Goal: Task Accomplishment & Management: Use online tool/utility

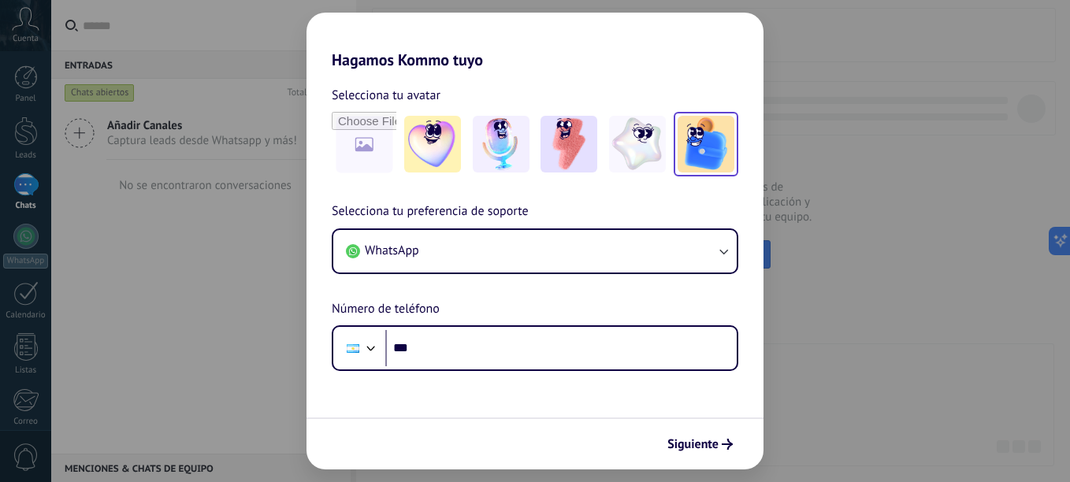
click at [689, 144] on img at bounding box center [706, 144] width 57 height 57
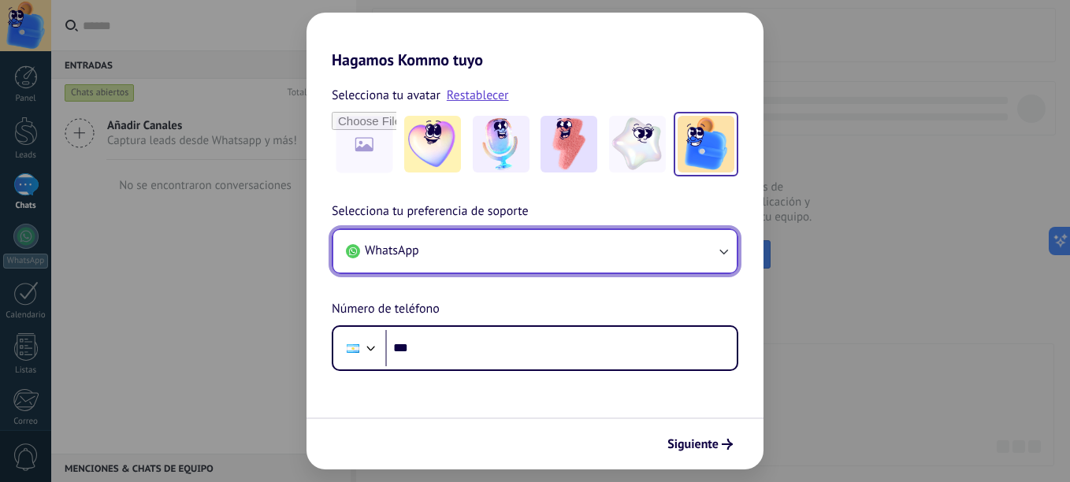
click at [557, 265] on button "WhatsApp" at bounding box center [534, 251] width 403 height 43
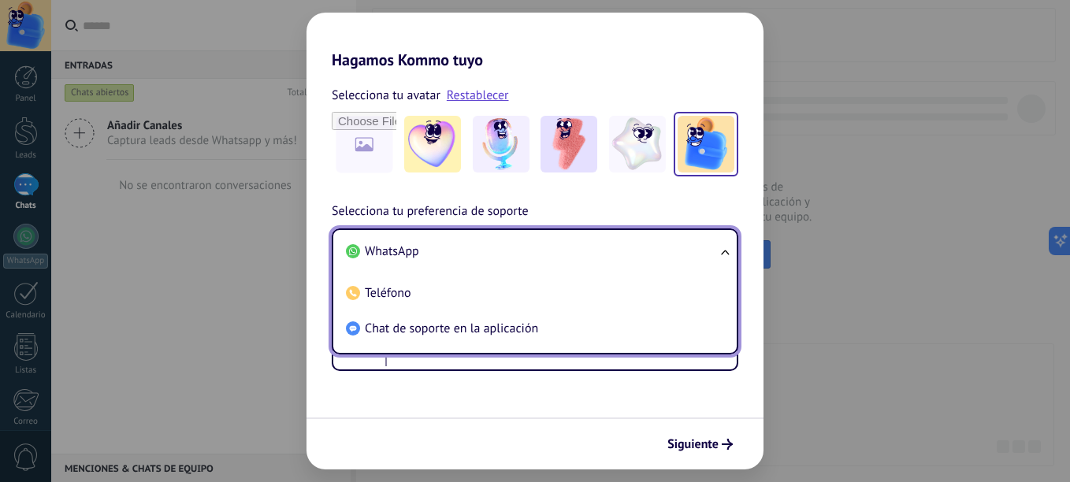
click at [568, 258] on li "WhatsApp" at bounding box center [532, 251] width 385 height 35
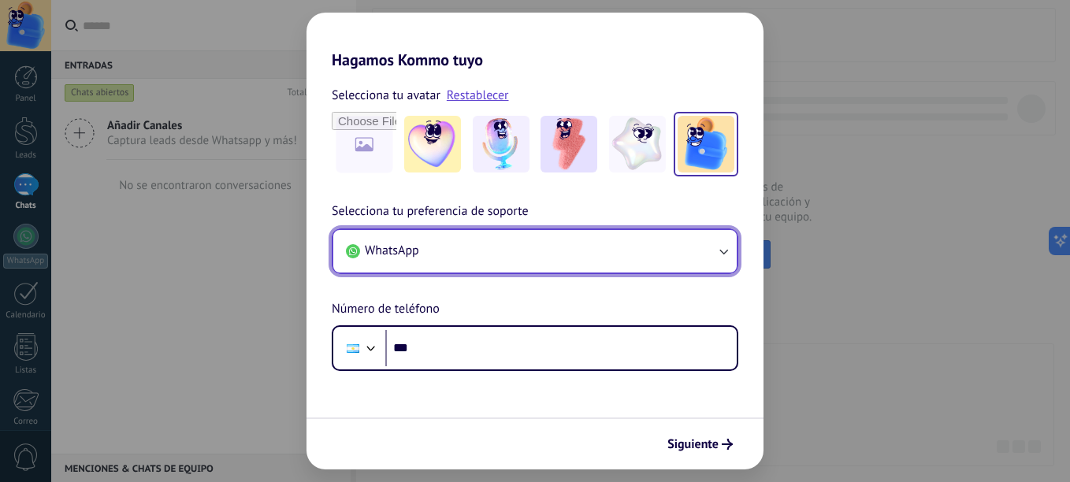
click at [568, 258] on button "WhatsApp" at bounding box center [534, 251] width 403 height 43
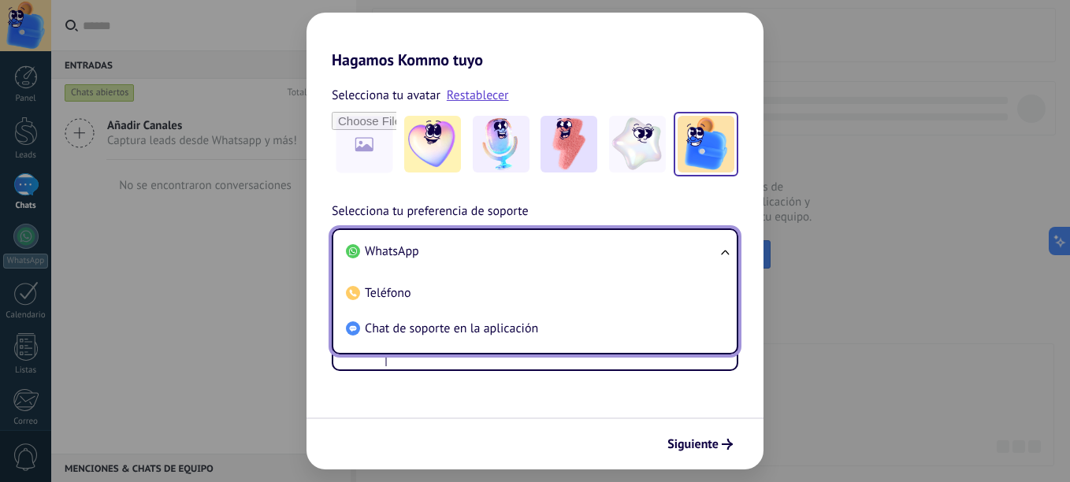
click at [568, 258] on li "WhatsApp" at bounding box center [532, 251] width 385 height 35
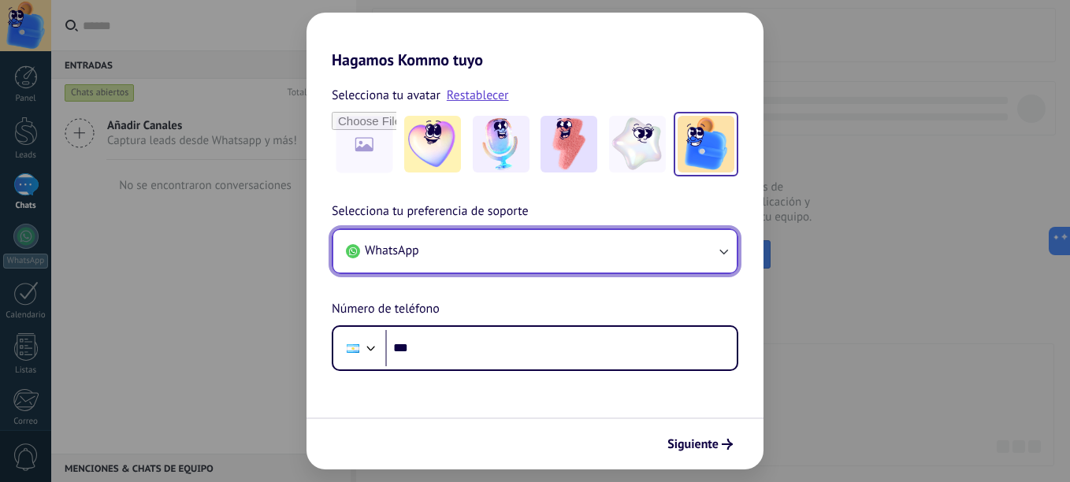
click at [568, 258] on button "WhatsApp" at bounding box center [534, 251] width 403 height 43
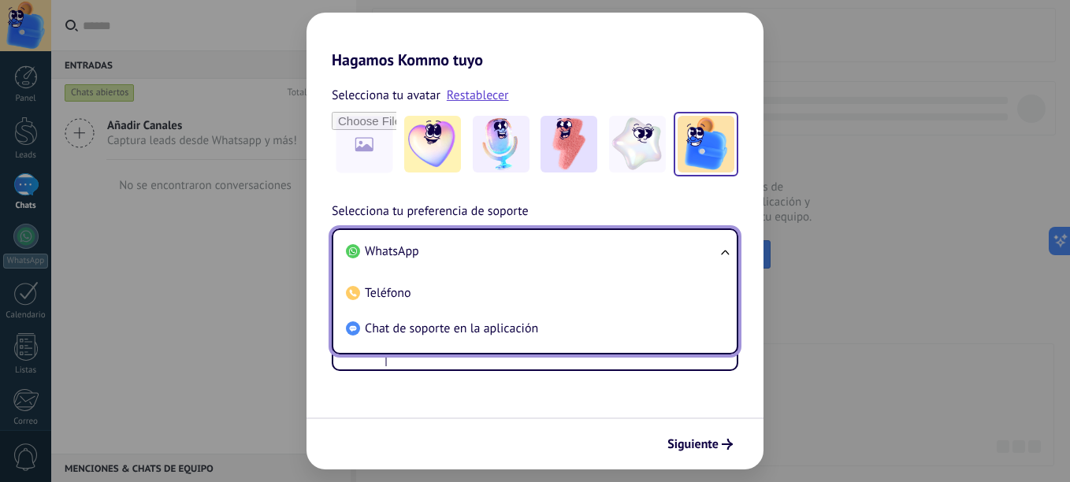
click at [568, 258] on li "WhatsApp" at bounding box center [532, 251] width 385 height 35
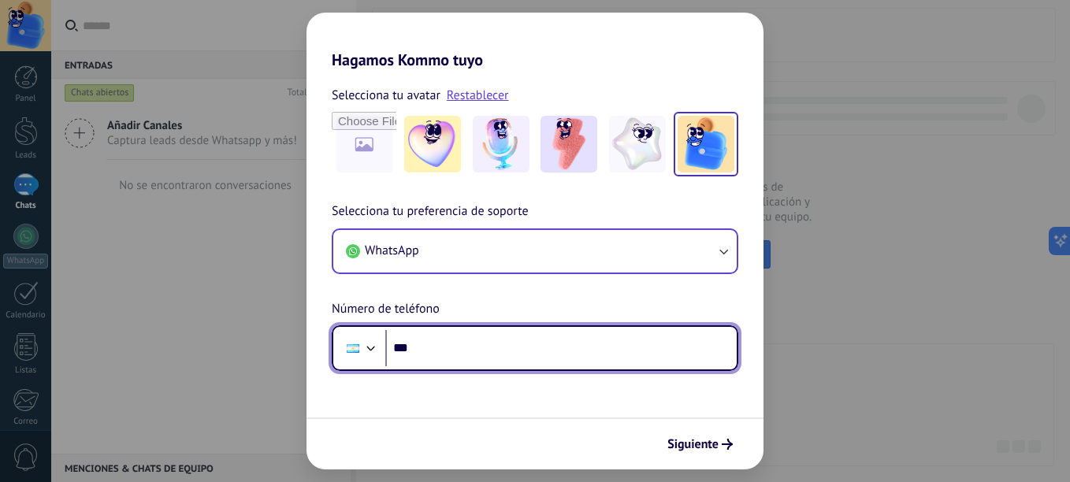
click at [544, 353] on input "***" at bounding box center [560, 348] width 351 height 36
type input "**********"
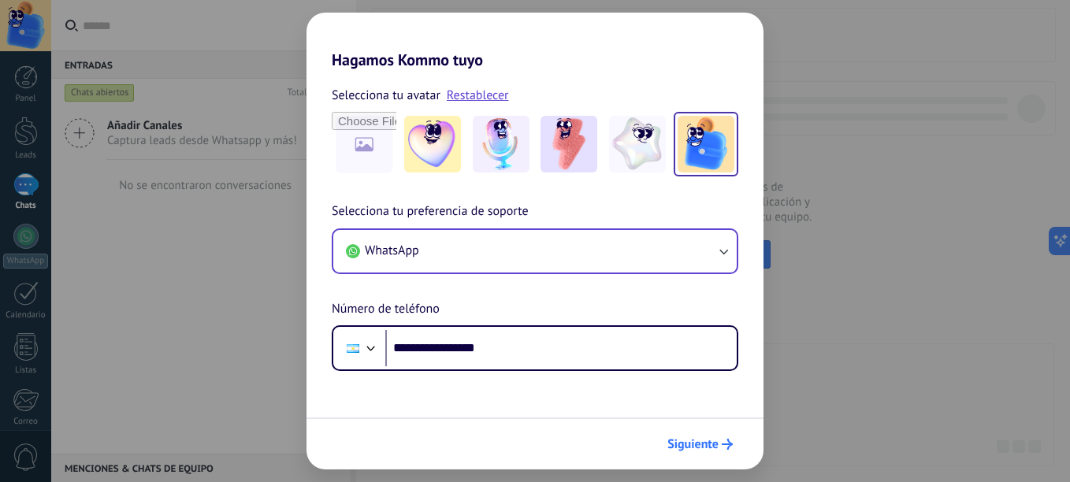
click at [693, 437] on button "Siguiente" at bounding box center [700, 444] width 80 height 27
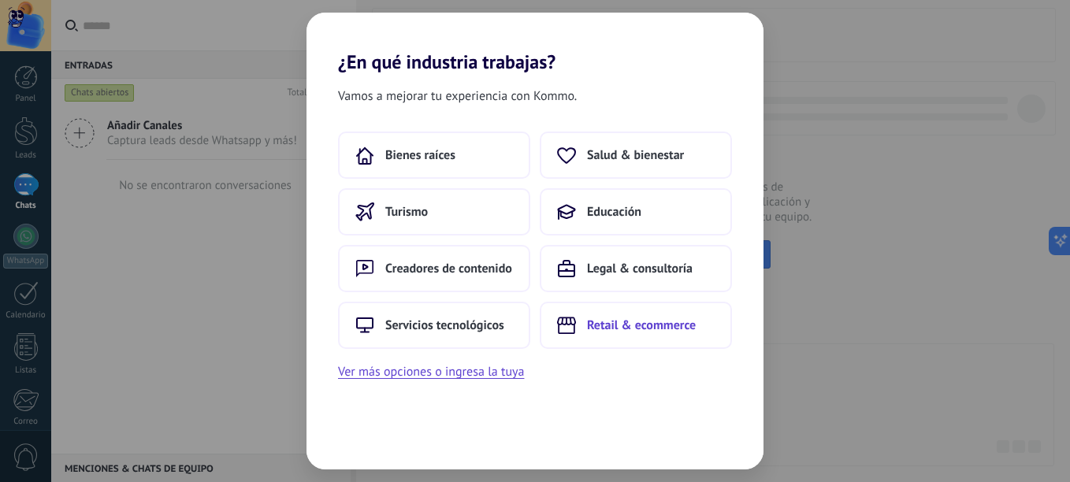
click at [627, 330] on span "Retail & ecommerce" at bounding box center [641, 326] width 109 height 16
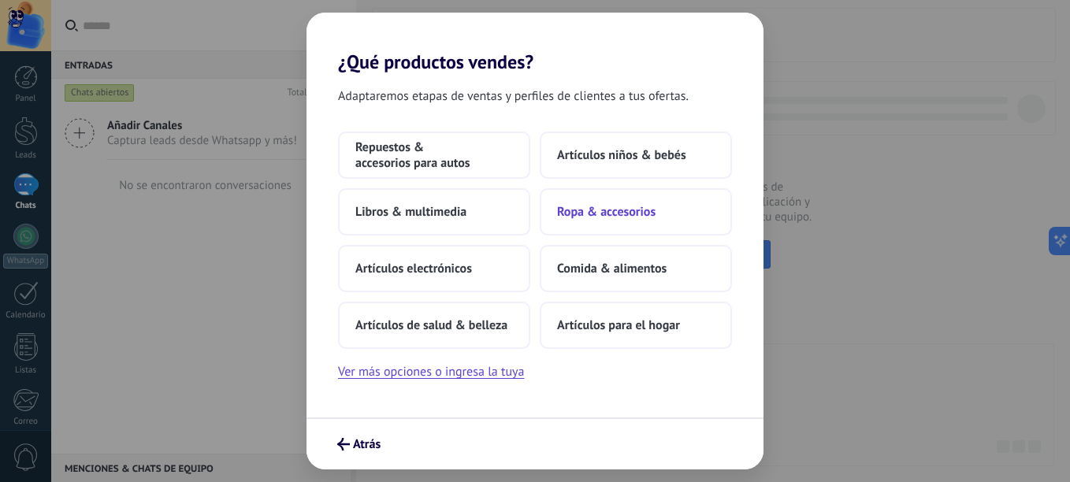
click at [594, 217] on span "Ropa & accesorios" at bounding box center [606, 212] width 98 height 16
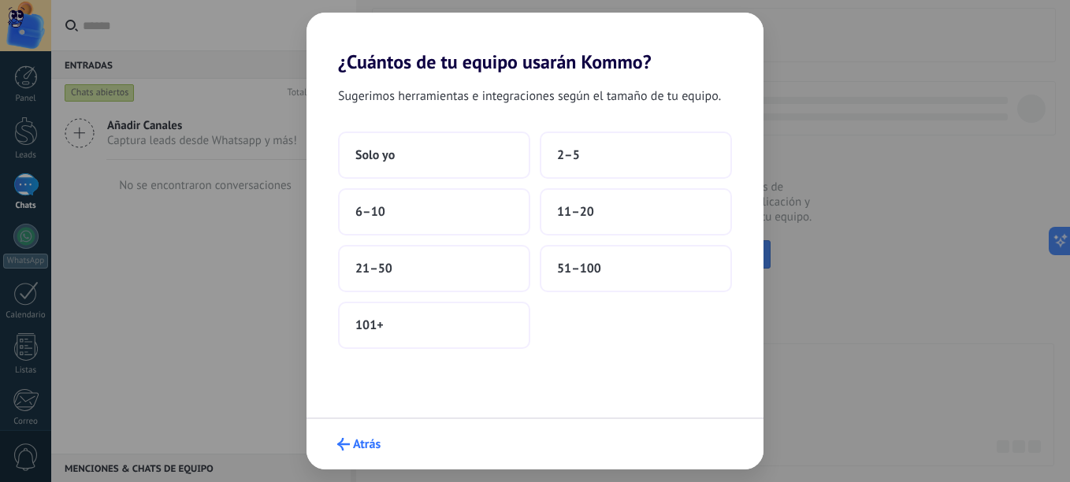
click at [376, 434] on button "Atrás" at bounding box center [359, 444] width 58 height 27
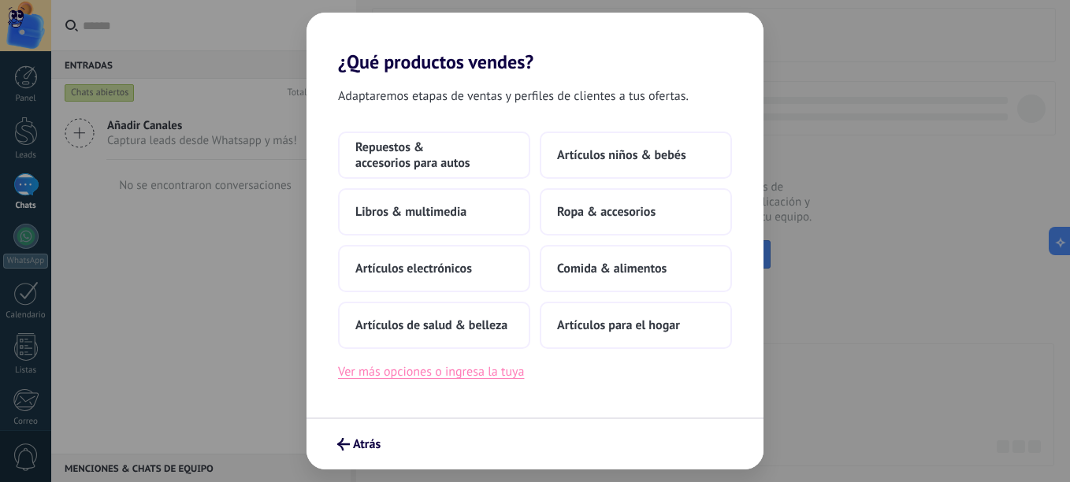
click at [483, 380] on button "Ver más opciones o ingresa la tuya" at bounding box center [431, 372] width 186 height 20
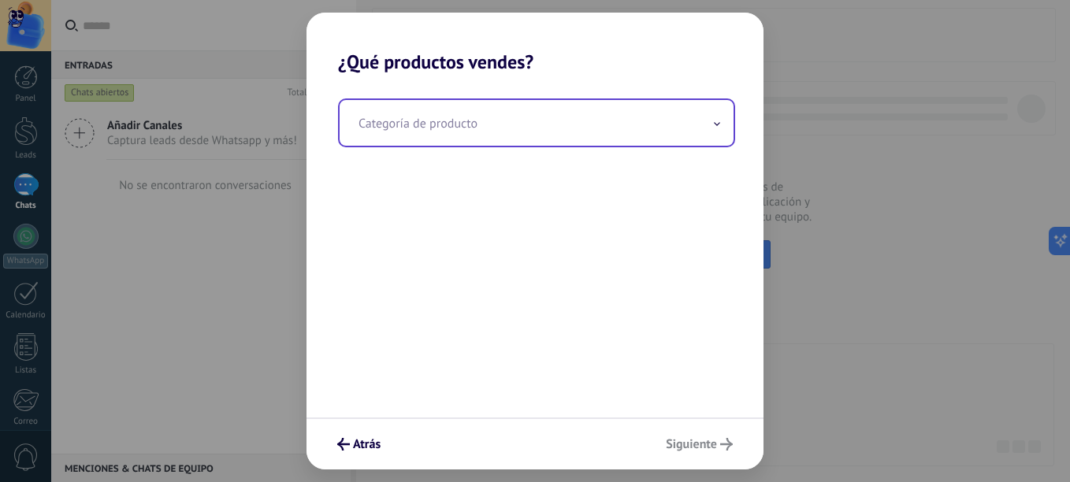
click at [486, 139] on input "text" at bounding box center [537, 123] width 394 height 46
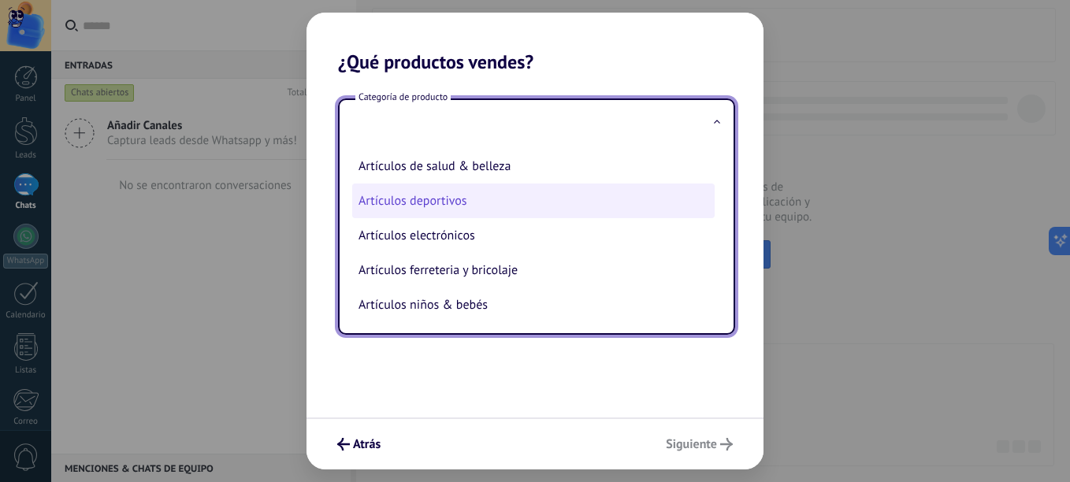
click at [473, 217] on li "Artículos deportivos" at bounding box center [533, 201] width 362 height 35
type input "**********"
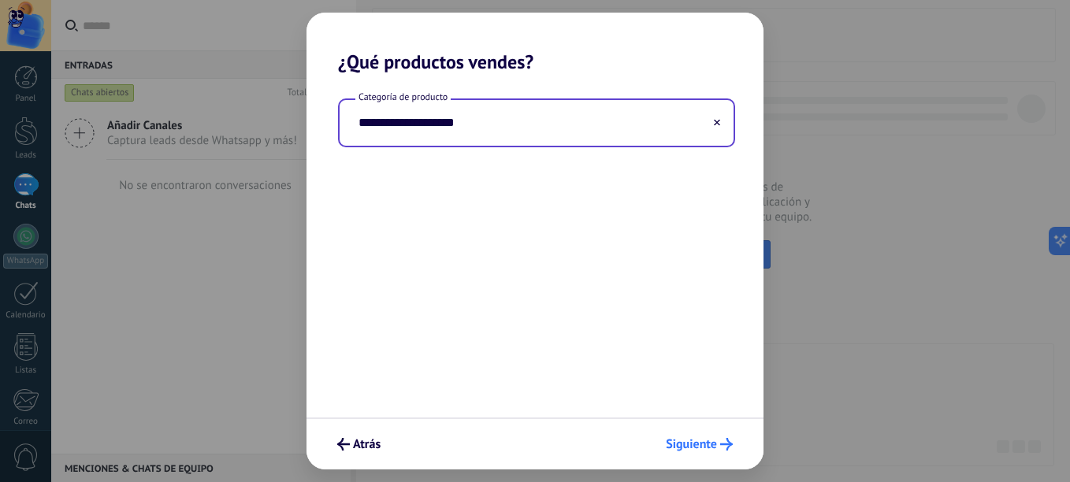
click at [722, 444] on icon "submit" at bounding box center [726, 444] width 13 height 13
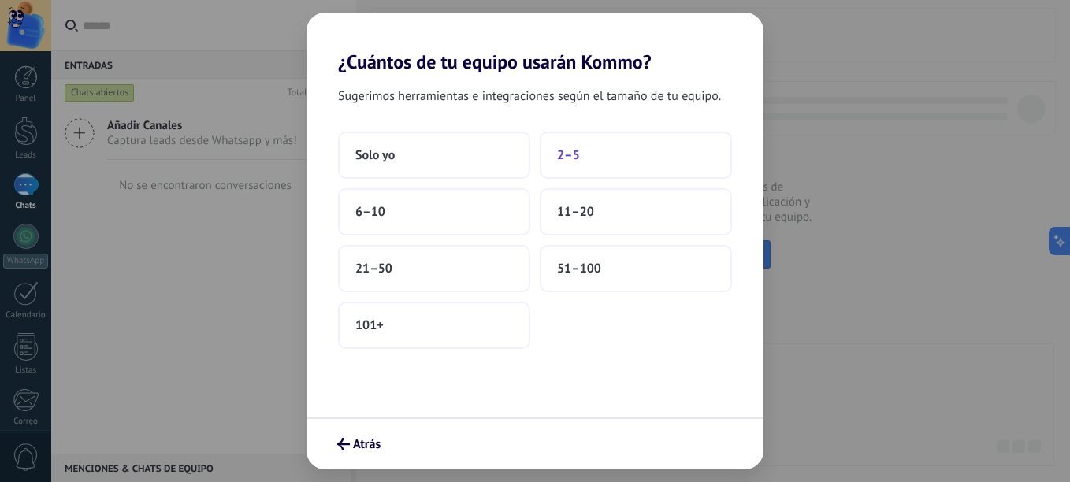
click at [564, 146] on button "2–5" at bounding box center [636, 155] width 192 height 47
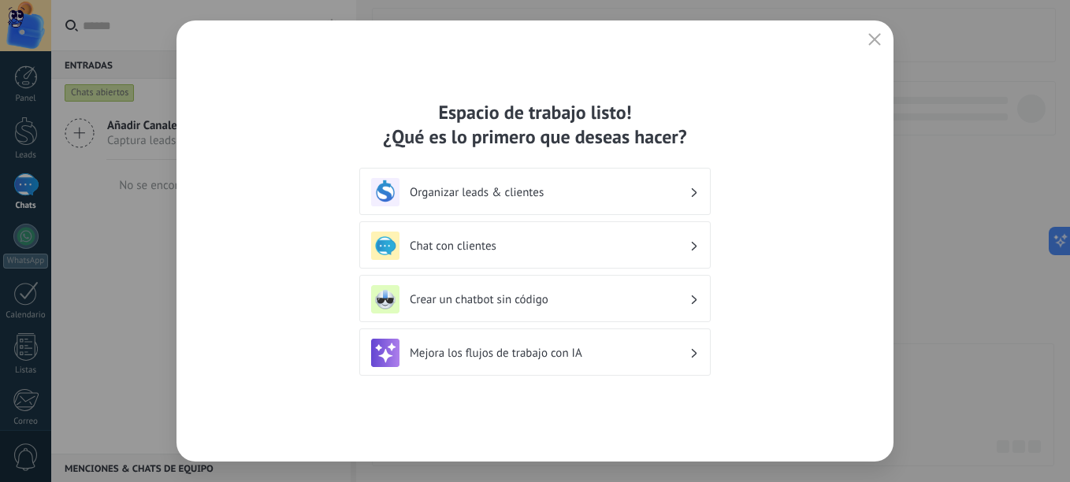
click at [487, 301] on h3 "Crear un chatbot sin código" at bounding box center [550, 299] width 280 height 15
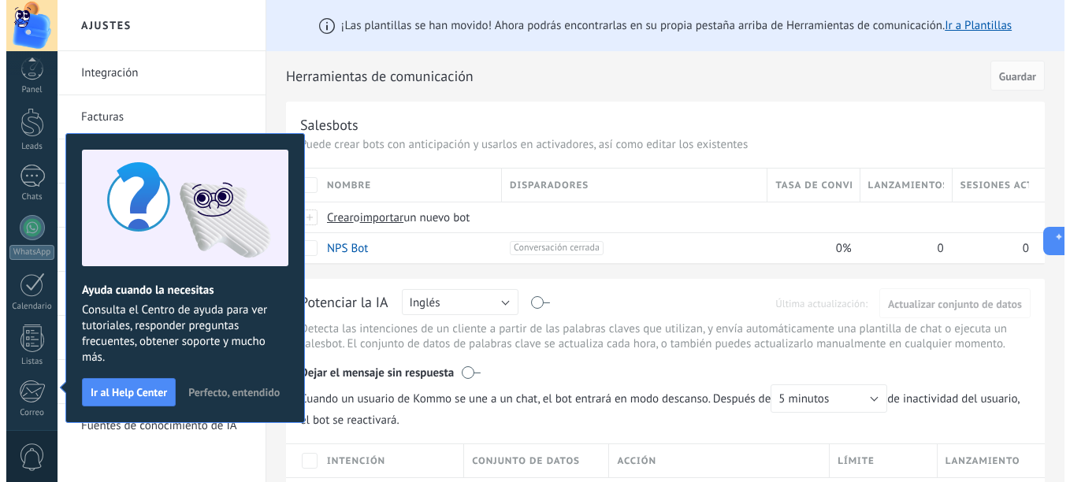
scroll to position [173, 0]
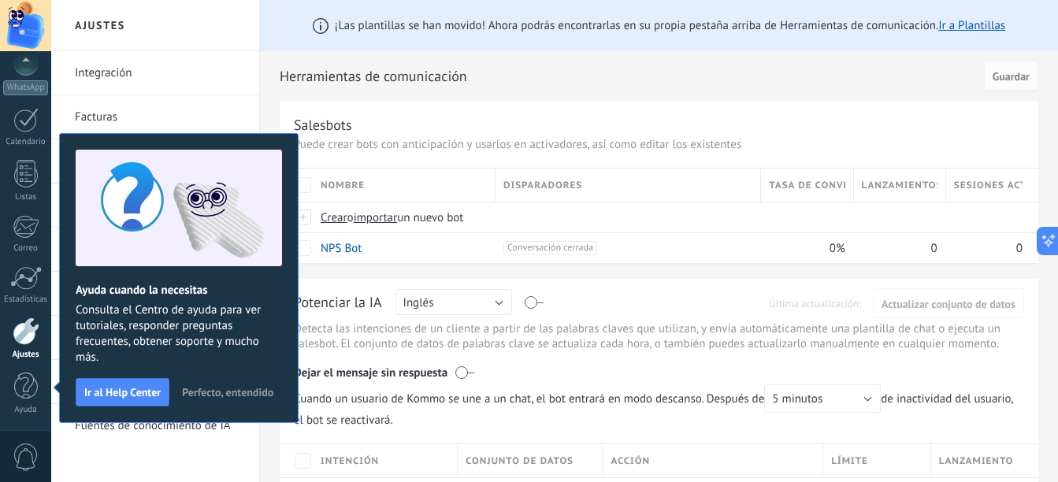
click at [213, 395] on span "Perfecto, entendido" at bounding box center [227, 392] width 91 height 11
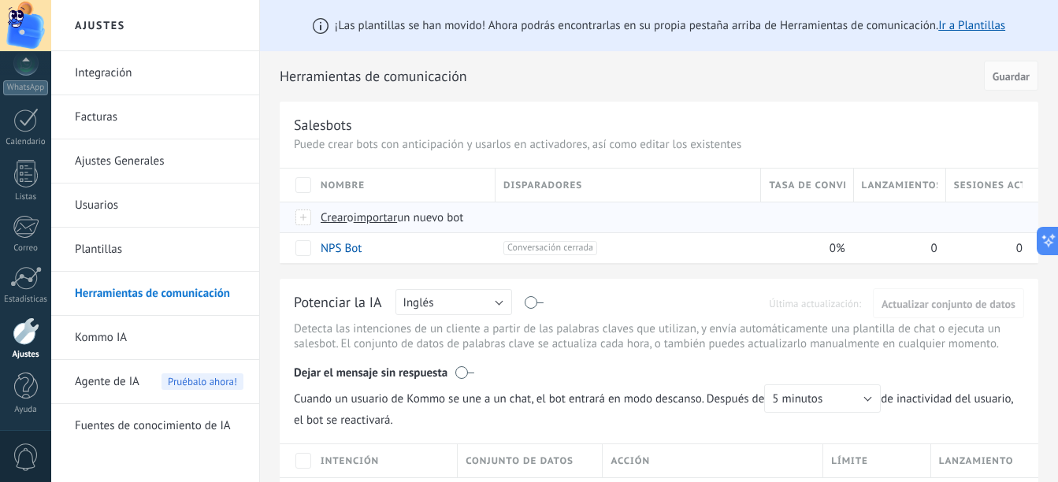
click at [398, 217] on span "importar" at bounding box center [376, 217] width 44 height 15
click at [0, 0] on input "importar un nuevo bot" at bounding box center [0, 0] width 0 height 0
drag, startPoint x: 708, startPoint y: 283, endPoint x: 755, endPoint y: 284, distance: 47.3
click at [327, 217] on span "Crear" at bounding box center [334, 217] width 27 height 15
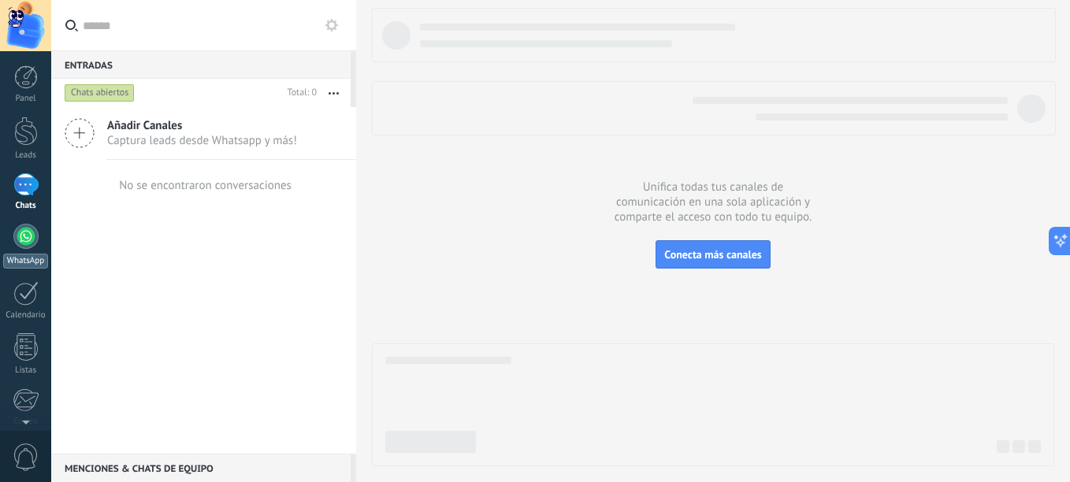
click at [25, 251] on link "WhatsApp" at bounding box center [25, 246] width 51 height 45
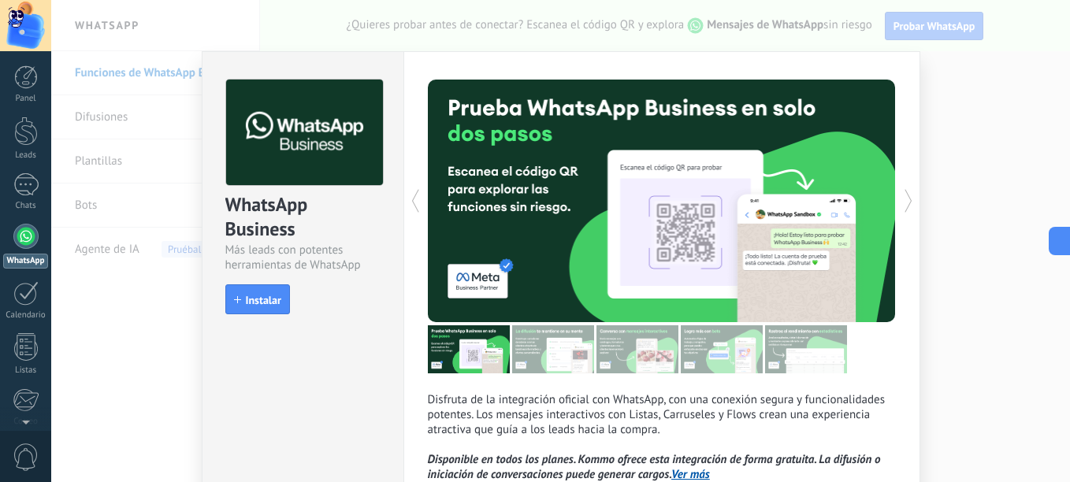
scroll to position [79, 0]
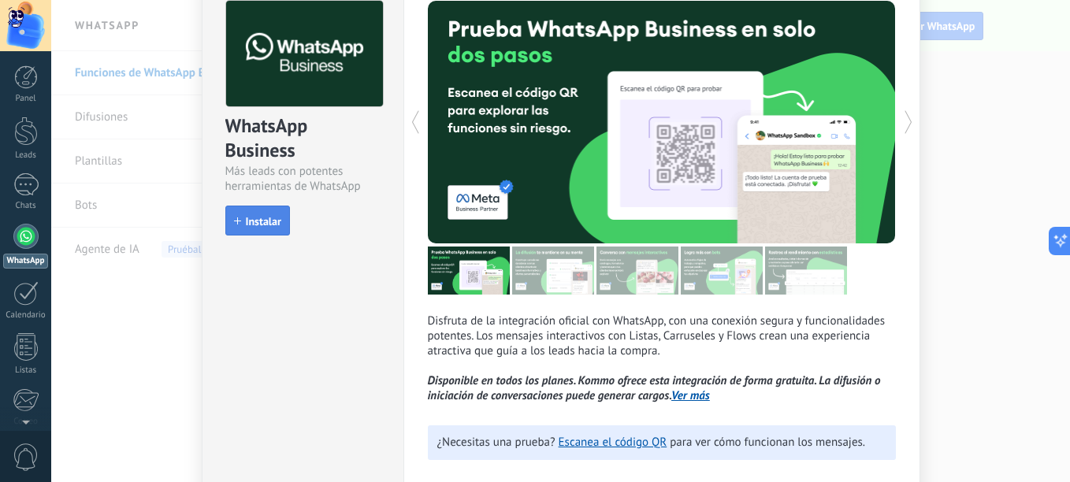
click at [246, 225] on span "Instalar" at bounding box center [263, 221] width 35 height 11
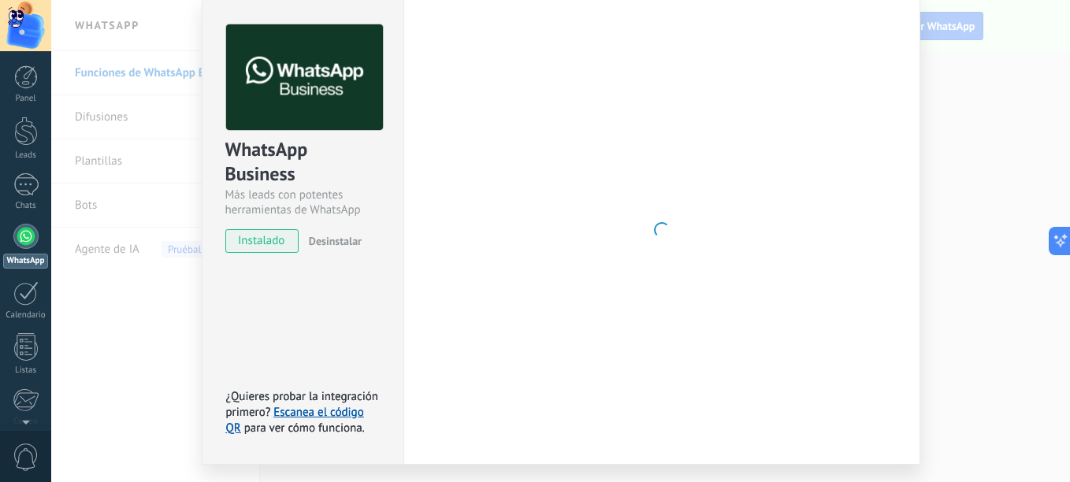
scroll to position [18, 0]
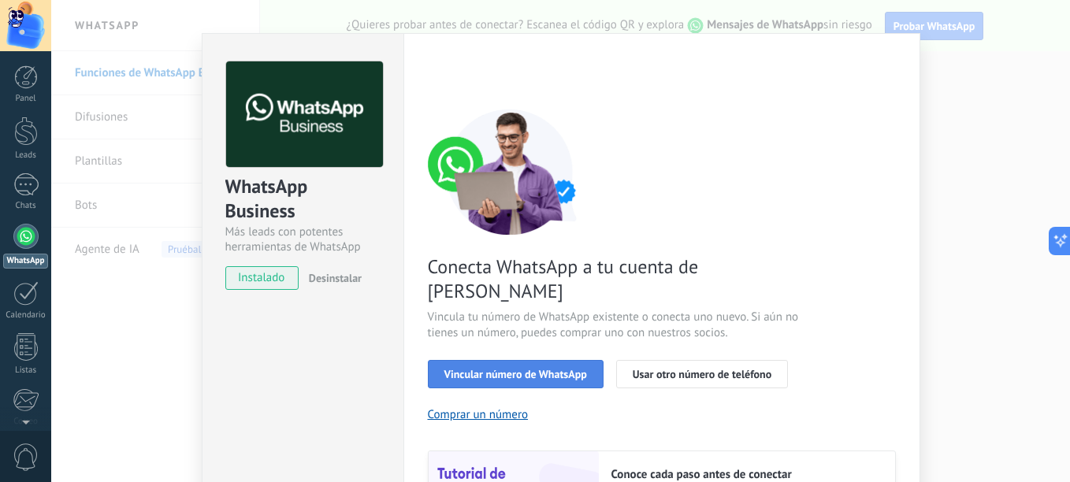
click at [496, 369] on span "Vincular número de WhatsApp" at bounding box center [515, 374] width 143 height 11
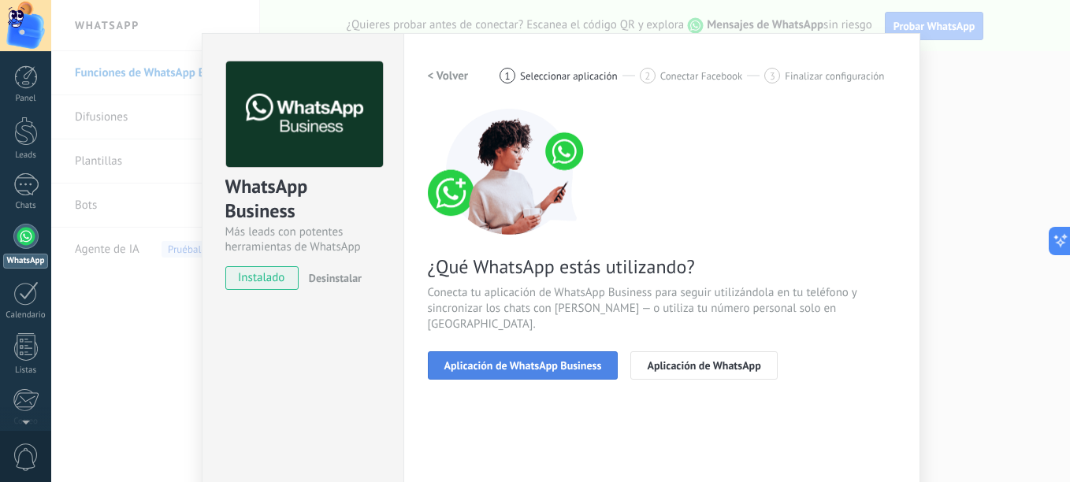
click at [574, 360] on span "Aplicación de WhatsApp Business" at bounding box center [523, 365] width 158 height 11
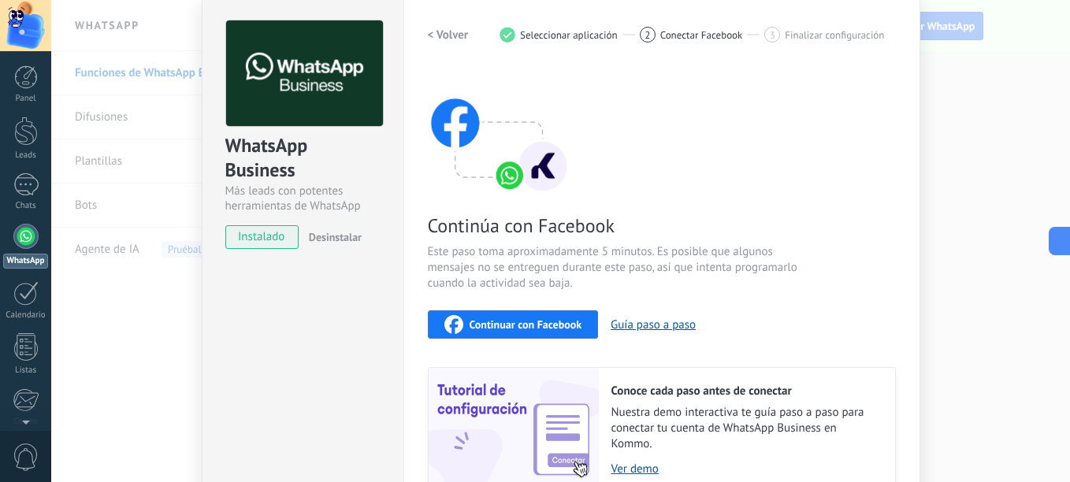
scroll to position [97, 0]
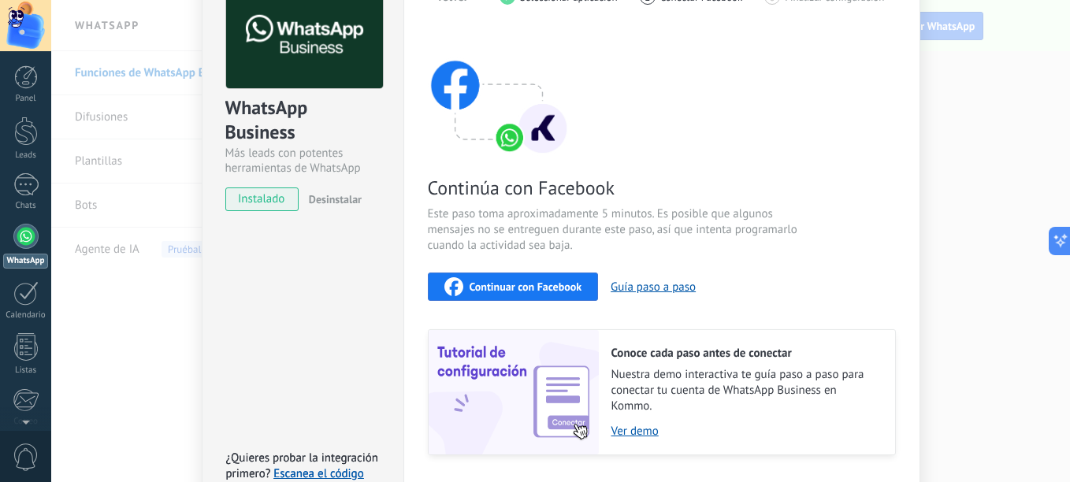
click at [528, 292] on span "Continuar con Facebook" at bounding box center [526, 286] width 113 height 11
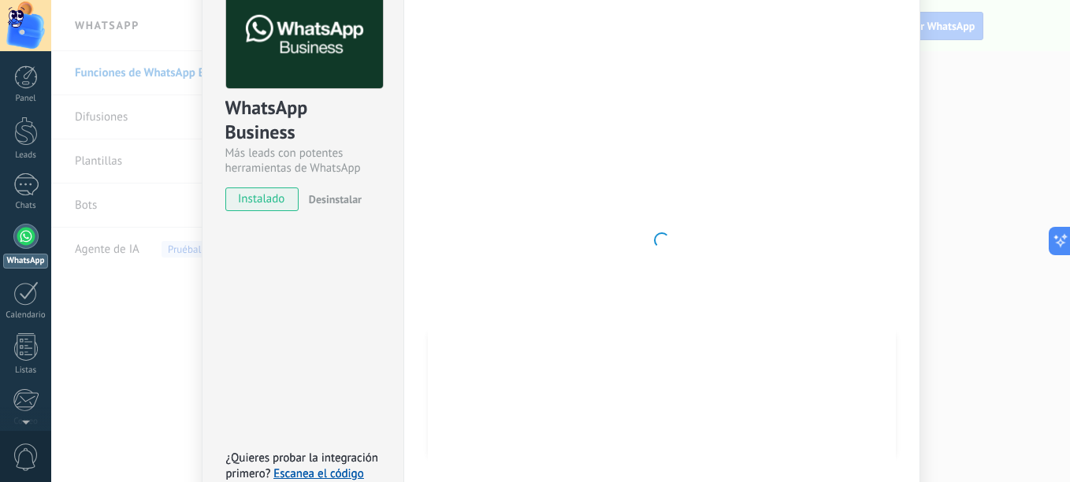
click at [846, 336] on div at bounding box center [662, 240] width 468 height 515
click at [271, 203] on span "instalado" at bounding box center [262, 200] width 72 height 24
click at [917, 238] on div "WhatsApp Business Más leads con potentes herramientas de WhatsApp instalado Des…" at bounding box center [560, 241] width 1019 height 482
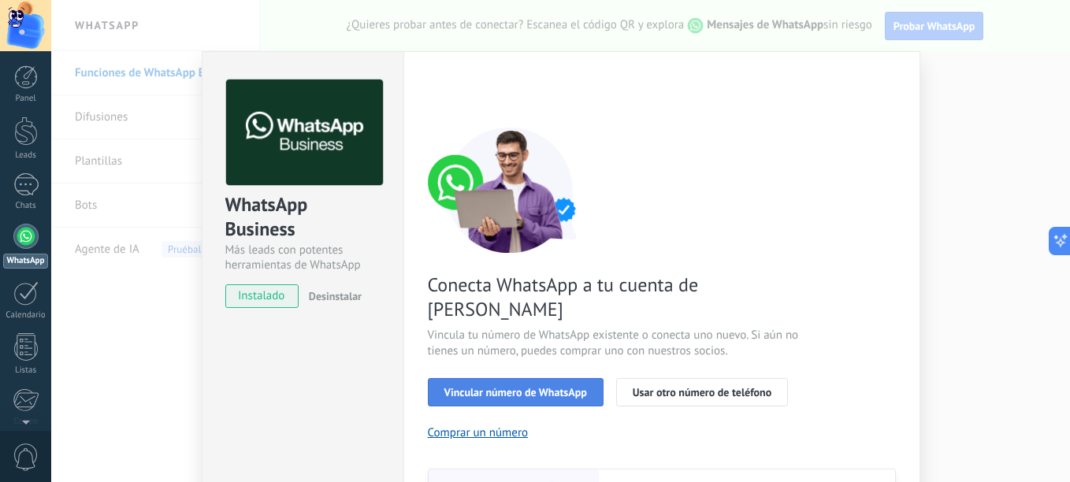
click at [541, 387] on span "Vincular número de WhatsApp" at bounding box center [515, 392] width 143 height 11
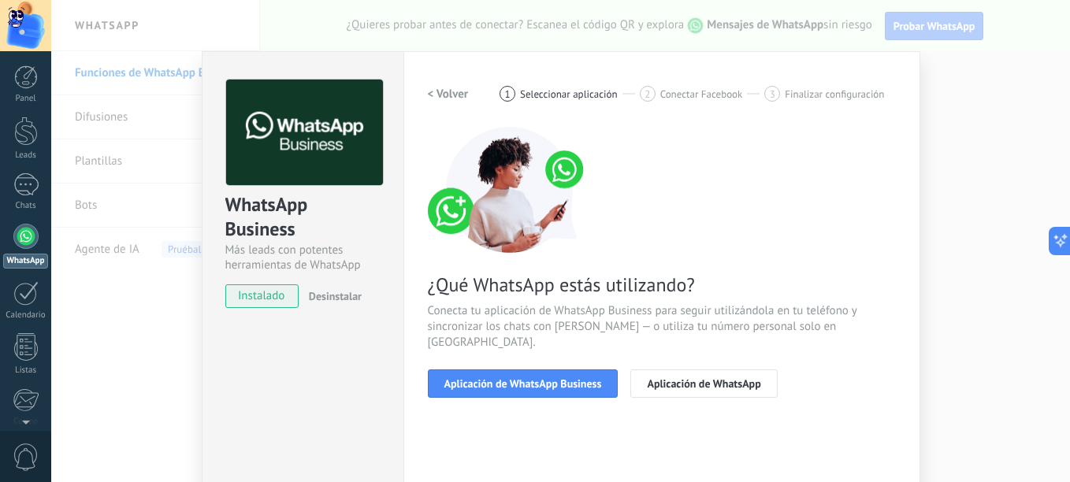
drag, startPoint x: 546, startPoint y: 370, endPoint x: 588, endPoint y: 384, distance: 43.9
click at [588, 384] on div "< Volver 1 Seleccionar aplicación 2 Conectar Facebook 3 Finalizar configuración…" at bounding box center [662, 248] width 468 height 337
click at [559, 378] on span "Aplicación de WhatsApp Business" at bounding box center [523, 383] width 158 height 11
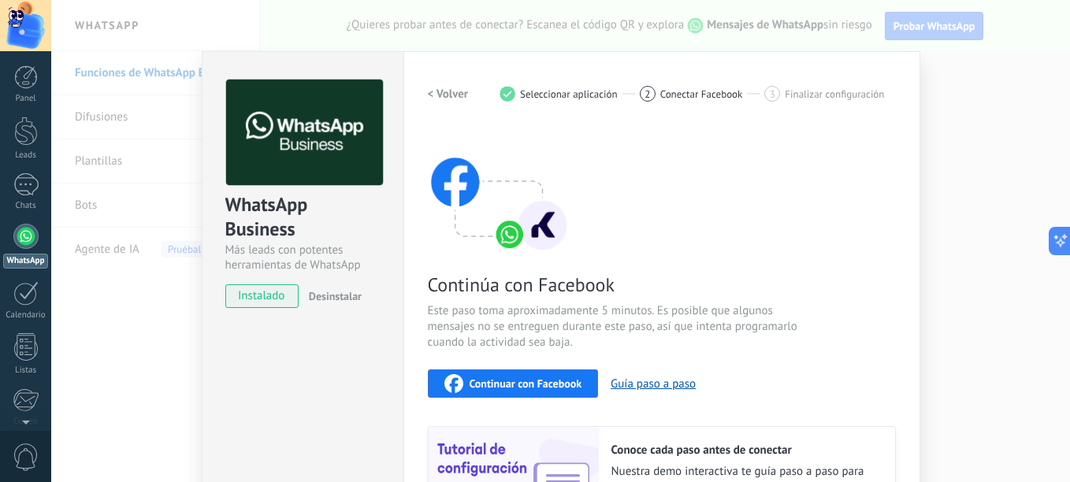
click at [560, 383] on span "Continuar con Facebook" at bounding box center [526, 383] width 113 height 11
click at [548, 384] on span "Continuar con Facebook" at bounding box center [526, 383] width 113 height 11
click at [660, 96] on span "Conectar Facebook" at bounding box center [701, 94] width 83 height 12
click at [438, 100] on h2 "< Volver" at bounding box center [448, 94] width 41 height 15
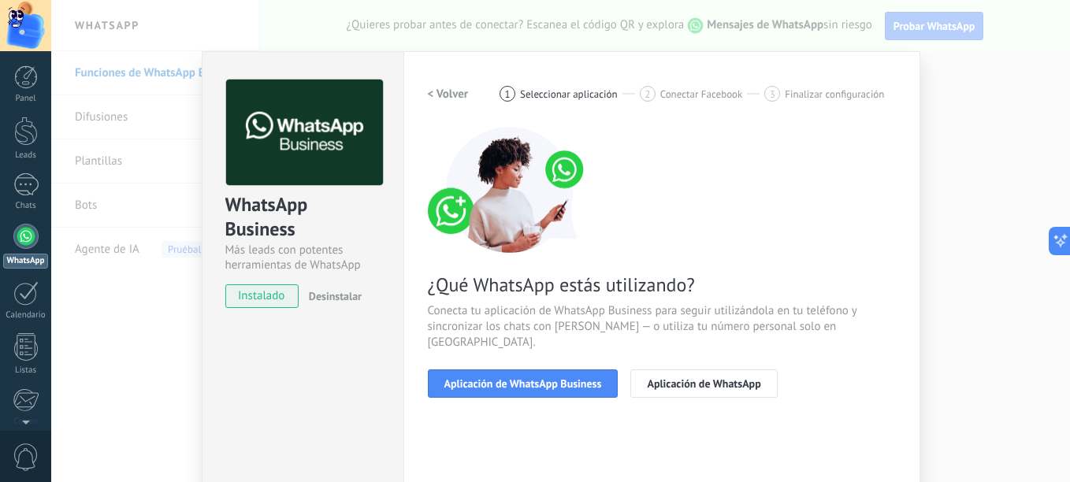
click at [472, 98] on div "< Volver 1 Seleccionar aplicación 2 Conectar Facebook 3 Finalizar configuración" at bounding box center [662, 94] width 468 height 28
click at [451, 98] on h2 "< Volver" at bounding box center [448, 94] width 41 height 15
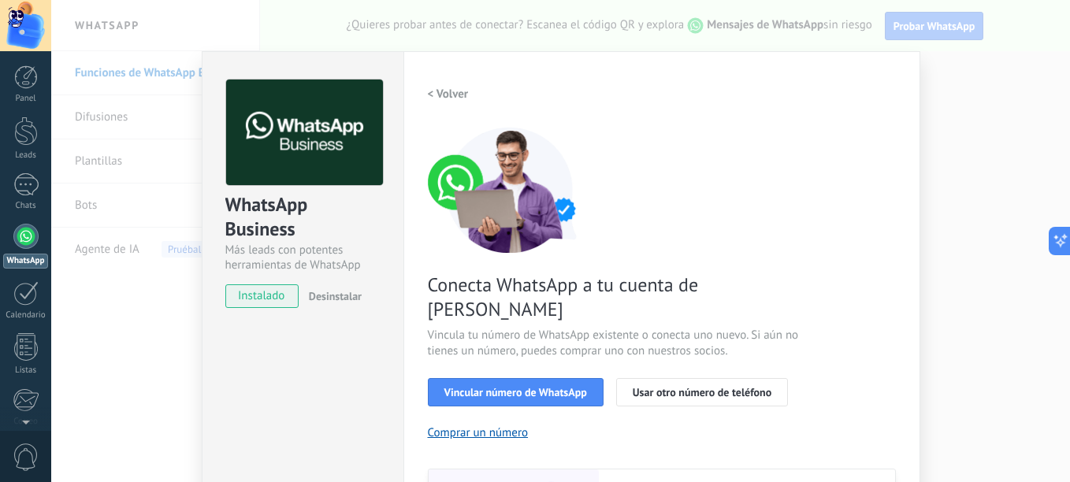
click at [444, 101] on h2 "< Volver" at bounding box center [448, 94] width 41 height 15
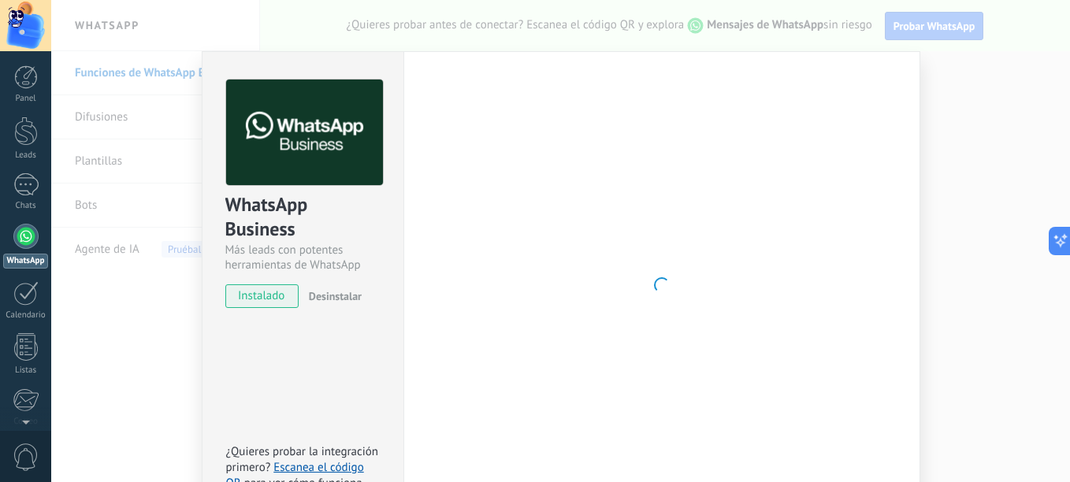
click at [444, 101] on div at bounding box center [662, 286] width 468 height 412
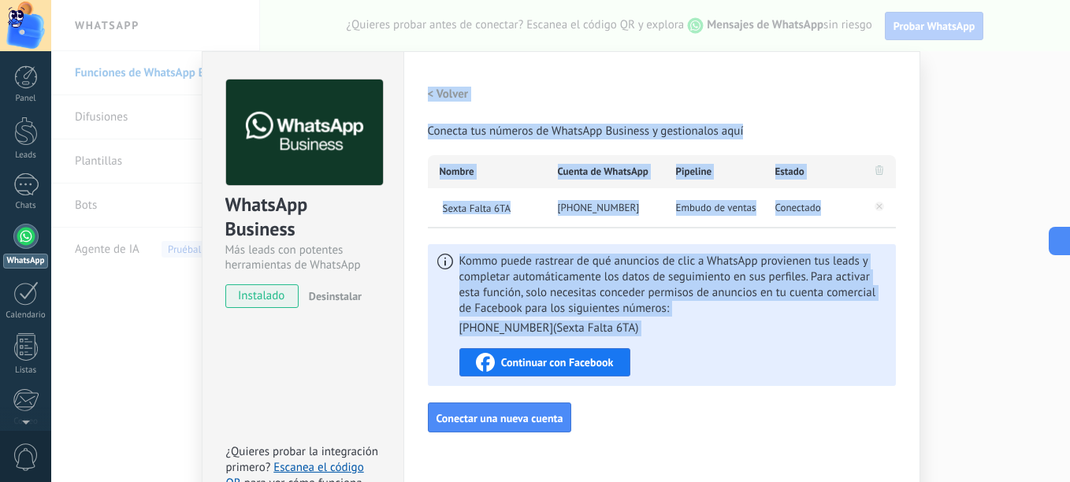
click at [596, 298] on span "Kommo puede rastrear de qué anuncios de clic a WhatsApp provienen tus leads y c…" at bounding box center [672, 295] width 427 height 83
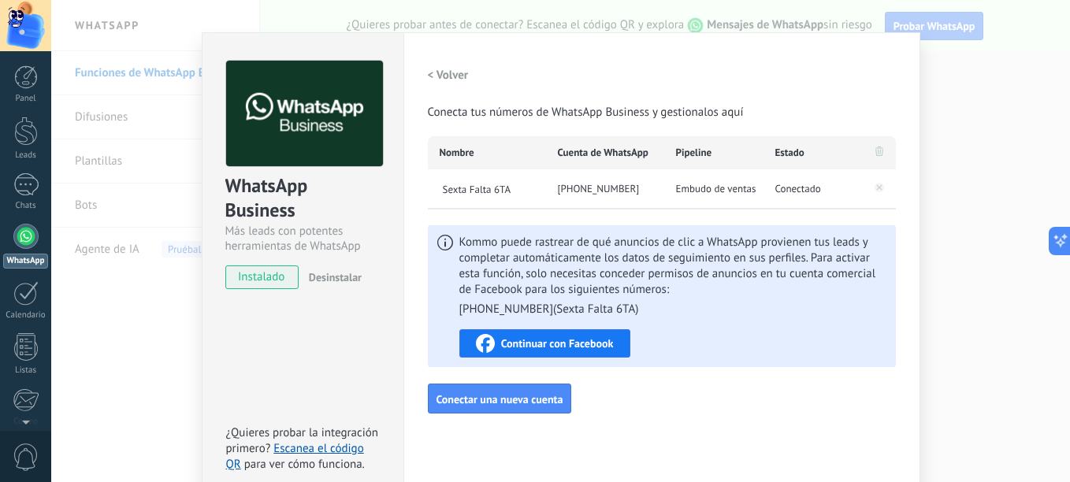
scroll to position [18, 0]
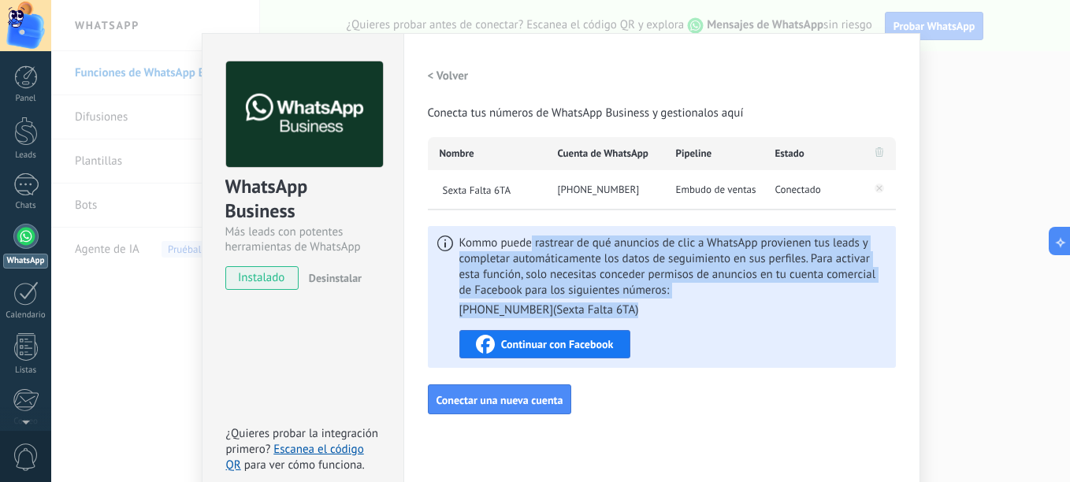
drag, startPoint x: 530, startPoint y: 235, endPoint x: 697, endPoint y: 299, distance: 178.4
click at [697, 299] on div "Kommo puede rastrear de qué anuncios de clic a WhatsApp provienen tus leads y c…" at bounding box center [662, 297] width 468 height 142
drag, startPoint x: 697, startPoint y: 299, endPoint x: 673, endPoint y: 310, distance: 26.1
click at [673, 310] on ul "[PHONE_NUMBER] ( Sexta Falta 6TA )" at bounding box center [672, 311] width 427 height 16
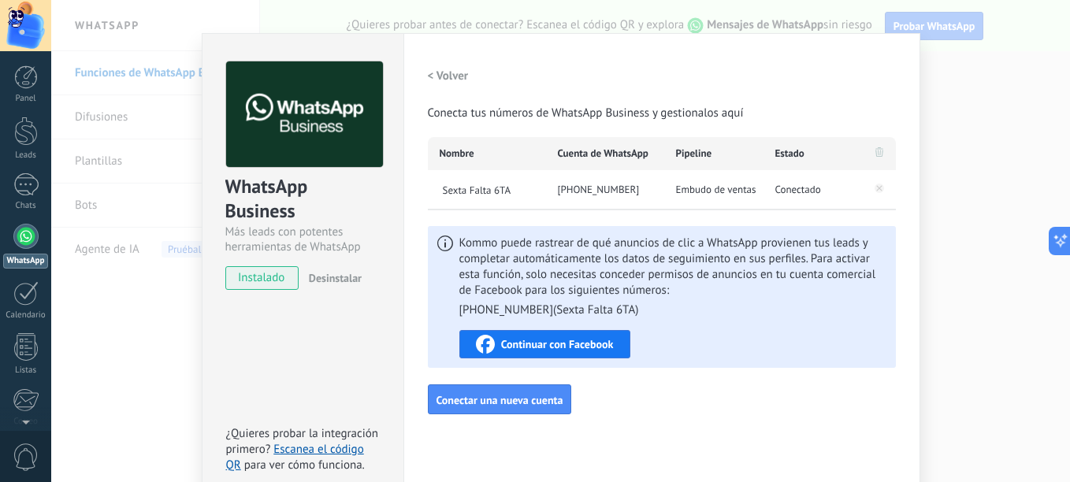
click at [603, 344] on span "Continuar con Facebook" at bounding box center [557, 344] width 113 height 11
click at [974, 139] on div "WhatsApp Business Más leads con potentes herramientas de WhatsApp instalado Des…" at bounding box center [560, 241] width 1019 height 482
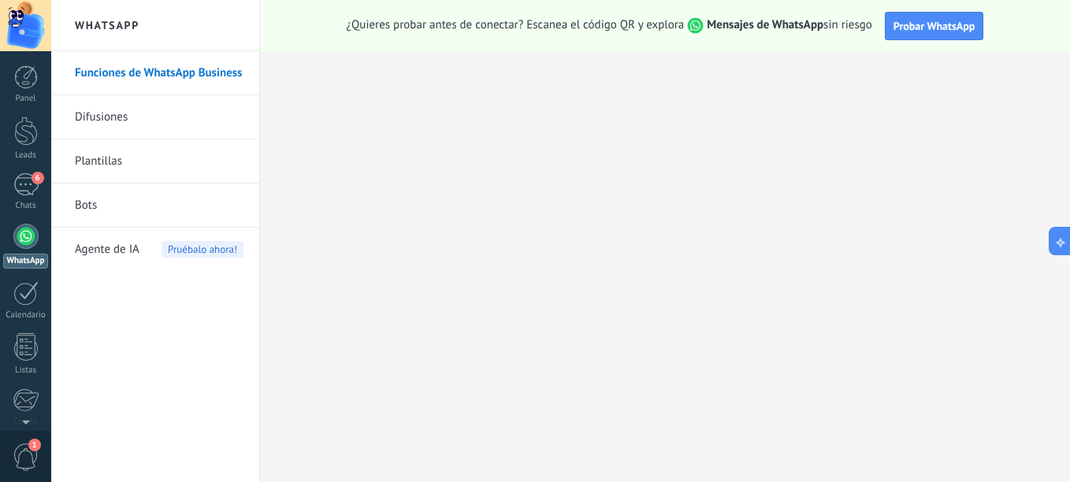
click at [128, 212] on link "Bots" at bounding box center [159, 206] width 169 height 44
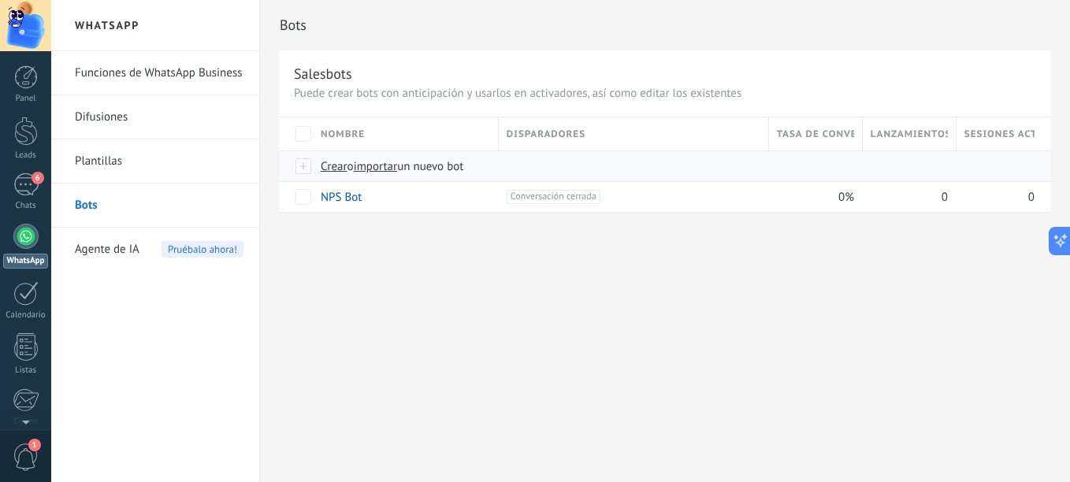
click at [333, 169] on span "Crear" at bounding box center [334, 166] width 27 height 15
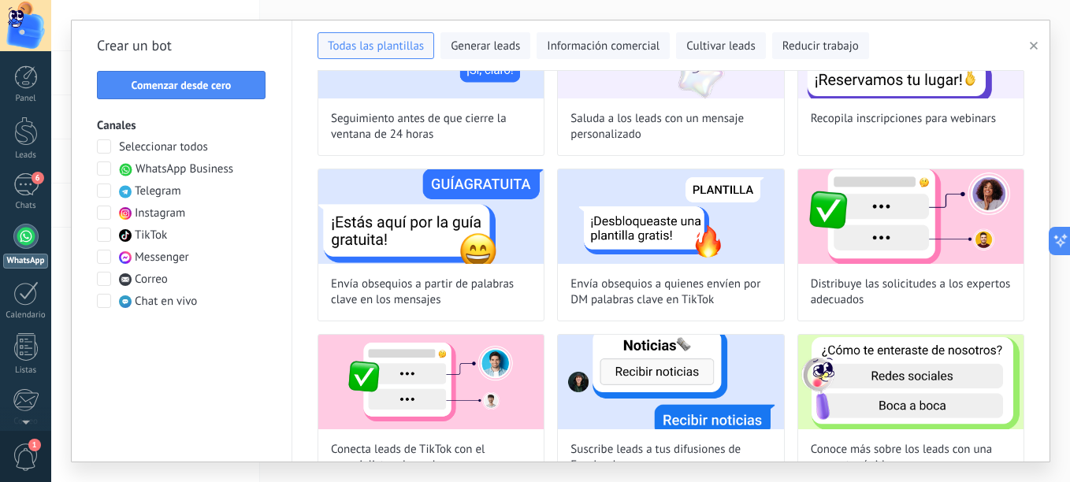
scroll to position [709, 0]
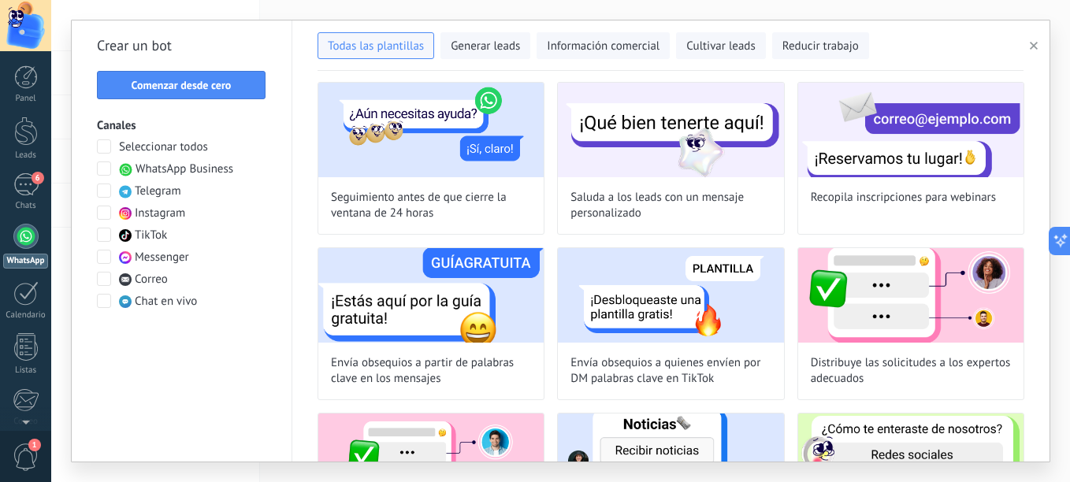
click at [106, 236] on span at bounding box center [104, 235] width 14 height 14
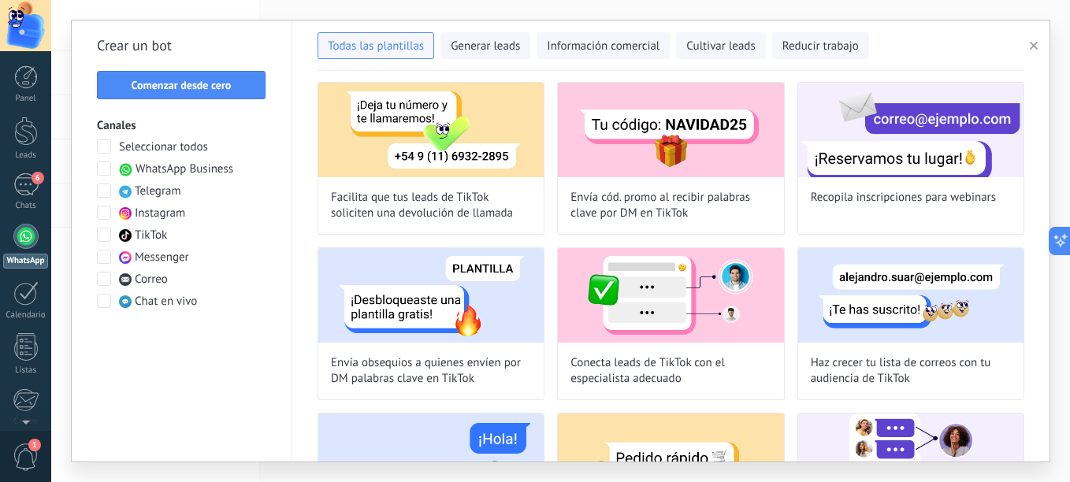
click at [107, 171] on span at bounding box center [104, 169] width 14 height 14
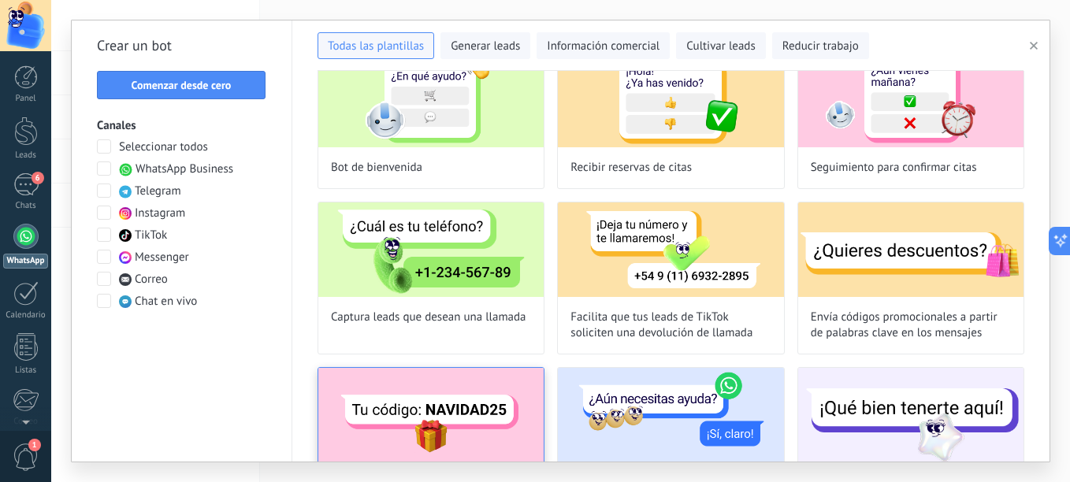
scroll to position [0, 0]
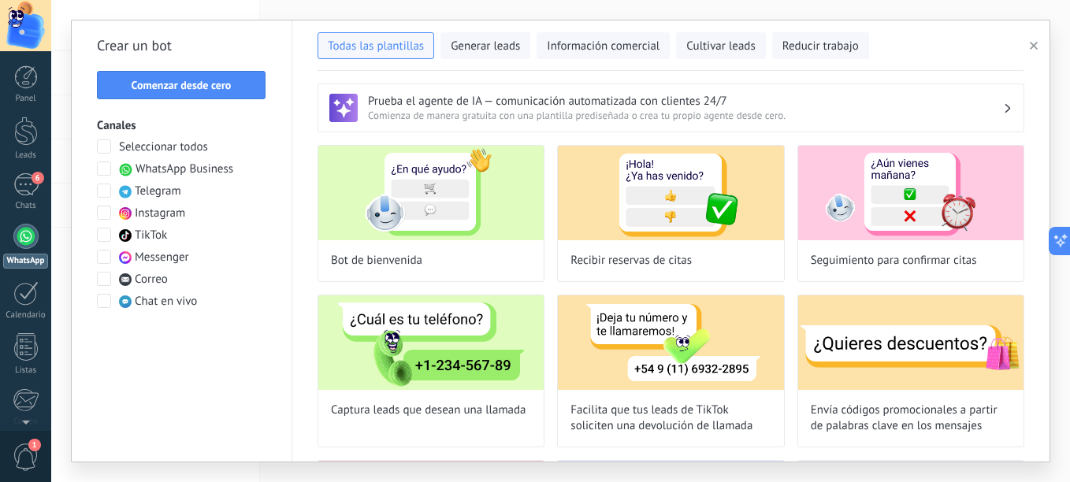
click at [107, 229] on span at bounding box center [104, 235] width 14 height 14
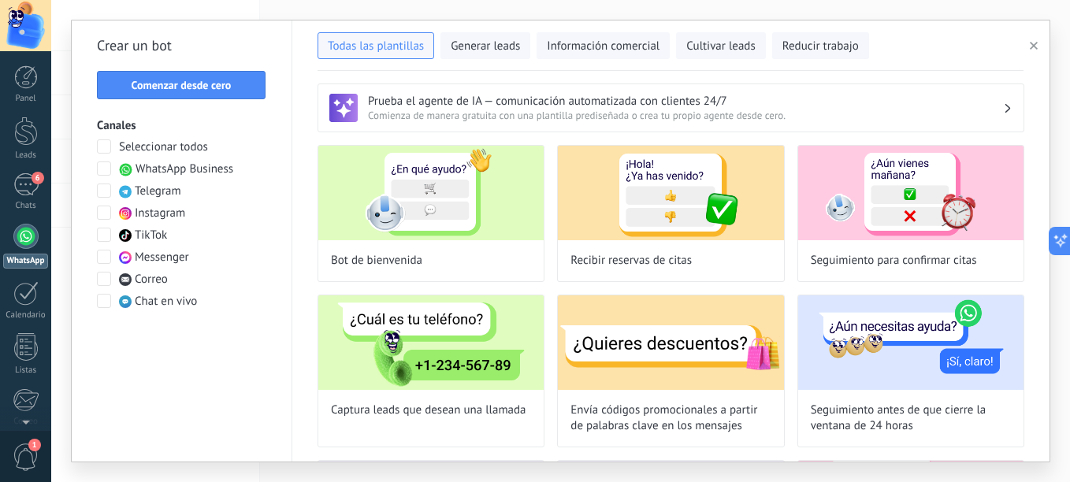
click at [103, 168] on span at bounding box center [104, 169] width 14 height 14
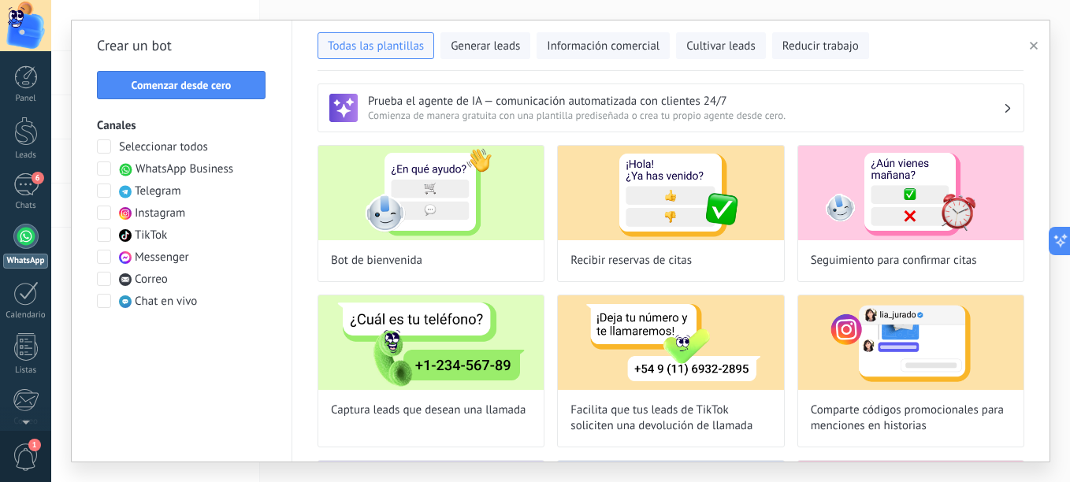
click at [467, 105] on h3 "Prueba el agente de IA — comunicación automatizada con clientes 24/7" at bounding box center [685, 101] width 635 height 15
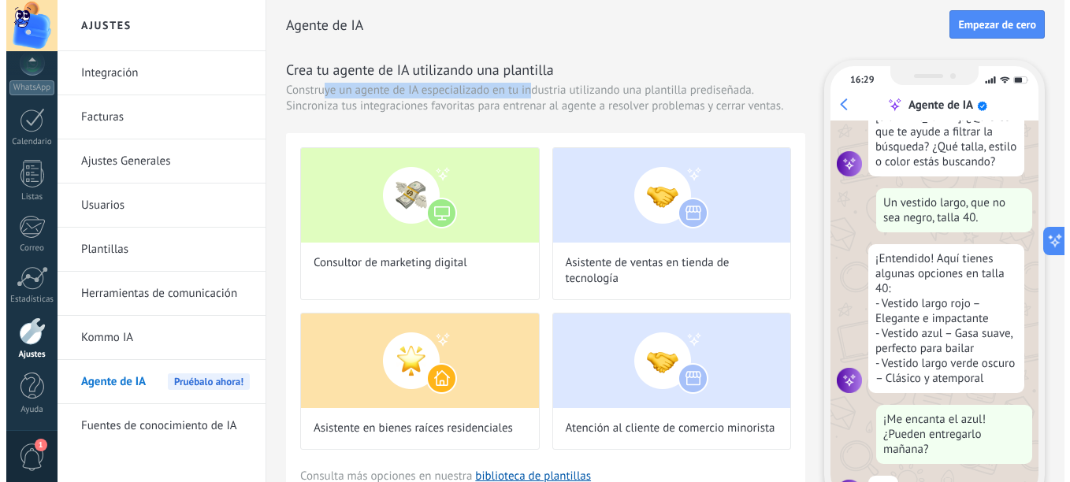
scroll to position [159, 0]
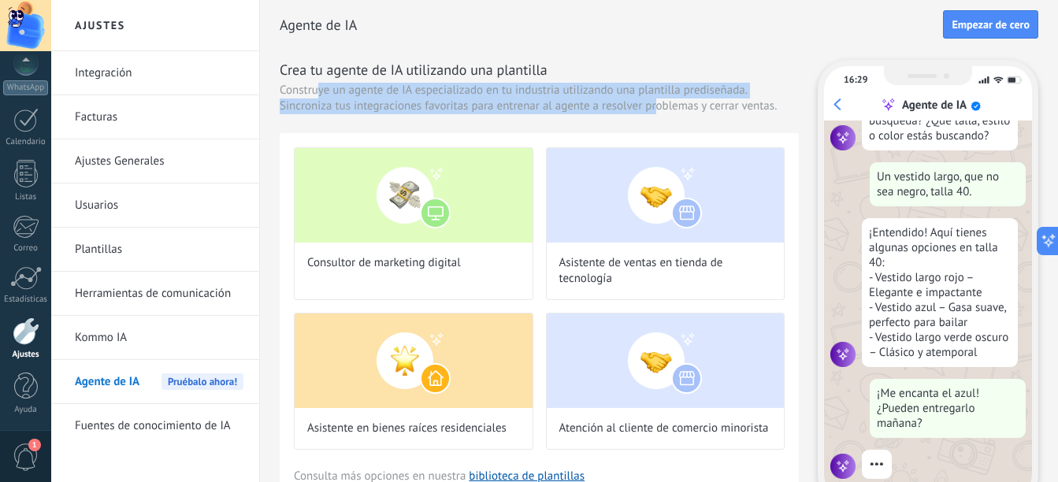
drag, startPoint x: 320, startPoint y: 91, endPoint x: 674, endPoint y: 97, distance: 353.8
click at [674, 97] on span "Construye un agente de IA especializado en tu industria utilizando una plantill…" at bounding box center [539, 99] width 519 height 32
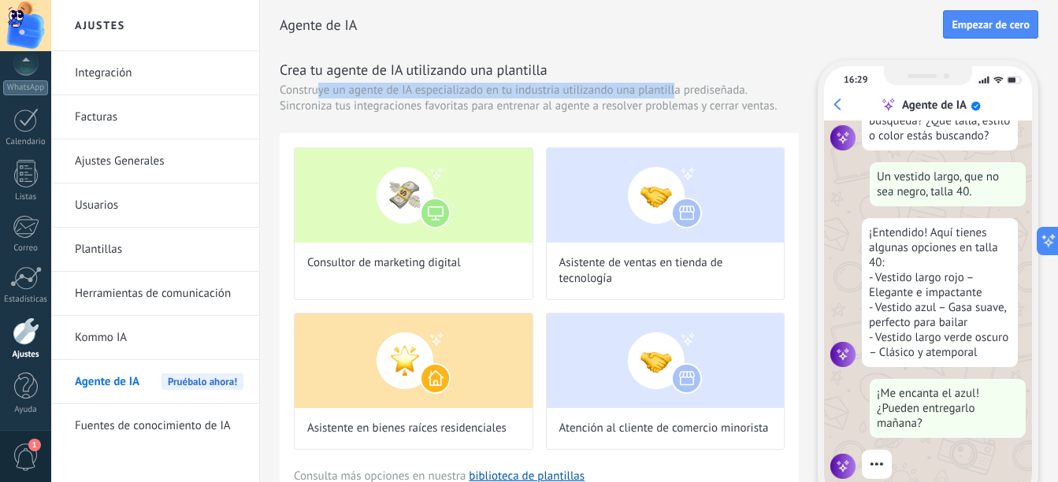
drag, startPoint x: 674, startPoint y: 97, endPoint x: 611, endPoint y: 97, distance: 63.0
click at [611, 97] on span "Construye un agente de IA especializado en tu industria utilizando una plantill…" at bounding box center [539, 99] width 519 height 32
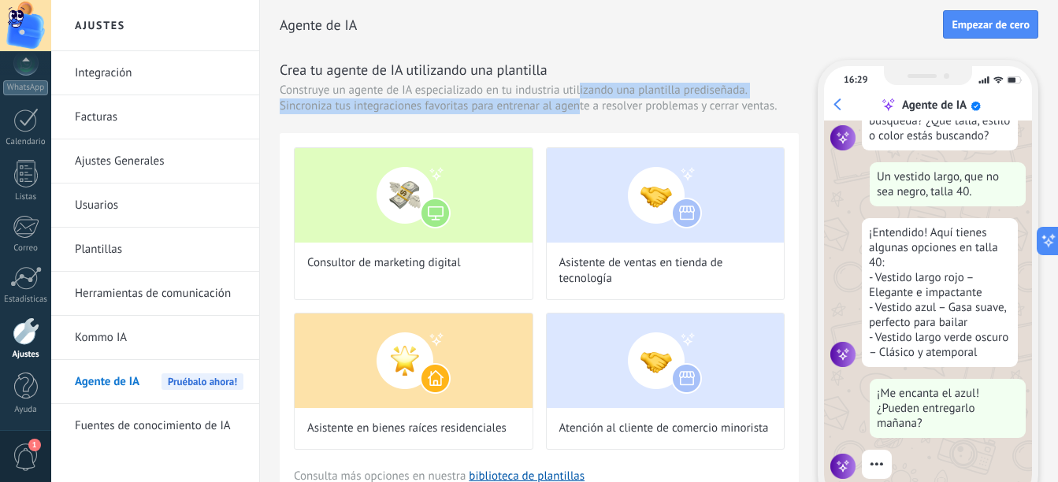
drag, startPoint x: 582, startPoint y: 88, endPoint x: 580, endPoint y: 106, distance: 18.2
click at [580, 106] on span "Construye un agente de IA especializado en tu industria utilizando una plantill…" at bounding box center [539, 99] width 519 height 32
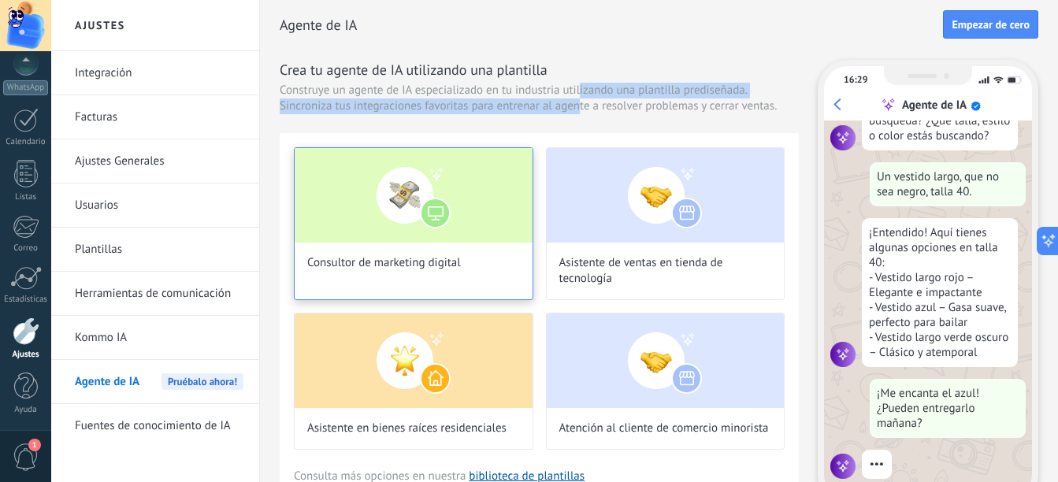
drag, startPoint x: 580, startPoint y: 106, endPoint x: 478, endPoint y: 147, distance: 109.6
click at [478, 147] on div "Consultor de marketing digital" at bounding box center [414, 223] width 240 height 153
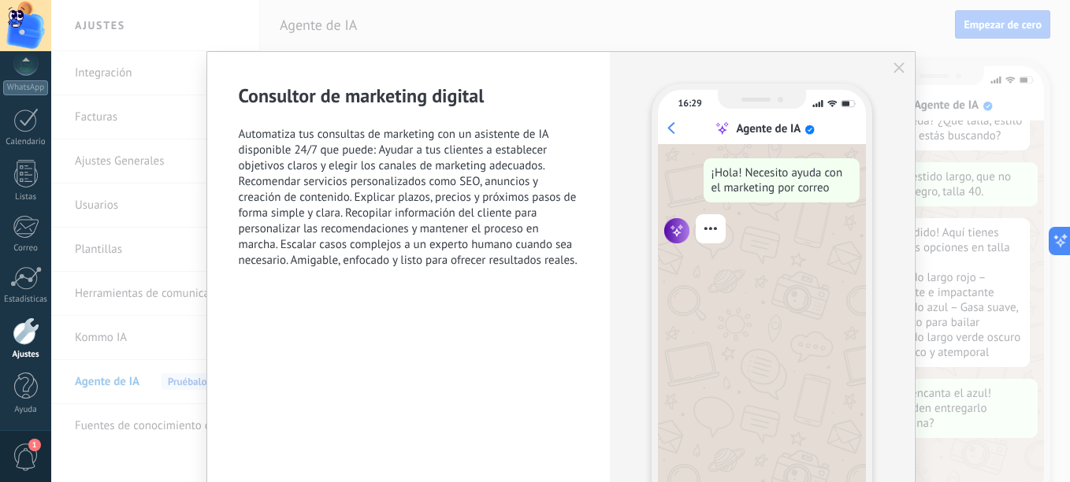
click at [901, 69] on button "button" at bounding box center [899, 67] width 13 height 13
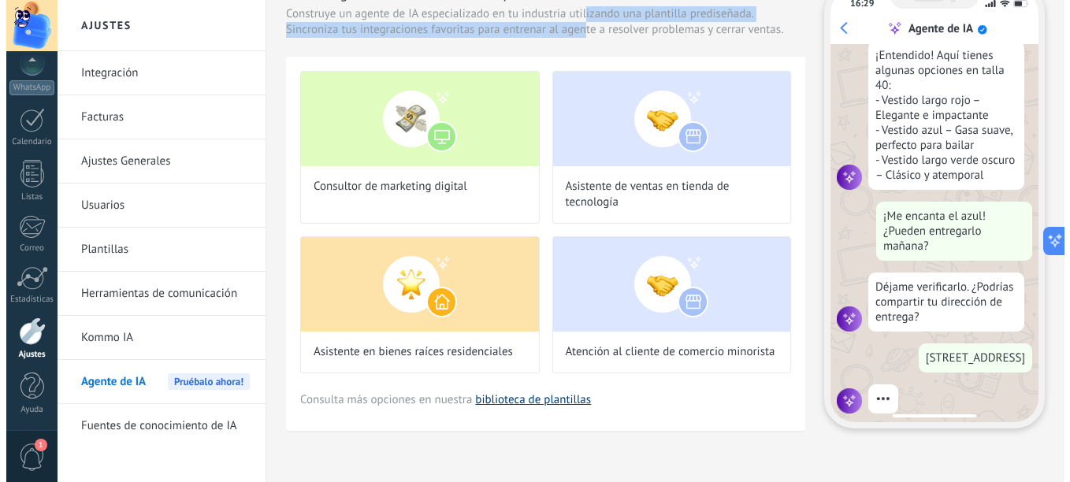
scroll to position [286, 0]
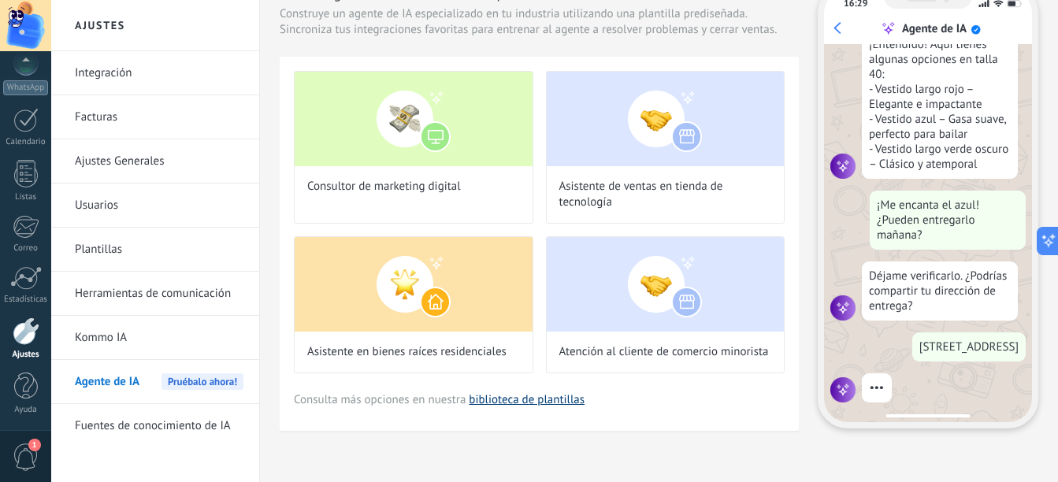
click at [489, 401] on link "biblioteca de plantillas" at bounding box center [527, 399] width 116 height 15
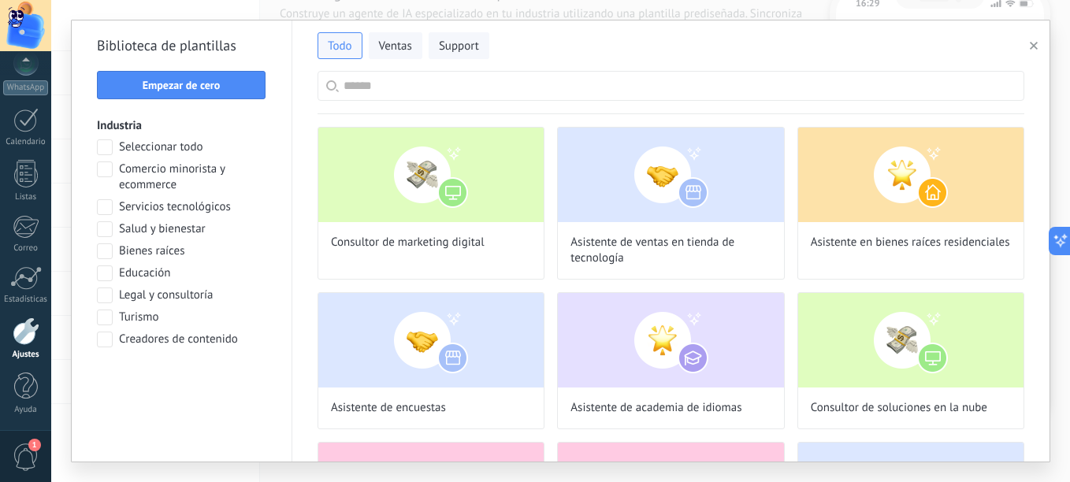
click at [466, 98] on input "text" at bounding box center [680, 86] width 672 height 28
click at [106, 233] on span at bounding box center [105, 229] width 16 height 16
click at [444, 91] on input "text" at bounding box center [680, 86] width 672 height 28
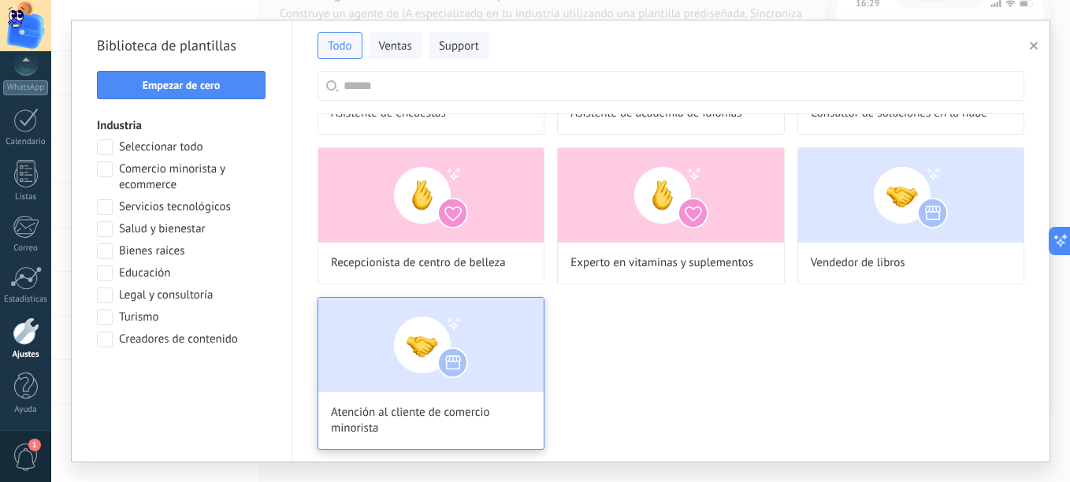
scroll to position [295, 0]
click at [496, 335] on img at bounding box center [430, 344] width 225 height 95
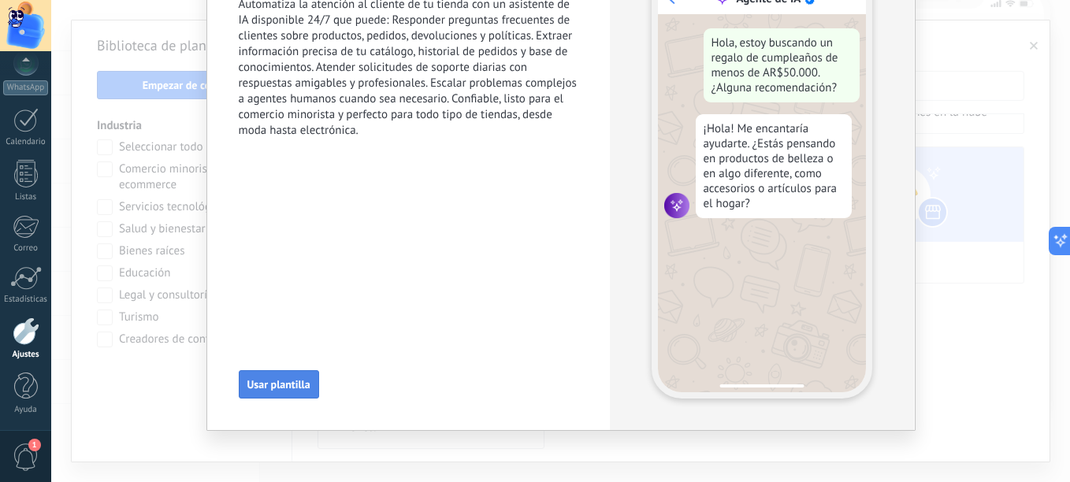
scroll to position [189, 0]
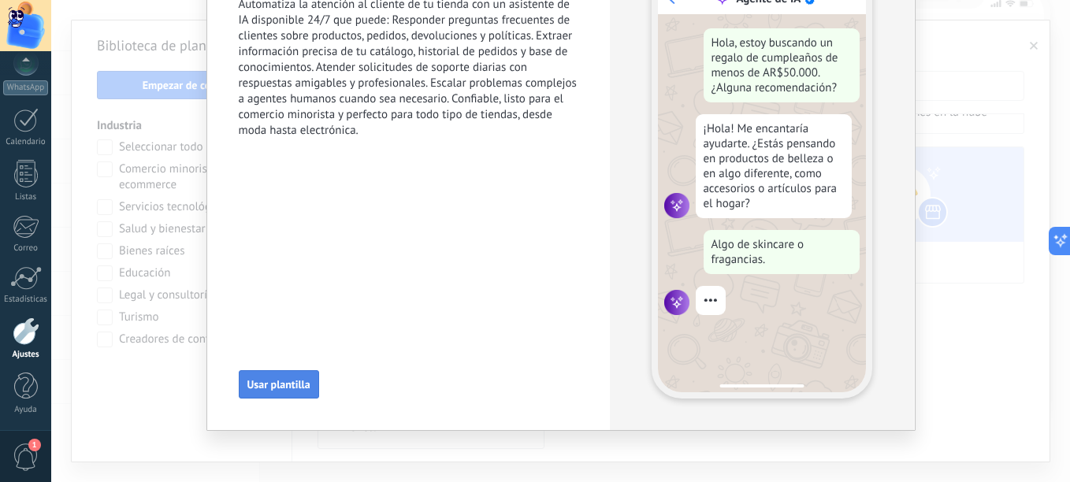
click at [292, 385] on span "Usar plantilla" at bounding box center [278, 384] width 63 height 11
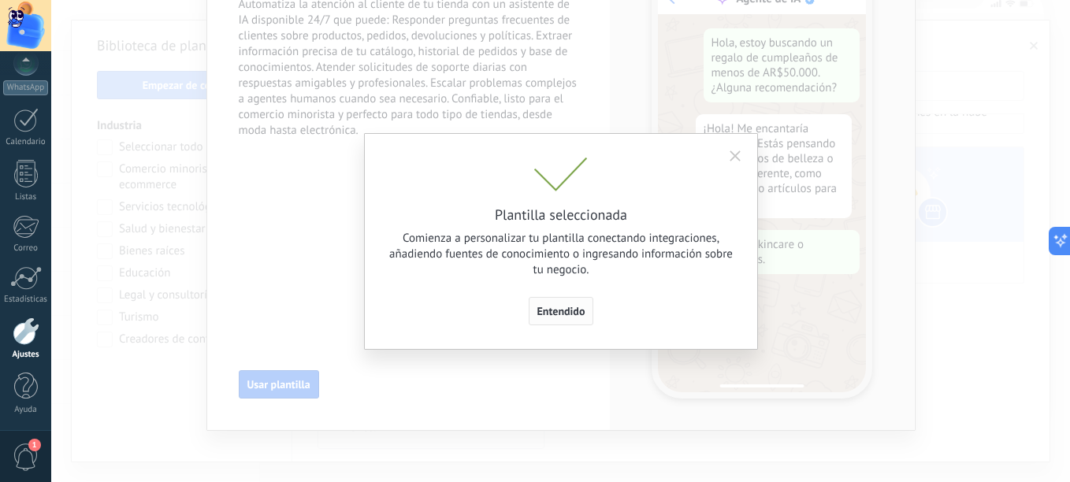
click at [556, 314] on span "Entendido" at bounding box center [561, 311] width 48 height 11
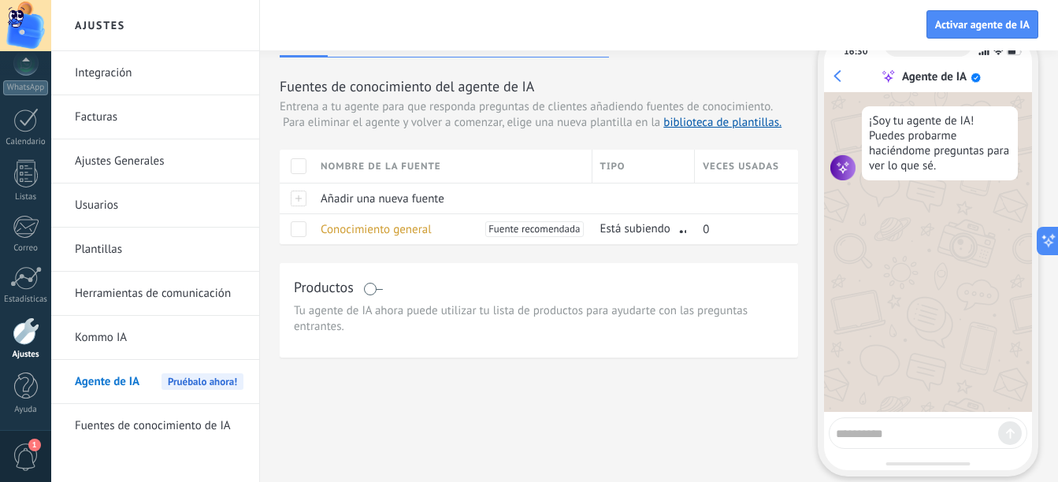
scroll to position [0, 0]
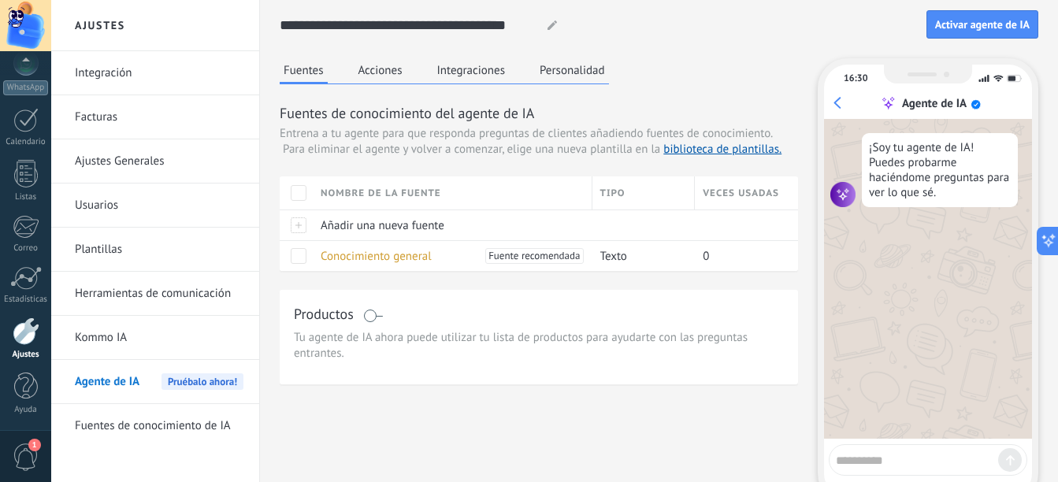
click at [113, 340] on link "Kommo IA" at bounding box center [159, 338] width 169 height 44
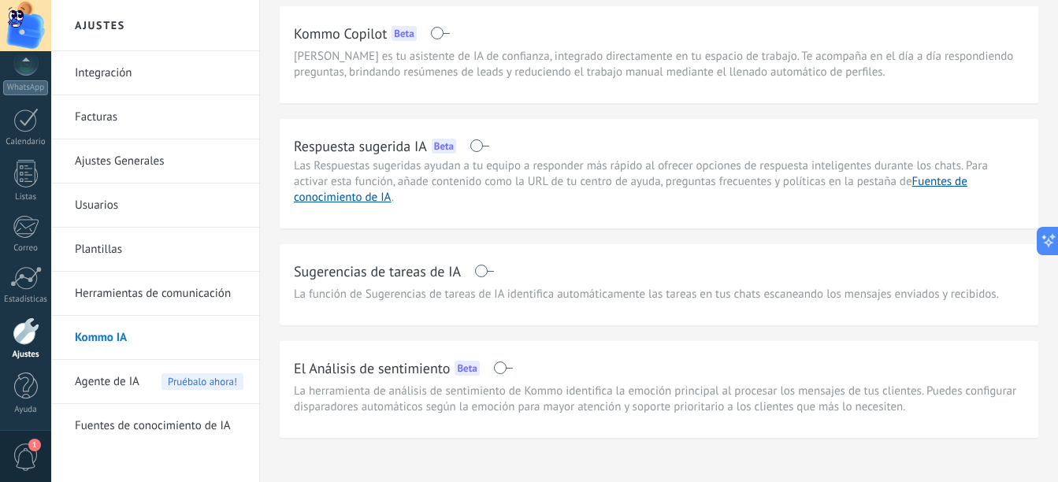
scroll to position [67, 0]
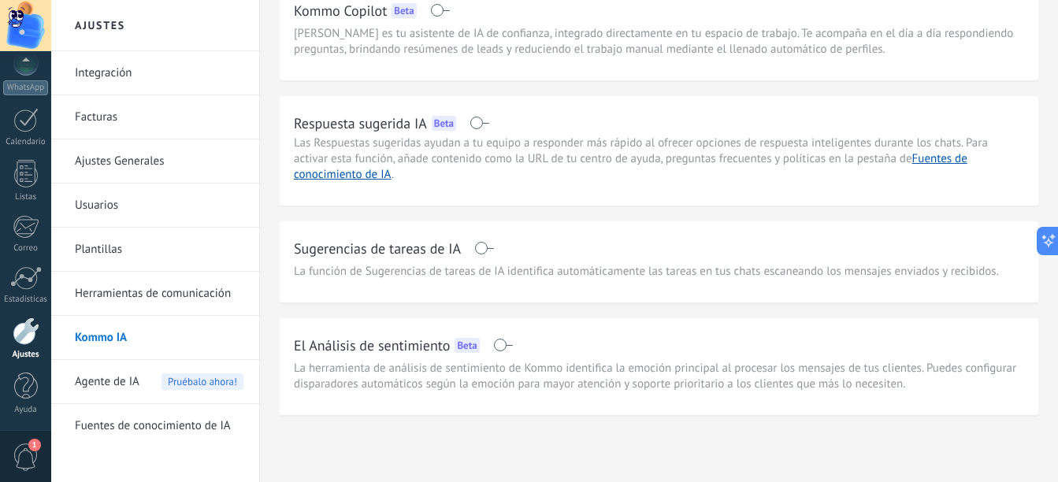
click at [139, 382] on div "Agente de IA Pruébalo ahora!" at bounding box center [159, 382] width 169 height 44
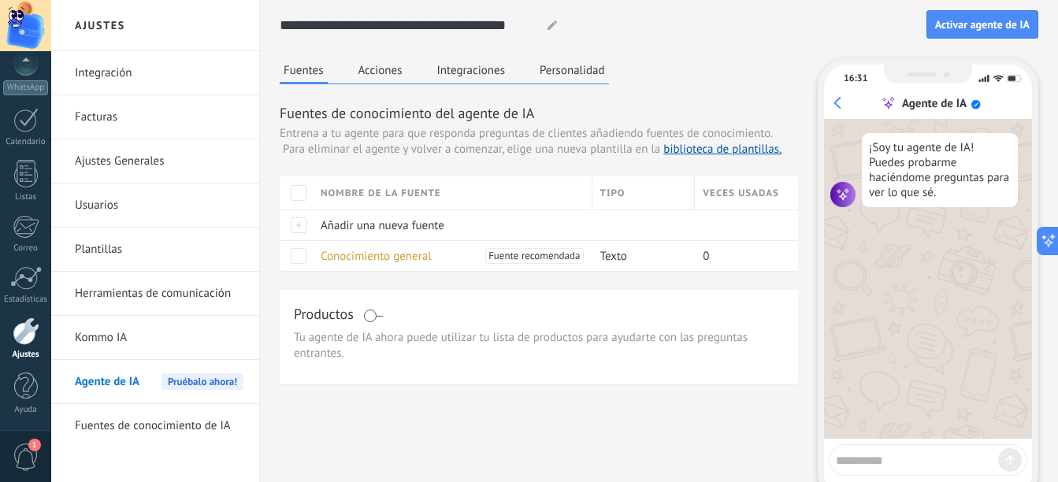
click at [165, 411] on link "Fuentes de conocimiento de IA" at bounding box center [159, 426] width 169 height 44
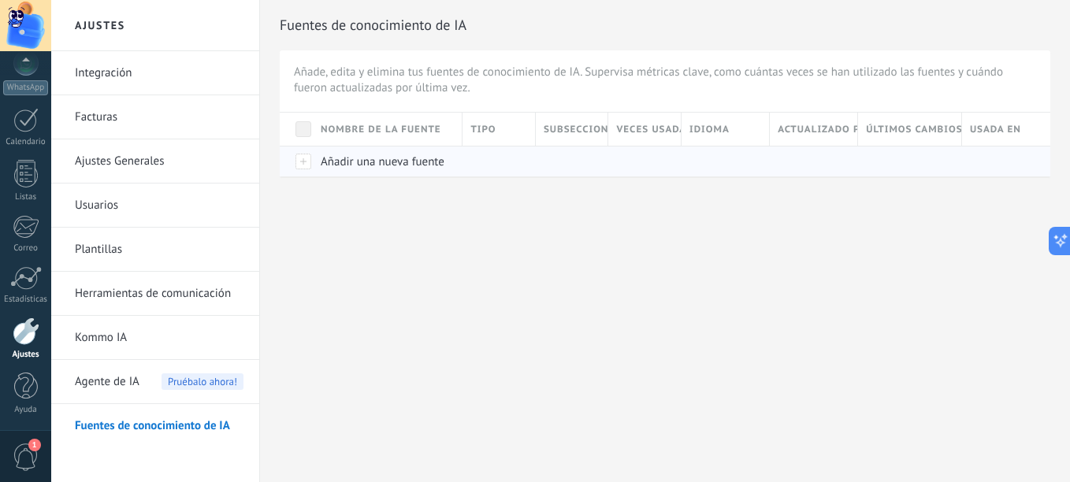
click at [395, 168] on span "Añadir una nueva fuente" at bounding box center [383, 161] width 124 height 15
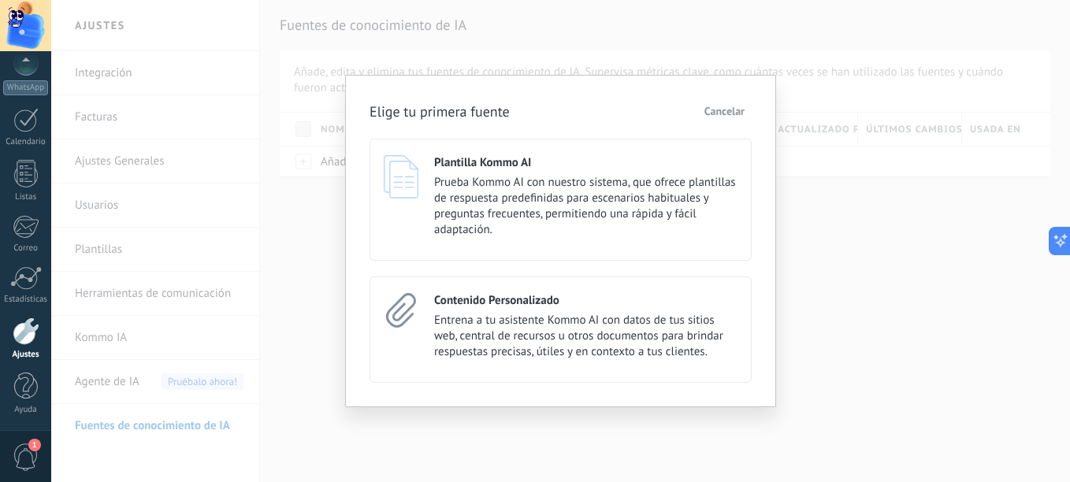
click at [734, 107] on span "Cancelar" at bounding box center [724, 111] width 40 height 11
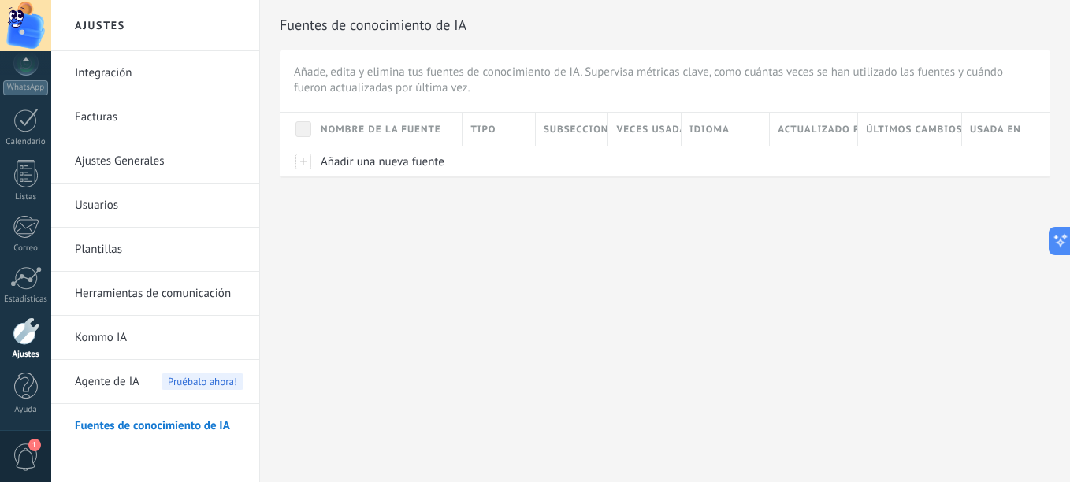
click at [127, 303] on link "Herramientas de comunicación" at bounding box center [159, 294] width 169 height 44
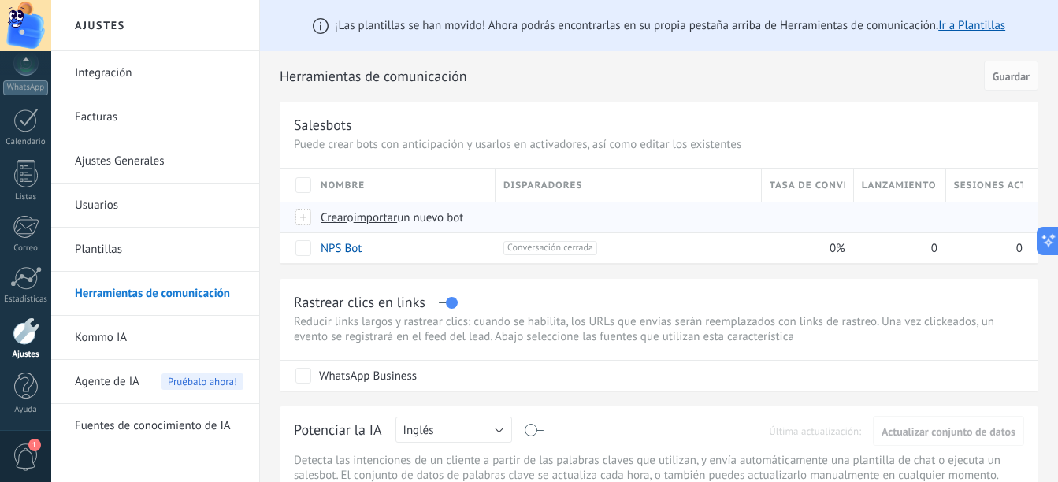
click at [327, 220] on span "Crear" at bounding box center [334, 217] width 27 height 15
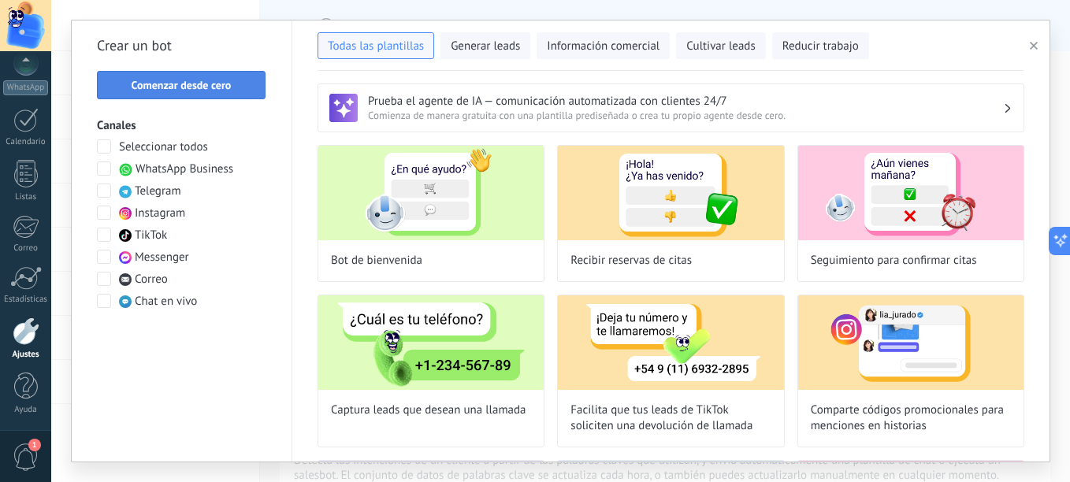
click at [225, 83] on span "Comenzar desde cero" at bounding box center [182, 85] width 100 height 11
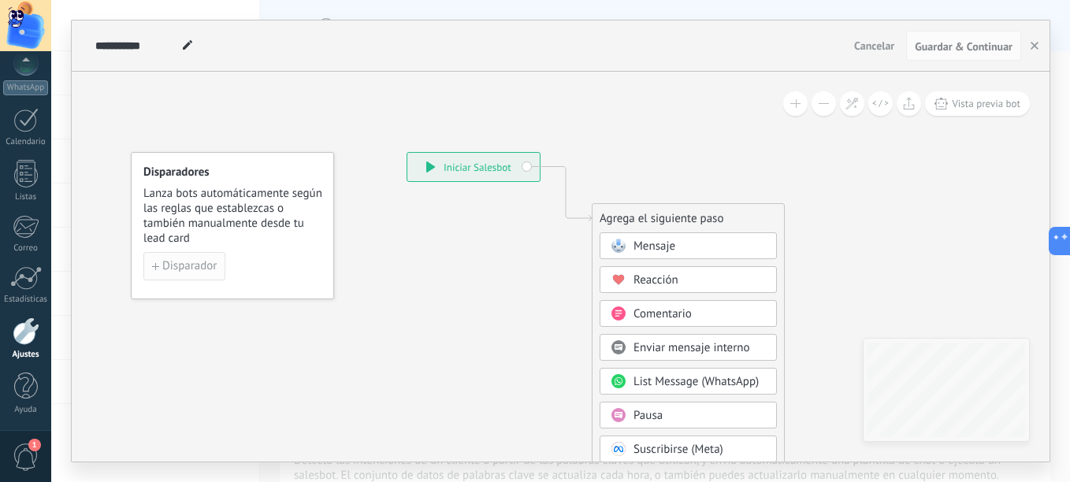
click at [185, 269] on span "Disparador" at bounding box center [189, 266] width 54 height 11
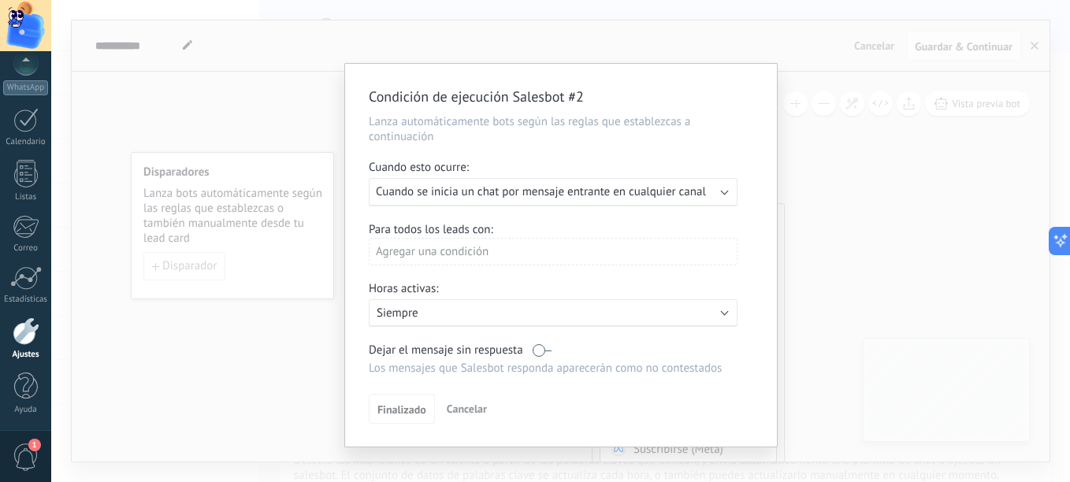
click at [566, 330] on div "Condición de ejecución Salesbot #2 Lanza automáticamente bots según las reglas …" at bounding box center [561, 255] width 432 height 383
click at [563, 323] on div "Activo: Siempre" at bounding box center [553, 313] width 369 height 28
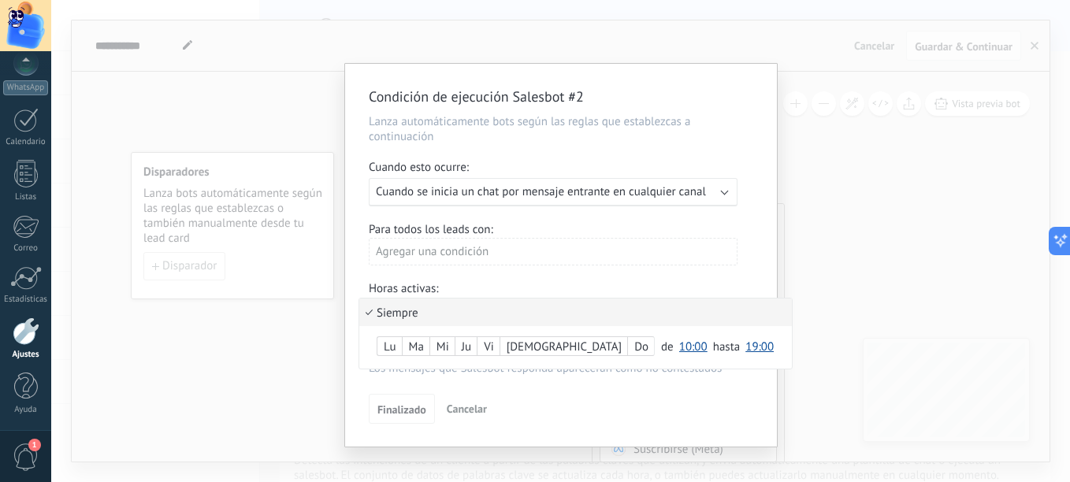
click at [319, 325] on div "Condición de ejecución Salesbot #2 Lanza automáticamente bots según las reglas …" at bounding box center [560, 241] width 1019 height 482
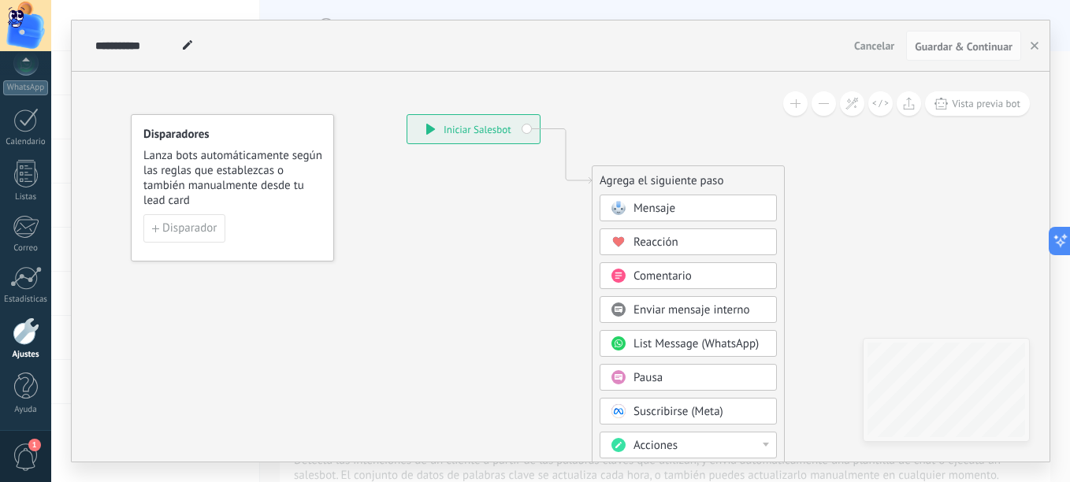
drag, startPoint x: 541, startPoint y: 276, endPoint x: 536, endPoint y: 302, distance: 26.4
click at [677, 208] on div "Mensaje" at bounding box center [700, 209] width 132 height 16
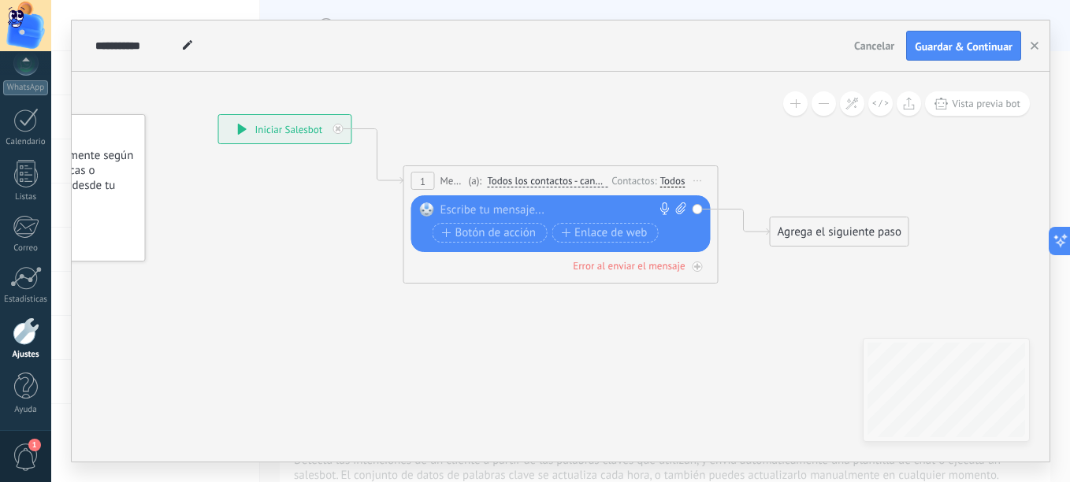
click at [571, 184] on span "Todos los contactos - canales seleccionados" at bounding box center [547, 181] width 121 height 13
click at [571, 184] on button "Todos los contactos - canales seleccionados" at bounding box center [577, 181] width 197 height 28
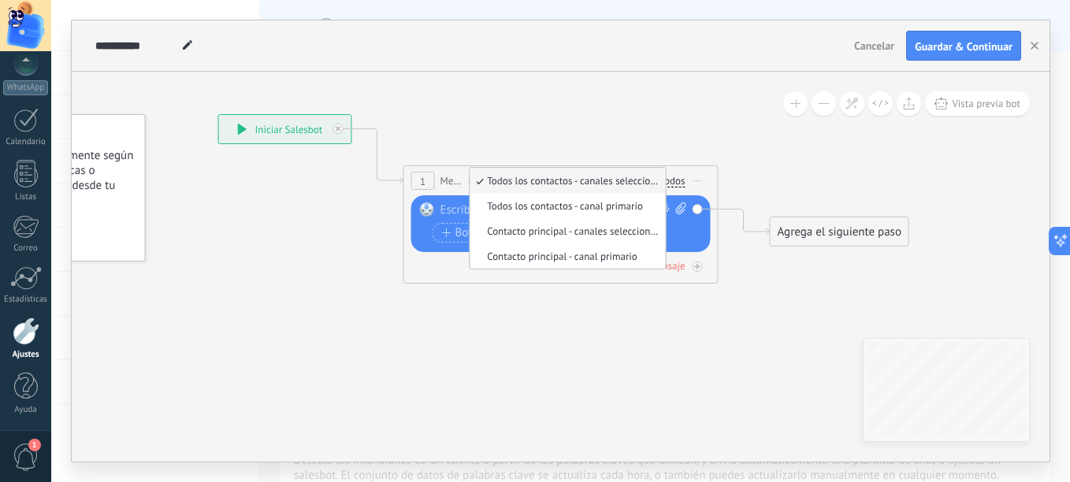
click at [571, 184] on span "Todos los contactos - canales seleccionados" at bounding box center [565, 180] width 191 height 13
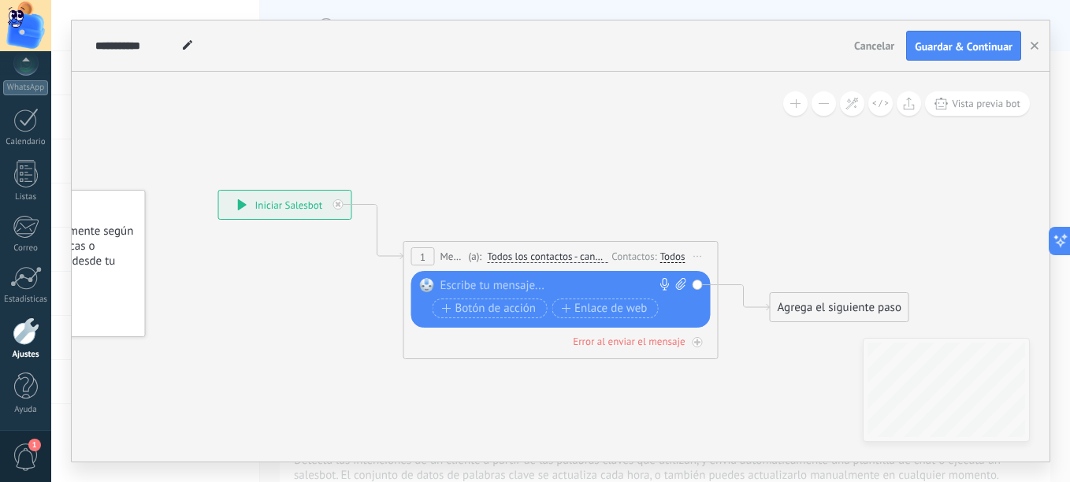
click at [492, 280] on div at bounding box center [557, 286] width 234 height 16
drag, startPoint x: 544, startPoint y: 208, endPoint x: 523, endPoint y: 202, distance: 21.4
click at [523, 202] on icon at bounding box center [536, 264] width 1425 height 936
click at [754, 309] on icon at bounding box center [744, 298] width 51 height 26
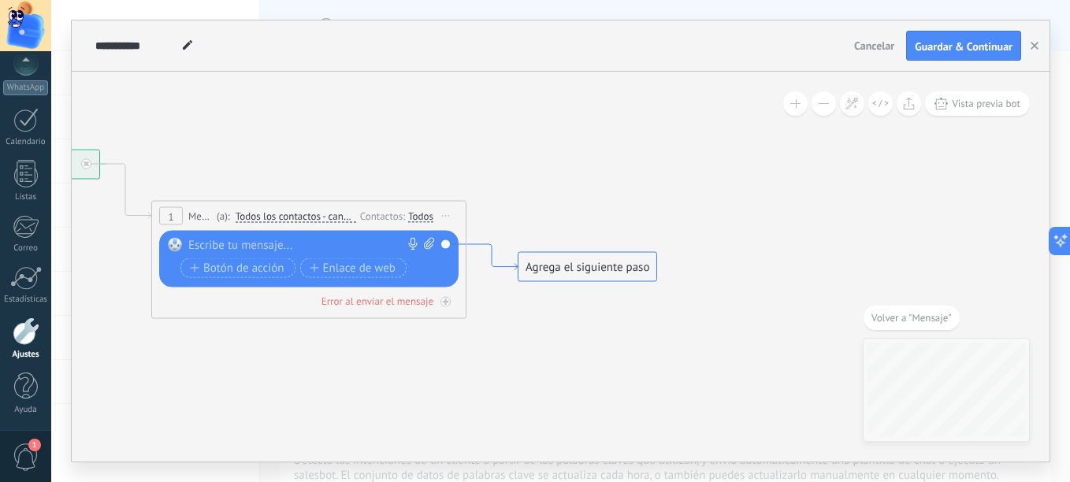
click at [493, 262] on icon at bounding box center [491, 257] width 51 height 26
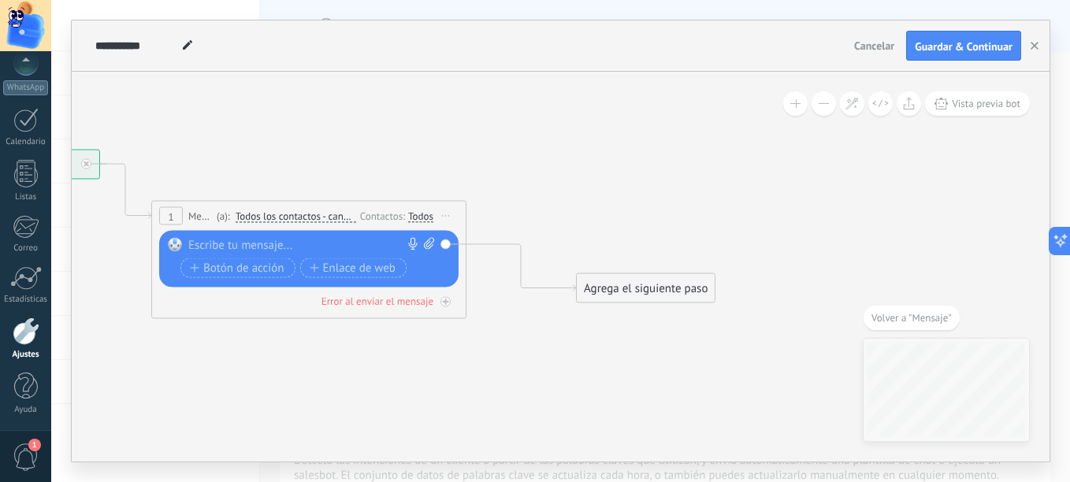
drag, startPoint x: 653, startPoint y: 266, endPoint x: 711, endPoint y: 286, distance: 61.1
click at [711, 286] on div "Agrega el siguiente paso" at bounding box center [646, 289] width 138 height 26
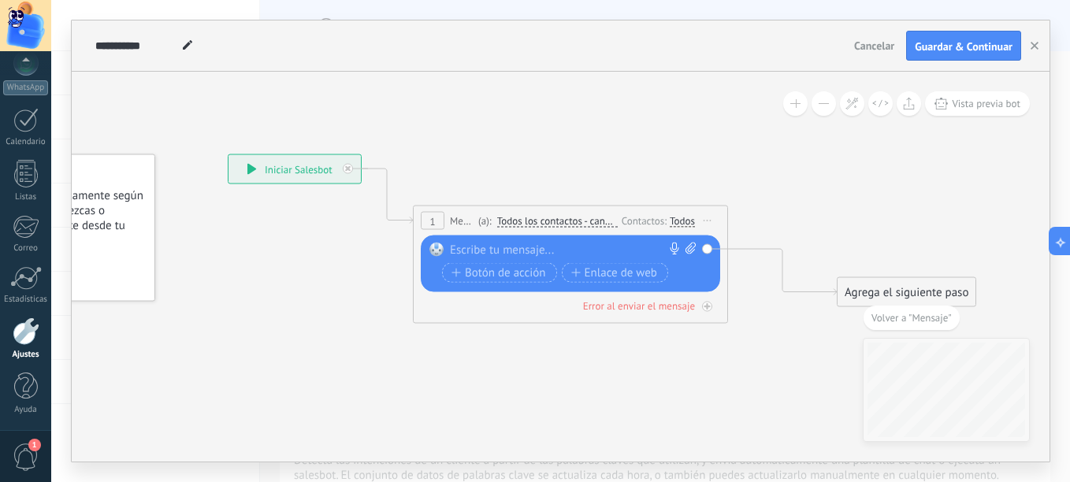
drag, startPoint x: 434, startPoint y: 373, endPoint x: 680, endPoint y: 373, distance: 245.9
click at [680, 373] on icon at bounding box center [576, 238] width 1484 height 957
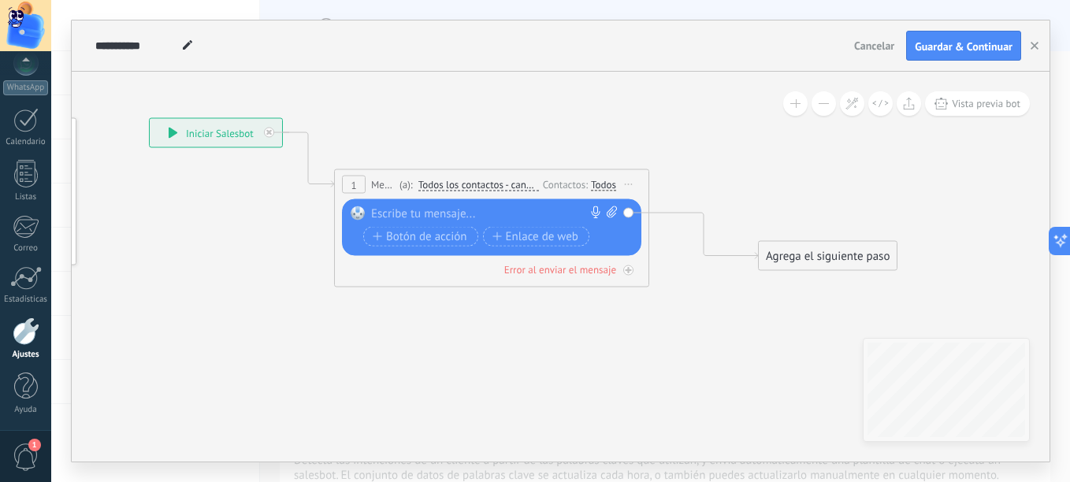
drag, startPoint x: 712, startPoint y: 360, endPoint x: 681, endPoint y: 332, distance: 41.8
click at [681, 332] on icon at bounding box center [497, 202] width 1484 height 957
click at [215, 140] on div "**********" at bounding box center [216, 133] width 132 height 28
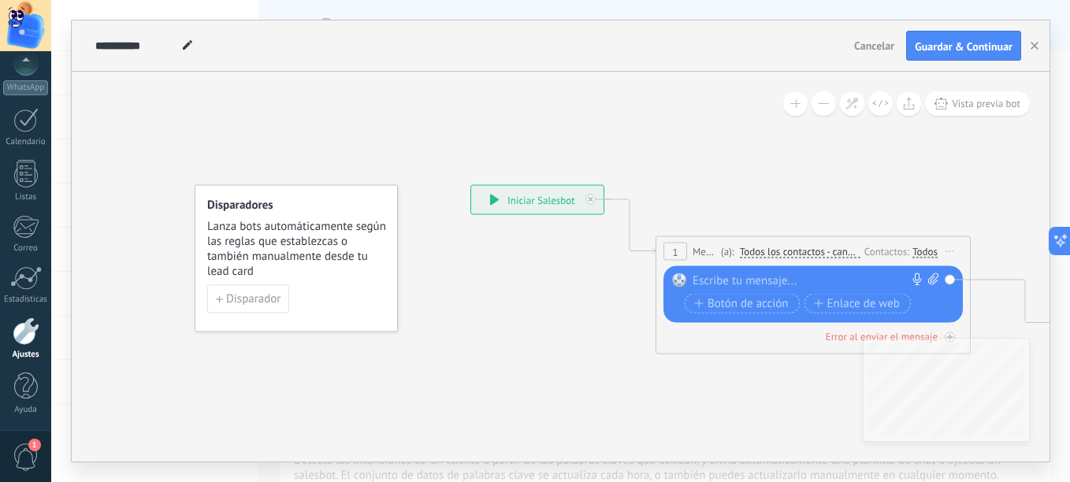
drag, startPoint x: 308, startPoint y: 273, endPoint x: 630, endPoint y: 378, distance: 338.1
click at [630, 378] on icon at bounding box center [818, 269] width 1484 height 957
click at [254, 303] on span "Disparador" at bounding box center [253, 299] width 54 height 11
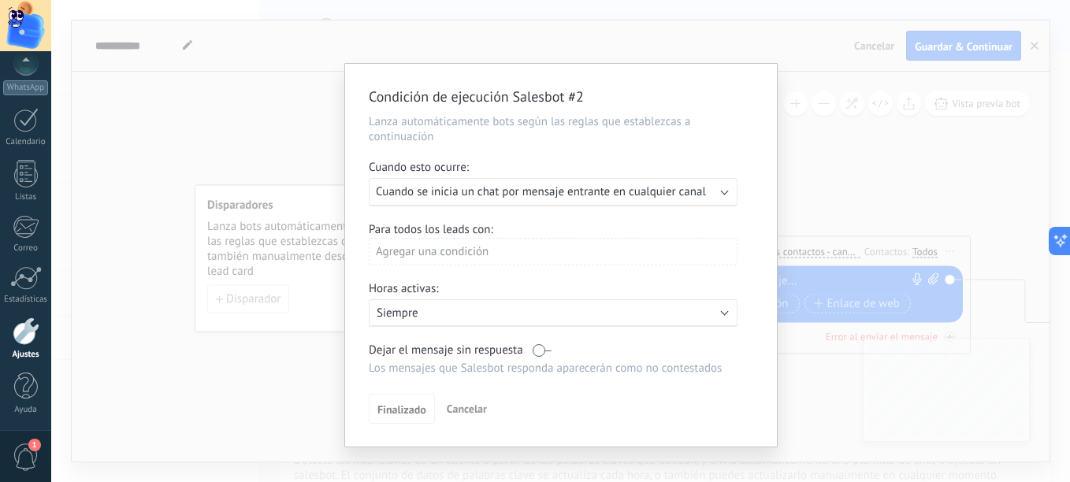
click at [285, 351] on div "Condición de ejecución Salesbot #2 Lanza automáticamente bots según las reglas …" at bounding box center [560, 241] width 1019 height 482
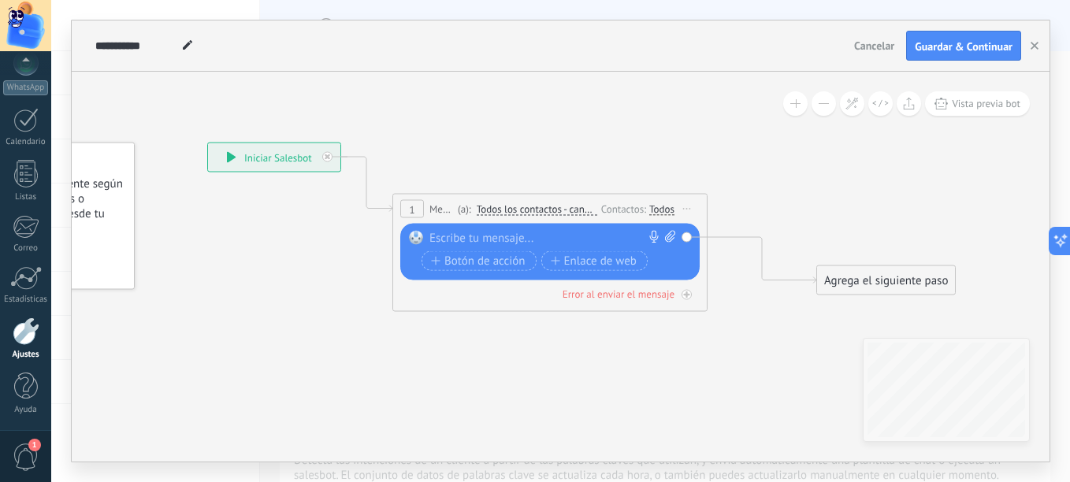
drag, startPoint x: 594, startPoint y: 351, endPoint x: 312, endPoint y: 307, distance: 285.5
click at [314, 307] on icon at bounding box center [555, 227] width 1484 height 957
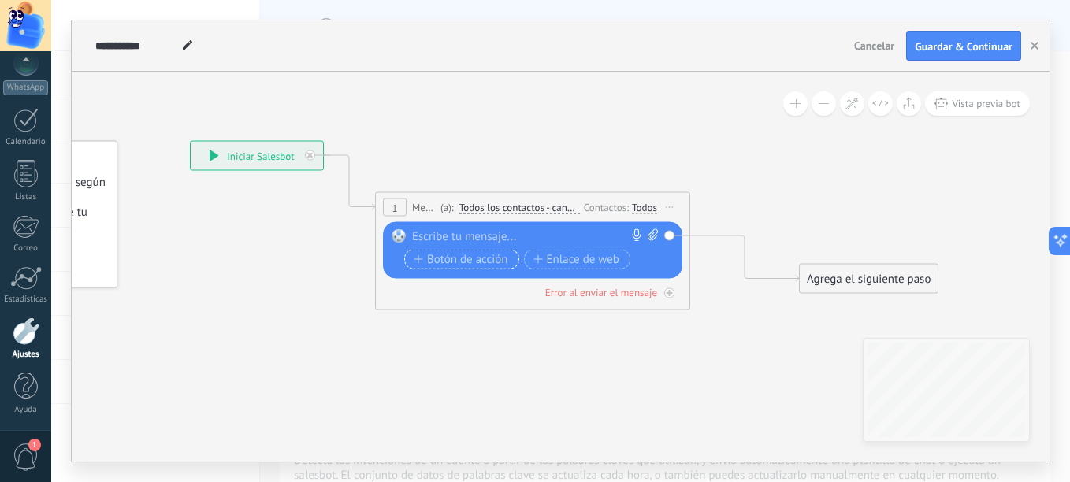
click at [465, 260] on span "Botón de acción" at bounding box center [461, 259] width 95 height 13
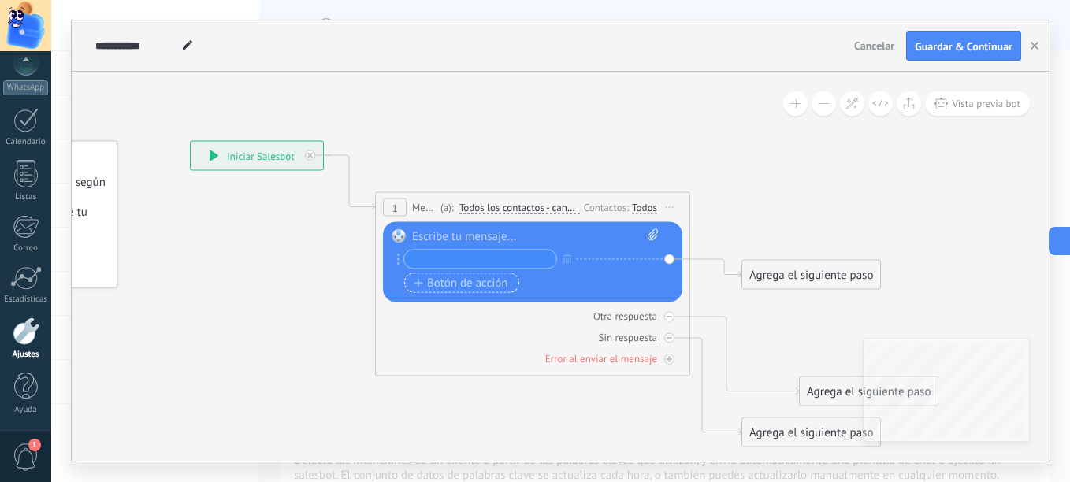
click at [506, 274] on button "Botón de acción" at bounding box center [461, 283] width 115 height 20
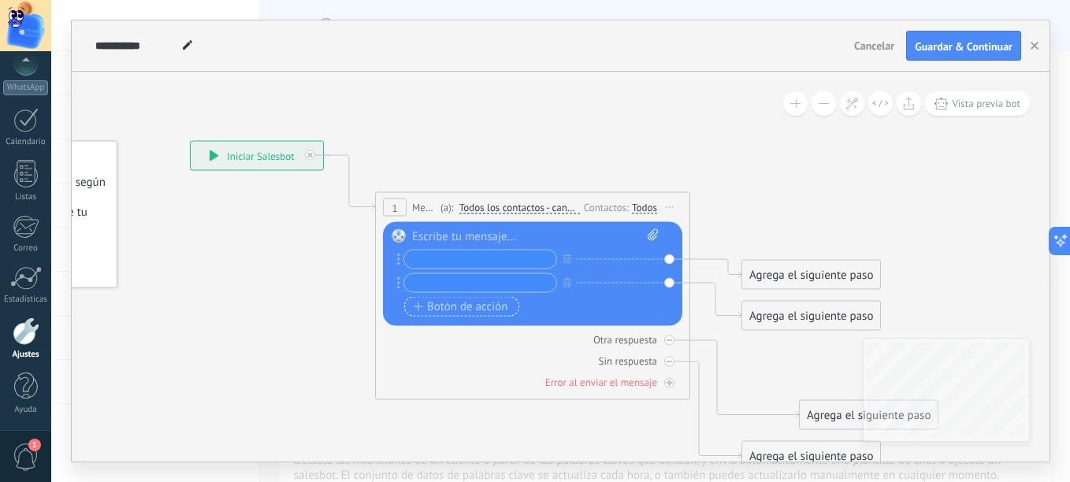
click at [485, 302] on span "Botón de acción" at bounding box center [461, 306] width 95 height 13
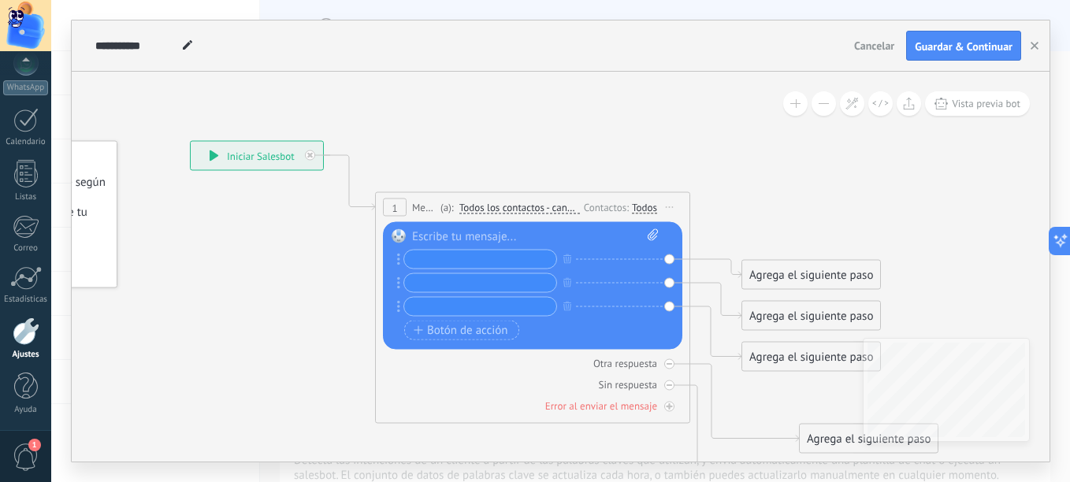
click at [396, 303] on div "Reemplazar Quitar Convertir a mensaje de voz Arrastre la imagen aquí para adjun…" at bounding box center [532, 286] width 299 height 128
click at [401, 305] on div at bounding box center [477, 307] width 160 height 20
click at [400, 305] on div at bounding box center [477, 307] width 160 height 20
click at [398, 304] on icon at bounding box center [398, 307] width 3 height 12
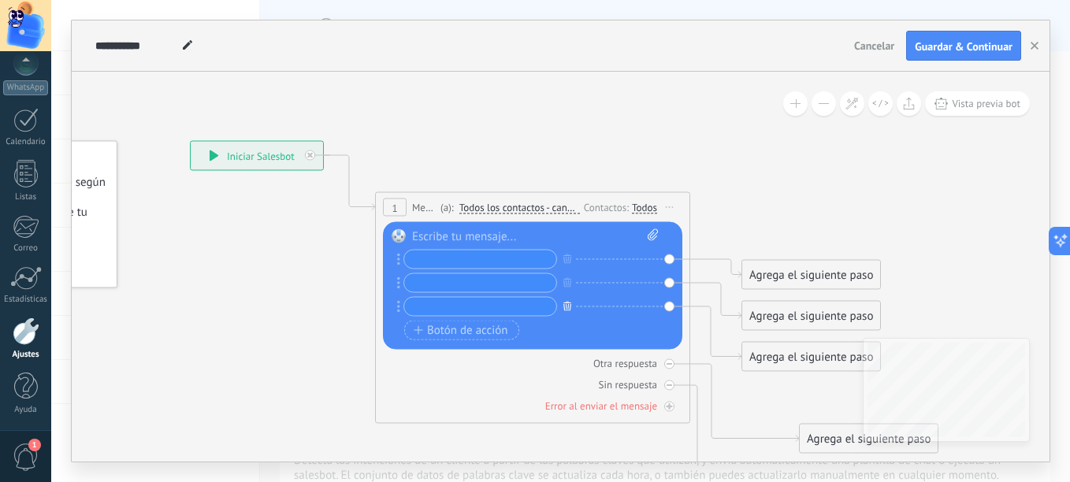
click at [566, 303] on icon "button" at bounding box center [567, 305] width 8 height 9
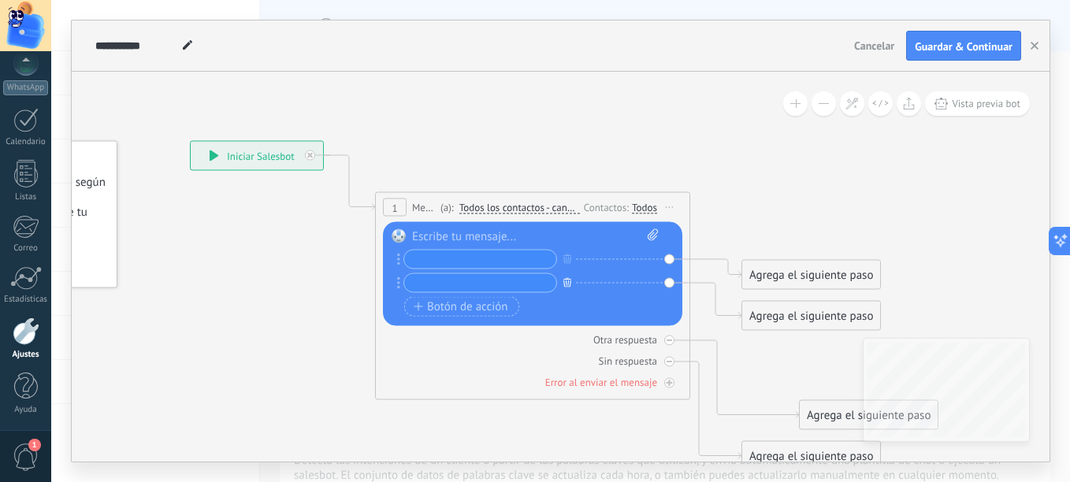
click at [570, 277] on icon "button" at bounding box center [567, 281] width 8 height 9
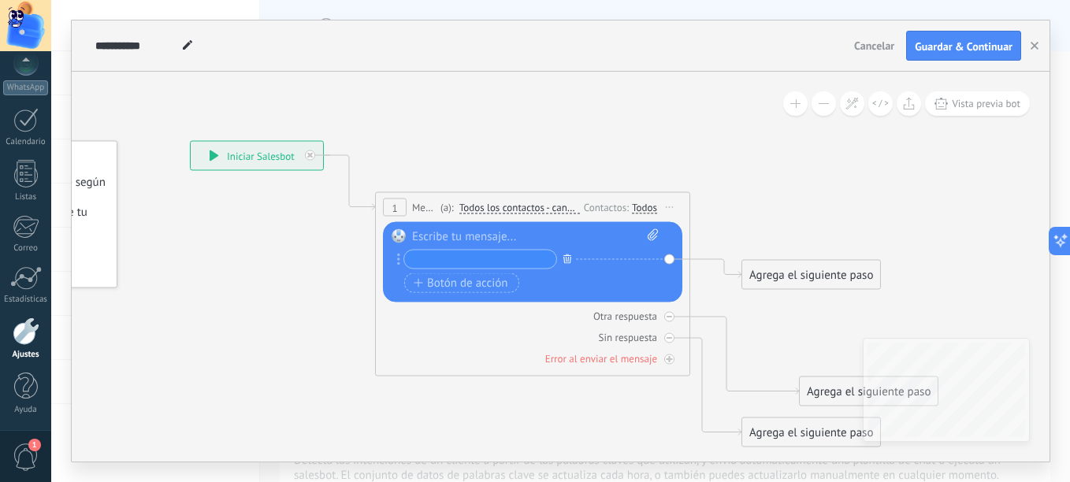
click at [568, 264] on button "button" at bounding box center [567, 259] width 17 height 20
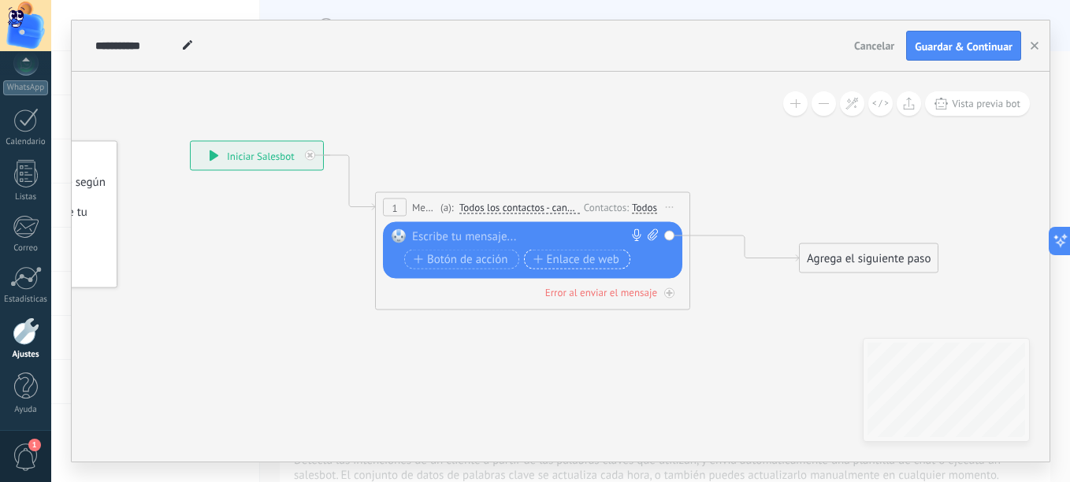
click at [541, 263] on icon "button" at bounding box center [537, 259] width 9 height 9
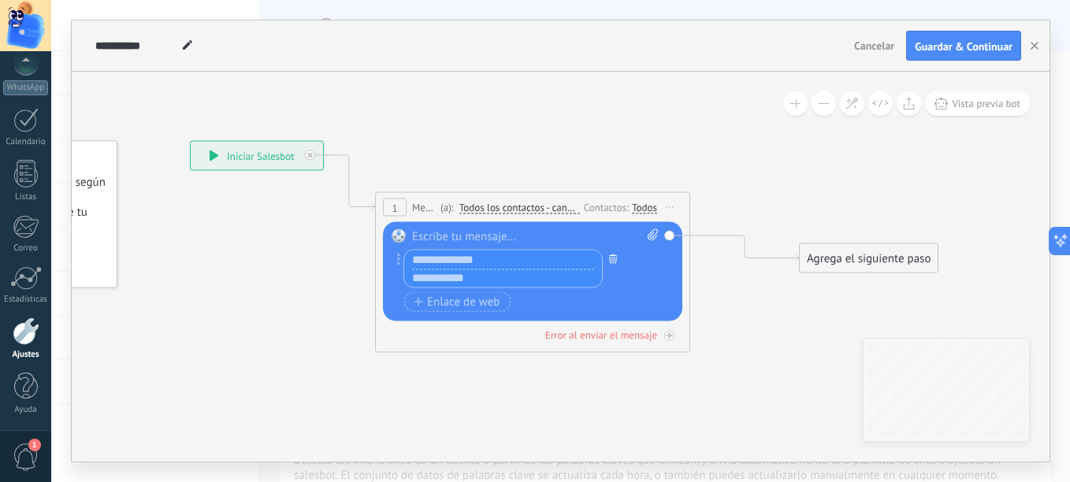
click at [615, 253] on button "button" at bounding box center [612, 259] width 17 height 20
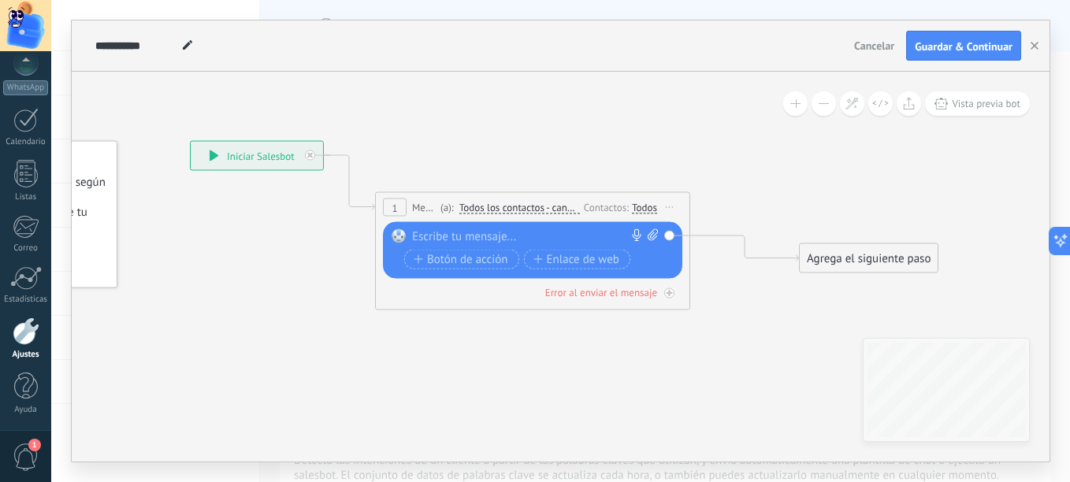
click at [480, 240] on div at bounding box center [529, 237] width 234 height 16
paste div
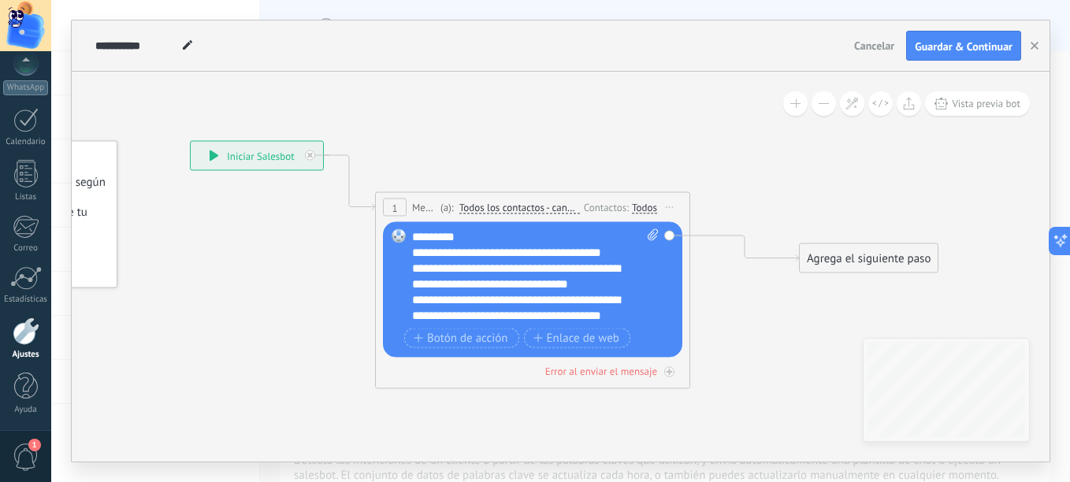
drag, startPoint x: 487, startPoint y: 288, endPoint x: 470, endPoint y: 260, distance: 32.2
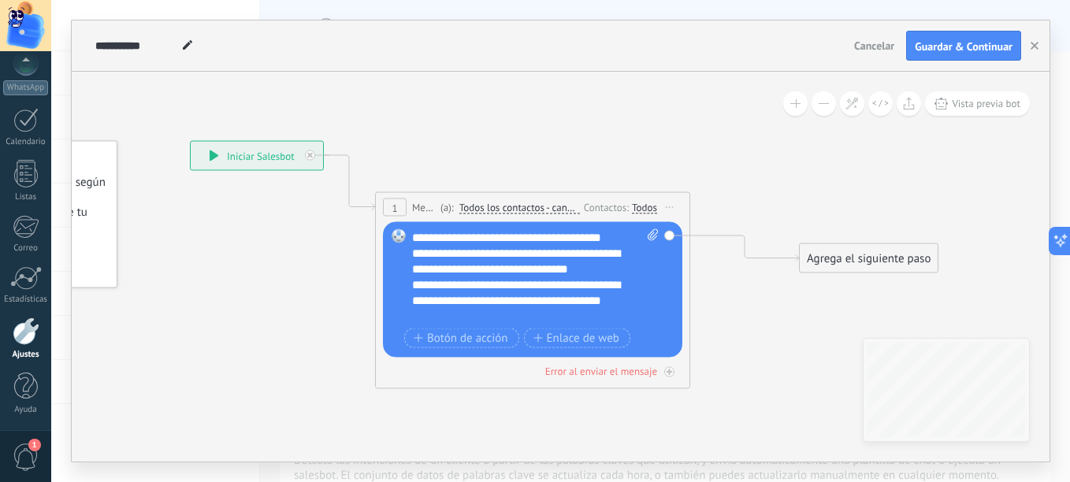
scroll to position [16, 0]
drag, startPoint x: 470, startPoint y: 260, endPoint x: 466, endPoint y: 283, distance: 23.2
click at [469, 314] on div "**********" at bounding box center [521, 300] width 219 height 47
click at [478, 332] on span "Botón de acción" at bounding box center [461, 338] width 95 height 13
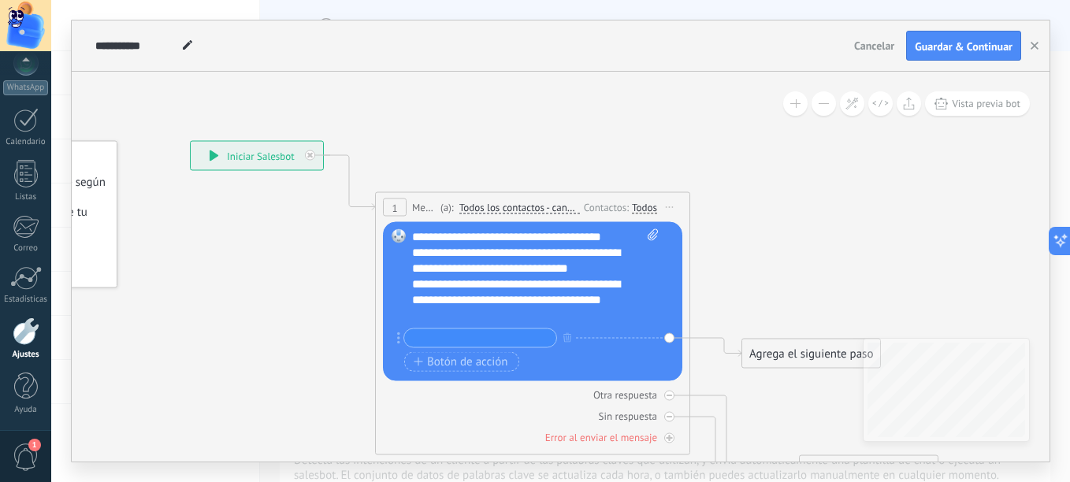
click at [477, 334] on input "text" at bounding box center [480, 338] width 152 height 18
click at [397, 333] on icon at bounding box center [398, 339] width 3 height 12
click at [646, 229] on span at bounding box center [650, 276] width 15 height 95
click input "Subir" at bounding box center [0, 0] width 0 height 0
click at [490, 338] on input "text" at bounding box center [480, 338] width 152 height 18
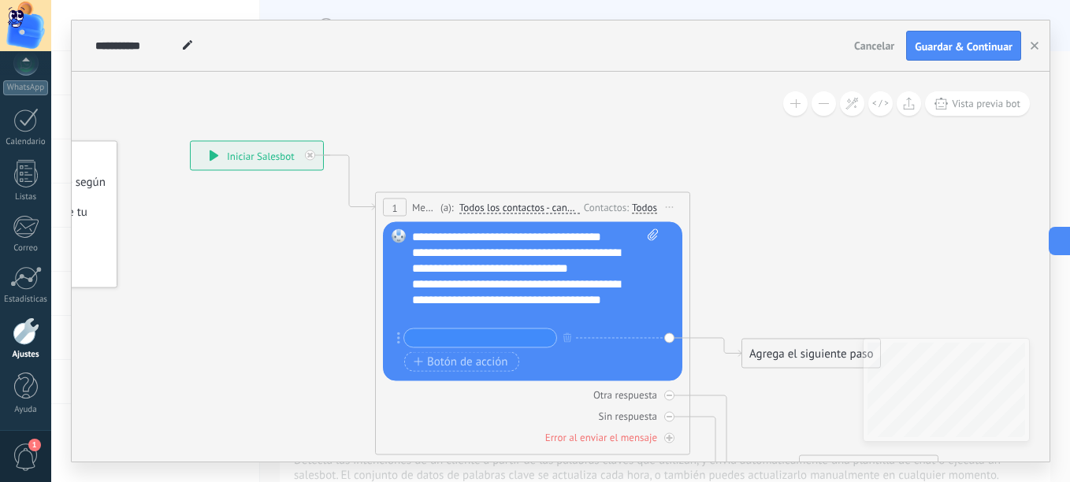
click at [507, 333] on input "text" at bounding box center [480, 338] width 152 height 18
click at [560, 318] on div "**********" at bounding box center [521, 300] width 219 height 47
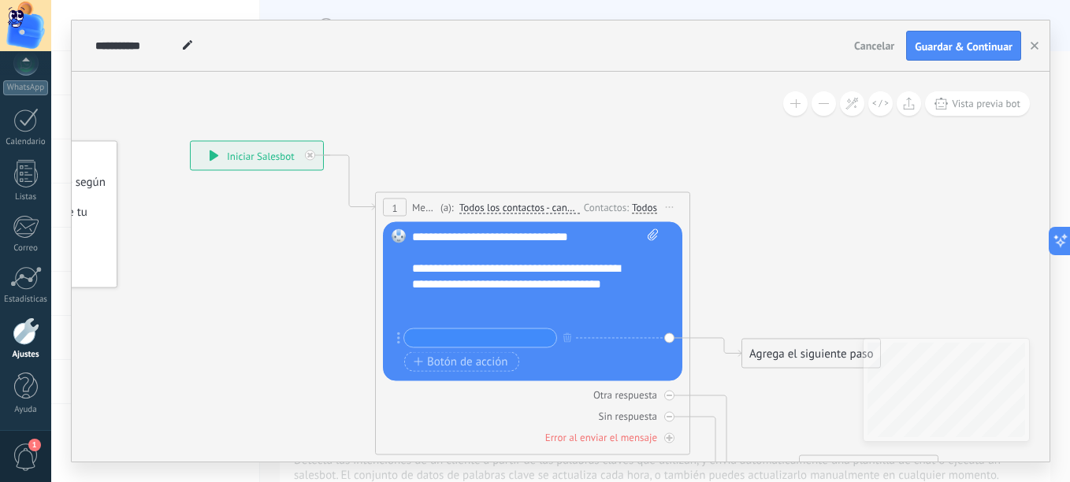
scroll to position [0, 0]
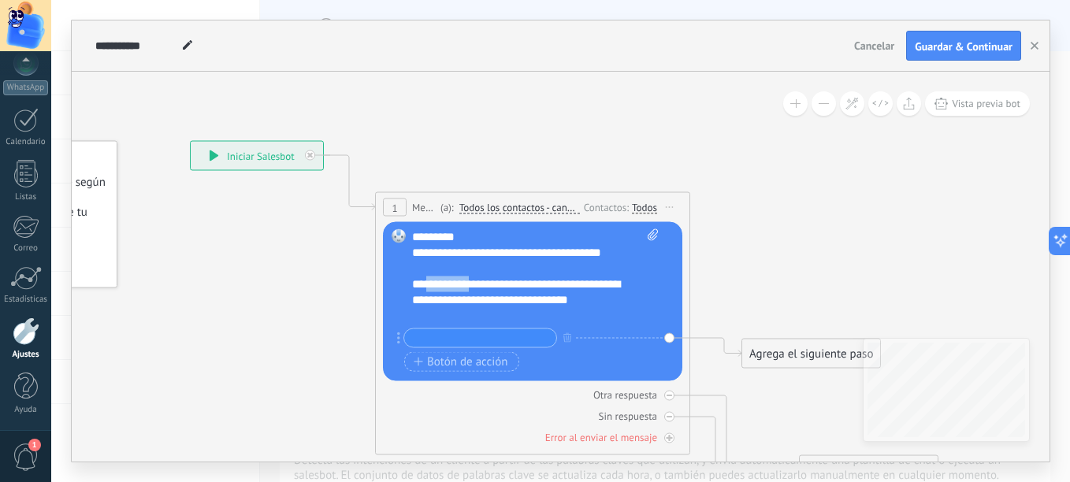
click at [458, 282] on div "**********" at bounding box center [521, 293] width 219 height 32
click at [552, 278] on div "**********" at bounding box center [521, 293] width 219 height 32
drag, startPoint x: 562, startPoint y: 280, endPoint x: 434, endPoint y: 280, distance: 127.7
click at [434, 280] on div "**********" at bounding box center [521, 293] width 219 height 32
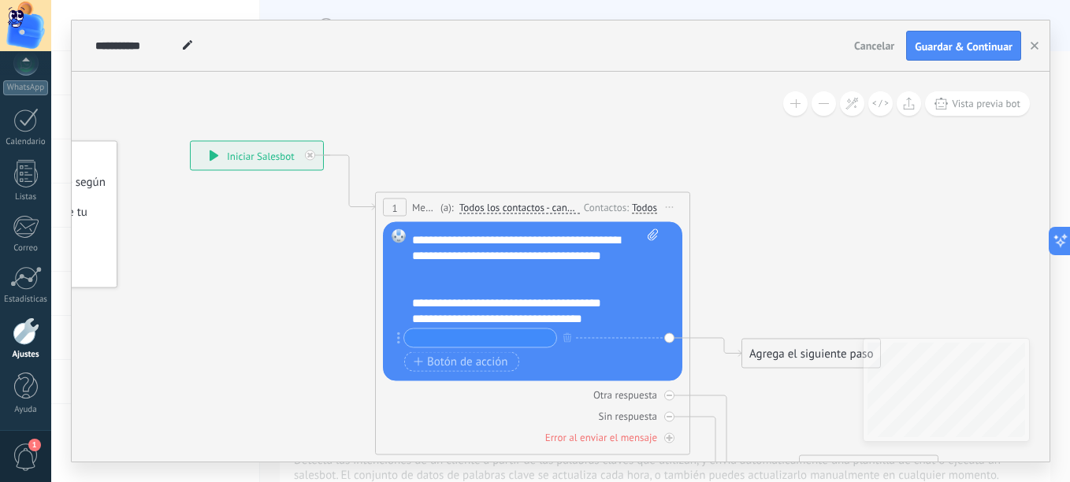
scroll to position [95, 0]
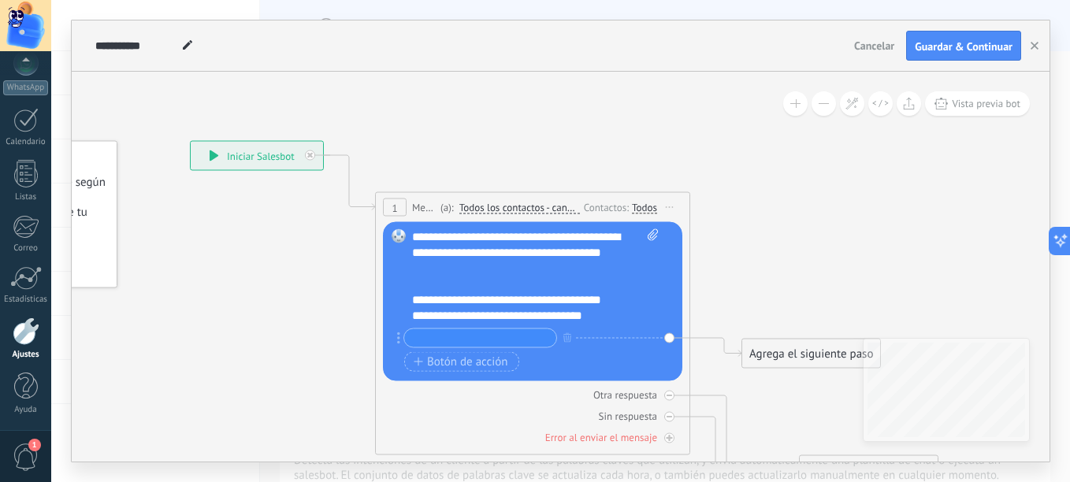
click at [489, 340] on input "text" at bounding box center [480, 338] width 152 height 18
click at [470, 347] on input "text" at bounding box center [480, 338] width 152 height 18
paste input "**********"
type input "**********"
click at [500, 362] on span "Botón de acción" at bounding box center [461, 361] width 95 height 13
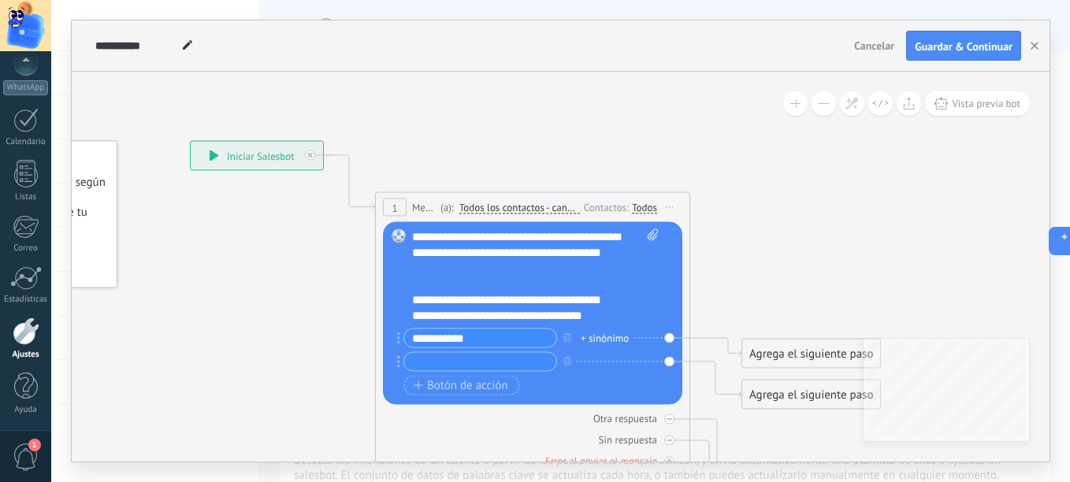
click at [457, 357] on input "text" at bounding box center [480, 362] width 152 height 18
paste input "********"
type input "********"
drag, startPoint x: 448, startPoint y: 340, endPoint x: 321, endPoint y: 349, distance: 126.4
click at [190, 141] on div "**********" at bounding box center [190, 141] width 0 height 0
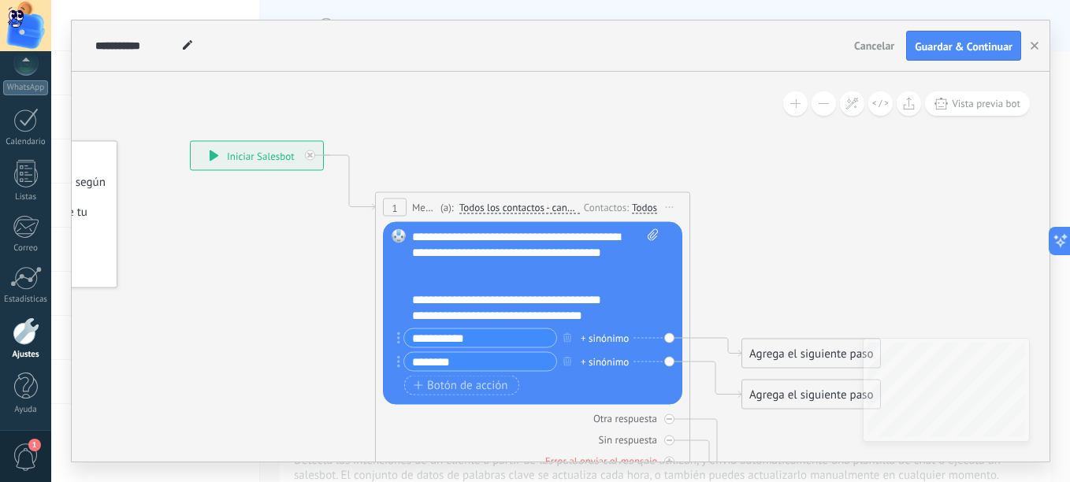
type input "**********"
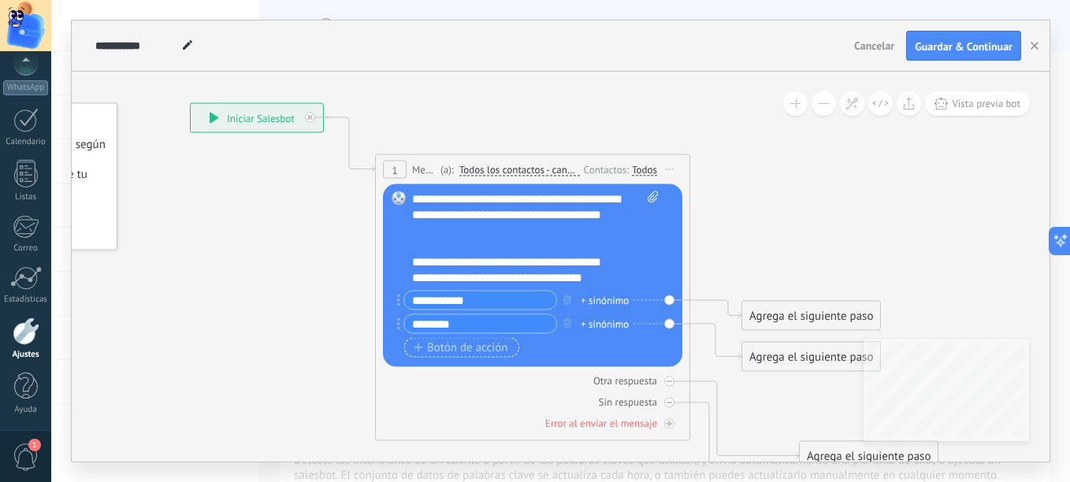
click at [485, 348] on span "Botón de acción" at bounding box center [461, 347] width 95 height 13
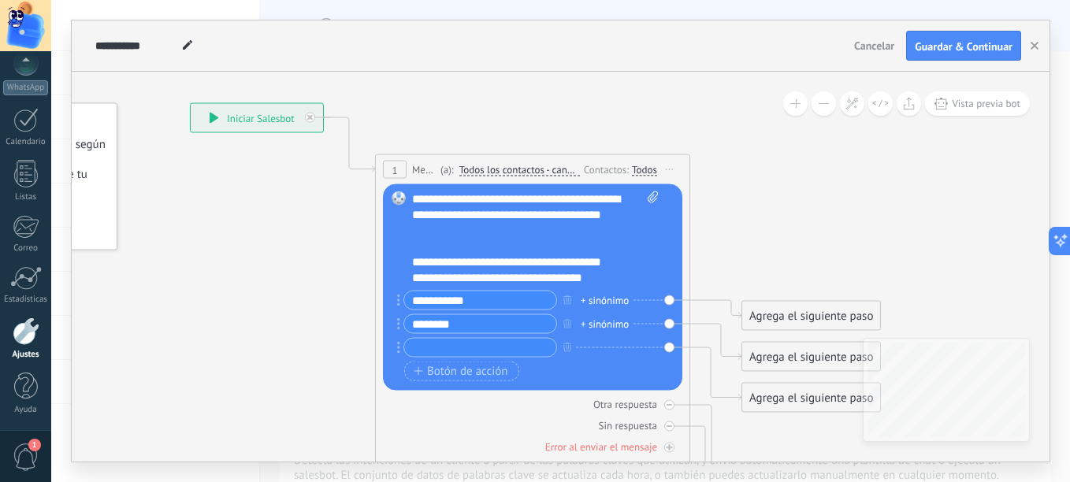
click at [484, 348] on input "text" at bounding box center [480, 348] width 152 height 18
type input "********"
click at [774, 317] on div "Agrega el siguiente paso" at bounding box center [811, 316] width 138 height 26
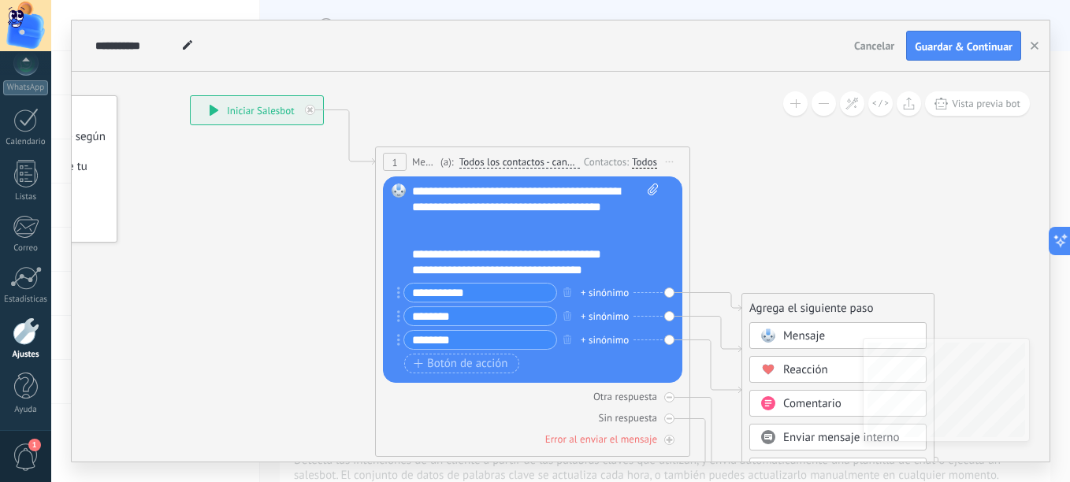
click at [820, 336] on span "Mensaje" at bounding box center [804, 336] width 42 height 15
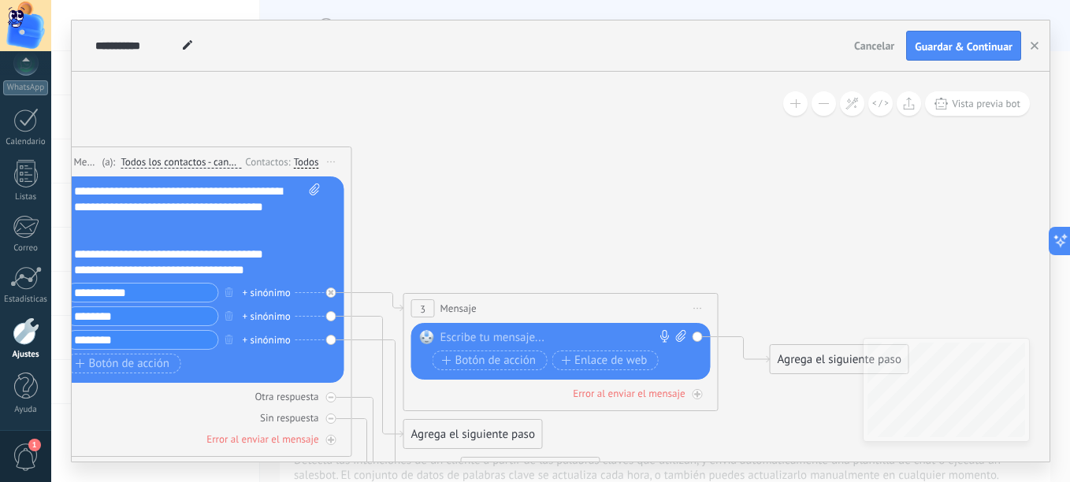
click at [538, 333] on div at bounding box center [557, 338] width 234 height 16
click at [572, 337] on div at bounding box center [557, 338] width 234 height 16
paste div
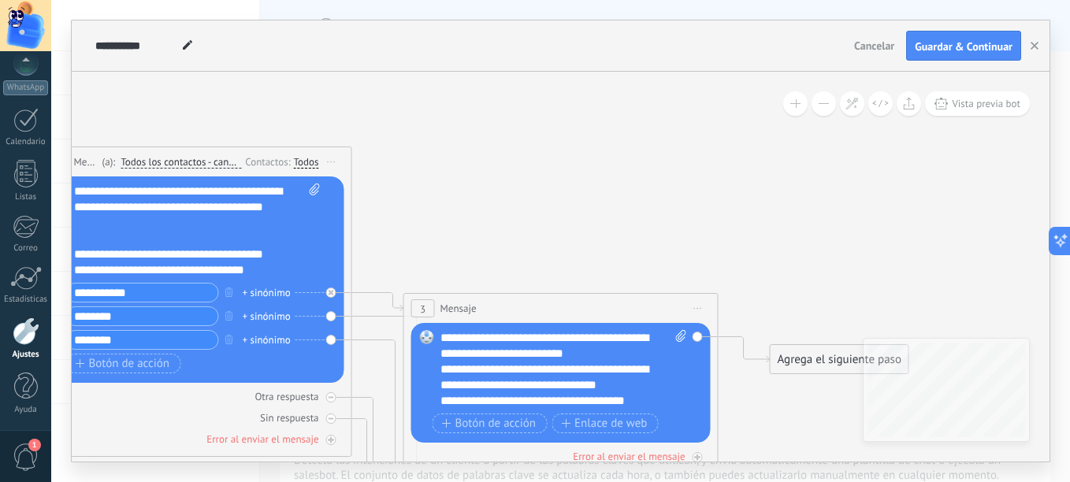
click at [546, 406] on div "**********" at bounding box center [549, 401] width 219 height 16
click at [622, 422] on span "Enlace de web" at bounding box center [604, 424] width 86 height 13
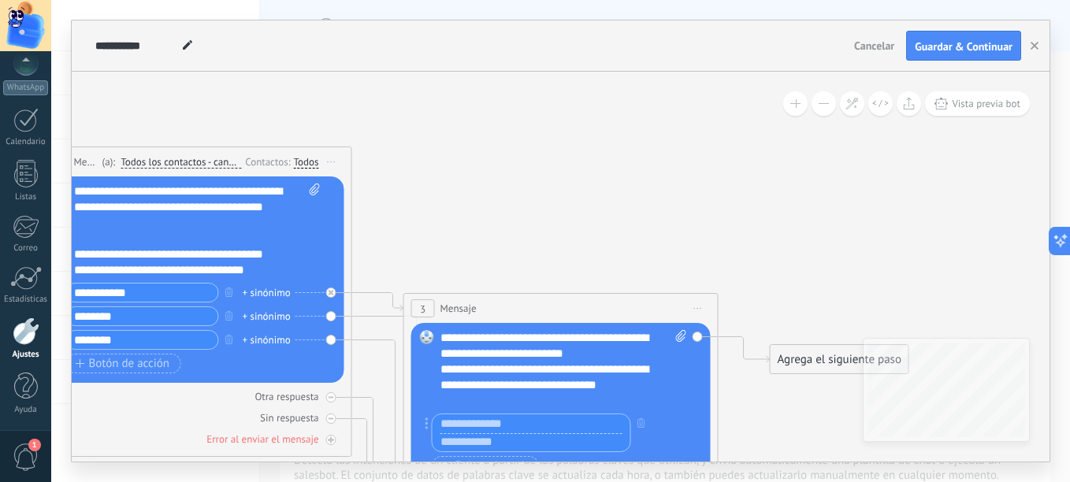
click at [570, 425] on input "text" at bounding box center [532, 423] width 198 height 19
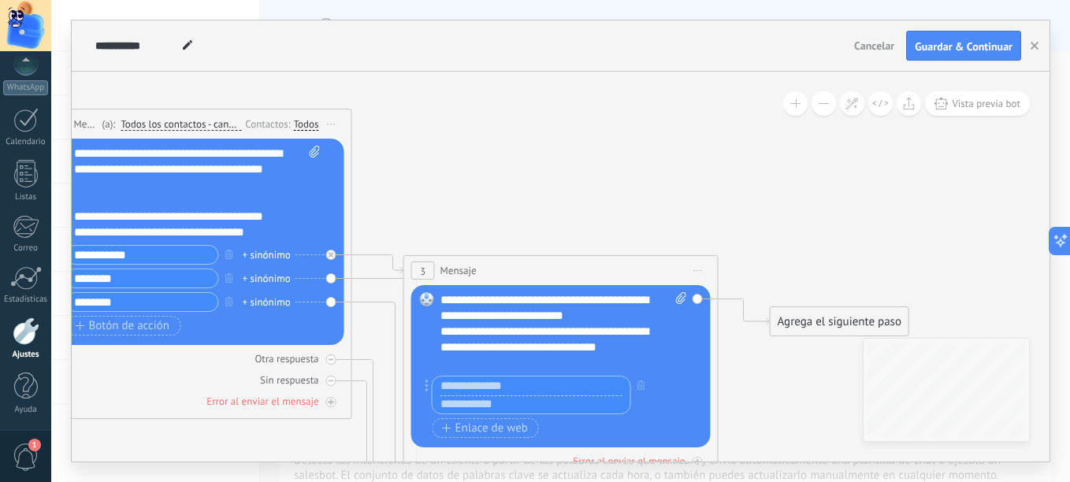
click at [484, 400] on input "text" at bounding box center [532, 405] width 198 height 19
paste input "**********"
type input "**********"
click at [512, 389] on input "text" at bounding box center [532, 386] width 198 height 19
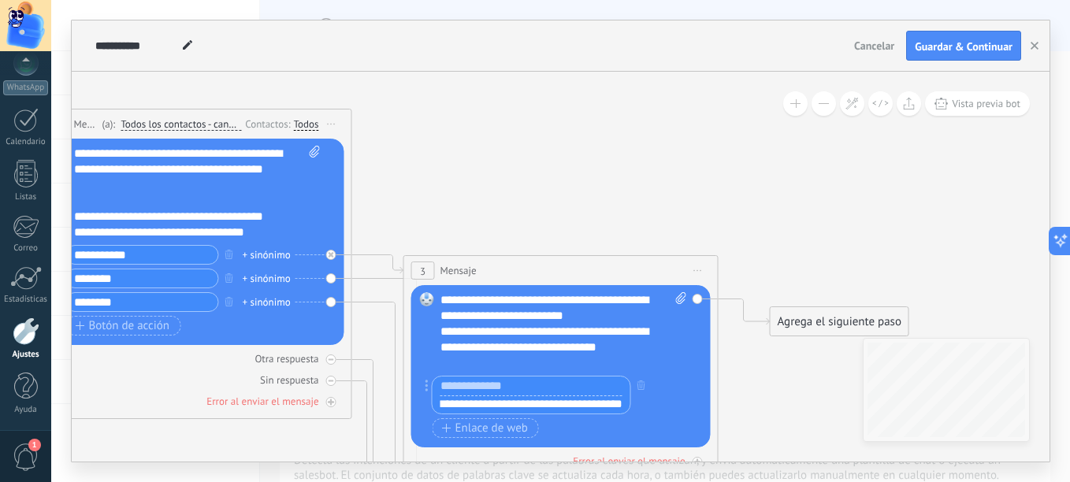
scroll to position [0, 0]
click at [441, 331] on div "**********" at bounding box center [549, 340] width 219 height 32
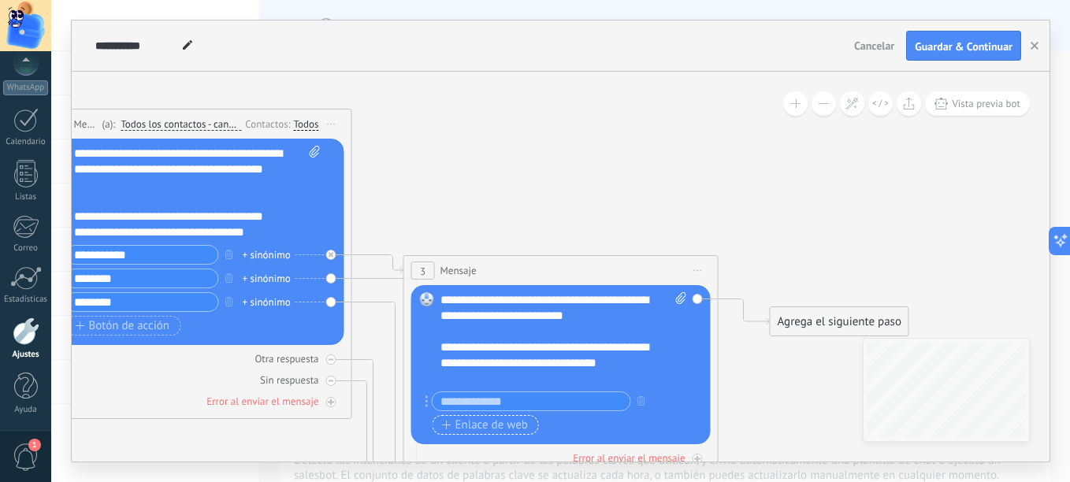
click at [507, 431] on span "Enlace de web" at bounding box center [485, 425] width 86 height 13
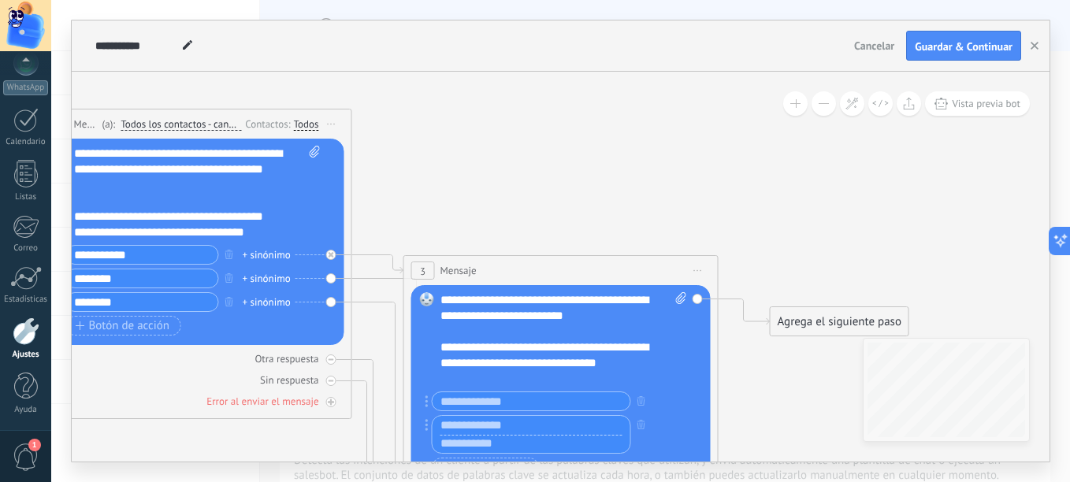
click at [507, 442] on input "text" at bounding box center [532, 444] width 198 height 19
paste input "**********"
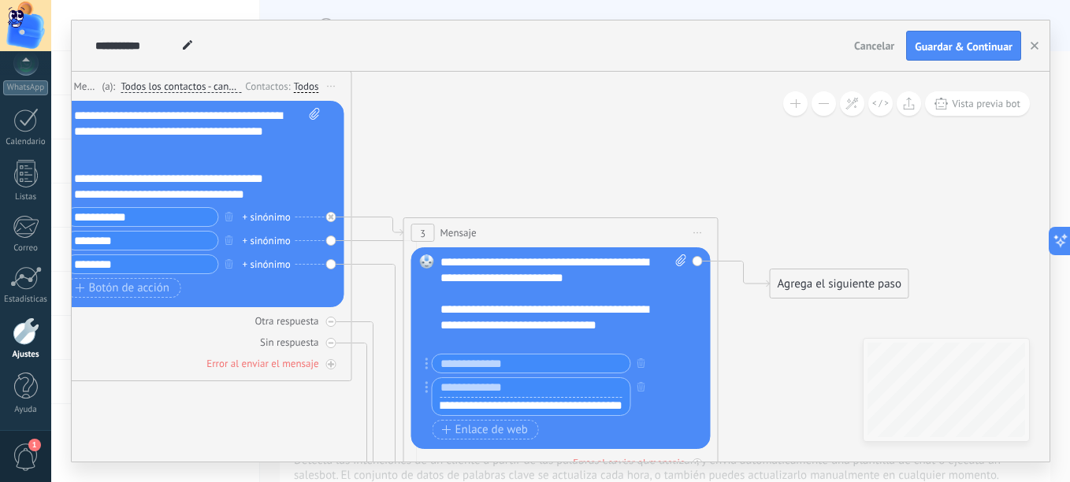
type input "**********"
click at [538, 395] on input "text" at bounding box center [532, 387] width 198 height 19
click at [643, 362] on icon "button" at bounding box center [641, 363] width 8 height 9
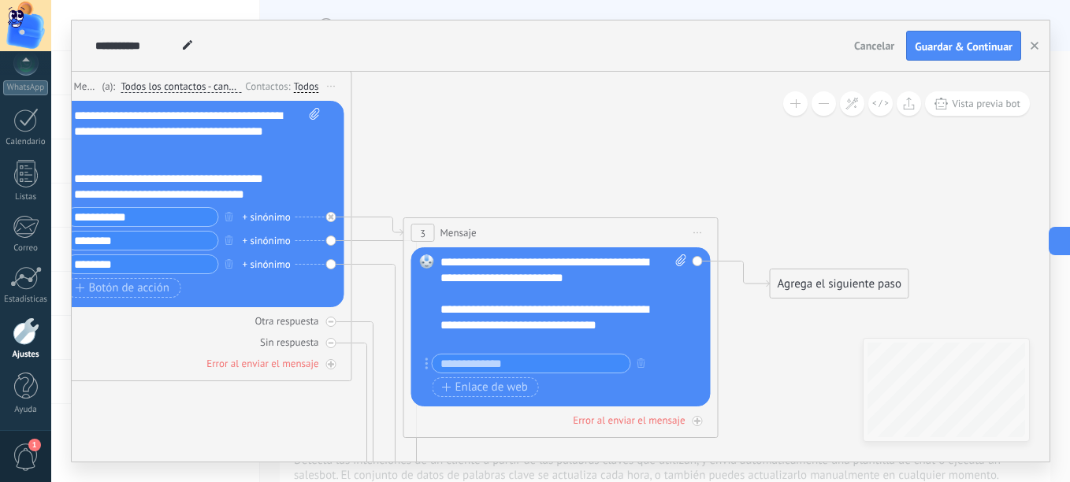
click at [608, 359] on input "text" at bounding box center [532, 364] width 198 height 18
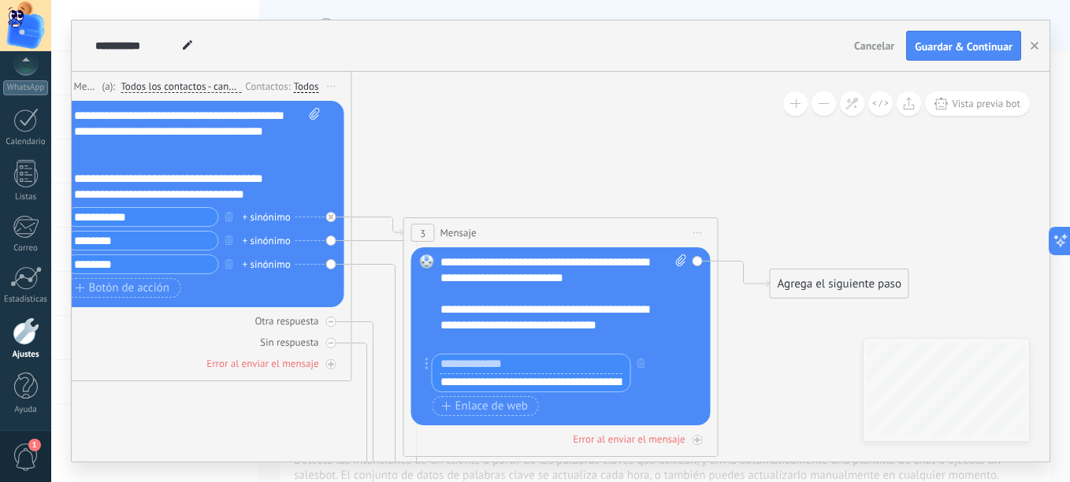
click at [662, 347] on div "**********" at bounding box center [563, 302] width 247 height 95
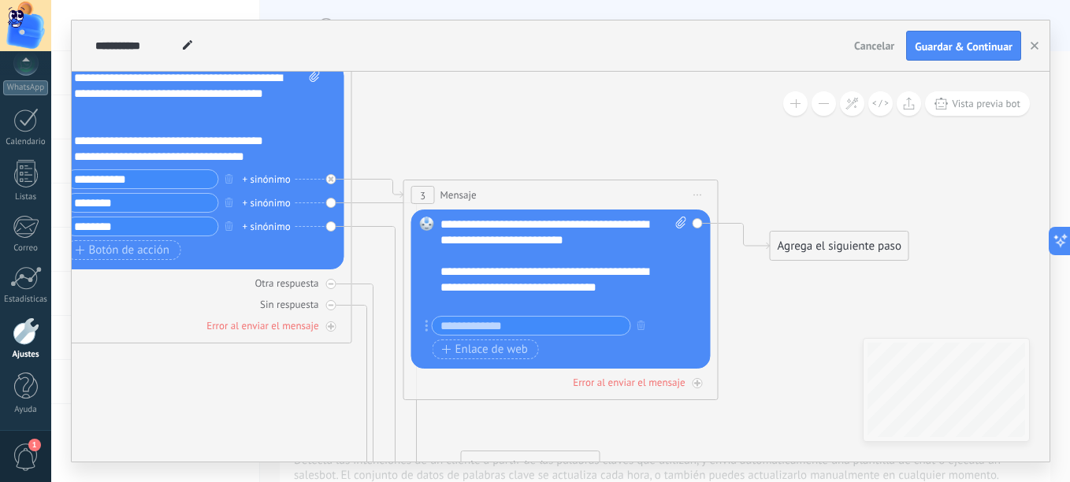
click at [818, 249] on div "Agrega el siguiente paso" at bounding box center [840, 246] width 138 height 26
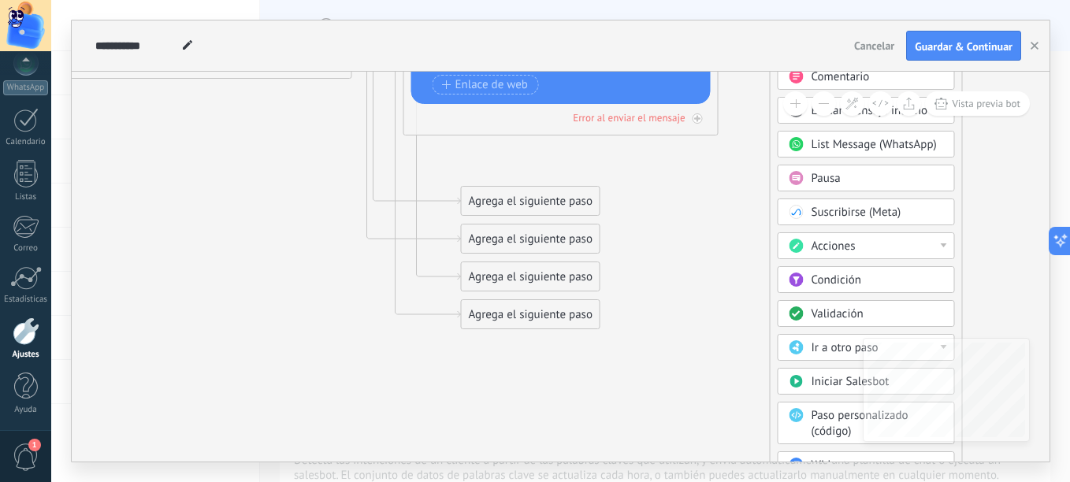
click at [841, 381] on span "Iniciar Salesbot" at bounding box center [851, 381] width 78 height 15
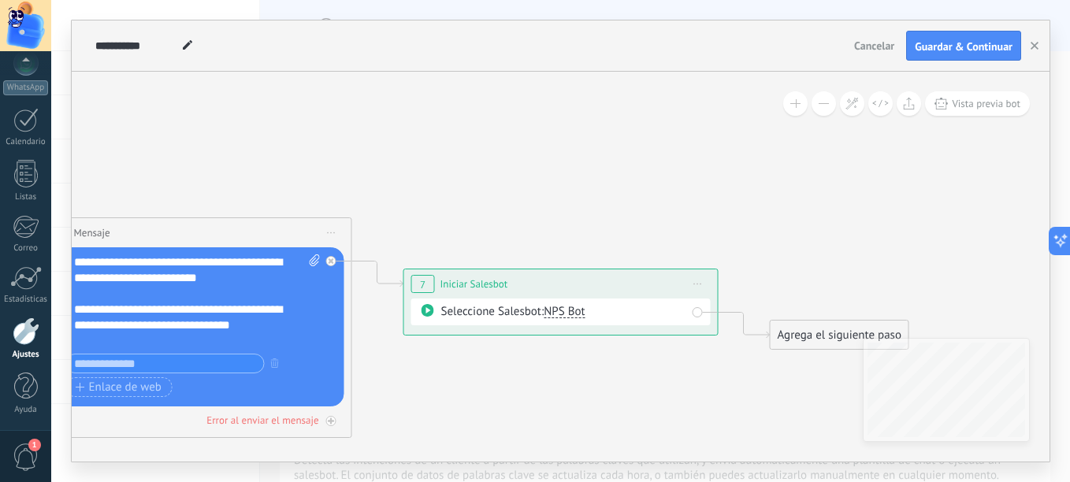
click at [561, 315] on span "NPS Bot" at bounding box center [564, 311] width 41 height 15
click at [510, 316] on div "Seleccione Salesbot: NPS Bot NPS Bot" at bounding box center [563, 312] width 245 height 16
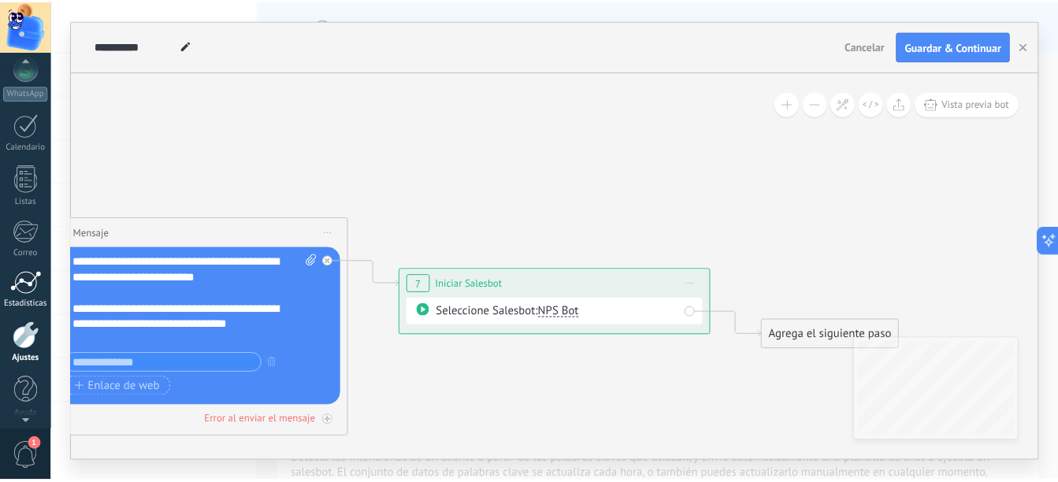
scroll to position [173, 0]
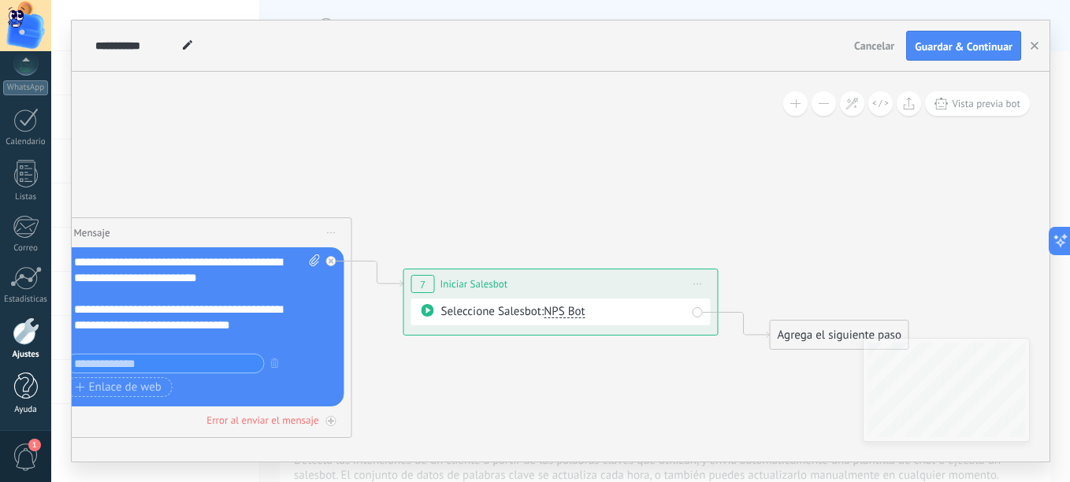
click at [28, 409] on div "Ayuda" at bounding box center [26, 410] width 46 height 10
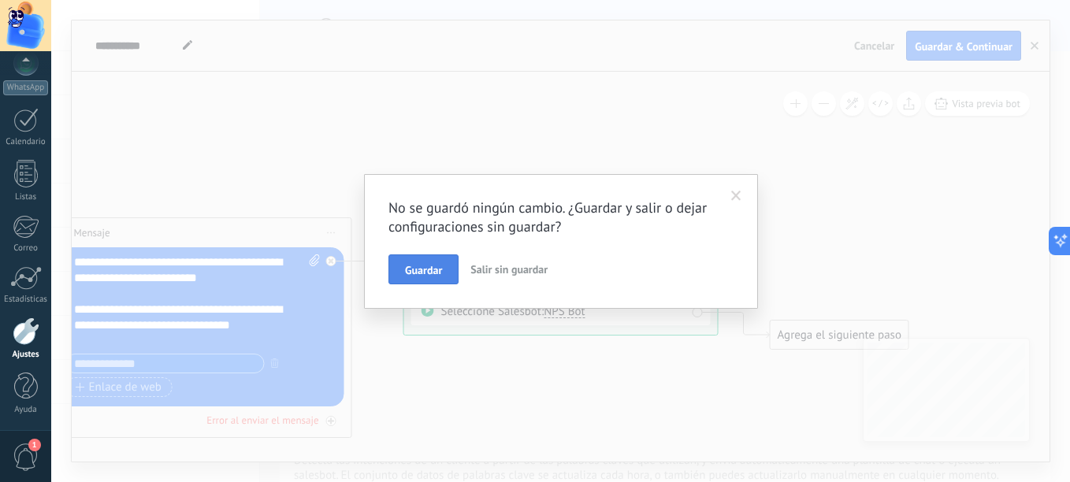
click at [400, 278] on button "Guardar" at bounding box center [423, 270] width 70 height 30
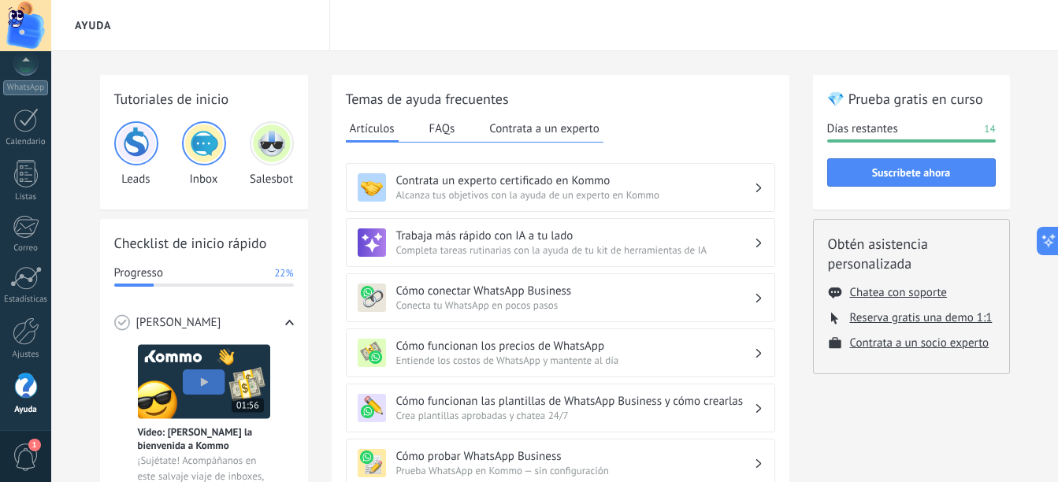
click at [463, 192] on span "Alcanza tus objetivos con la ayuda de un experto en Kommo" at bounding box center [575, 194] width 358 height 13
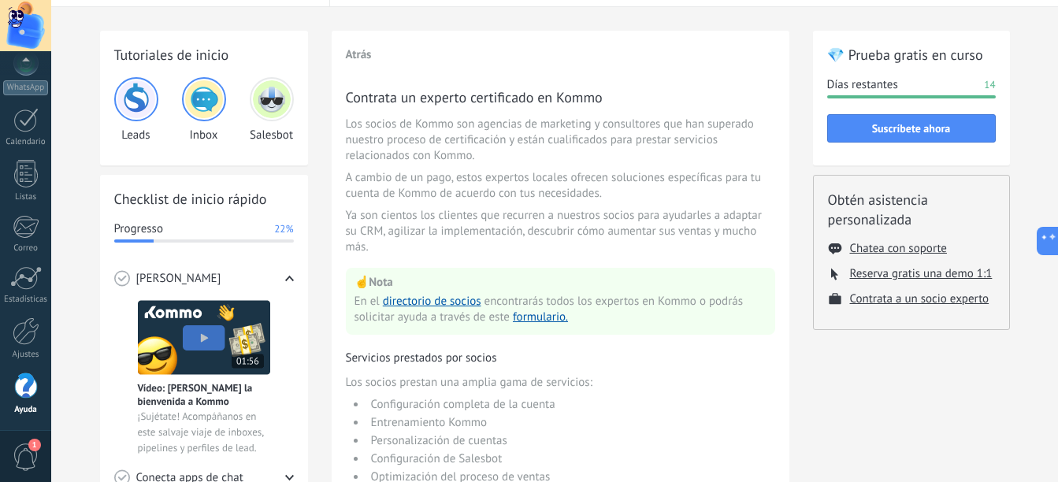
scroll to position [65, 0]
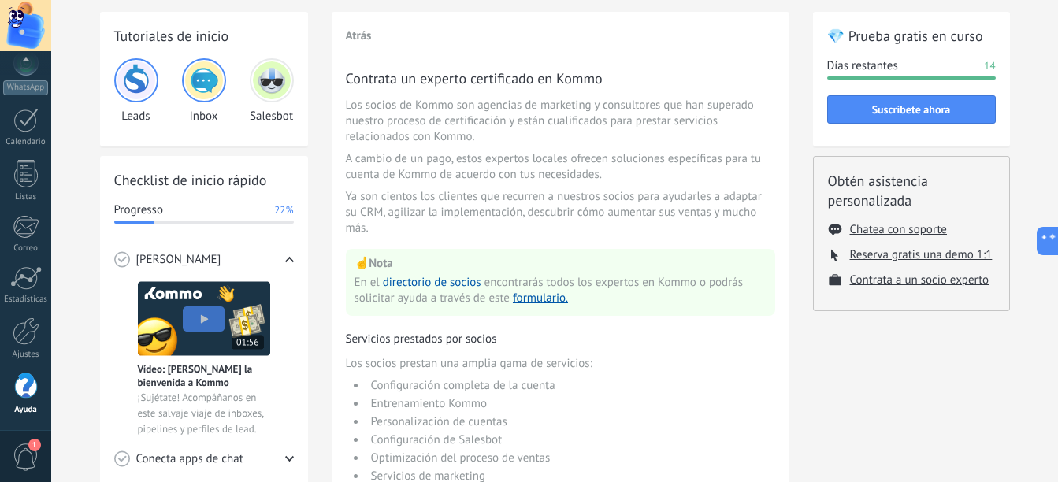
drag, startPoint x: 557, startPoint y: 242, endPoint x: 549, endPoint y: 266, distance: 25.7
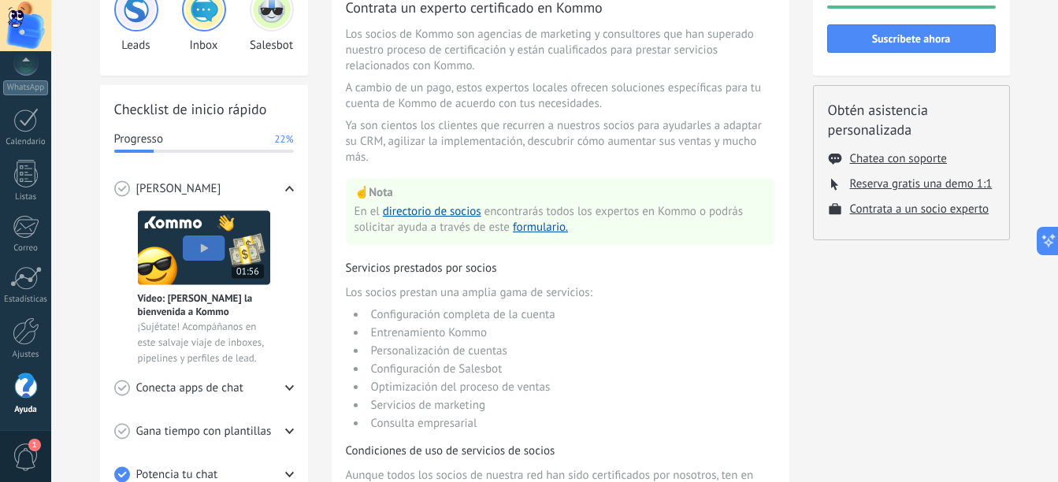
drag, startPoint x: 524, startPoint y: 232, endPoint x: 509, endPoint y: 253, distance: 26.0
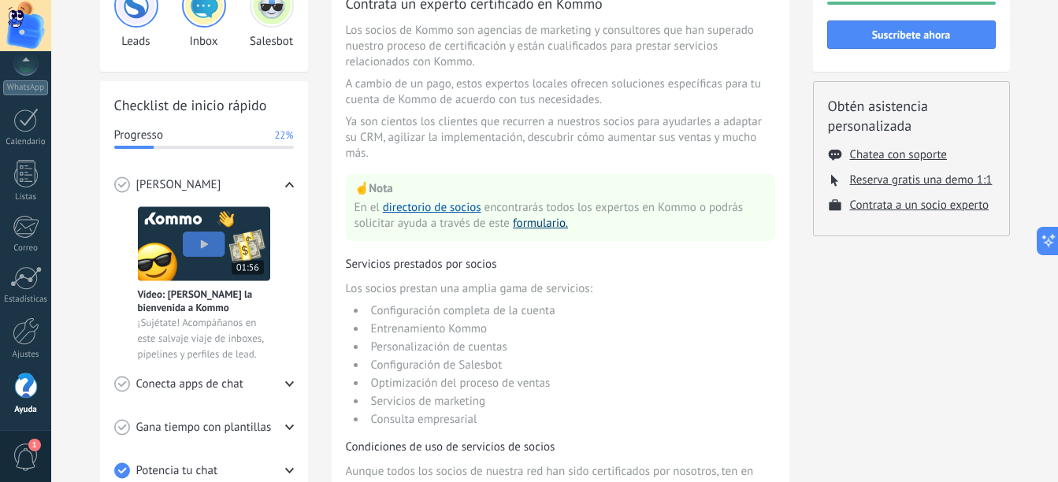
click at [522, 232] on button "formulario." at bounding box center [540, 224] width 55 height 16
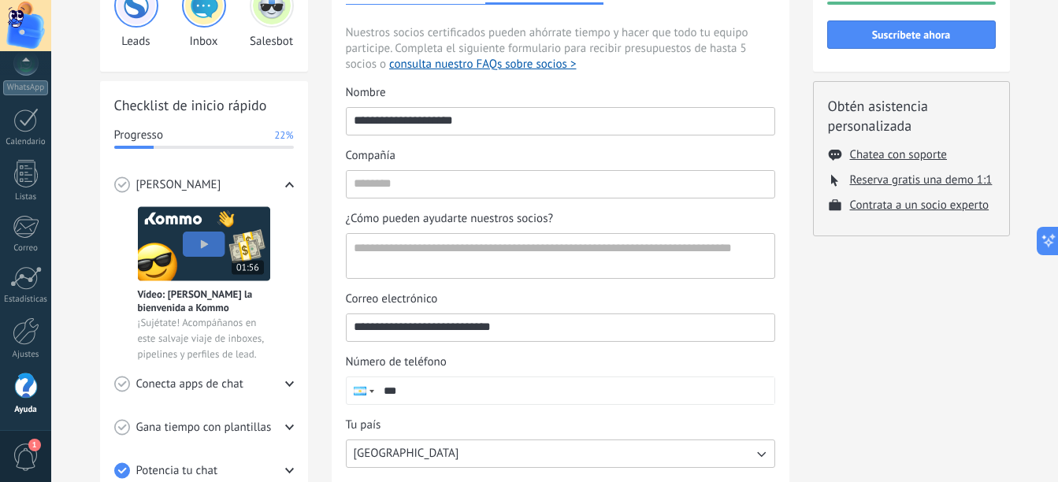
scroll to position [59, 0]
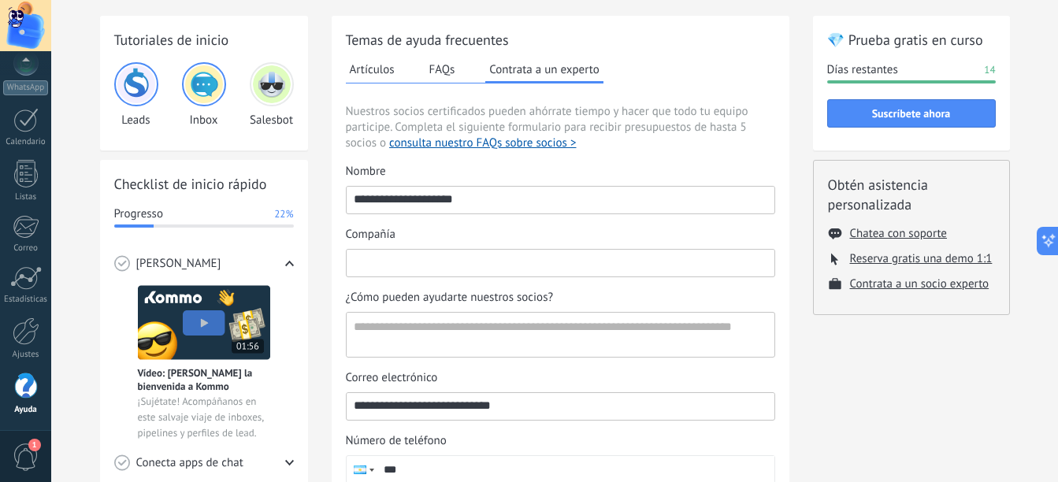
click at [487, 271] on input "Compañía" at bounding box center [561, 262] width 428 height 25
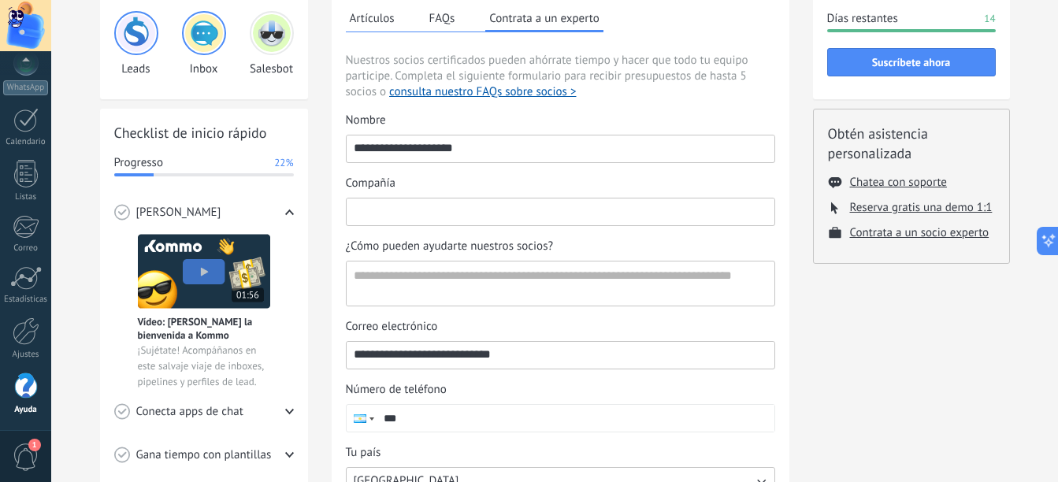
scroll to position [138, 0]
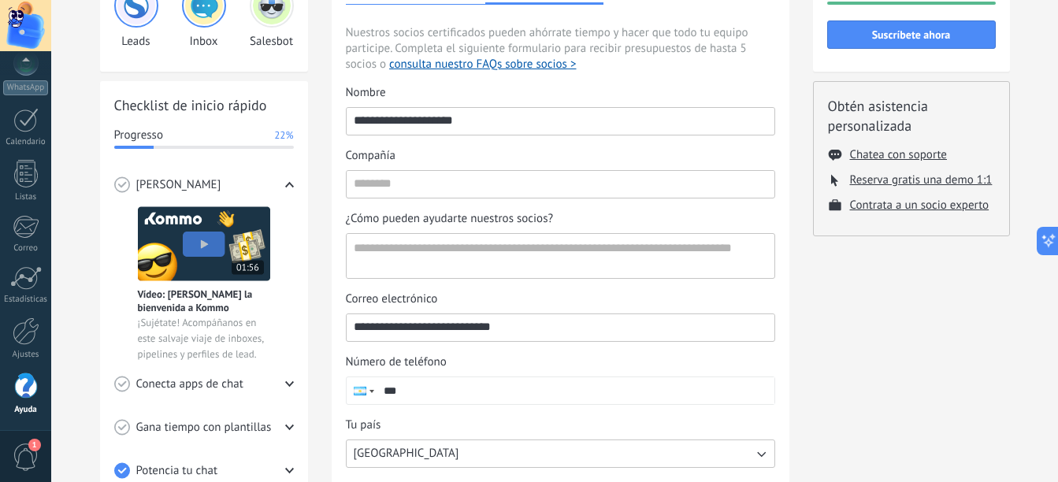
click at [419, 127] on input "**********" at bounding box center [561, 120] width 428 height 25
click at [450, 195] on input "Compañía" at bounding box center [561, 183] width 428 height 25
paste input "**********"
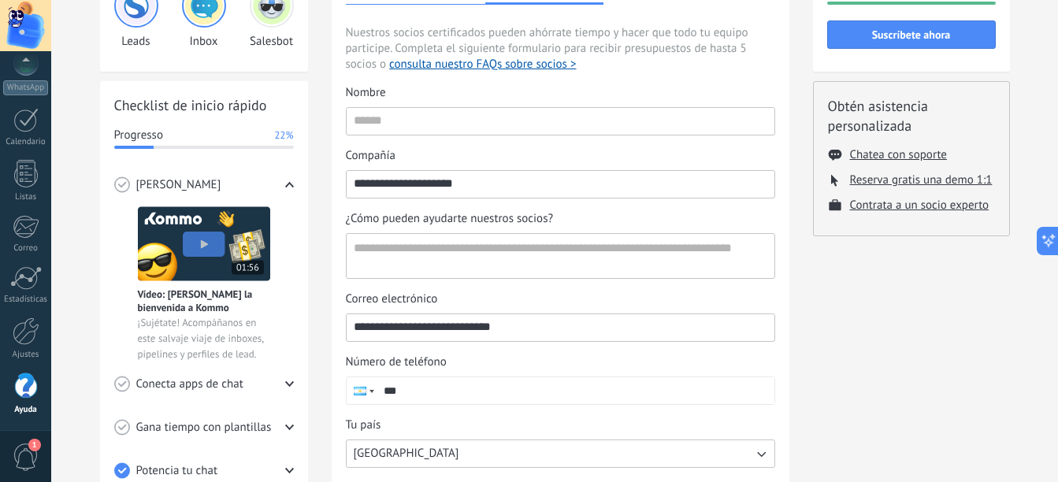
type input "**********"
click at [448, 121] on input "Nombre" at bounding box center [561, 120] width 428 height 25
type input "*"
type input "*****"
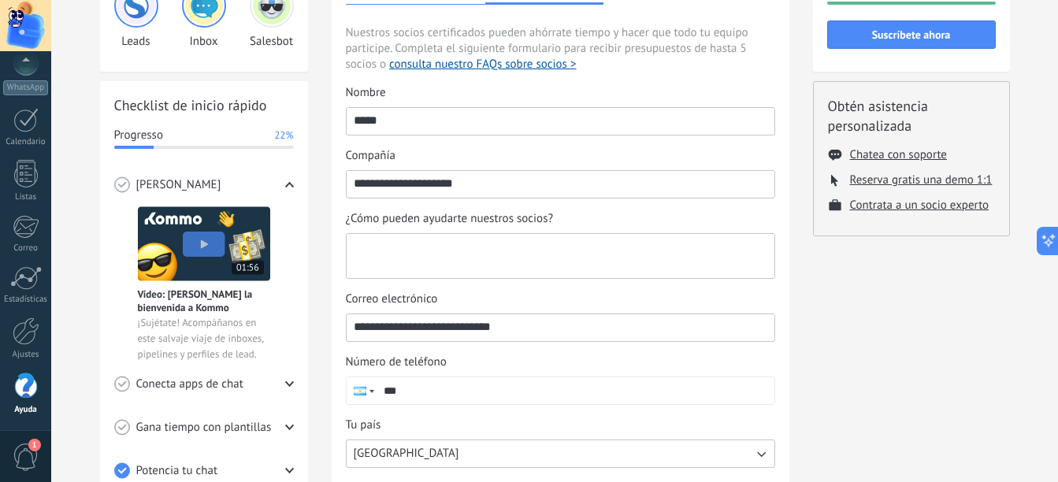
type textarea "*"
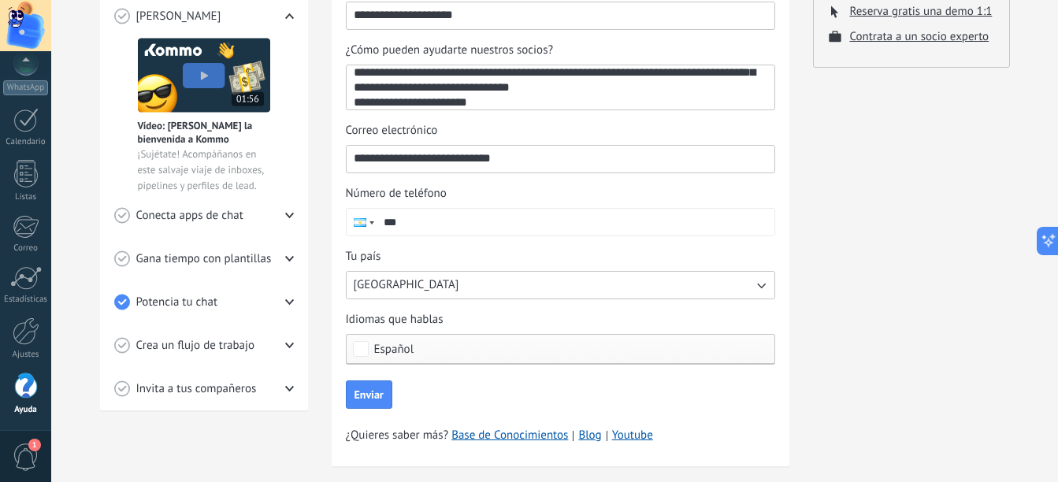
scroll to position [334, 0]
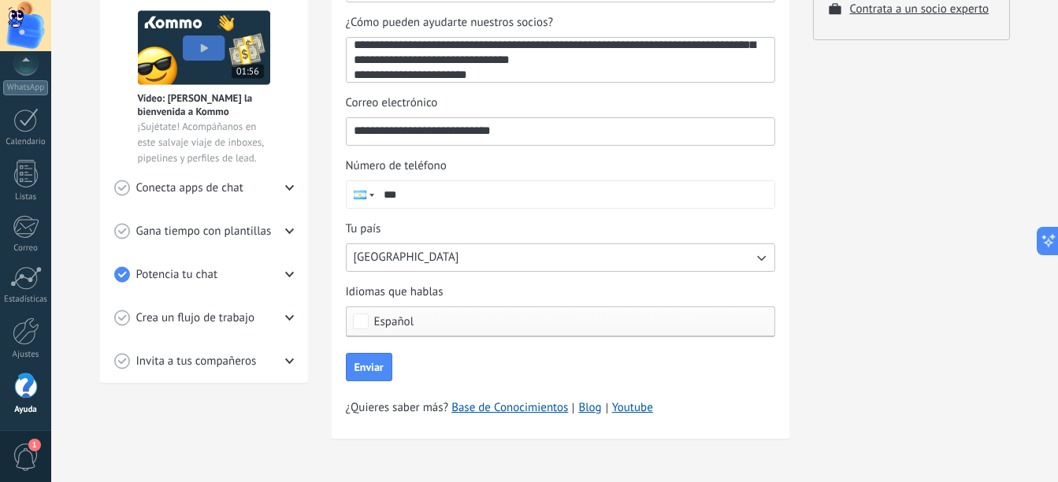
type textarea "**********"
click at [481, 202] on input "***" at bounding box center [576, 194] width 398 height 27
type input "**********"
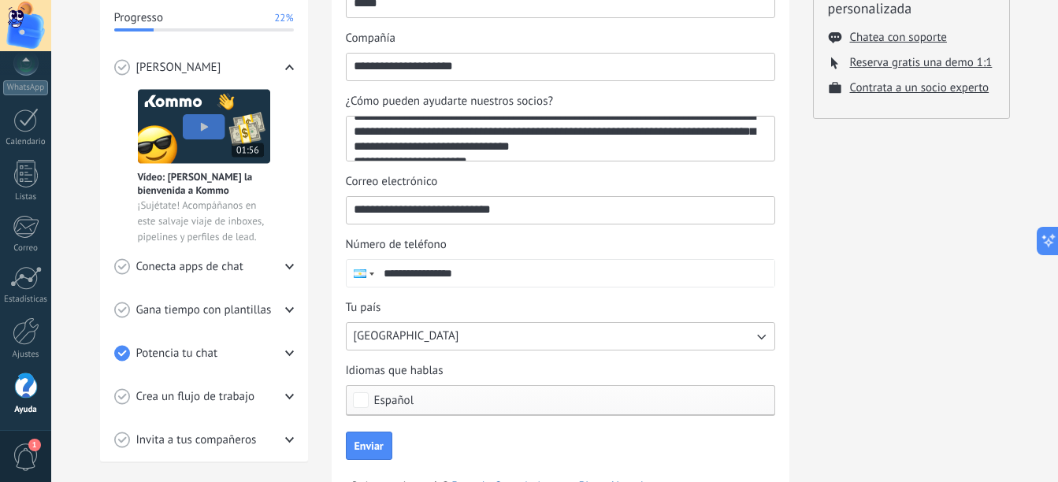
scroll to position [28, 0]
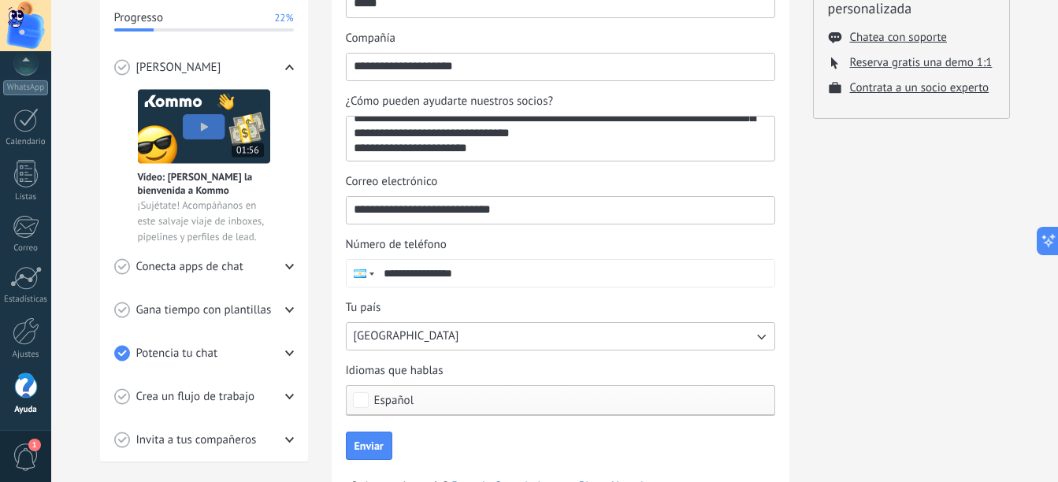
drag, startPoint x: 564, startPoint y: 145, endPoint x: 562, endPoint y: 182, distance: 37.1
click at [632, 132] on textarea "**********" at bounding box center [559, 139] width 425 height 44
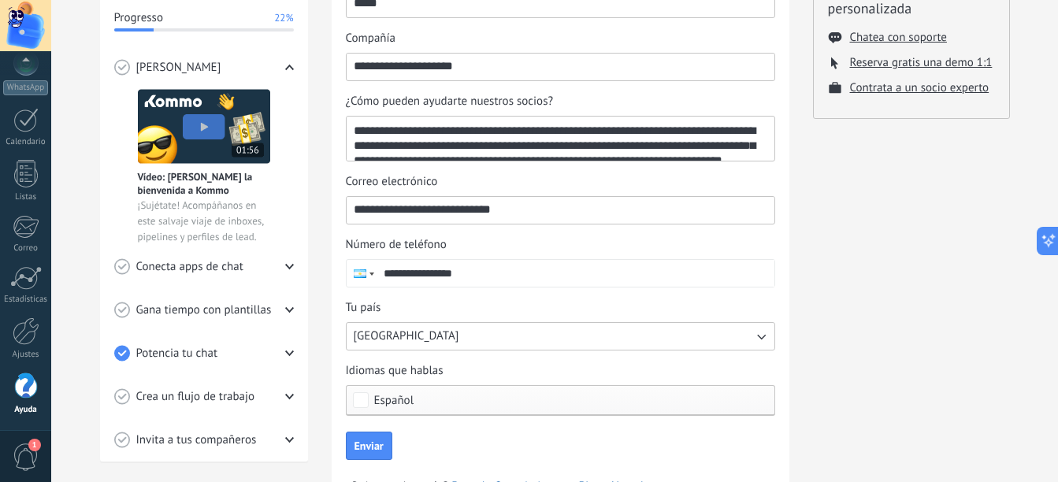
scroll to position [43, 0]
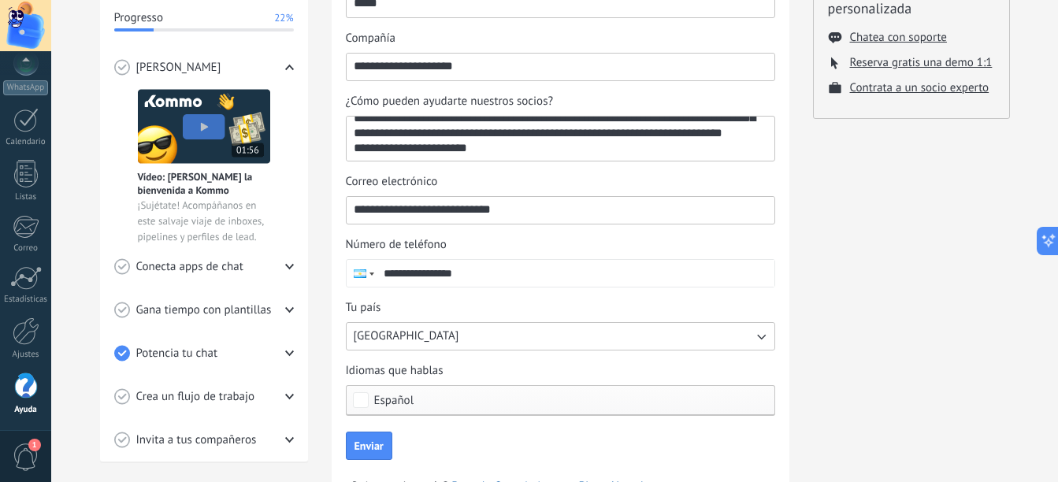
click at [461, 135] on textarea "**********" at bounding box center [559, 139] width 425 height 44
click at [520, 141] on textarea "**********" at bounding box center [559, 139] width 425 height 44
click at [496, 143] on textarea "**********" at bounding box center [559, 139] width 425 height 44
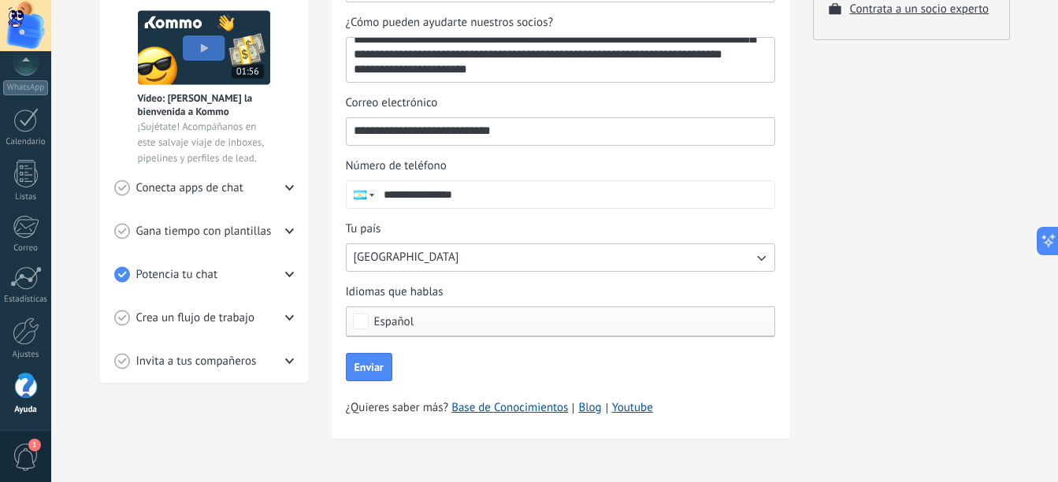
click at [526, 261] on button "[GEOGRAPHIC_DATA]" at bounding box center [560, 257] width 429 height 28
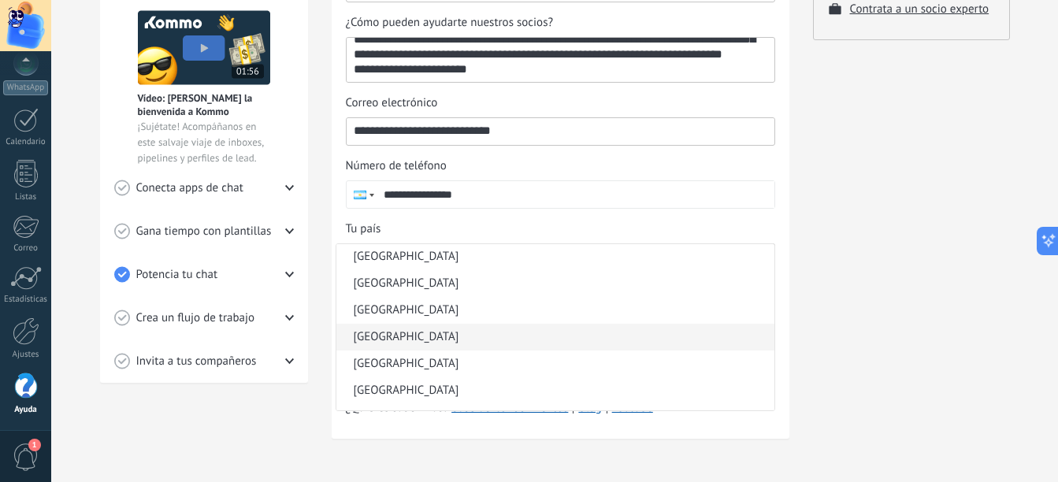
scroll to position [394, 0]
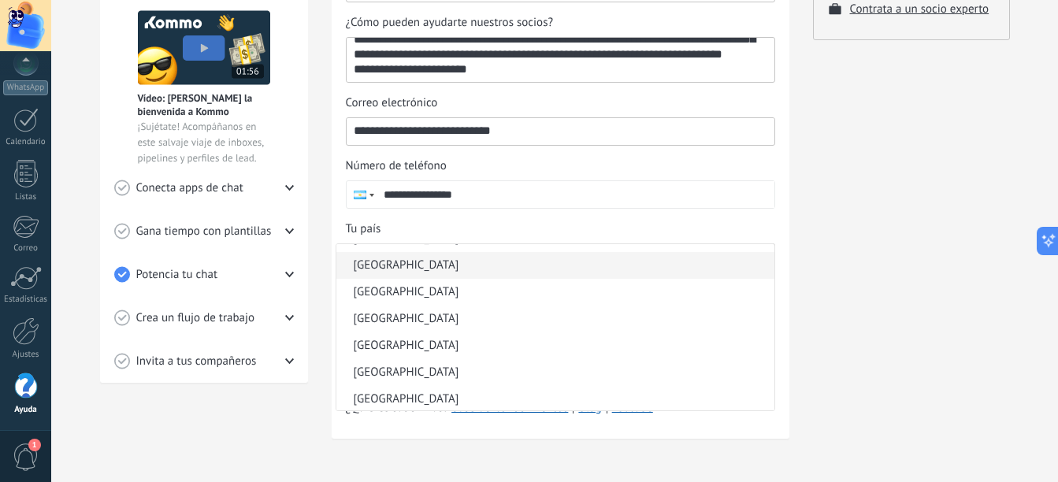
click at [460, 265] on li "[GEOGRAPHIC_DATA]" at bounding box center [555, 265] width 438 height 27
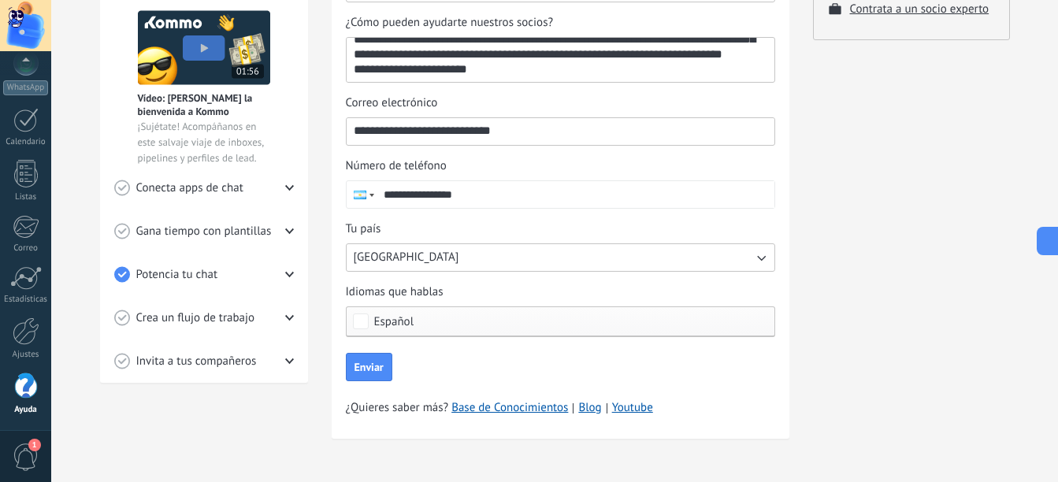
click at [466, 321] on span "Español" at bounding box center [564, 322] width 381 height 12
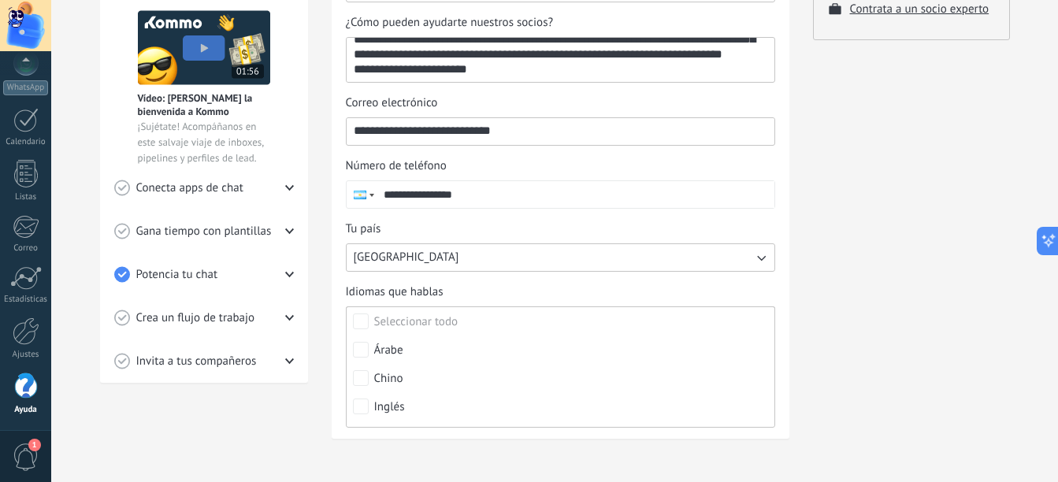
click at [470, 286] on div "Idiomas que hablas" at bounding box center [560, 292] width 429 height 16
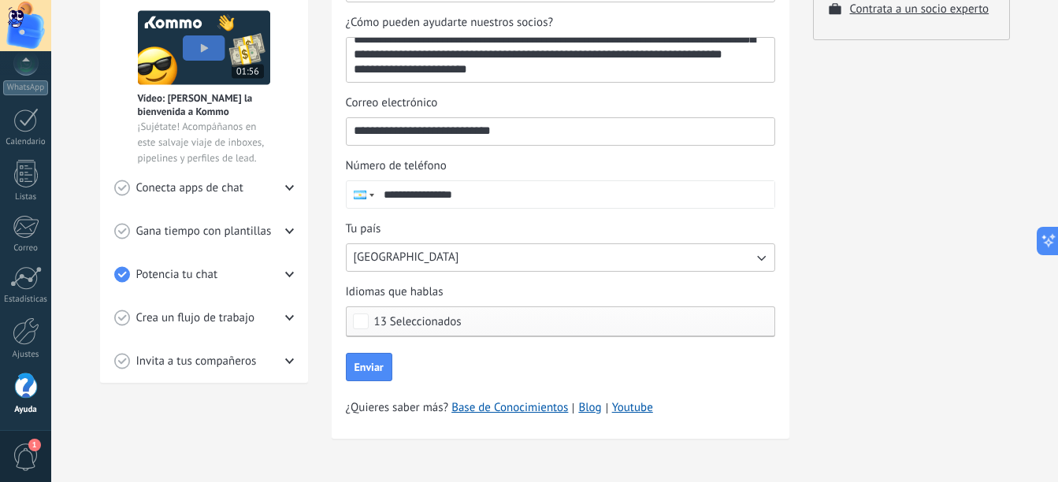
click at [470, 322] on span "13 Seleccionados" at bounding box center [564, 322] width 381 height 12
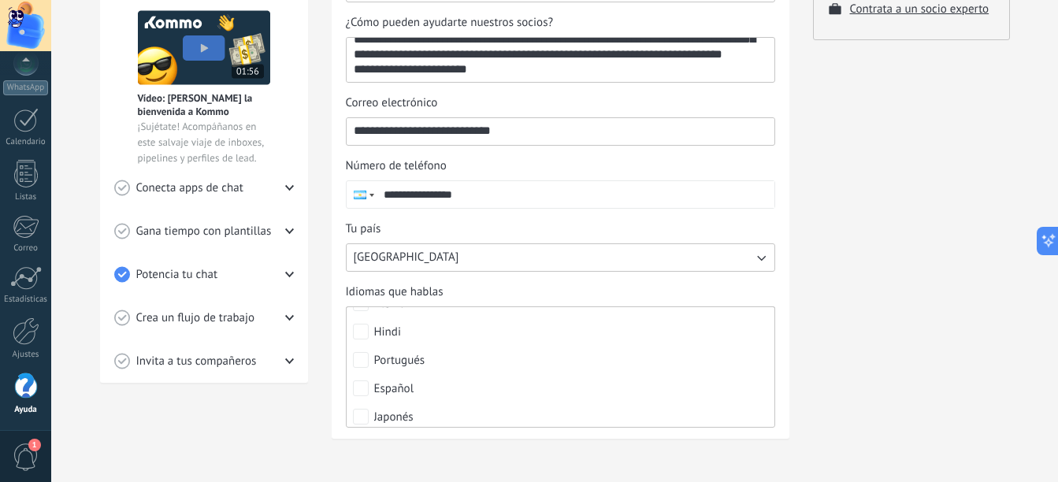
scroll to position [236, 0]
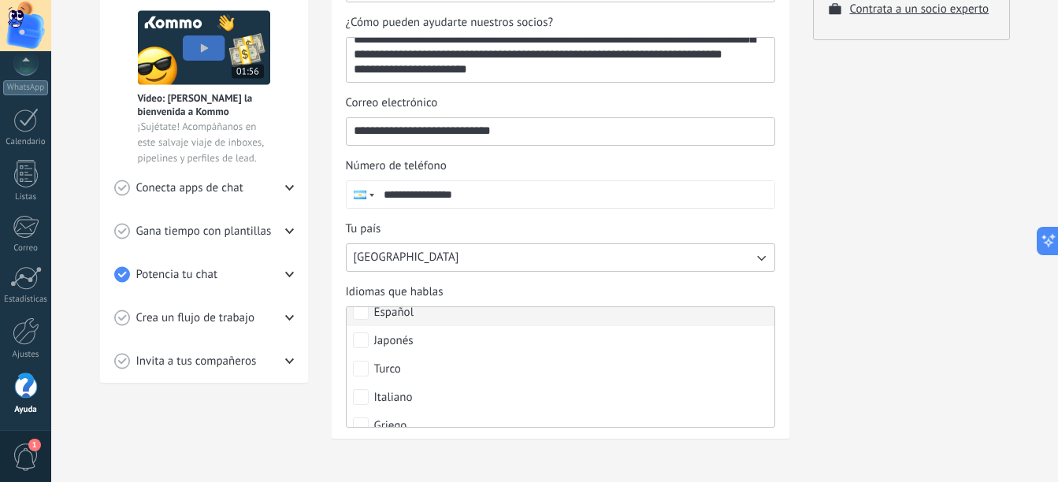
click at [397, 320] on div "Español" at bounding box center [394, 313] width 40 height 16
click at [946, 346] on div "💎 Prueba gratis en curso Días restantes 14 Suscríbete ahora Obtén asistencia pe…" at bounding box center [911, 100] width 197 height 718
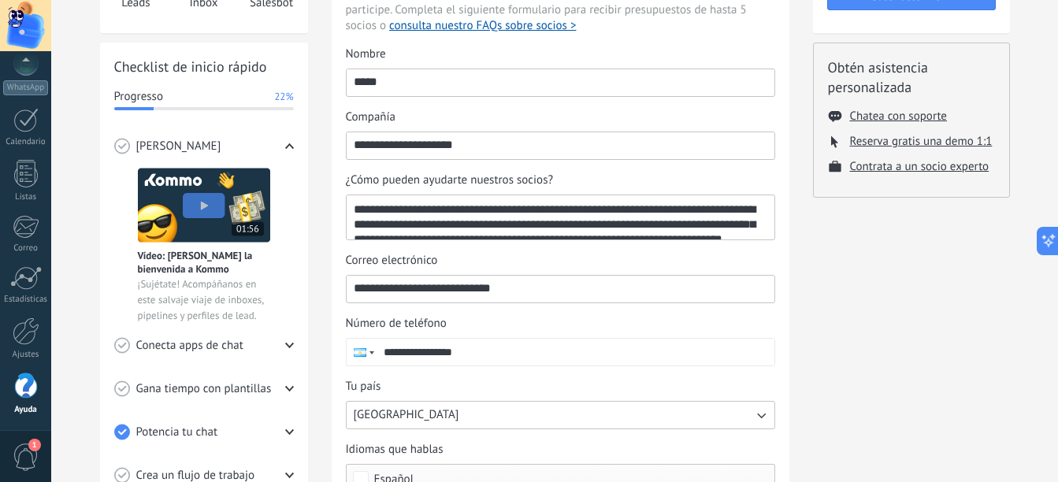
scroll to position [5, 0]
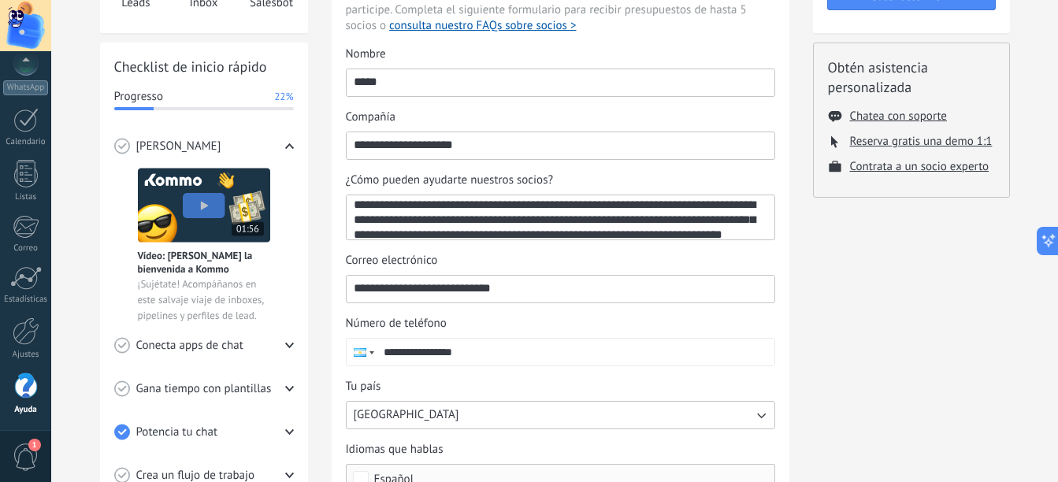
click at [485, 206] on textarea "**********" at bounding box center [559, 217] width 425 height 44
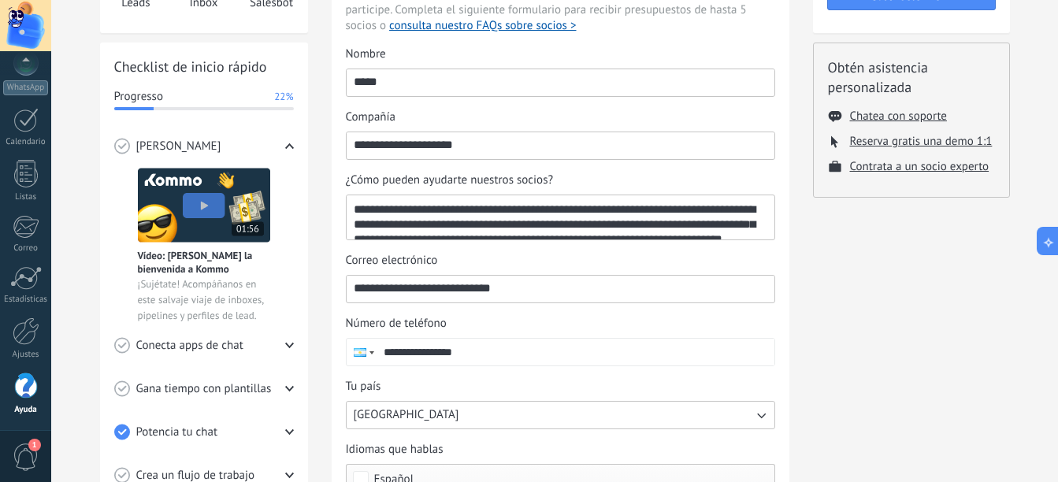
click at [487, 211] on textarea "**********" at bounding box center [559, 217] width 425 height 44
drag, startPoint x: 461, startPoint y: 208, endPoint x: 541, endPoint y: 213, distance: 79.7
click at [541, 213] on textarea "**********" at bounding box center [559, 217] width 425 height 44
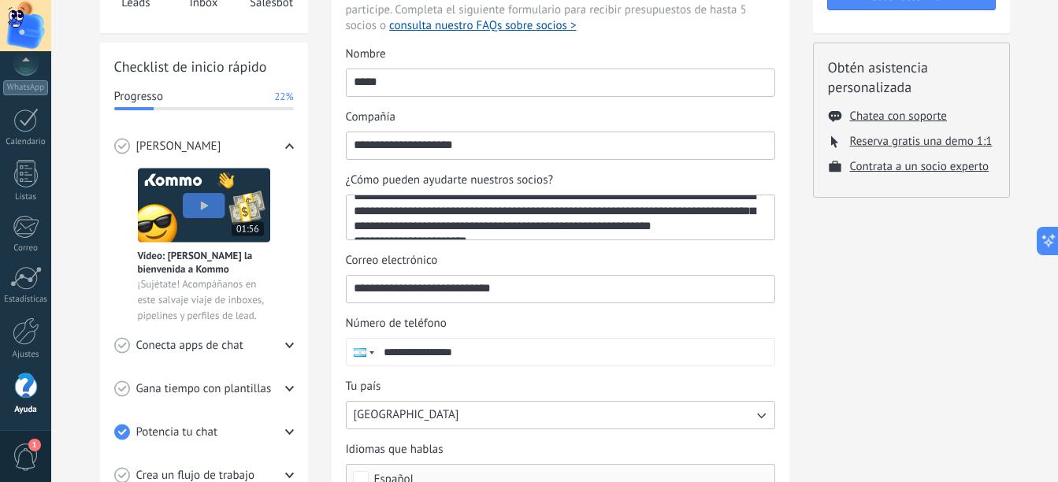
drag, startPoint x: 552, startPoint y: 220, endPoint x: 542, endPoint y: 237, distance: 19.7
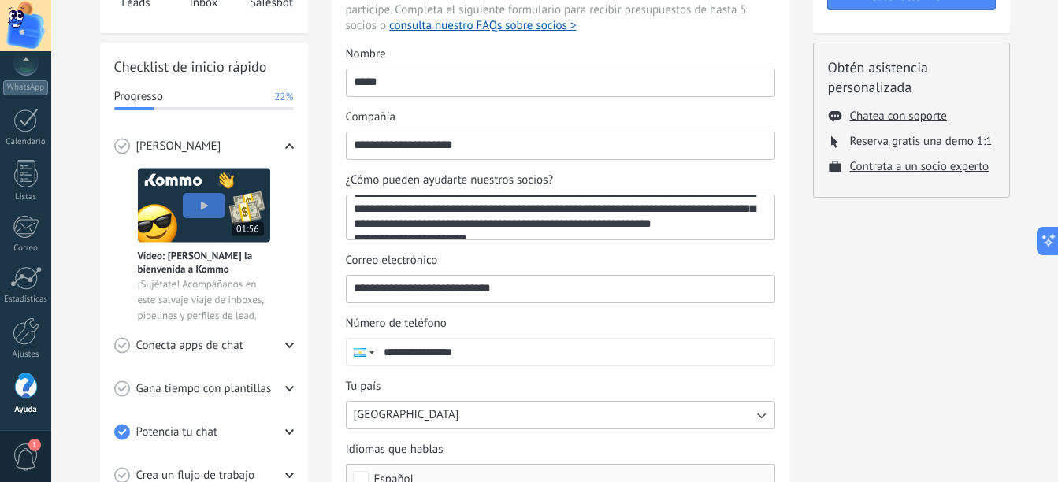
click at [448, 214] on textarea "**********" at bounding box center [559, 217] width 425 height 44
click at [446, 205] on textarea "**********" at bounding box center [559, 217] width 425 height 44
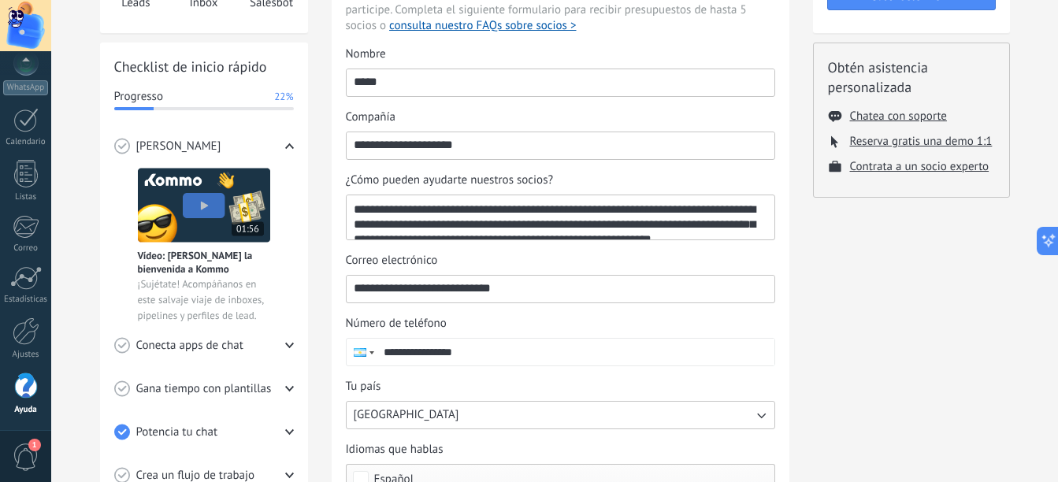
click at [446, 225] on textarea "**********" at bounding box center [559, 217] width 425 height 44
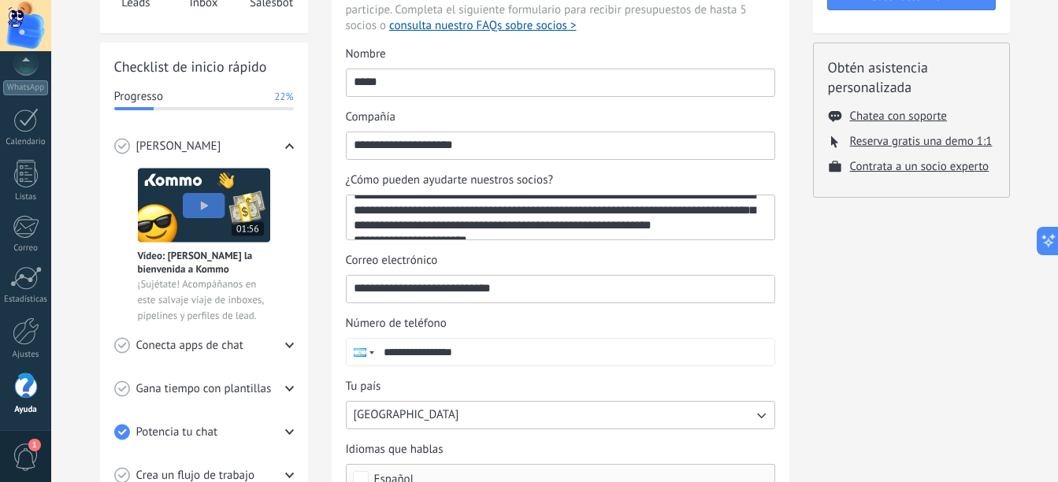
click at [445, 208] on textarea "**********" at bounding box center [559, 217] width 425 height 44
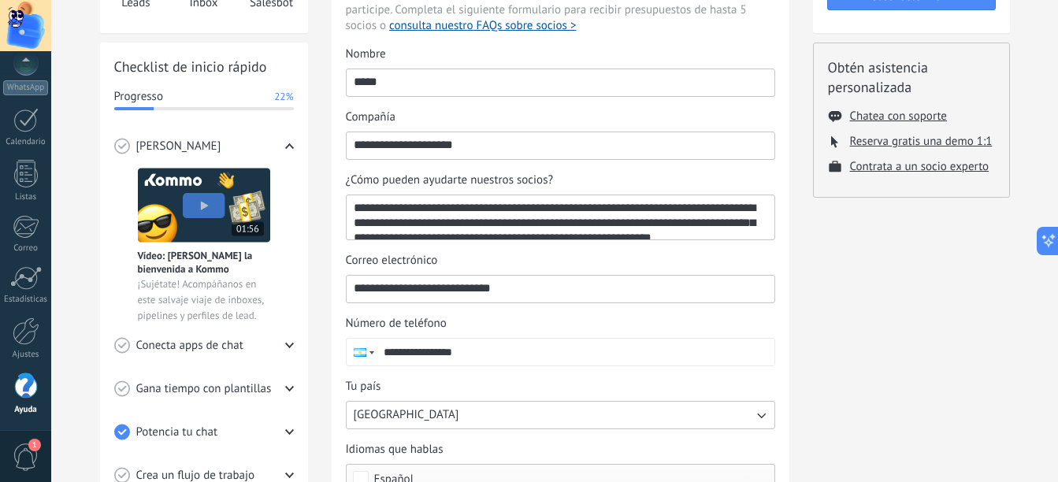
click at [444, 214] on textarea "**********" at bounding box center [559, 217] width 425 height 44
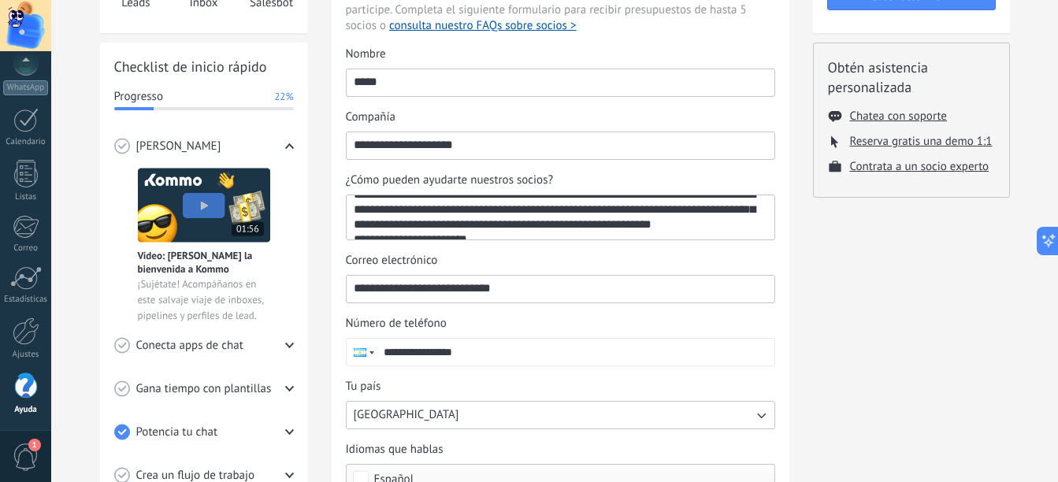
scroll to position [20, 0]
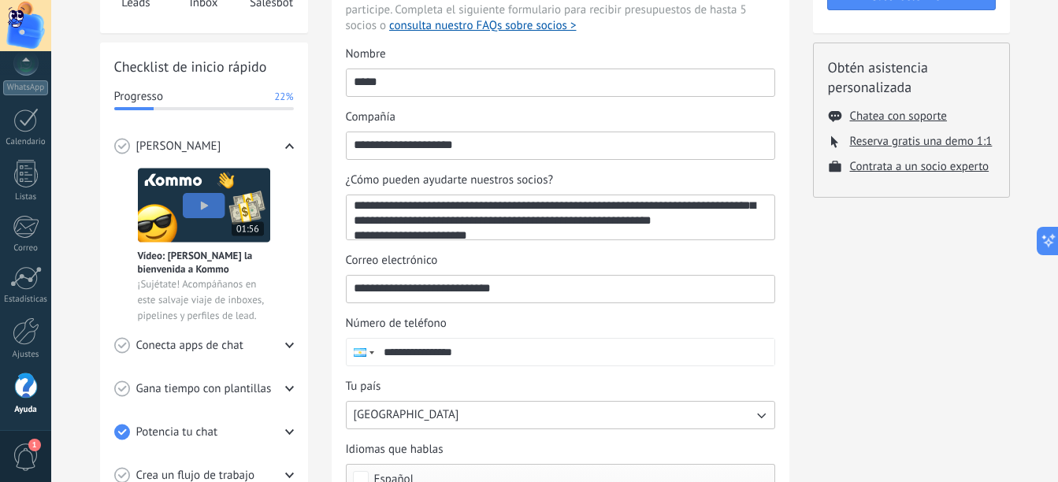
drag, startPoint x: 652, startPoint y: 235, endPoint x: 652, endPoint y: 251, distance: 15.8
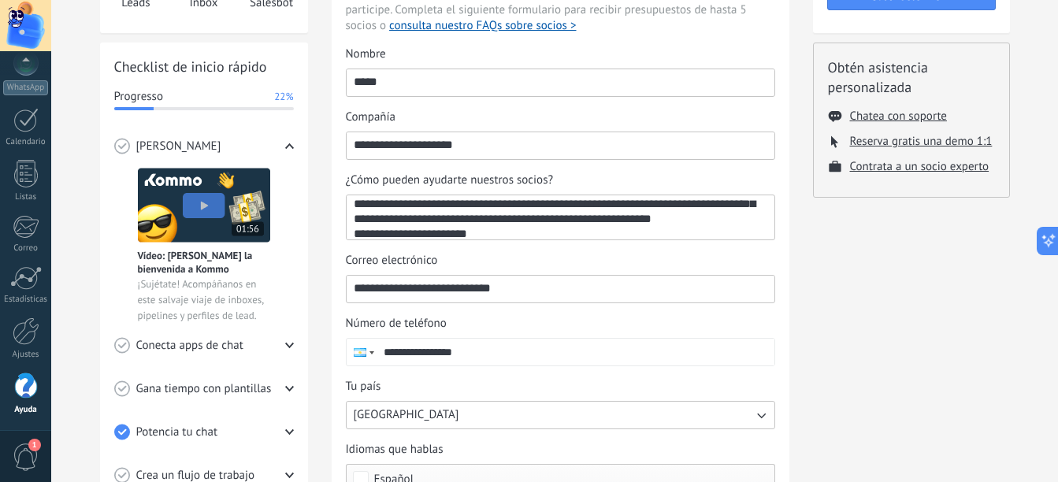
click at [554, 221] on textarea "**********" at bounding box center [559, 217] width 425 height 44
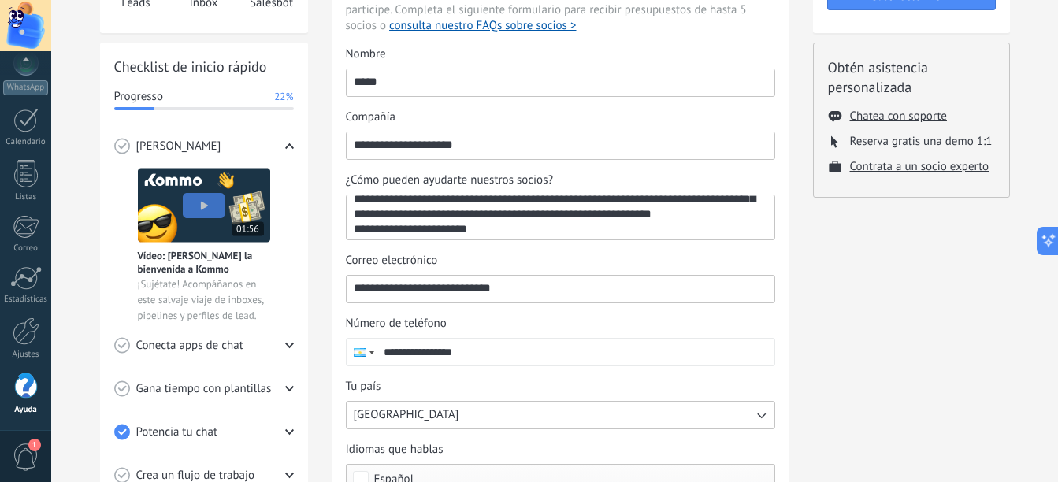
scroll to position [28, 0]
drag, startPoint x: 584, startPoint y: 218, endPoint x: 582, endPoint y: 232, distance: 13.5
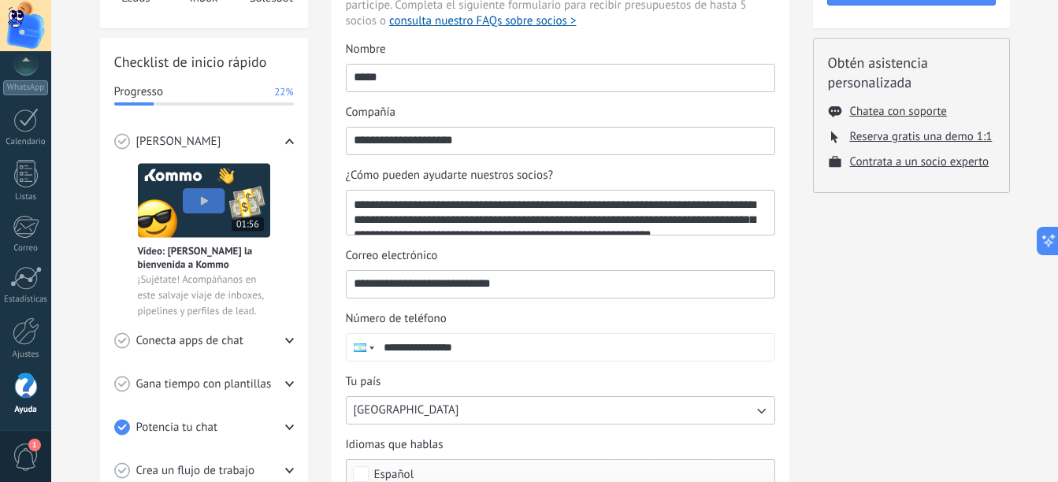
scroll to position [184, 0]
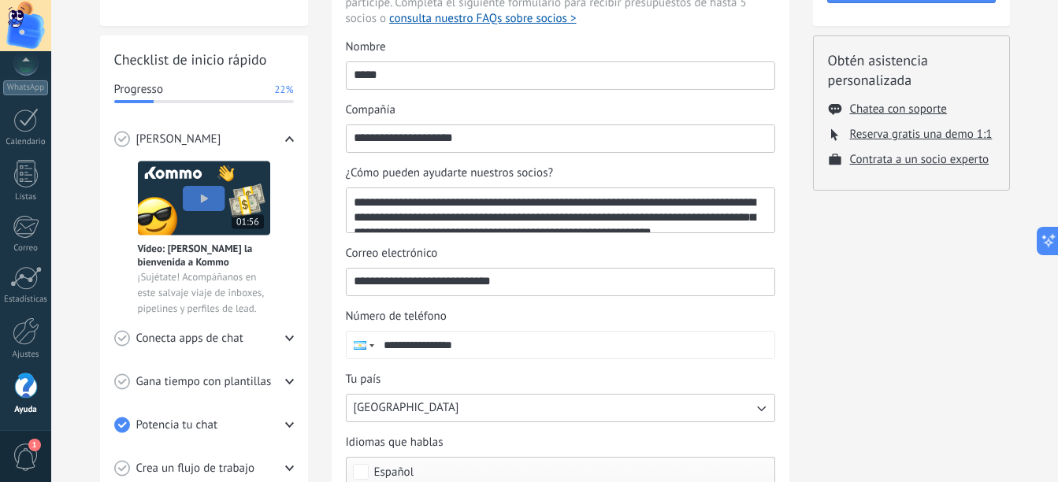
drag, startPoint x: 492, startPoint y: 192, endPoint x: 491, endPoint y: 206, distance: 14.2
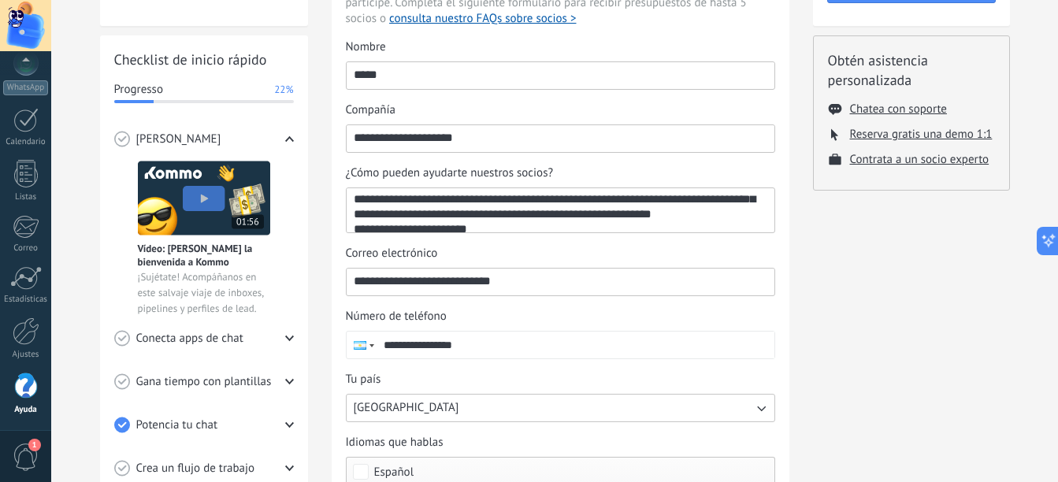
scroll to position [20, 0]
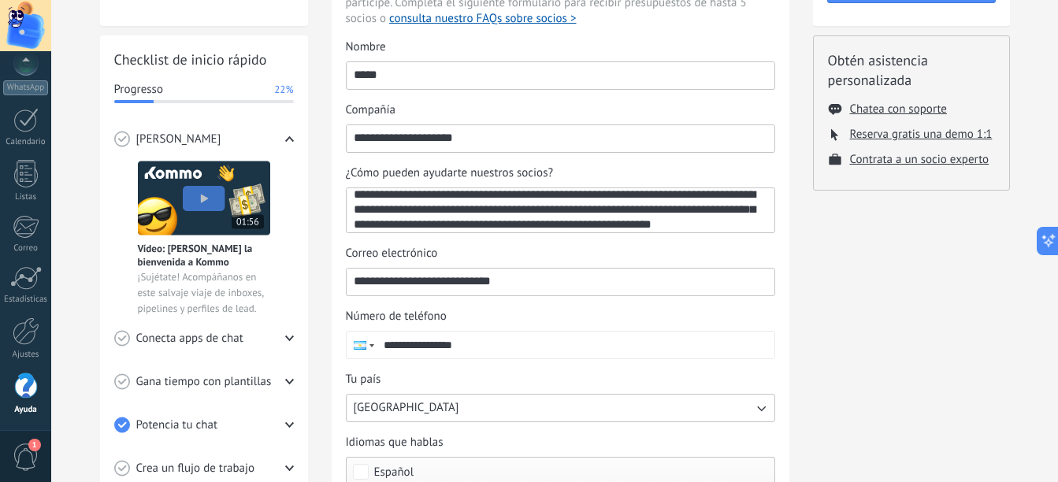
drag, startPoint x: 492, startPoint y: 207, endPoint x: 495, endPoint y: 221, distance: 13.8
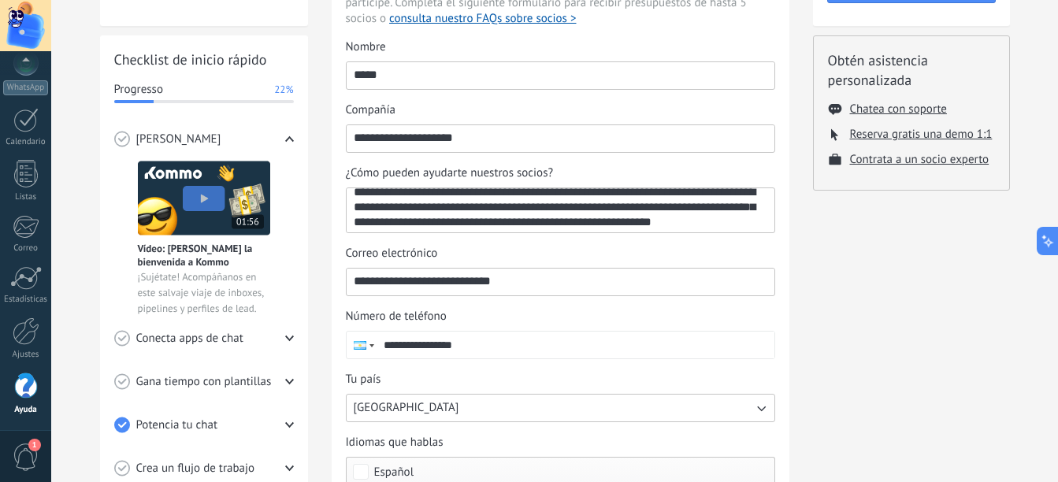
click at [756, 206] on textarea "**********" at bounding box center [559, 210] width 425 height 44
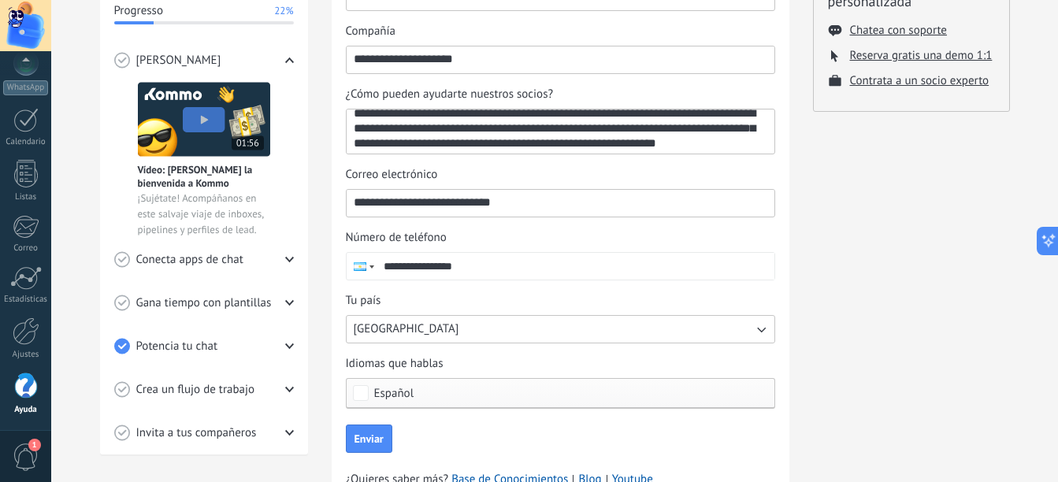
scroll to position [334, 0]
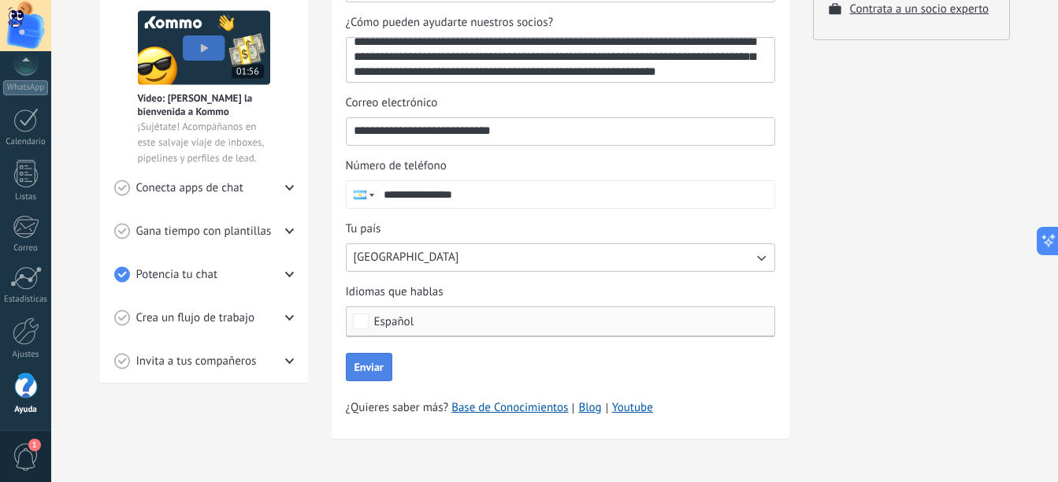
type textarea "**********"
click at [380, 366] on span "Enviar" at bounding box center [369, 367] width 29 height 11
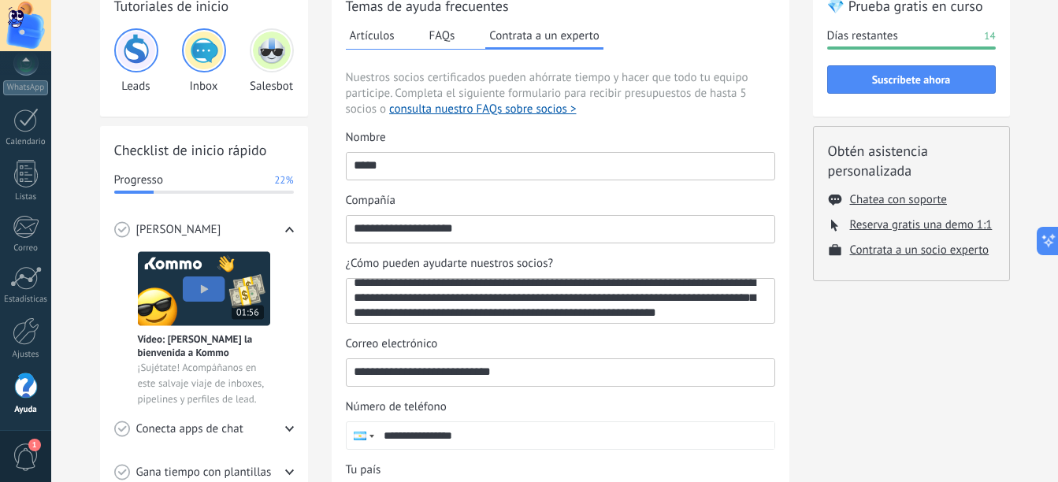
type input "**********"
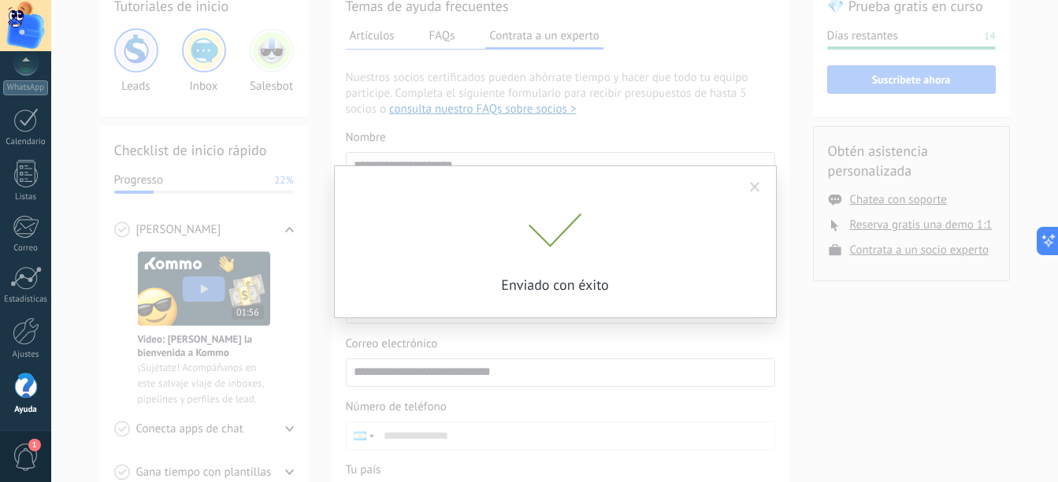
scroll to position [0, 0]
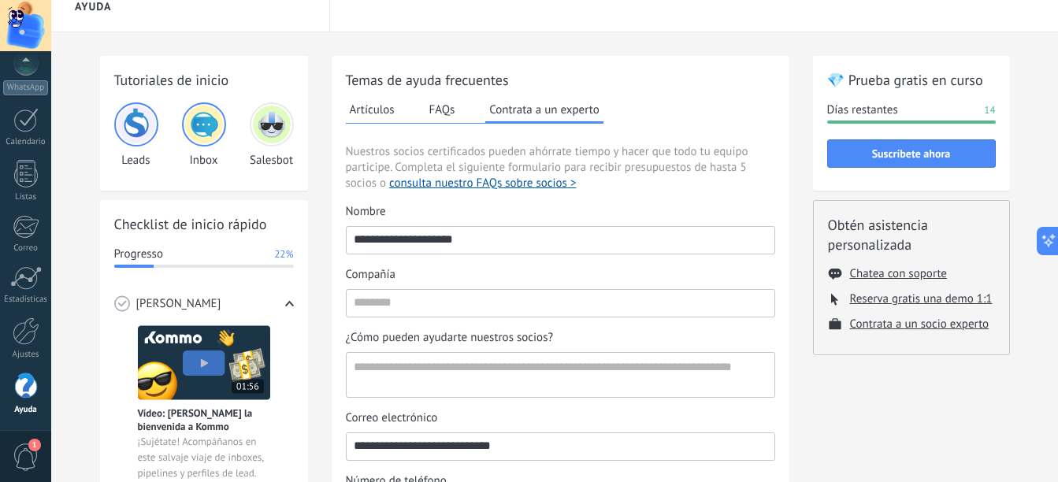
click at [356, 119] on button "Artículos" at bounding box center [372, 110] width 53 height 24
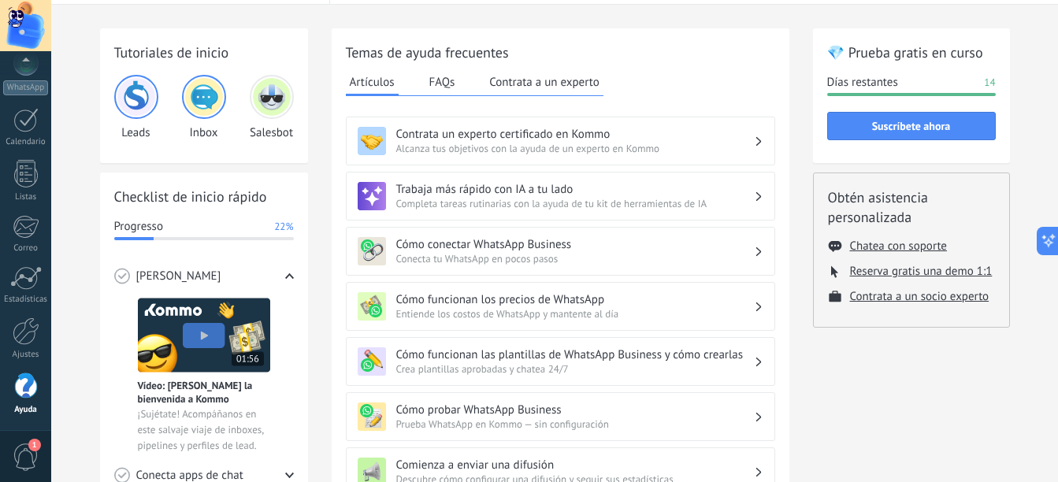
scroll to position [19, 0]
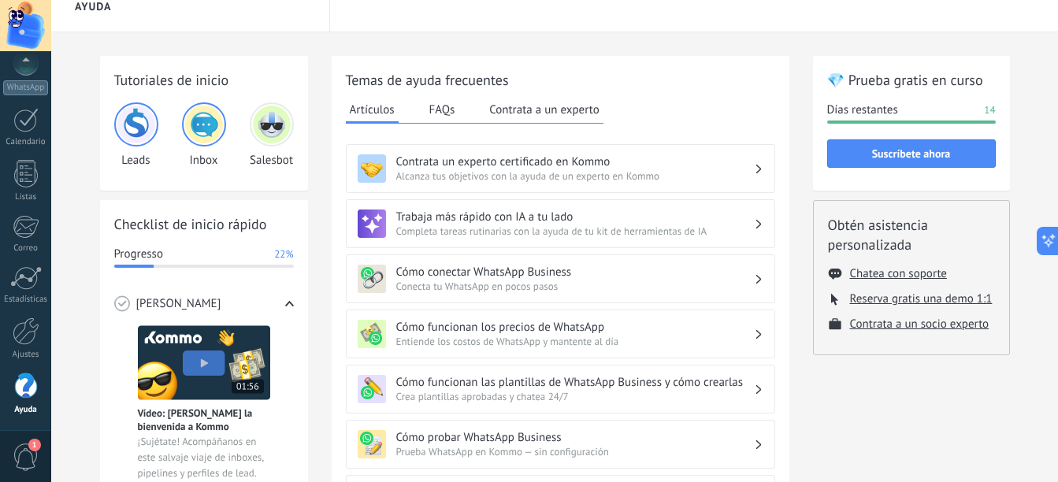
scroll to position [138, 0]
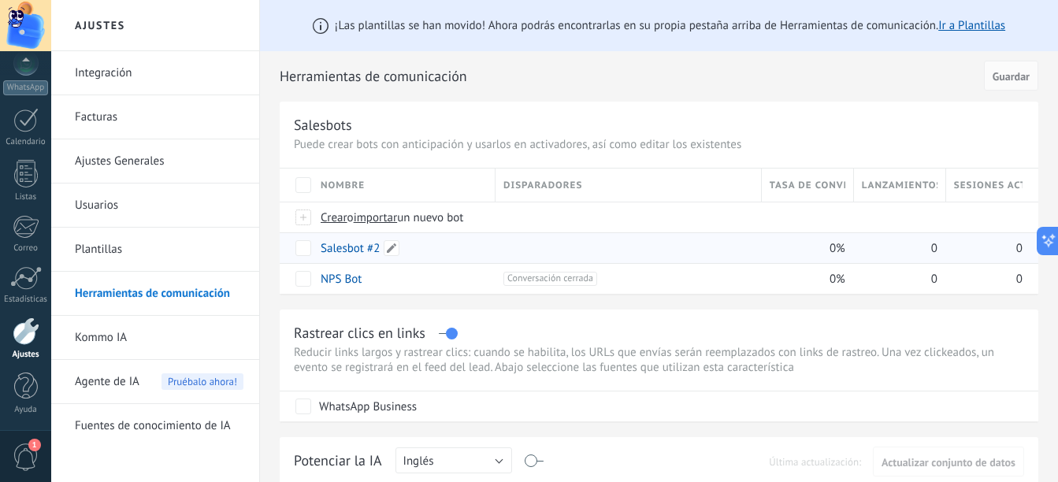
click at [340, 245] on link "Salesbot #2" at bounding box center [350, 248] width 59 height 15
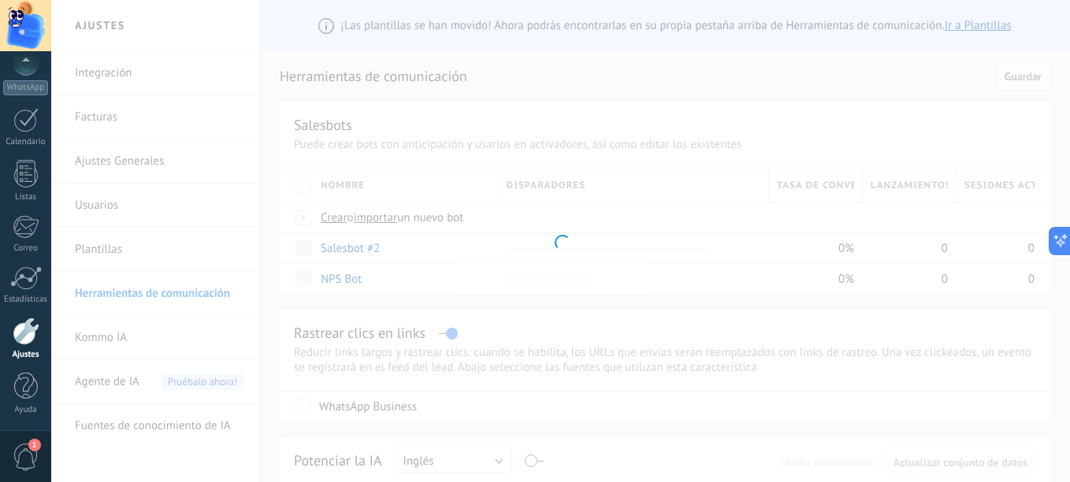
type input "**********"
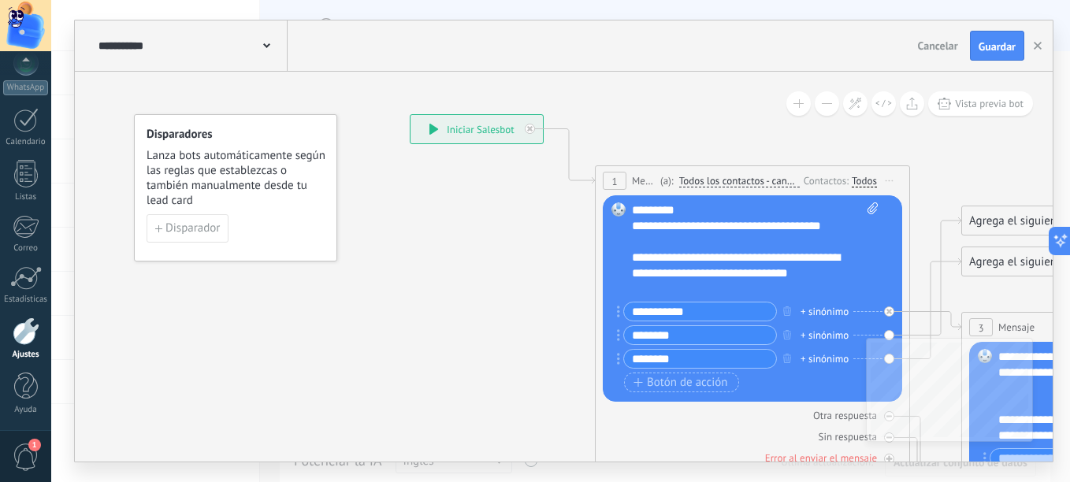
click at [450, 115] on div "**********" at bounding box center [477, 129] width 132 height 28
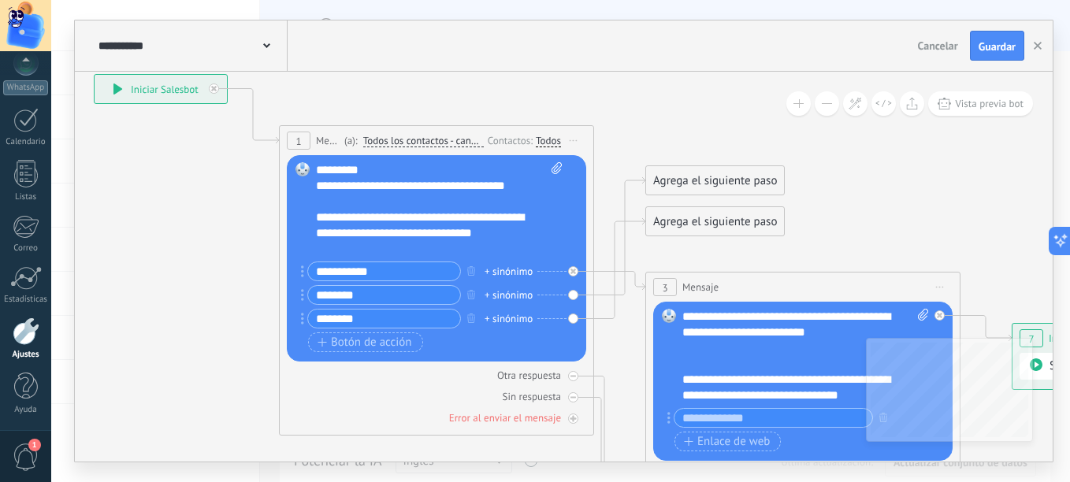
drag, startPoint x: 779, startPoint y: 136, endPoint x: 470, endPoint y: 93, distance: 312.7
click at [451, 95] on icon at bounding box center [779, 325] width 2158 height 1290
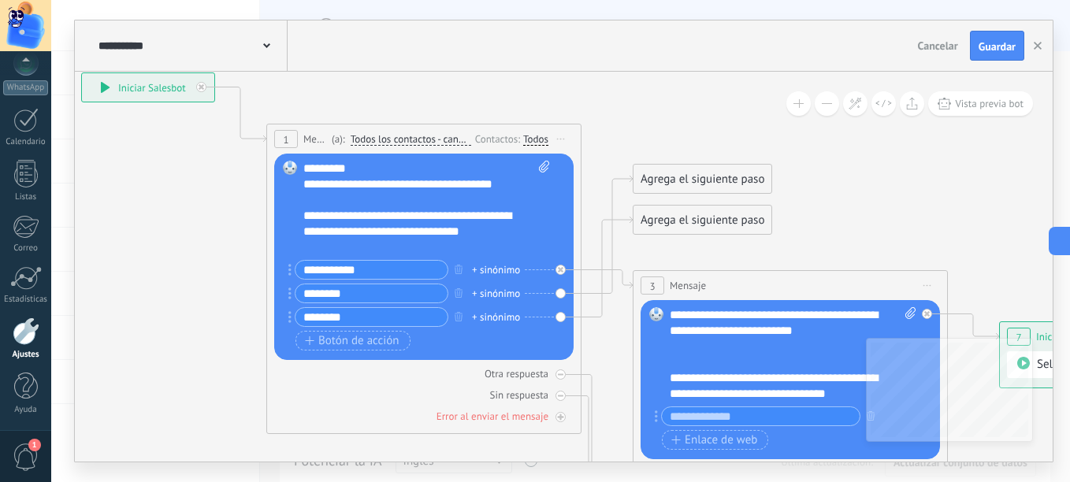
click at [766, 422] on input "text" at bounding box center [761, 416] width 198 height 18
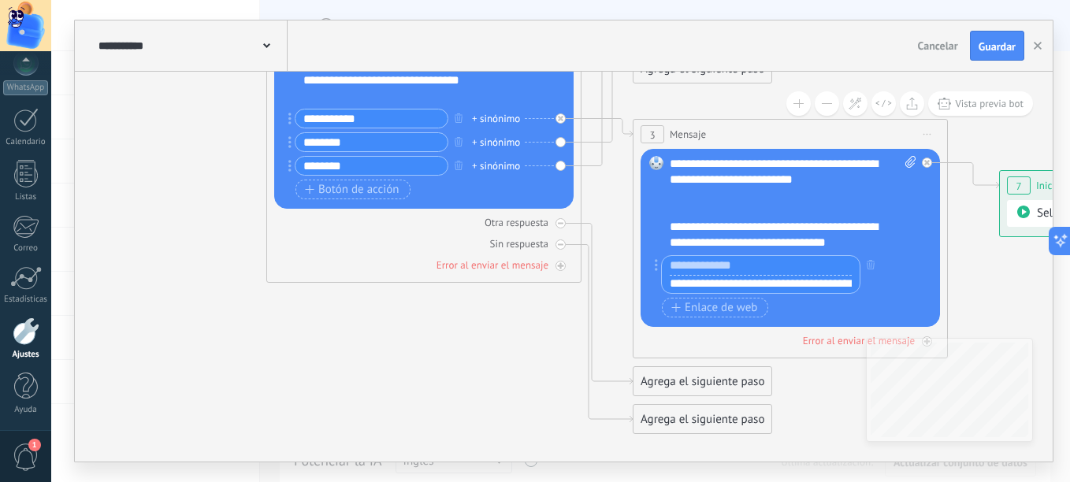
click at [908, 156] on icon at bounding box center [910, 162] width 10 height 12
click input "Subir" at bounding box center [0, 0] width 0 height 0
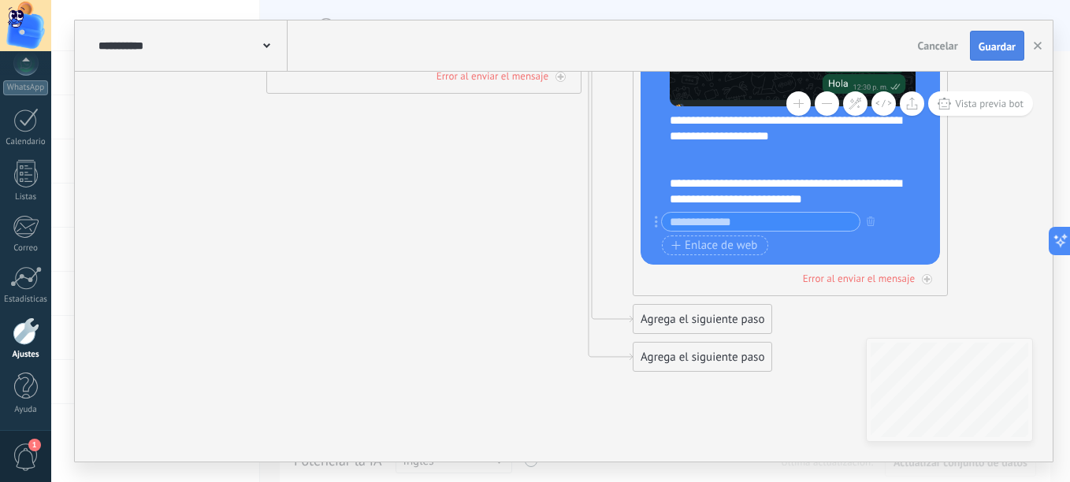
click at [976, 42] on button "Guardar" at bounding box center [997, 46] width 54 height 30
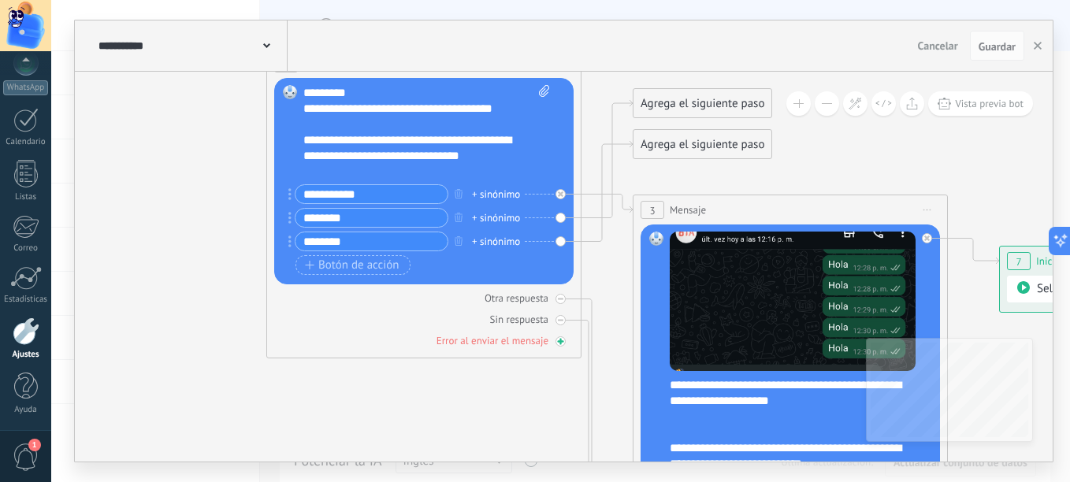
click at [462, 345] on div "Error al enviar el mensaje" at bounding box center [493, 340] width 112 height 13
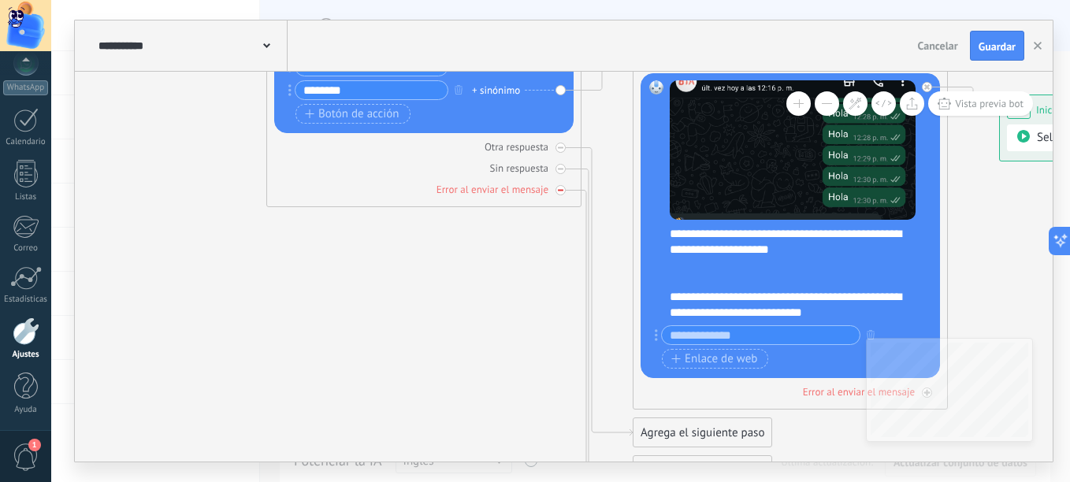
click at [559, 195] on div at bounding box center [561, 190] width 10 height 10
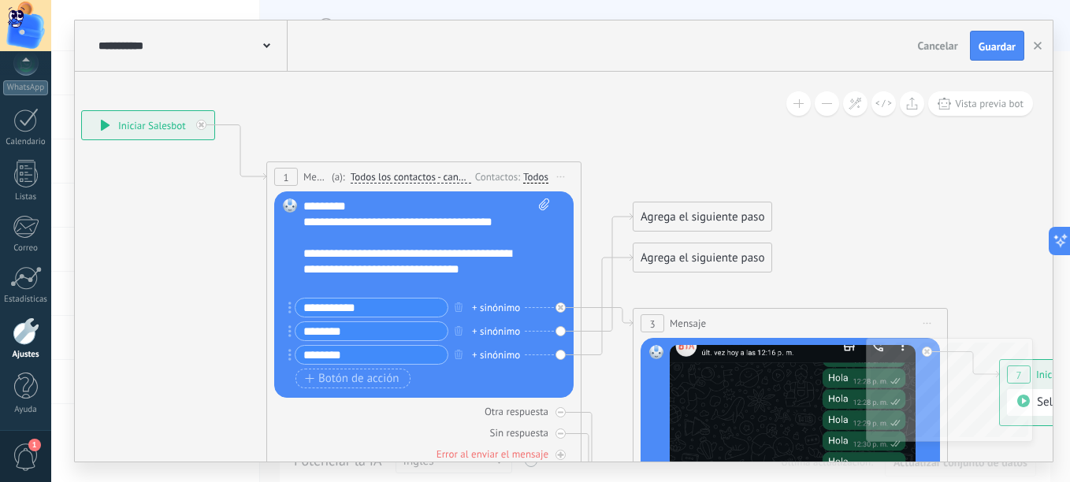
click at [288, 204] on rect at bounding box center [290, 206] width 14 height 14
click at [288, 177] on span "1" at bounding box center [286, 177] width 6 height 13
click at [173, 132] on div "**********" at bounding box center [148, 125] width 132 height 28
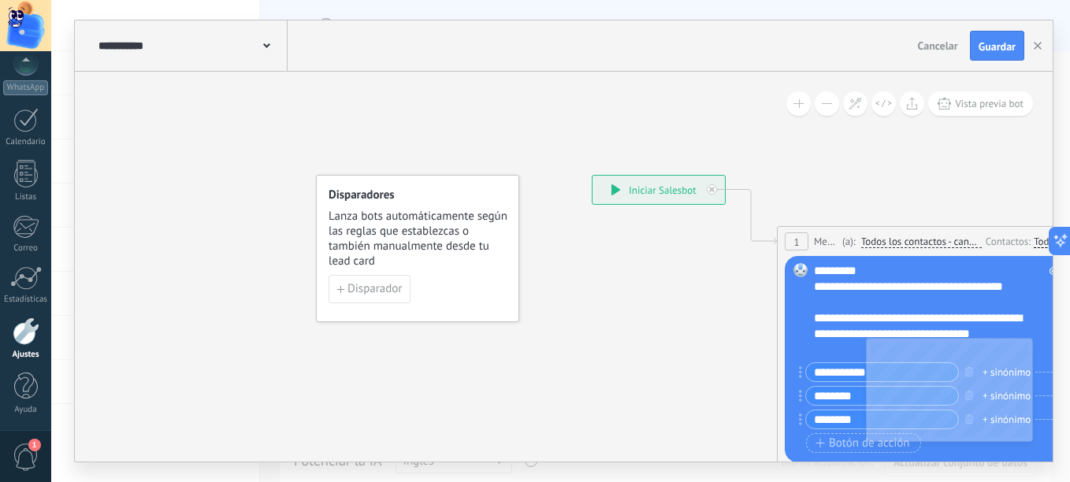
drag, startPoint x: 205, startPoint y: 247, endPoint x: 715, endPoint y: 350, distance: 520.8
click at [392, 291] on span "Disparador" at bounding box center [375, 289] width 54 height 11
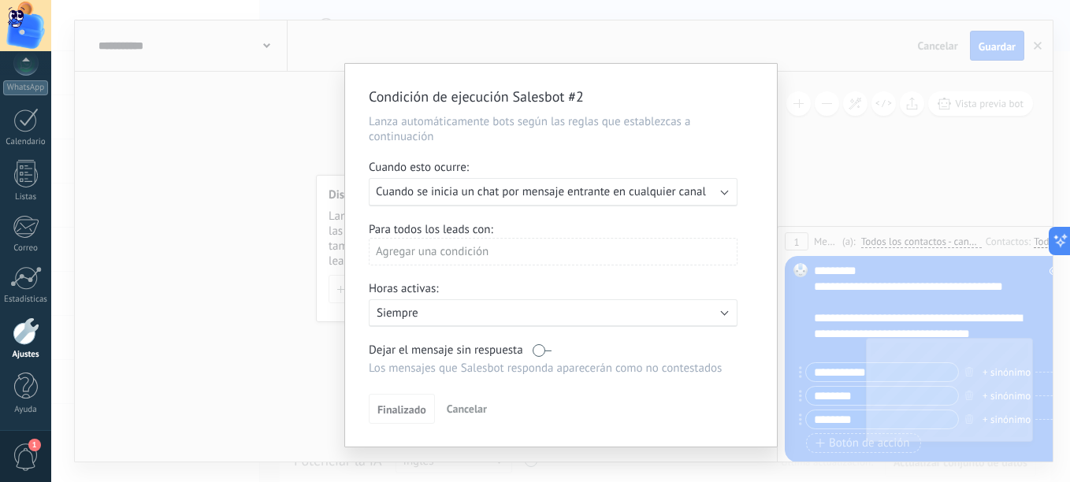
click at [490, 197] on span "Cuando se inicia un chat por mensaje entrante en cualquier canal" at bounding box center [541, 191] width 330 height 15
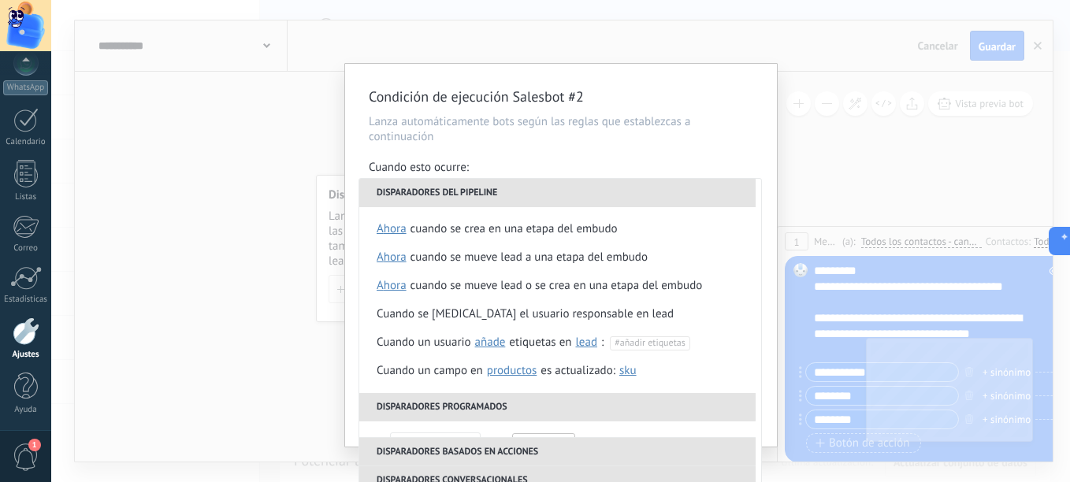
click at [623, 160] on div "Cuando esto ocurre:" at bounding box center [561, 169] width 385 height 18
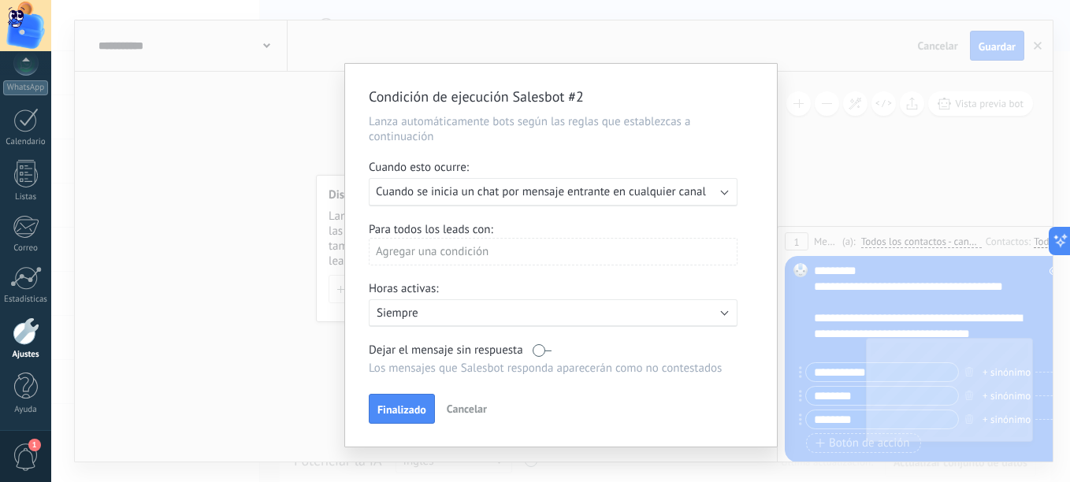
click at [594, 184] on div "Ejecutar: Cuando se inicia un chat por mensaje entrante en cualquier canal" at bounding box center [553, 192] width 369 height 28
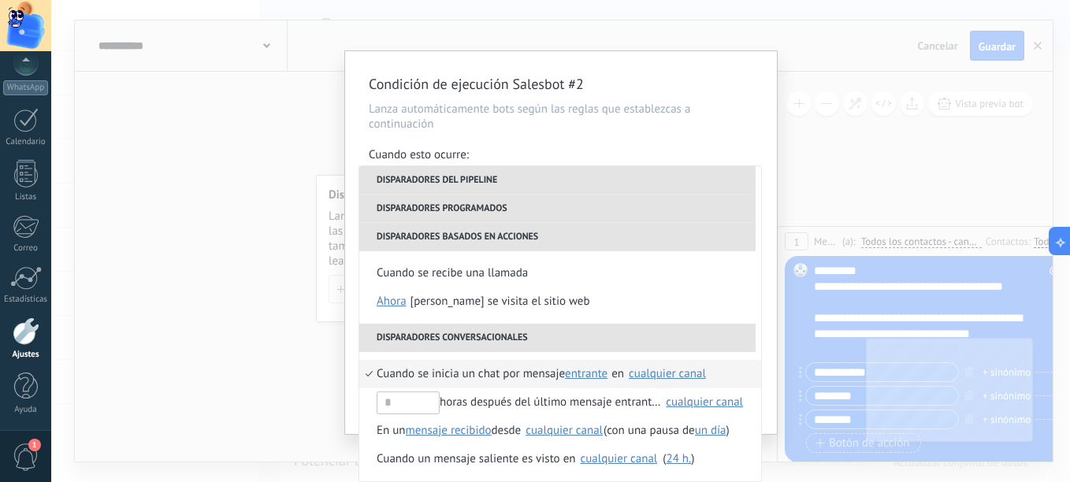
scroll to position [372, 0]
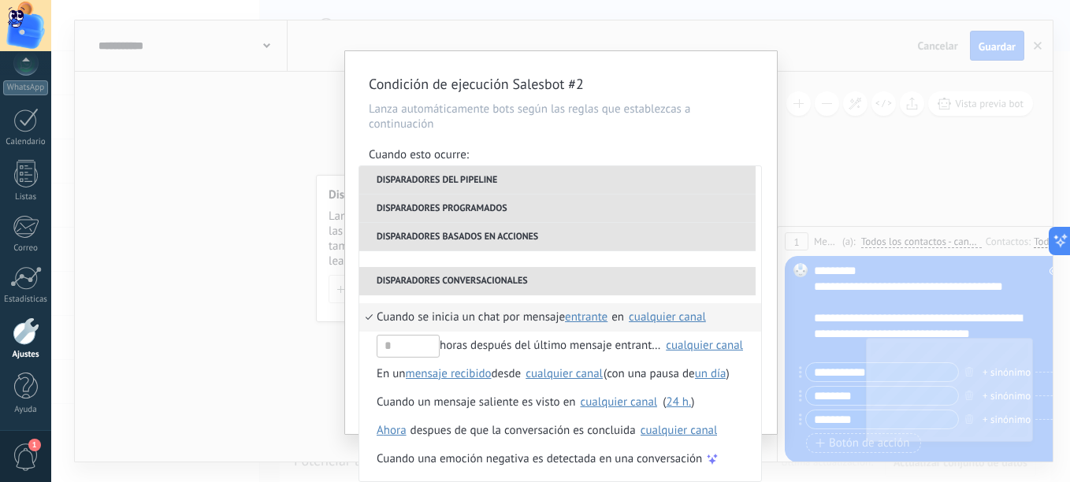
click at [655, 135] on div "Condición de ejecución Salesbot #2 Lanza automáticamente bots según las reglas …" at bounding box center [561, 242] width 432 height 383
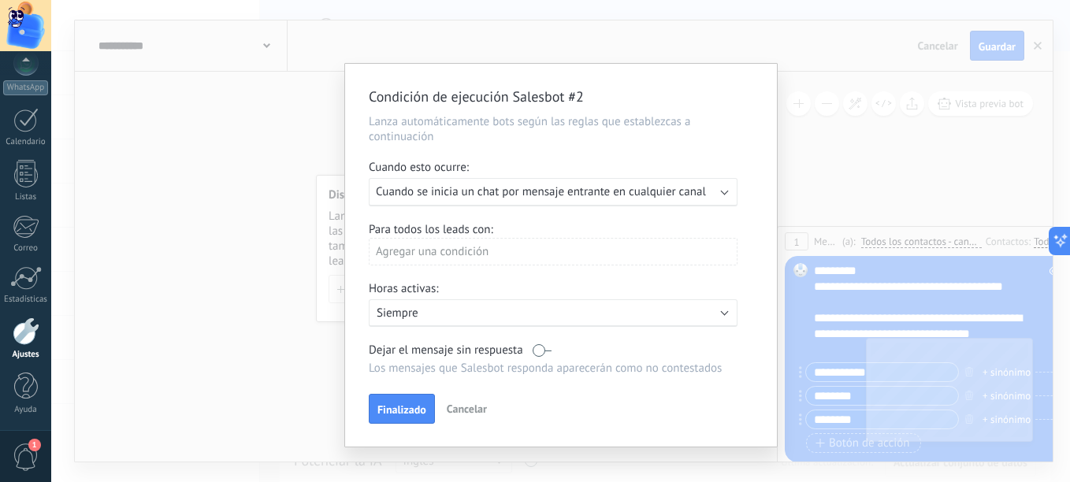
scroll to position [0, 0]
click at [522, 252] on div "Agregar una condición" at bounding box center [553, 252] width 369 height 28
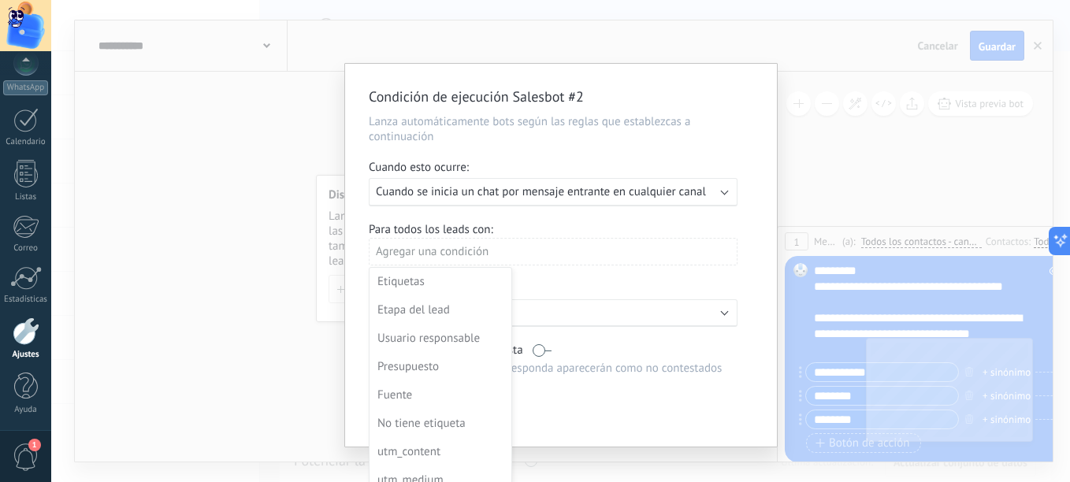
click at [522, 252] on div at bounding box center [561, 255] width 432 height 383
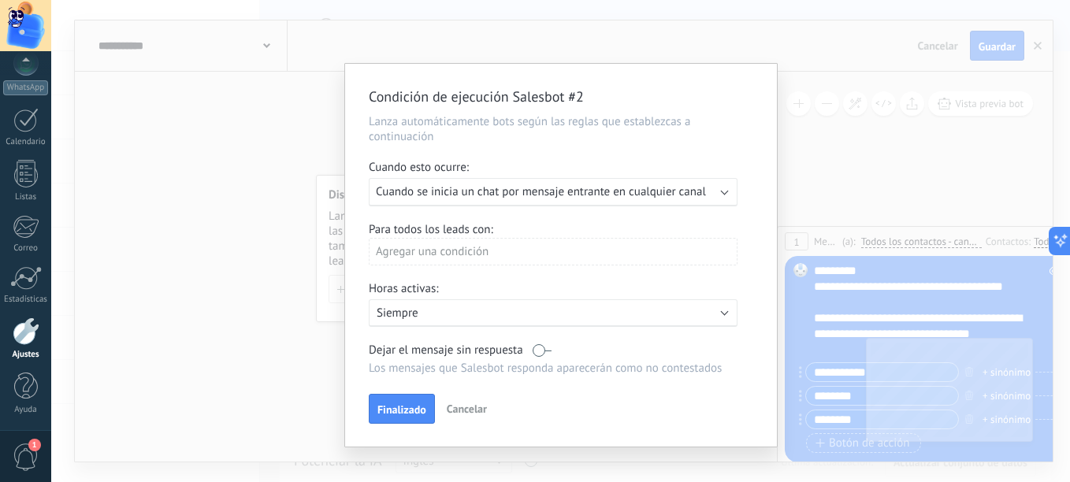
click at [522, 251] on div "Agregar una condición" at bounding box center [553, 252] width 369 height 28
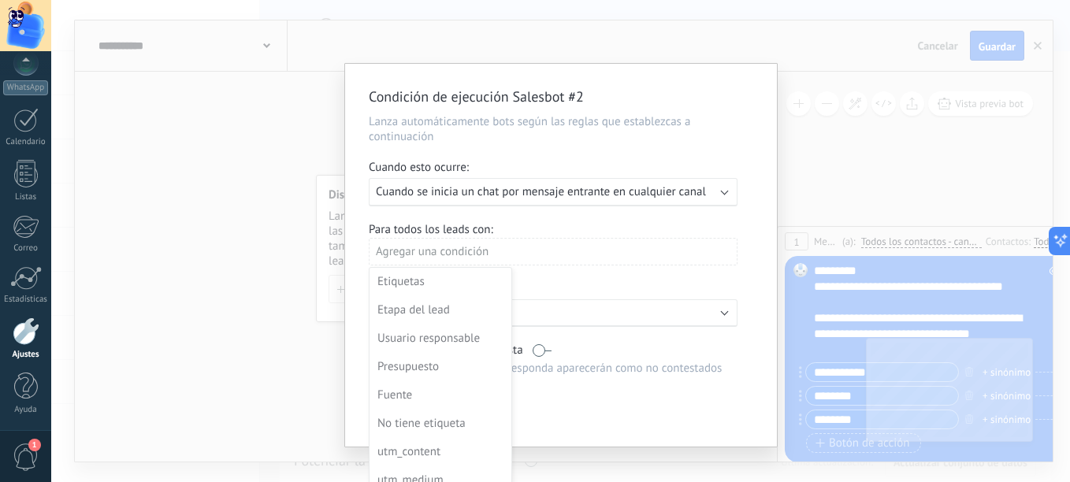
click at [567, 243] on div at bounding box center [561, 255] width 432 height 383
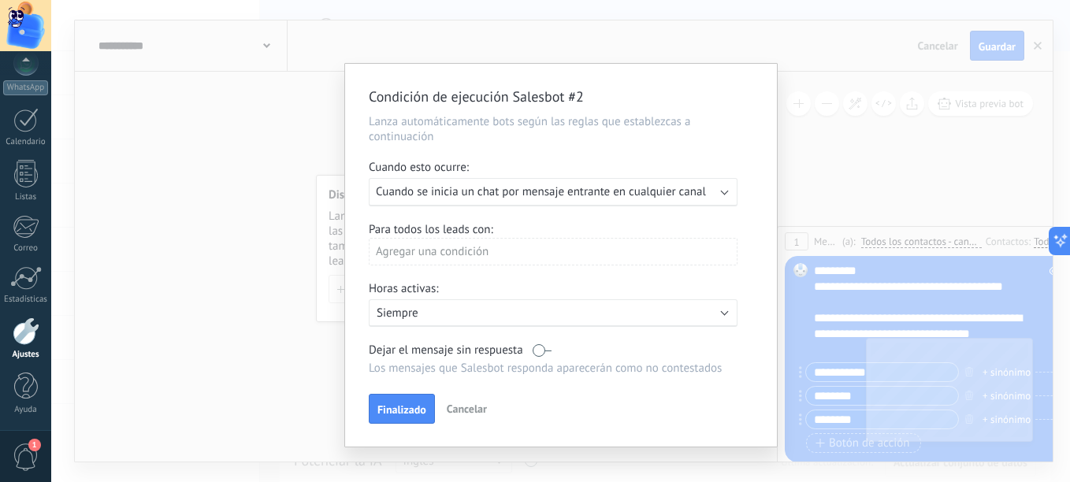
click at [520, 321] on div "Activo: Siempre" at bounding box center [553, 313] width 369 height 28
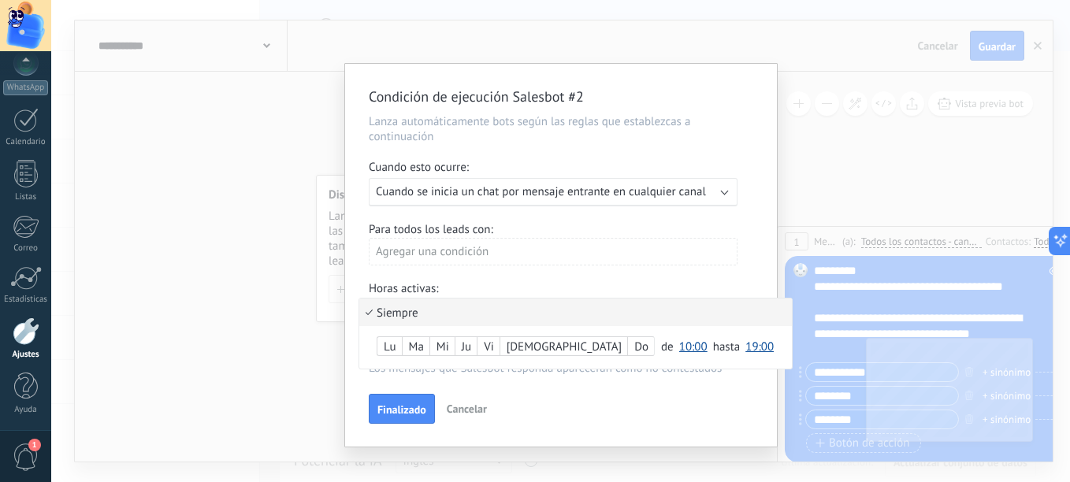
click at [520, 321] on li "Siempre" at bounding box center [575, 313] width 433 height 28
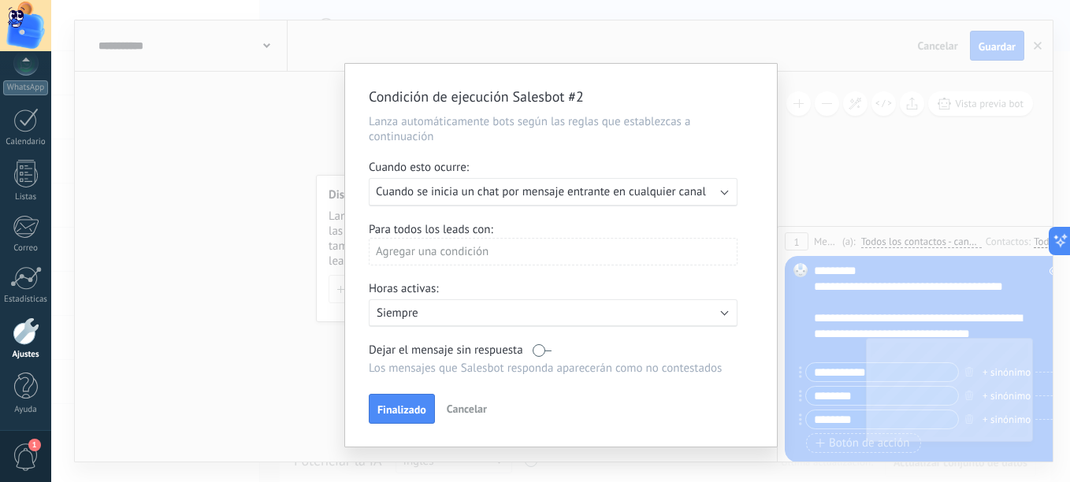
click at [525, 264] on div "Agregar una condición" at bounding box center [553, 252] width 369 height 28
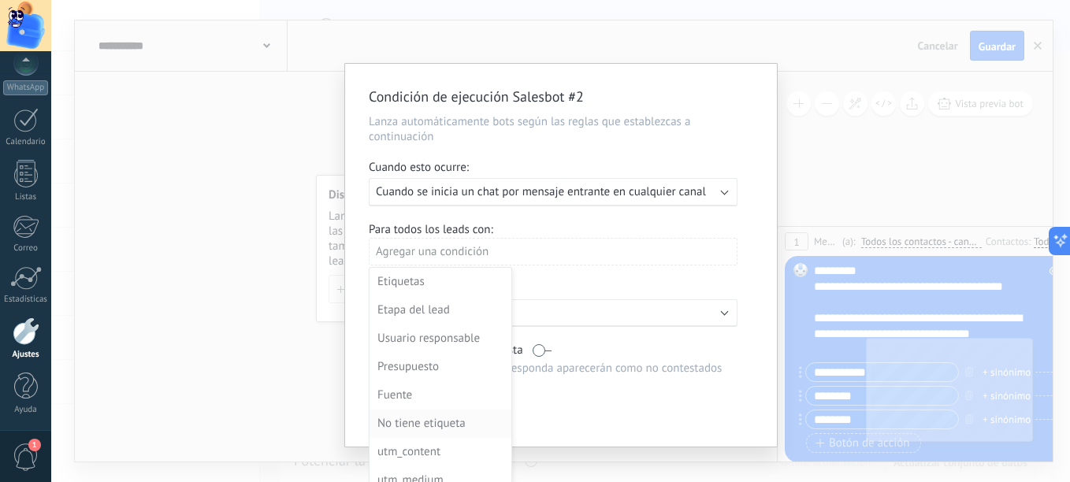
click at [436, 429] on div "No tiene etiqueta" at bounding box center [438, 424] width 123 height 22
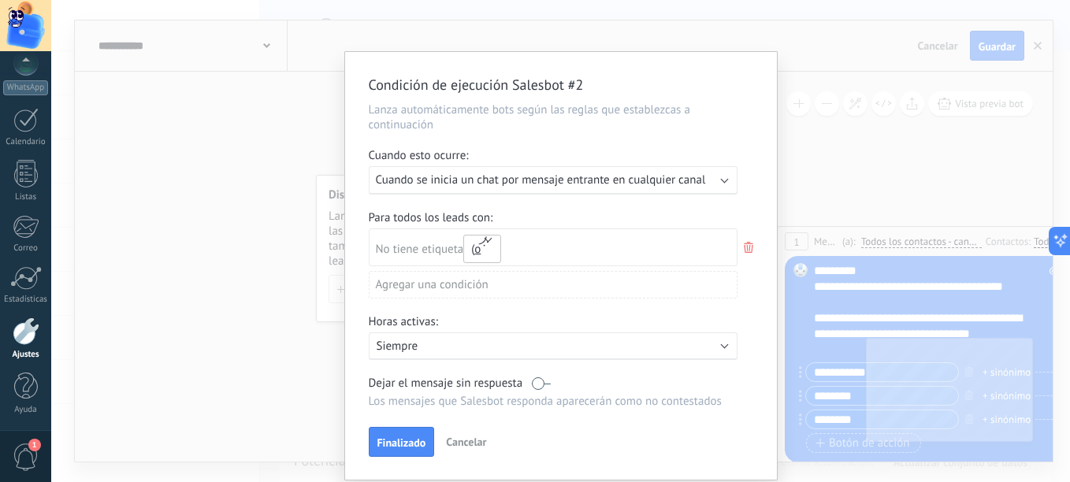
click at [477, 250] on span "o" at bounding box center [477, 249] width 6 height 15
click at [420, 238] on div "No tiene etiqueta y o o" at bounding box center [443, 246] width 134 height 34
click at [479, 182] on span "Cuando se inicia un chat por mensaje entrante en cualquier canal" at bounding box center [541, 180] width 330 height 15
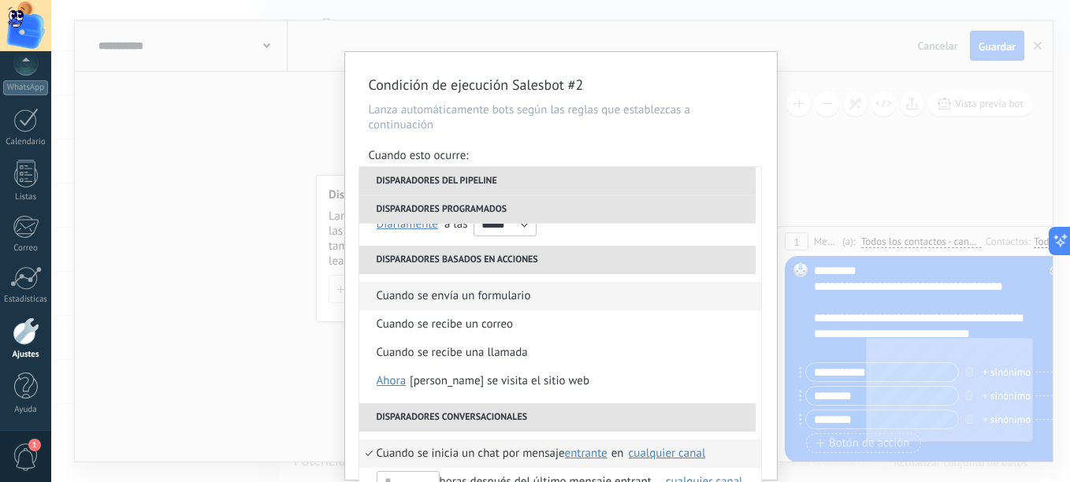
scroll to position [315, 0]
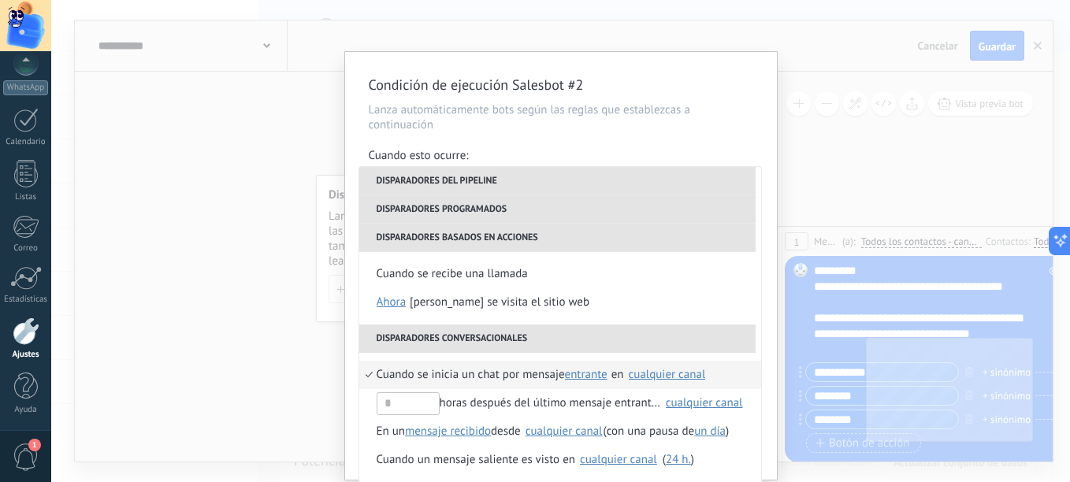
click at [434, 241] on li "Disparadores basados en acciones" at bounding box center [557, 238] width 396 height 28
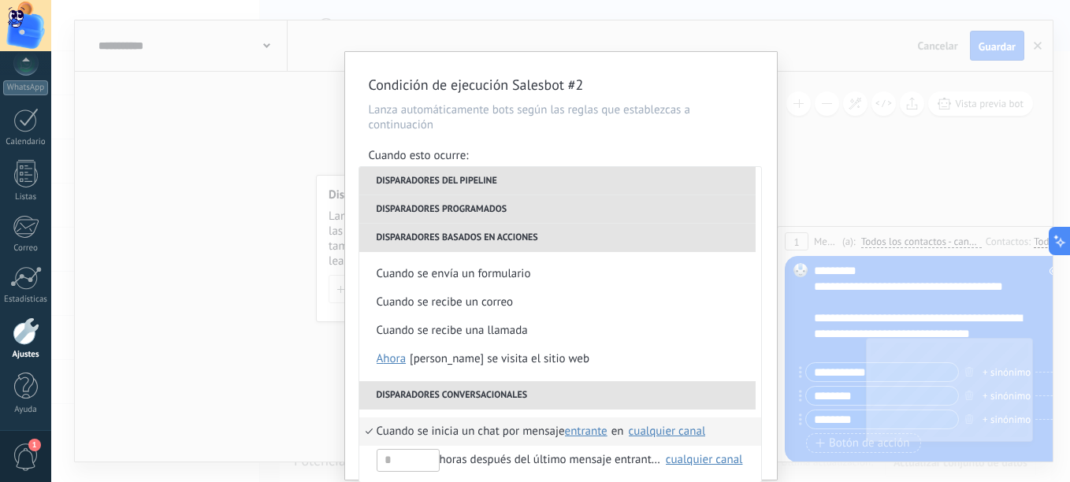
click at [445, 226] on li "Disparadores basados en acciones" at bounding box center [557, 238] width 396 height 28
click at [451, 211] on li "Disparadores programados" at bounding box center [557, 209] width 396 height 28
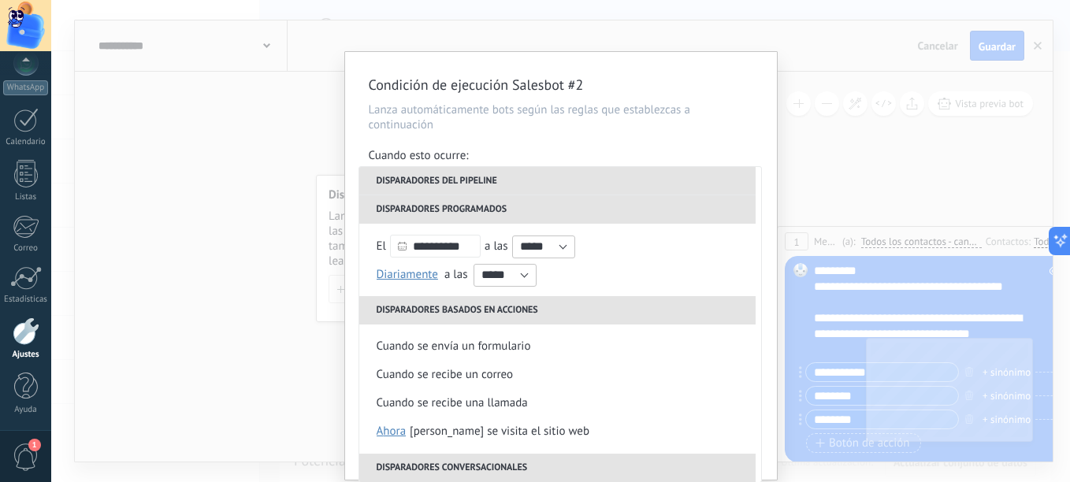
click at [459, 185] on li "Disparadores del pipeline" at bounding box center [557, 181] width 396 height 28
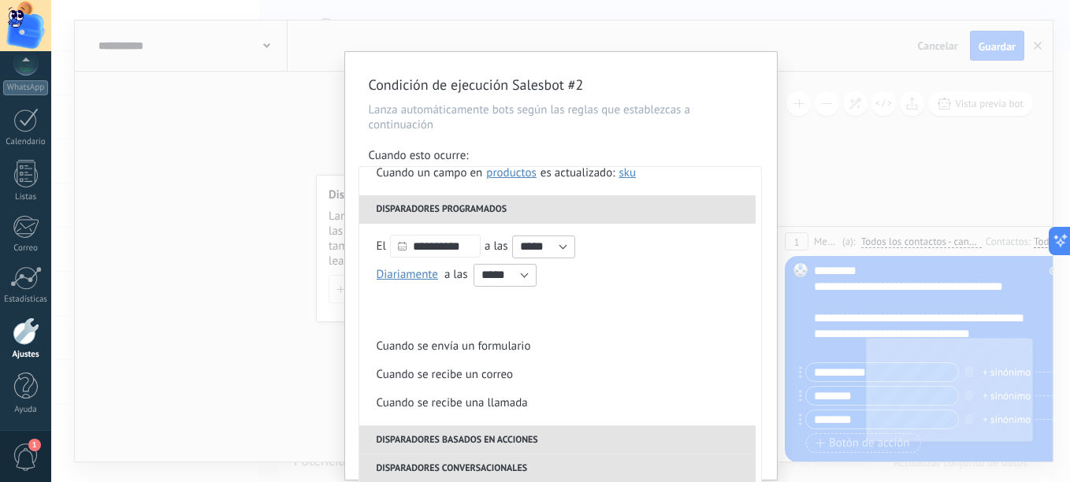
scroll to position [0, 0]
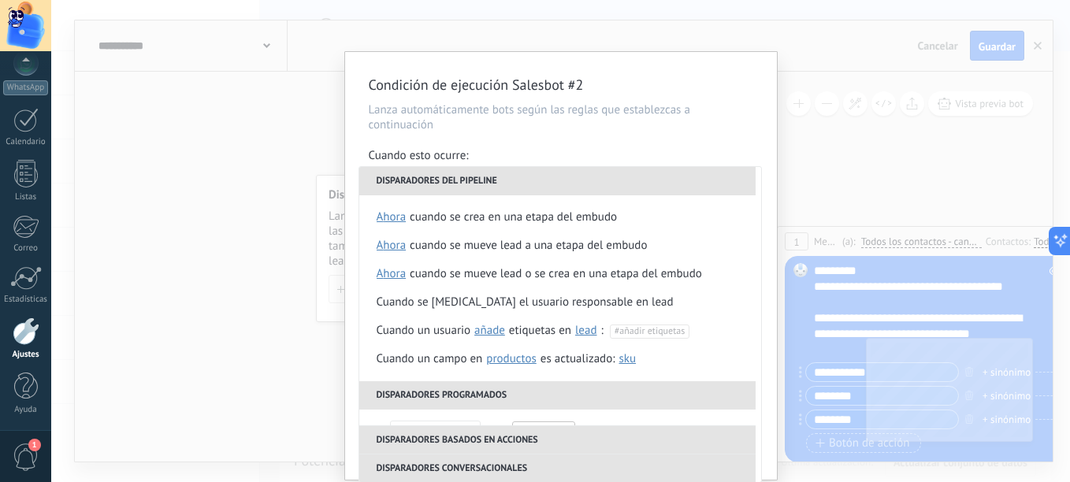
click at [459, 185] on li "Disparadores del pipeline" at bounding box center [557, 181] width 396 height 28
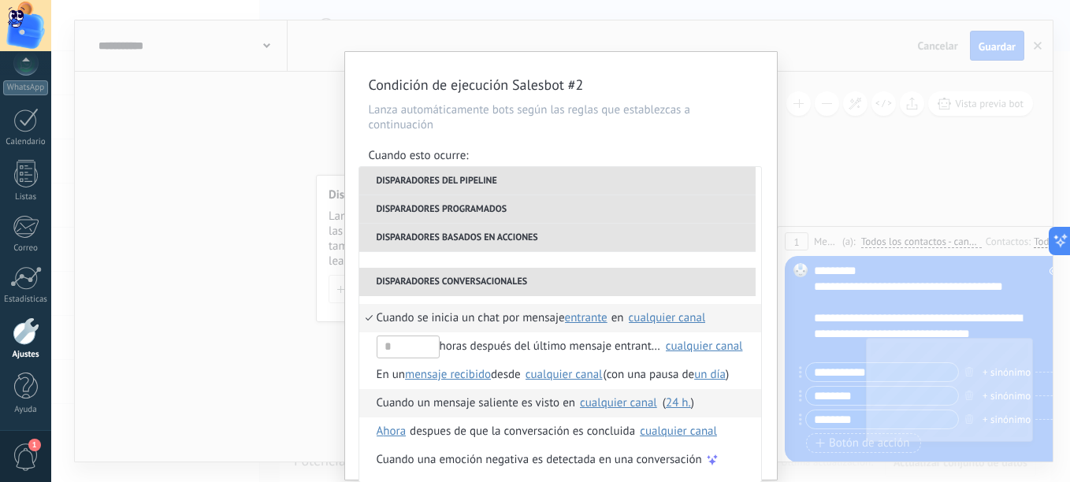
scroll to position [50, 0]
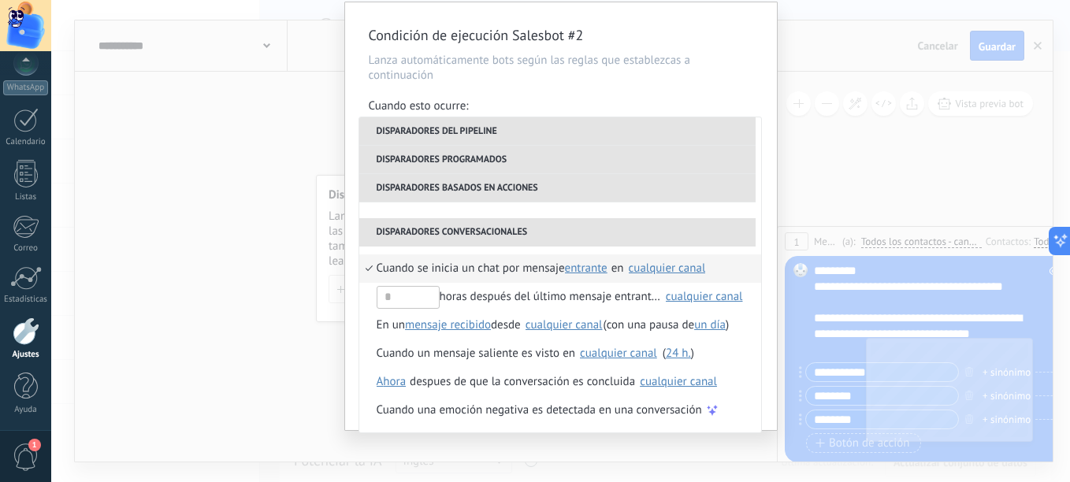
click at [504, 269] on span "Cuando se inicia un chat por mensaje" at bounding box center [471, 269] width 188 height 28
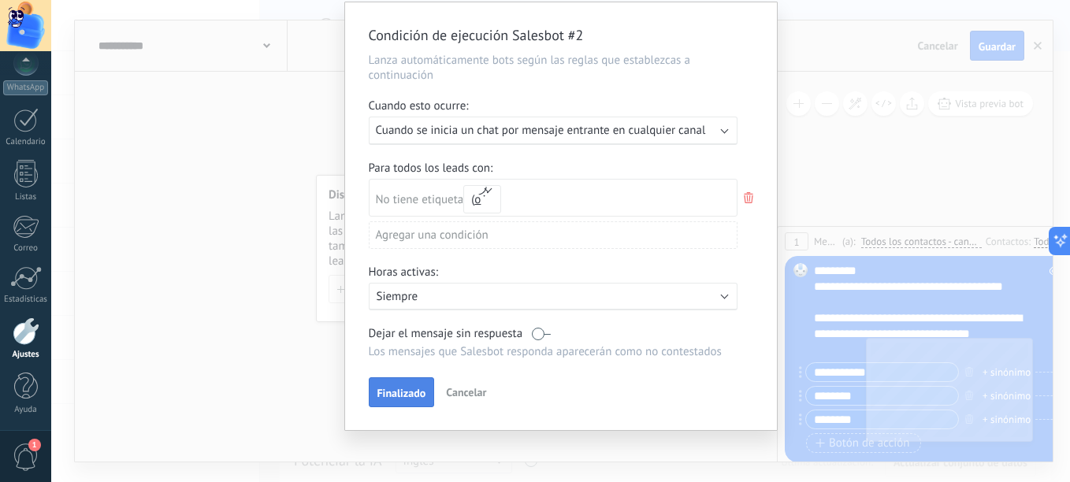
click at [407, 385] on button "Finalizado" at bounding box center [402, 392] width 66 height 30
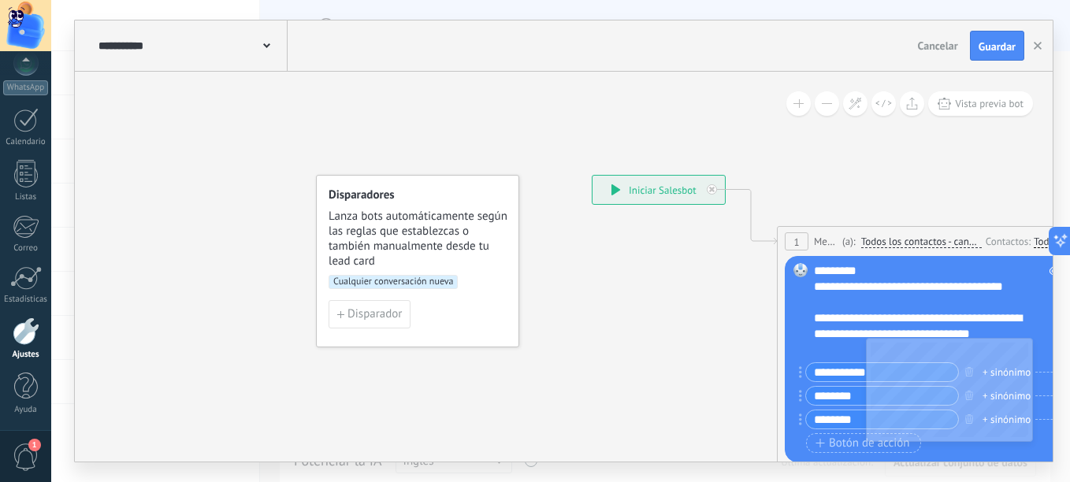
scroll to position [0, 0]
click at [634, 188] on div "**********" at bounding box center [659, 190] width 132 height 28
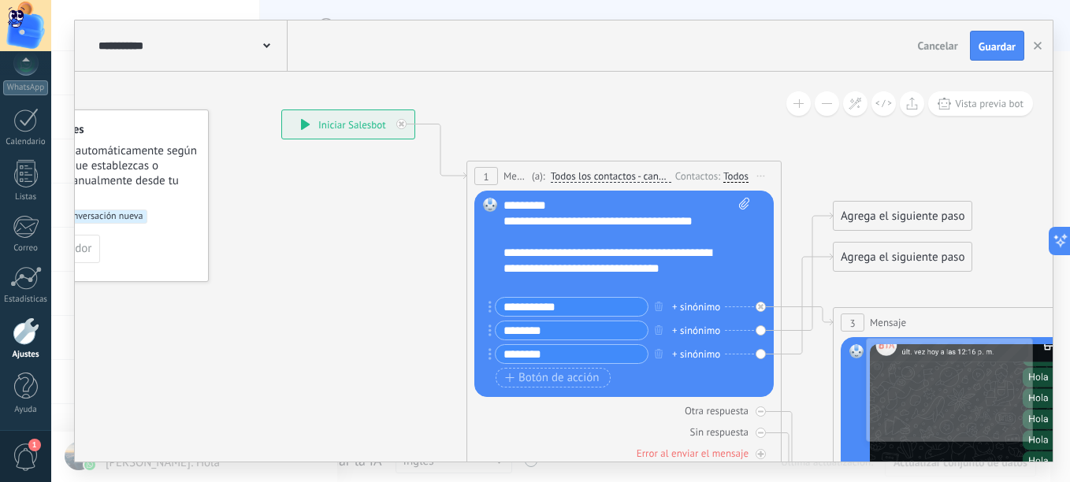
drag, startPoint x: 719, startPoint y: 313, endPoint x: 391, endPoint y: 243, distance: 336.0
click at [392, 243] on icon at bounding box center [966, 449] width 2158 height 1466
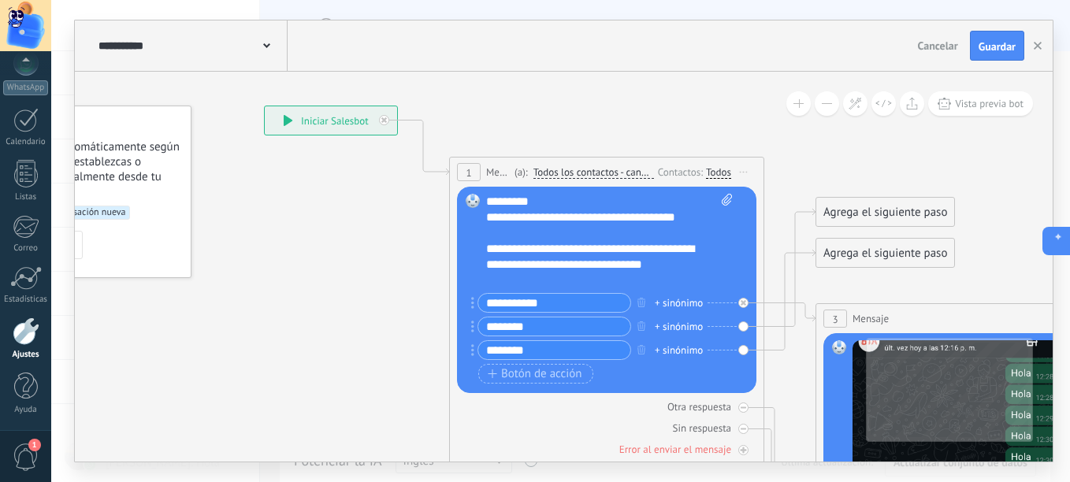
click at [1063, 242] on button at bounding box center [1057, 241] width 28 height 28
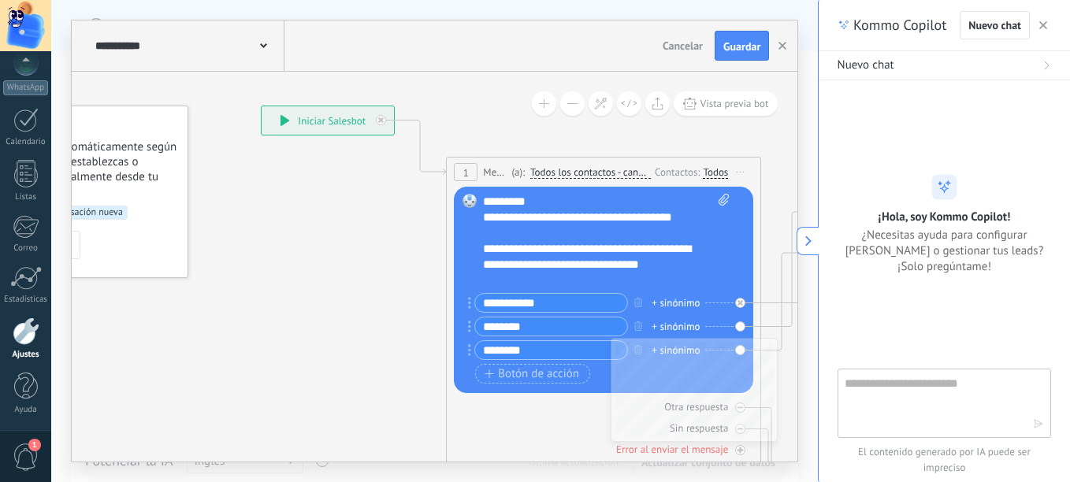
click at [1046, 24] on icon "button" at bounding box center [1043, 25] width 8 height 8
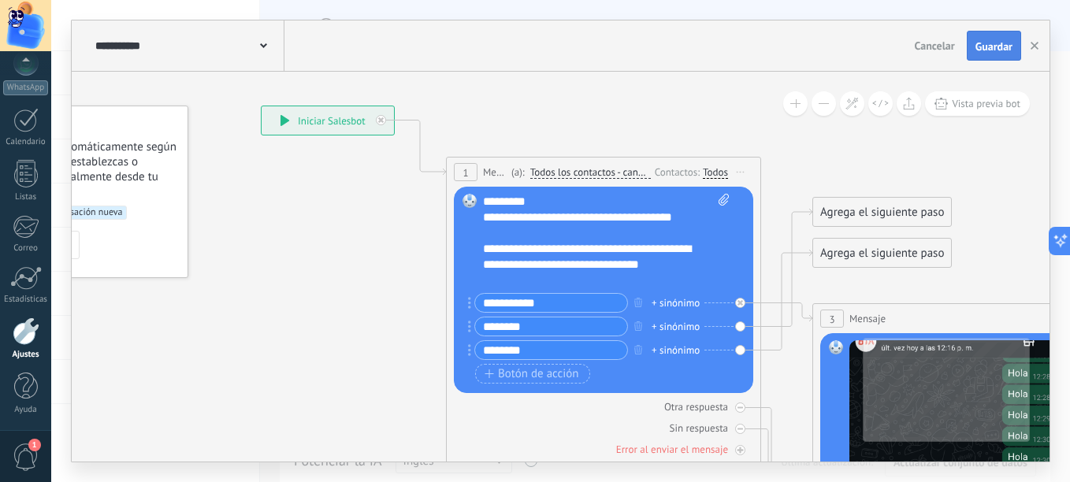
click at [1009, 44] on span "Guardar" at bounding box center [994, 46] width 37 height 11
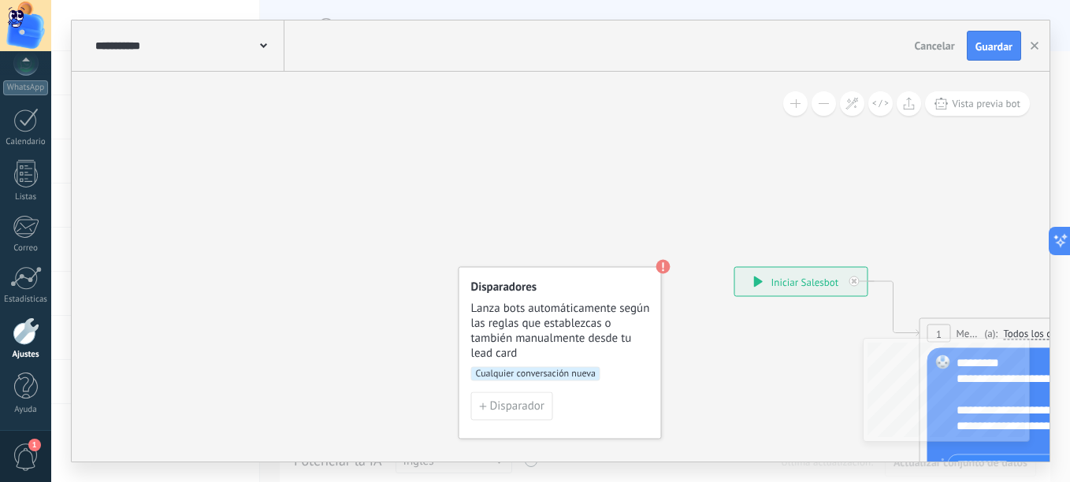
click at [540, 369] on span "Cualquier conversación nueva" at bounding box center [535, 374] width 129 height 14
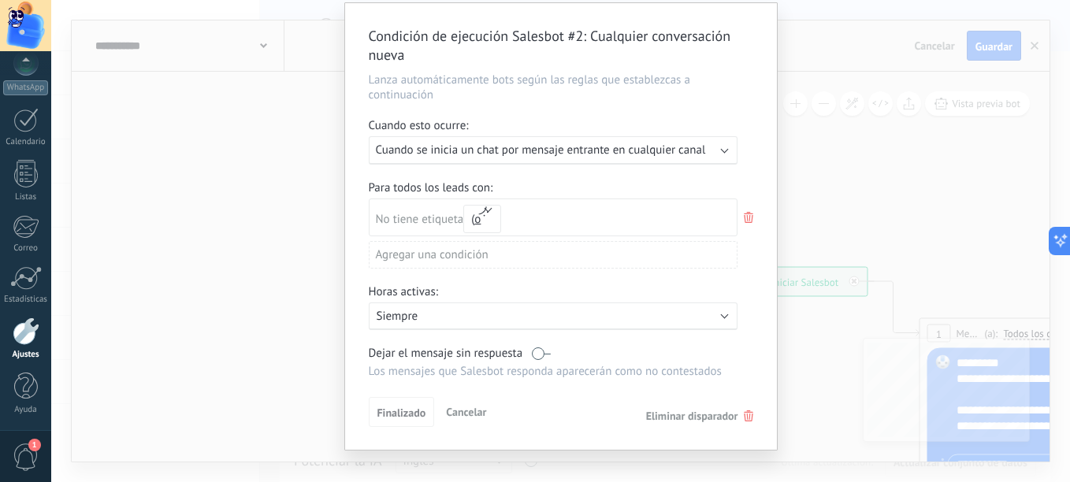
scroll to position [69, 0]
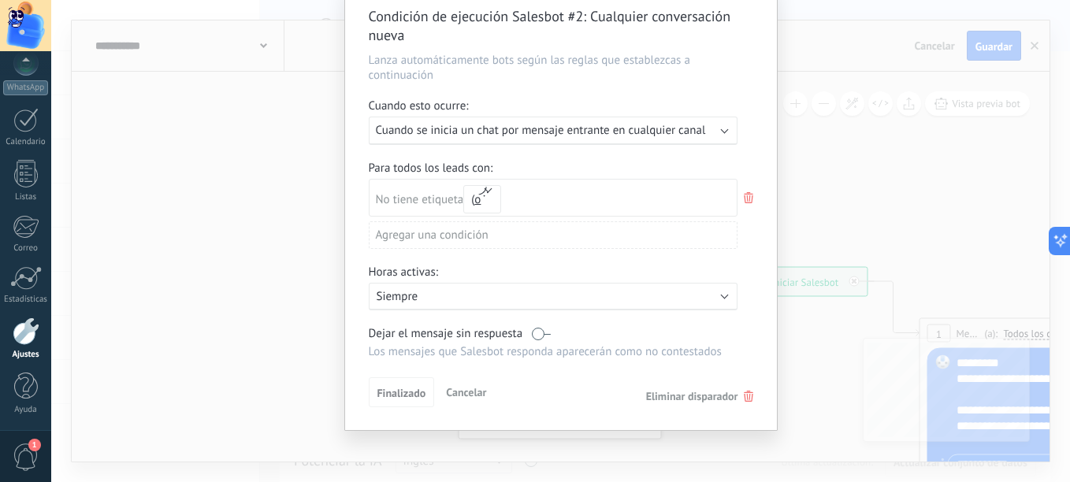
click at [482, 394] on span "Cancelar" at bounding box center [466, 392] width 40 height 14
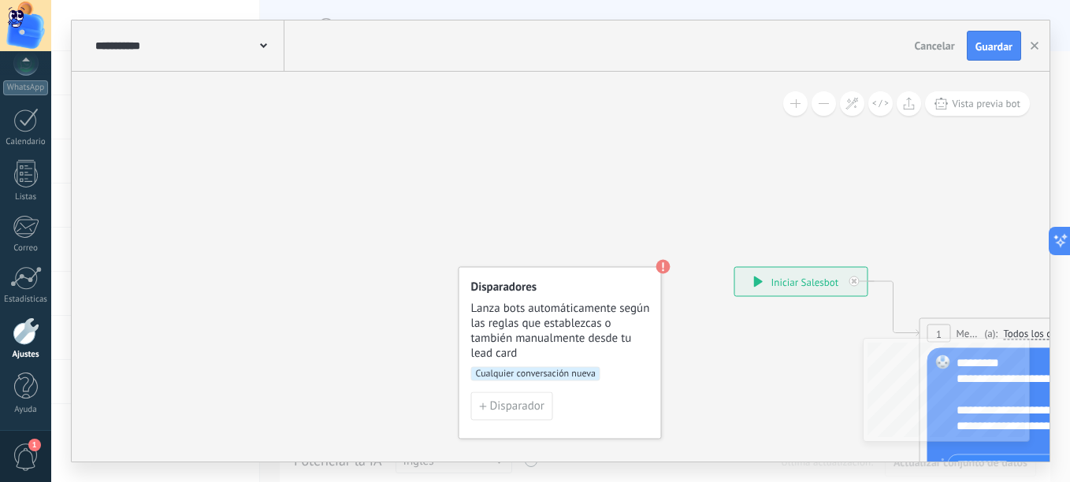
scroll to position [0, 0]
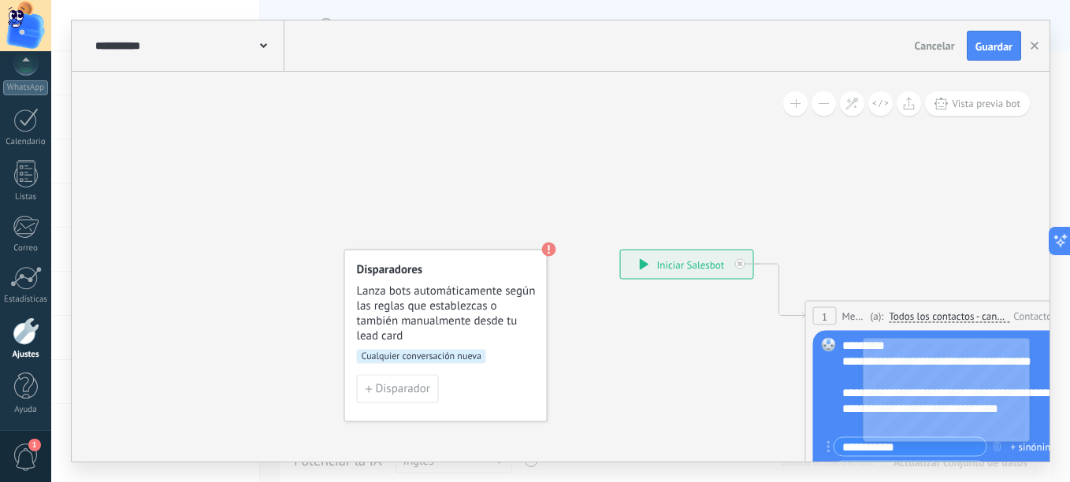
drag, startPoint x: 725, startPoint y: 378, endPoint x: 523, endPoint y: 332, distance: 207.0
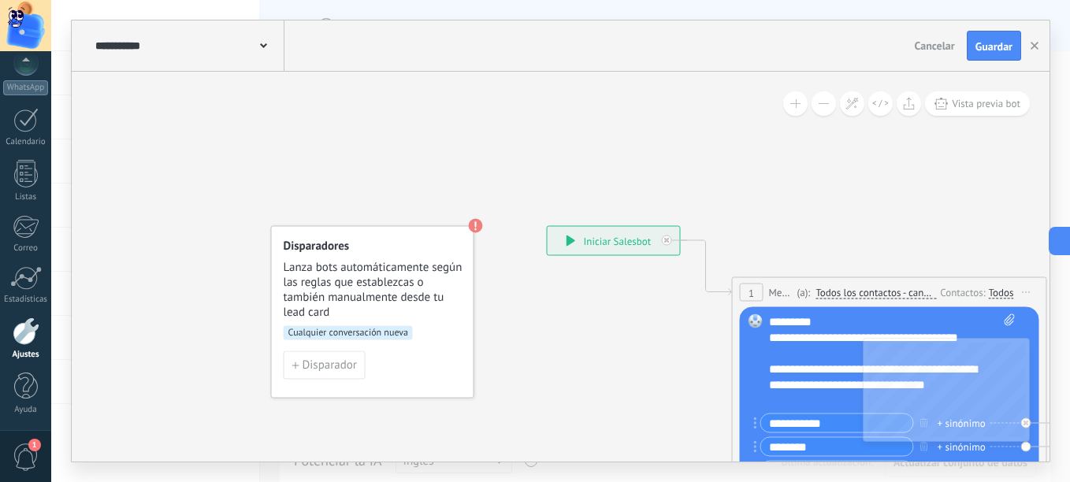
drag, startPoint x: 671, startPoint y: 346, endPoint x: 465, endPoint y: 254, distance: 225.4
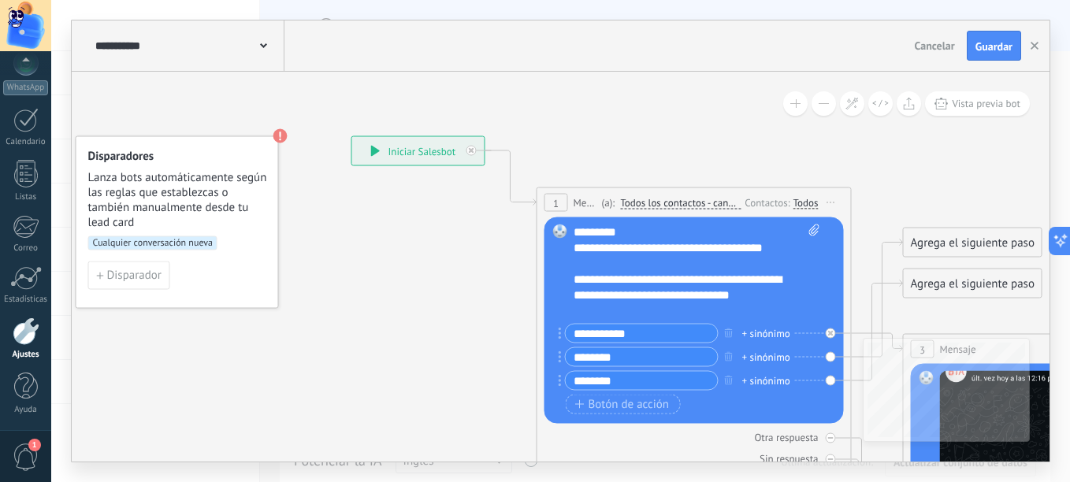
click at [672, 207] on span "Todos los contactos - canales seleccionados" at bounding box center [680, 203] width 121 height 13
click at [672, 207] on button "Todos los contactos - canales seleccionados" at bounding box center [710, 203] width 197 height 28
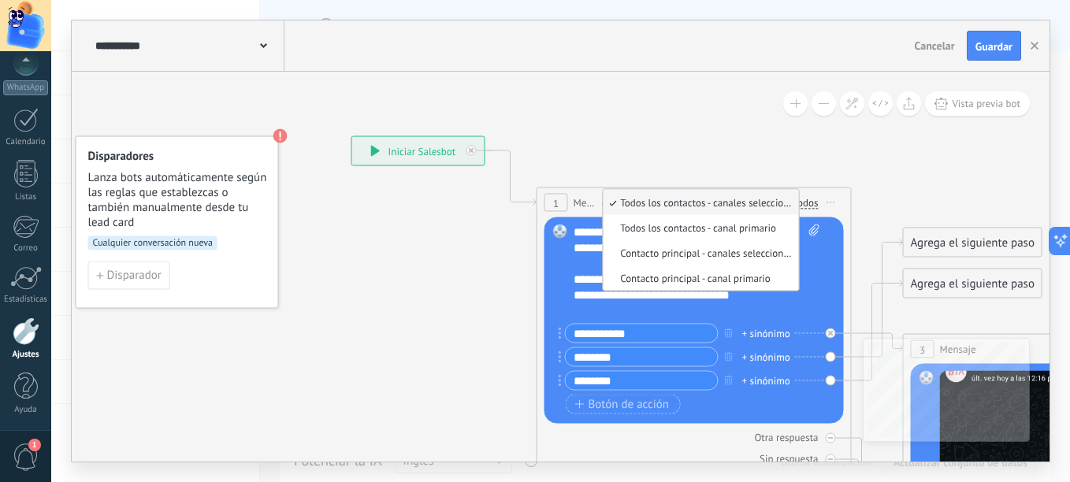
click at [487, 313] on icon at bounding box center [1036, 475] width 2158 height 1466
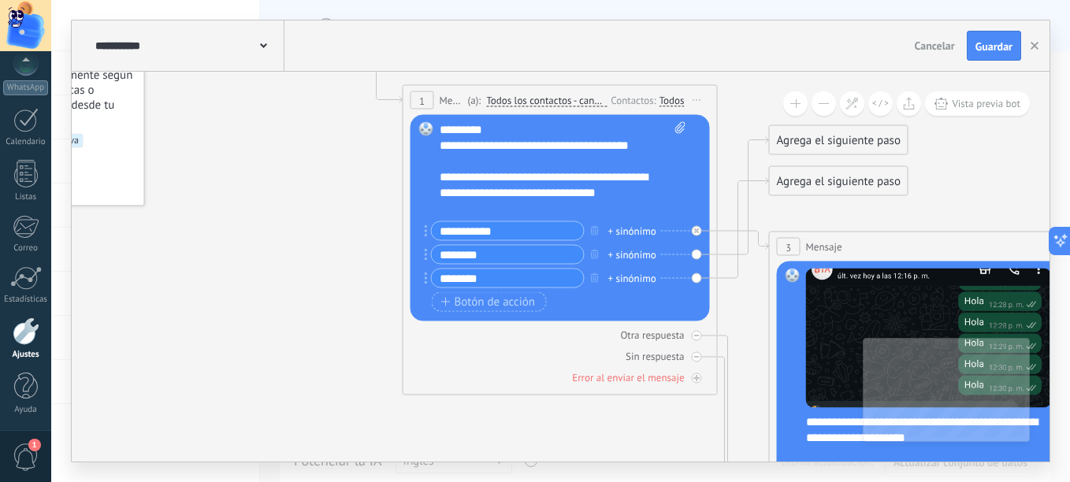
drag, startPoint x: 486, startPoint y: 336, endPoint x: 352, endPoint y: 233, distance: 168.6
click at [352, 233] on icon at bounding box center [902, 373] width 2158 height 1466
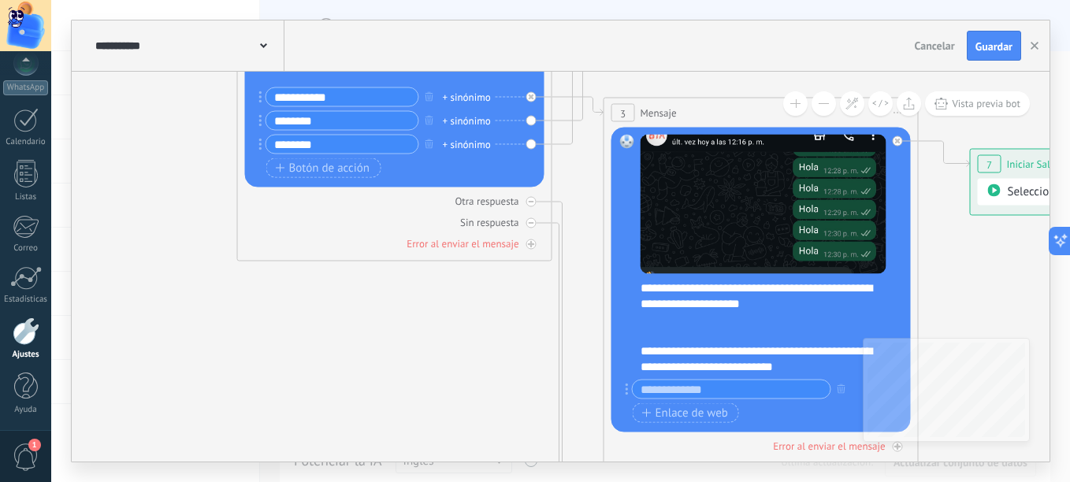
drag, startPoint x: 665, startPoint y: 429, endPoint x: 499, endPoint y: 220, distance: 267.5
click at [500, 224] on icon at bounding box center [737, 239] width 2158 height 1466
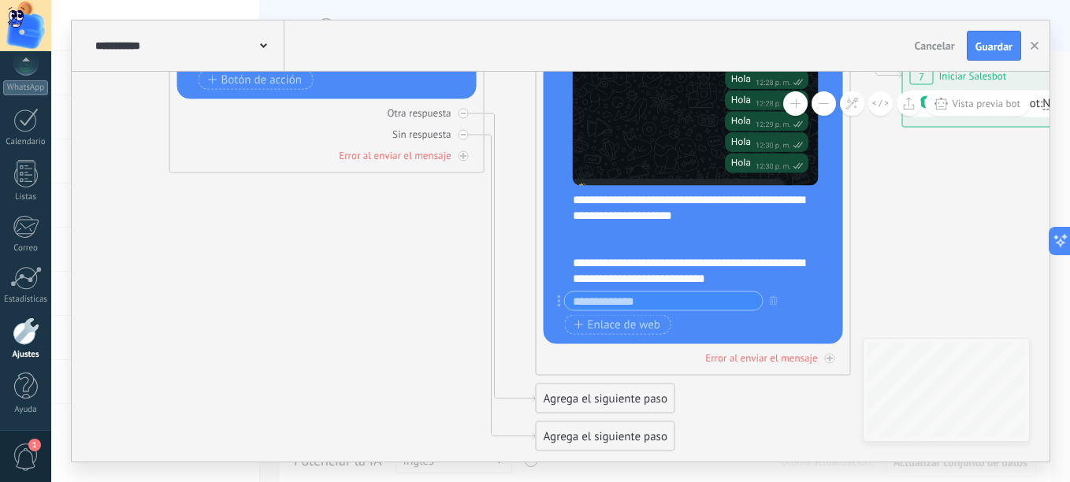
drag, startPoint x: 1000, startPoint y: 273, endPoint x: 937, endPoint y: 245, distance: 68.8
click at [937, 245] on icon at bounding box center [669, 151] width 2158 height 1466
click at [467, 156] on div at bounding box center [464, 156] width 10 height 10
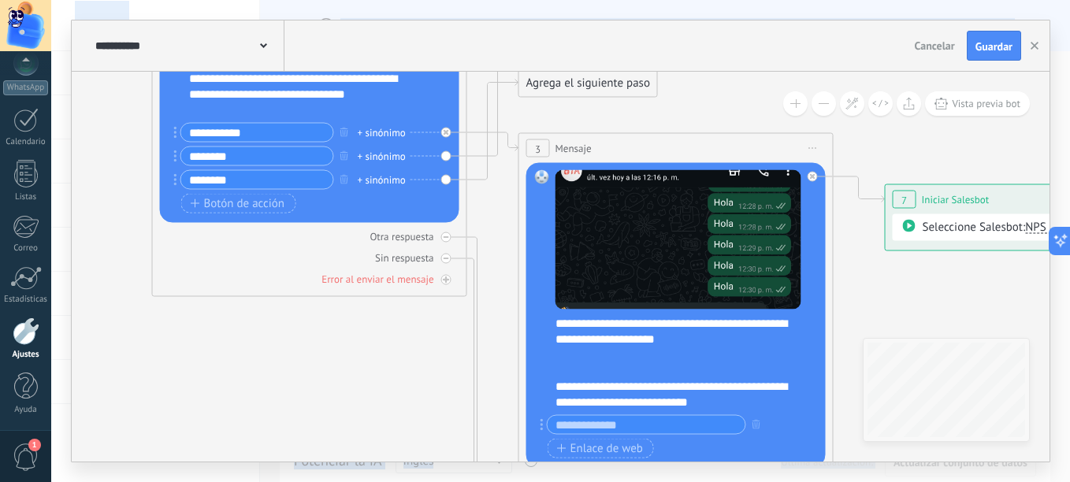
drag, startPoint x: 734, startPoint y: 396, endPoint x: 717, endPoint y: 520, distance: 124.9
click at [717, 481] on html ".abccls-1,.abccls-2{fill-rule:evenodd}.abccls-2{fill:#fff} .abfcls-1{fill:none}…" at bounding box center [535, 241] width 1070 height 482
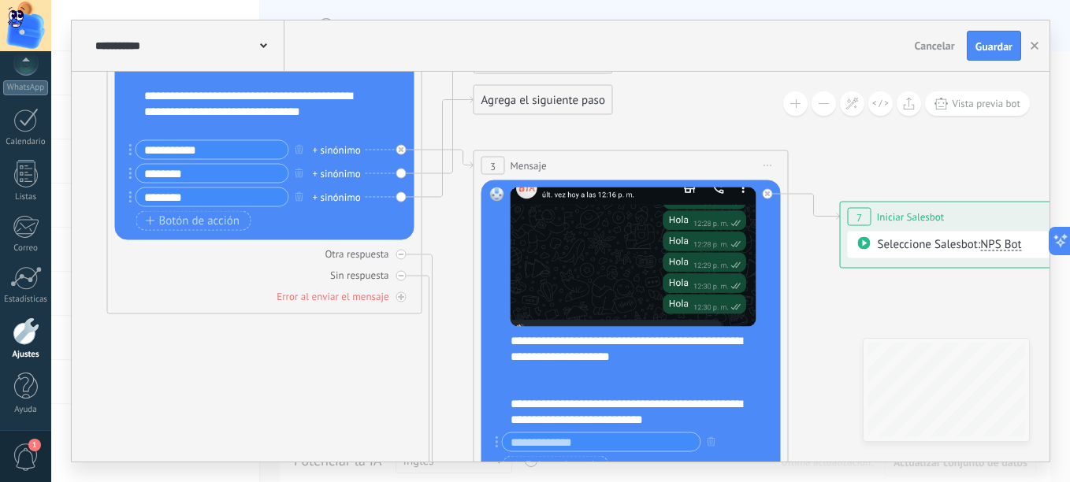
drag, startPoint x: 886, startPoint y: 320, endPoint x: 665, endPoint y: 395, distance: 233.0
click at [670, 395] on icon at bounding box center [607, 292] width 2158 height 1466
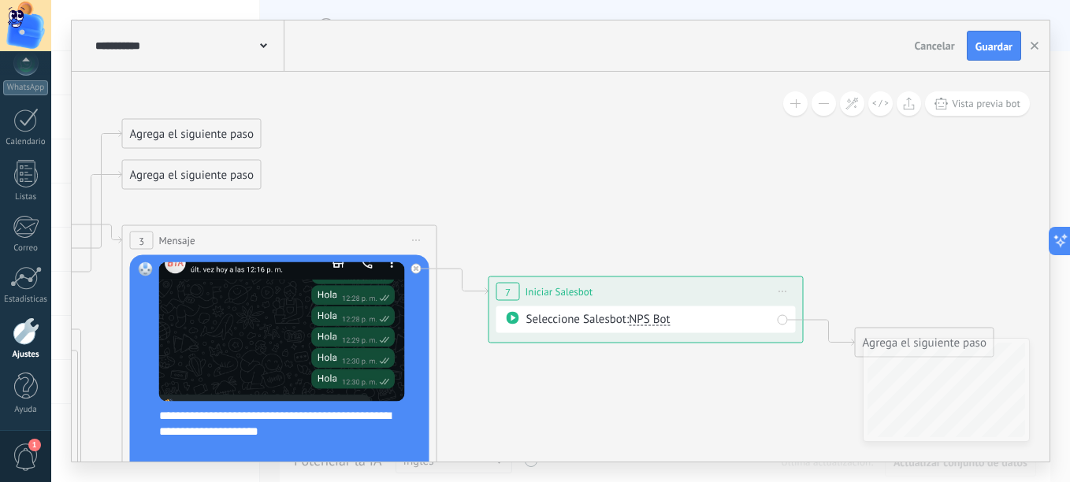
drag, startPoint x: 890, startPoint y: 240, endPoint x: 741, endPoint y: 252, distance: 149.5
click at [742, 252] on icon at bounding box center [256, 367] width 2158 height 1466
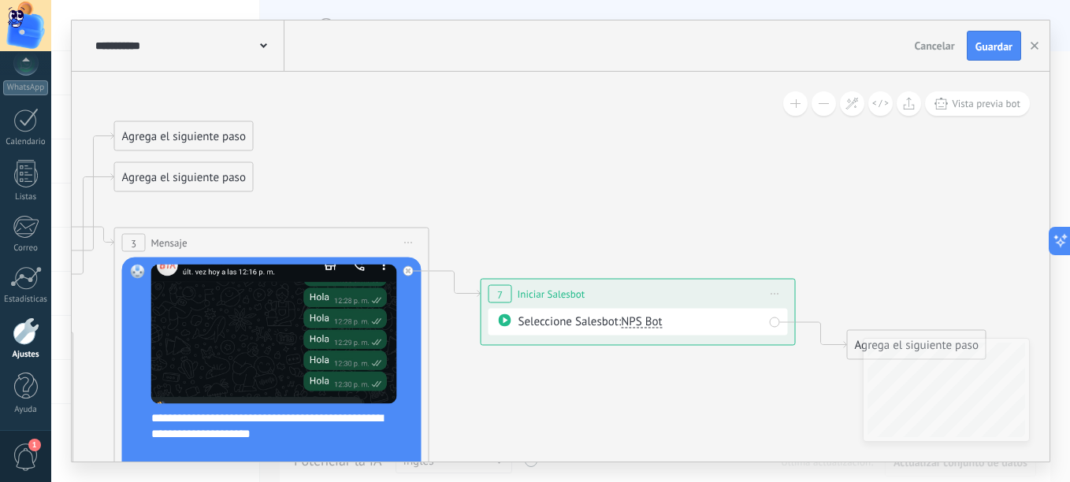
click at [679, 312] on div "Seleccione Salesbot: NPS Bot" at bounding box center [638, 322] width 299 height 27
click at [626, 326] on span "NPS Bot" at bounding box center [641, 321] width 41 height 15
click at [542, 326] on div "Seleccione Salesbot: NPS Bot NPS Bot" at bounding box center [640, 322] width 245 height 16
click at [521, 287] on span "Iniciar Salesbot" at bounding box center [552, 294] width 68 height 15
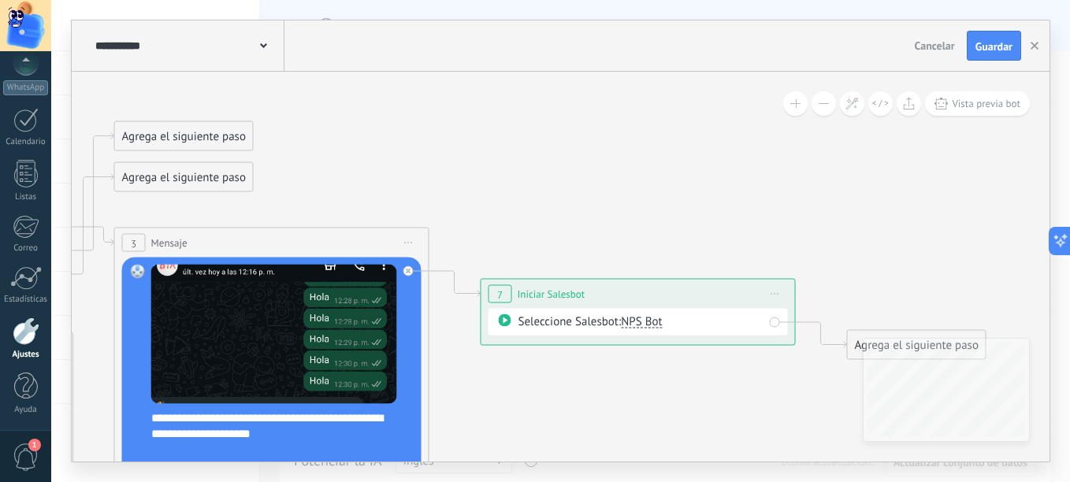
click at [521, 287] on span "Iniciar Salesbot" at bounding box center [552, 294] width 68 height 15
click at [499, 294] on span "7" at bounding box center [500, 294] width 6 height 13
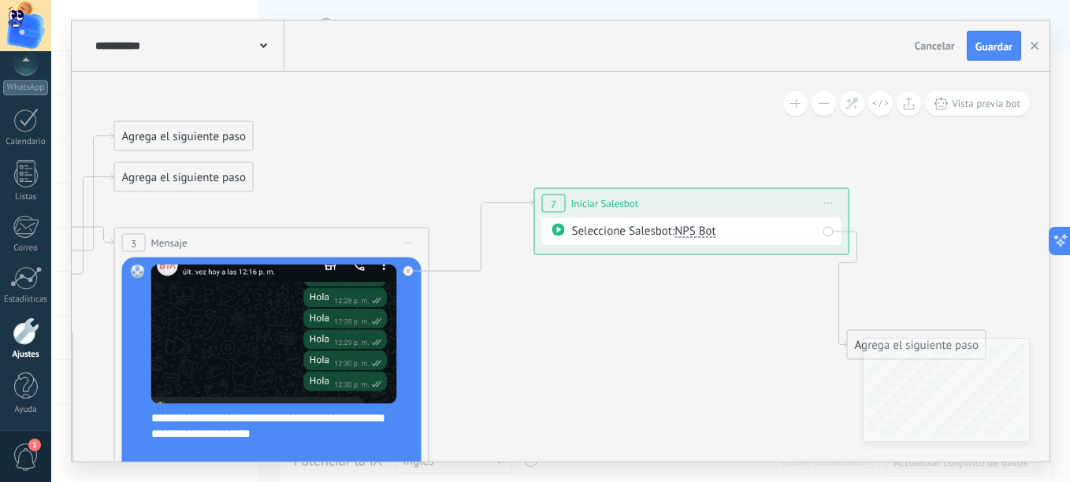
drag, startPoint x: 499, startPoint y: 294, endPoint x: 552, endPoint y: 203, distance: 105.3
click at [552, 203] on span "7" at bounding box center [554, 203] width 6 height 13
click at [827, 206] on span "Iniciar vista previa aquí Cambiar nombre Duplicar [GEOGRAPHIC_DATA]" at bounding box center [828, 203] width 25 height 23
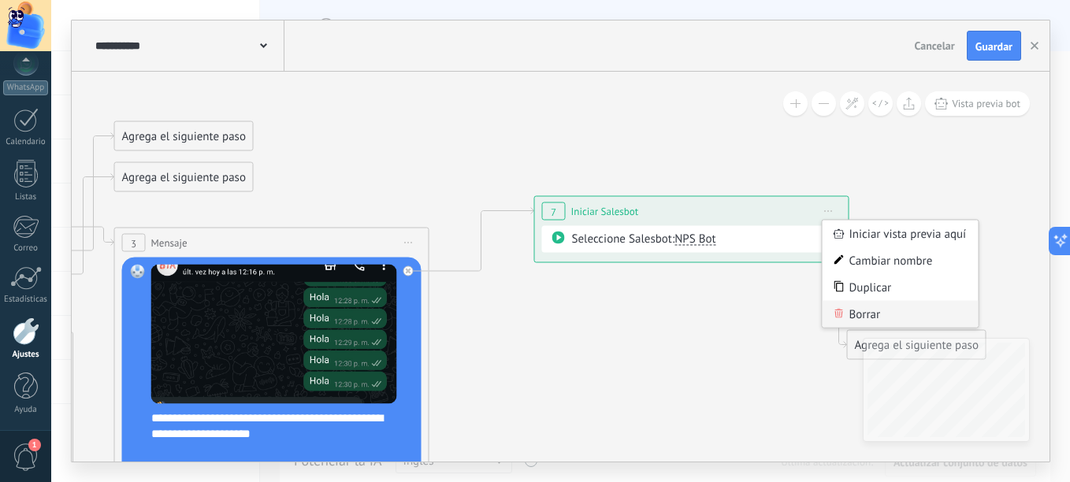
click at [857, 303] on div "Borrar" at bounding box center [901, 314] width 156 height 27
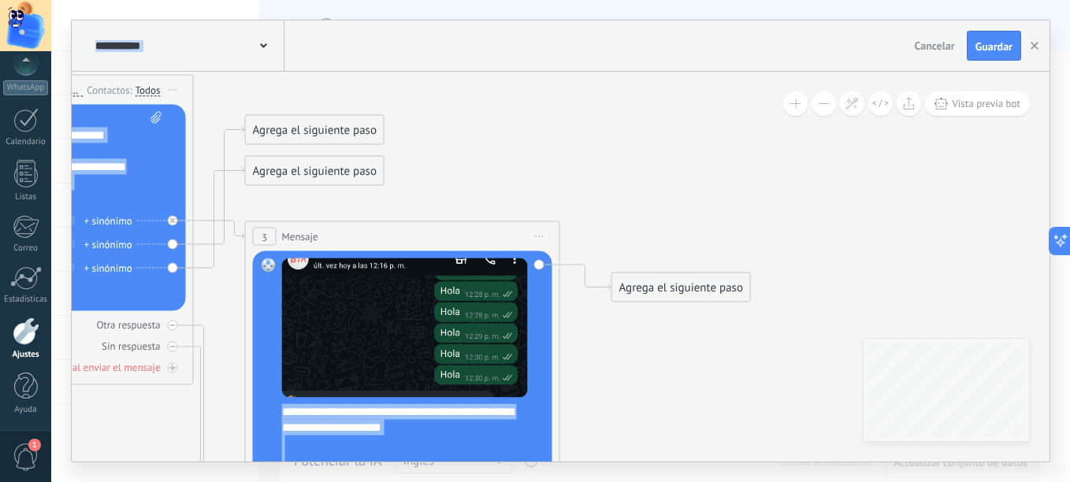
click at [905, 374] on div "**********" at bounding box center [561, 267] width 978 height 390
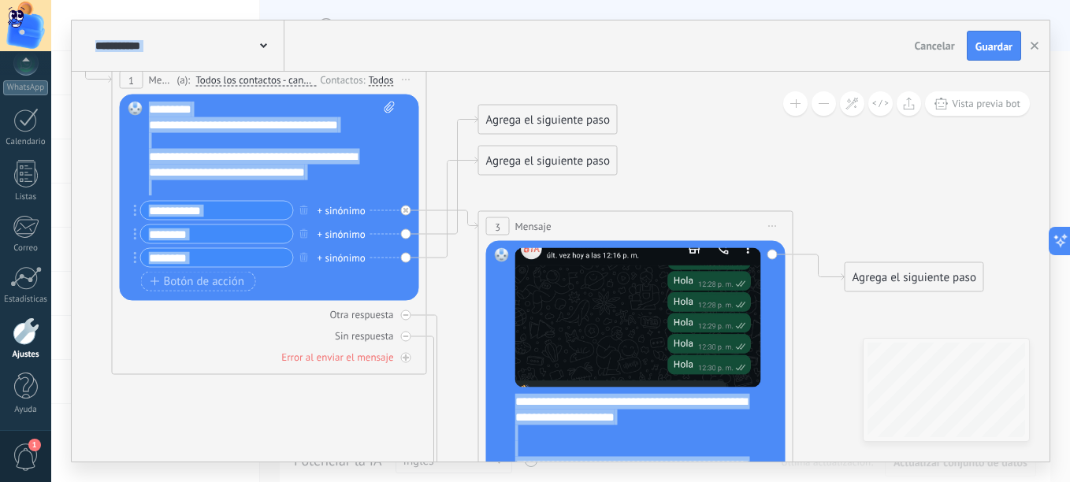
click at [242, 193] on div "**********" at bounding box center [272, 149] width 247 height 95
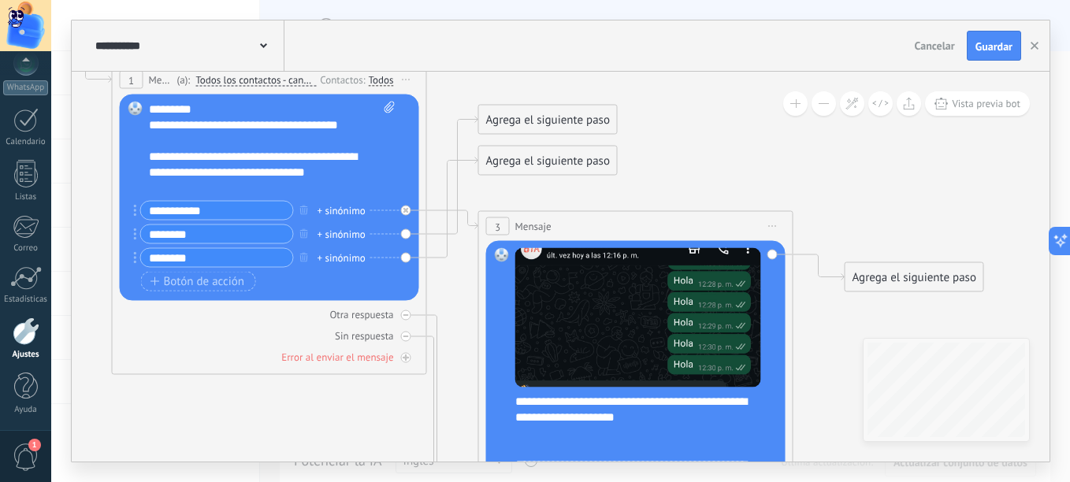
drag, startPoint x: 226, startPoint y: 349, endPoint x: 284, endPoint y: 414, distance: 87.0
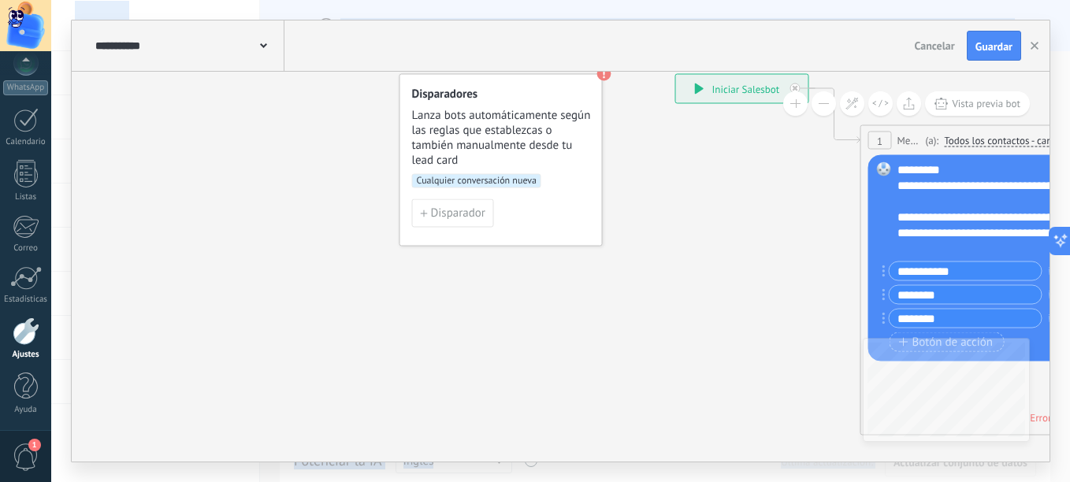
drag, startPoint x: 318, startPoint y: 405, endPoint x: 1072, endPoint y: 492, distance: 759.9
click at [1069, 481] on html ".abccls-1,.abccls-2{fill-rule:evenodd}.abccls-2{fill:#fff} .abfcls-1{fill:none}…" at bounding box center [535, 241] width 1070 height 482
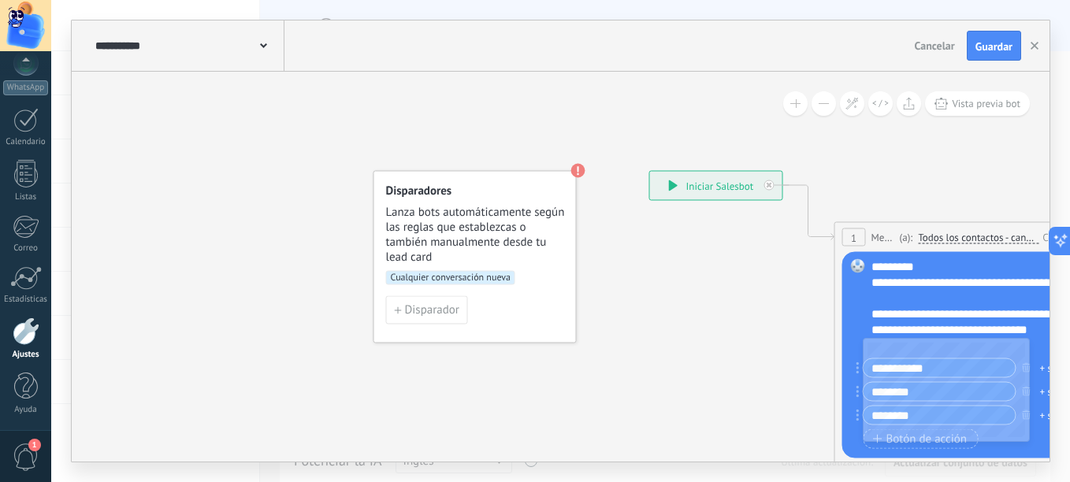
drag, startPoint x: 649, startPoint y: 378, endPoint x: 610, endPoint y: 411, distance: 51.5
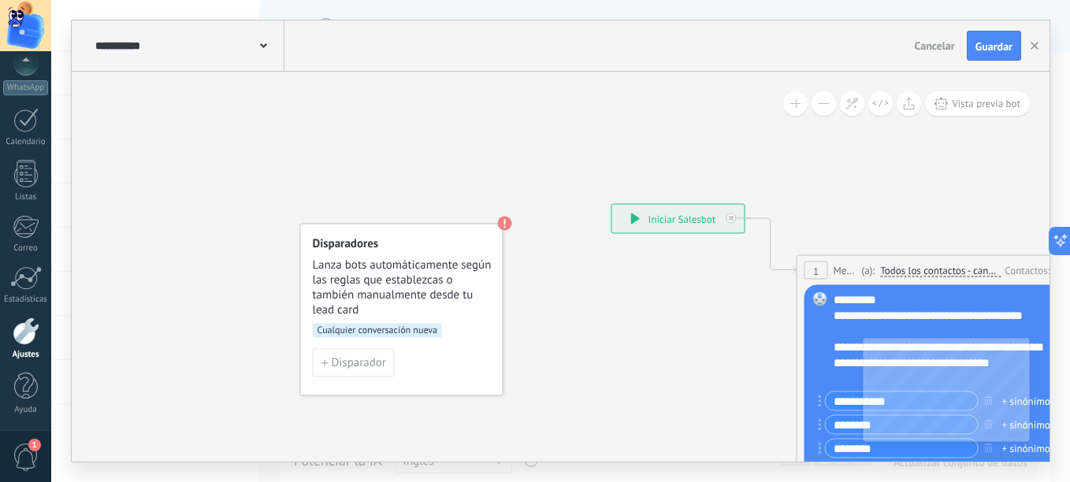
drag, startPoint x: 523, startPoint y: 268, endPoint x: 488, endPoint y: 288, distance: 40.6
click at [488, 288] on span "Lanza bots automáticamente según las reglas que establezcas o también manualmen…" at bounding box center [403, 288] width 180 height 60
click at [366, 363] on span "Disparador" at bounding box center [359, 363] width 54 height 11
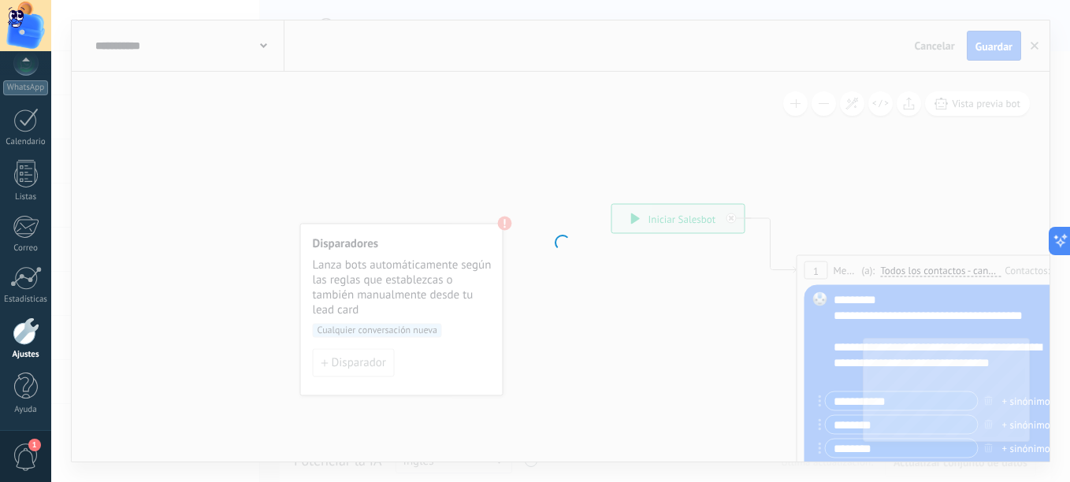
click at [400, 357] on div at bounding box center [560, 241] width 1019 height 482
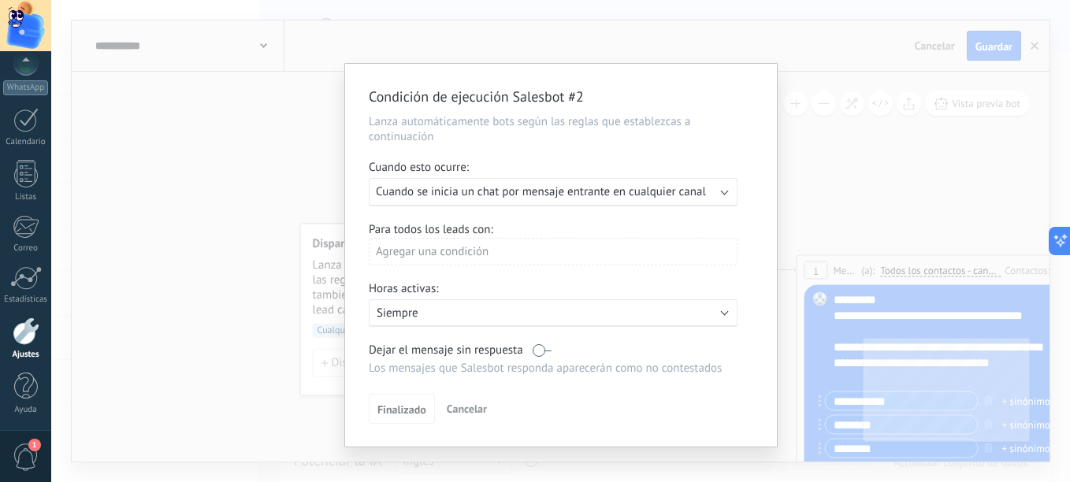
click at [465, 417] on button "Cancelar" at bounding box center [466, 409] width 53 height 24
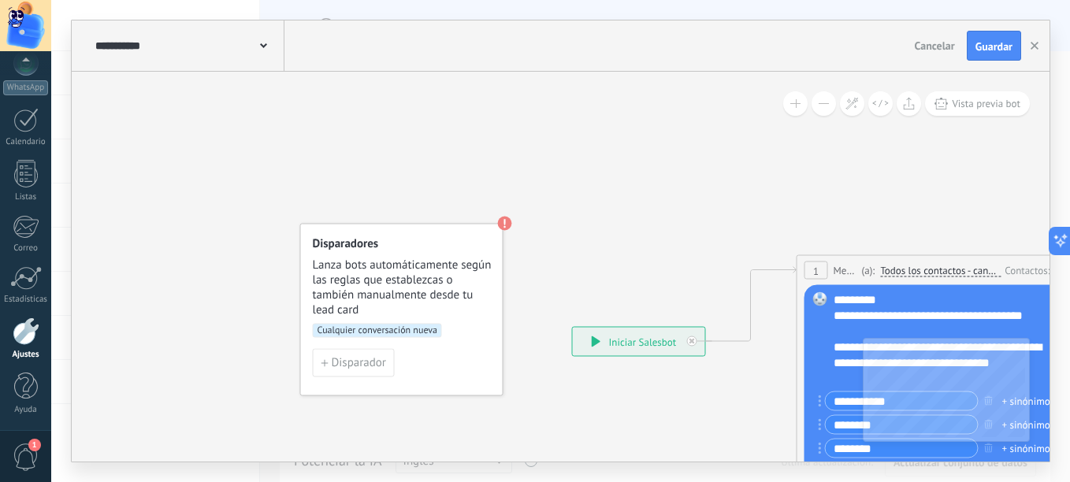
drag, startPoint x: 666, startPoint y: 231, endPoint x: 626, endPoint y: 354, distance: 129.1
click at [626, 354] on div "**********" at bounding box center [639, 342] width 132 height 28
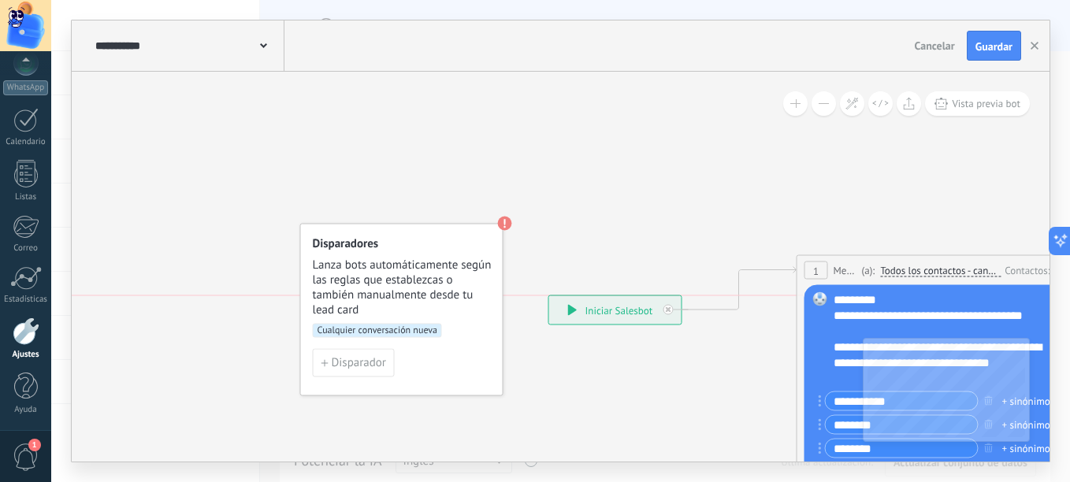
drag, startPoint x: 675, startPoint y: 348, endPoint x: 652, endPoint y: 313, distance: 41.5
click at [652, 313] on div "**********" at bounding box center [615, 310] width 132 height 28
click at [578, 310] on div "**********" at bounding box center [615, 310] width 132 height 28
click at [574, 303] on div "**********" at bounding box center [615, 310] width 132 height 28
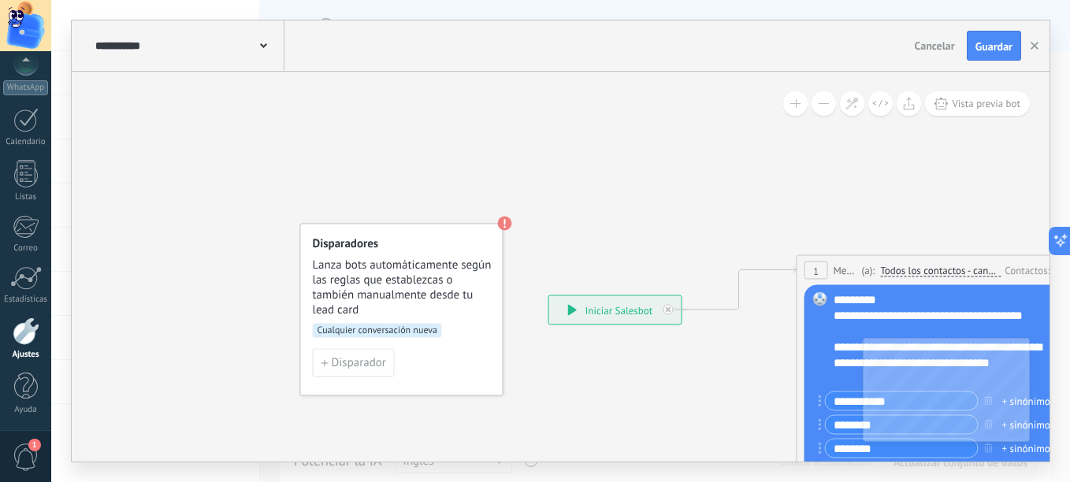
click at [572, 310] on icon at bounding box center [572, 310] width 9 height 11
click at [502, 223] on use at bounding box center [505, 224] width 14 height 14
click at [447, 278] on span "Lanza bots automáticamente según las reglas que establezcas o también manualmen…" at bounding box center [403, 288] width 180 height 60
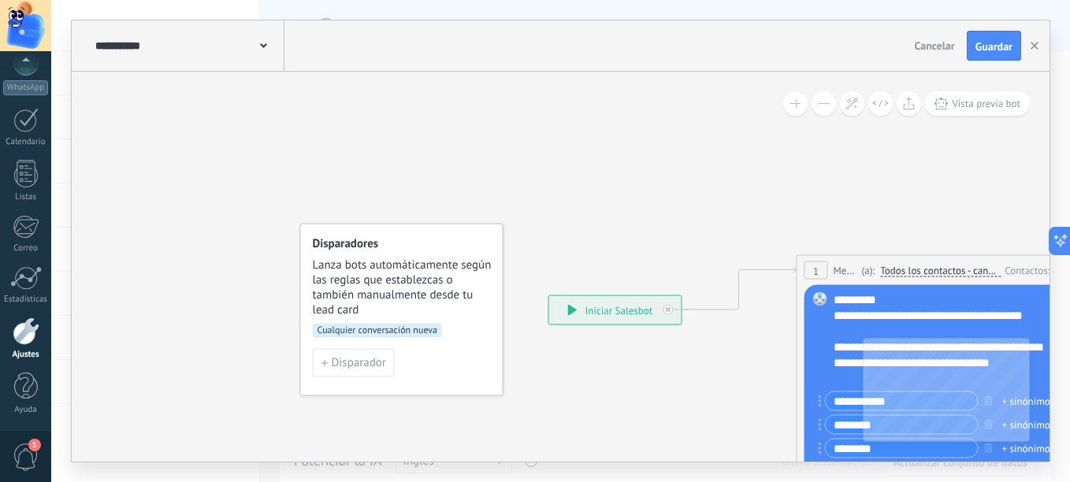
drag, startPoint x: 447, startPoint y: 278, endPoint x: 390, endPoint y: 283, distance: 56.9
click at [390, 283] on span "Lanza bots automáticamente según las reglas que establezcas o también manualmen…" at bounding box center [403, 288] width 180 height 60
click at [380, 364] on span "Disparador" at bounding box center [359, 363] width 54 height 11
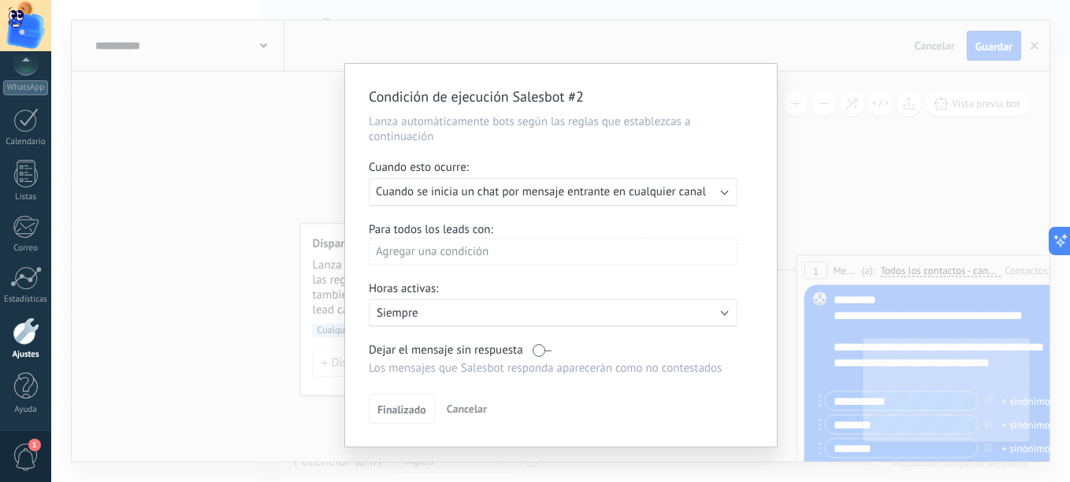
click at [608, 202] on div "Ejecutar: Cuando se inicia un chat por mensaje entrante en cualquier canal" at bounding box center [553, 192] width 369 height 28
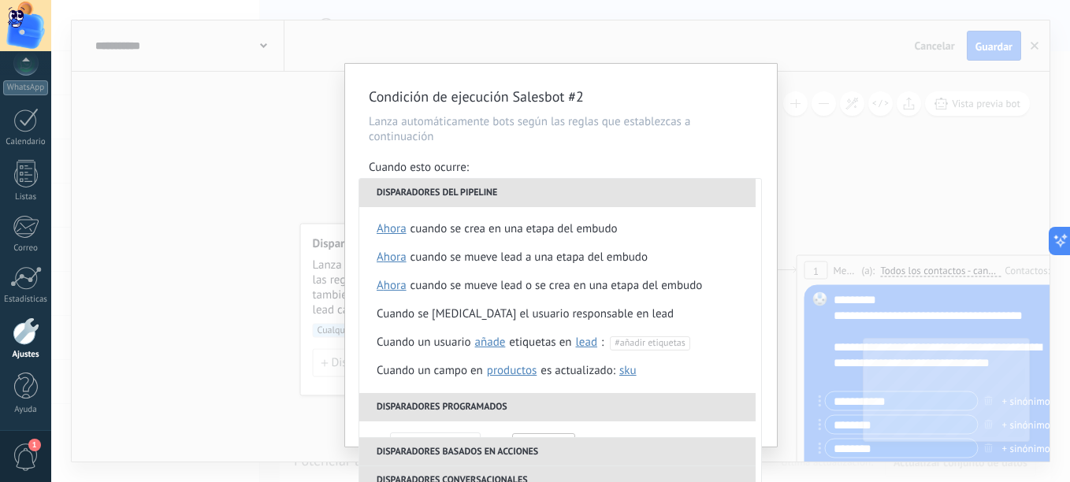
click at [620, 173] on div "Cuando esto ocurre:" at bounding box center [561, 169] width 385 height 18
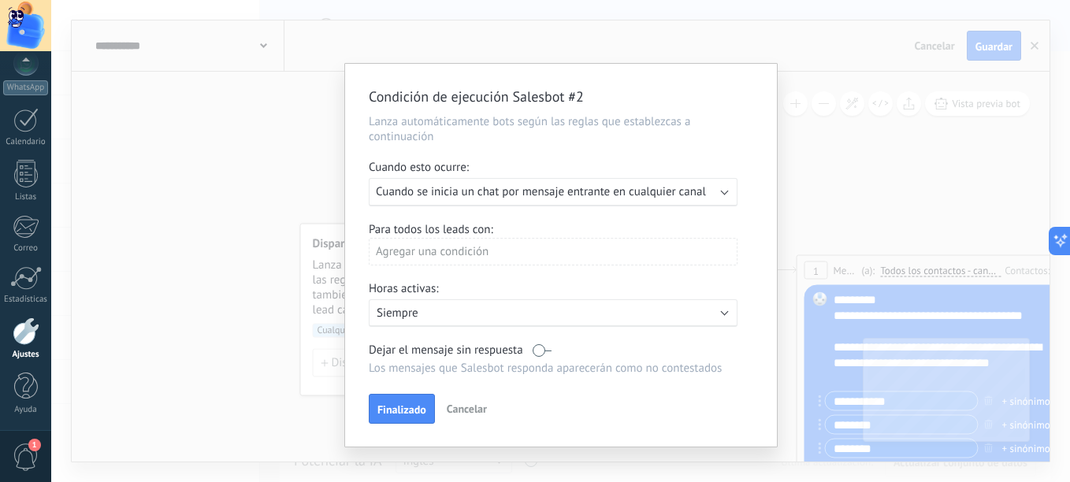
click at [544, 248] on div "Agregar una condición" at bounding box center [553, 252] width 369 height 28
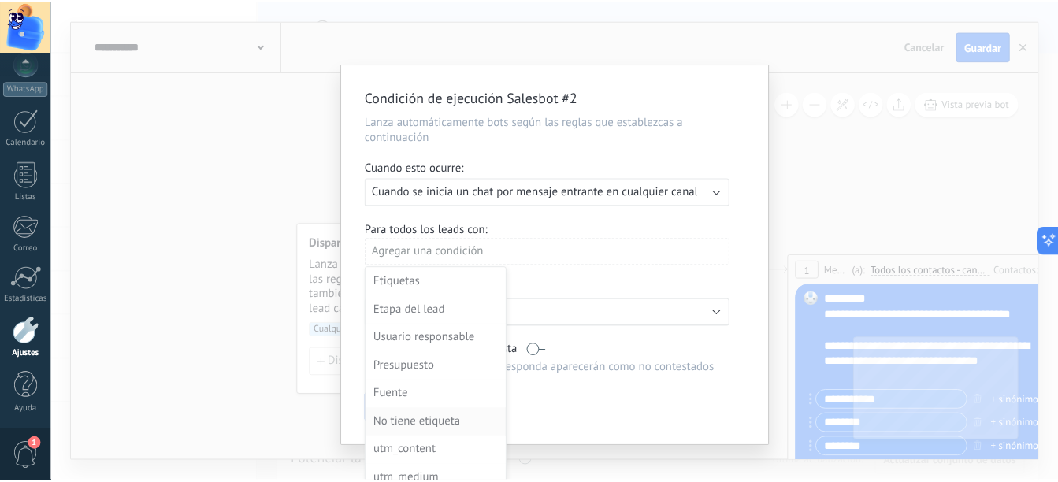
scroll to position [79, 0]
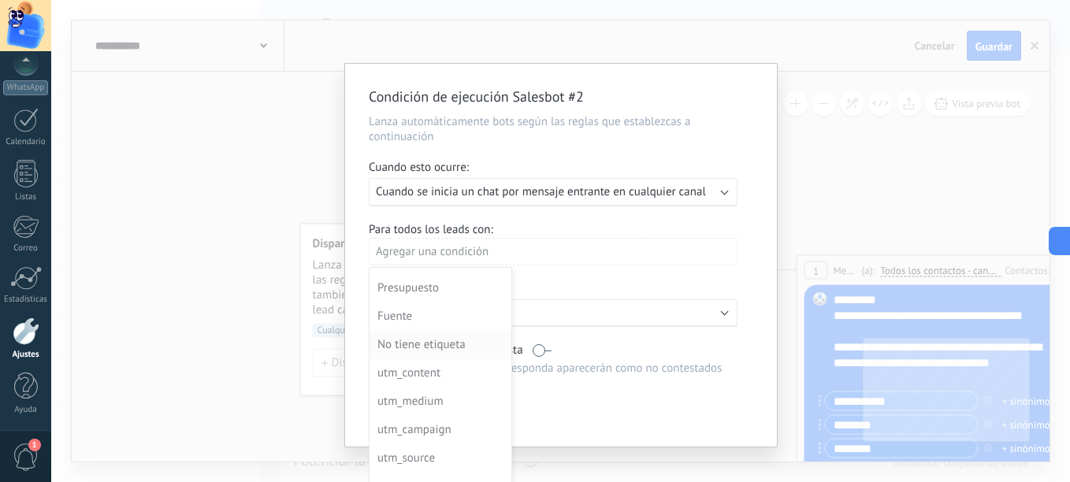
click at [455, 344] on div "No tiene etiqueta" at bounding box center [438, 345] width 123 height 22
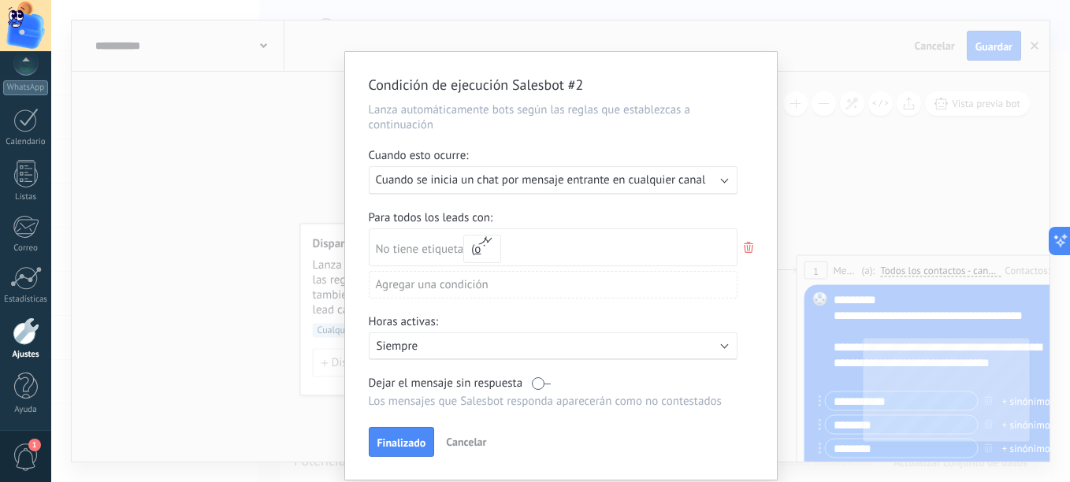
click at [451, 257] on div "No tiene etiqueta y o o" at bounding box center [443, 246] width 134 height 34
click at [418, 250] on span "No tiene etiqueta" at bounding box center [420, 249] width 88 height 15
click at [455, 247] on span "No tiene etiqueta" at bounding box center [420, 249] width 88 height 15
drag, startPoint x: 485, startPoint y: 248, endPoint x: 502, endPoint y: 248, distance: 16.5
click at [497, 248] on button "o" at bounding box center [482, 249] width 38 height 28
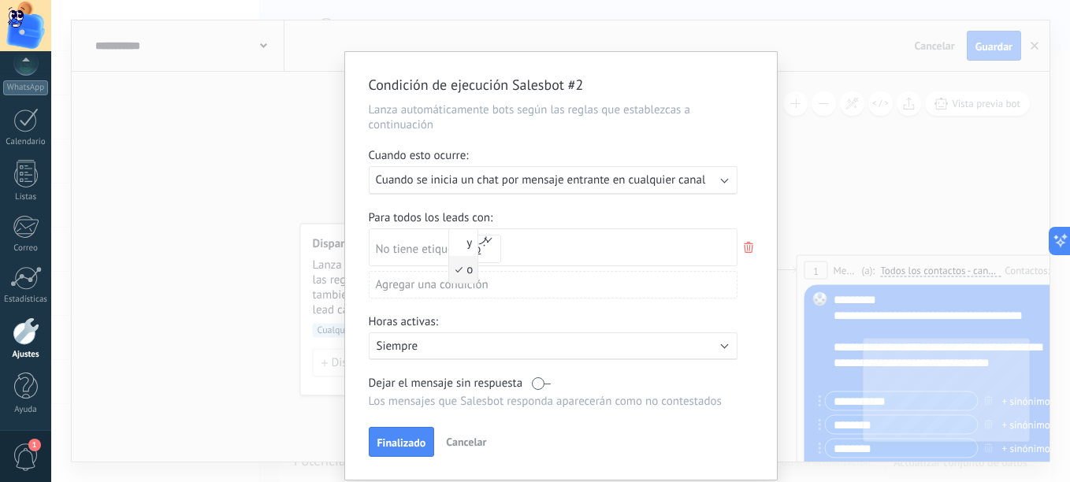
click at [523, 247] on div "No tiene etiqueta y o o" at bounding box center [553, 248] width 369 height 38
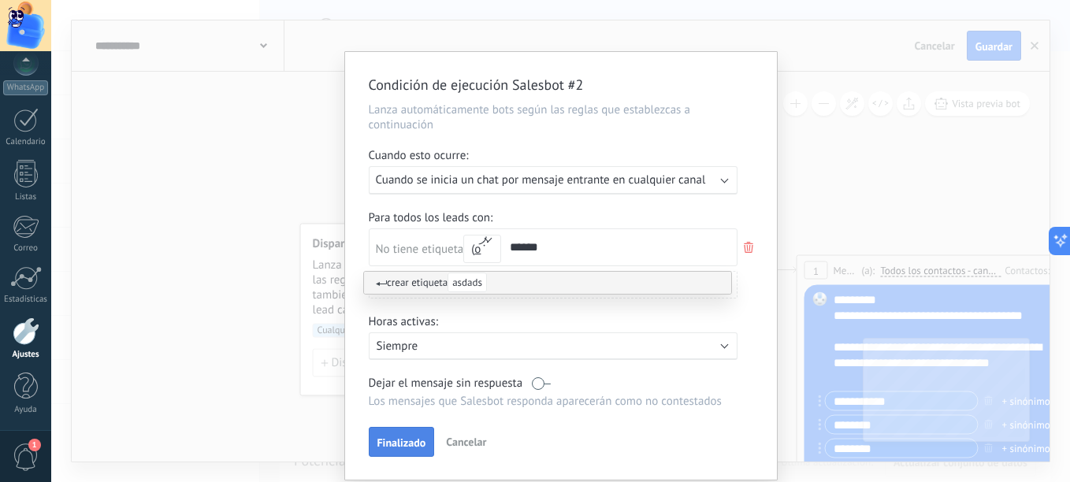
type input "******"
click at [403, 443] on span "Finalizado" at bounding box center [401, 442] width 49 height 11
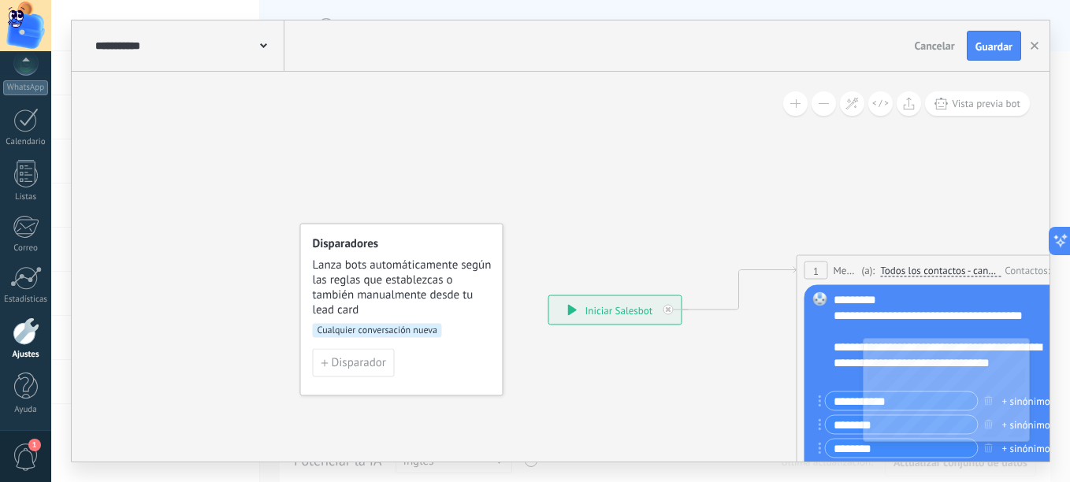
click at [934, 43] on span "Cancelar" at bounding box center [935, 46] width 40 height 14
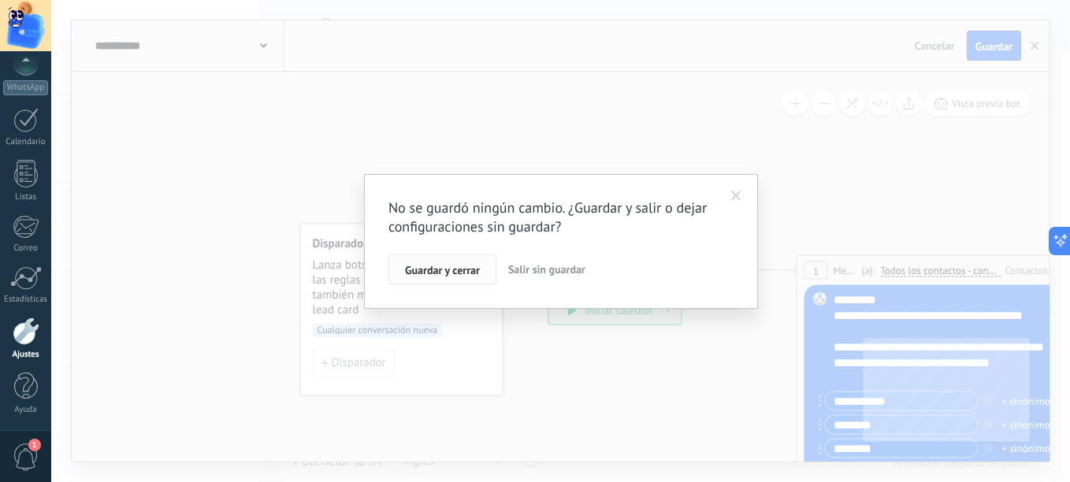
click at [464, 273] on span "Guardar y cerrar" at bounding box center [442, 270] width 75 height 11
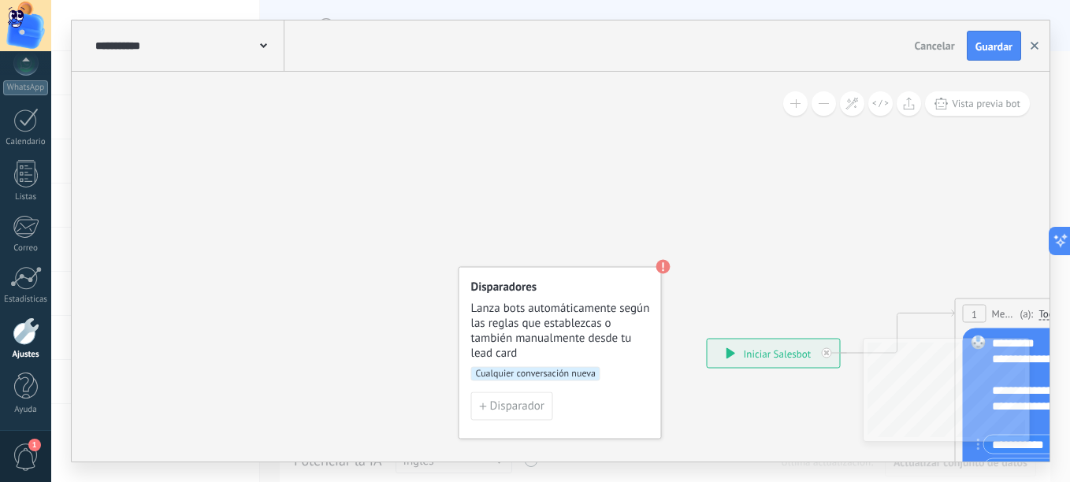
click at [1035, 46] on use "button" at bounding box center [1035, 46] width 8 height 8
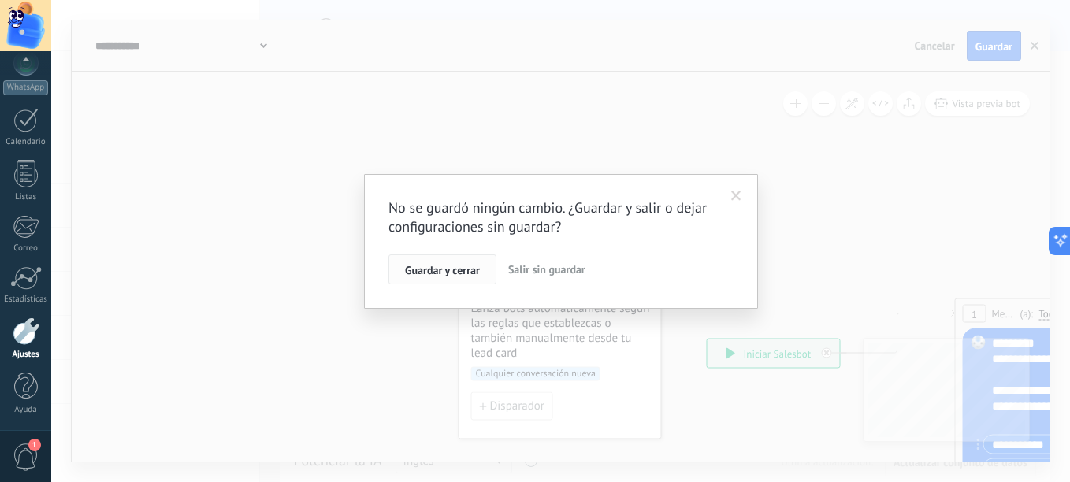
click at [411, 273] on span "Guardar y cerrar" at bounding box center [442, 270] width 75 height 11
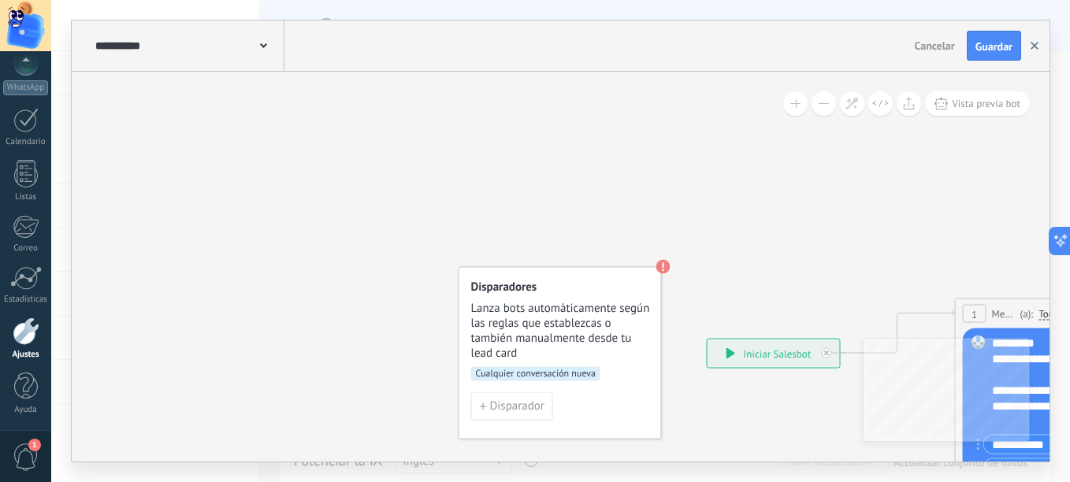
click at [1039, 39] on button "button" at bounding box center [1035, 46] width 24 height 30
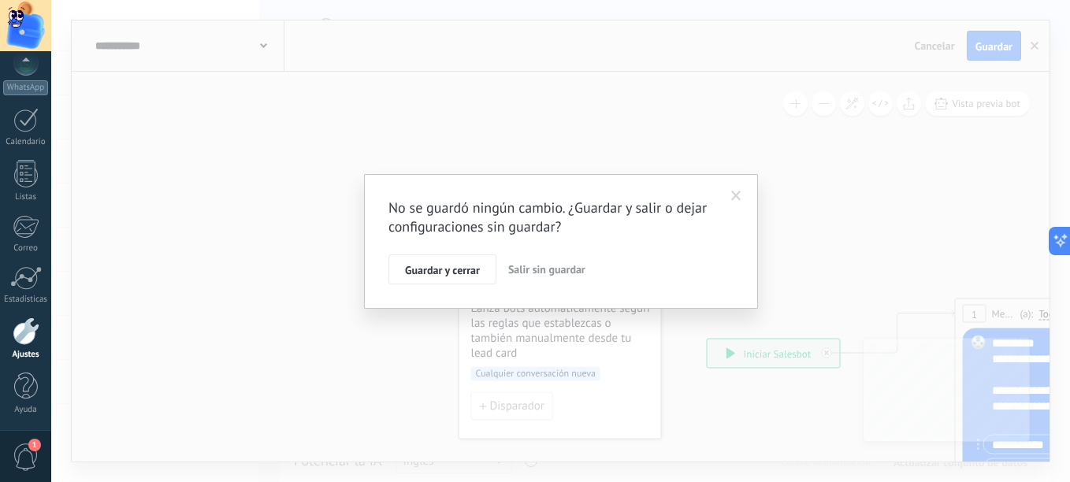
click at [913, 50] on div "No se guardó ningún cambio. ¿Guardar y salir o dejar configuraciones sin guarda…" at bounding box center [560, 241] width 1019 height 482
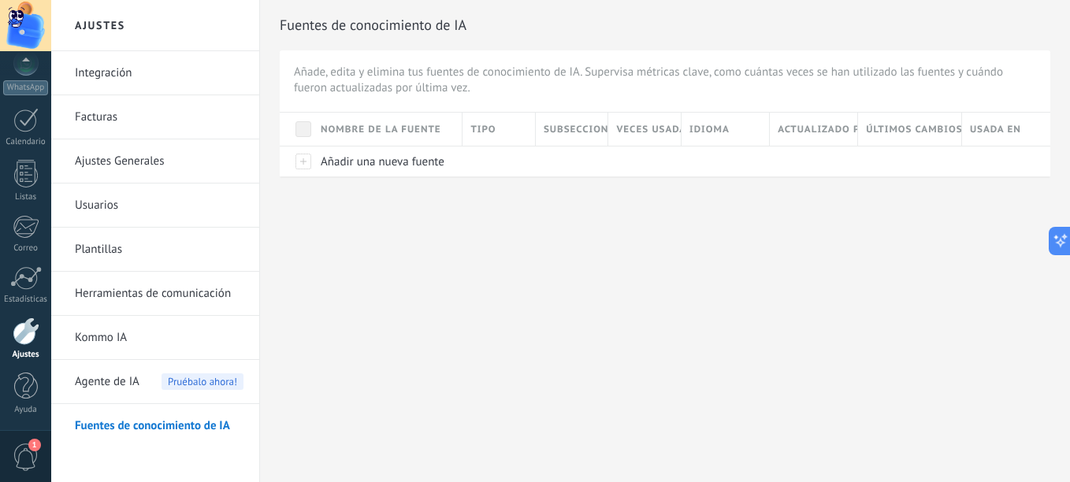
click at [120, 301] on link "Herramientas de comunicación" at bounding box center [159, 294] width 169 height 44
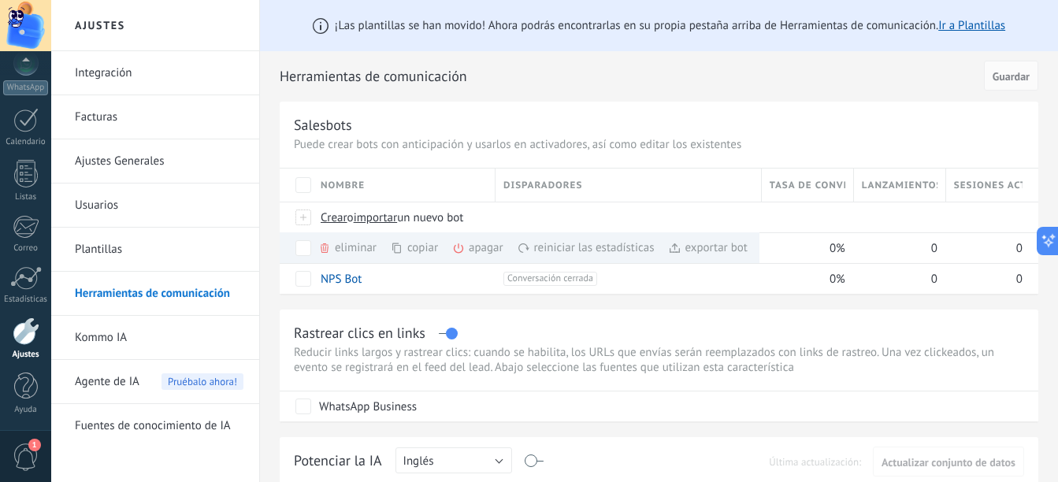
drag, startPoint x: 523, startPoint y: 292, endPoint x: 377, endPoint y: 180, distance: 184.3
click at [987, 28] on link "Ir a Plantillas" at bounding box center [971, 25] width 67 height 15
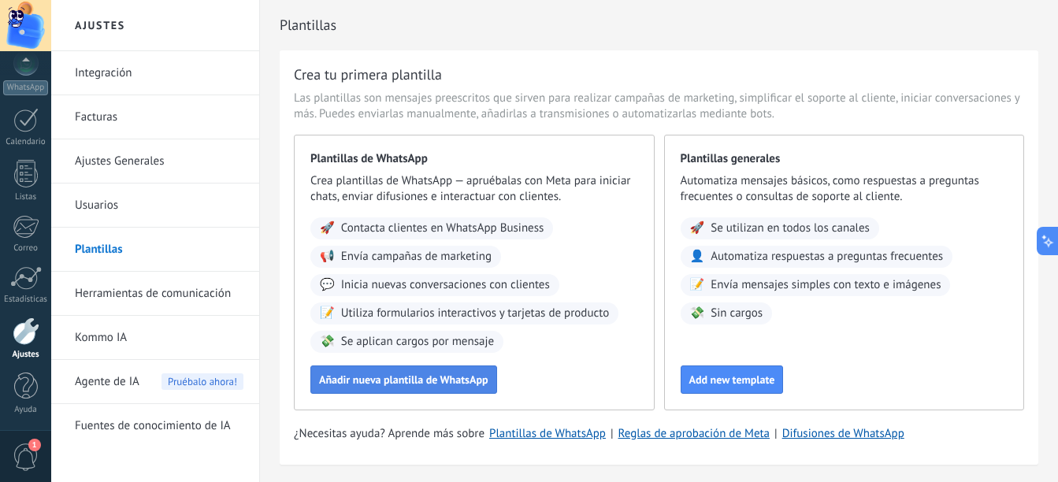
click at [395, 385] on span "Añadir nueva plantilla de WhatsApp" at bounding box center [403, 379] width 169 height 11
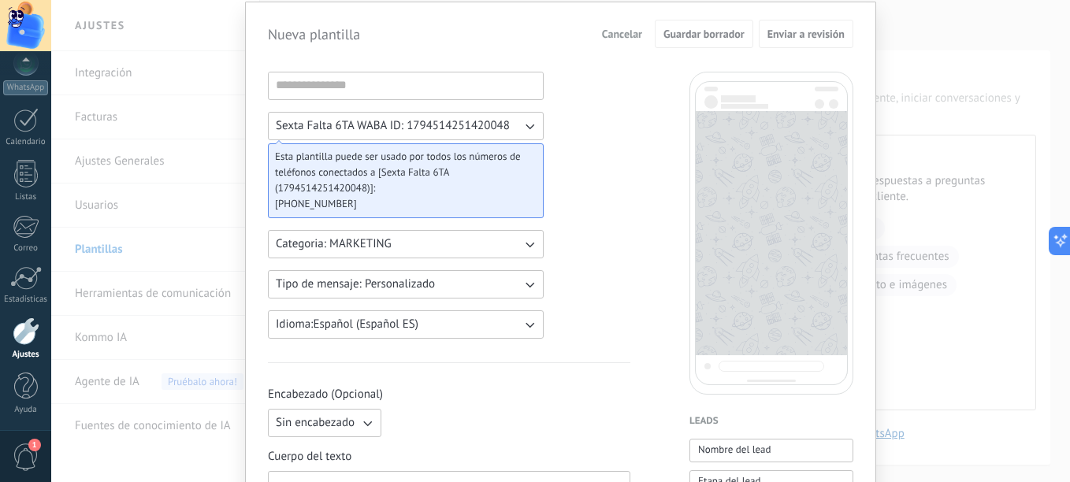
drag, startPoint x: 597, startPoint y: 191, endPoint x: 579, endPoint y: 213, distance: 27.4
click at [475, 249] on button "Categoria: MARKETING" at bounding box center [406, 243] width 276 height 28
click at [505, 284] on button "Tipo de mensaje: Personalizado" at bounding box center [406, 283] width 276 height 28
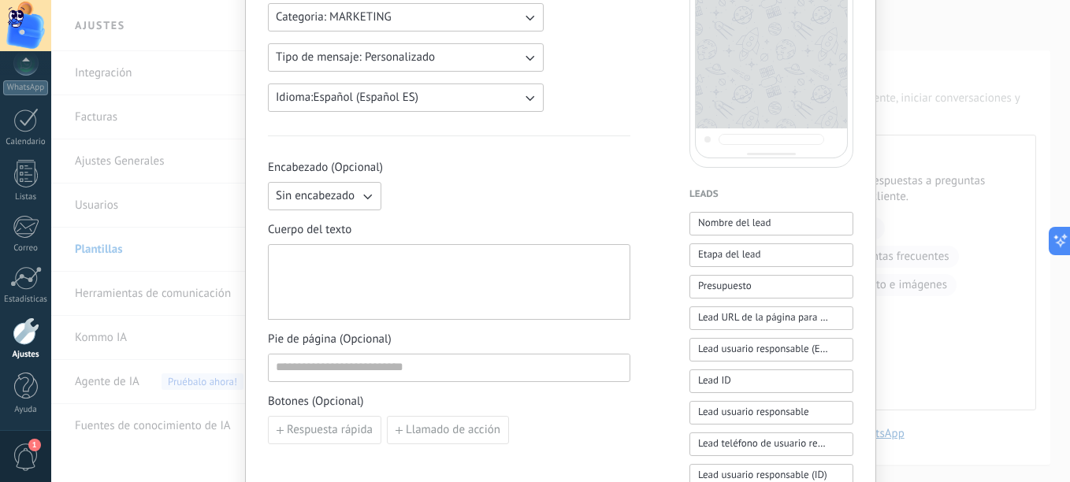
scroll to position [315, 0]
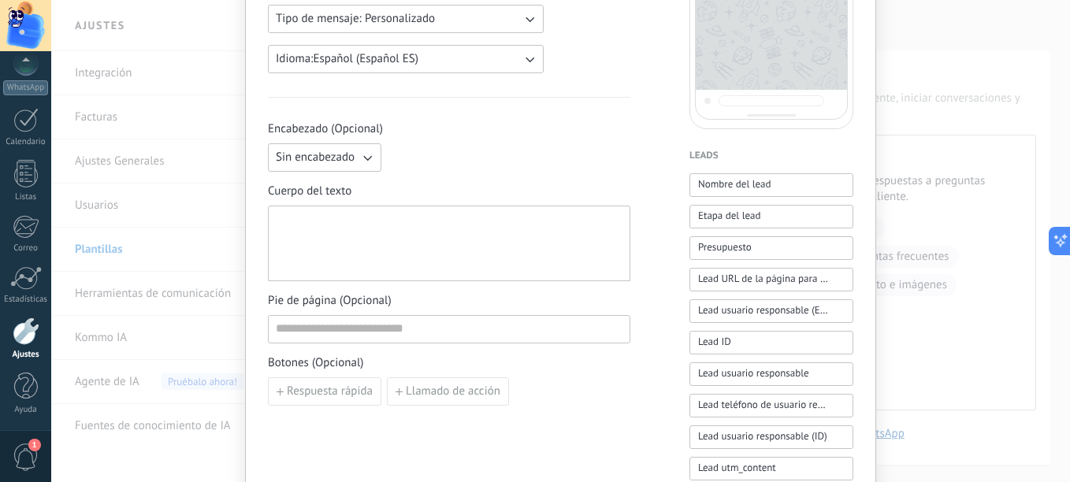
click at [421, 230] on div at bounding box center [449, 244] width 347 height 62
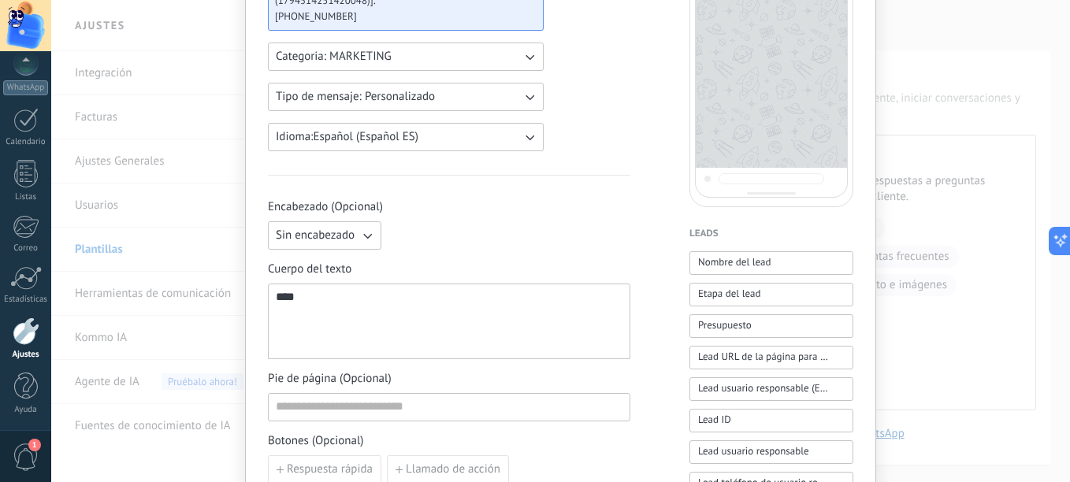
scroll to position [236, 0]
click at [341, 323] on div "****" at bounding box center [449, 323] width 347 height 62
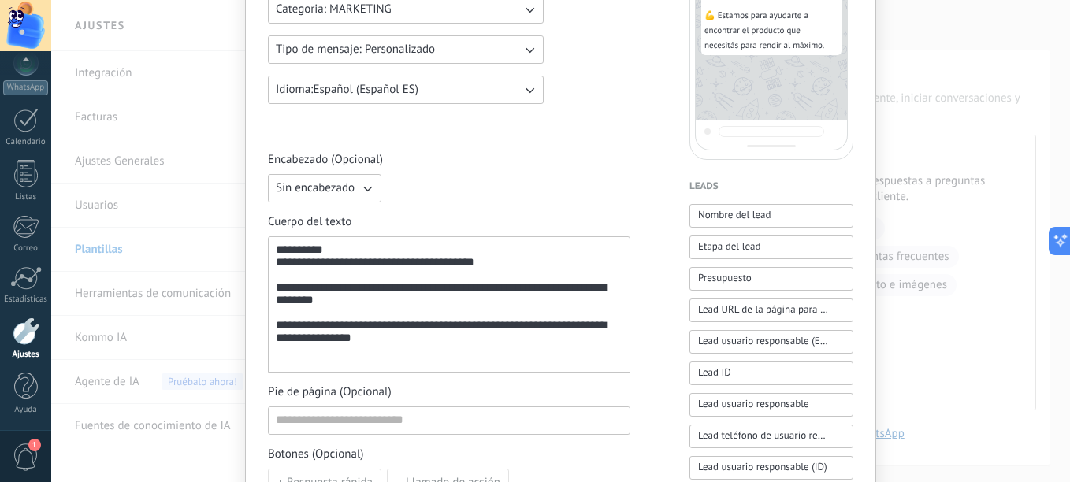
scroll to position [394, 0]
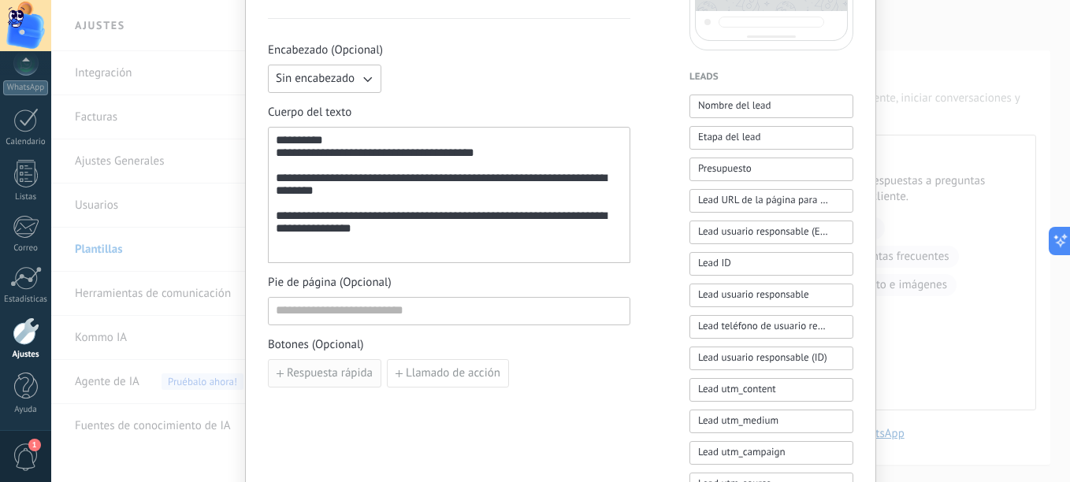
click at [337, 379] on span "Respuesta rápida" at bounding box center [330, 373] width 86 height 11
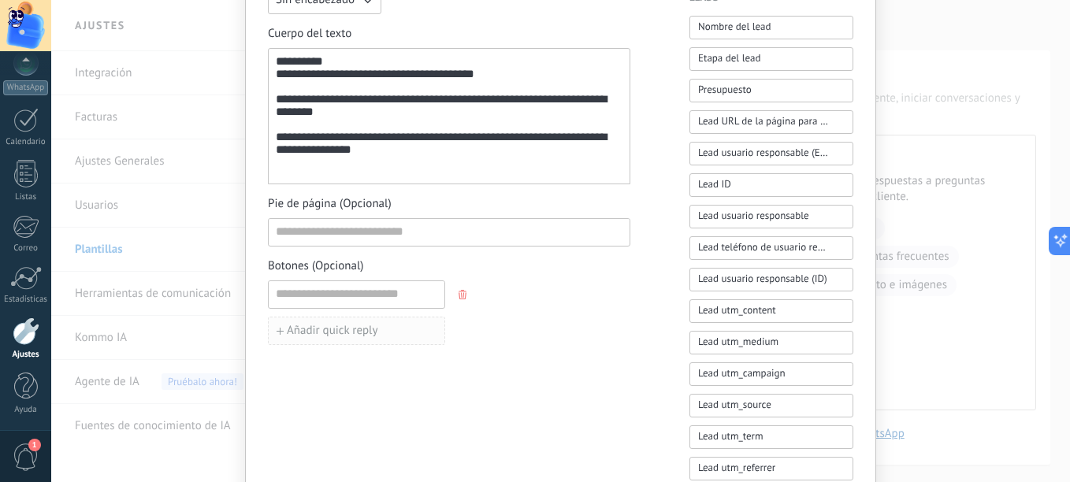
click at [342, 330] on span "Añadir quick reply" at bounding box center [332, 330] width 91 height 11
click at [334, 367] on span "Añadir quick reply" at bounding box center [332, 367] width 91 height 11
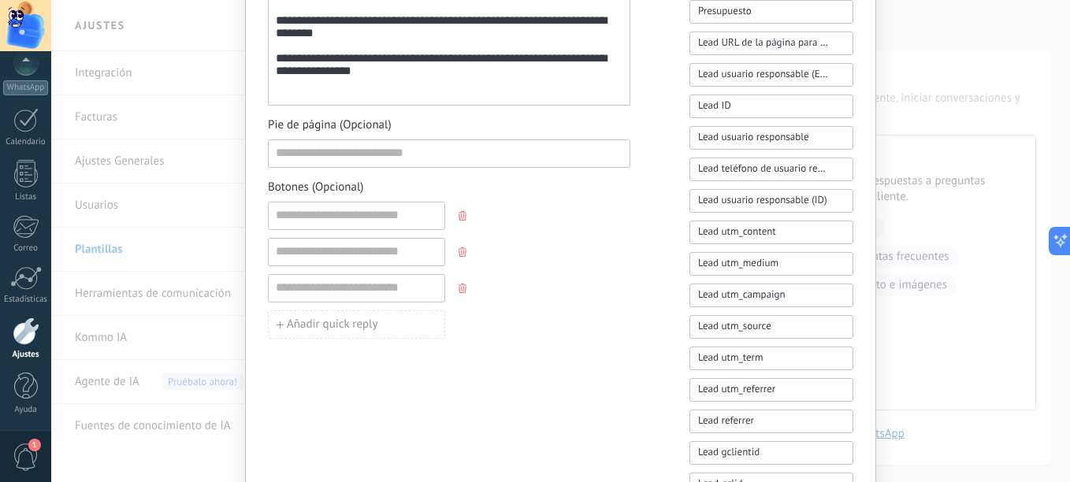
click at [324, 319] on span "Añadir quick reply" at bounding box center [332, 324] width 91 height 11
click at [356, 213] on input at bounding box center [357, 215] width 176 height 25
click at [421, 104] on div "**********" at bounding box center [449, 37] width 362 height 136
click at [415, 99] on div "**********" at bounding box center [449, 37] width 362 height 136
click at [423, 89] on div "**********" at bounding box center [449, 37] width 347 height 123
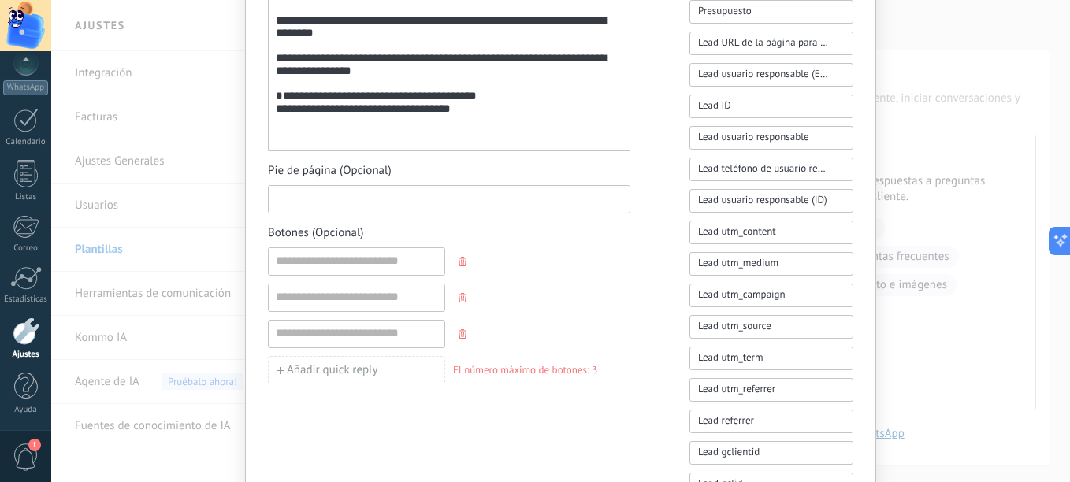
click at [387, 203] on input at bounding box center [449, 198] width 361 height 25
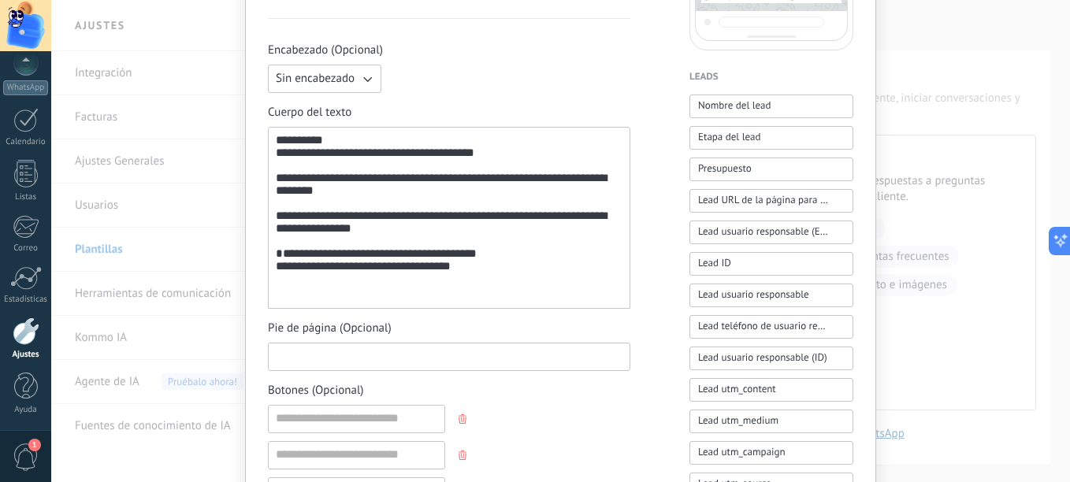
scroll to position [473, 0]
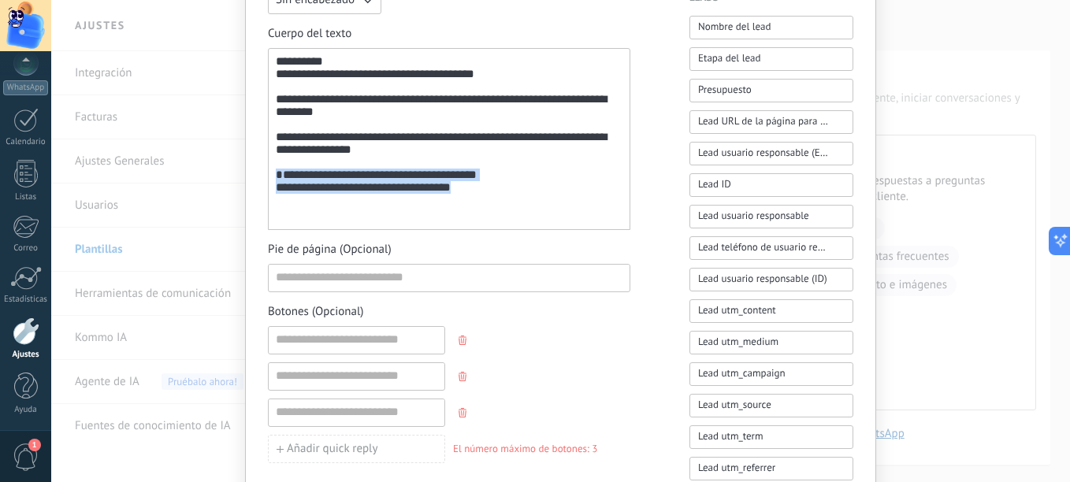
drag, startPoint x: 466, startPoint y: 215, endPoint x: 251, endPoint y: 207, distance: 215.3
click at [251, 207] on div "**********" at bounding box center [560, 161] width 631 height 1167
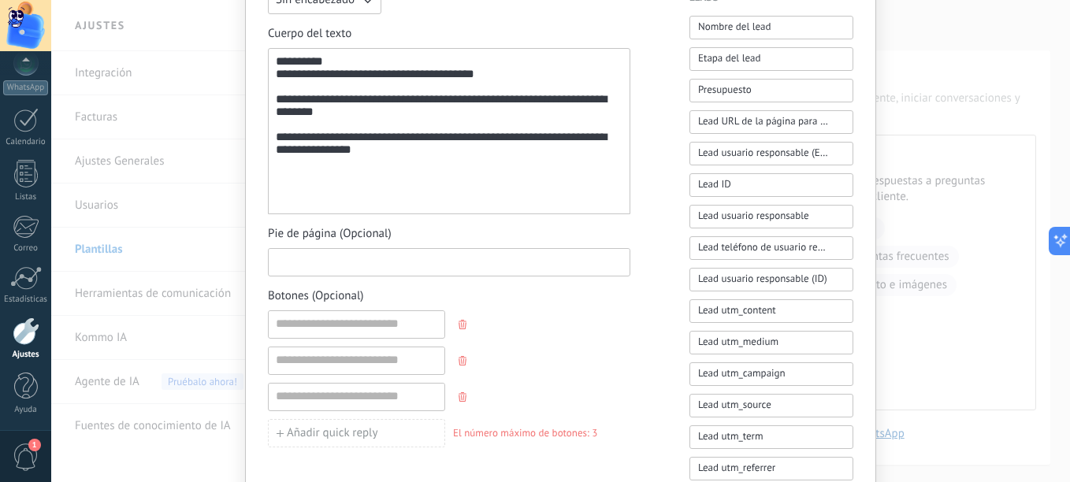
click at [328, 267] on input at bounding box center [449, 261] width 361 height 25
paste input "**********"
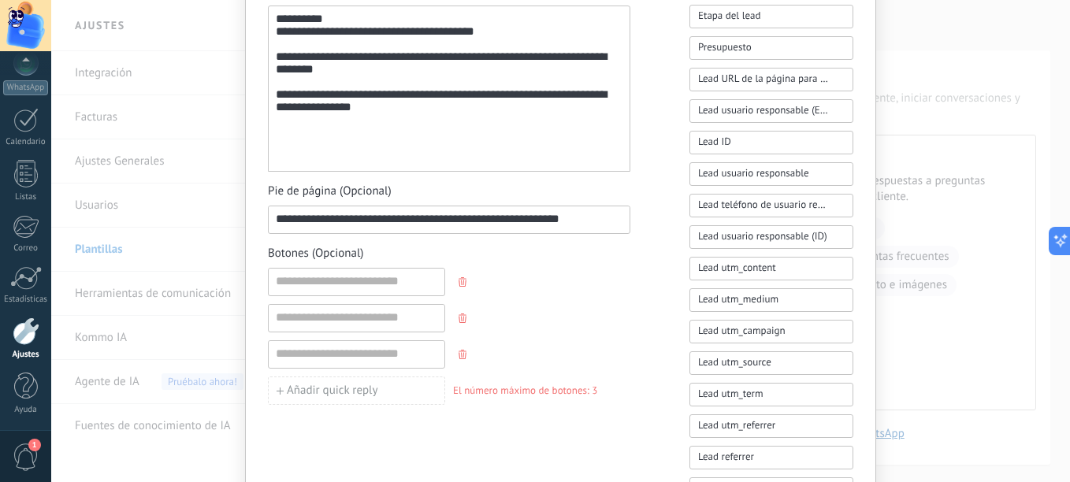
scroll to position [552, 0]
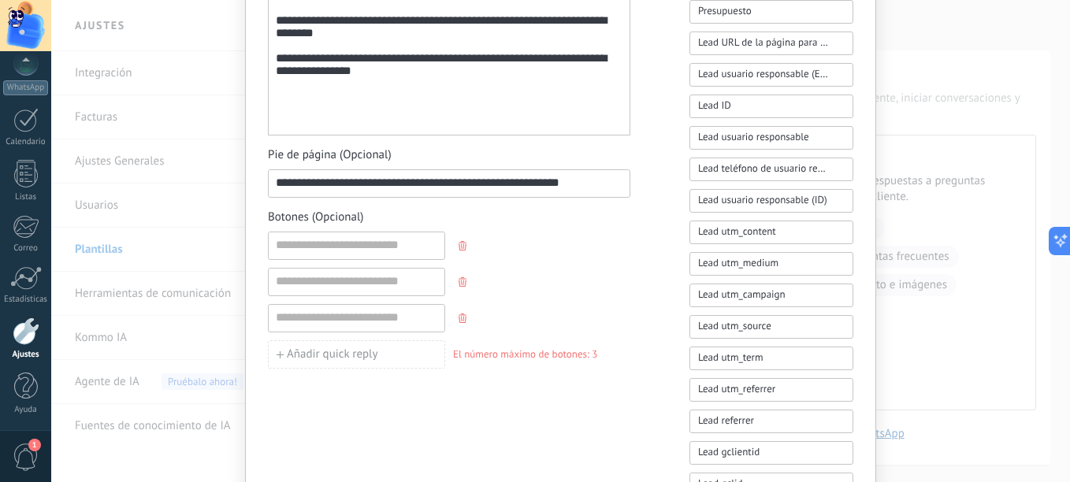
click at [294, 184] on input "**********" at bounding box center [449, 182] width 361 height 25
click at [302, 184] on input "**********" at bounding box center [449, 182] width 361 height 25
click at [296, 184] on input "**********" at bounding box center [449, 182] width 361 height 25
click at [299, 191] on input "**********" at bounding box center [449, 182] width 361 height 25
click at [601, 189] on input "**********" at bounding box center [449, 182] width 361 height 25
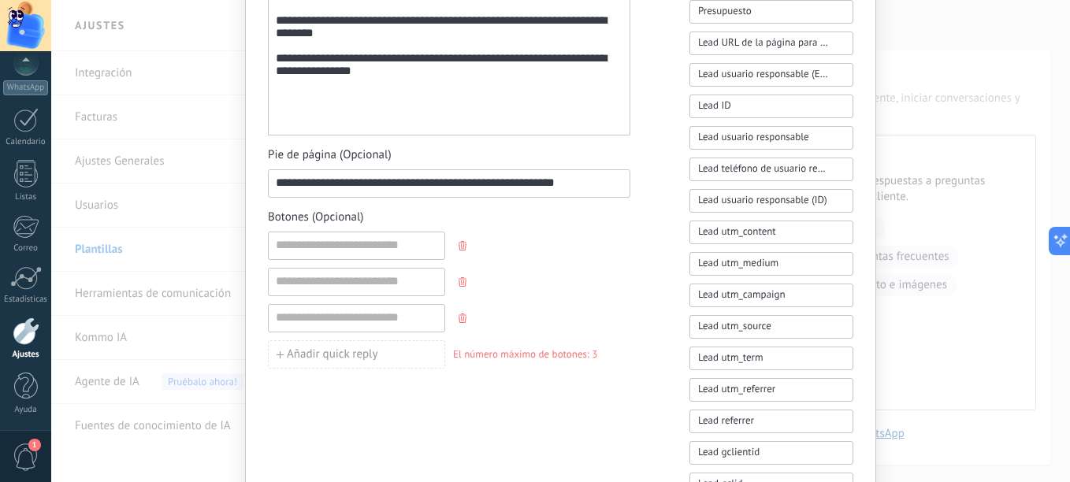
type input "**********"
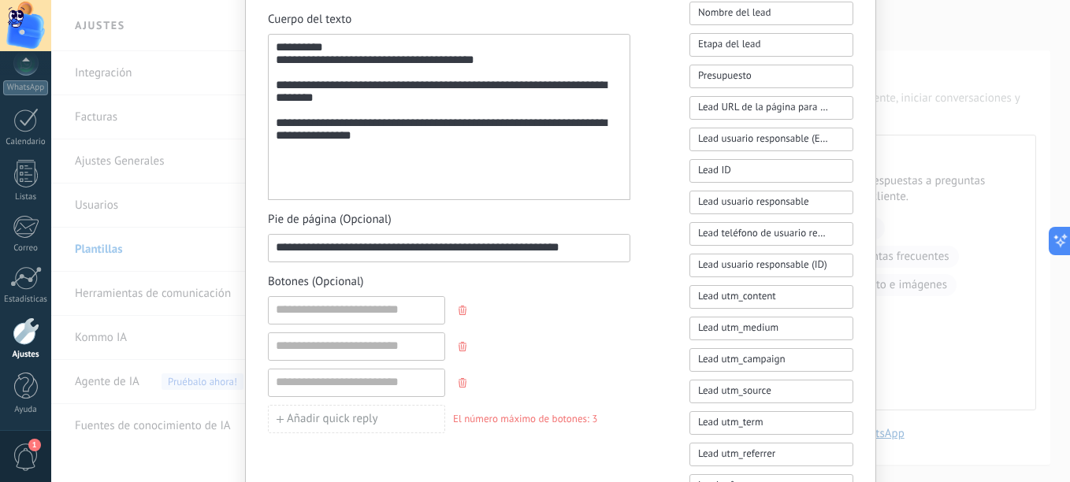
scroll to position [473, 0]
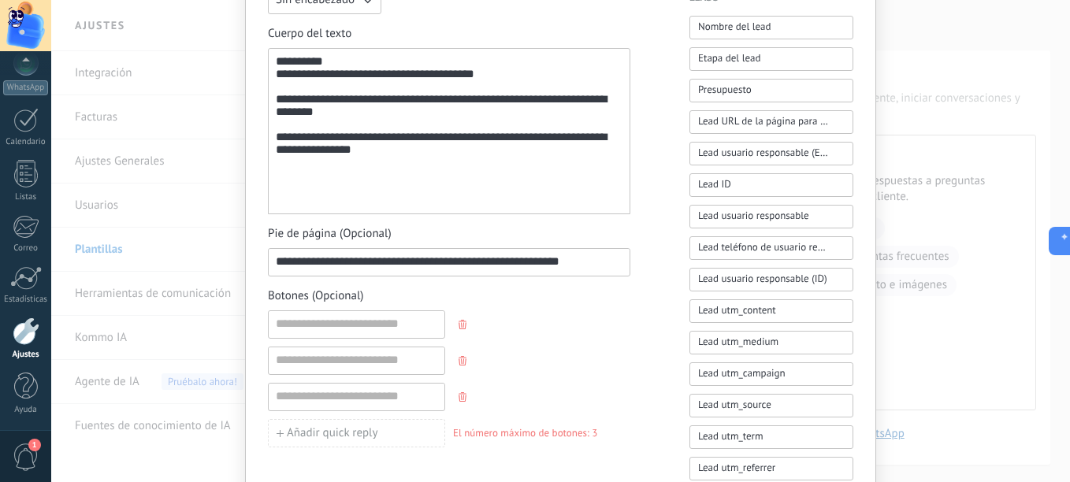
drag, startPoint x: 585, startPoint y: 266, endPoint x: 185, endPoint y: 267, distance: 399.5
click at [185, 267] on div "**********" at bounding box center [560, 241] width 1019 height 482
click at [308, 208] on div "**********" at bounding box center [449, 131] width 362 height 166
click at [308, 184] on div at bounding box center [449, 176] width 347 height 15
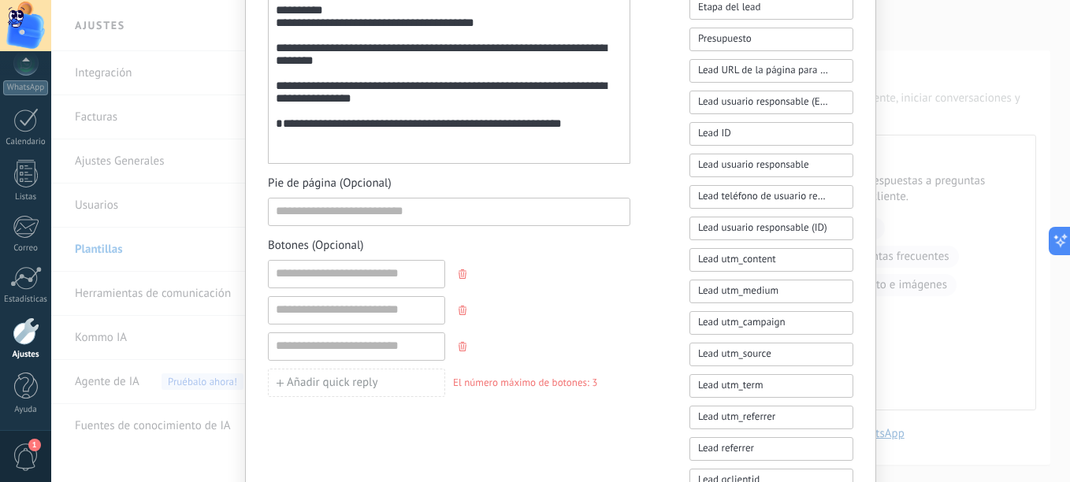
scroll to position [552, 0]
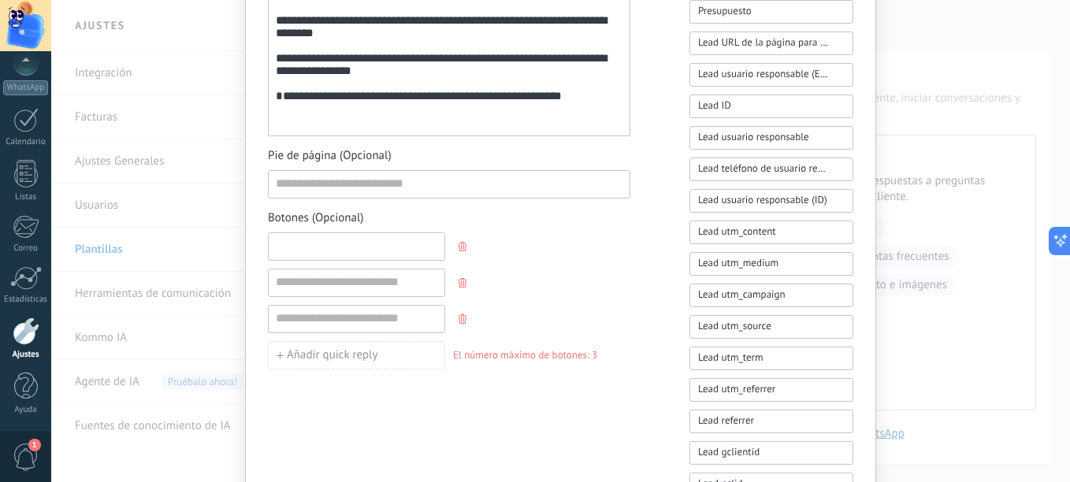
click at [322, 243] on input at bounding box center [357, 245] width 176 height 25
paste input "**********"
type input "**********"
click at [329, 277] on input at bounding box center [357, 281] width 176 height 25
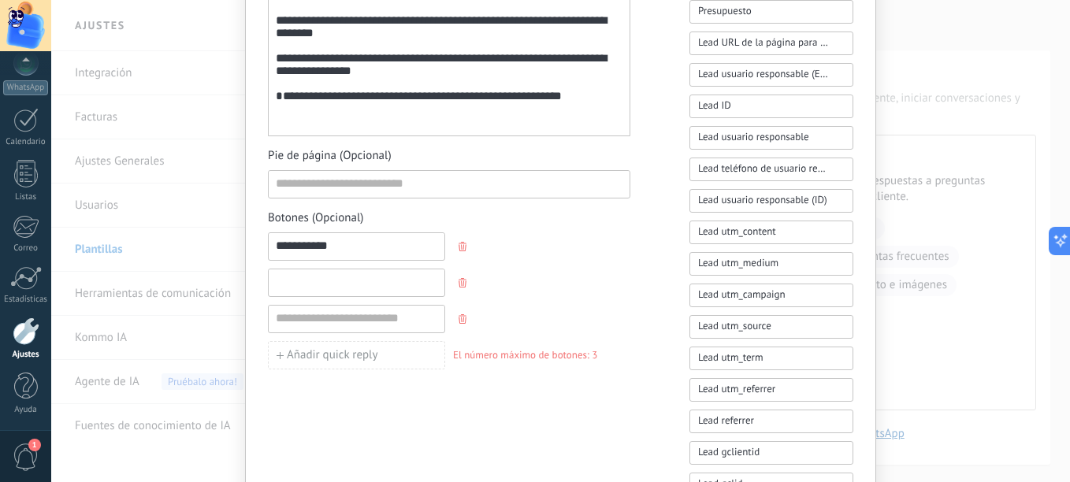
paste input "**********"
type input "**********"
click at [352, 280] on input "**********" at bounding box center [357, 281] width 176 height 25
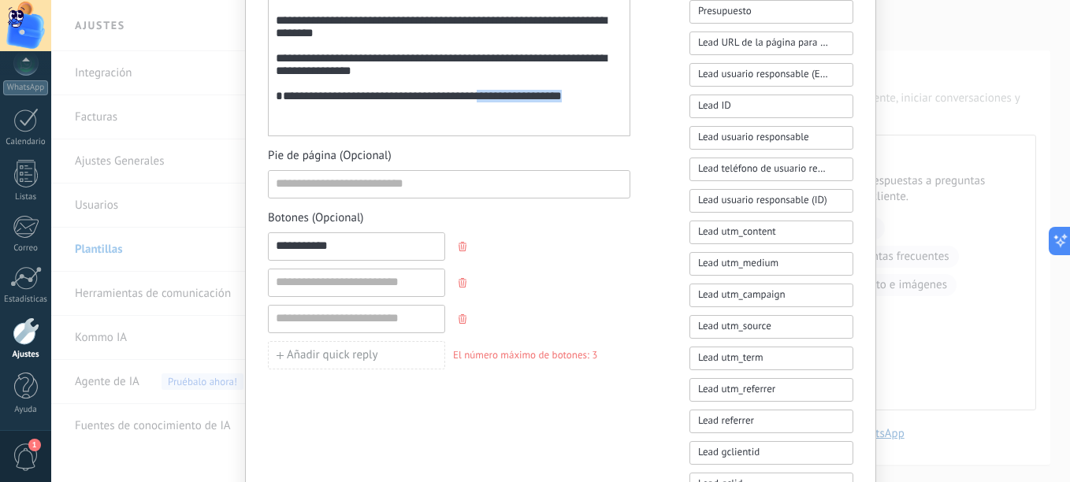
drag, startPoint x: 481, startPoint y: 127, endPoint x: 592, endPoint y: 135, distance: 110.6
click at [592, 135] on div "**********" at bounding box center [449, 52] width 362 height 167
copy div "**********"
click at [575, 134] on div "**********" at bounding box center [449, 52] width 362 height 167
click at [565, 106] on div "**********" at bounding box center [449, 98] width 347 height 16
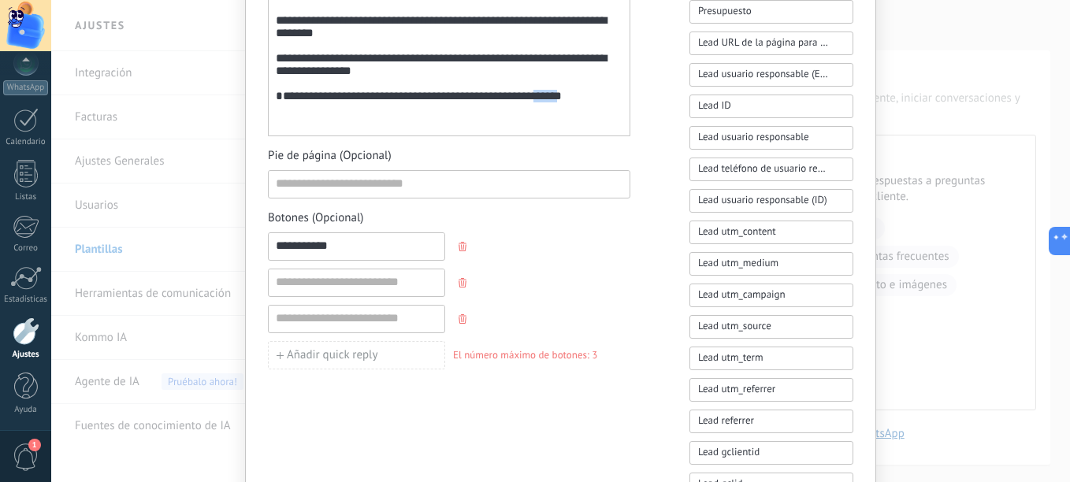
click at [565, 106] on div "**********" at bounding box center [449, 98] width 347 height 16
click at [282, 243] on input "**********" at bounding box center [357, 245] width 176 height 25
type input "**********"
click at [325, 271] on input at bounding box center [357, 281] width 176 height 25
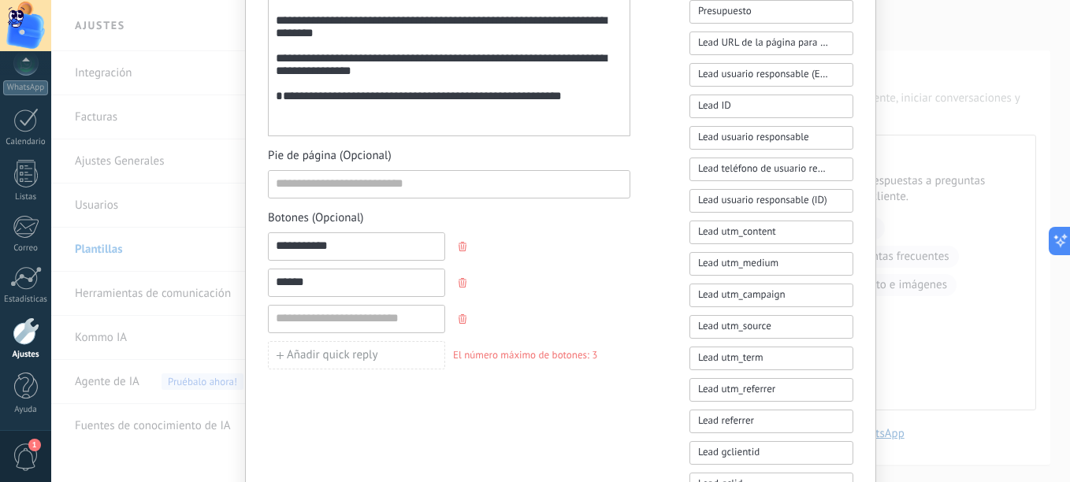
paste input "***"
type input "********"
click at [389, 296] on div "********" at bounding box center [356, 283] width 177 height 28
click at [388, 311] on input at bounding box center [357, 318] width 176 height 25
paste input "********"
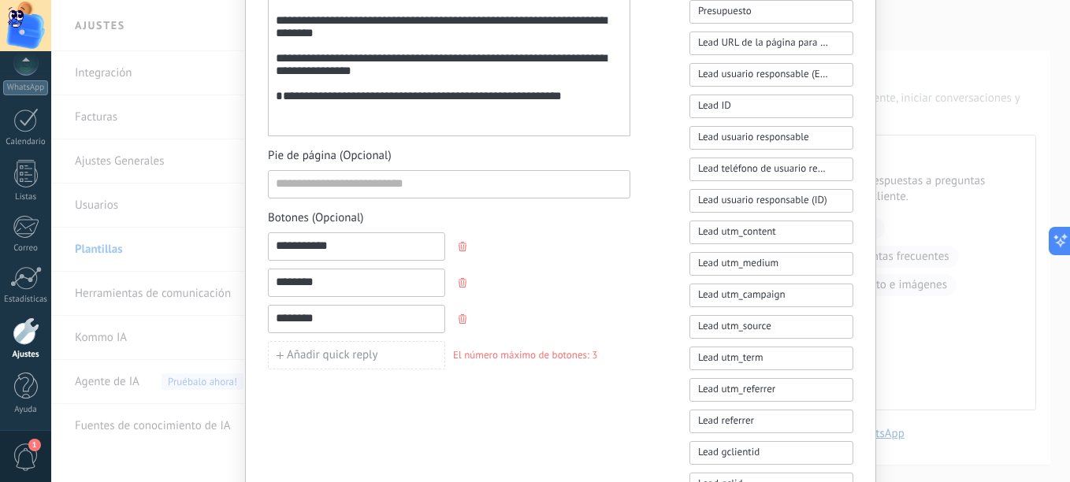
click at [298, 321] on input "********" at bounding box center [357, 318] width 176 height 25
click at [304, 314] on input "********" at bounding box center [357, 318] width 176 height 25
click at [295, 314] on input "********" at bounding box center [357, 318] width 176 height 25
click at [298, 314] on input "********" at bounding box center [357, 318] width 176 height 25
click at [299, 315] on input "********" at bounding box center [357, 318] width 176 height 25
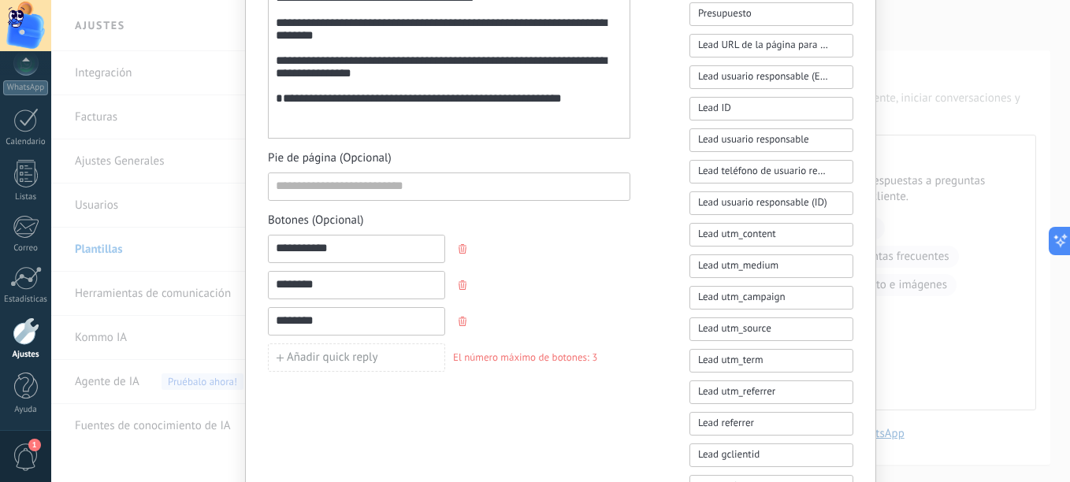
scroll to position [473, 0]
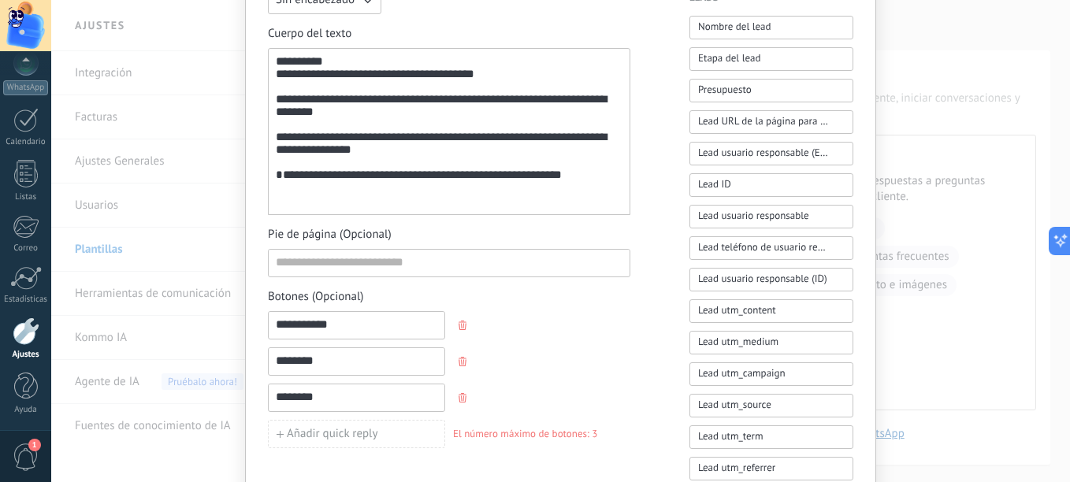
type input "********"
drag, startPoint x: 481, startPoint y: 201, endPoint x: 755, endPoint y: 225, distance: 275.2
click at [755, 225] on div "**********" at bounding box center [560, 181] width 585 height 1065
click at [299, 184] on div "**********" at bounding box center [449, 177] width 347 height 16
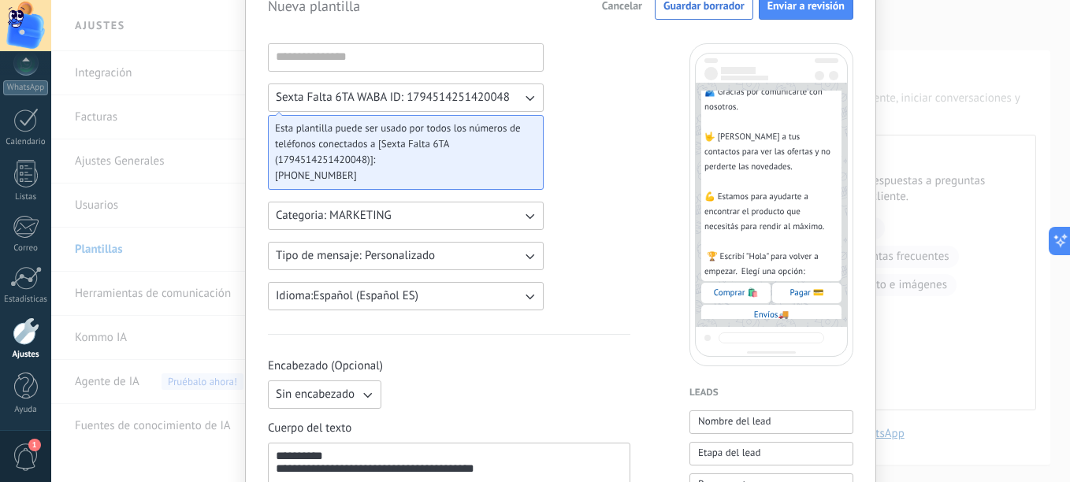
scroll to position [32, 0]
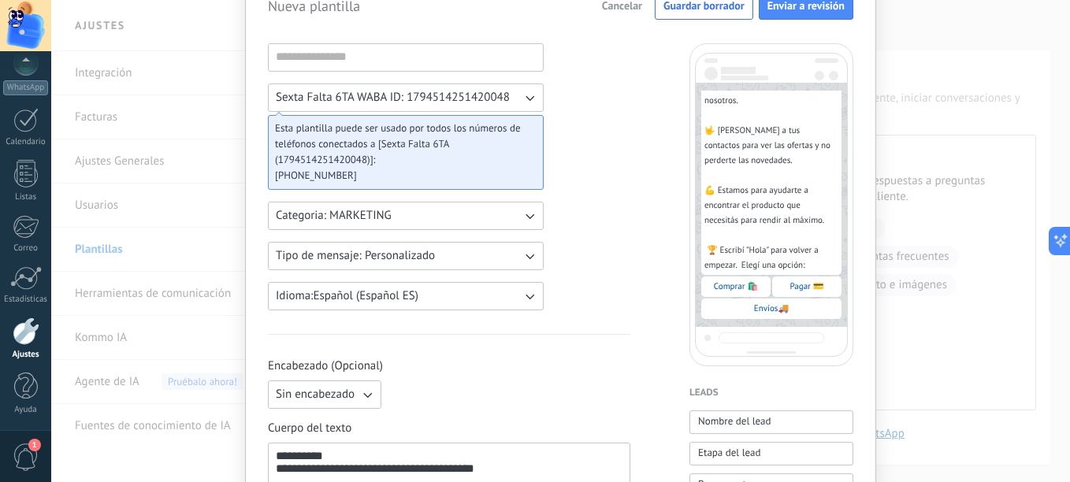
drag, startPoint x: 748, startPoint y: 144, endPoint x: 753, endPoint y: 172, distance: 28.0
click at [734, 293] on div "Comprar 🛍️" at bounding box center [735, 287] width 69 height 20
click at [760, 309] on span "Envíos🚚" at bounding box center [771, 308] width 35 height 11
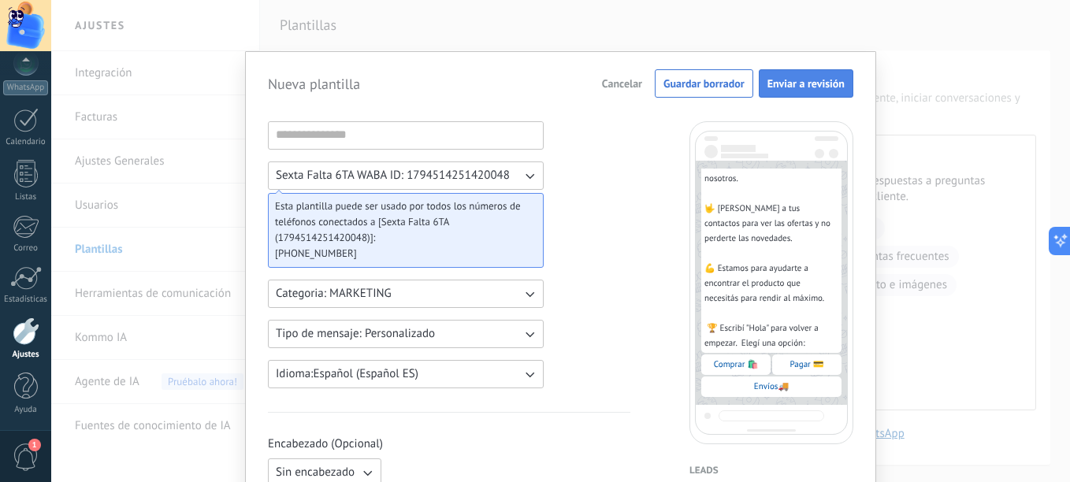
click at [772, 92] on button "Enviar a revisión" at bounding box center [806, 83] width 95 height 28
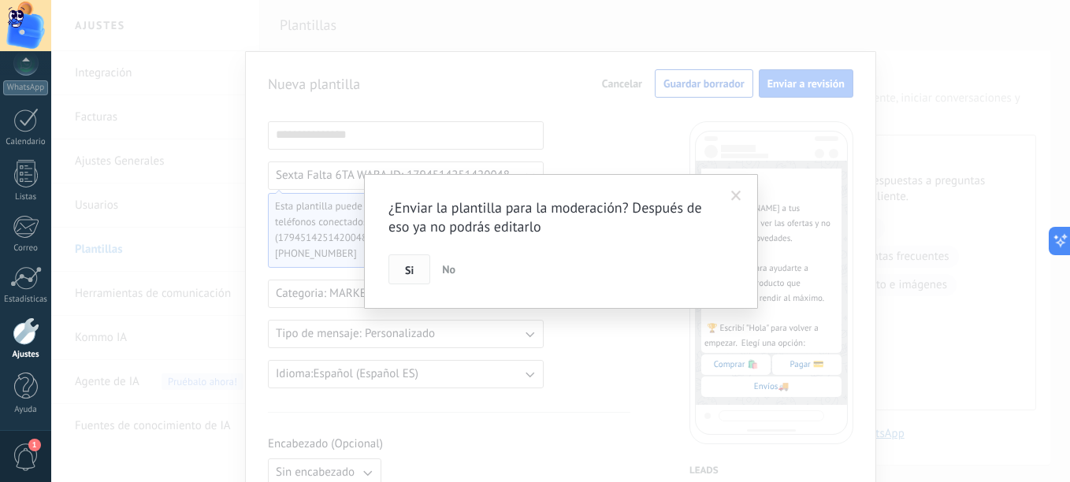
click at [411, 273] on span "Si" at bounding box center [409, 270] width 9 height 11
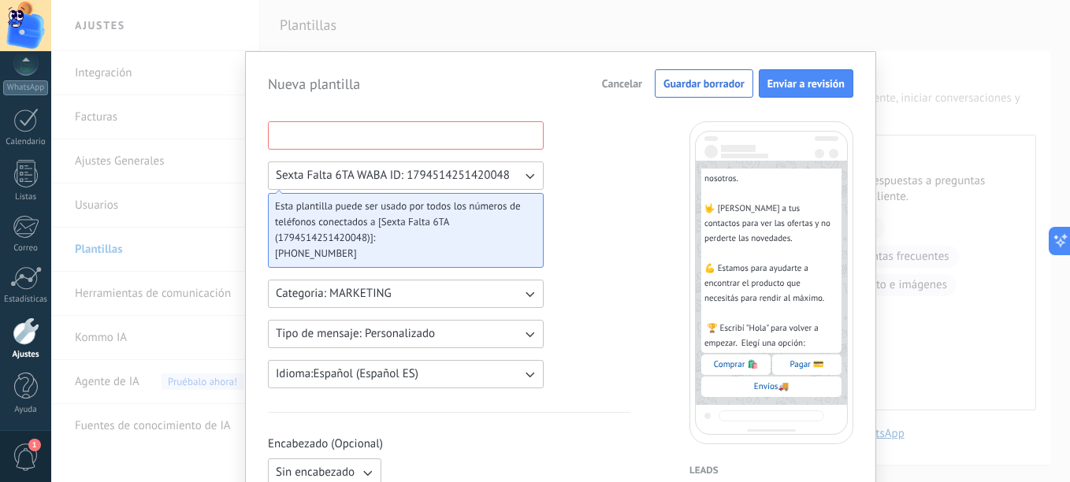
click at [407, 131] on input at bounding box center [406, 134] width 274 height 25
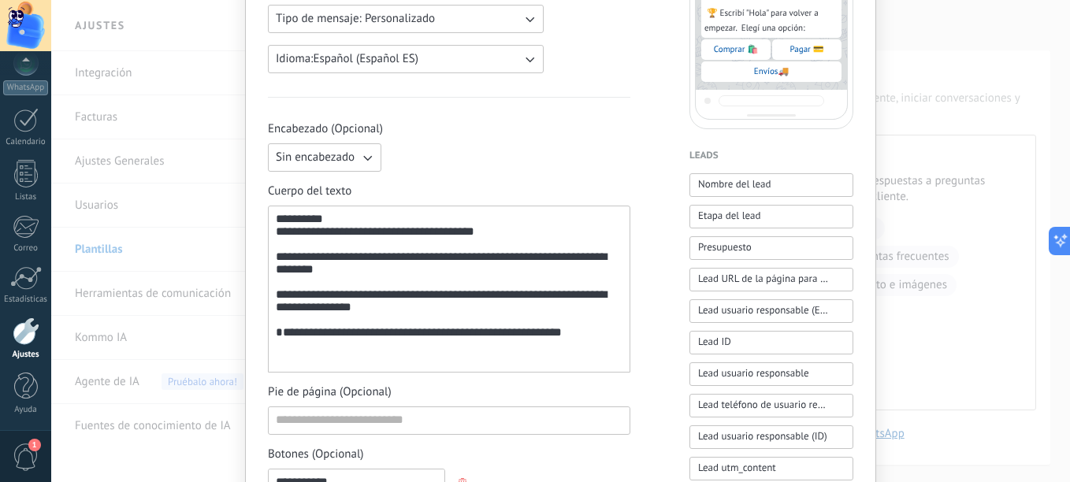
scroll to position [314, 0]
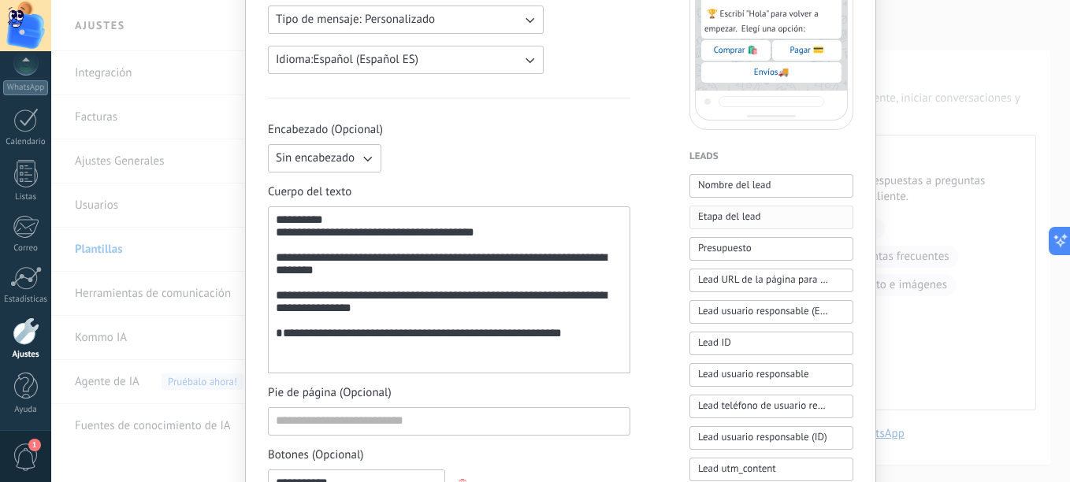
click at [714, 219] on span "Etapa del lead" at bounding box center [729, 217] width 62 height 16
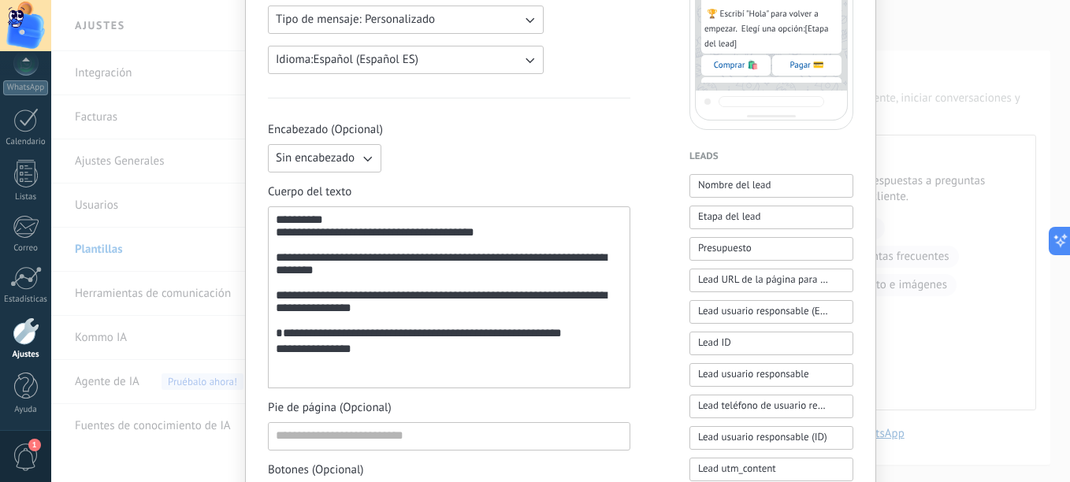
drag, startPoint x: 359, startPoint y: 377, endPoint x: 200, endPoint y: 370, distance: 158.5
click at [200, 370] on div "**********" at bounding box center [560, 241] width 1019 height 482
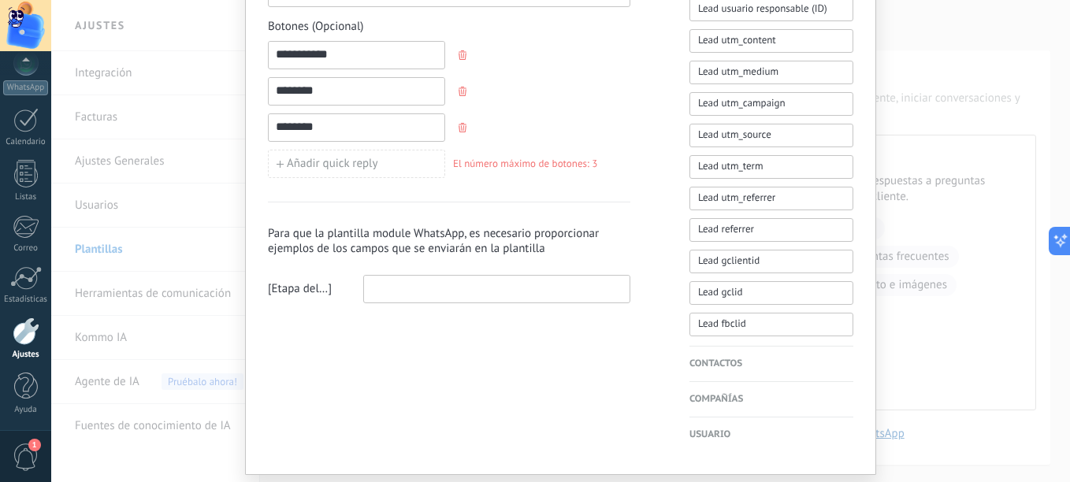
scroll to position [630, 0]
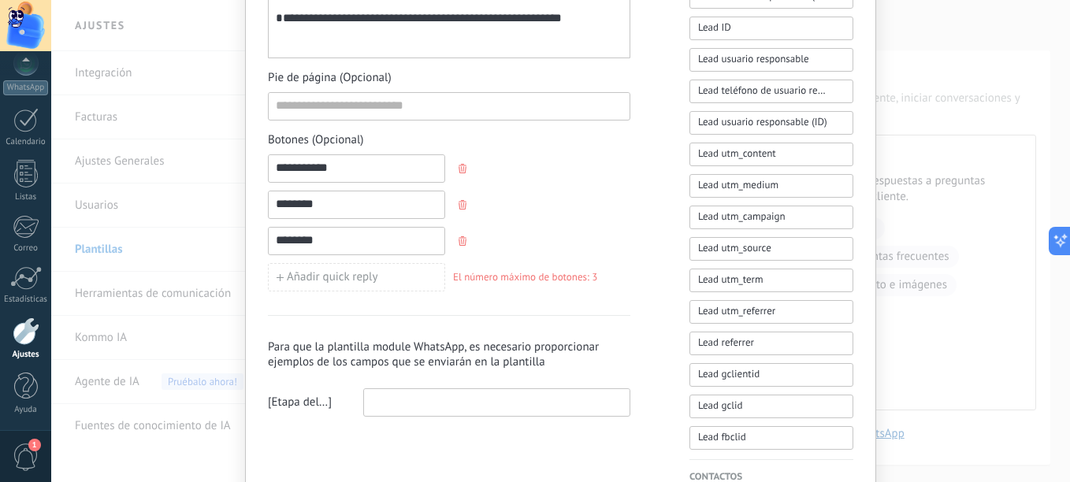
click at [434, 350] on h3 "Para que la plantilla module WhatsApp, es necesario proporcionar ejemplos de lo…" at bounding box center [449, 355] width 362 height 30
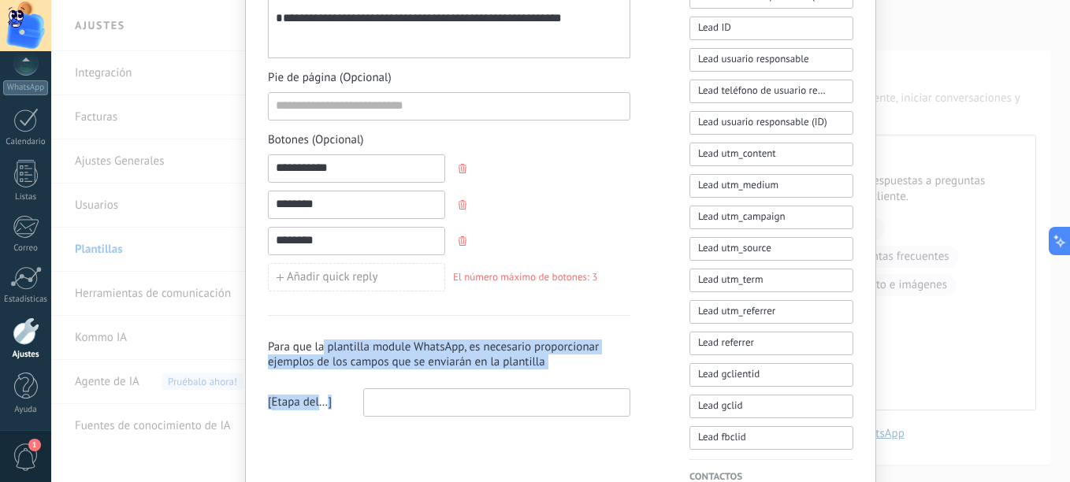
drag, startPoint x: 322, startPoint y: 352, endPoint x: 503, endPoint y: 370, distance: 181.4
click at [503, 370] on div "Para que la plantilla module WhatsApp, es necesario proporcionar ejemplos de lo…" at bounding box center [449, 366] width 362 height 102
drag, startPoint x: 503, startPoint y: 370, endPoint x: 337, endPoint y: 385, distance: 166.2
click at [337, 385] on div "Para que la plantilla module WhatsApp, es necesario proporcionar ejemplos de lo…" at bounding box center [449, 366] width 362 height 102
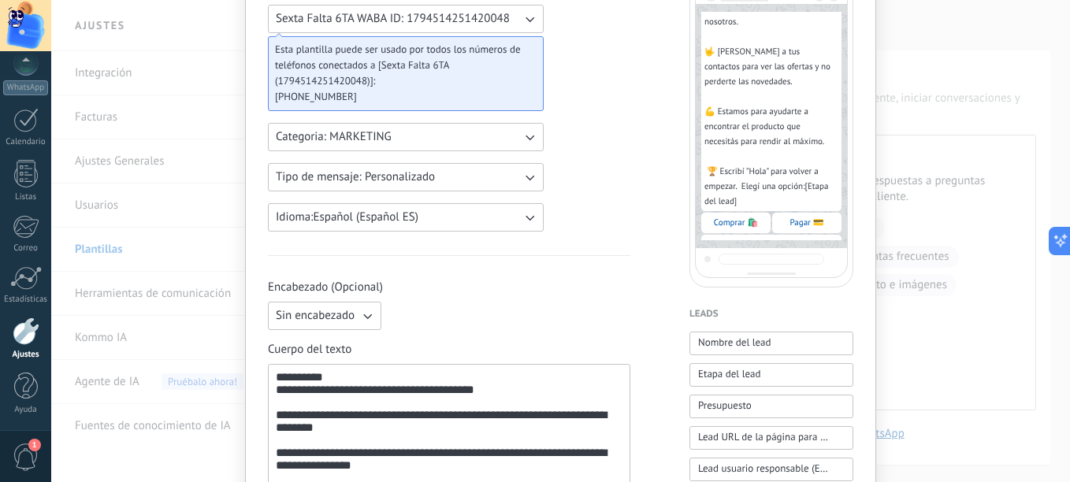
scroll to position [0, 0]
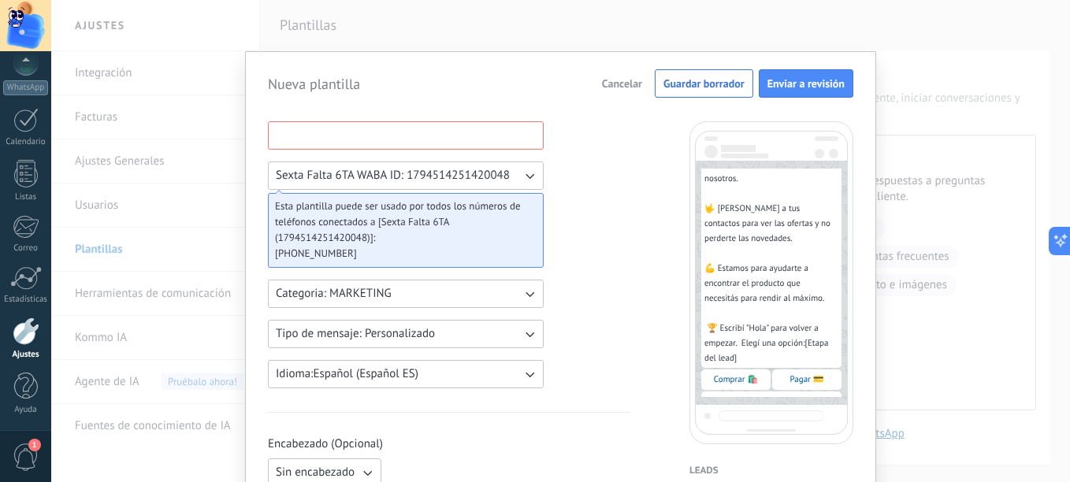
click at [434, 138] on input at bounding box center [406, 134] width 274 height 25
type input "**********"
click at [812, 69] on div "Cancelar Guardar borrador Enviar a revisión" at bounding box center [724, 83] width 258 height 28
click at [820, 88] on span "Enviar a revisión" at bounding box center [805, 83] width 77 height 11
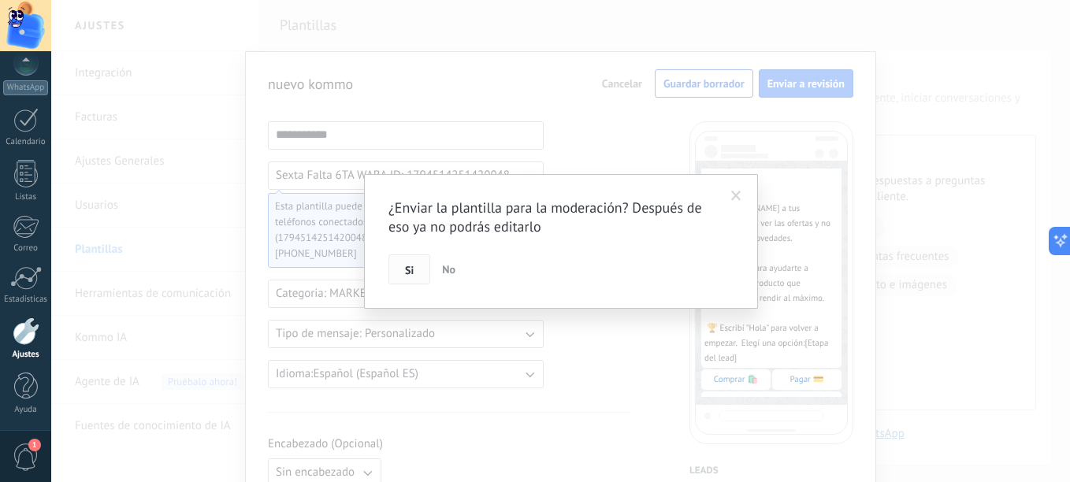
click at [409, 268] on span "Si" at bounding box center [409, 270] width 9 height 11
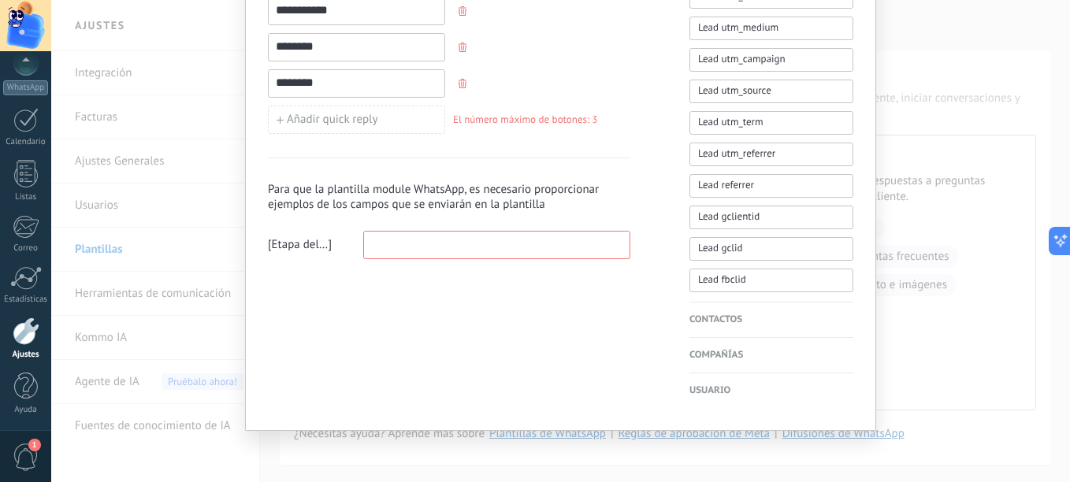
scroll to position [783, 0]
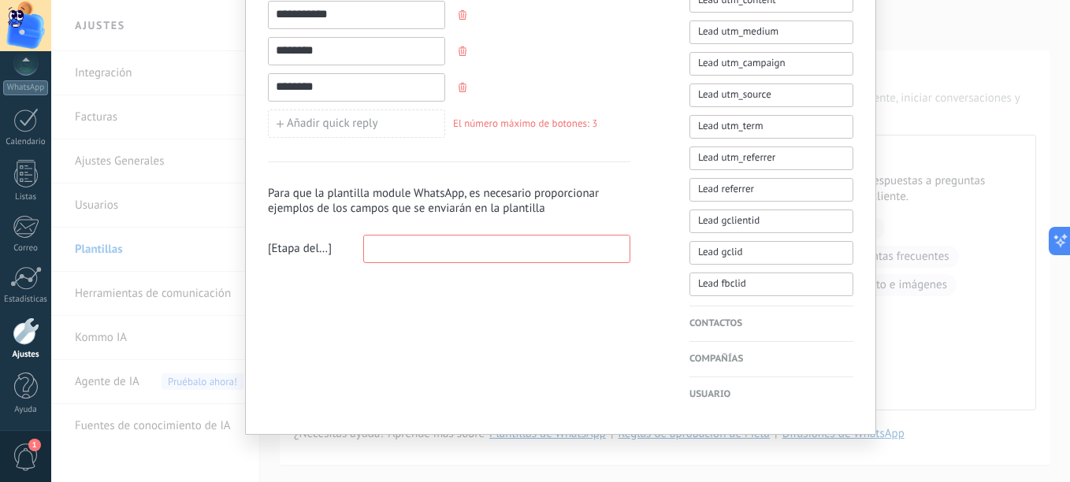
drag, startPoint x: 559, startPoint y: 318, endPoint x: 562, endPoint y: 302, distance: 16.8
click at [310, 245] on span "Etapa del lead" at bounding box center [300, 249] width 57 height 16
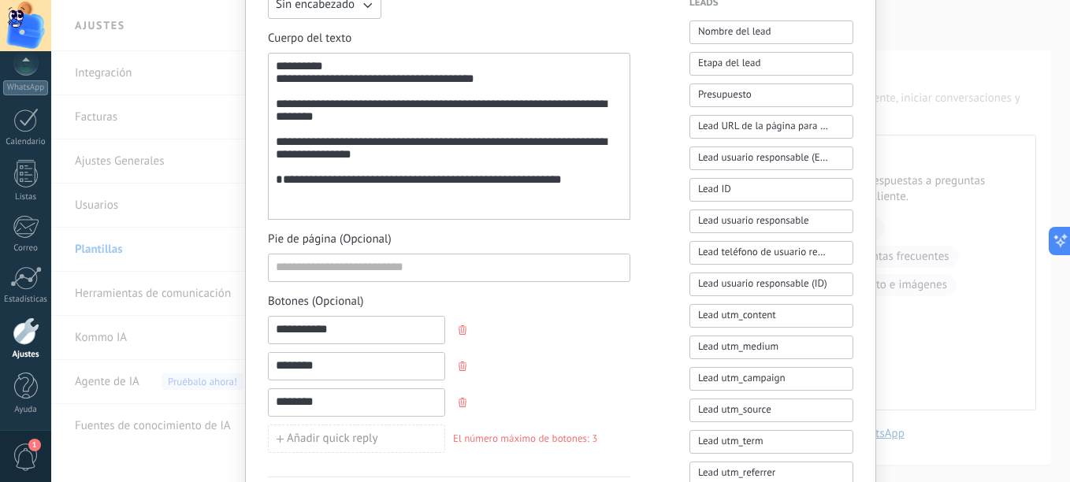
scroll to position [389, 0]
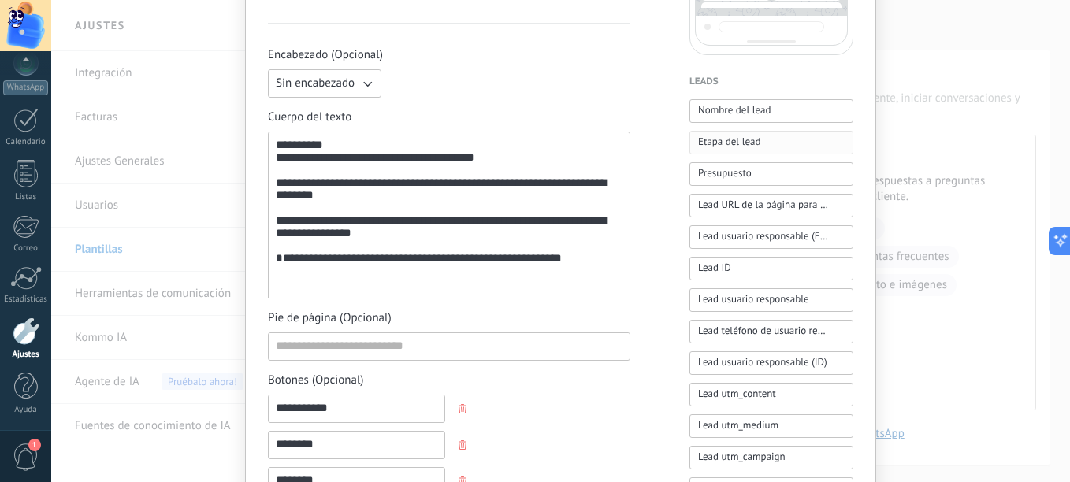
click at [720, 146] on span "Etapa del lead" at bounding box center [729, 142] width 62 height 16
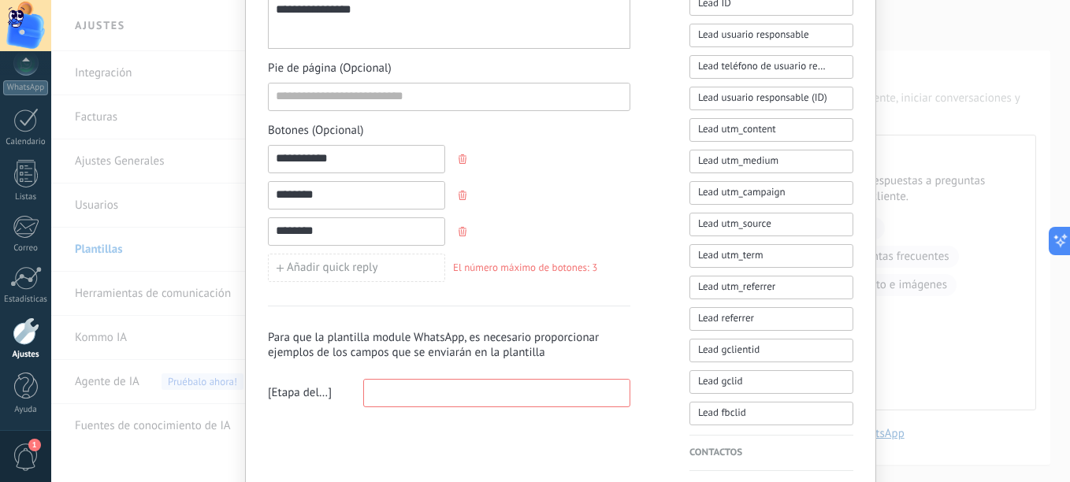
scroll to position [626, 0]
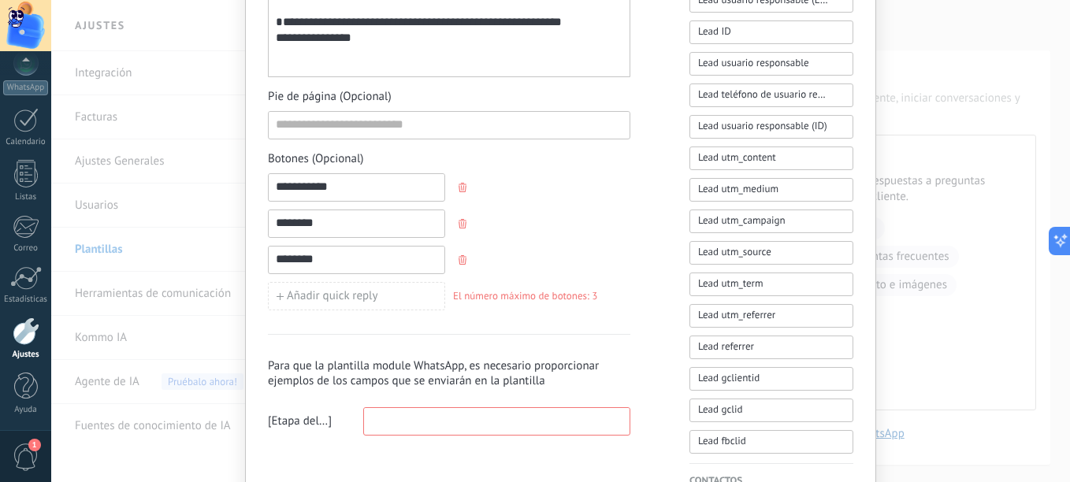
drag, startPoint x: 370, startPoint y: 67, endPoint x: 237, endPoint y: 70, distance: 133.2
click at [237, 70] on div "**********" at bounding box center [560, 241] width 1019 height 482
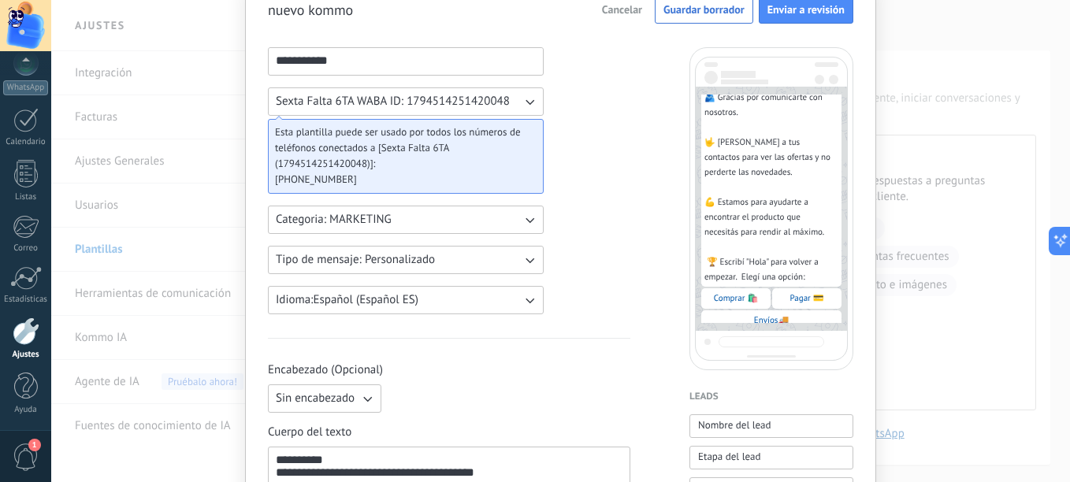
scroll to position [0, 0]
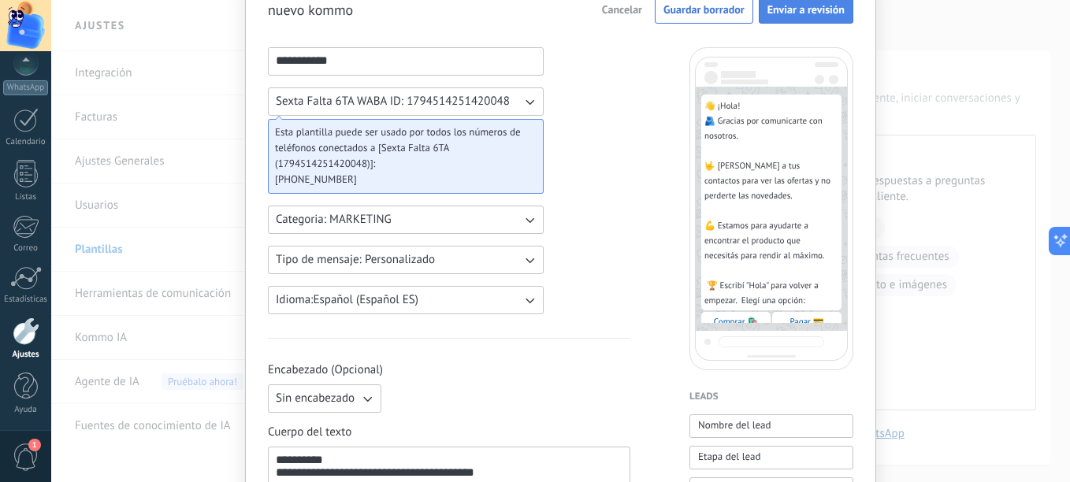
click at [801, 17] on button "Enviar a revisión" at bounding box center [806, 9] width 95 height 28
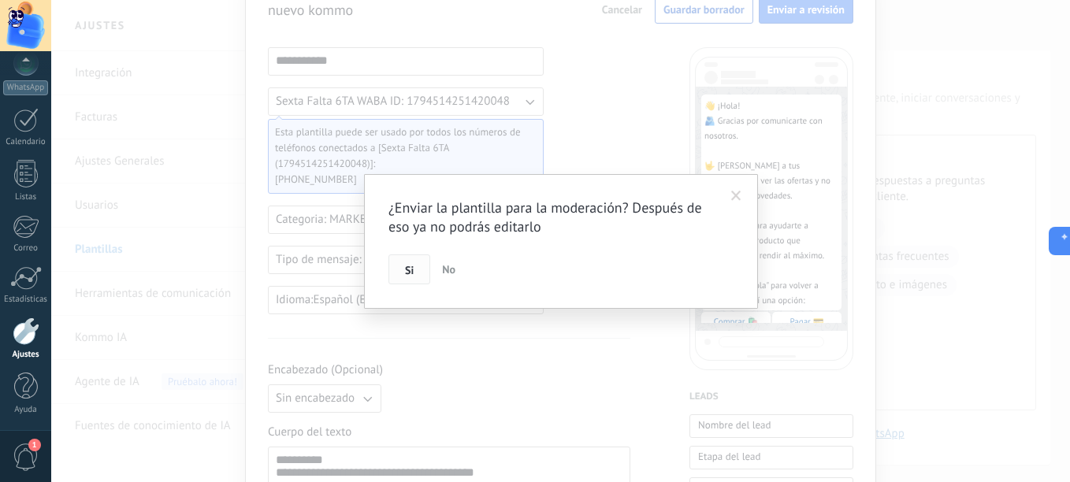
click at [410, 281] on button "Si" at bounding box center [409, 270] width 42 height 30
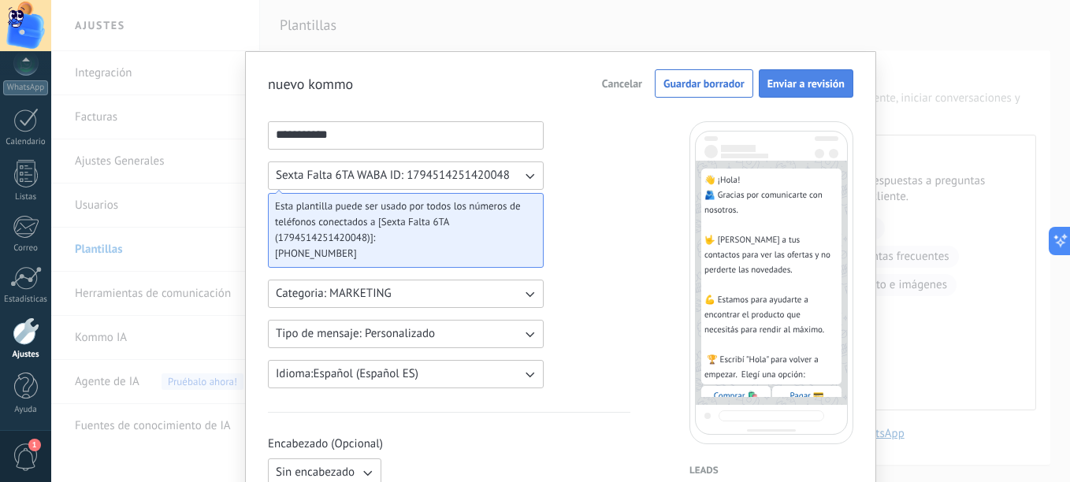
click at [782, 79] on span "Enviar a revisión" at bounding box center [805, 83] width 77 height 11
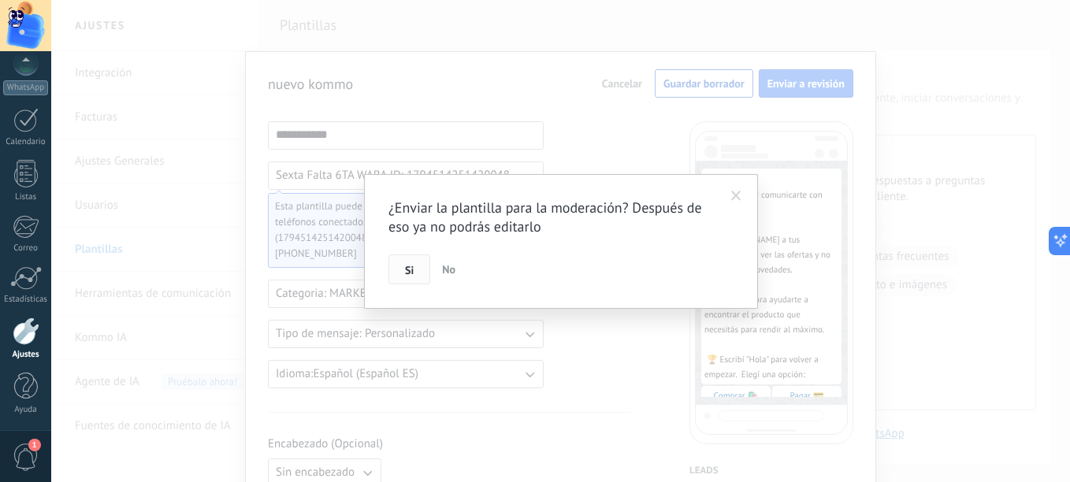
click at [416, 270] on button "Si" at bounding box center [409, 270] width 42 height 30
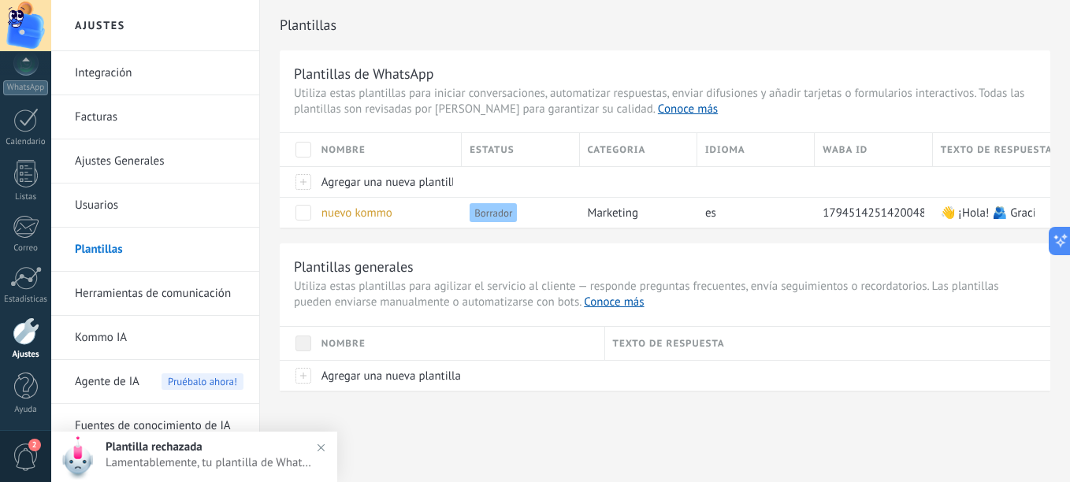
click at [189, 470] on span "Lamentablemente, tu plantilla de WhatsApp "nuevo kommo" ha sido rechazada por […" at bounding box center [210, 462] width 209 height 15
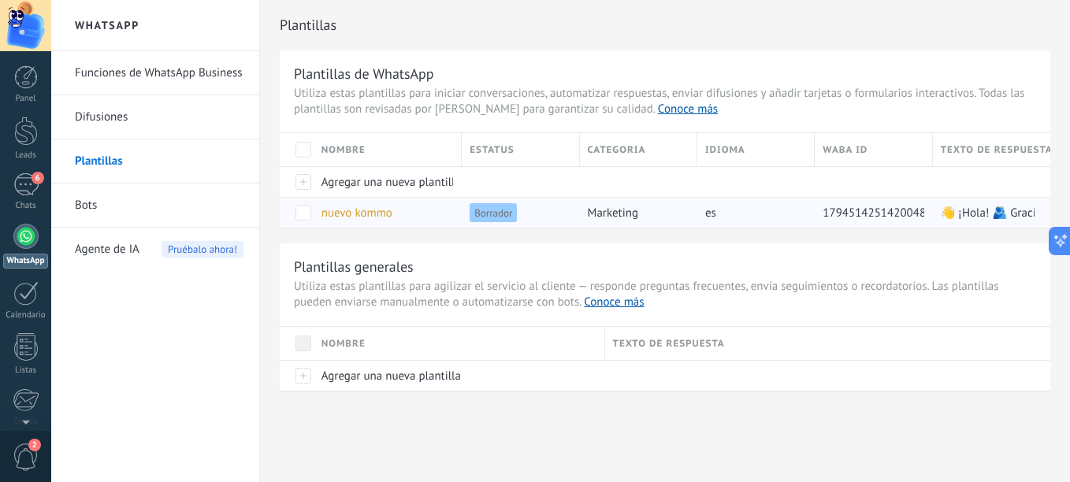
click at [808, 216] on div "es" at bounding box center [755, 212] width 117 height 31
click at [393, 216] on div "nuevo kommo" at bounding box center [384, 213] width 140 height 30
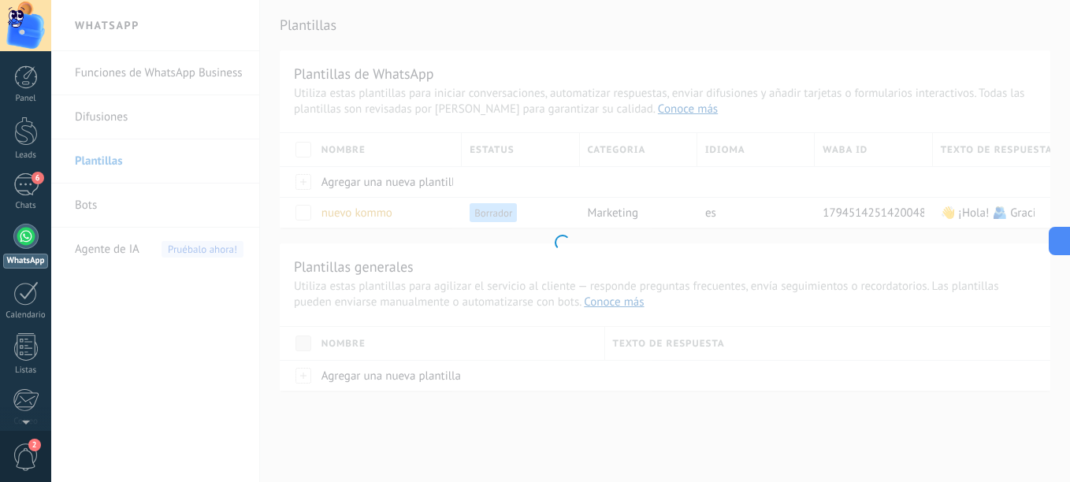
click at [367, 211] on div at bounding box center [560, 241] width 1019 height 482
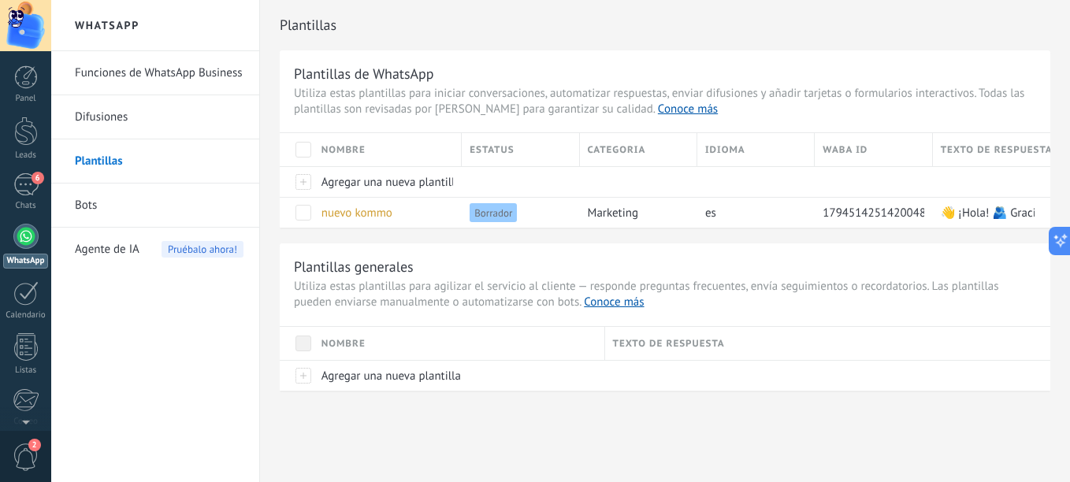
click at [367, 211] on span "nuevo kommo" at bounding box center [356, 213] width 71 height 15
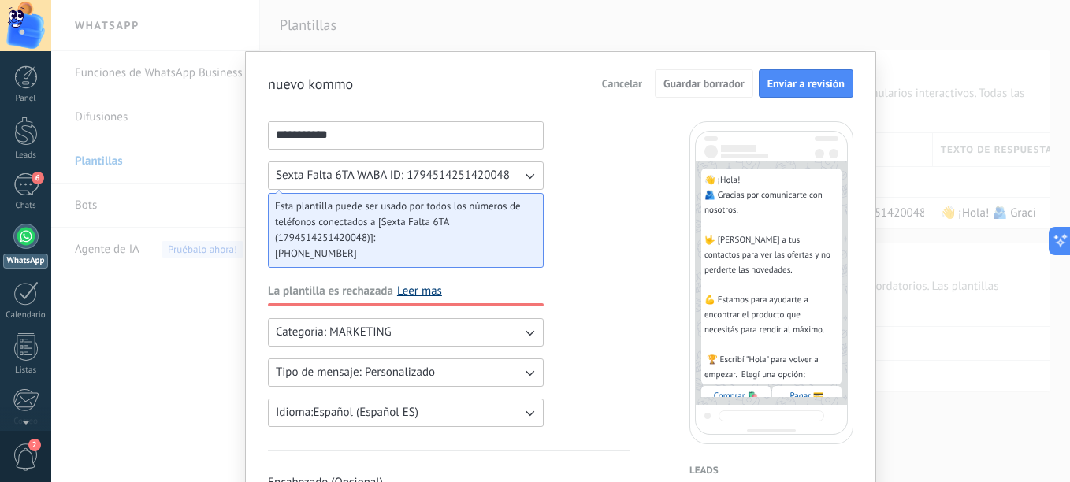
click at [423, 295] on link "Leer mas" at bounding box center [419, 292] width 45 height 16
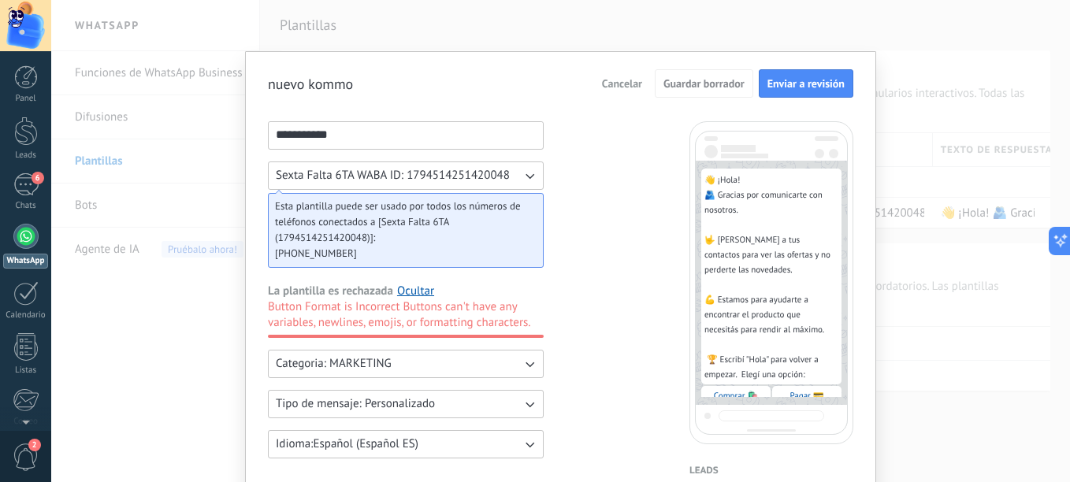
click at [345, 318] on span "Button Format is Incorrect Buttons can't have any variables, newlines, emojis, …" at bounding box center [406, 315] width 276 height 32
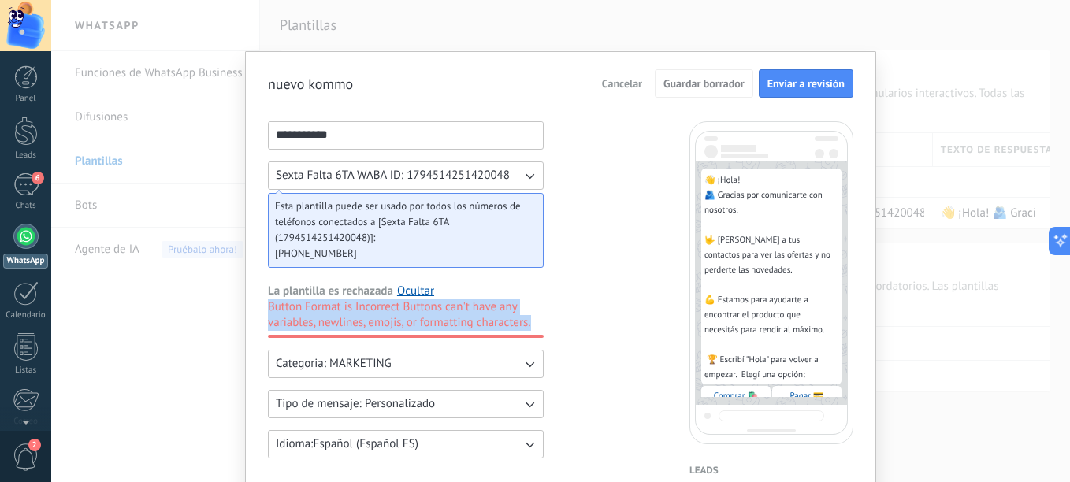
click at [345, 318] on span "Button Format is Incorrect Buttons can't have any variables, newlines, emojis, …" at bounding box center [406, 315] width 276 height 32
drag, startPoint x: 345, startPoint y: 318, endPoint x: 349, endPoint y: 309, distance: 9.5
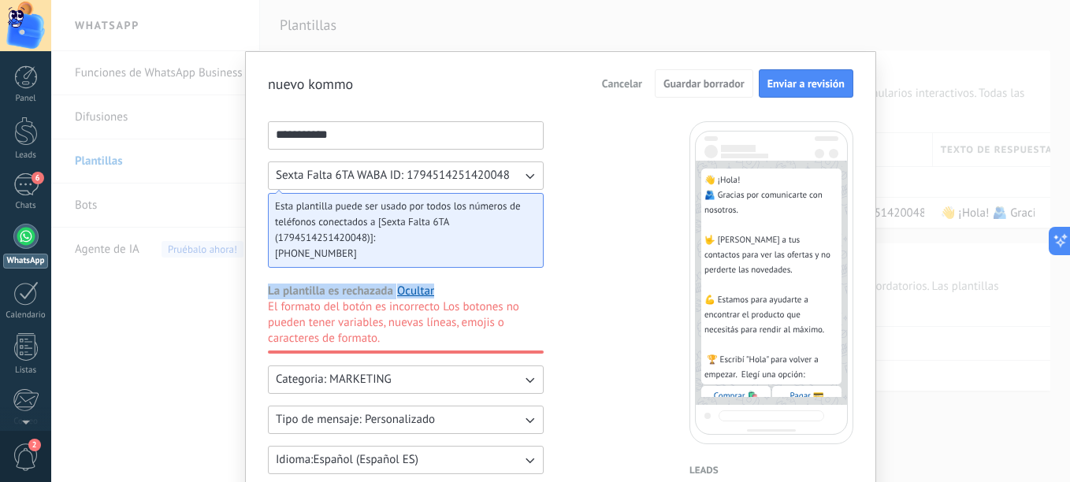
click at [400, 341] on span "El formato del botón es incorrecto Los botones no pueden tener variables, nueva…" at bounding box center [406, 322] width 276 height 47
click at [636, 80] on span "Cancelar" at bounding box center [622, 83] width 40 height 11
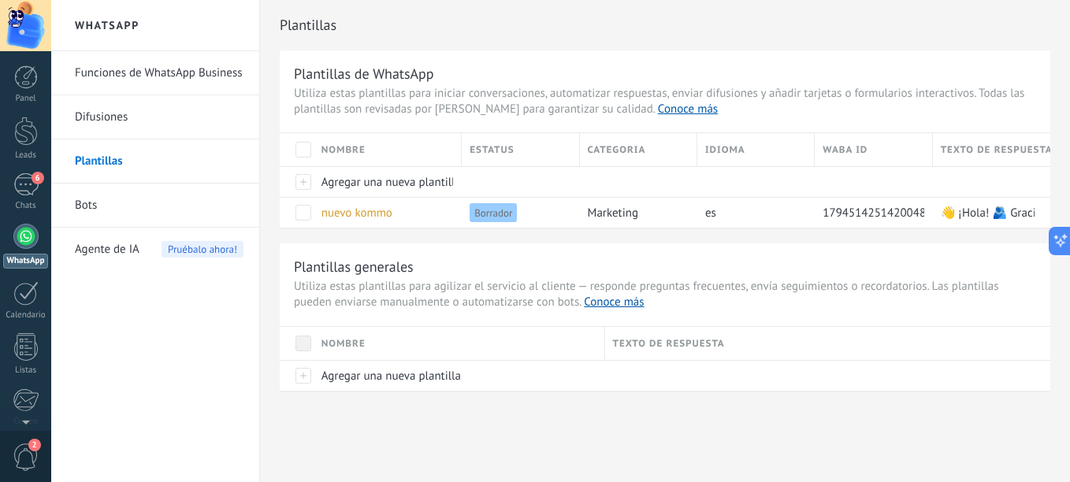
click at [528, 405] on div "Plantillas Plantillas de WhatsApp Utiliza estas plantillas para iniciar convers…" at bounding box center [665, 229] width 810 height 458
click at [124, 206] on link "Bots" at bounding box center [159, 206] width 169 height 44
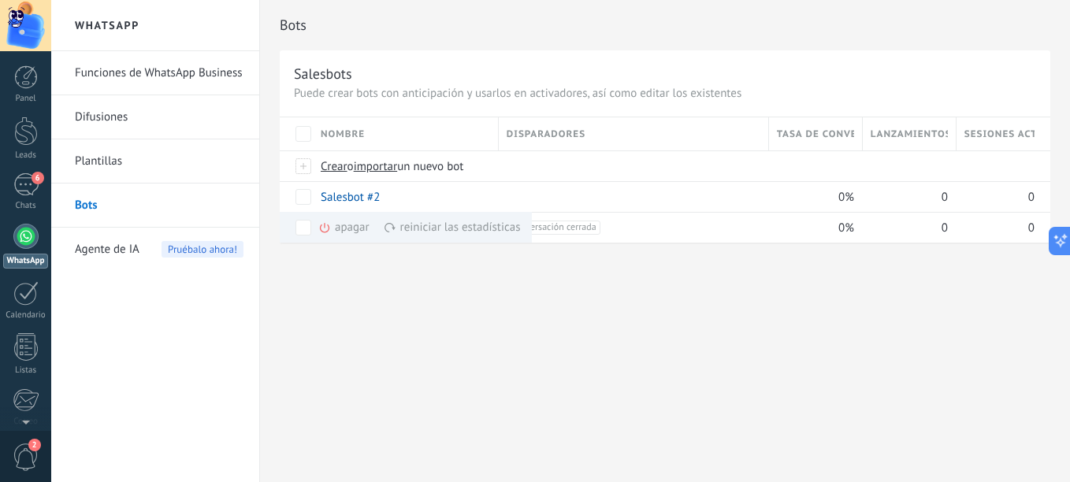
drag, startPoint x: 652, startPoint y: 336, endPoint x: 789, endPoint y: 329, distance: 137.3
drag, startPoint x: 763, startPoint y: 385, endPoint x: 764, endPoint y: 358, distance: 27.6
drag, startPoint x: 682, startPoint y: 240, endPoint x: 904, endPoint y: 234, distance: 221.5
drag, startPoint x: 661, startPoint y: 231, endPoint x: 935, endPoint y: 243, distance: 274.5
click at [25, 195] on div "6" at bounding box center [25, 184] width 25 height 23
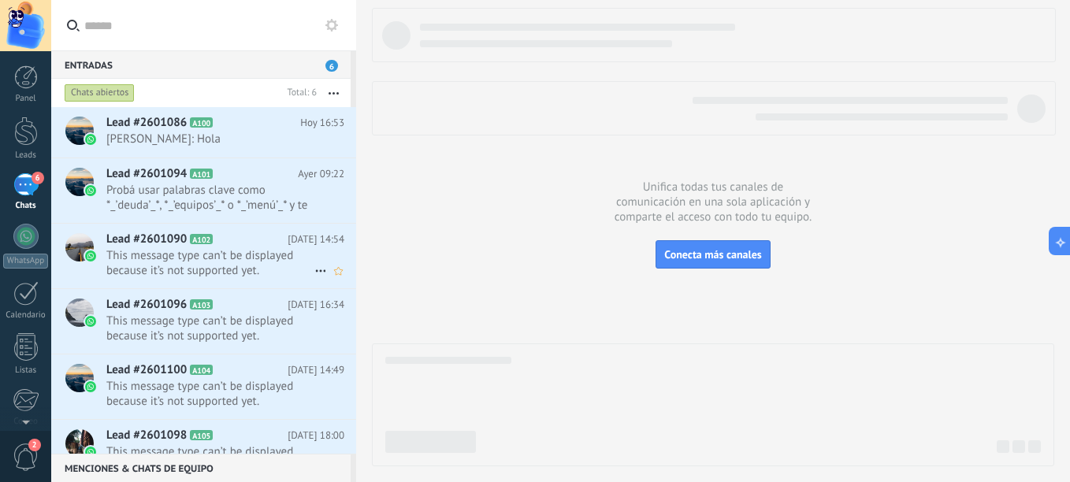
click at [225, 262] on span "This message type can’t be displayed because it’s not supported yet." at bounding box center [210, 263] width 208 height 30
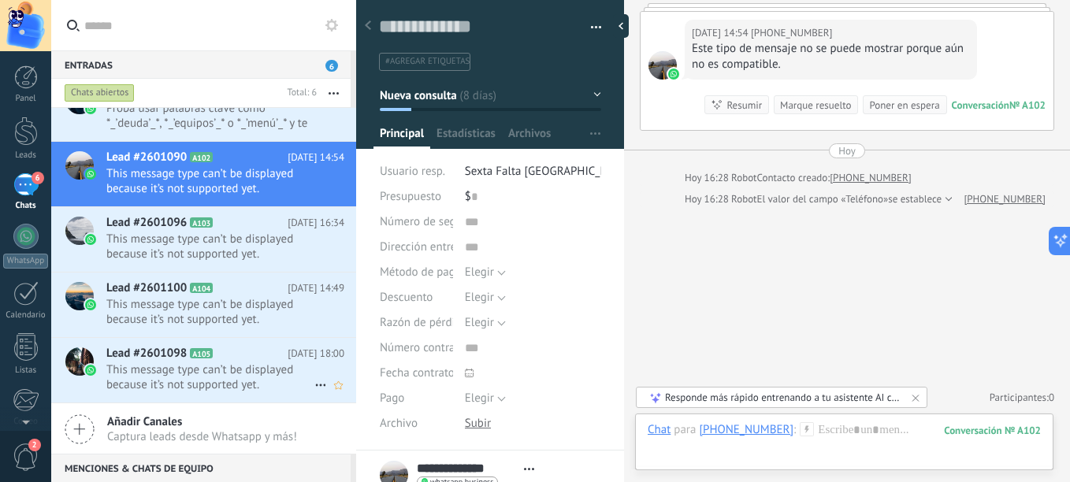
scroll to position [4, 0]
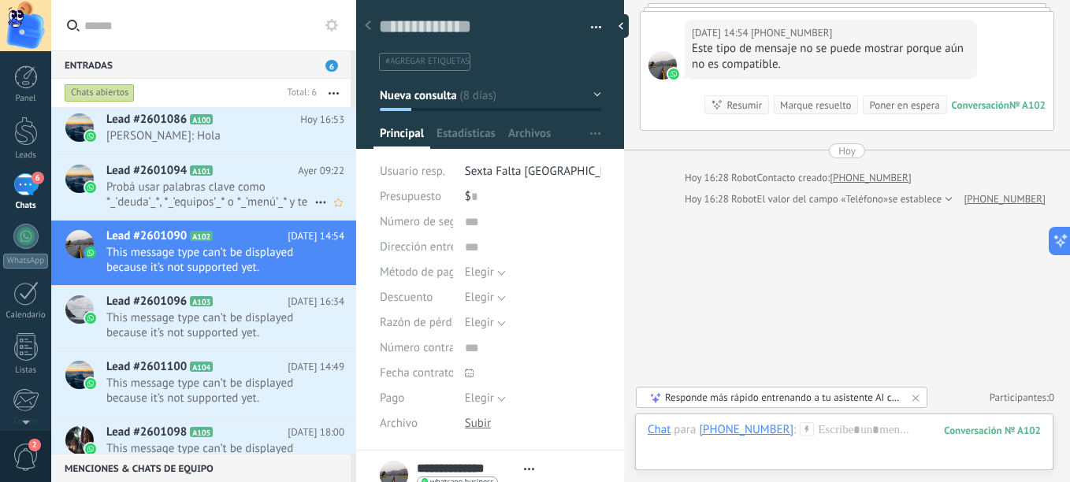
click at [158, 187] on span "Probá usar palabras clave como *_’deuda’_*, *_’equipos’_* o *_’menú’_* y te mue…" at bounding box center [210, 195] width 208 height 30
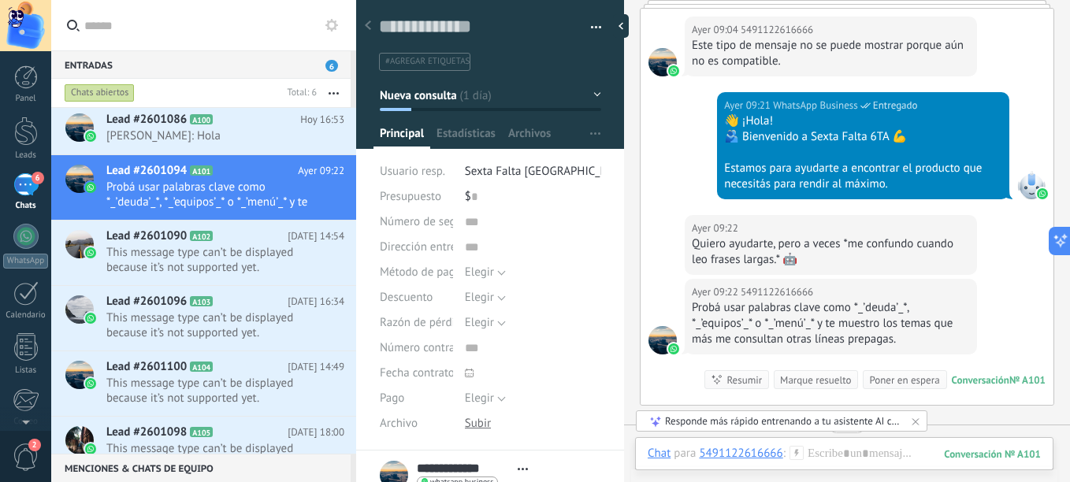
scroll to position [130, 0]
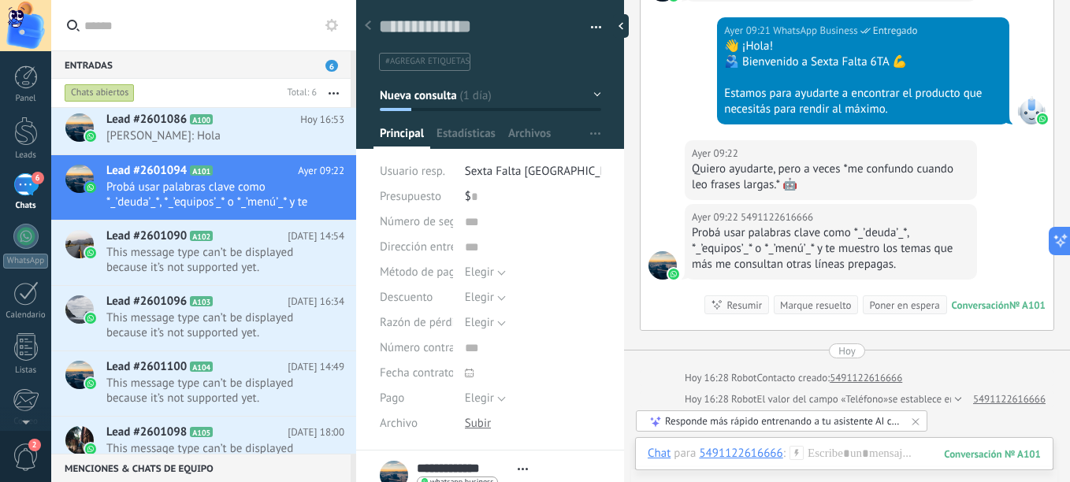
drag, startPoint x: 839, startPoint y: 196, endPoint x: 844, endPoint y: 249, distance: 53.0
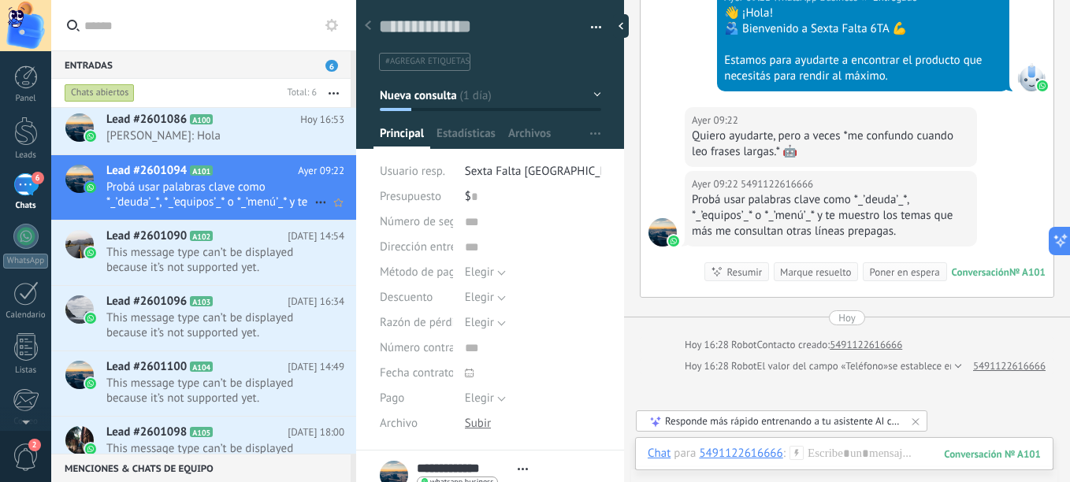
scroll to position [0, 0]
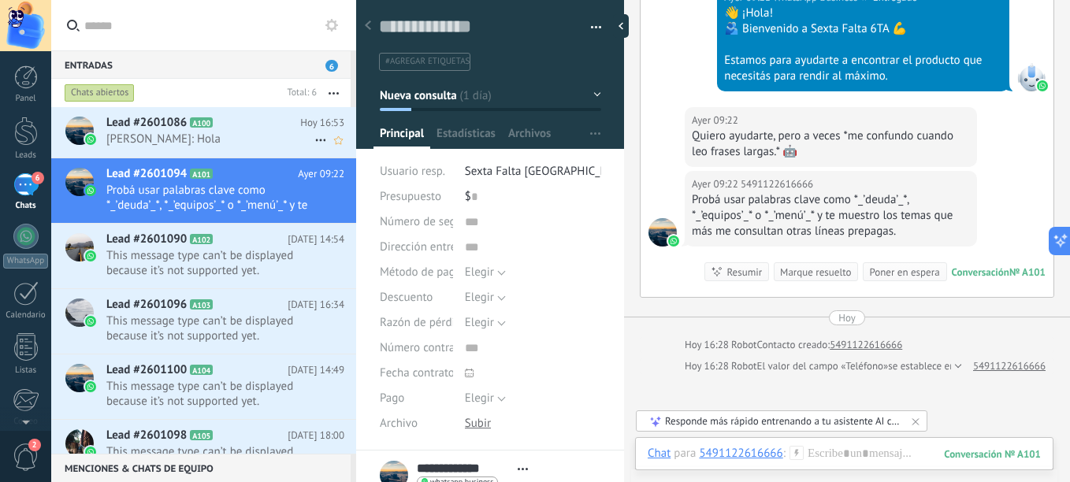
click at [228, 140] on span "[PERSON_NAME]: Hola" at bounding box center [210, 139] width 208 height 15
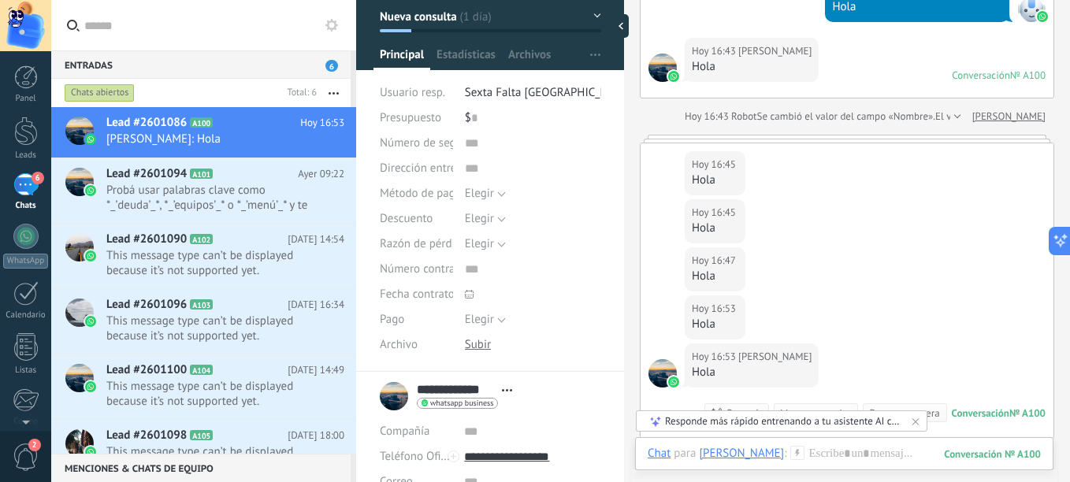
scroll to position [1012, 0]
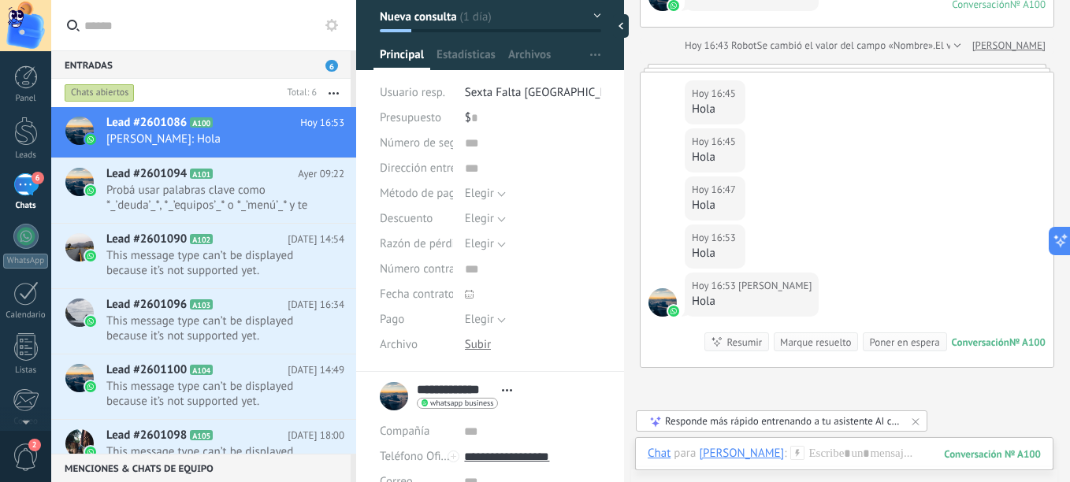
click at [833, 417] on div "Responde más rápido entrenando a tu asistente AI con tus fuentes de datos" at bounding box center [782, 420] width 235 height 13
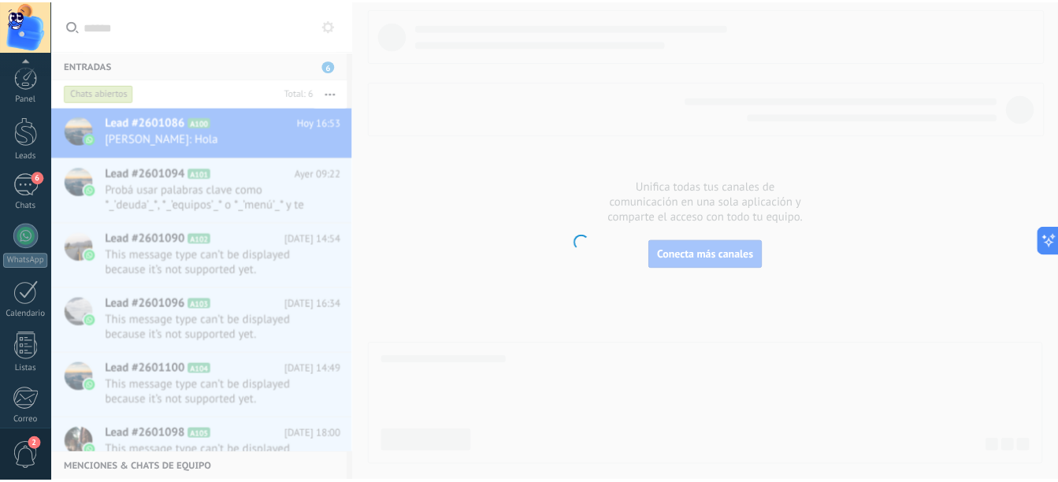
scroll to position [173, 0]
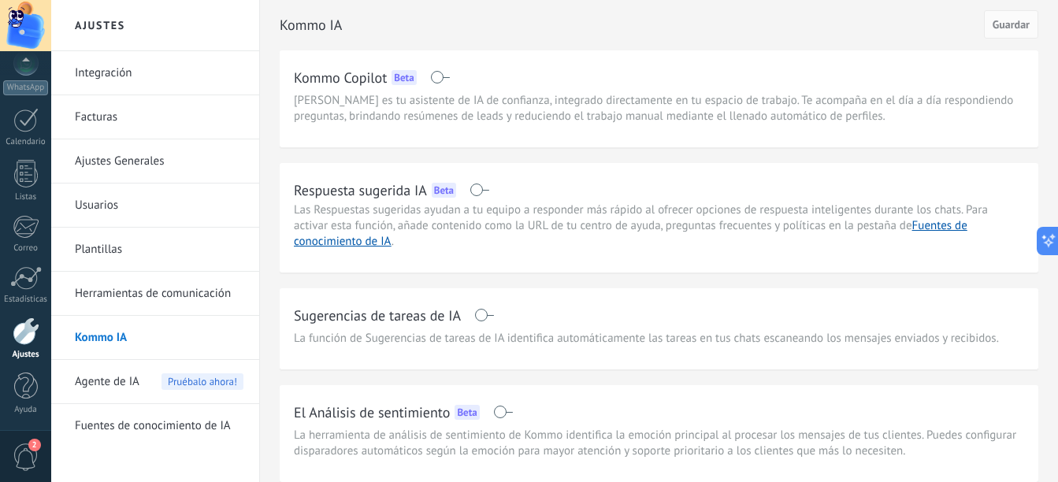
click at [119, 82] on link "Integración" at bounding box center [159, 73] width 169 height 44
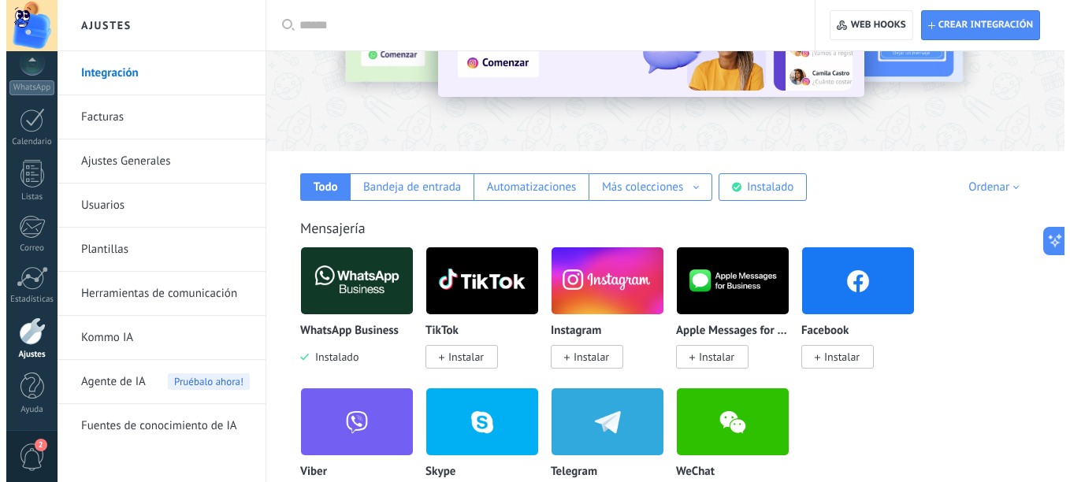
scroll to position [236, 0]
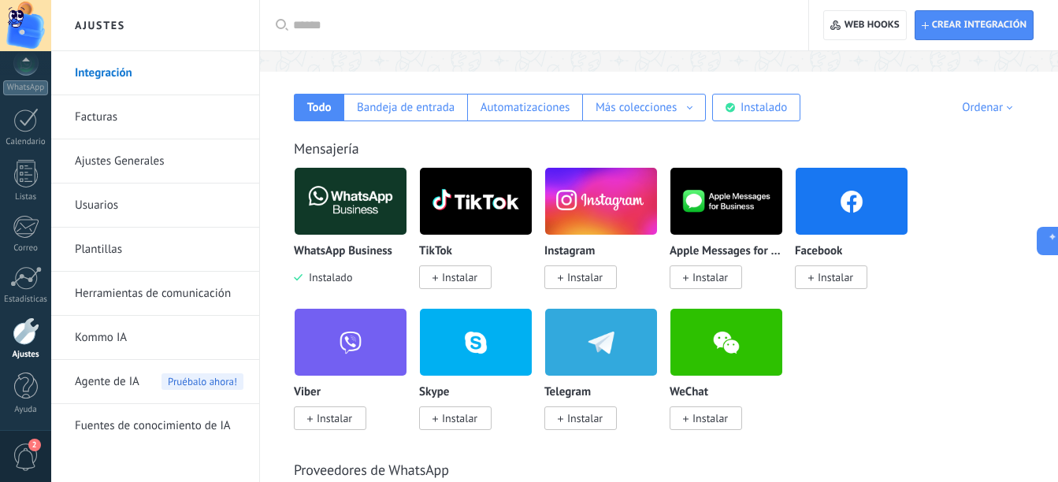
click at [472, 277] on span "Instalar" at bounding box center [459, 277] width 35 height 14
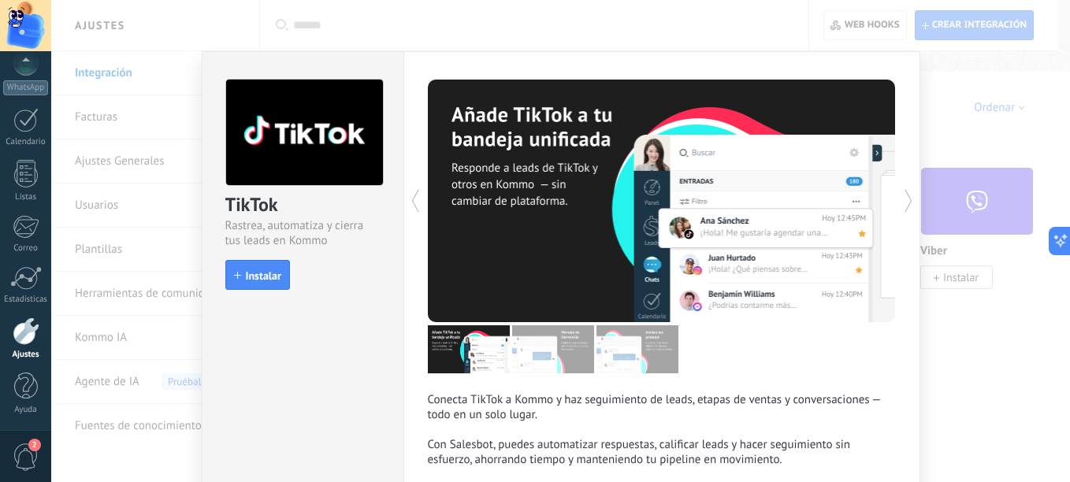
click at [258, 292] on div "TikTok Rastrea, automatiza y cierra tus leads en Kommo install Instalar" at bounding box center [303, 177] width 201 height 251
click at [273, 276] on span "Instalar" at bounding box center [263, 275] width 35 height 11
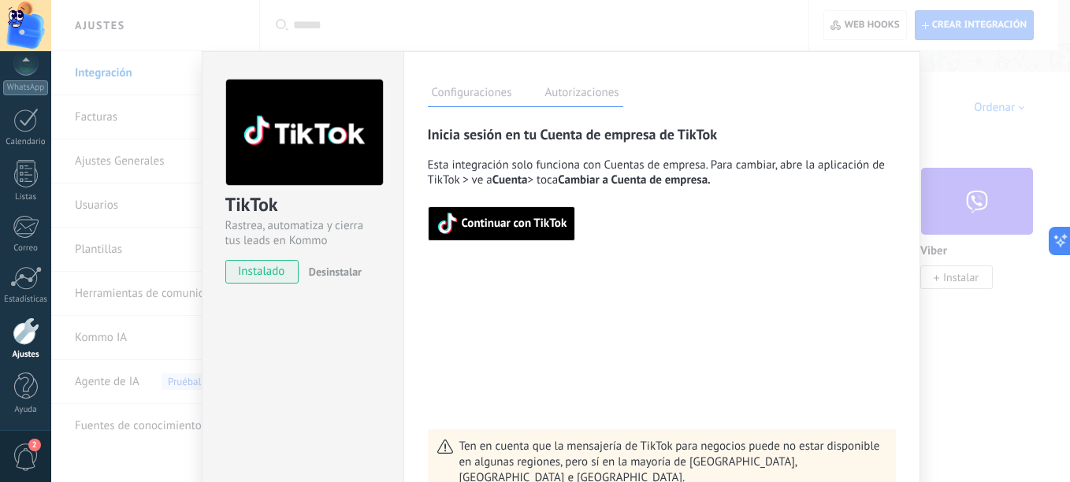
click at [526, 218] on span "Continuar con TikTok" at bounding box center [515, 223] width 106 height 11
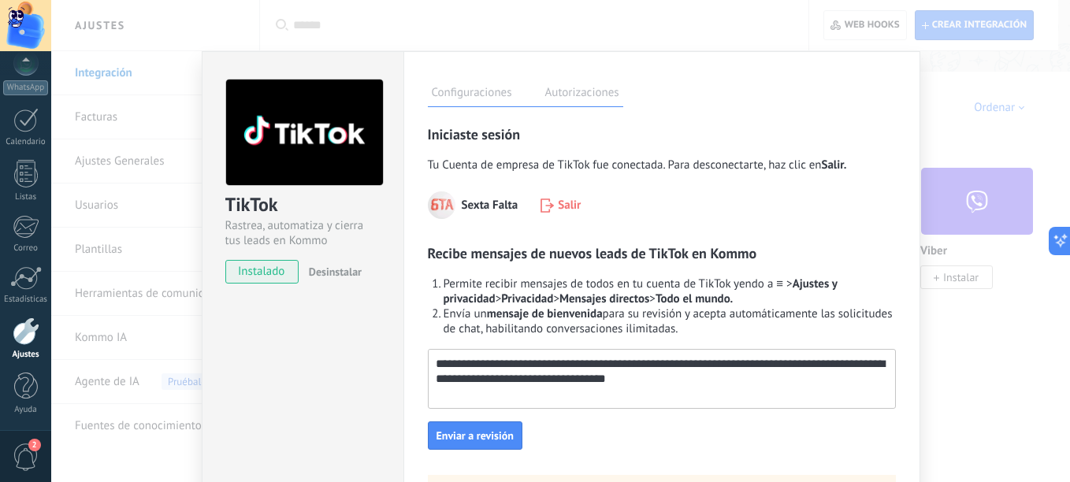
scroll to position [79, 0]
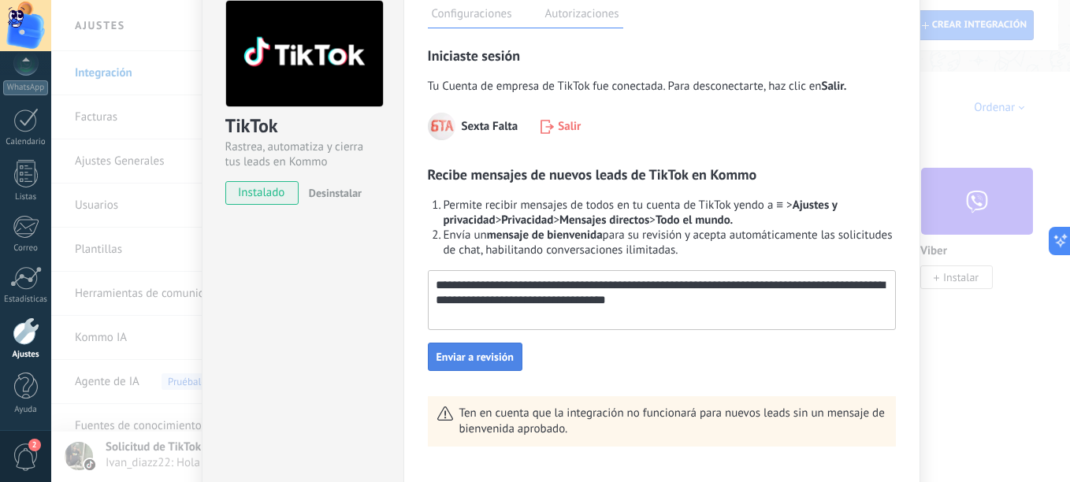
click at [507, 356] on span "Enviar a revisión" at bounding box center [475, 356] width 77 height 11
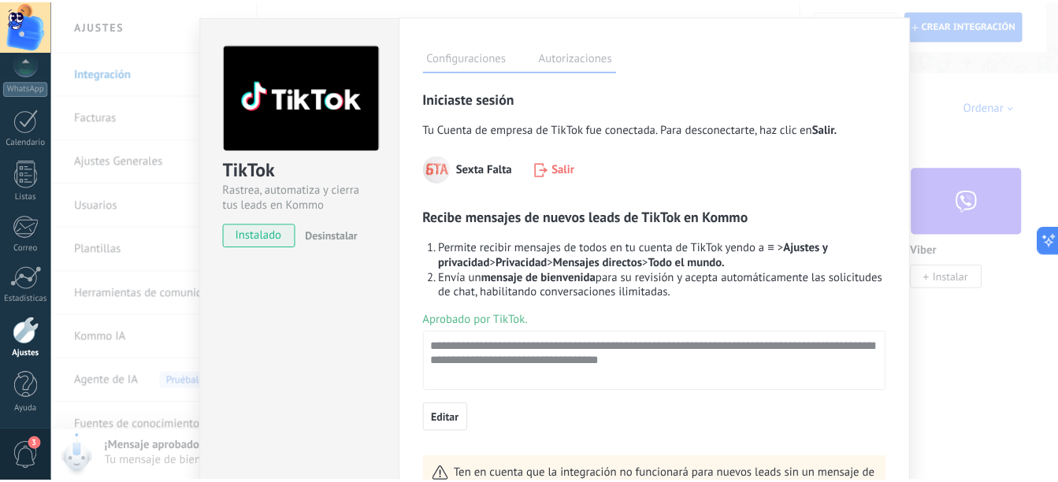
scroll to position [0, 0]
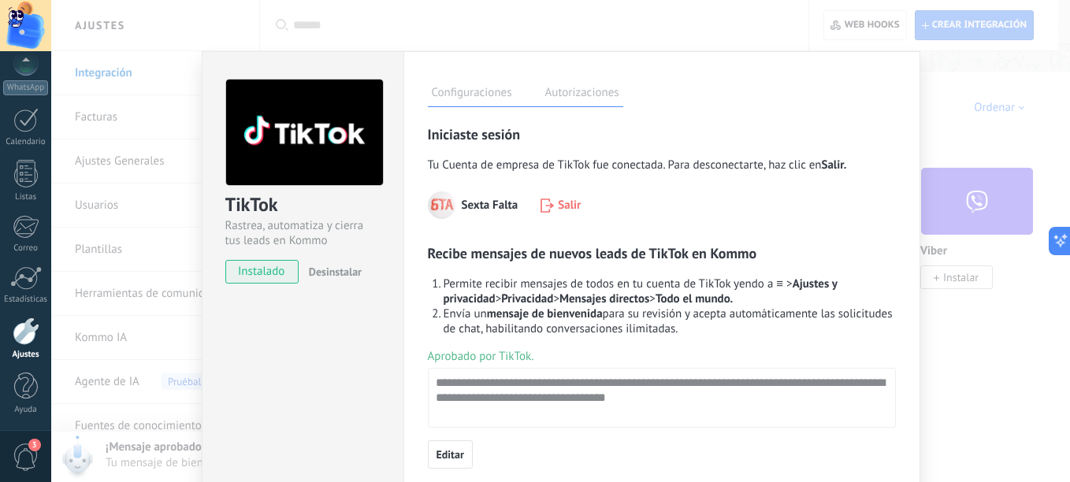
click at [591, 87] on label "Autorizaciones" at bounding box center [582, 95] width 82 height 23
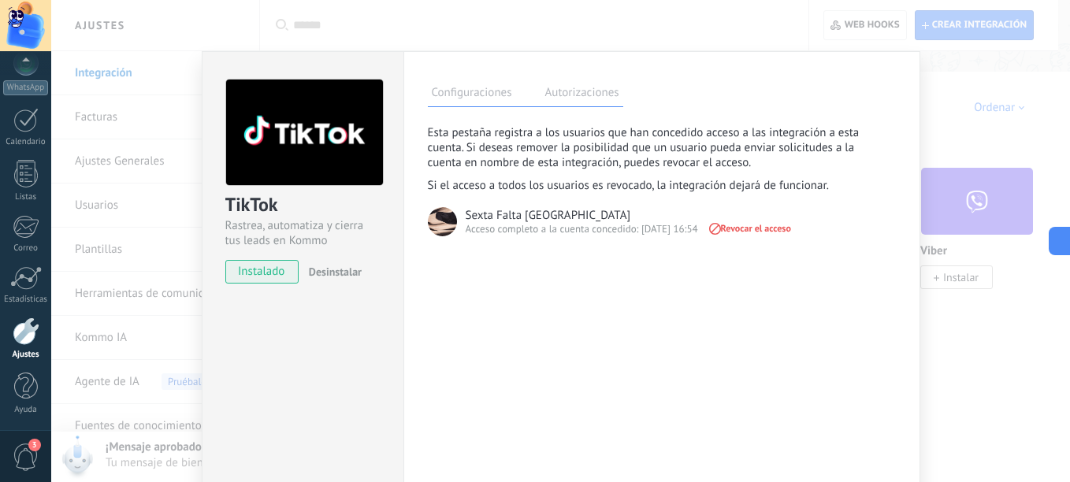
click at [504, 93] on label "Configuraciones" at bounding box center [472, 95] width 88 height 23
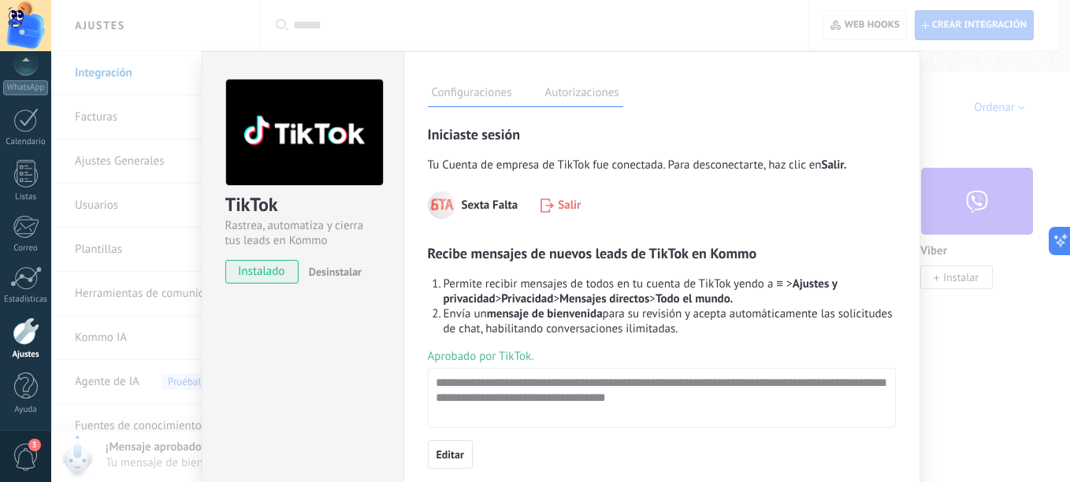
click at [563, 95] on label "Autorizaciones" at bounding box center [582, 95] width 82 height 23
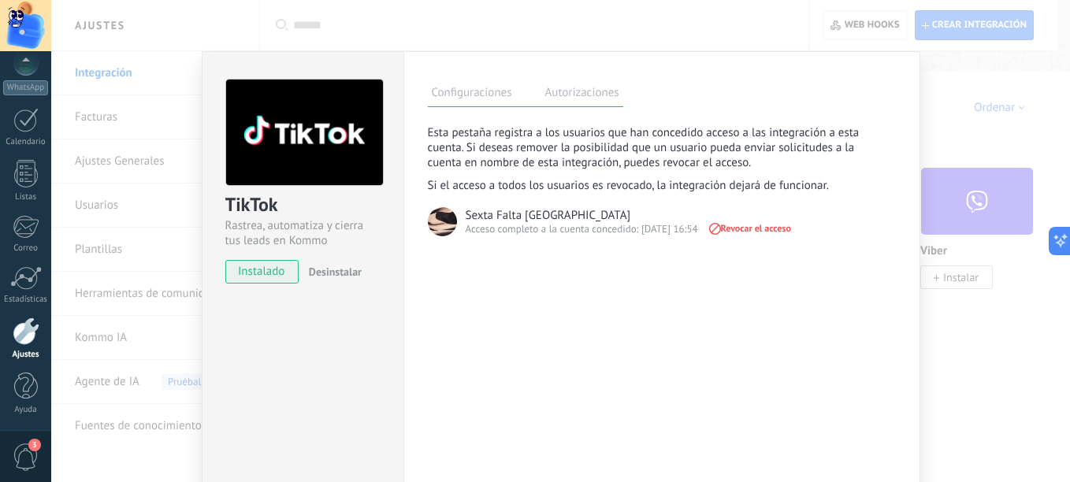
click at [968, 107] on div "TikTok Rastrea, automatiza y cierra tus leads en Kommo instalado Desinstalar Co…" at bounding box center [560, 241] width 1019 height 482
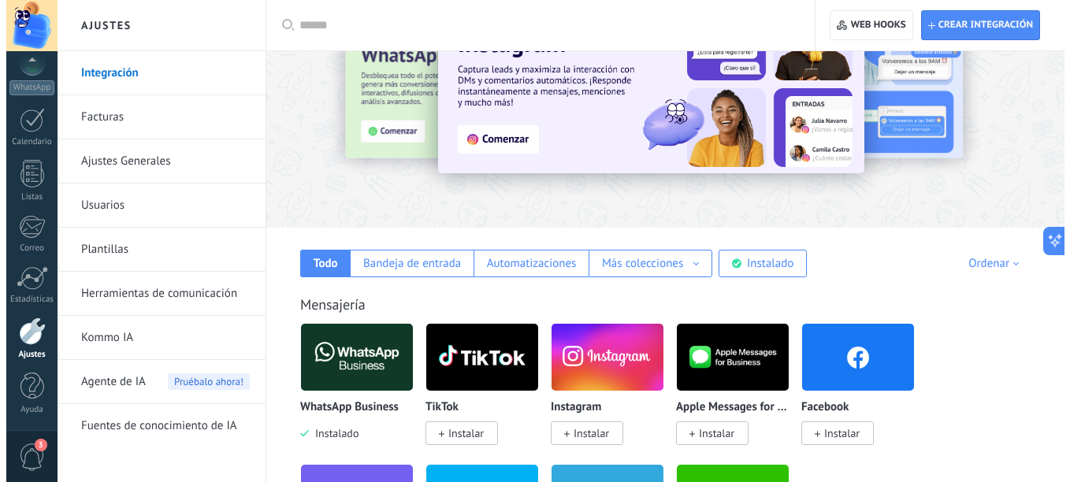
scroll to position [79, 0]
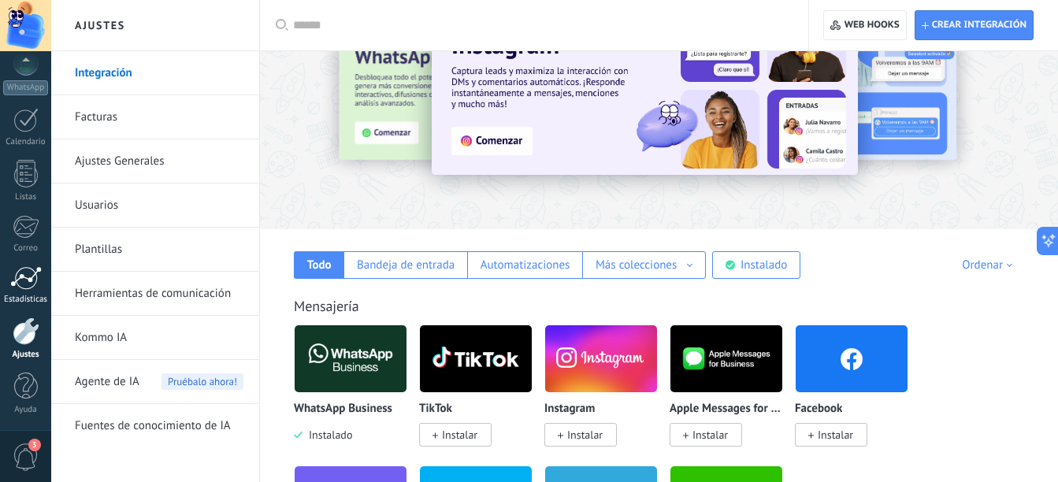
click at [24, 295] on div "Estadísticas" at bounding box center [26, 300] width 46 height 10
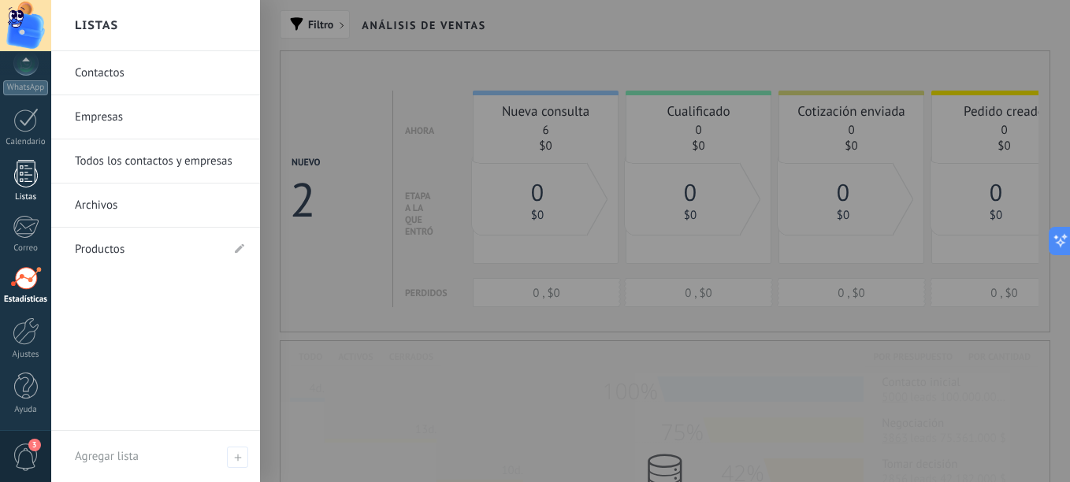
click at [27, 175] on div at bounding box center [26, 174] width 24 height 28
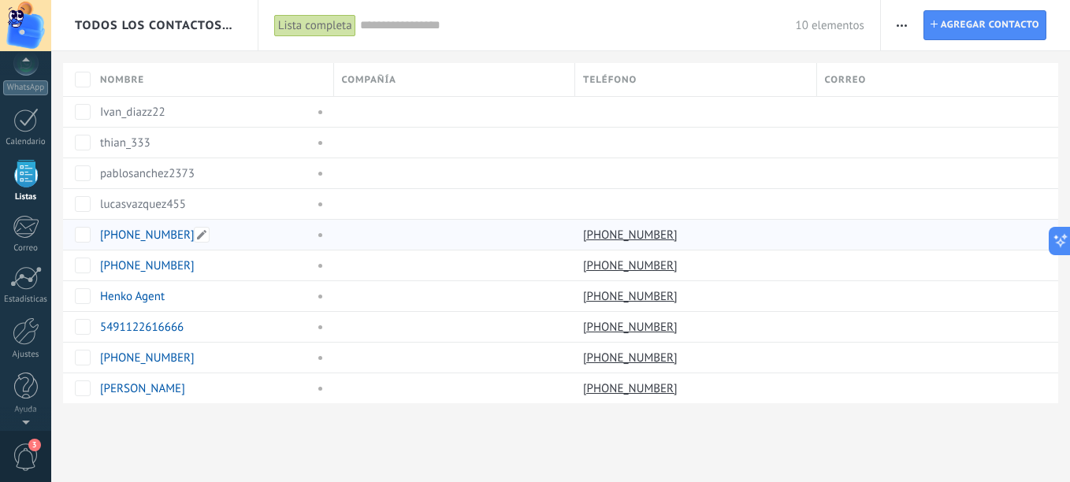
scroll to position [98, 0]
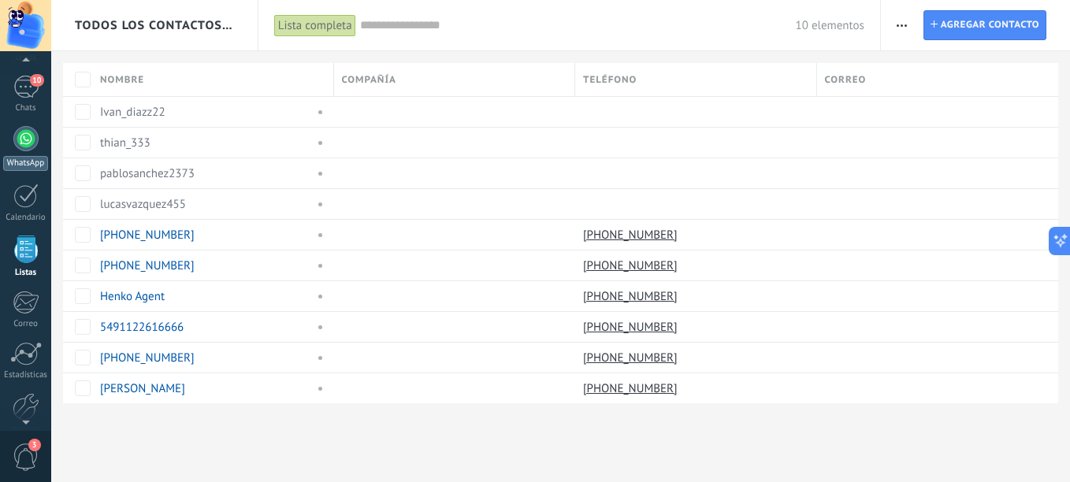
click at [32, 165] on div "WhatsApp" at bounding box center [25, 163] width 45 height 15
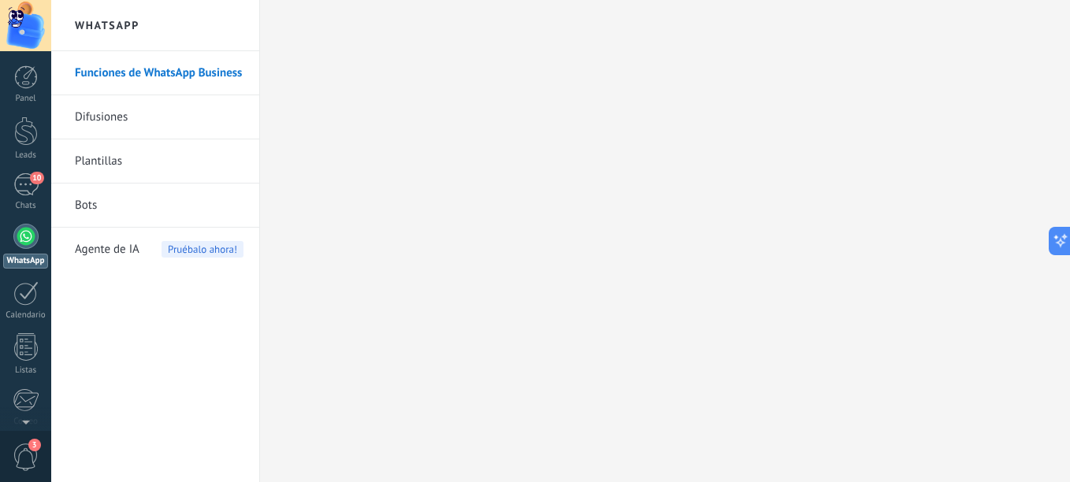
click at [115, 169] on link "Plantillas" at bounding box center [159, 161] width 169 height 44
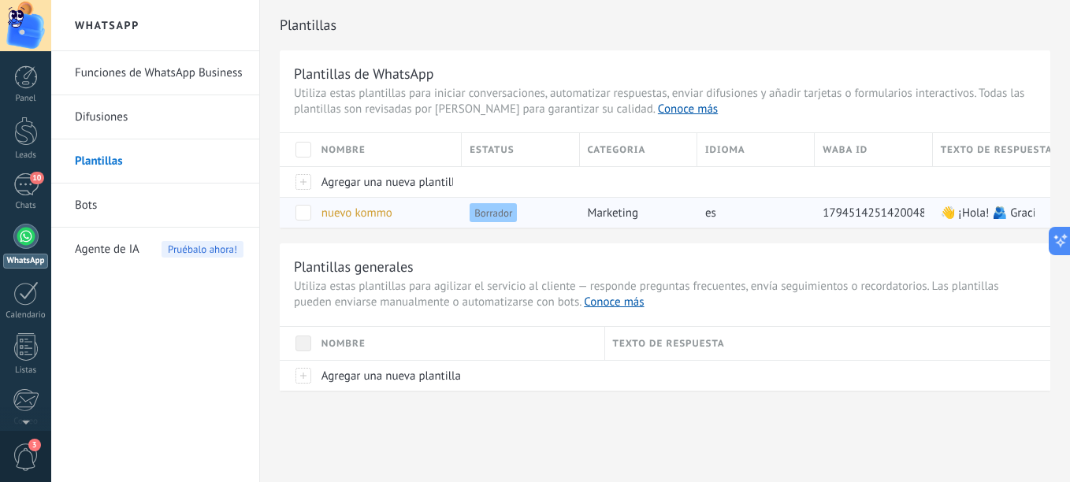
click at [310, 211] on span at bounding box center [303, 213] width 16 height 16
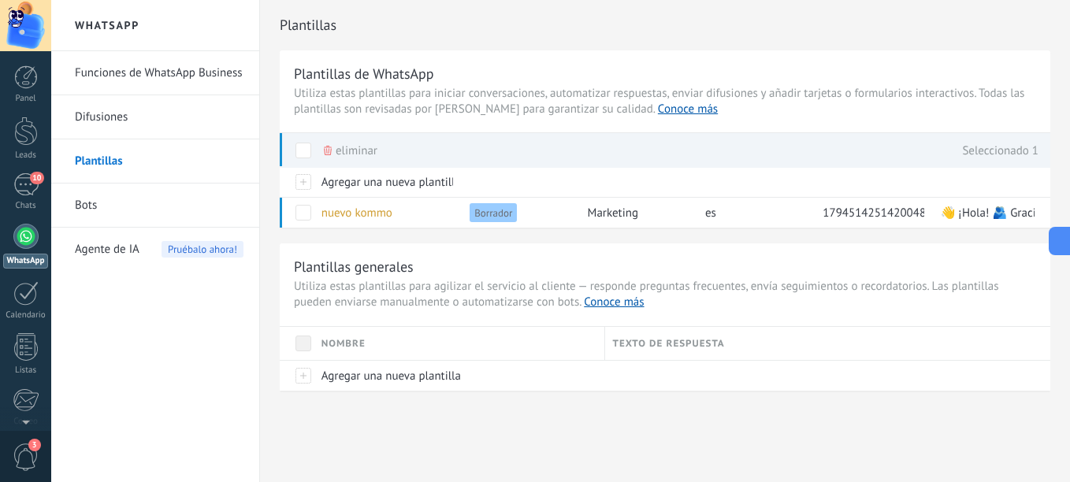
drag, startPoint x: 453, startPoint y: 217, endPoint x: 657, endPoint y: 236, distance: 205.0
drag, startPoint x: 716, startPoint y: 222, endPoint x: 761, endPoint y: 222, distance: 44.9
click at [305, 200] on div at bounding box center [297, 212] width 34 height 31
click at [304, 212] on span at bounding box center [303, 213] width 16 height 16
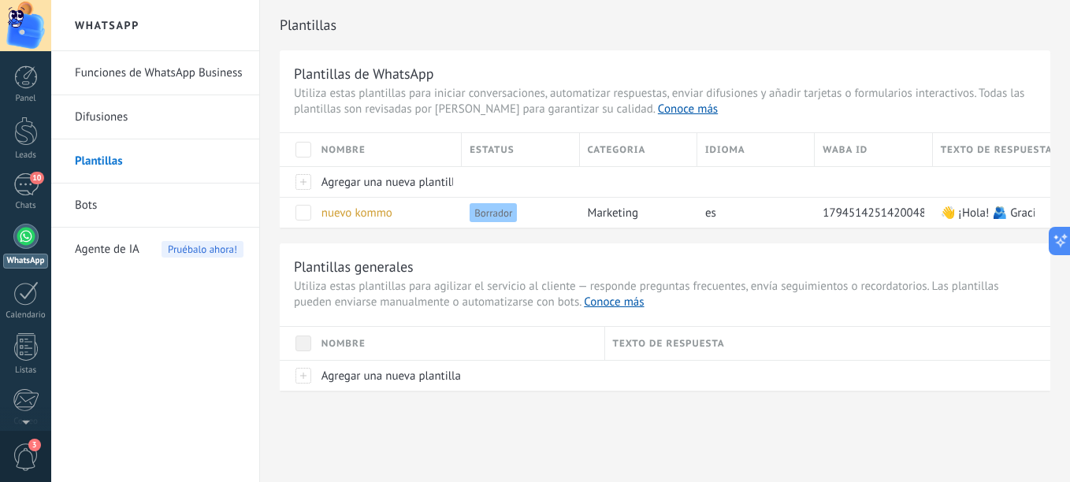
click at [157, 204] on link "Bots" at bounding box center [159, 206] width 169 height 44
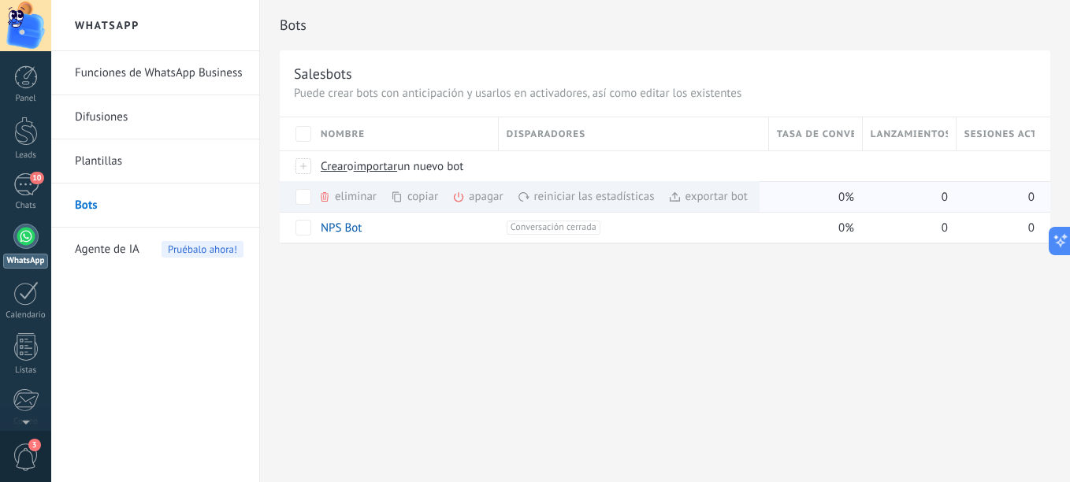
click at [333, 195] on div "eliminar màs" at bounding box center [374, 196] width 112 height 31
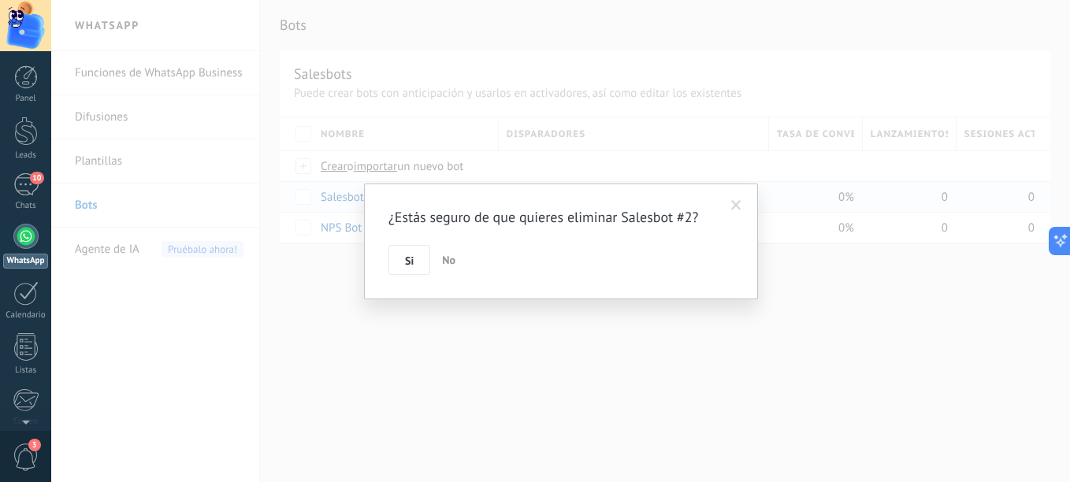
click at [431, 258] on div "Si No" at bounding box center [560, 260] width 345 height 30
click at [436, 260] on button "No" at bounding box center [449, 260] width 26 height 30
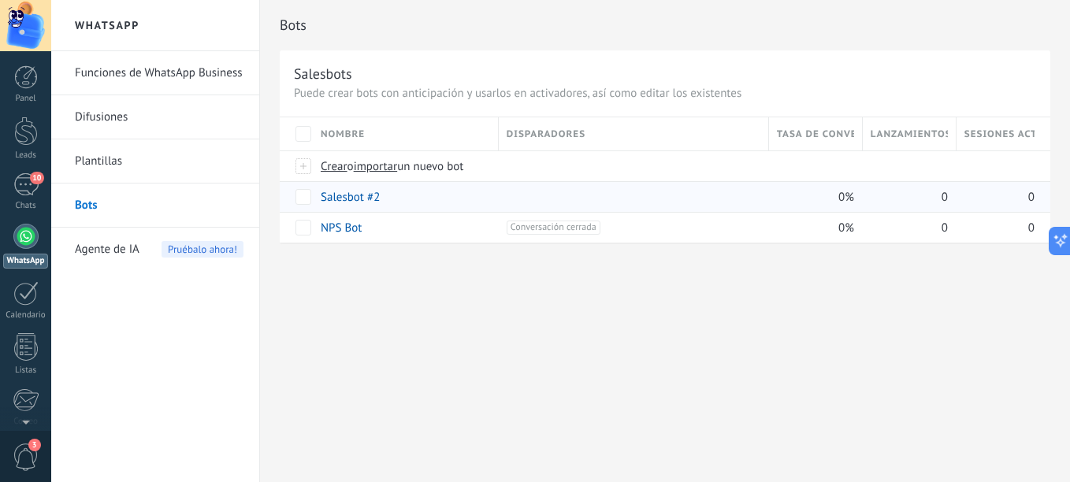
click at [112, 245] on span "Agente de IA" at bounding box center [107, 250] width 65 height 44
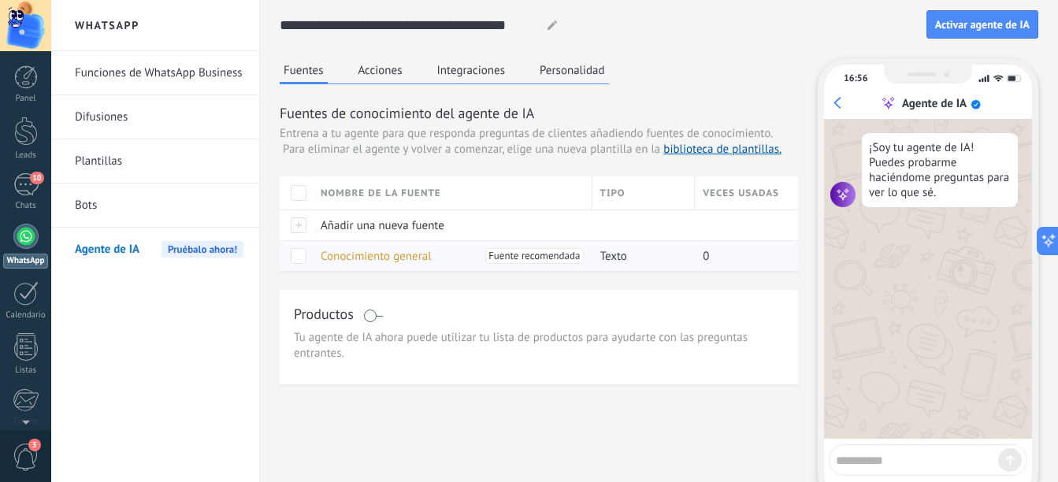
click at [303, 257] on span at bounding box center [299, 256] width 16 height 16
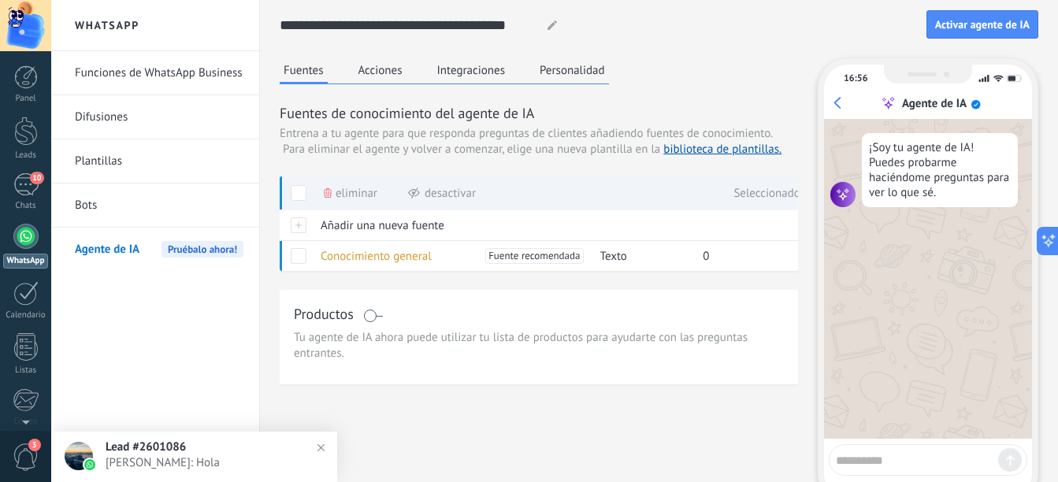
click at [180, 217] on link "Bots" at bounding box center [159, 206] width 169 height 44
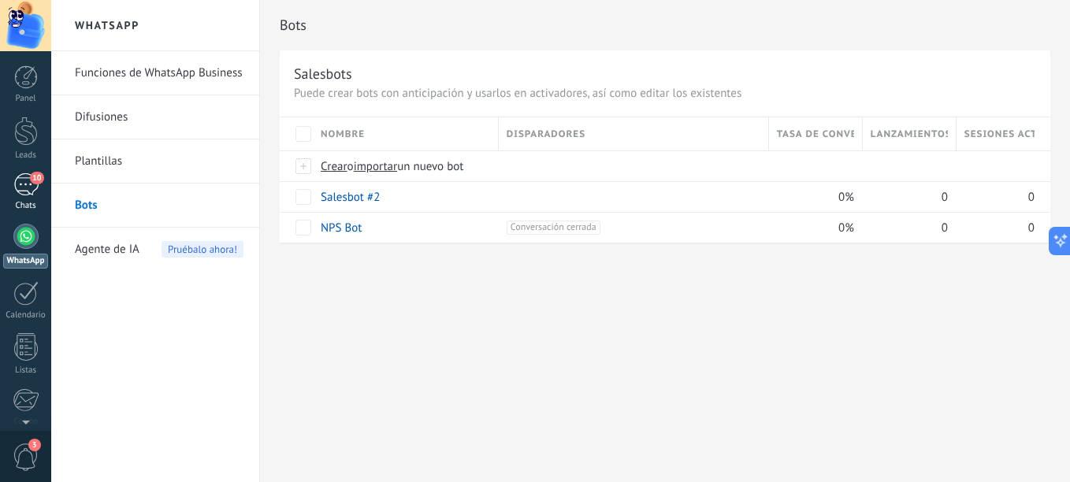
click at [43, 195] on link "10 Chats" at bounding box center [25, 192] width 51 height 38
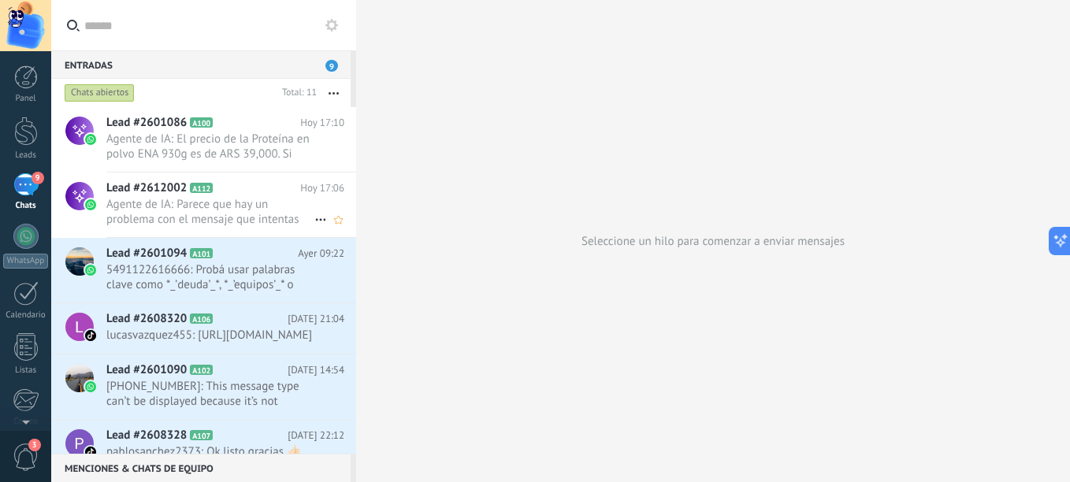
click at [227, 225] on span "Agente de IA: Parece que hay un problema con el mensaje que intentas enviar. ¿P…" at bounding box center [210, 212] width 208 height 30
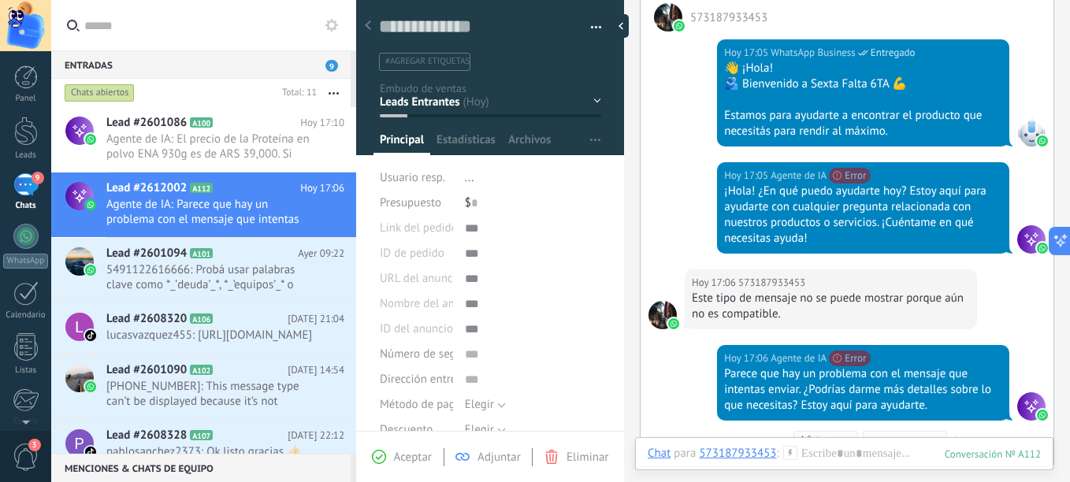
scroll to position [315, 0]
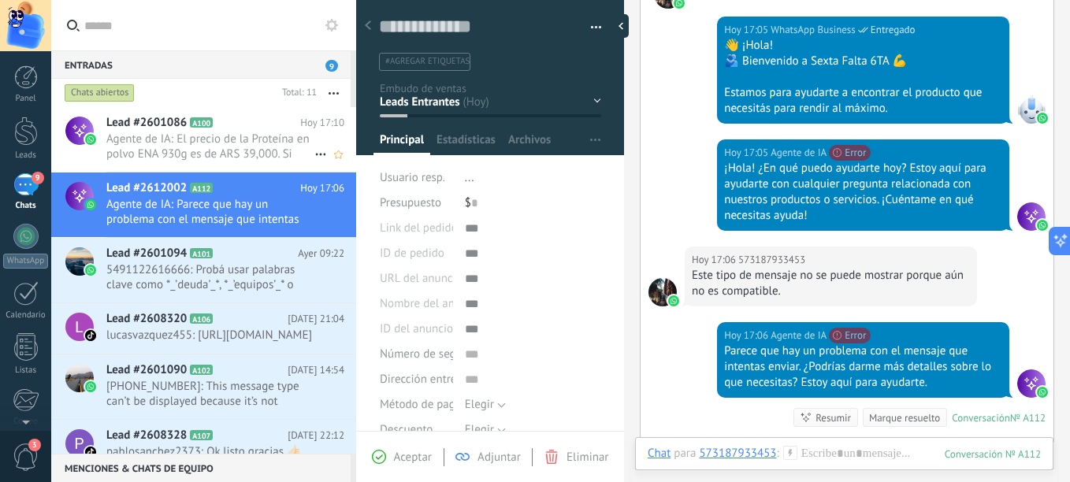
click at [262, 149] on span "Agente de IA: El precio de la Proteína en polvo ENA 930g es de ARS 39,000. Si n…" at bounding box center [210, 147] width 208 height 30
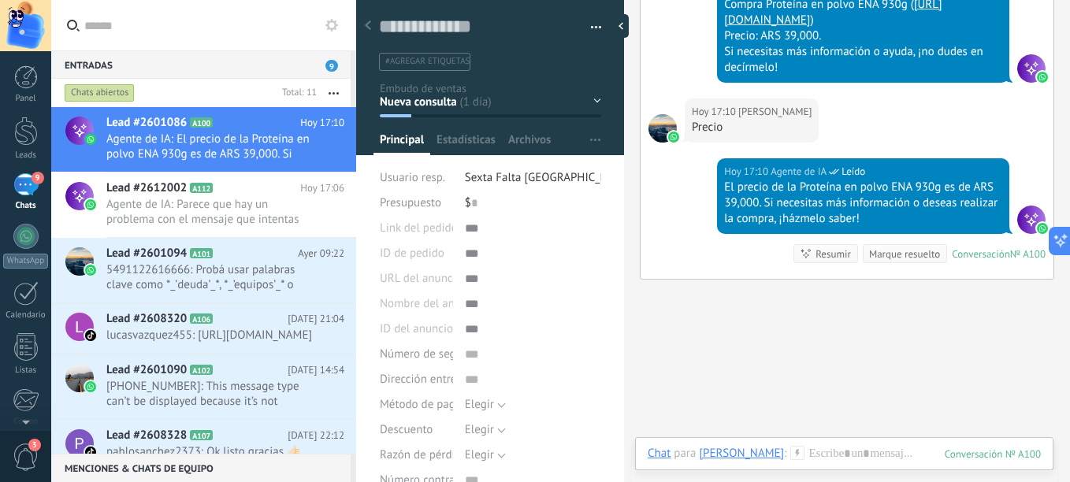
scroll to position [2157, 0]
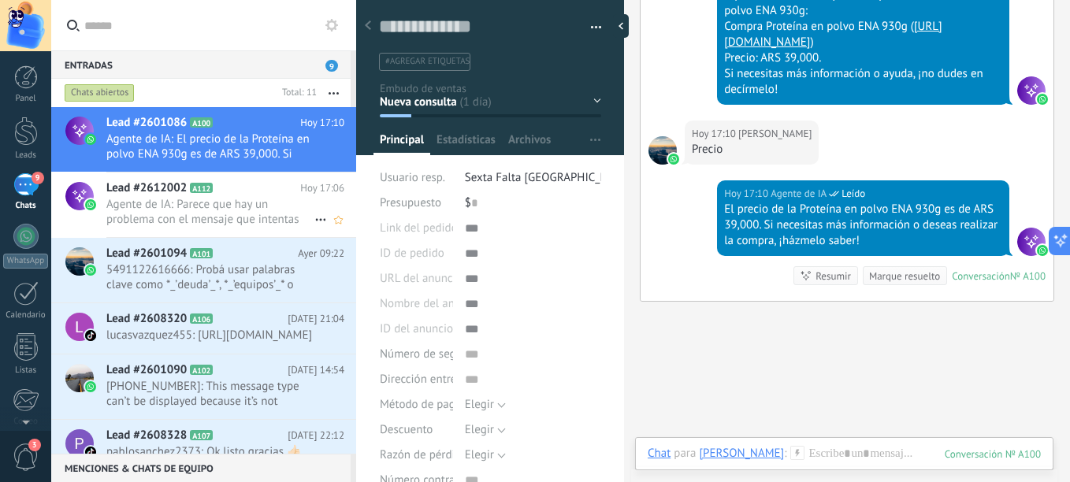
click at [263, 219] on span "Agente de IA: Parece que hay un problema con el mensaje que intentas enviar. ¿P…" at bounding box center [210, 212] width 208 height 30
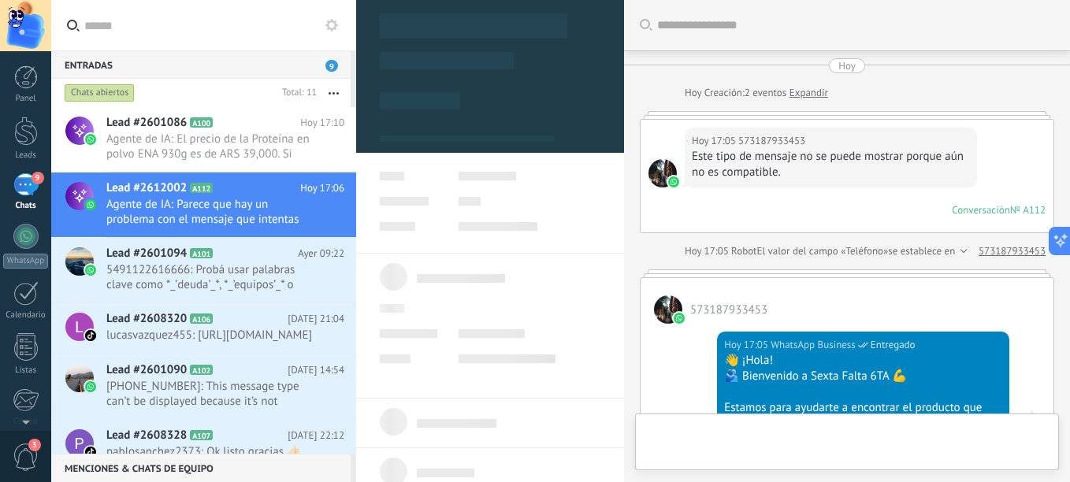
type textarea "**********"
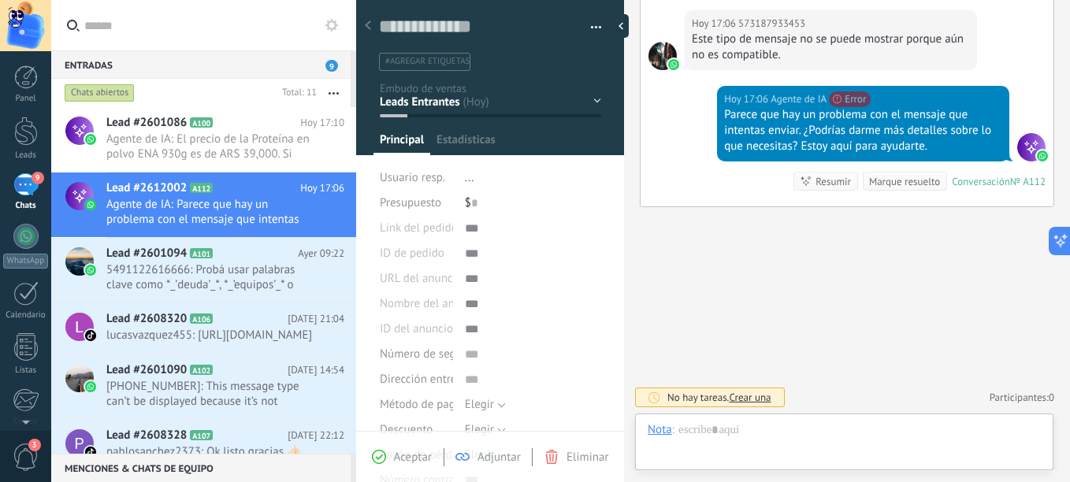
scroll to position [24, 0]
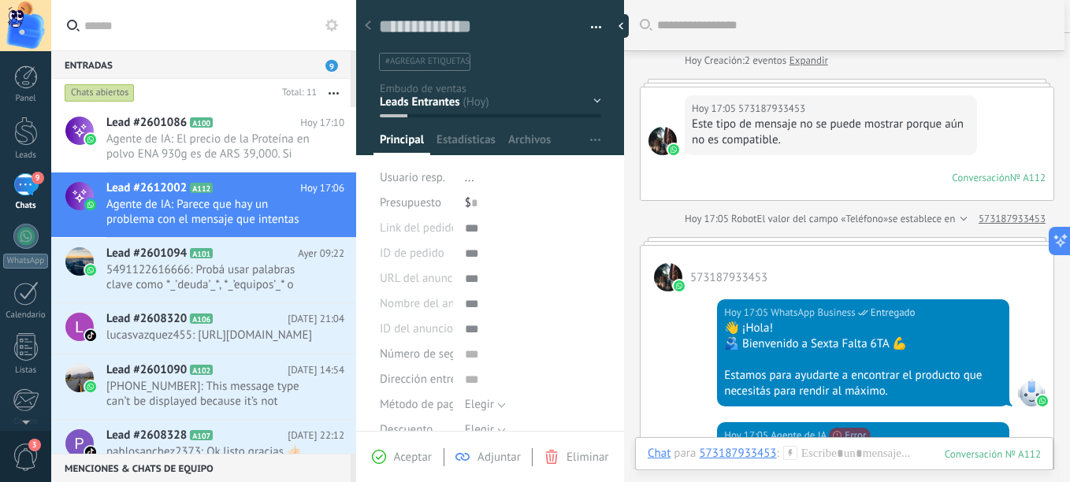
drag, startPoint x: 820, startPoint y: 204, endPoint x: 815, endPoint y: 227, distance: 23.3
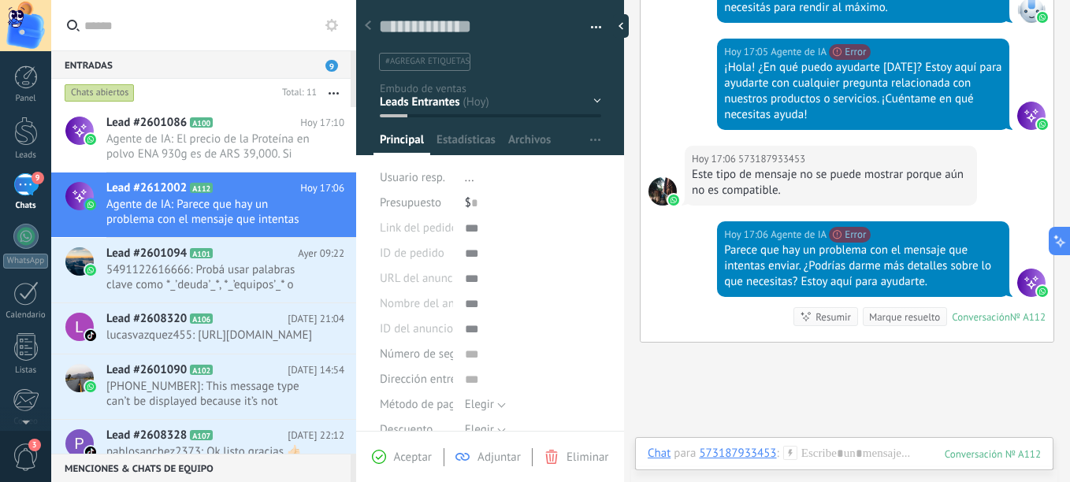
scroll to position [437, 0]
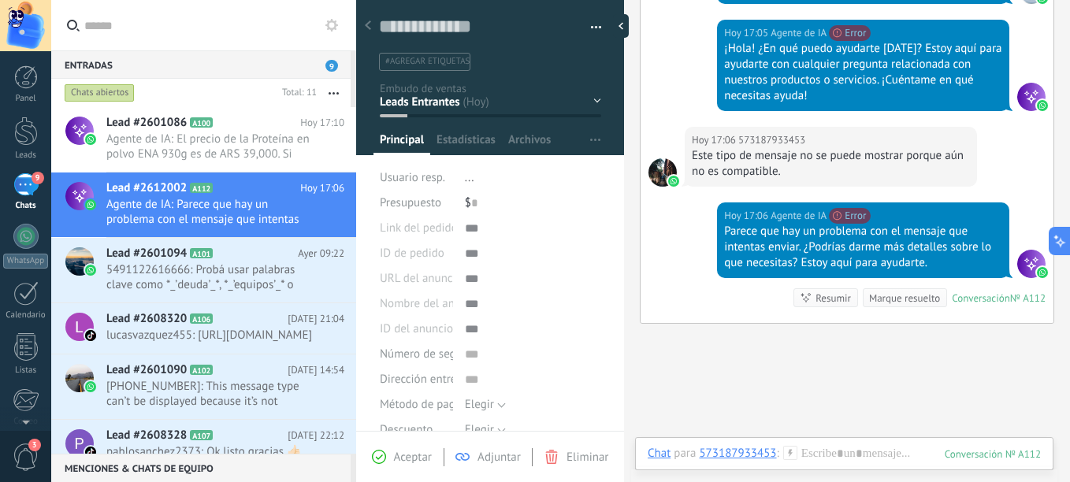
drag, startPoint x: 831, startPoint y: 288, endPoint x: 835, endPoint y: 309, distance: 21.6
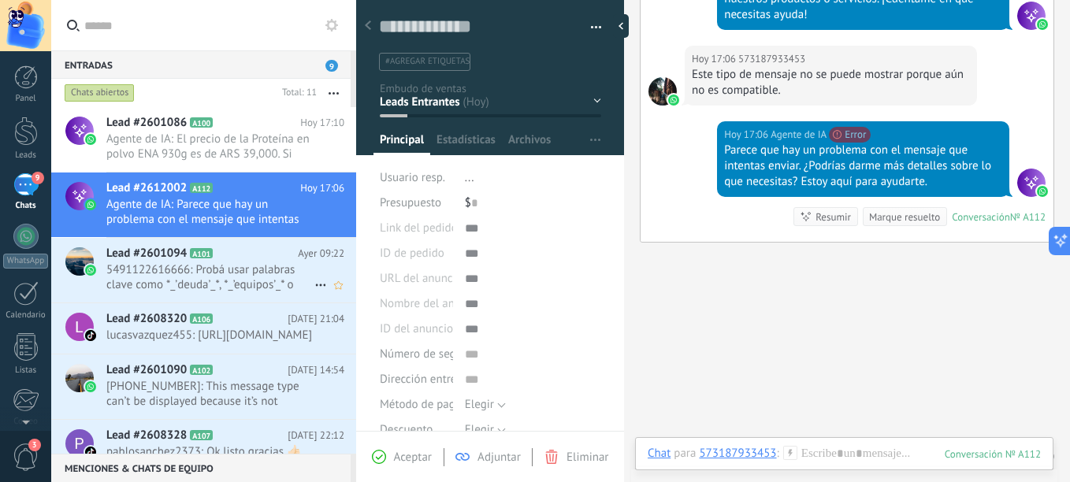
click at [261, 279] on span "5491122616666: Probá usar palabras clave como *_’deuda’_*, *_’equipos’_* o *_’m…" at bounding box center [210, 277] width 208 height 30
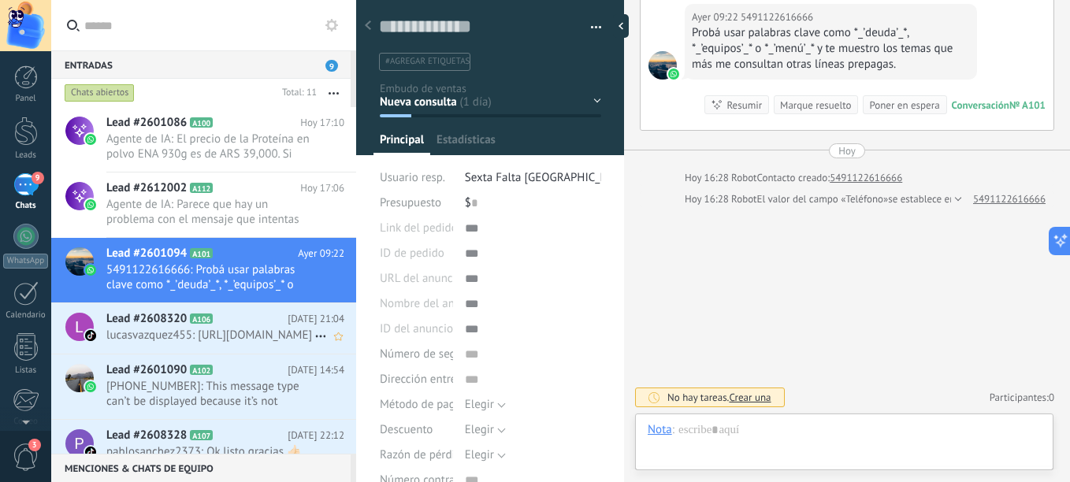
scroll to position [24, 0]
click at [243, 329] on span "lucasvazquez455: [URL][DOMAIN_NAME]" at bounding box center [210, 335] width 208 height 15
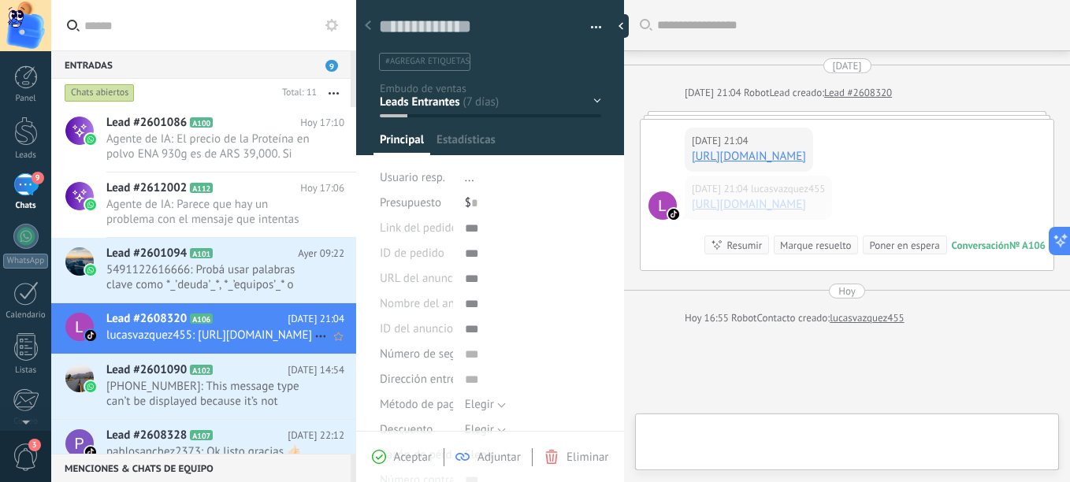
type textarea "**********"
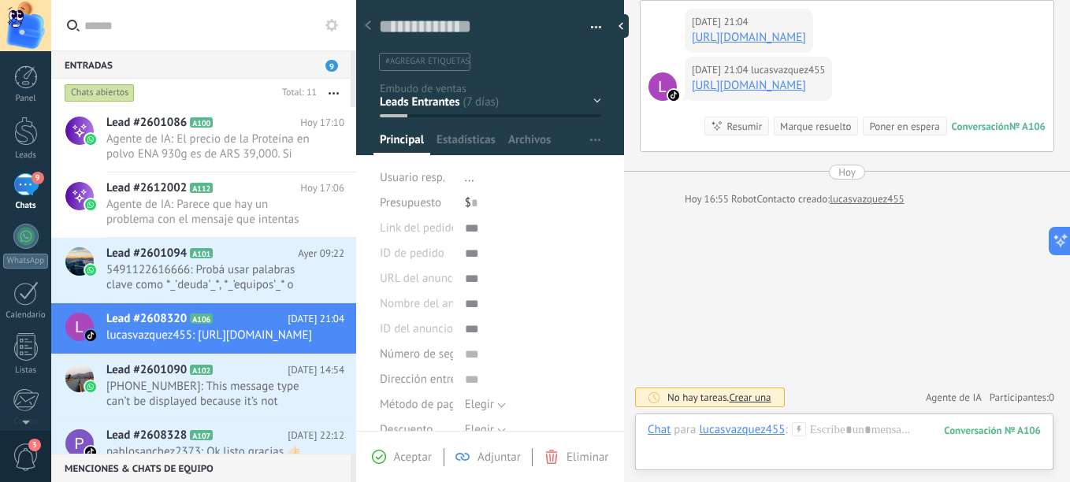
click at [9, 184] on link "9 Chats" at bounding box center [25, 192] width 51 height 38
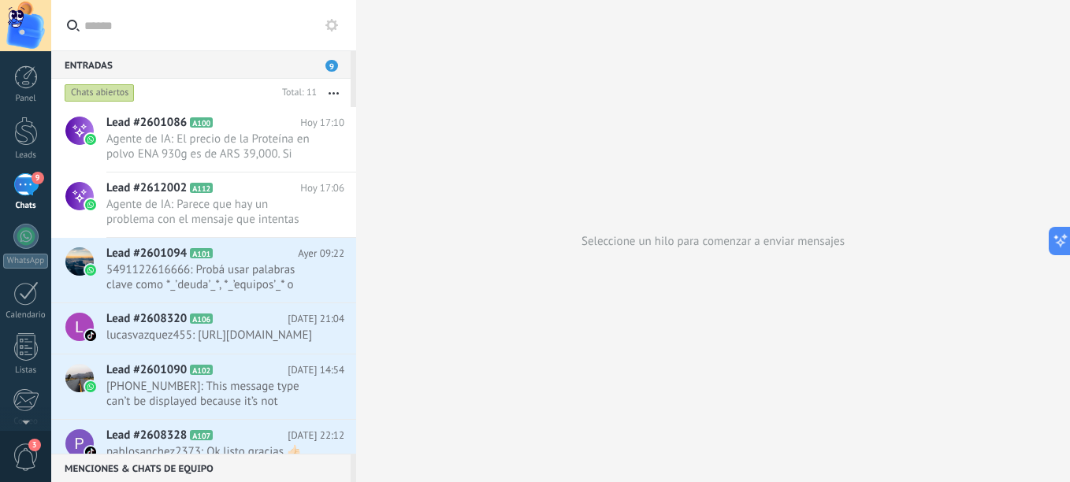
click at [310, 66] on div "Entradas 9" at bounding box center [200, 64] width 299 height 28
click at [340, 65] on div "Entradas 9" at bounding box center [200, 64] width 299 height 28
click at [24, 143] on div at bounding box center [26, 131] width 24 height 29
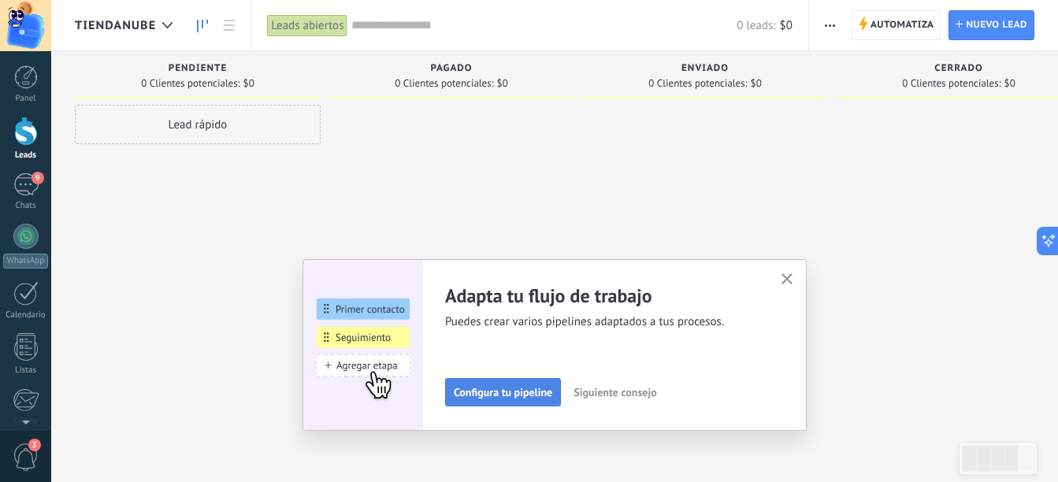
click at [526, 398] on span "Configura tu pipeline" at bounding box center [503, 392] width 98 height 11
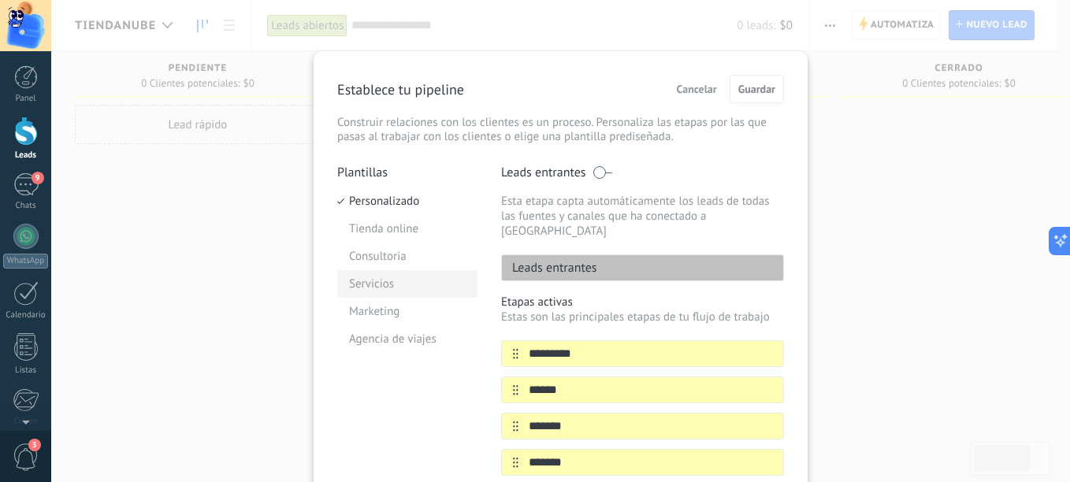
scroll to position [79, 0]
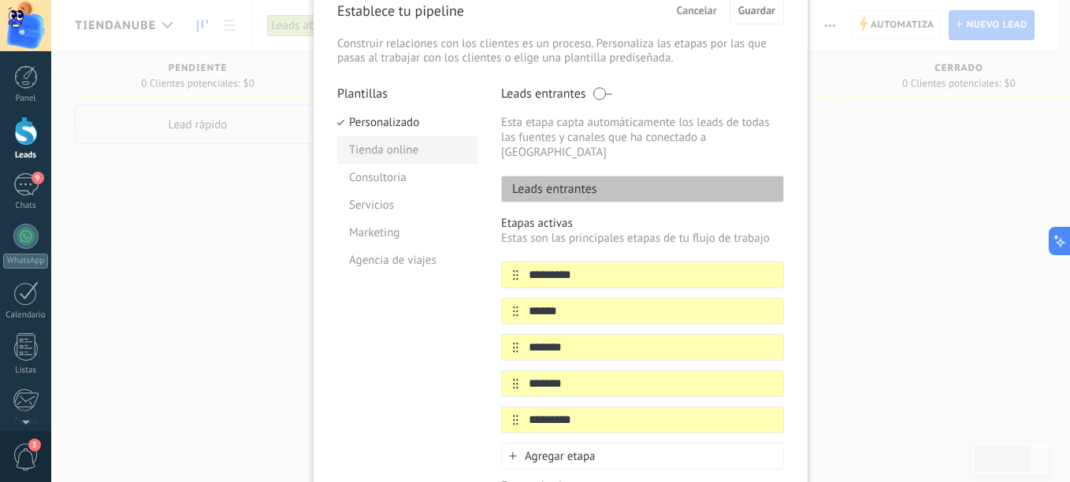
click at [372, 151] on li "Tienda online" at bounding box center [407, 150] width 140 height 28
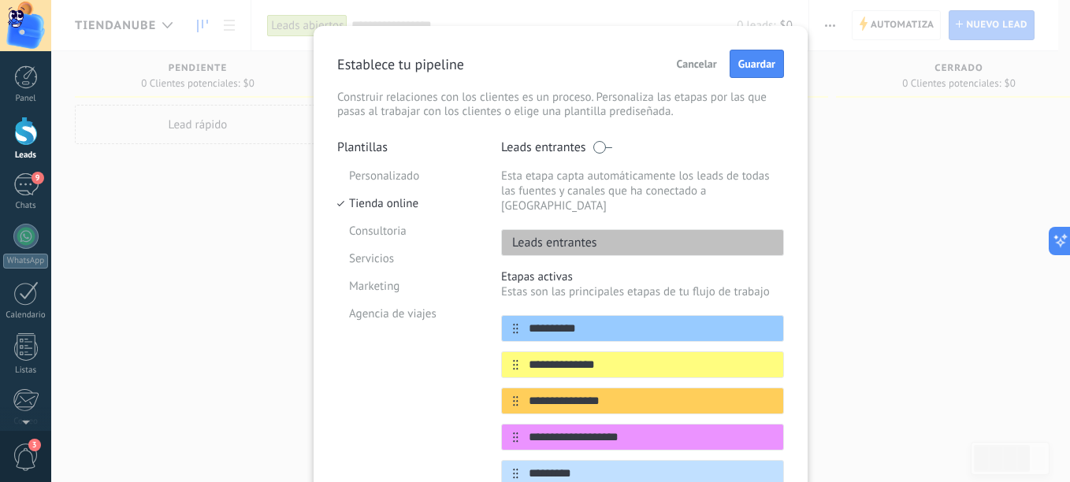
scroll to position [0, 0]
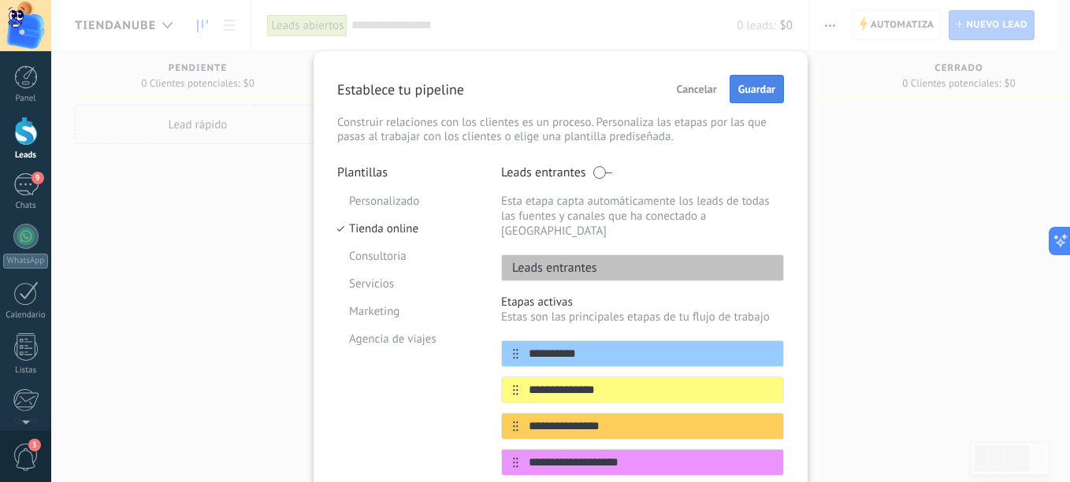
click at [754, 90] on span "Guardar" at bounding box center [756, 89] width 37 height 11
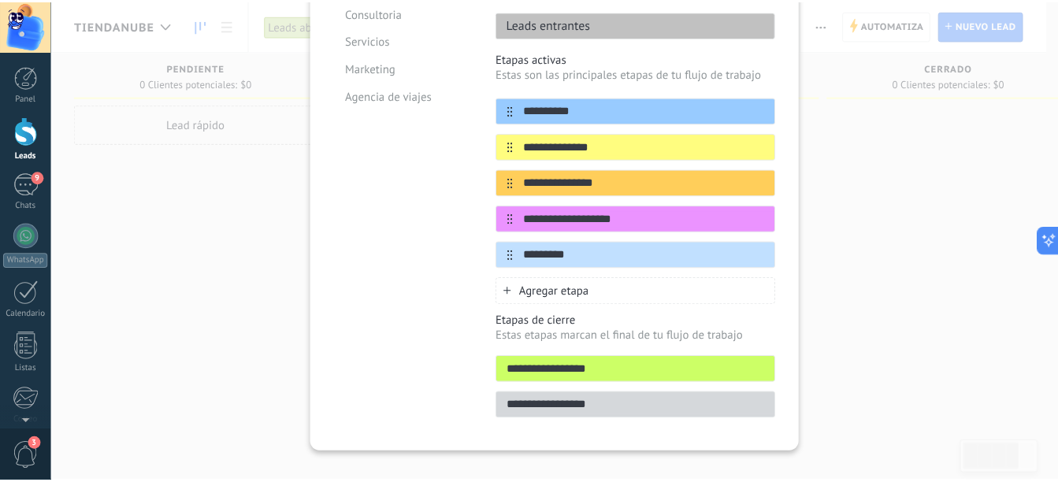
scroll to position [251, 0]
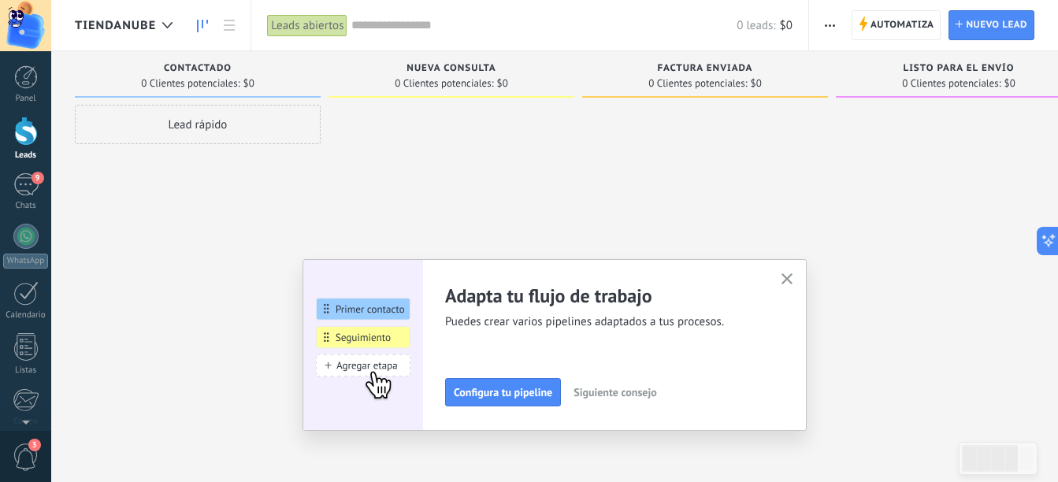
click at [789, 284] on use "button" at bounding box center [788, 279] width 12 height 12
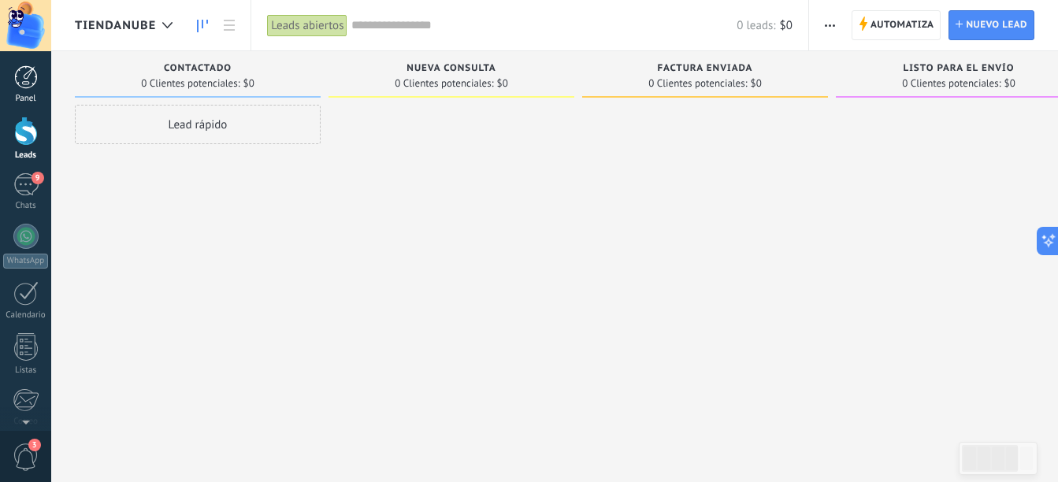
click at [29, 94] on div "Panel" at bounding box center [26, 99] width 46 height 10
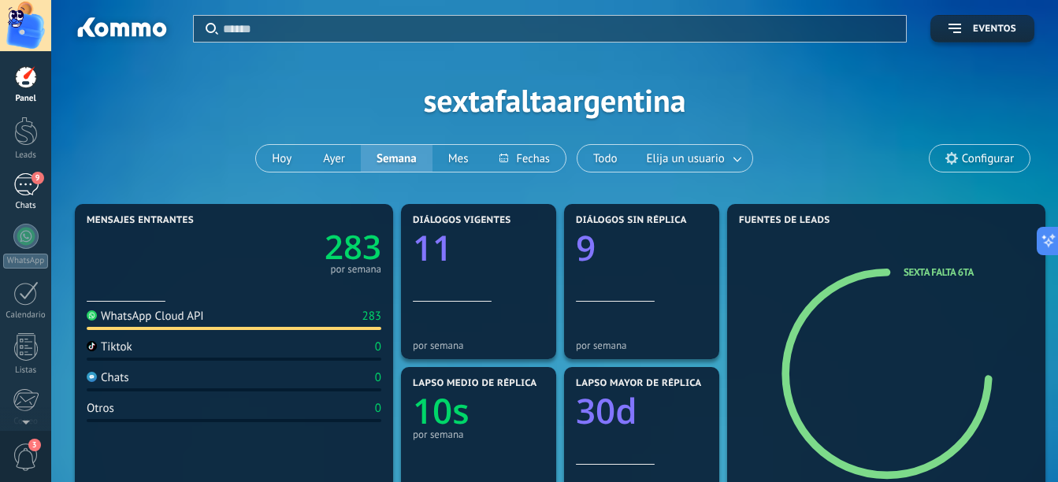
click at [32, 188] on div "9" at bounding box center [25, 184] width 25 height 23
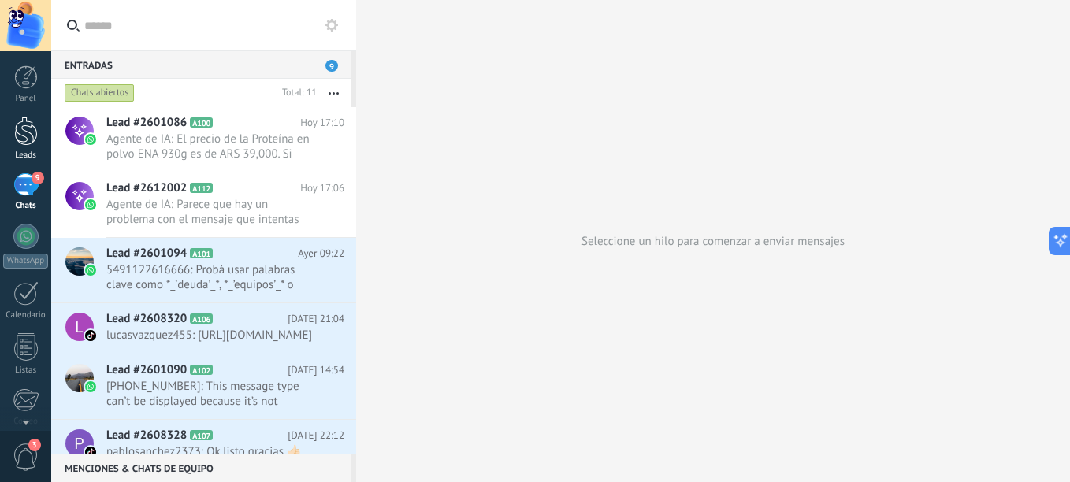
click at [34, 144] on div at bounding box center [26, 131] width 24 height 29
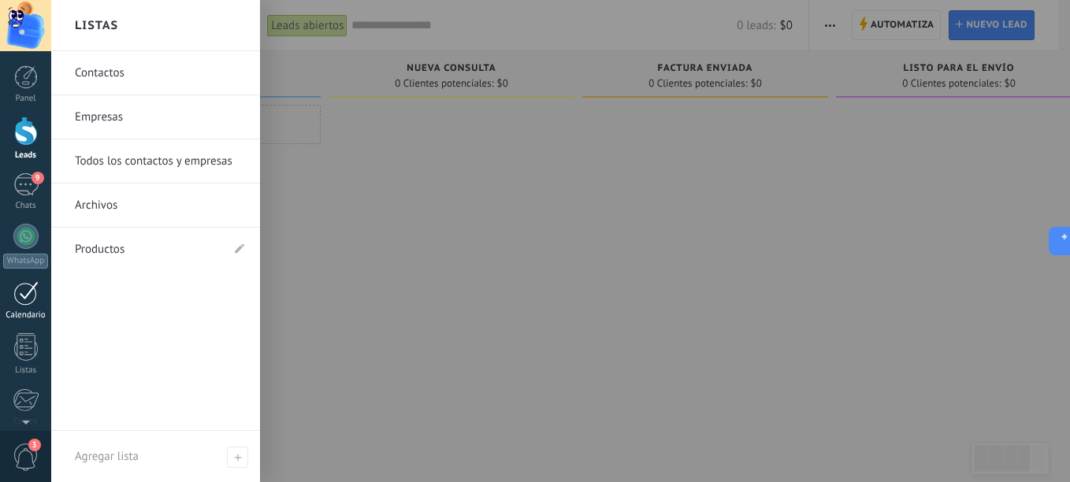
click at [28, 309] on link "Calendario" at bounding box center [25, 300] width 51 height 39
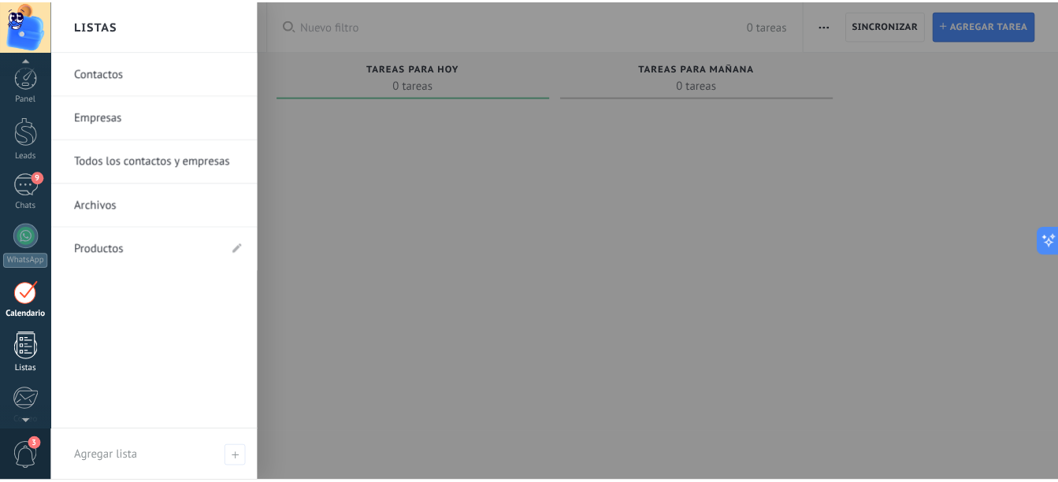
scroll to position [79, 0]
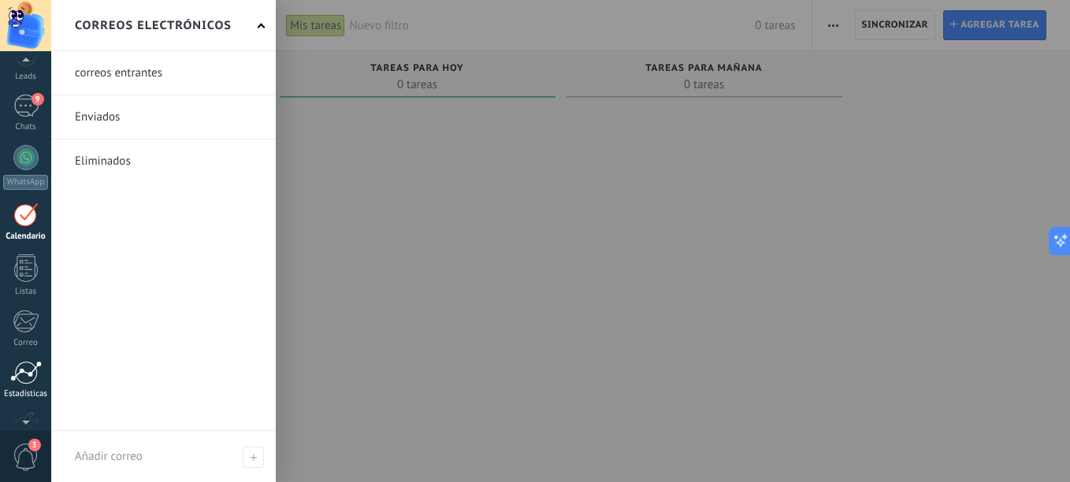
click at [27, 376] on div at bounding box center [26, 373] width 32 height 24
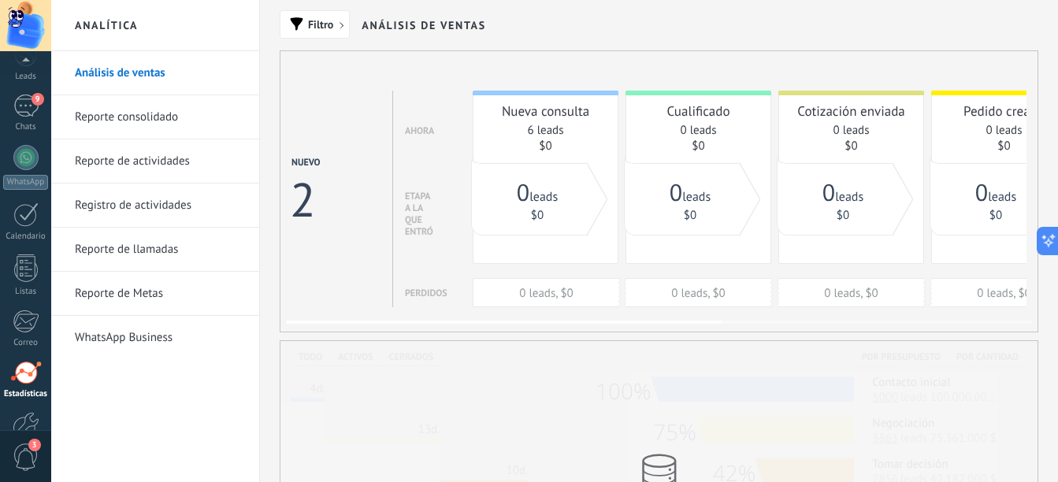
scroll to position [173, 0]
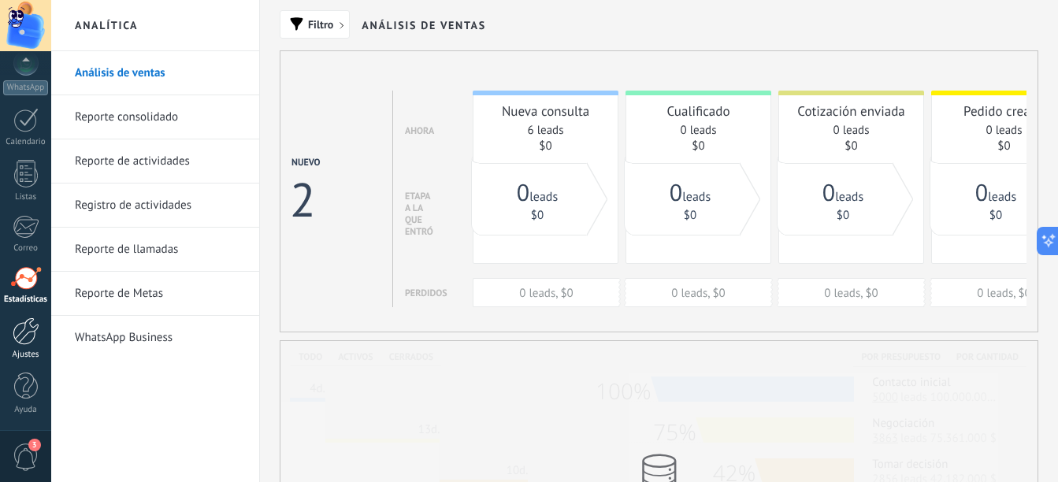
click at [28, 343] on div at bounding box center [26, 332] width 27 height 28
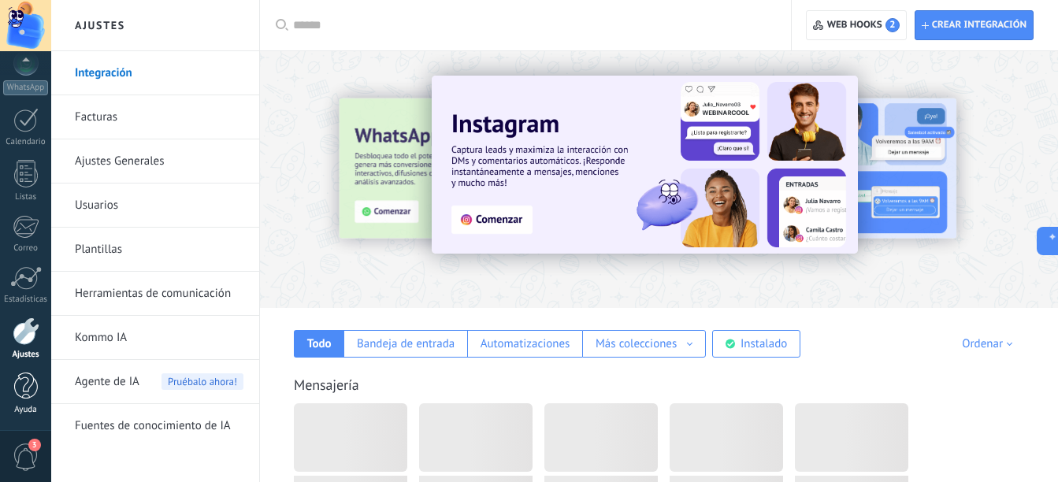
click at [32, 386] on div at bounding box center [26, 387] width 24 height 28
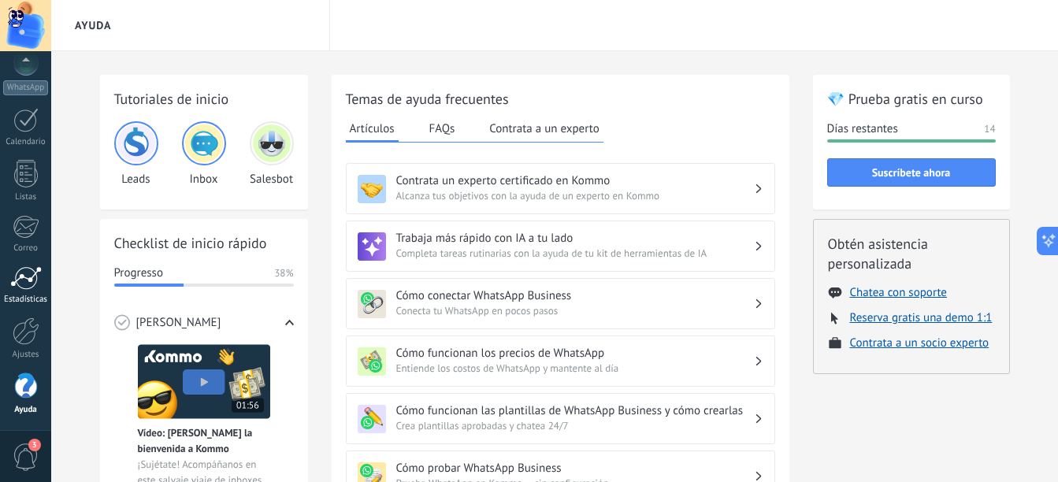
click at [35, 294] on link "Estadísticas" at bounding box center [25, 285] width 51 height 39
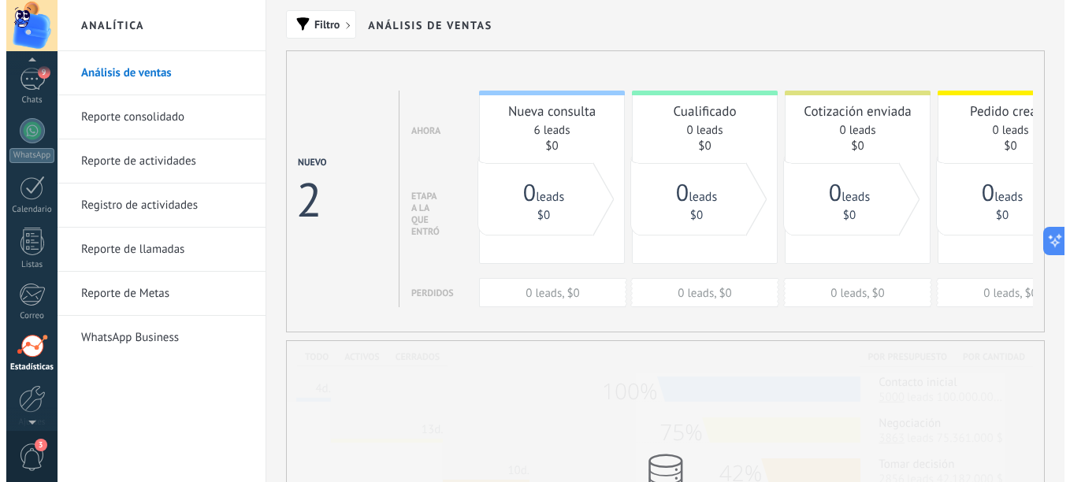
scroll to position [173, 0]
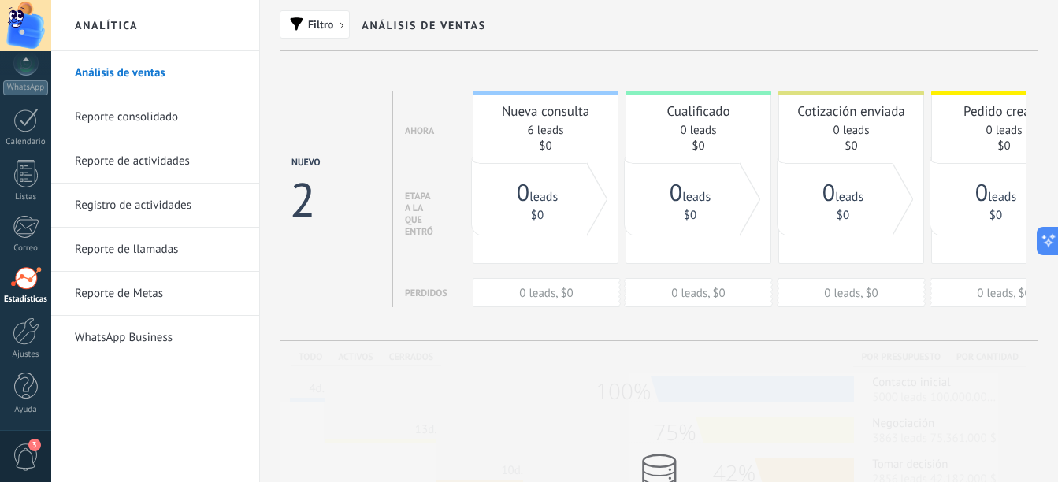
click at [20, 449] on span "3" at bounding box center [26, 458] width 27 height 28
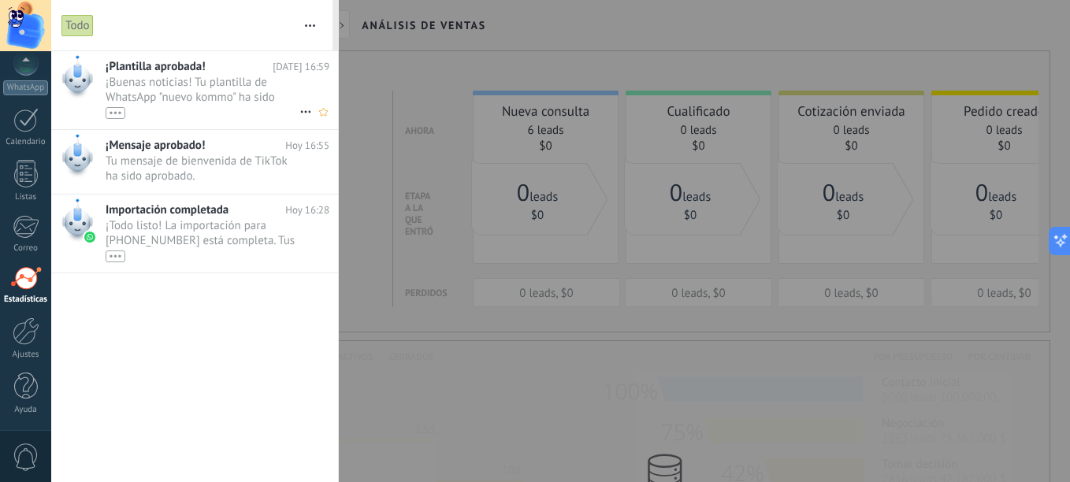
click at [175, 99] on span "¡Buenas noticias! Tu plantilla de WhatsApp "nuevo kommo" ha sido aprobada por M…" at bounding box center [203, 97] width 194 height 44
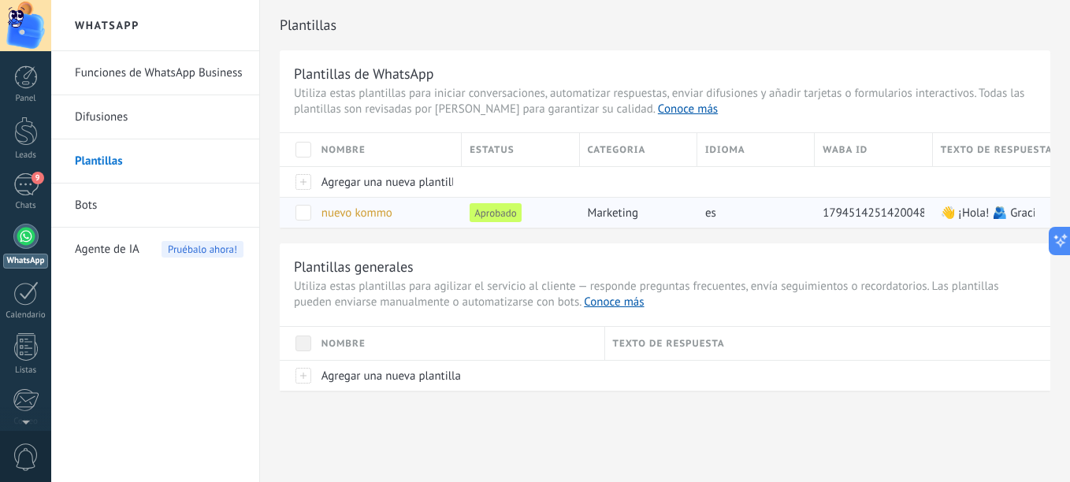
click at [306, 219] on span at bounding box center [303, 213] width 16 height 16
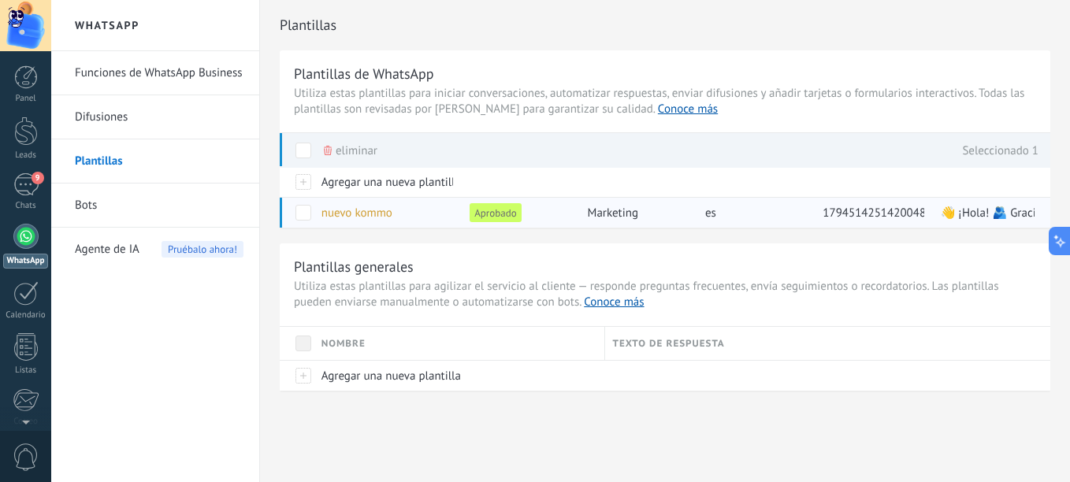
click at [466, 221] on div "Aprobado" at bounding box center [517, 213] width 110 height 30
click at [303, 221] on div at bounding box center [297, 212] width 34 height 31
click at [300, 212] on span at bounding box center [303, 213] width 16 height 16
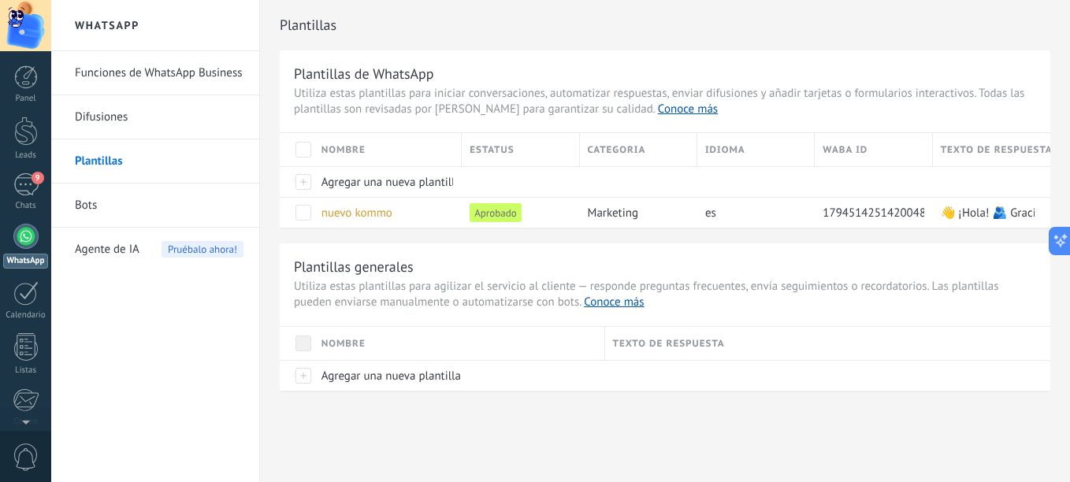
click at [102, 198] on link "Bots" at bounding box center [159, 206] width 169 height 44
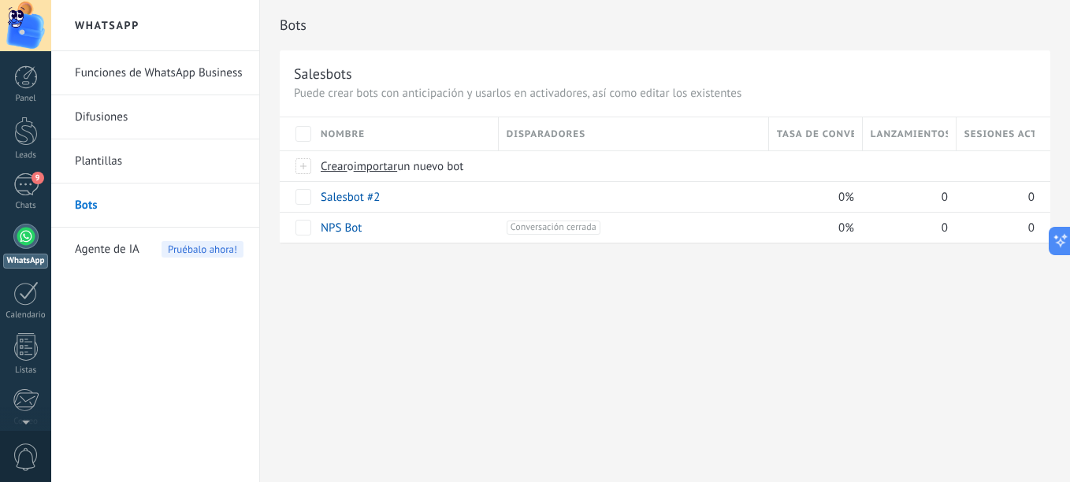
click at [124, 247] on span "Agente de IA" at bounding box center [107, 250] width 65 height 44
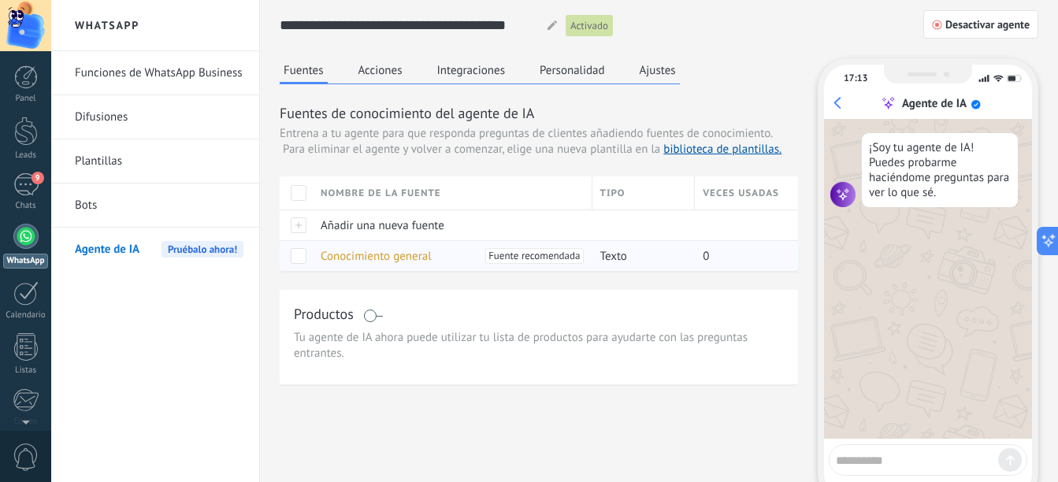
click at [342, 258] on span "Conocimiento general" at bounding box center [376, 256] width 111 height 15
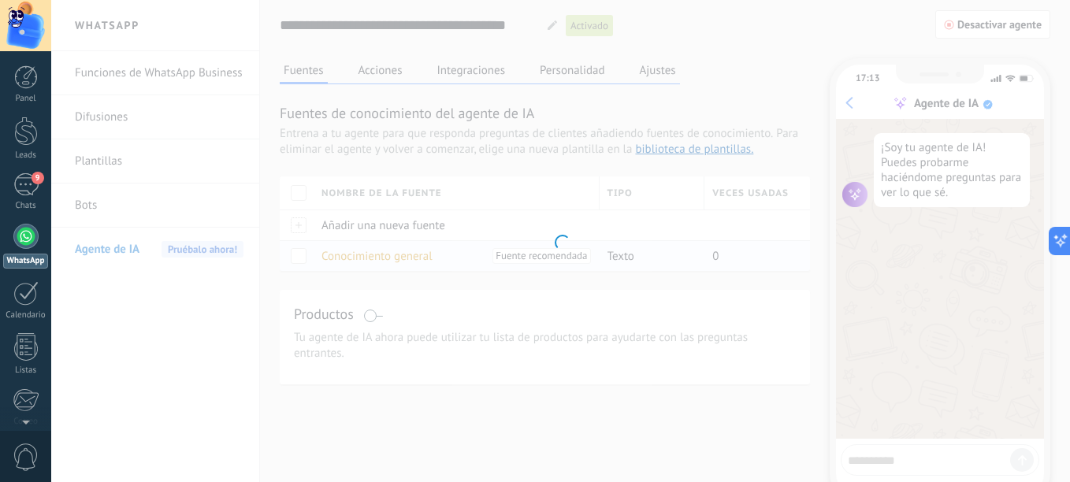
type input "**********"
type textarea "**********"
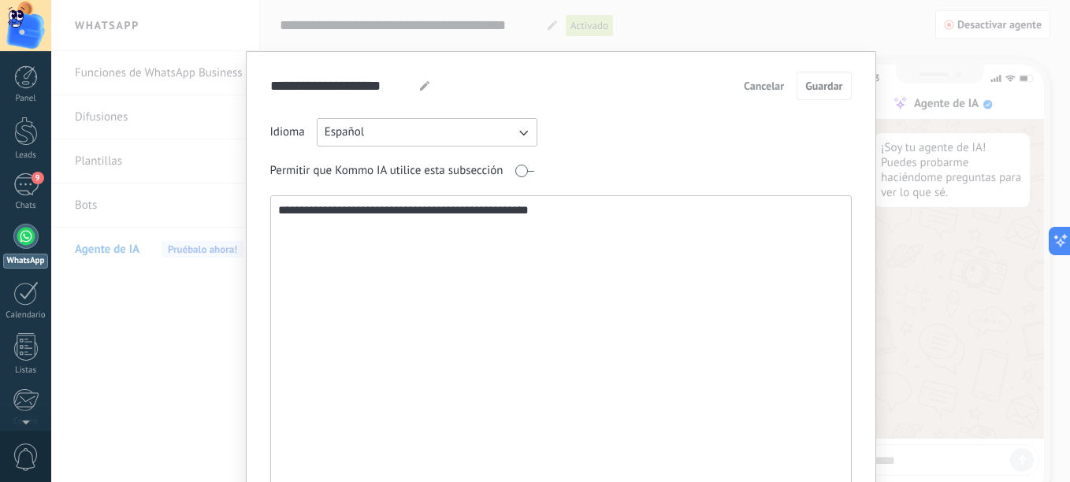
click at [418, 139] on button "Español" at bounding box center [427, 132] width 221 height 28
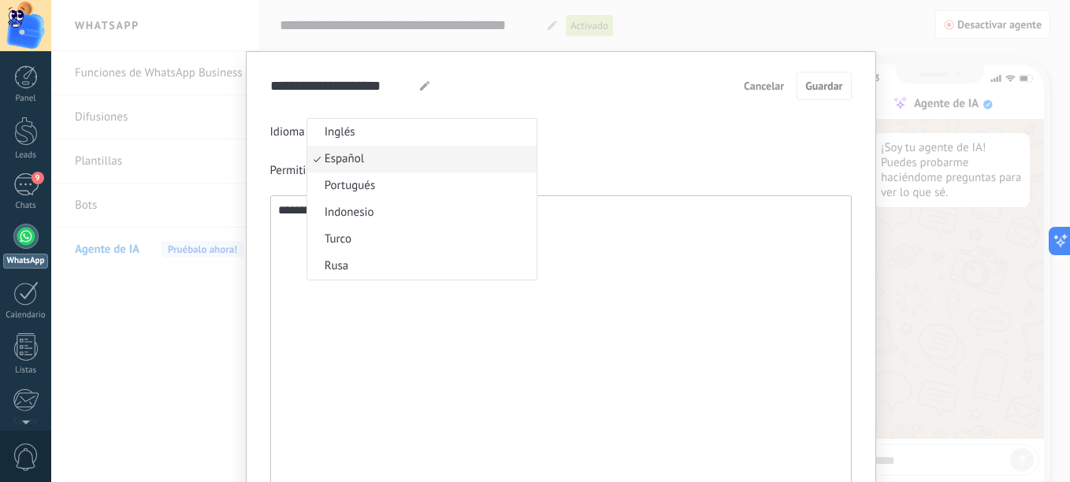
click at [418, 139] on li "Inglés" at bounding box center [421, 132] width 229 height 27
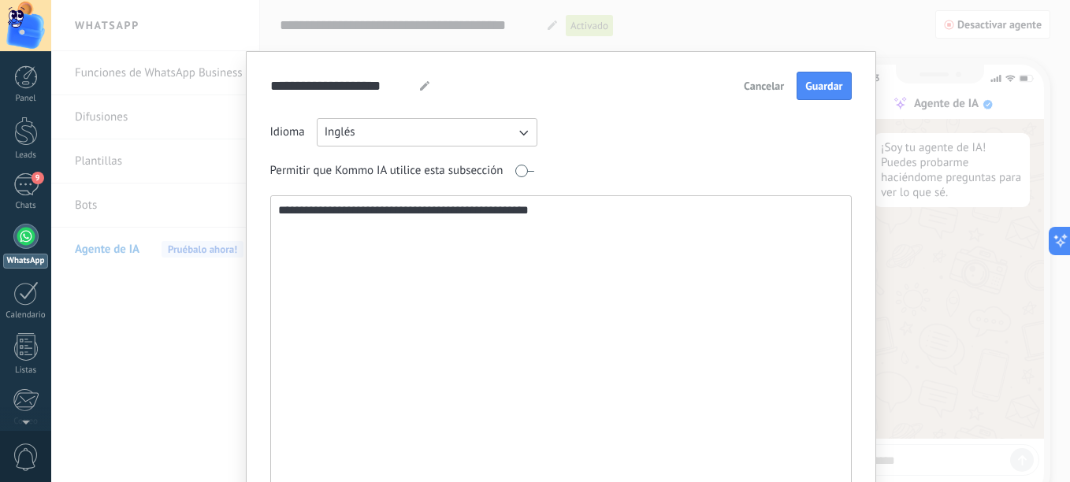
scroll to position [79, 0]
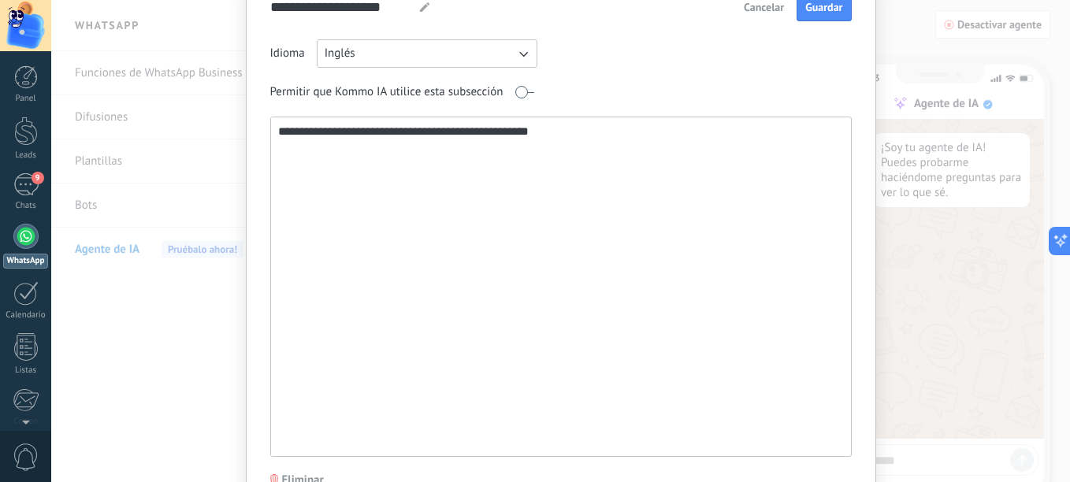
click at [367, 134] on textarea "**********" at bounding box center [559, 286] width 577 height 339
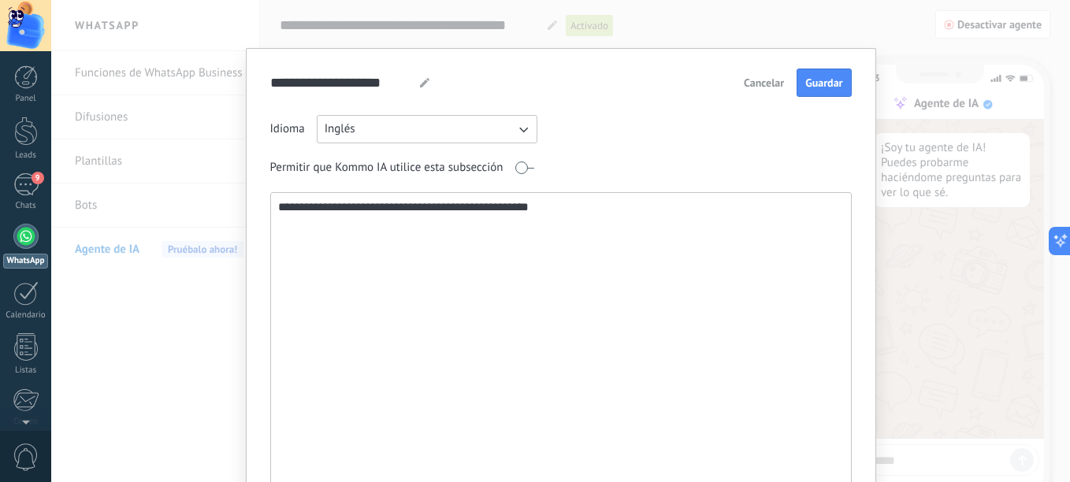
scroll to position [0, 0]
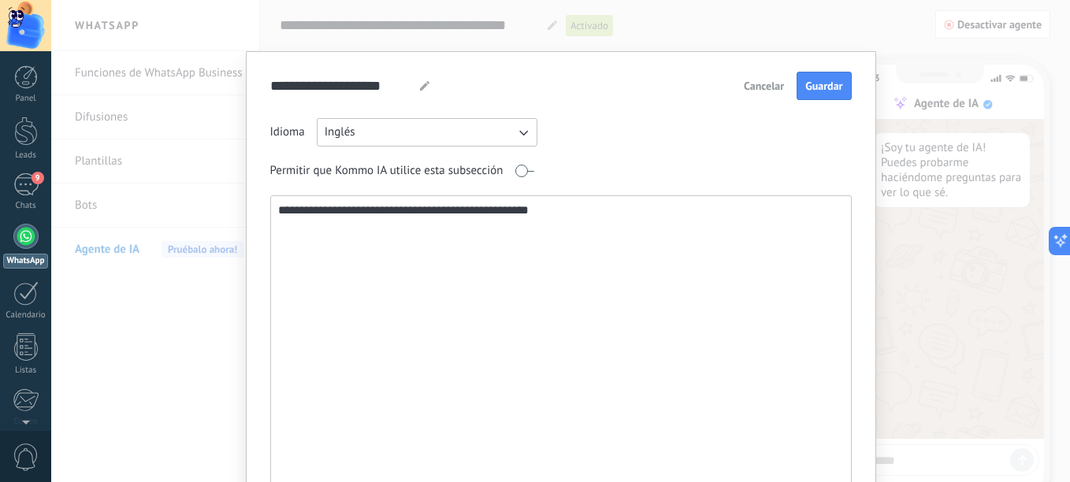
drag, startPoint x: 587, startPoint y: 213, endPoint x: 144, endPoint y: 210, distance: 442.9
click at [144, 210] on div "**********" at bounding box center [560, 241] width 1019 height 482
click at [744, 81] on span "Cancelar" at bounding box center [764, 85] width 40 height 11
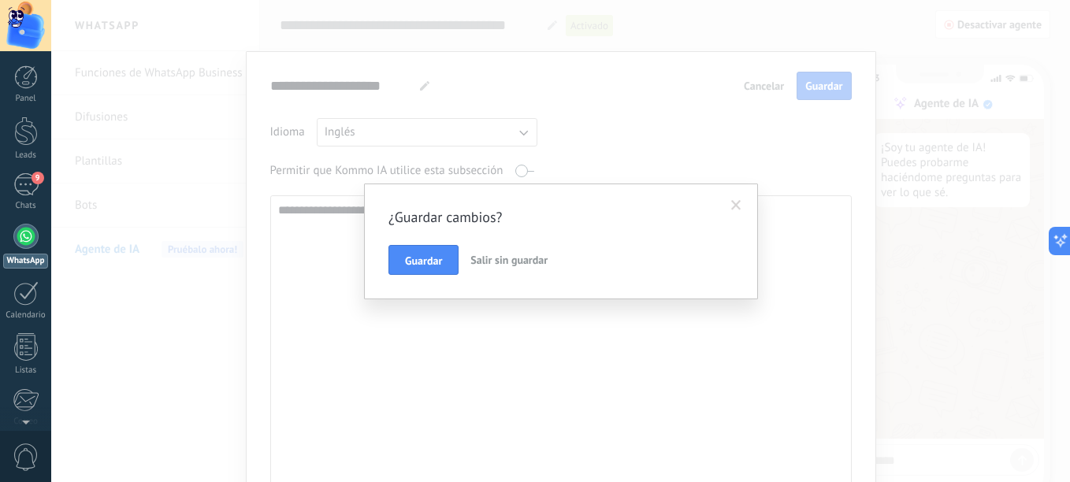
click at [472, 265] on span "Salir sin guardar" at bounding box center [508, 260] width 77 height 14
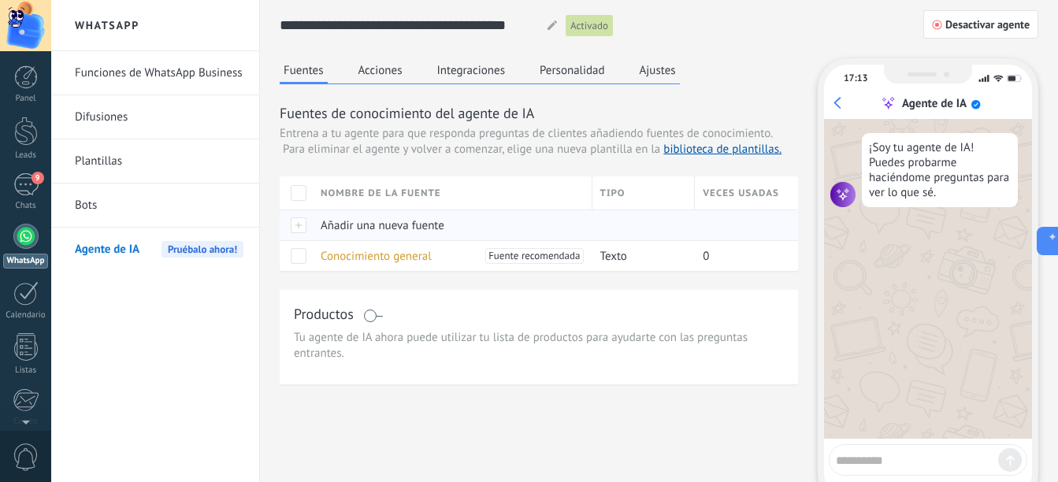
click at [407, 225] on span "Añadir una nueva fuente" at bounding box center [383, 225] width 124 height 15
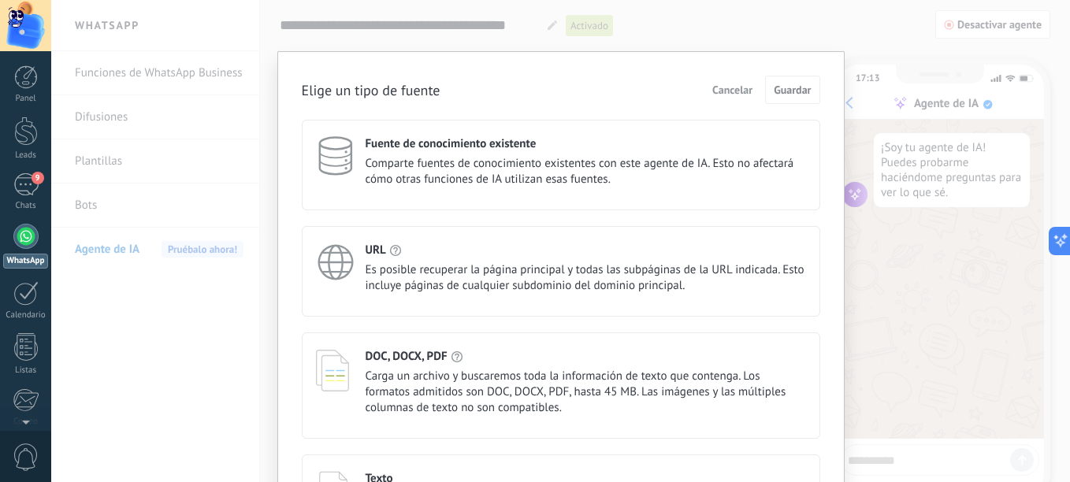
click at [281, 242] on div "Elige un tipo de fuente Cancelar Guardar Fuente de conocimiento existente Compa…" at bounding box center [560, 304] width 567 height 506
click at [748, 89] on span "Cancelar" at bounding box center [732, 89] width 40 height 11
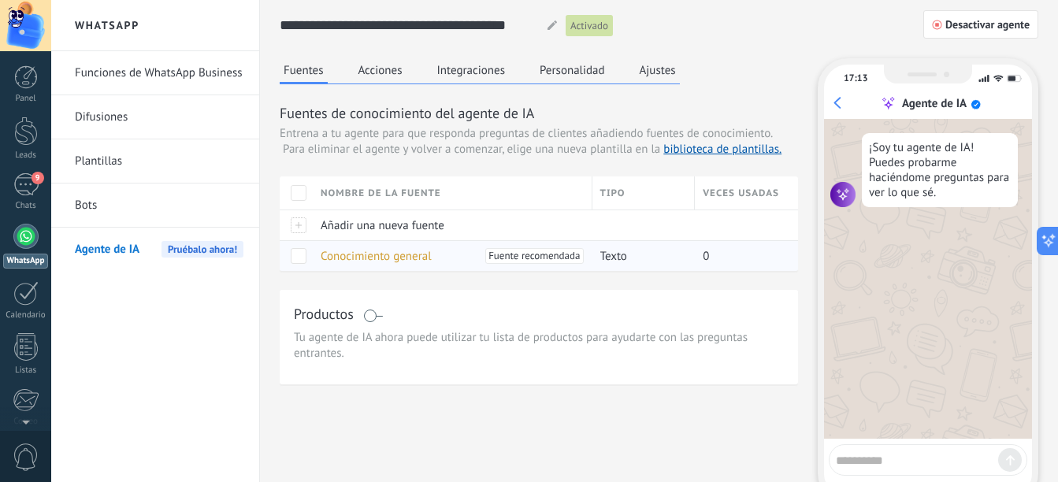
click at [344, 252] on span "Conocimiento general" at bounding box center [376, 256] width 111 height 15
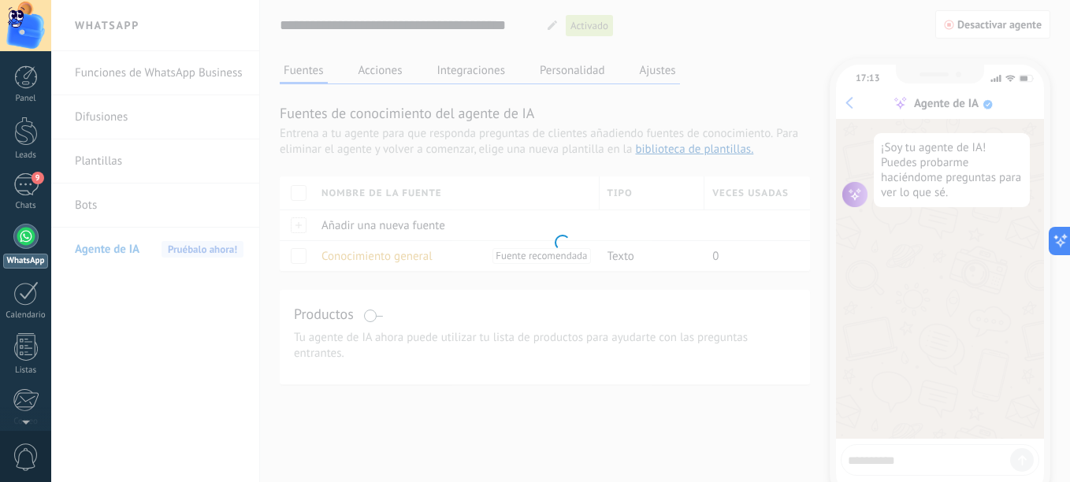
type input "**********"
type textarea "**********"
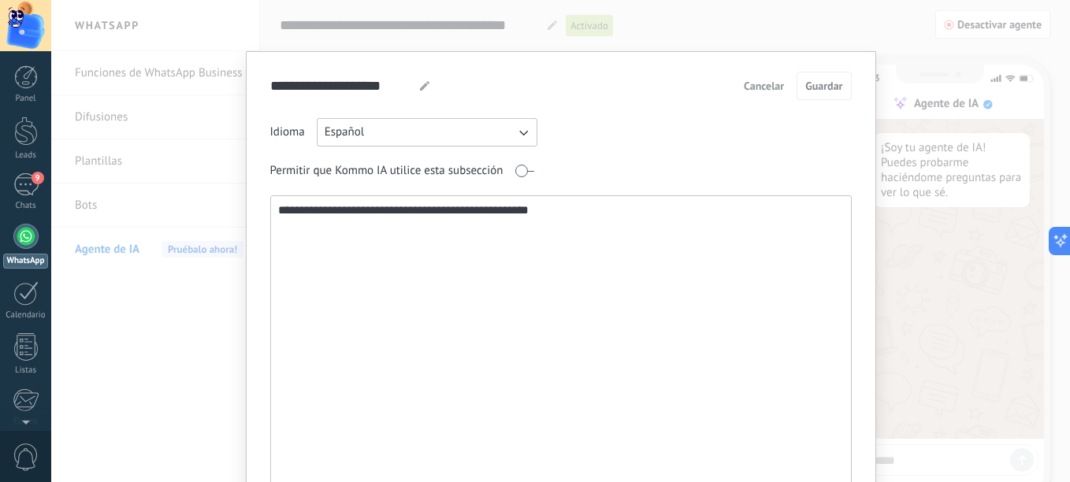
click at [767, 83] on span "Cancelar" at bounding box center [764, 85] width 40 height 11
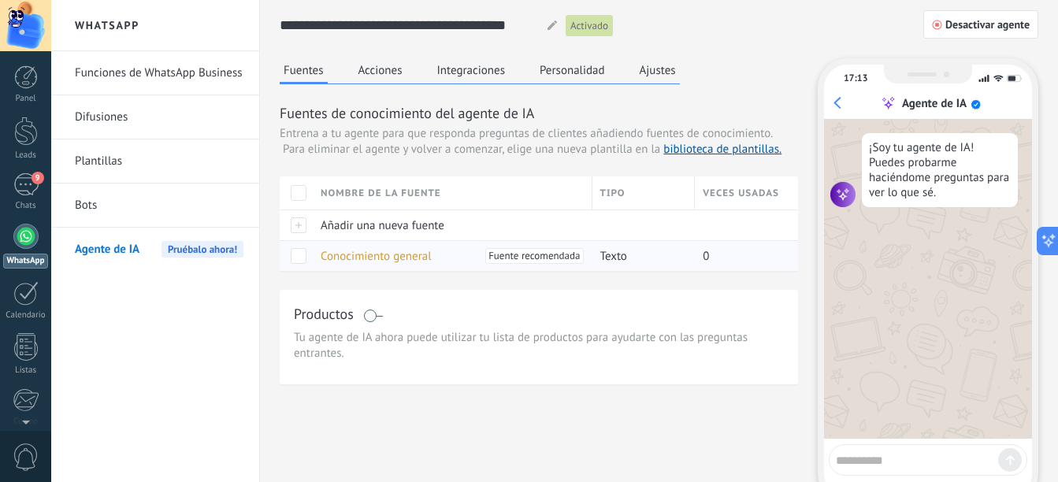
click at [308, 259] on div at bounding box center [296, 255] width 33 height 31
click at [299, 255] on span at bounding box center [299, 256] width 16 height 16
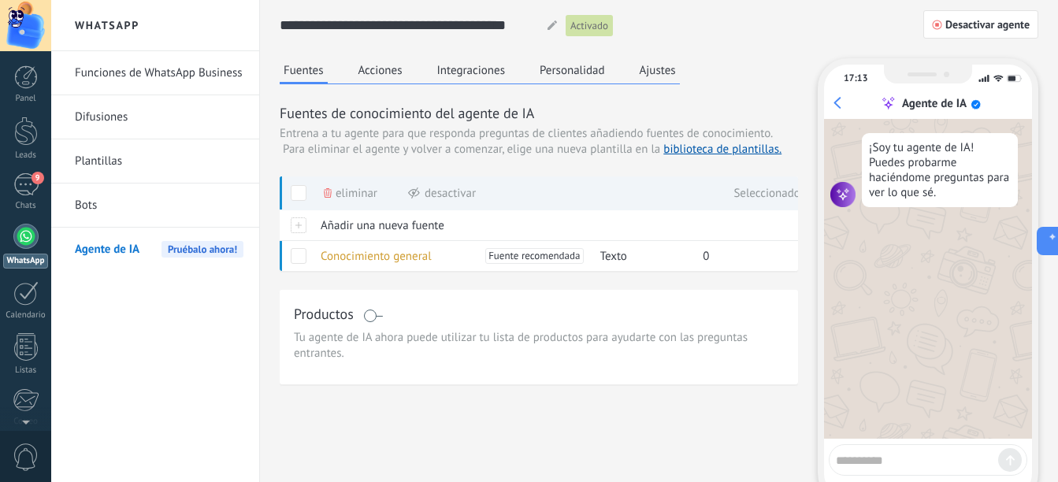
click at [374, 190] on span "Eliminar" at bounding box center [357, 193] width 42 height 31
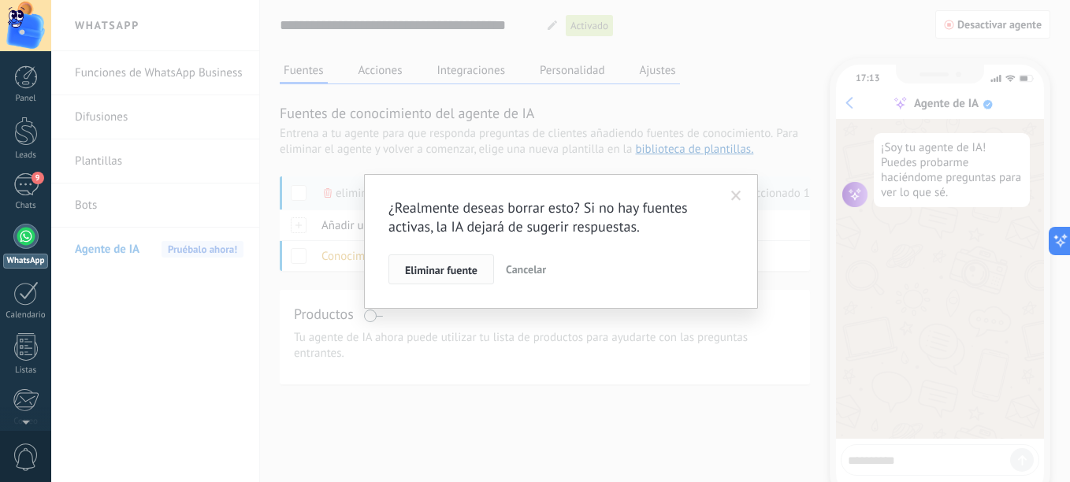
click at [473, 267] on span "Eliminar fuente" at bounding box center [441, 270] width 72 height 11
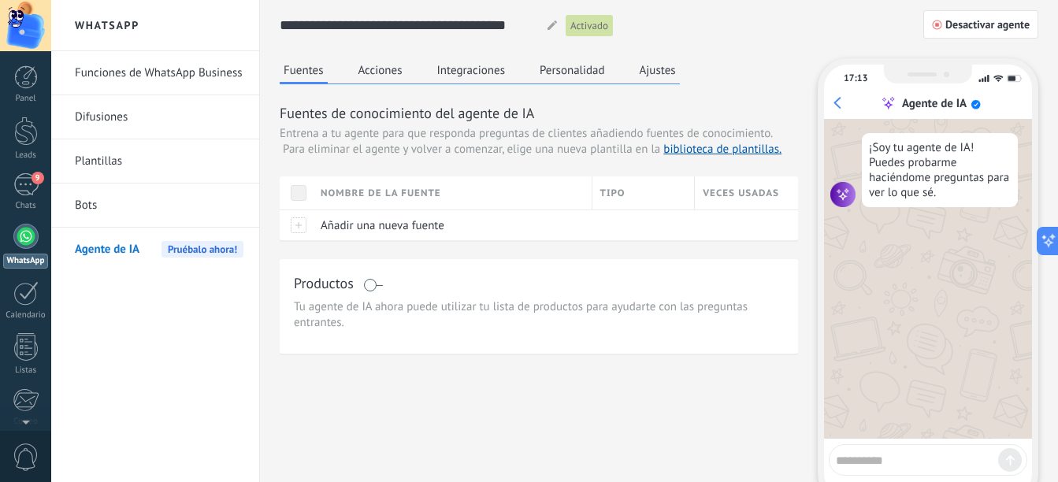
click at [366, 77] on button "Acciones" at bounding box center [381, 70] width 52 height 24
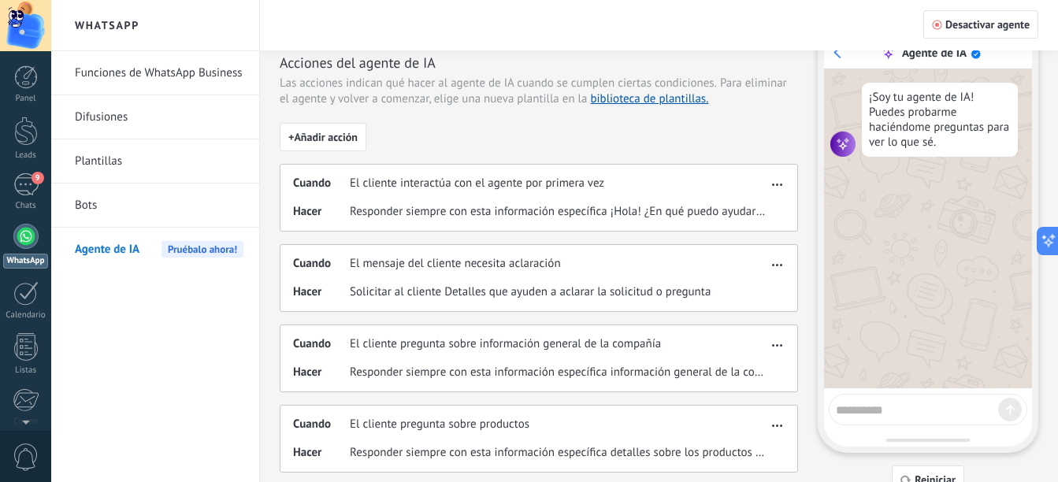
scroll to position [79, 0]
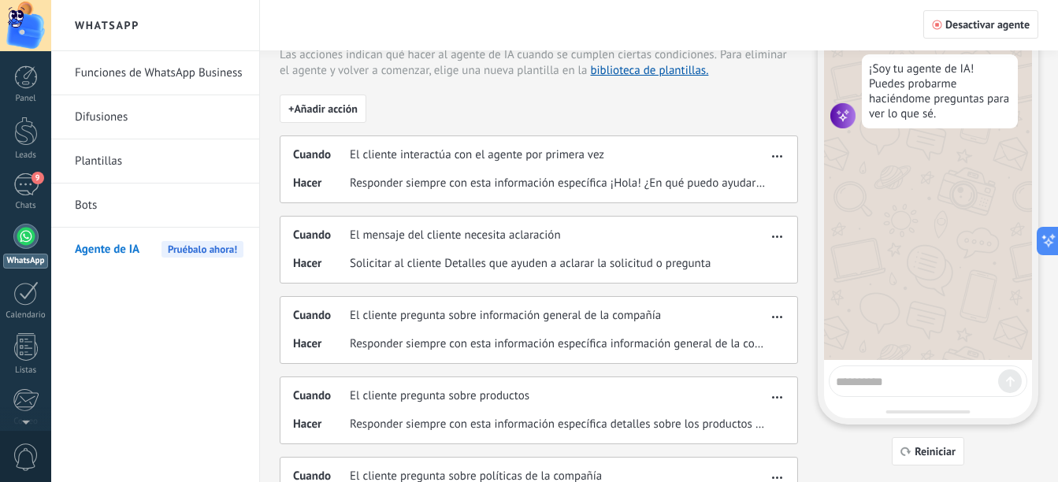
click at [779, 161] on button "button" at bounding box center [777, 153] width 18 height 19
click at [768, 173] on div "Editar" at bounding box center [744, 180] width 83 height 32
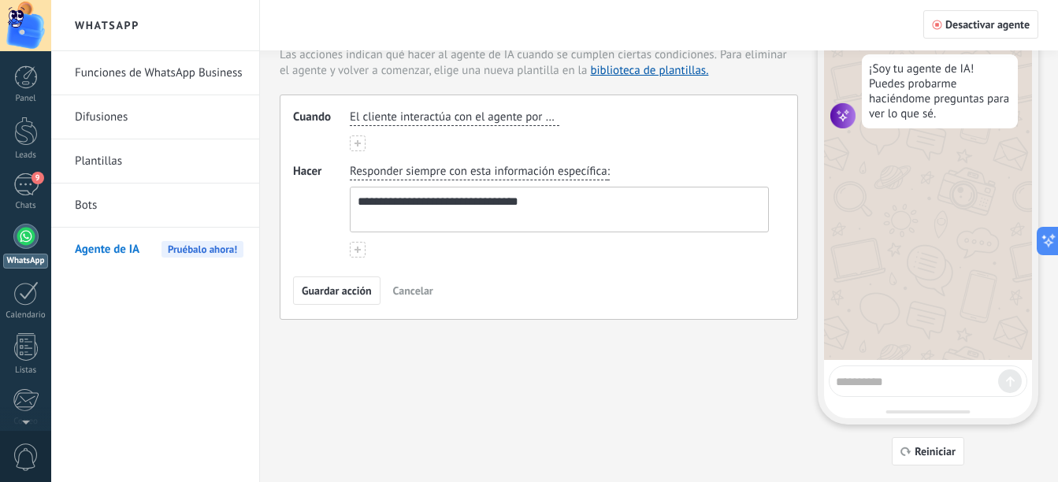
click at [411, 294] on span "Cancelar" at bounding box center [413, 290] width 40 height 11
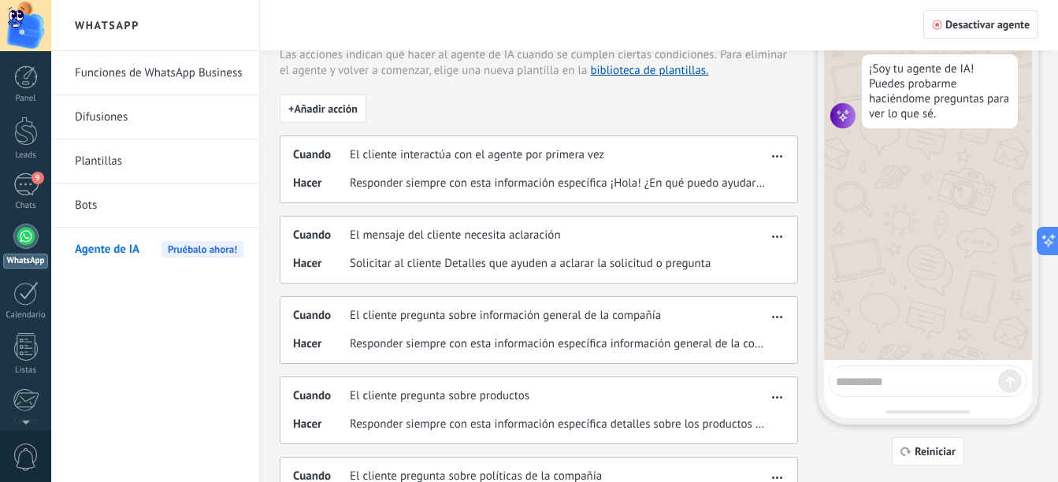
scroll to position [0, 0]
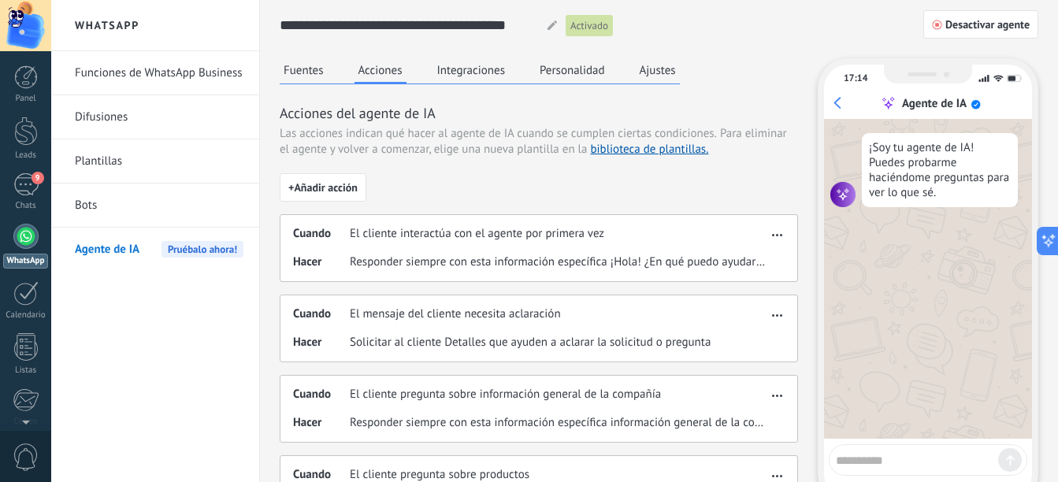
click at [466, 72] on button "Integraciones" at bounding box center [471, 70] width 76 height 24
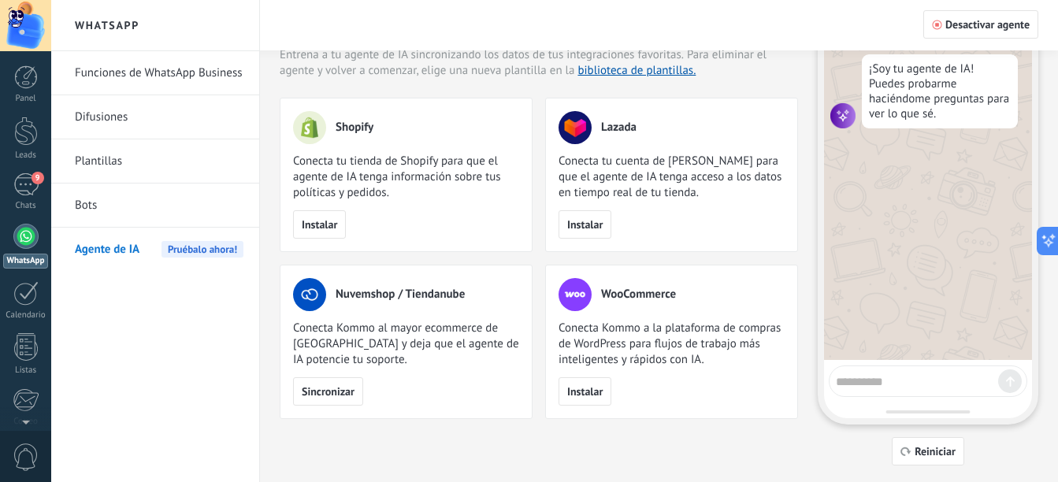
scroll to position [80, 0]
click at [340, 388] on span "Sincronizar" at bounding box center [328, 390] width 53 height 11
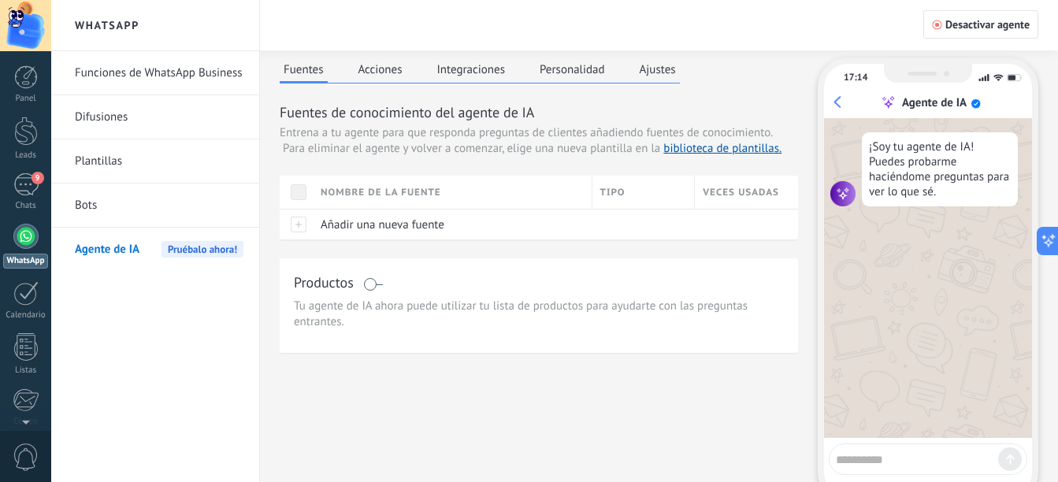
scroll to position [0, 0]
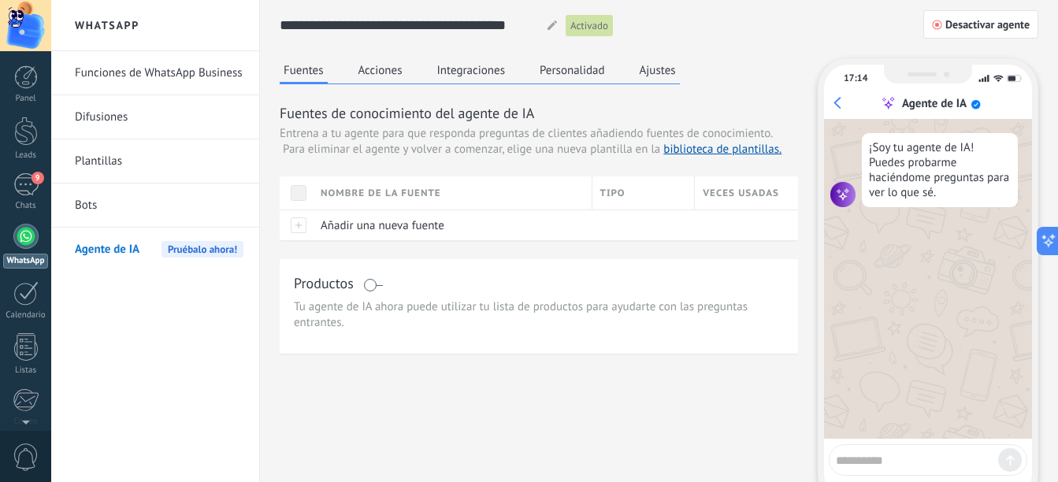
click at [377, 80] on button "Acciones" at bounding box center [381, 70] width 52 height 24
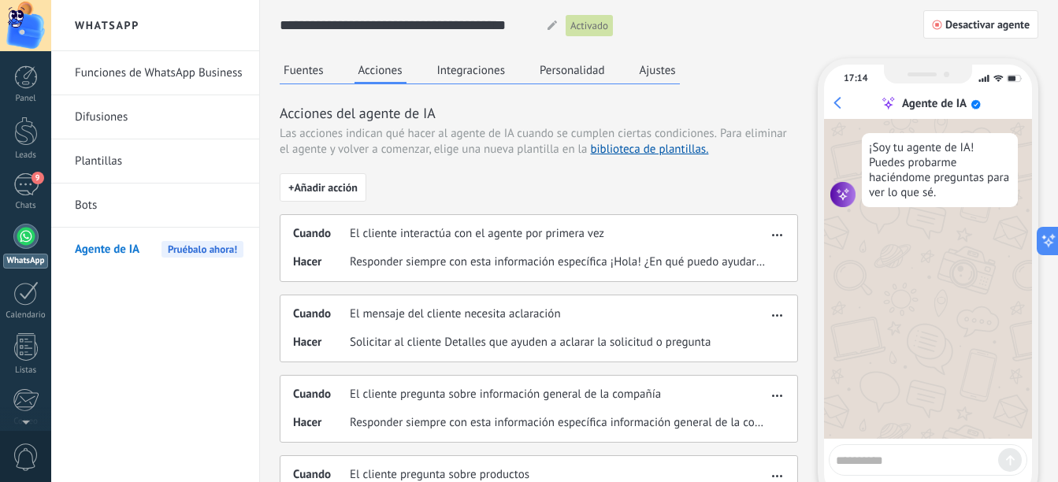
click at [451, 74] on button "Integraciones" at bounding box center [471, 70] width 76 height 24
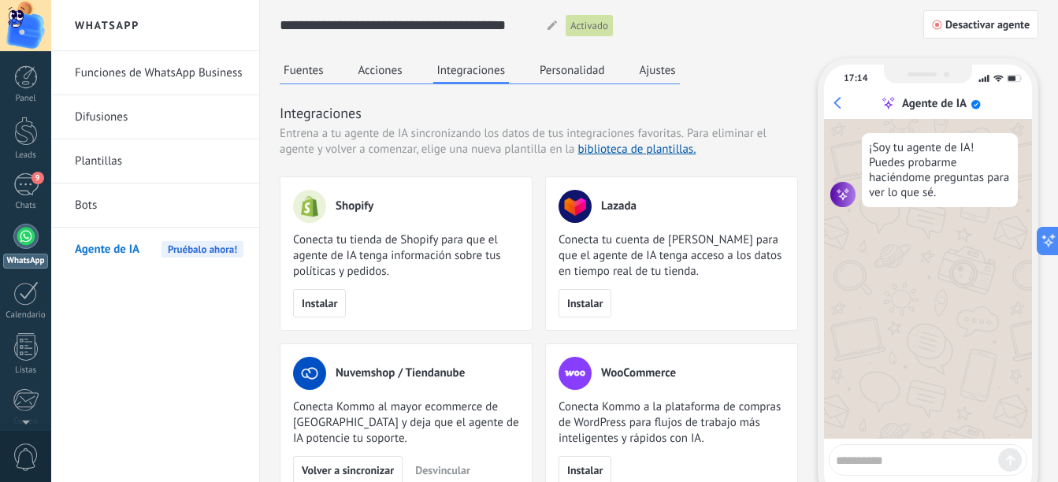
click at [577, 69] on button "Personalidad" at bounding box center [572, 70] width 73 height 24
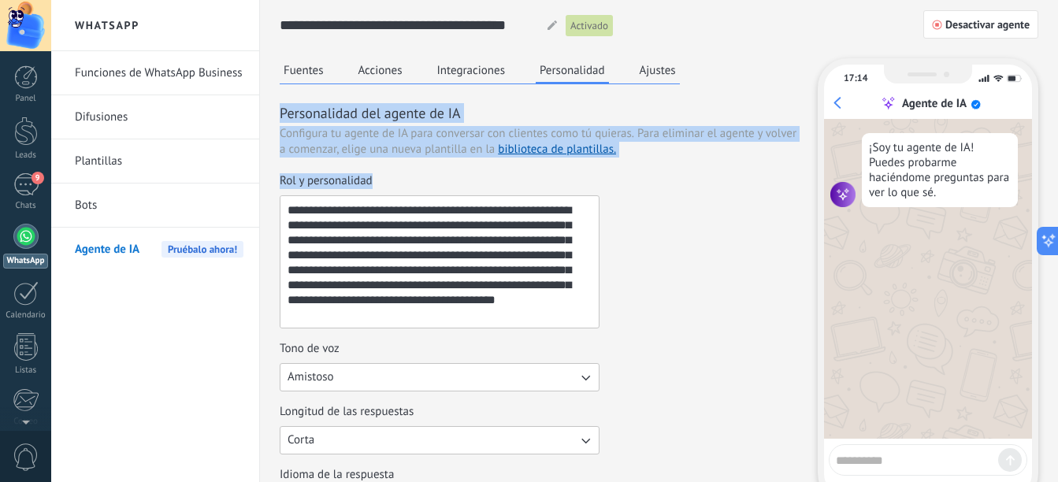
drag, startPoint x: 277, startPoint y: 111, endPoint x: 474, endPoint y: 172, distance: 205.4
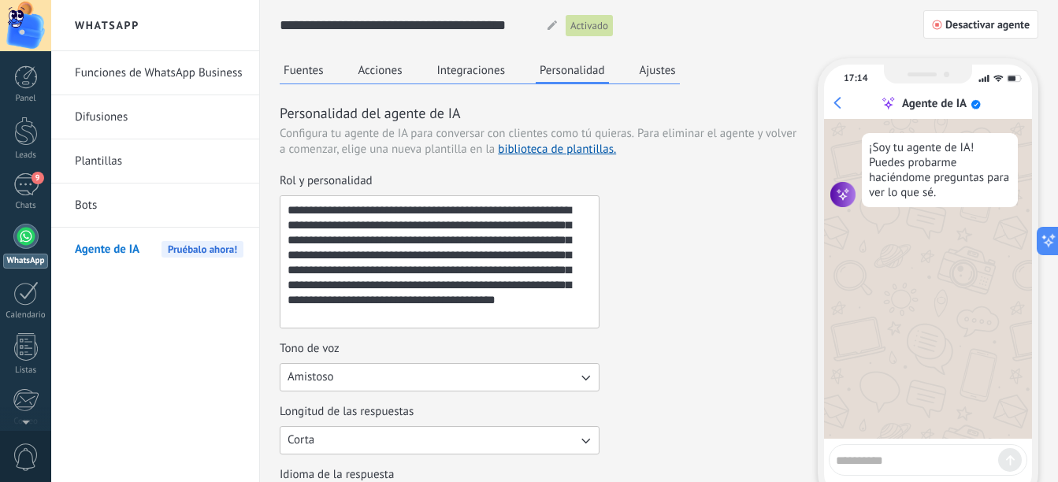
drag, startPoint x: 474, startPoint y: 172, endPoint x: 458, endPoint y: 173, distance: 15.8
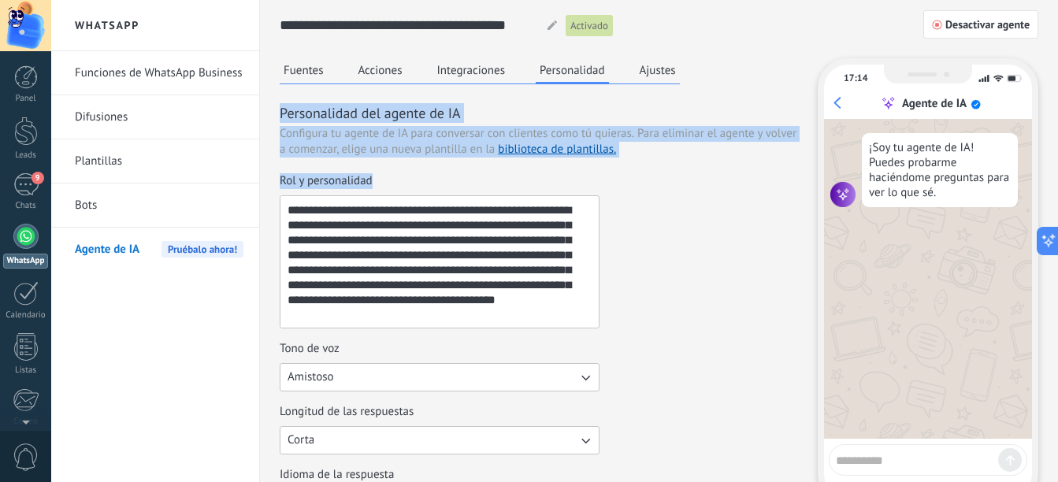
drag, startPoint x: 458, startPoint y: 173, endPoint x: 285, endPoint y: 102, distance: 186.6
copy div "Personalidad del agente de IA Configura tu agente de IA para conversar con clie…"
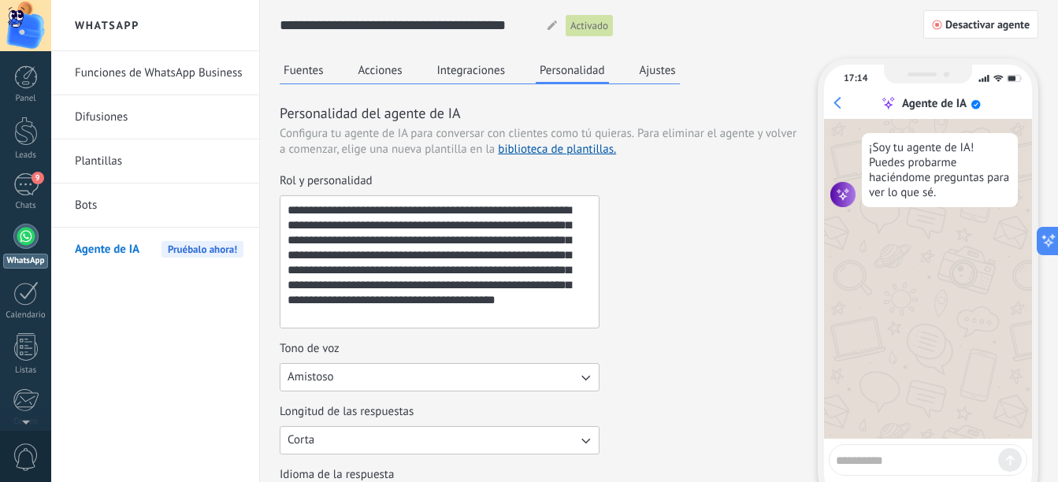
drag, startPoint x: 420, startPoint y: 314, endPoint x: 225, endPoint y: 184, distance: 234.1
click at [225, 184] on div "**********" at bounding box center [554, 241] width 1007 height 482
paste textarea "**********"
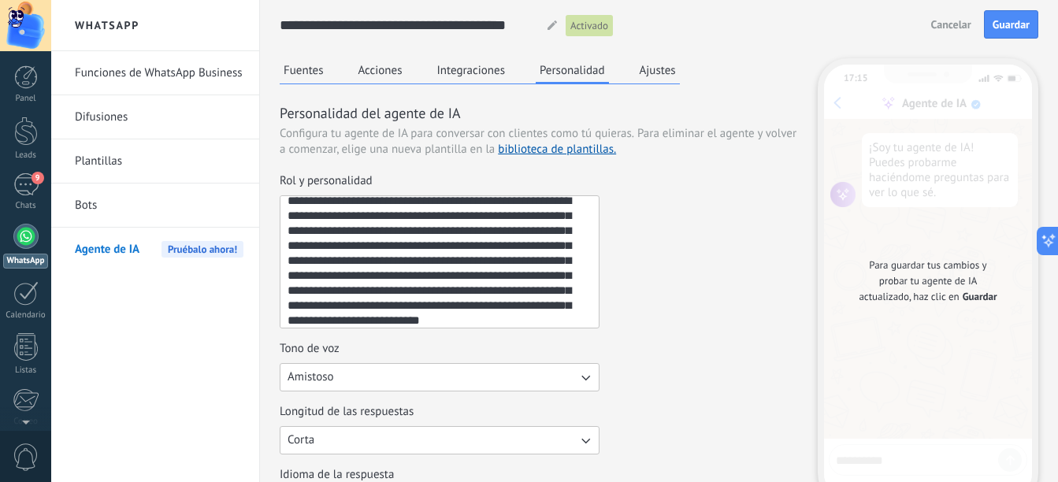
scroll to position [15, 0]
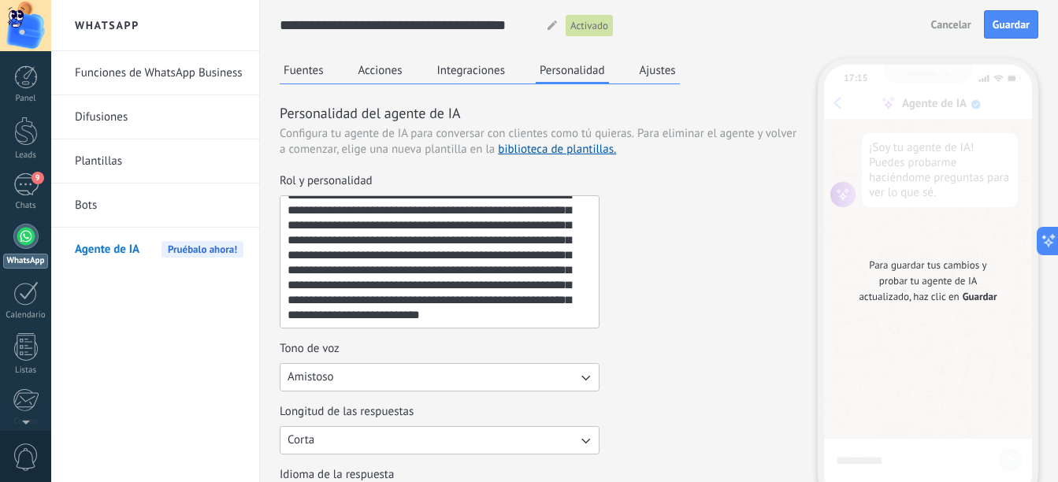
click at [388, 317] on textarea "**********" at bounding box center [438, 262] width 315 height 132
click at [392, 301] on textarea "**********" at bounding box center [438, 262] width 315 height 132
click at [453, 307] on textarea "**********" at bounding box center [438, 262] width 315 height 132
click at [558, 307] on textarea "**********" at bounding box center [438, 262] width 315 height 132
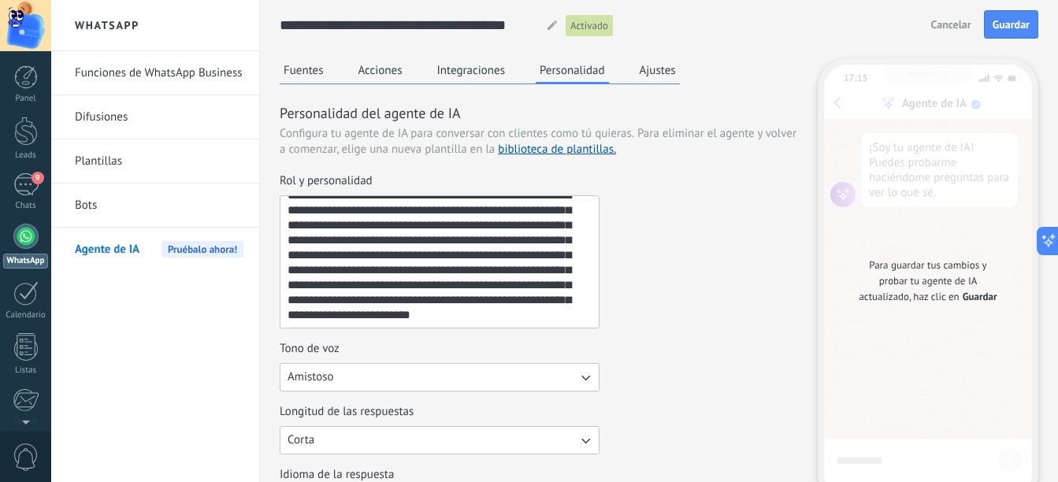
click at [522, 319] on textarea "**********" at bounding box center [438, 262] width 315 height 132
click at [492, 314] on textarea "**********" at bounding box center [438, 262] width 315 height 132
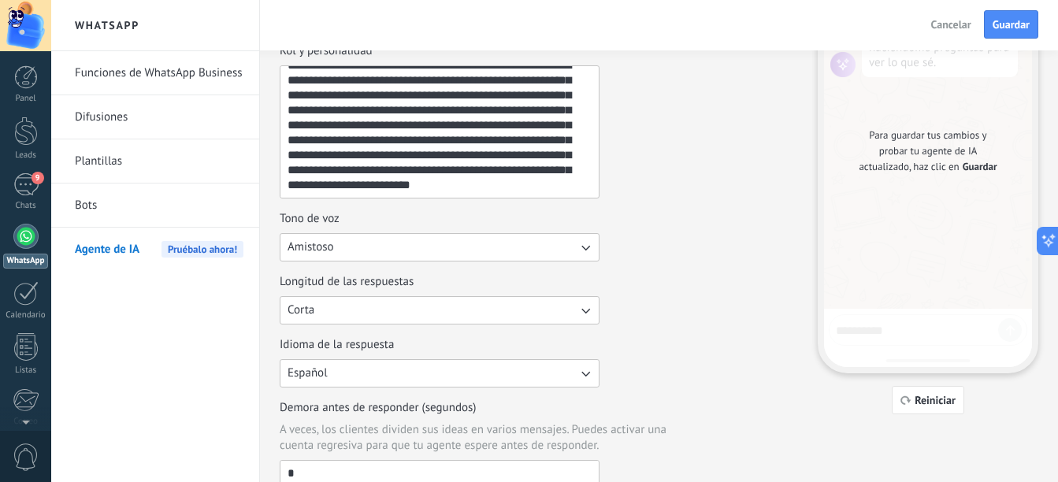
scroll to position [158, 0]
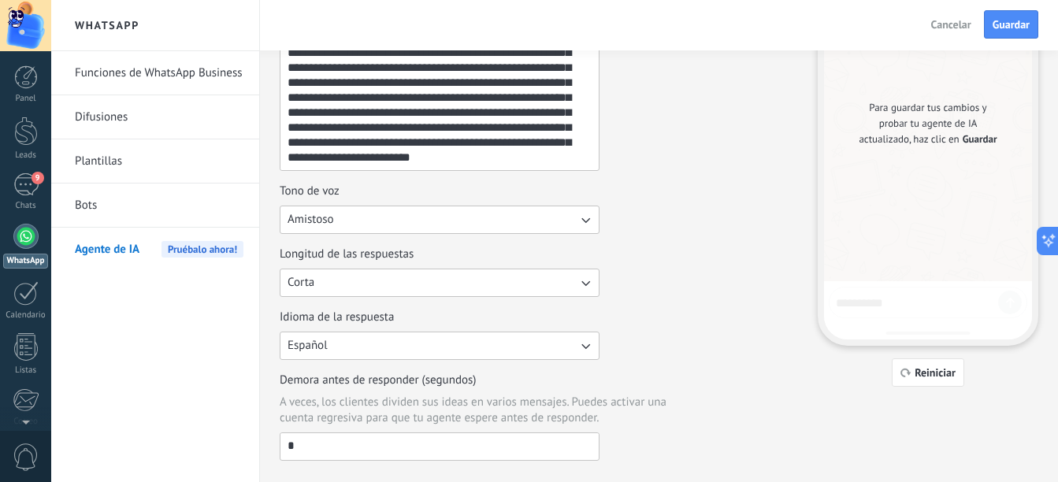
type textarea "**********"
click at [388, 222] on button "Amistoso" at bounding box center [440, 220] width 320 height 28
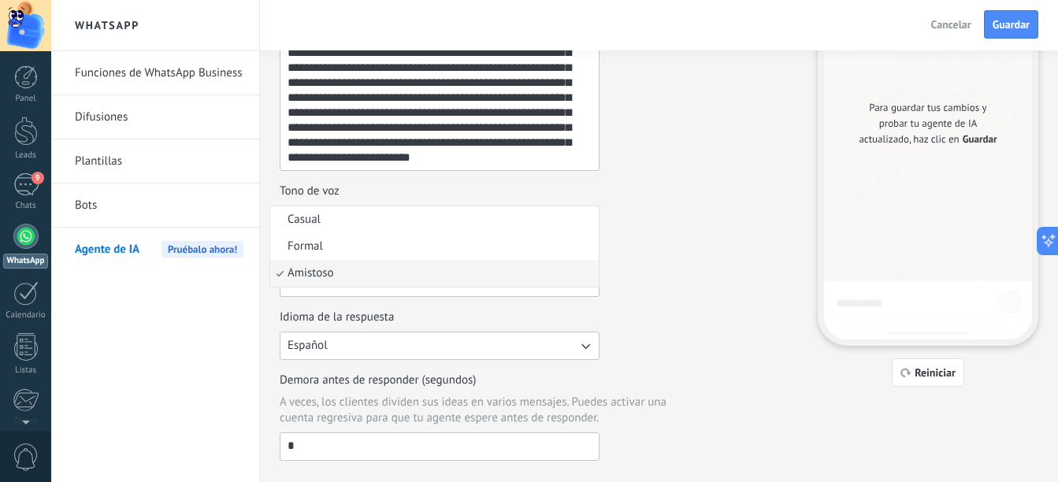
click at [656, 239] on div "**********" at bounding box center [539, 238] width 518 height 445
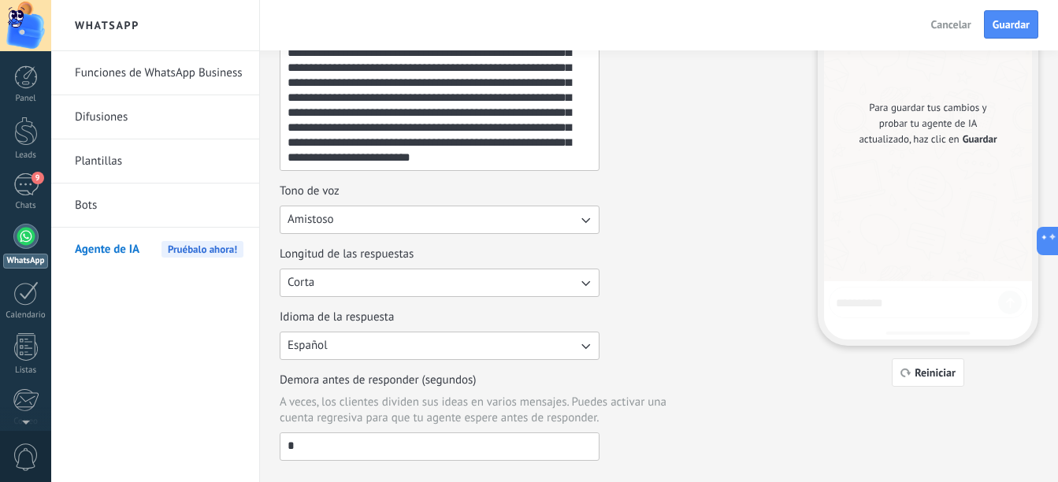
click at [497, 222] on button "Amistoso" at bounding box center [440, 220] width 320 height 28
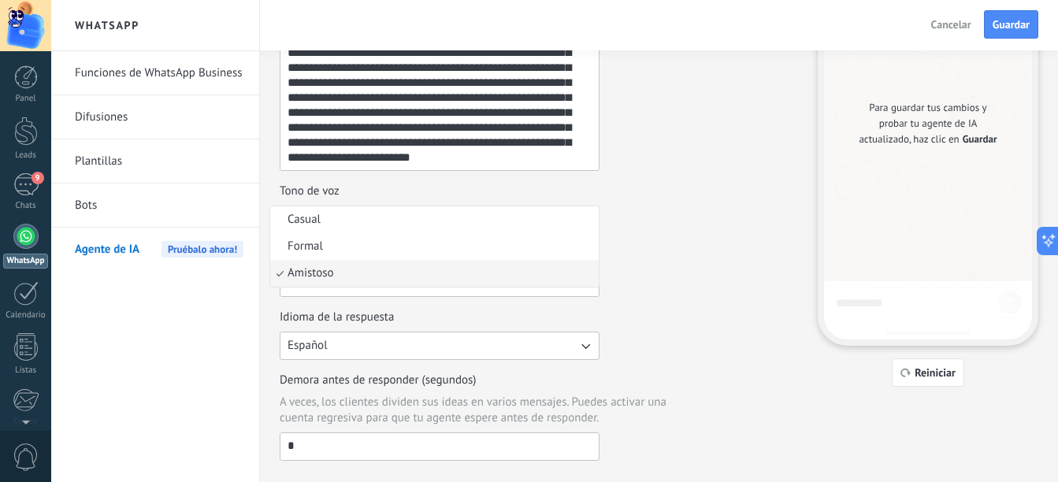
click at [734, 216] on div "Tono de voz Amistoso Casual Formal Amistoso" at bounding box center [539, 209] width 518 height 50
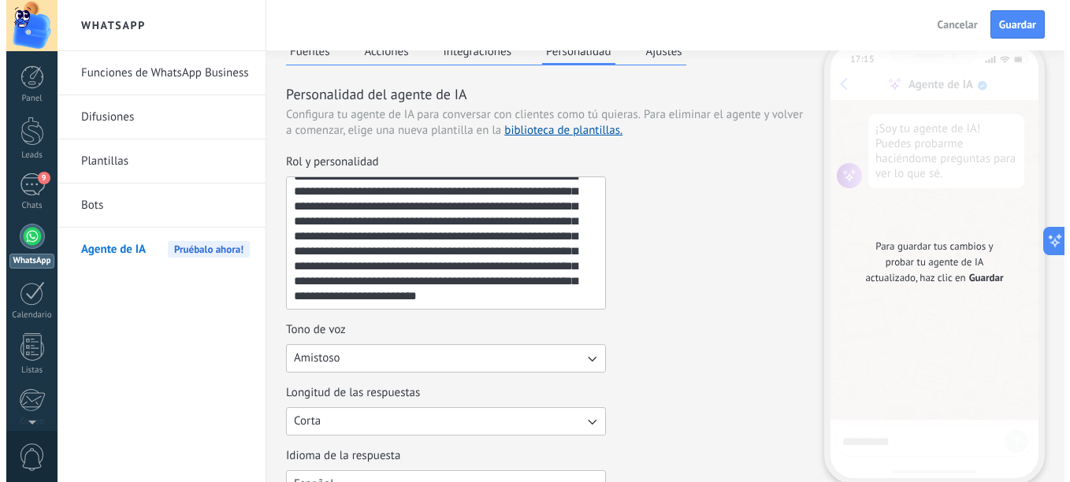
scroll to position [0, 0]
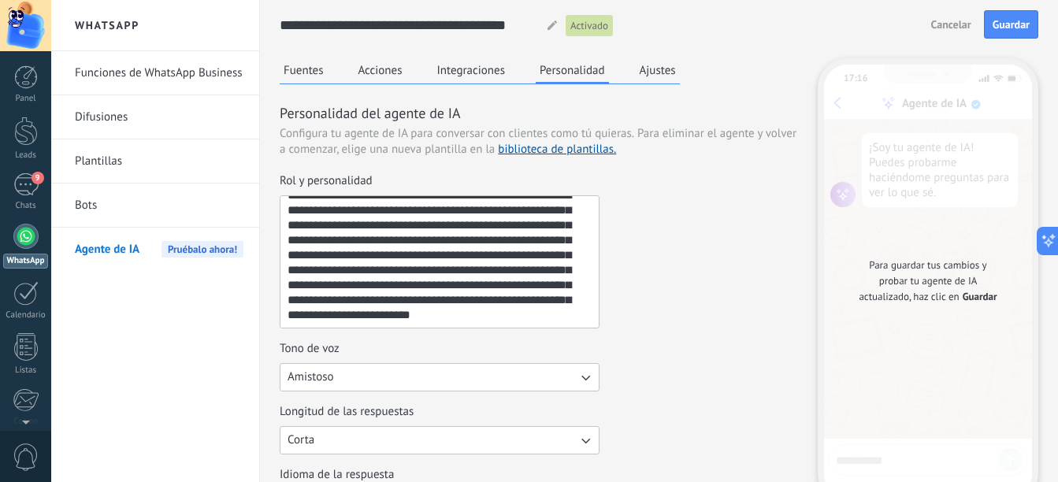
click at [663, 64] on button "Ajustes" at bounding box center [658, 70] width 44 height 24
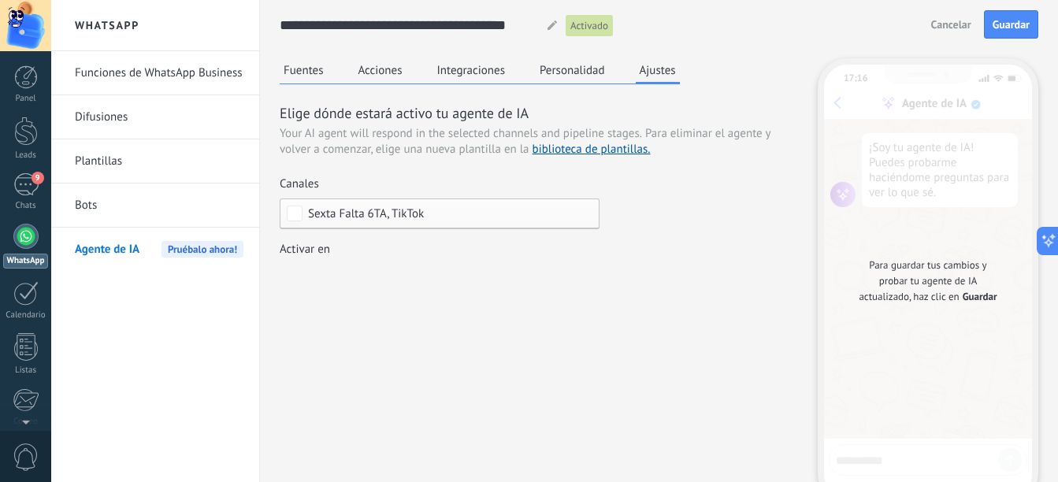
click at [566, 72] on button "Personalidad" at bounding box center [572, 70] width 73 height 24
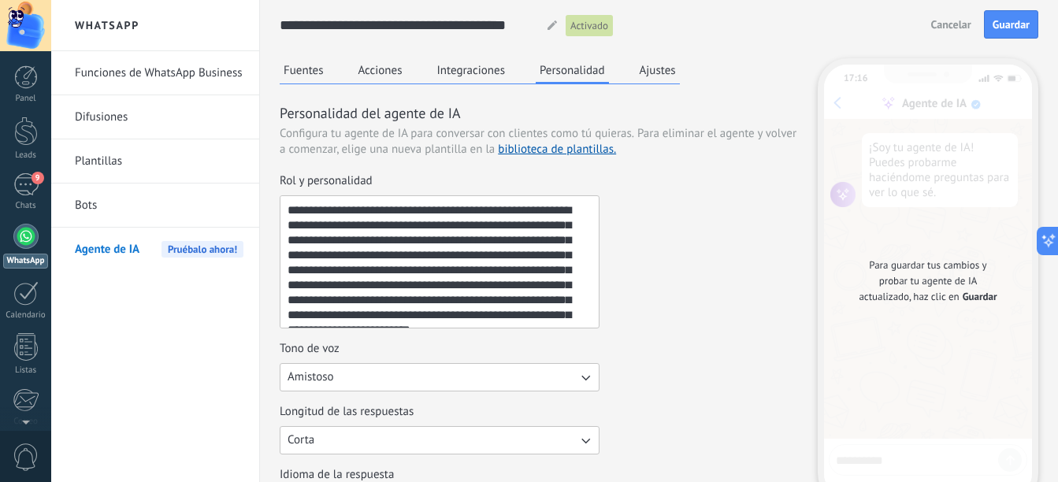
click at [632, 72] on div "Fuentes Acciones Integraciones Personalidad Ajustes" at bounding box center [480, 71] width 400 height 26
click at [642, 72] on button "Ajustes" at bounding box center [658, 70] width 44 height 24
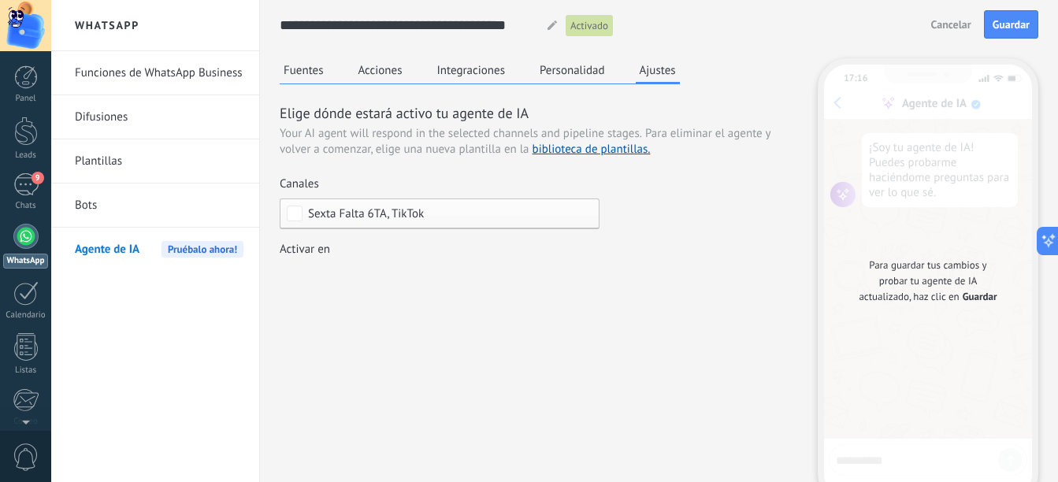
click at [563, 76] on button "Personalidad" at bounding box center [572, 70] width 73 height 24
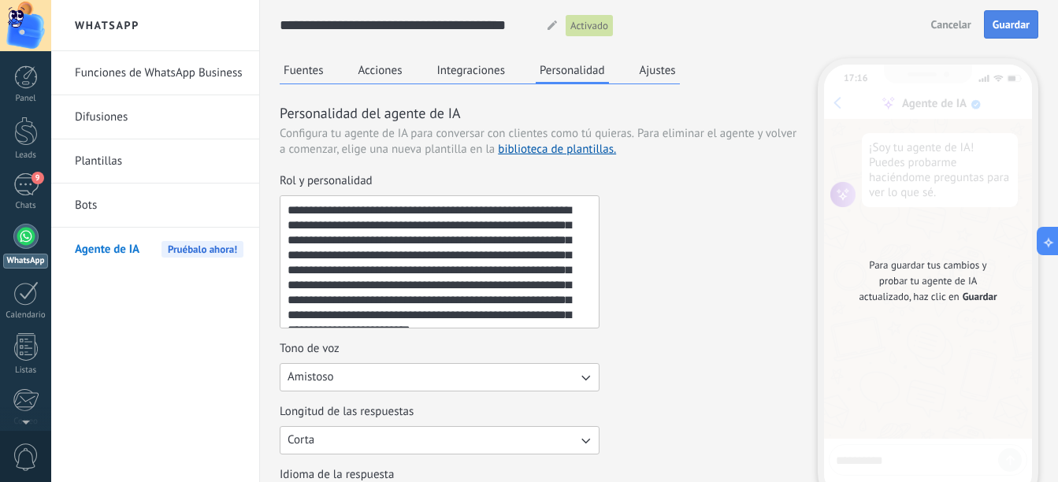
click at [1008, 19] on span "Guardar" at bounding box center [1011, 24] width 37 height 11
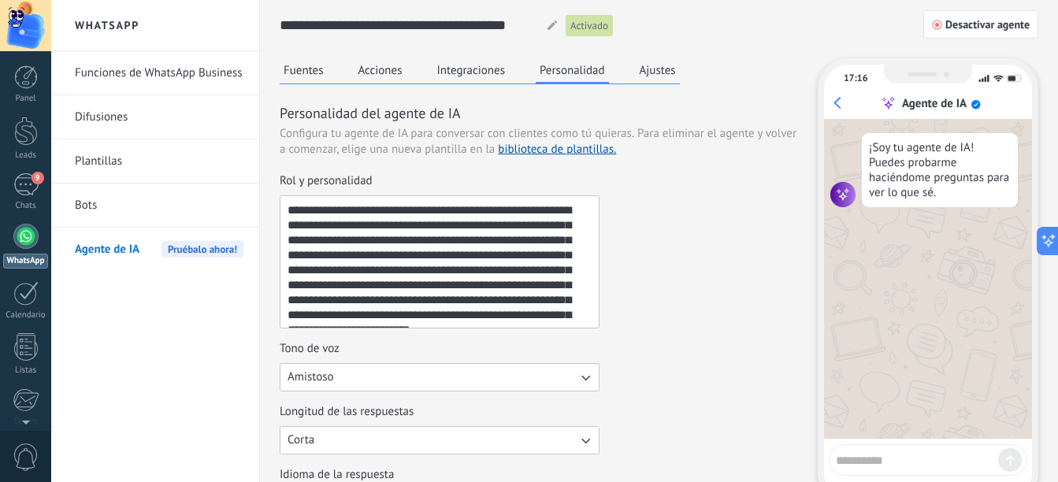
click at [479, 76] on button "Integraciones" at bounding box center [471, 70] width 76 height 24
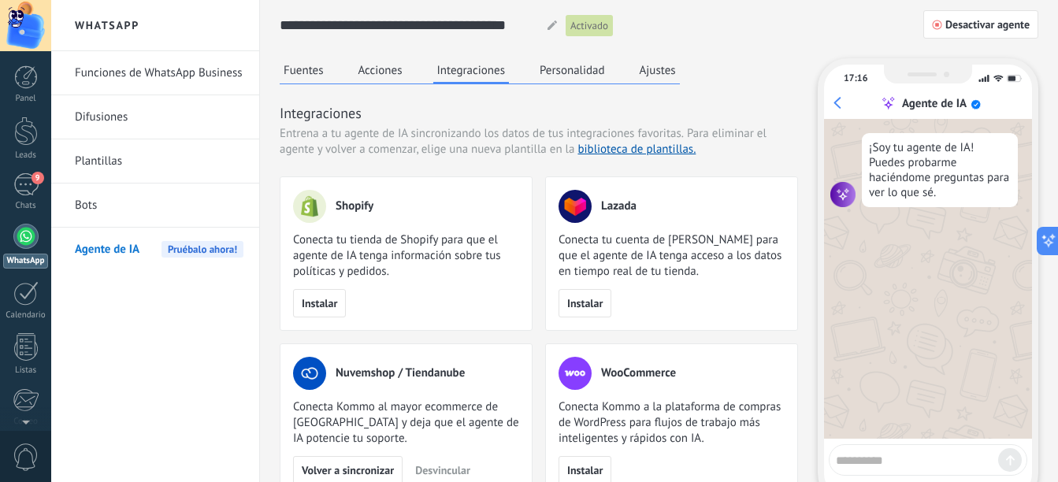
click at [392, 76] on button "Acciones" at bounding box center [381, 70] width 52 height 24
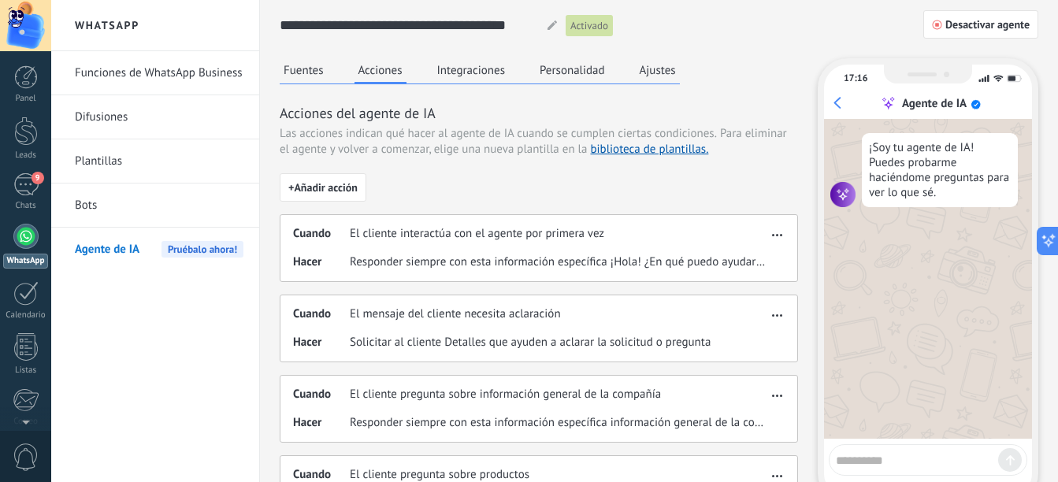
click at [320, 72] on button "Fuentes" at bounding box center [304, 70] width 48 height 24
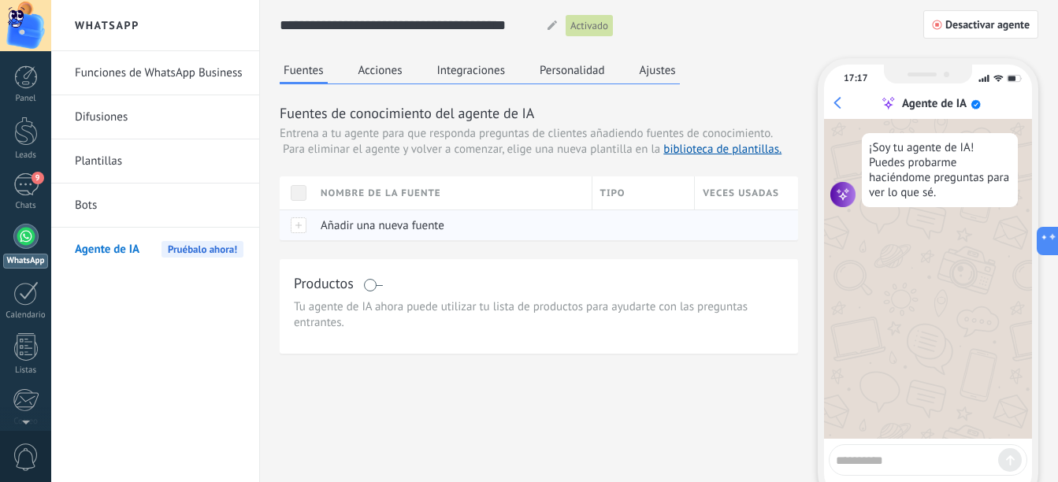
click at [357, 230] on span "Añadir una nueva fuente" at bounding box center [383, 225] width 124 height 15
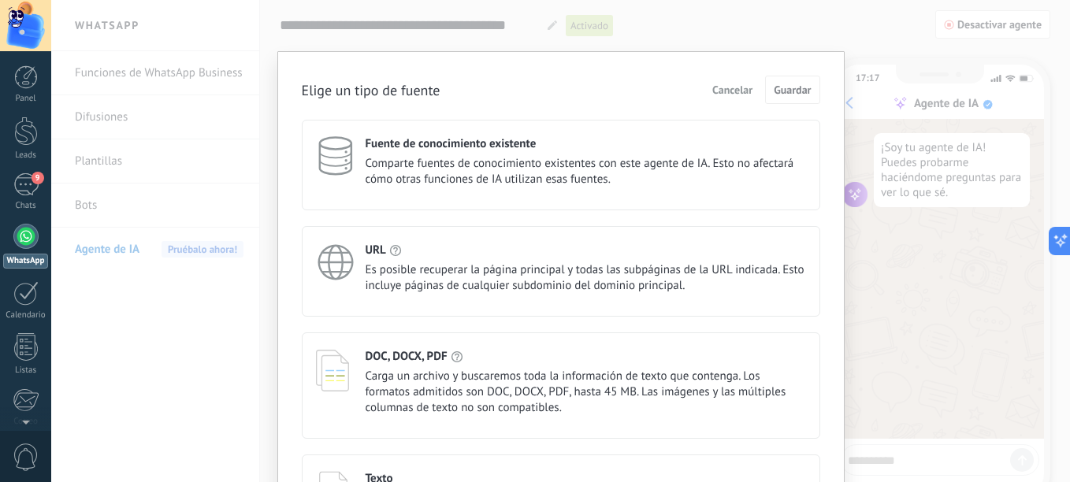
click at [742, 91] on span "Cancelar" at bounding box center [732, 89] width 40 height 11
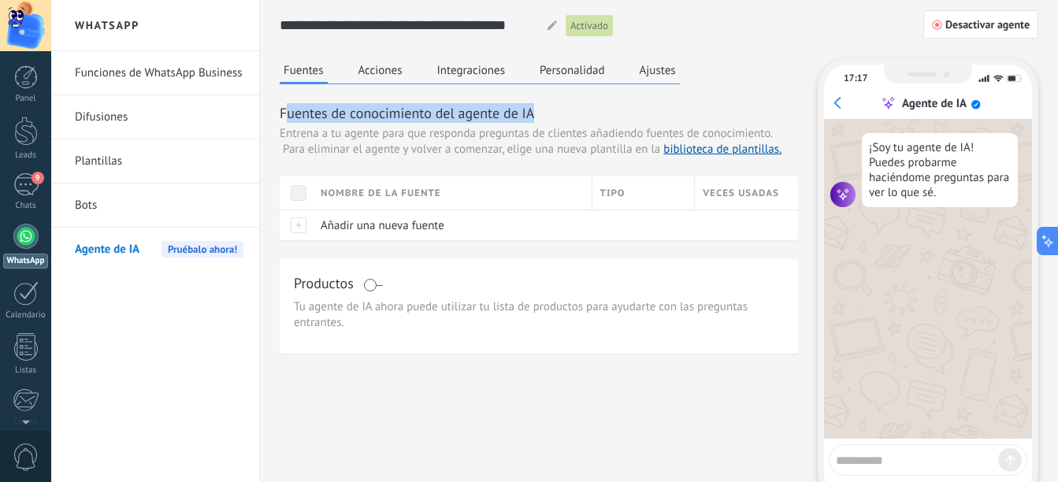
drag, startPoint x: 290, startPoint y: 110, endPoint x: 529, endPoint y: 125, distance: 239.2
click at [529, 125] on div "Fuentes de conocimiento del agente de IA Entrena a tu agente para que responda …" at bounding box center [539, 171] width 518 height 137
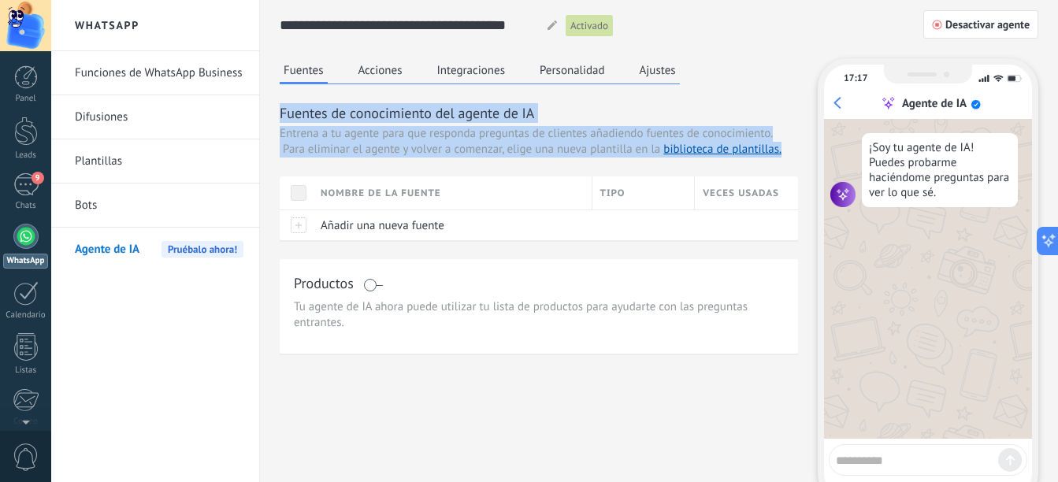
drag, startPoint x: 278, startPoint y: 115, endPoint x: 792, endPoint y: 150, distance: 514.9
click at [792, 150] on div "**********" at bounding box center [659, 281] width 798 height 563
drag, startPoint x: 792, startPoint y: 150, endPoint x: 604, endPoint y: 149, distance: 187.5
copy div "Fuentes de conocimiento del agente de IA Entrena a tu agente para que responda …"
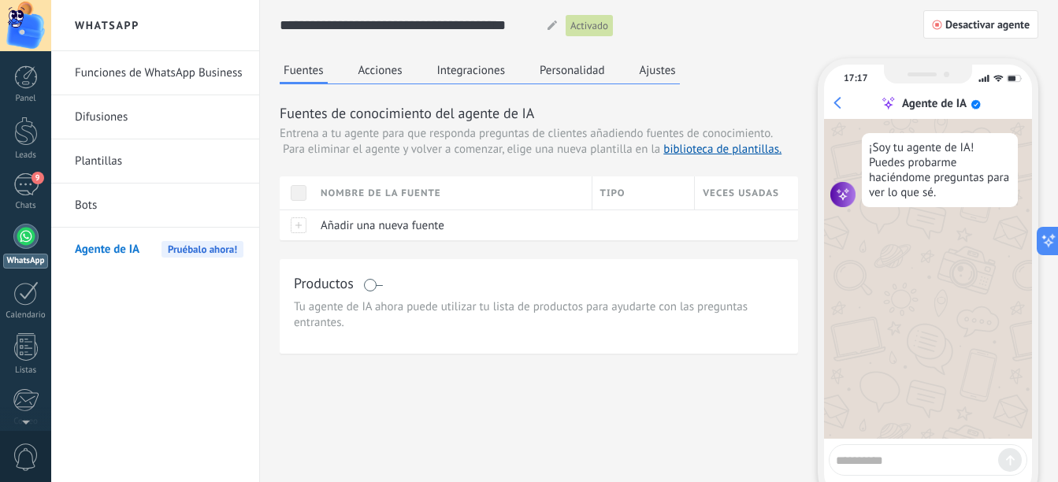
click at [645, 161] on div "Fuentes de conocimiento del agente de IA Entrena a tu agente para que responda …" at bounding box center [539, 171] width 518 height 137
click at [694, 153] on link "biblioteca de plantillas." at bounding box center [722, 149] width 118 height 15
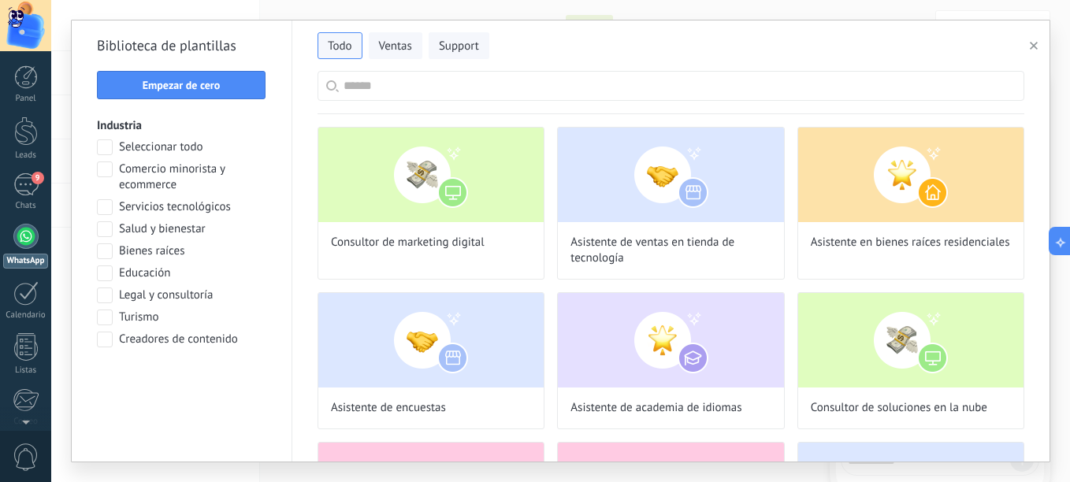
click at [144, 176] on span "Comercio minorista y ecommerce" at bounding box center [192, 178] width 147 height 32
click at [207, 385] on span "Aplicar" at bounding box center [182, 380] width 152 height 11
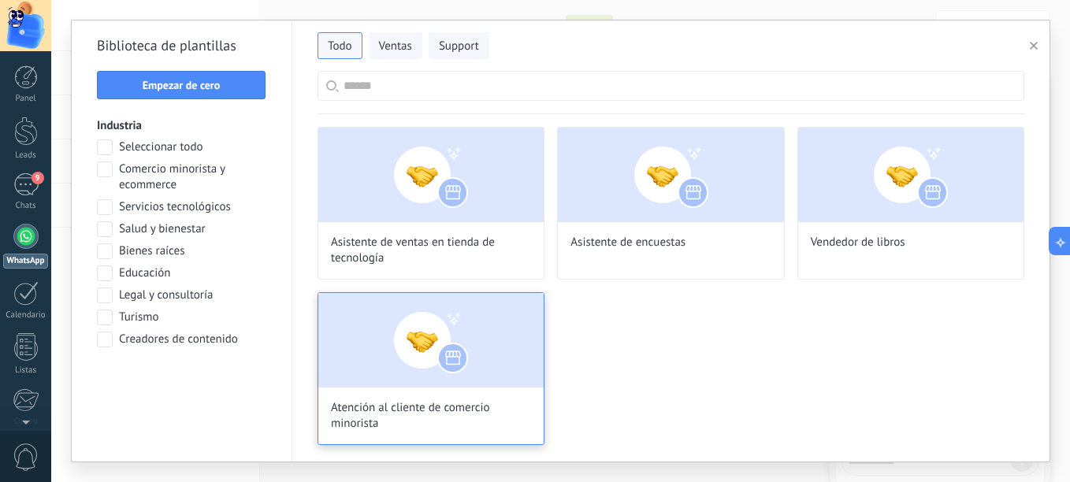
click at [476, 371] on img at bounding box center [430, 340] width 225 height 95
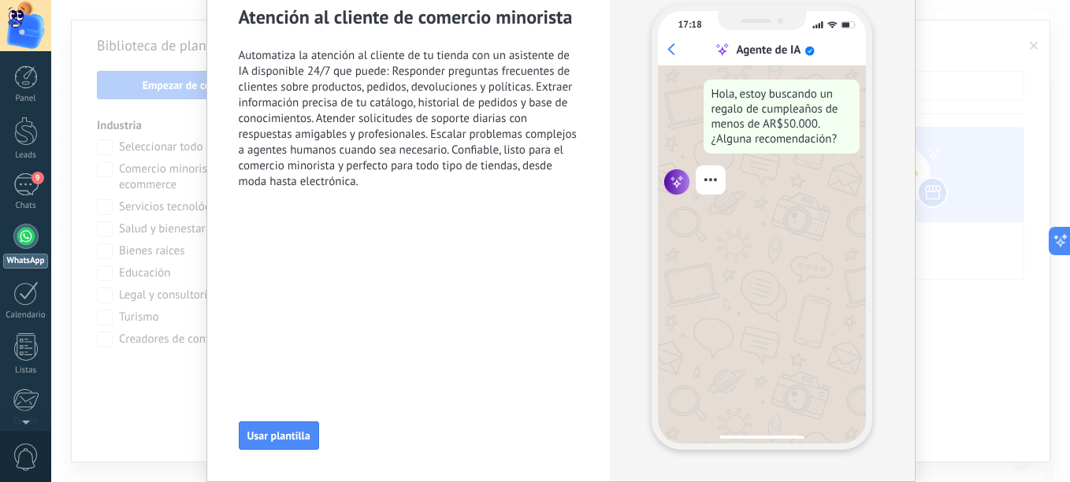
scroll to position [130, 0]
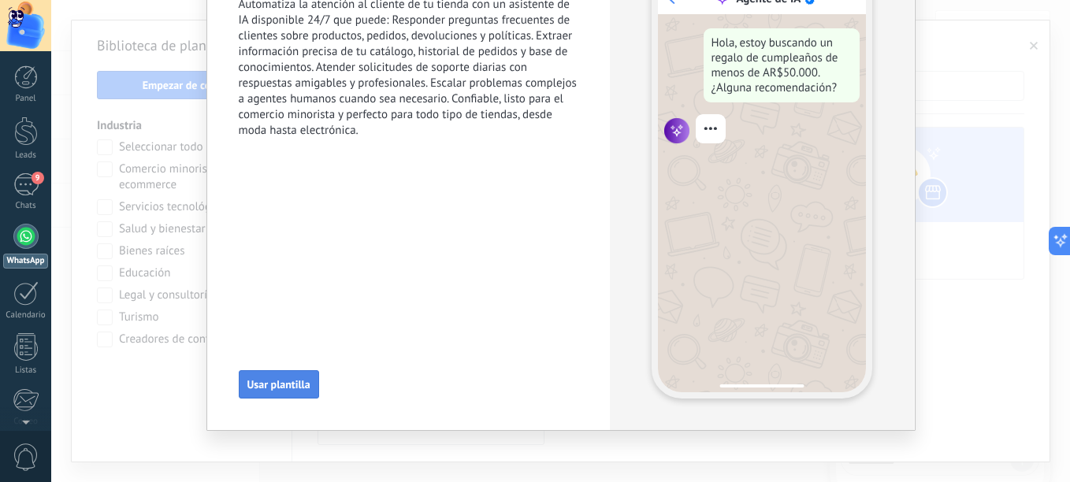
click at [296, 387] on span "Usar plantilla" at bounding box center [278, 384] width 63 height 11
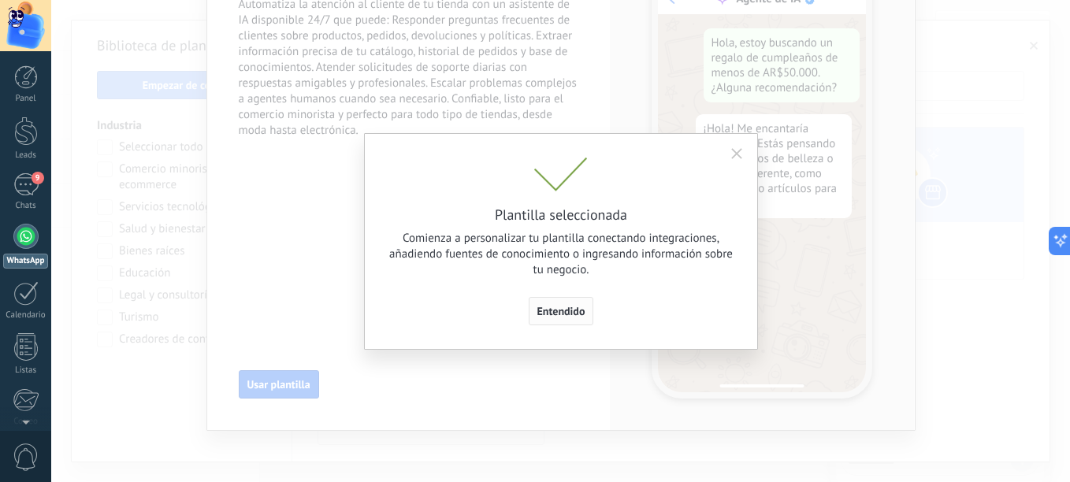
click at [582, 311] on span "Entendido" at bounding box center [561, 311] width 48 height 11
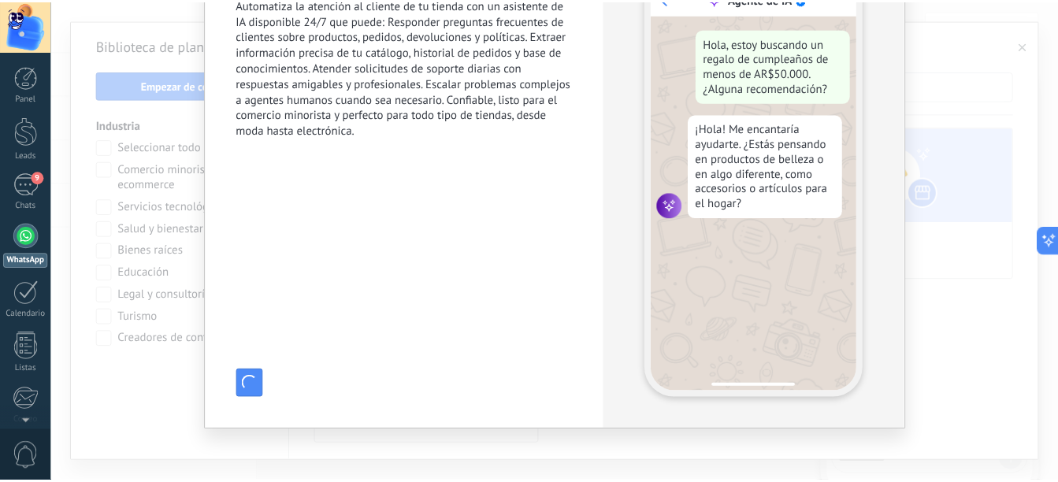
scroll to position [0, 0]
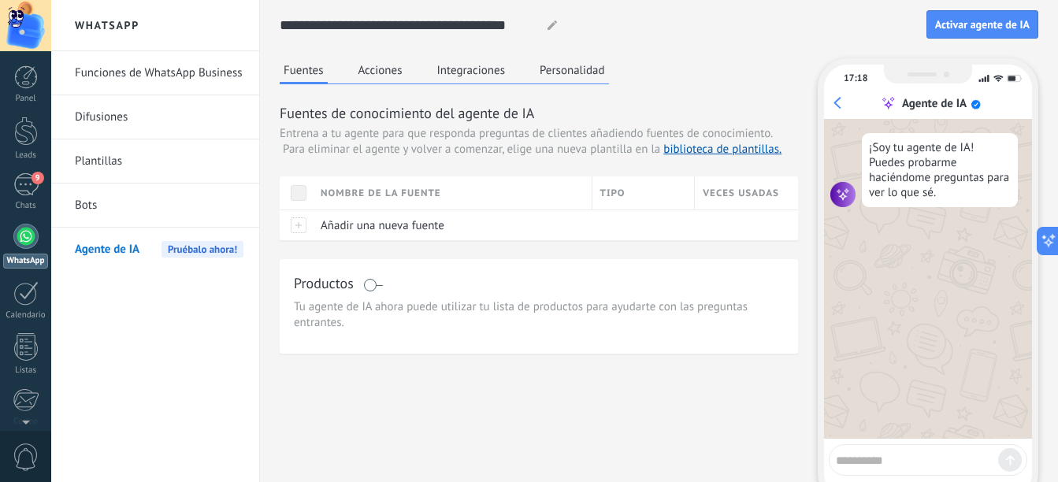
click at [382, 77] on button "Acciones" at bounding box center [381, 70] width 52 height 24
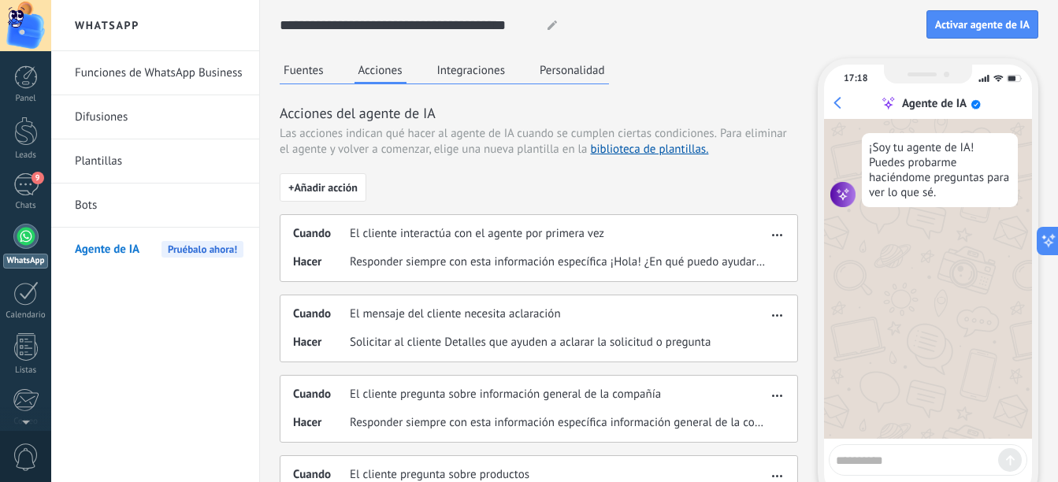
click at [443, 73] on button "Integraciones" at bounding box center [471, 70] width 76 height 24
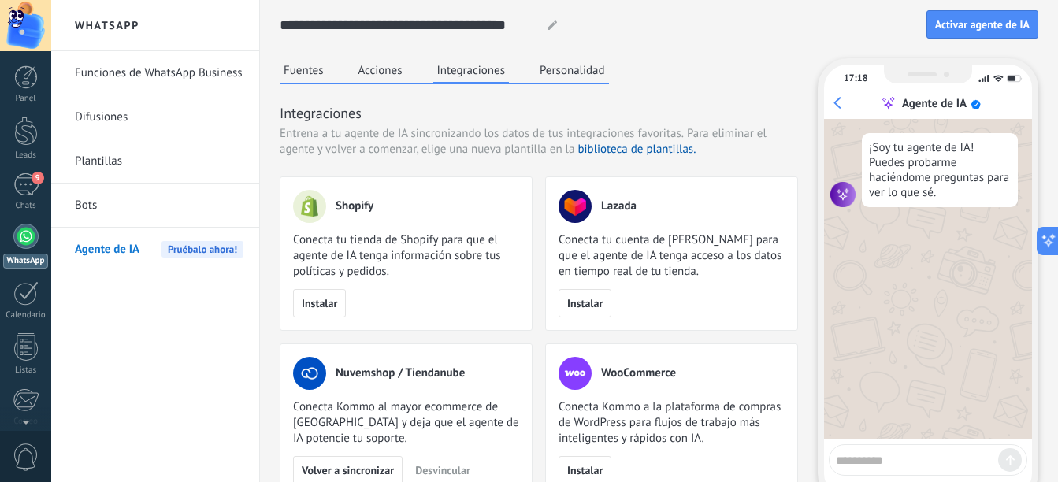
click at [541, 73] on button "Personalidad" at bounding box center [572, 70] width 73 height 24
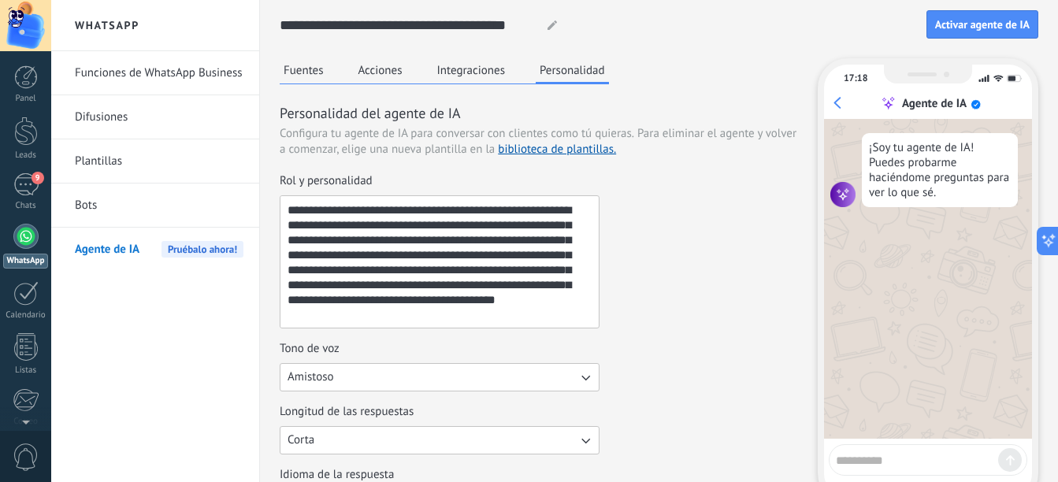
click at [387, 281] on textarea "**********" at bounding box center [438, 262] width 315 height 132
click at [353, 200] on textarea "**********" at bounding box center [438, 262] width 315 height 132
drag, startPoint x: 285, startPoint y: 212, endPoint x: 483, endPoint y: 362, distance: 248.5
click at [483, 362] on div "**********" at bounding box center [539, 395] width 518 height 445
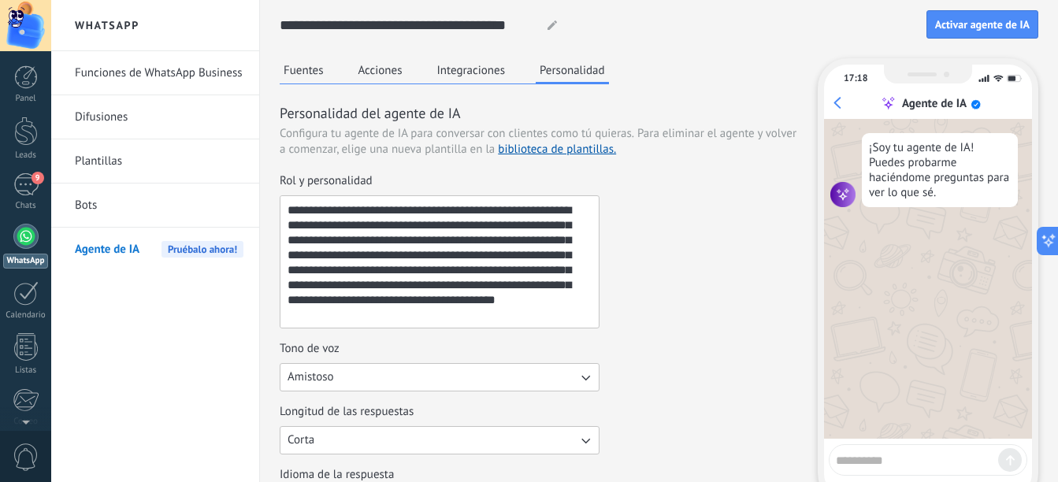
paste textarea "**********"
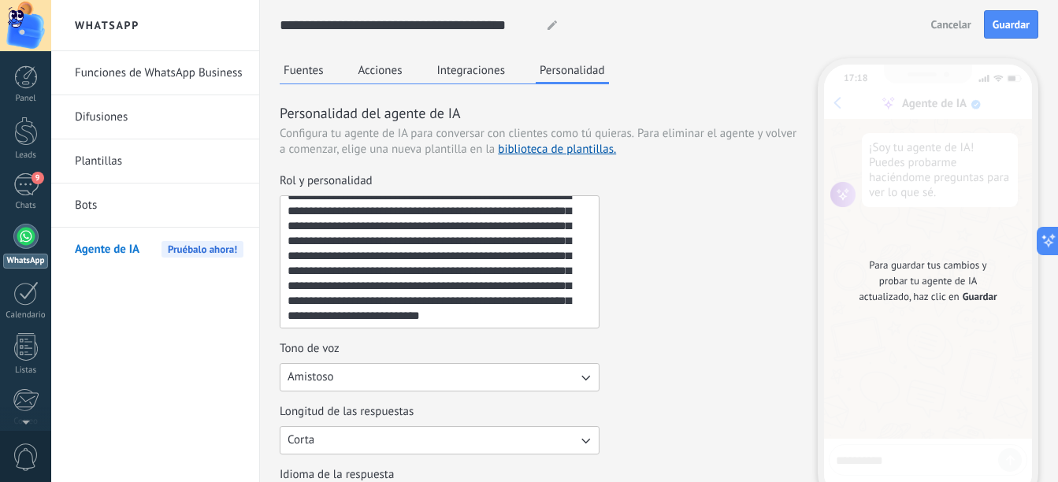
scroll to position [15, 0]
click at [411, 316] on textarea "**********" at bounding box center [438, 262] width 315 height 132
click at [387, 317] on textarea "**********" at bounding box center [438, 262] width 315 height 132
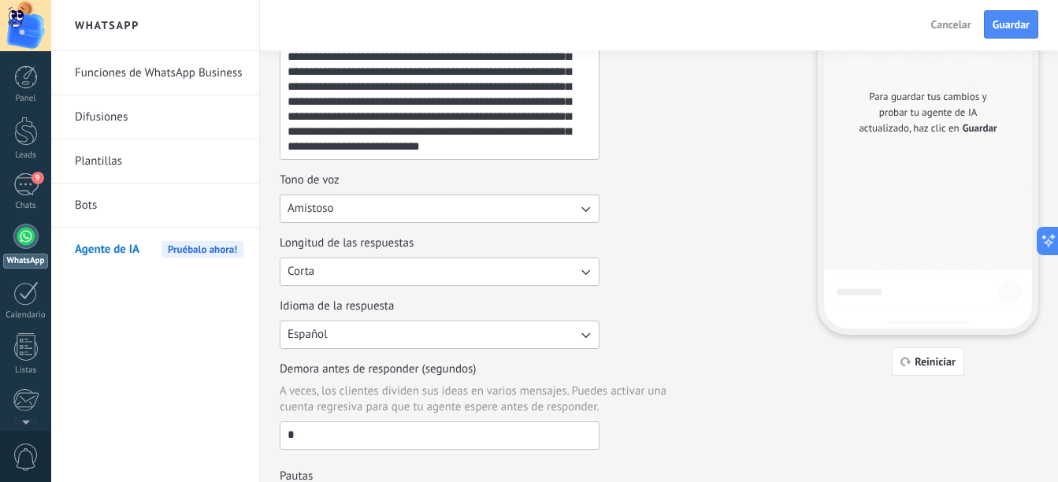
scroll to position [79, 0]
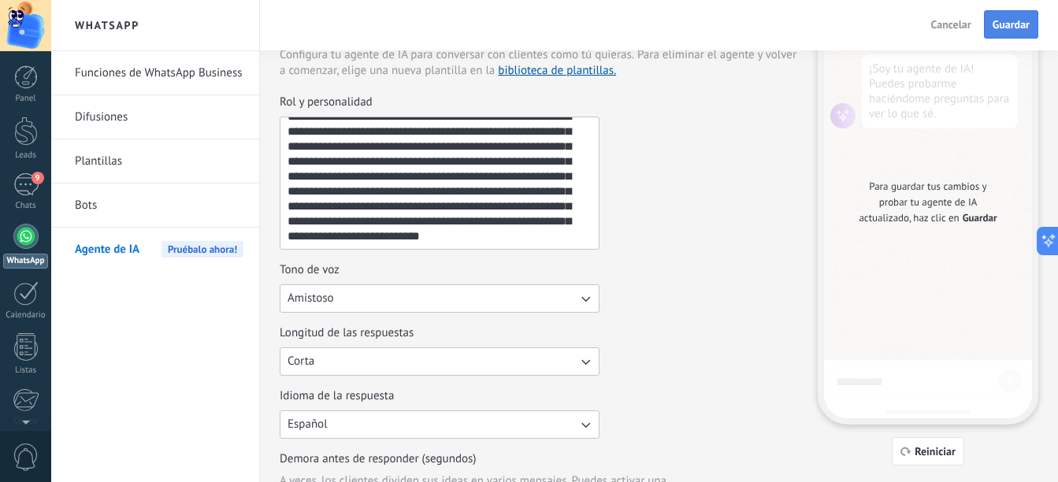
type textarea "**********"
click at [998, 26] on span "Guardar" at bounding box center [1011, 24] width 37 height 11
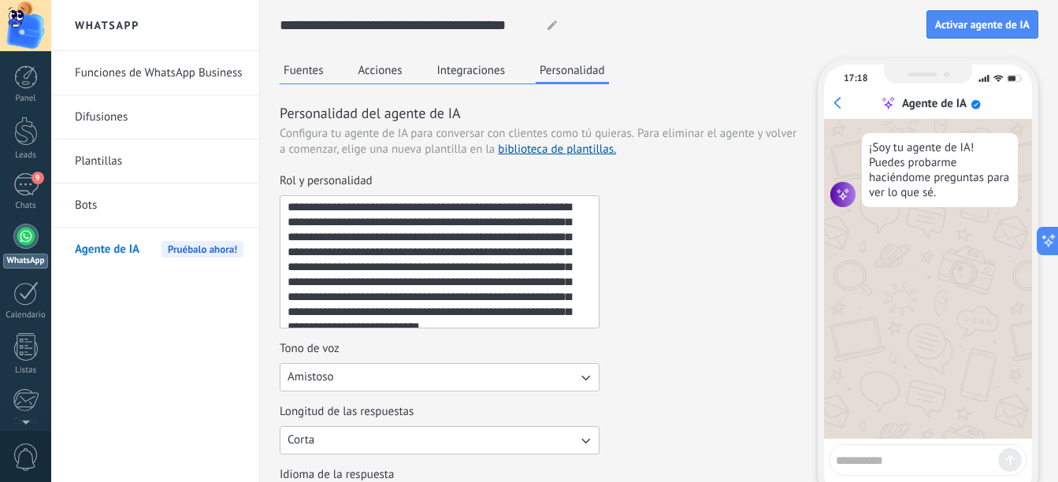
scroll to position [0, 0]
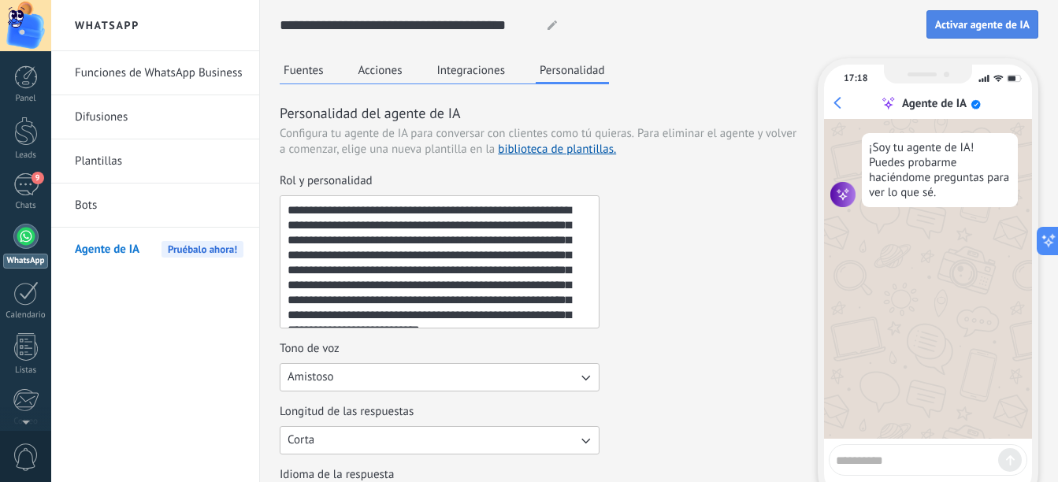
click at [995, 24] on span "Activar agente de IA" at bounding box center [982, 24] width 95 height 11
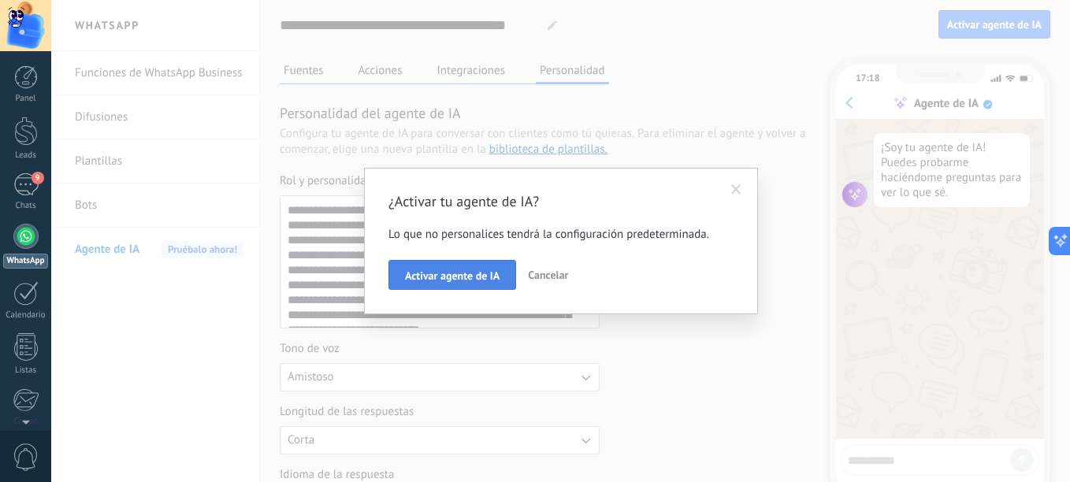
click at [472, 274] on span "Activar agente de IA" at bounding box center [452, 275] width 95 height 11
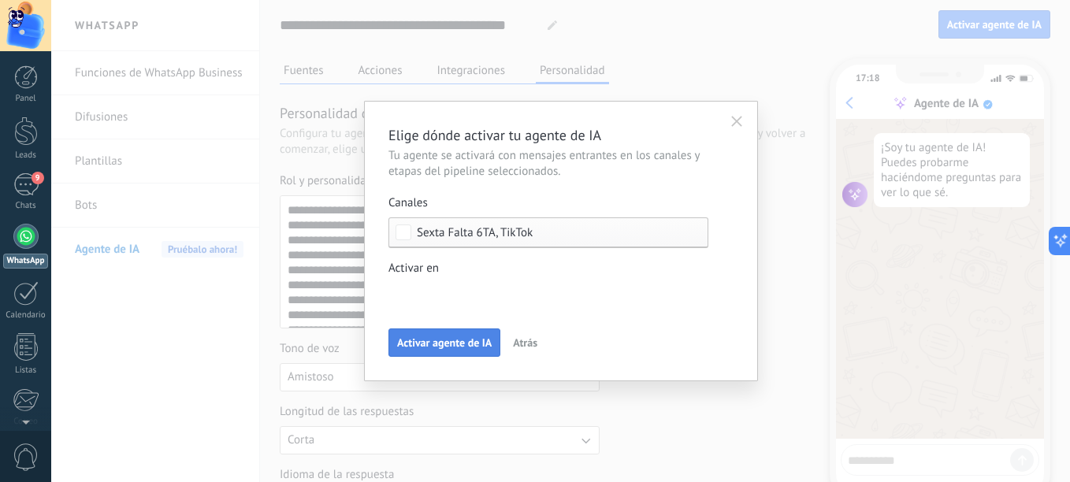
click at [455, 340] on span "Activar agente de IA" at bounding box center [444, 342] width 95 height 11
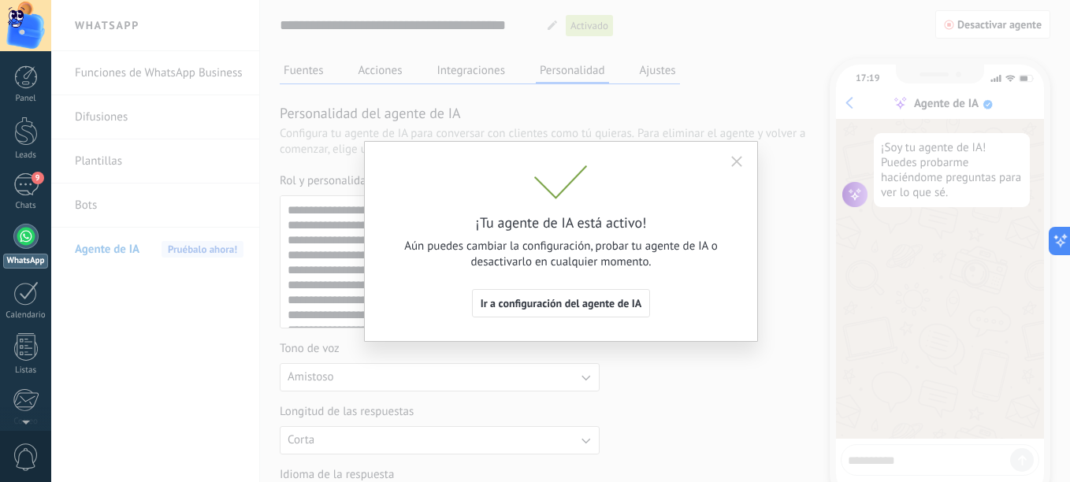
click at [739, 165] on use "button" at bounding box center [736, 161] width 11 height 11
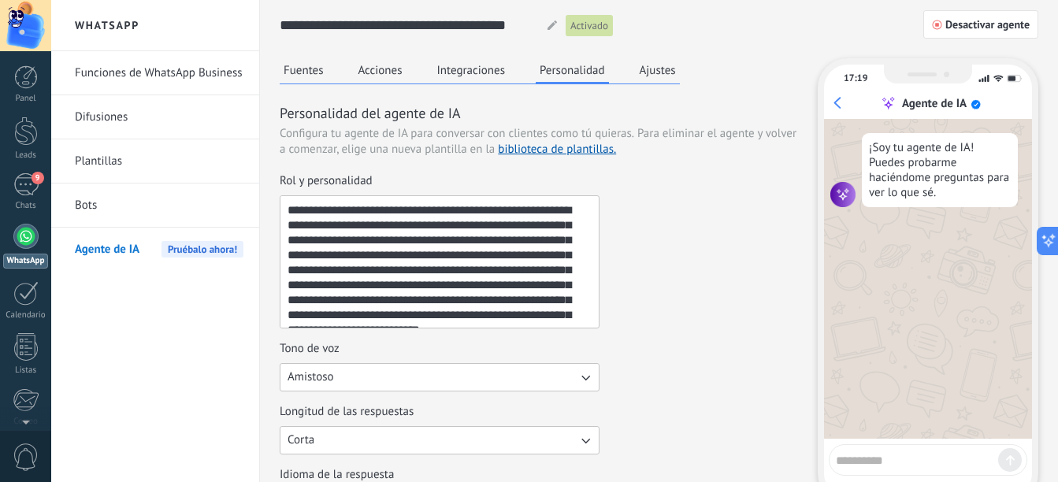
click at [913, 462] on textarea at bounding box center [917, 458] width 162 height 20
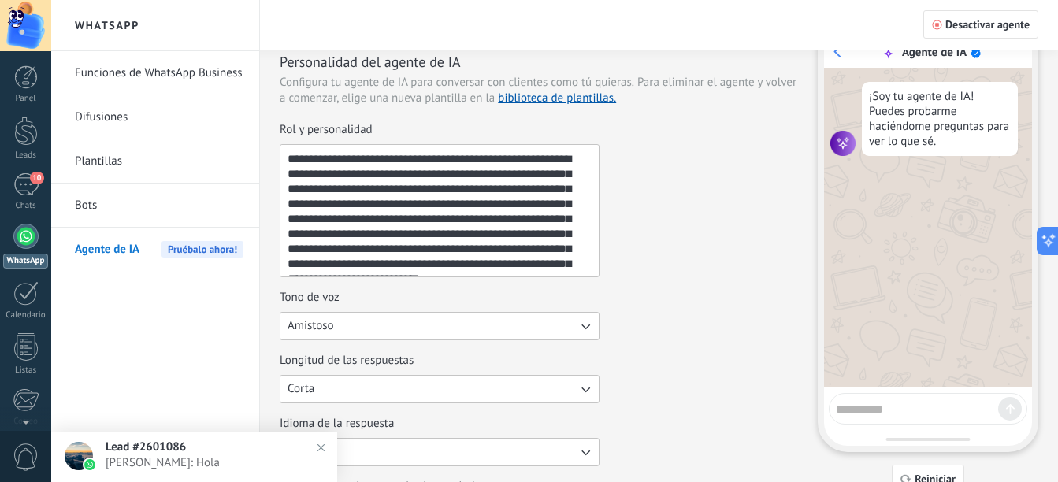
scroll to position [79, 0]
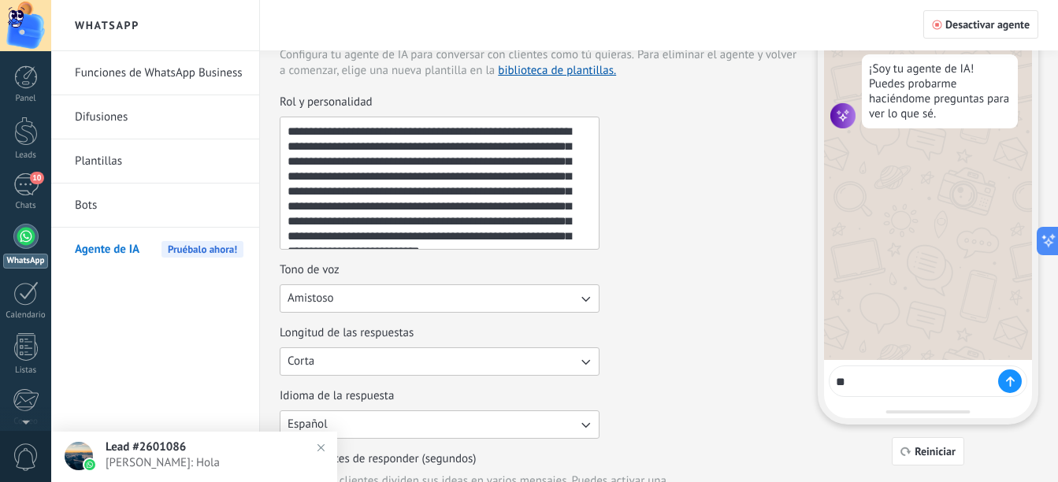
type textarea "*"
type textarea "****"
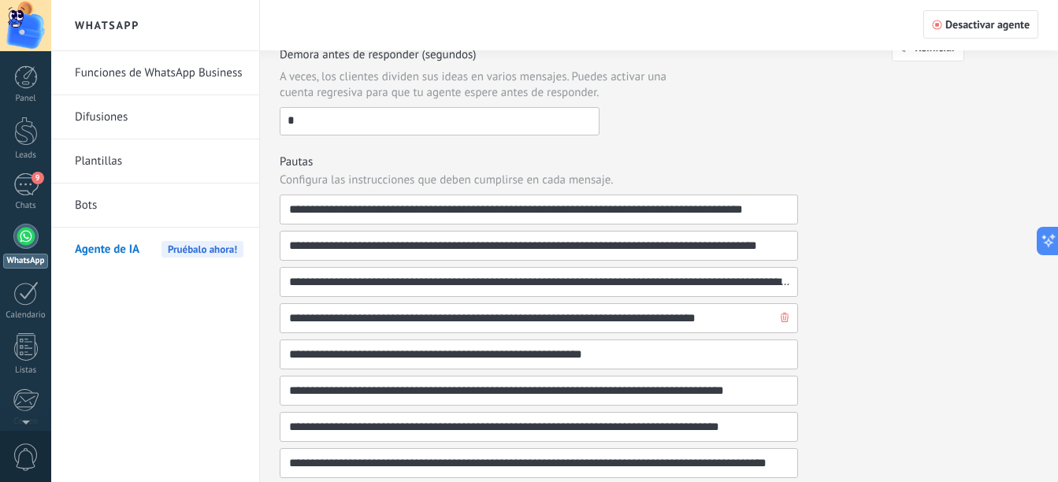
scroll to position [552, 0]
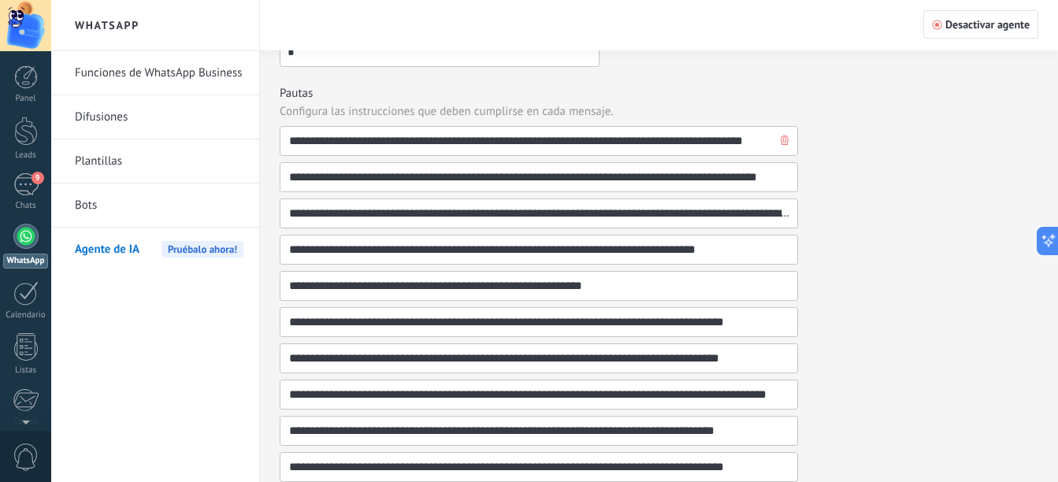
click at [735, 139] on input "**********" at bounding box center [532, 141] width 489 height 28
click at [769, 143] on input "**********" at bounding box center [532, 141] width 489 height 28
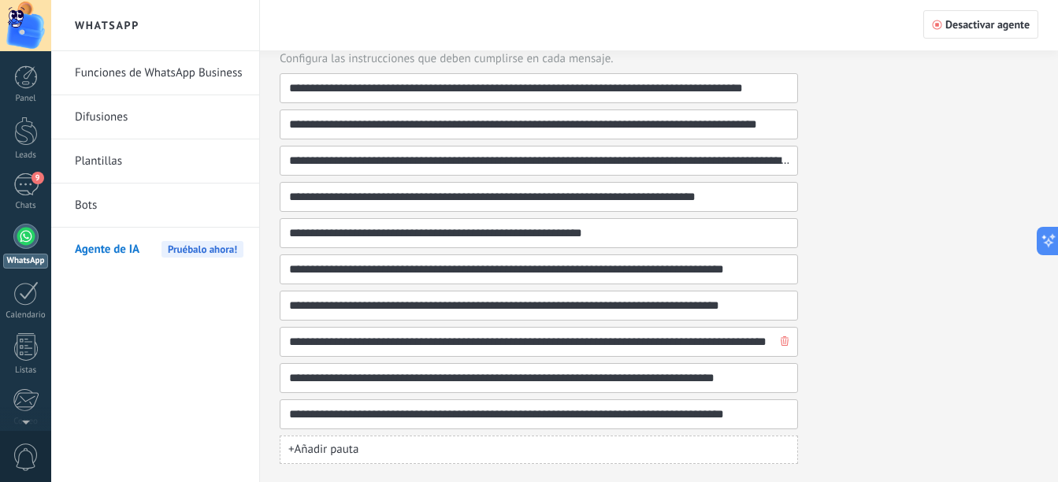
scroll to position [0, 33]
drag, startPoint x: 600, startPoint y: 340, endPoint x: 686, endPoint y: 343, distance: 85.9
drag, startPoint x: 686, startPoint y: 343, endPoint x: 602, endPoint y: 342, distance: 84.3
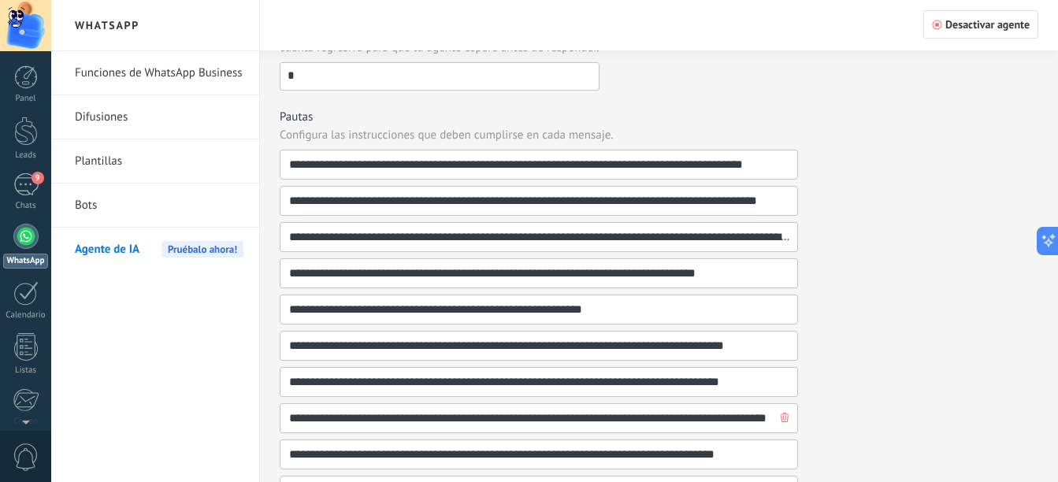
drag, startPoint x: 474, startPoint y: 366, endPoint x: 472, endPoint y: 347, distance: 19.1
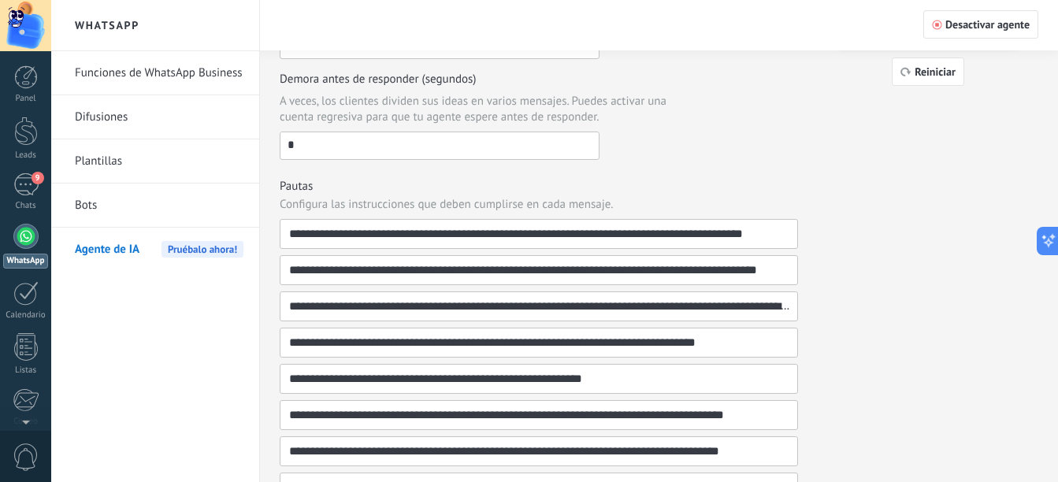
scroll to position [452, 0]
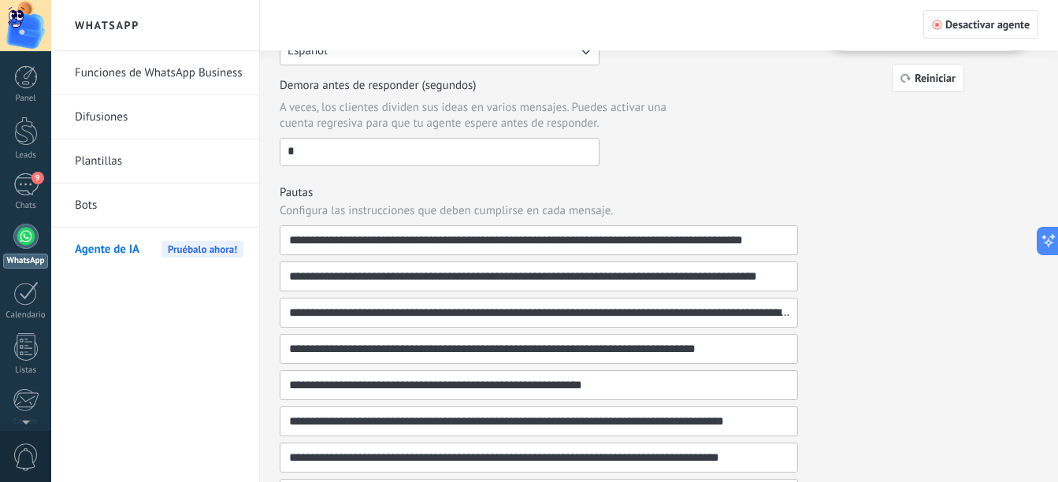
drag, startPoint x: 531, startPoint y: 386, endPoint x: 534, endPoint y: 367, distance: 19.2
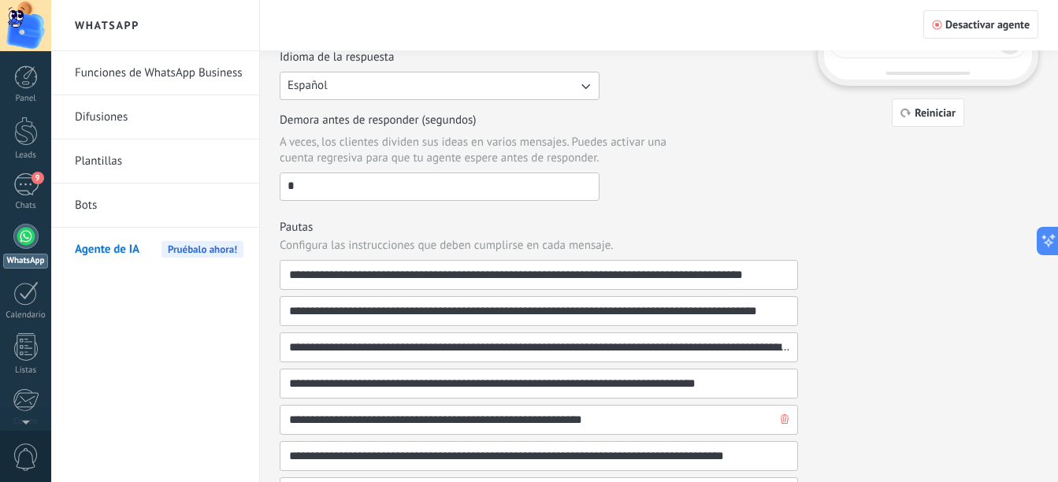
drag, startPoint x: 507, startPoint y: 422, endPoint x: 508, endPoint y: 404, distance: 17.4
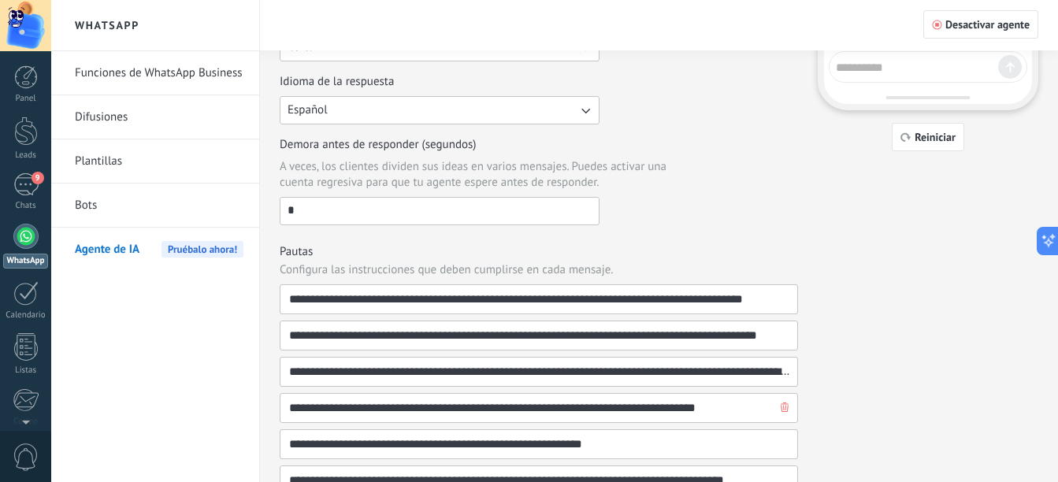
scroll to position [383, 0]
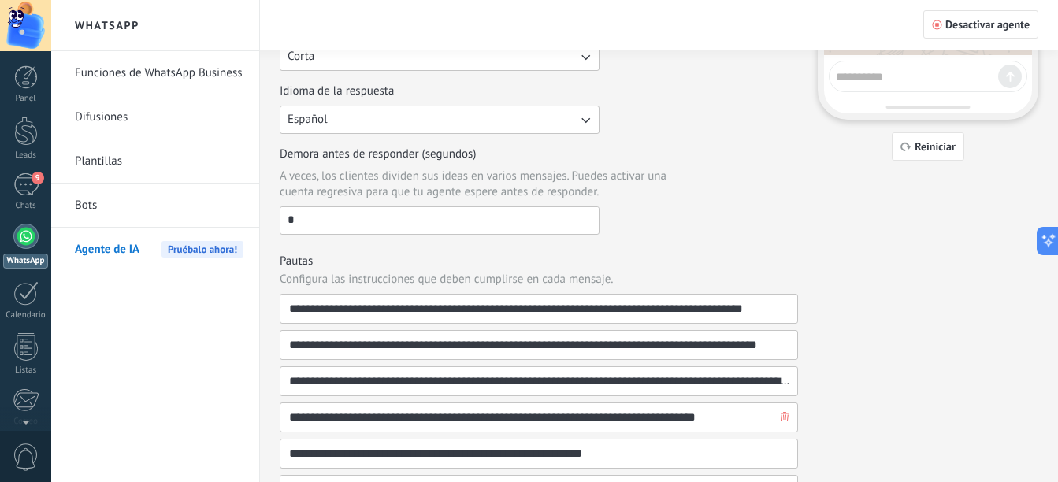
drag, startPoint x: 509, startPoint y: 425, endPoint x: 512, endPoint y: 399, distance: 26.2
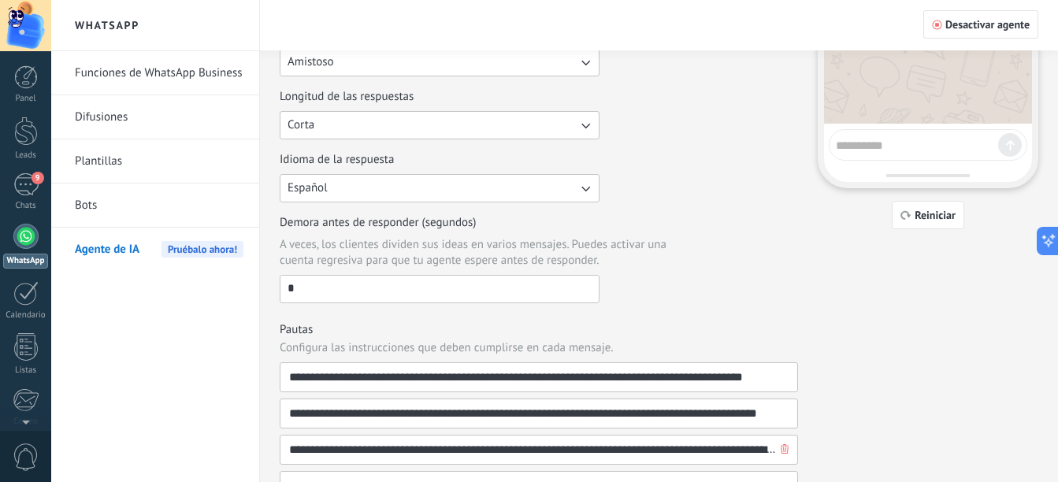
scroll to position [307, 0]
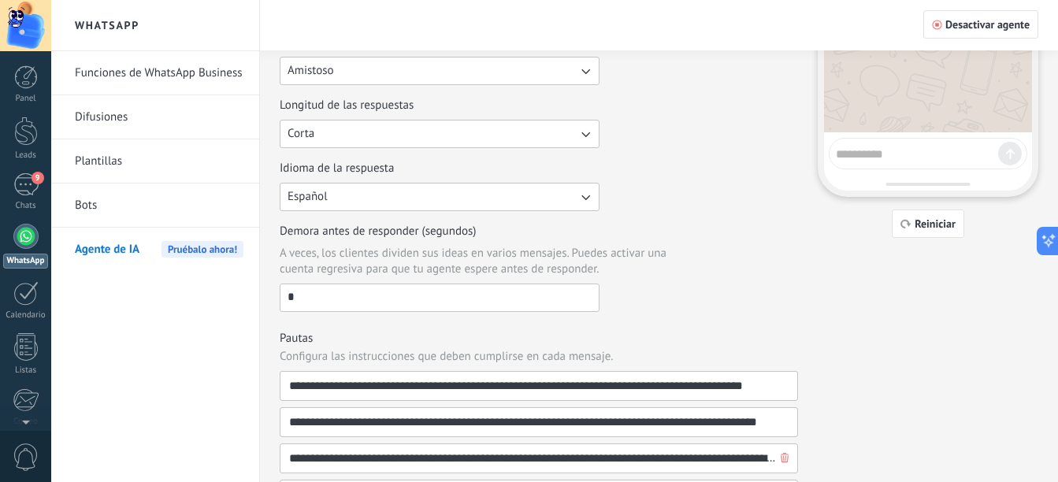
drag, startPoint x: 511, startPoint y: 424, endPoint x: 515, endPoint y: 396, distance: 27.9
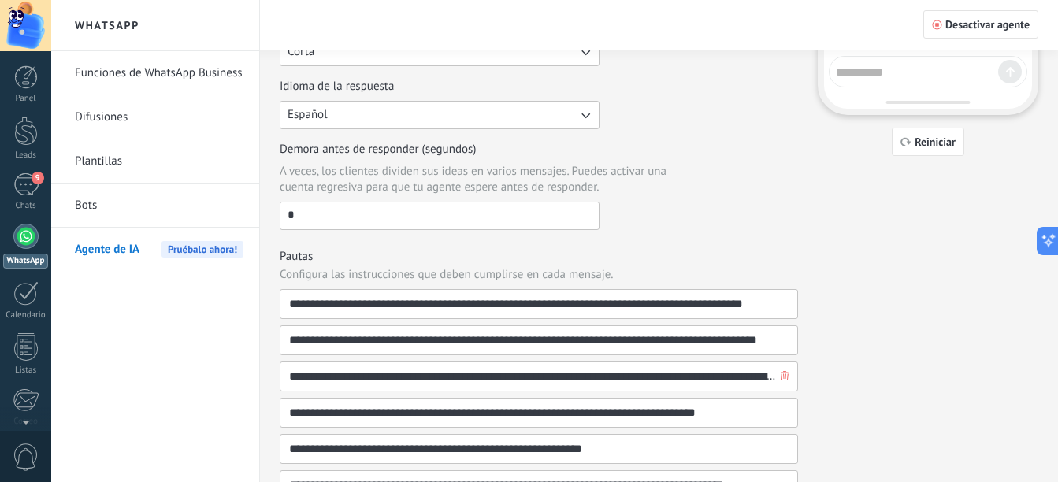
drag, startPoint x: 591, startPoint y: 422, endPoint x: 591, endPoint y: 435, distance: 12.6
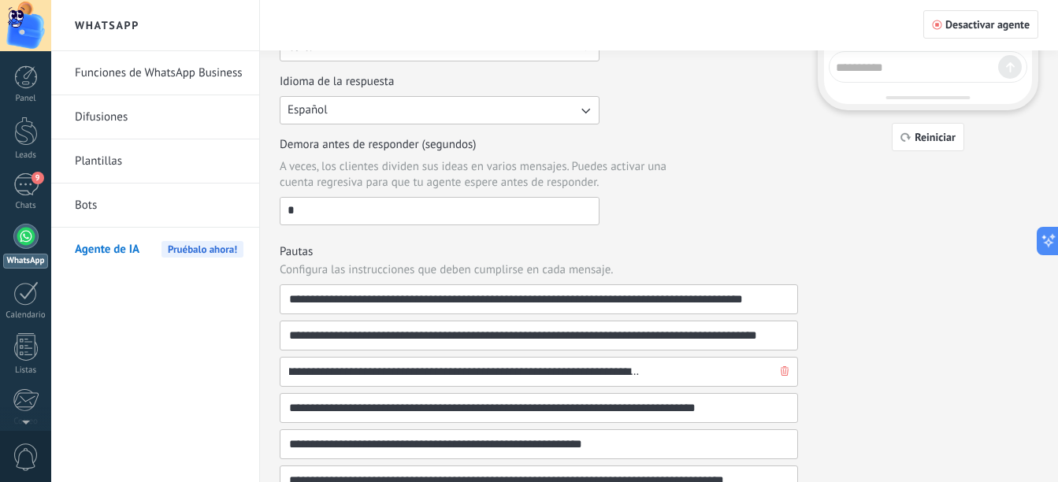
scroll to position [0, 204]
drag, startPoint x: 625, startPoint y: 379, endPoint x: 679, endPoint y: 380, distance: 54.4
drag, startPoint x: 697, startPoint y: 373, endPoint x: 611, endPoint y: 385, distance: 85.9
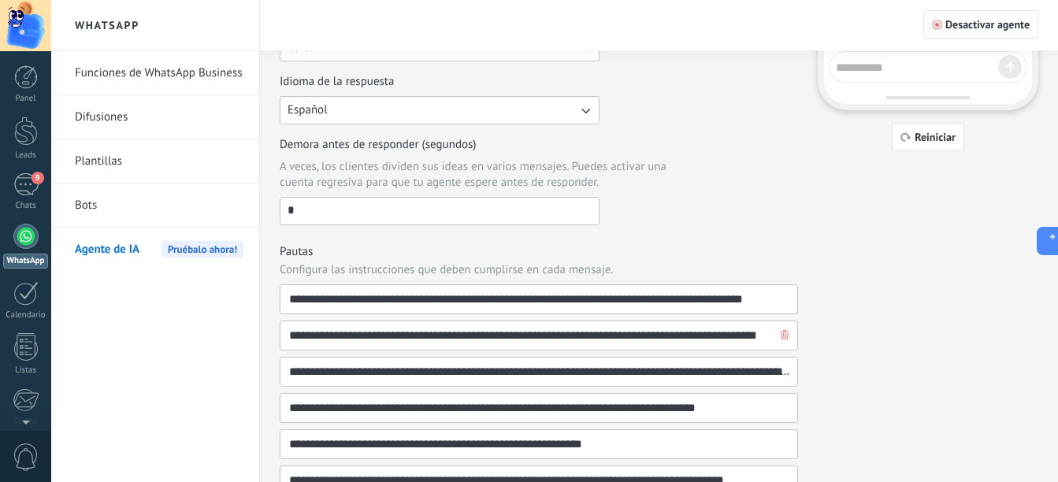
drag, startPoint x: 376, startPoint y: 336, endPoint x: 463, endPoint y: 333, distance: 86.7
drag, startPoint x: 538, startPoint y: 334, endPoint x: 505, endPoint y: 359, distance: 41.1
click at [759, 299] on input "**********" at bounding box center [532, 299] width 489 height 28
click at [410, 294] on input "**********" at bounding box center [532, 299] width 489 height 28
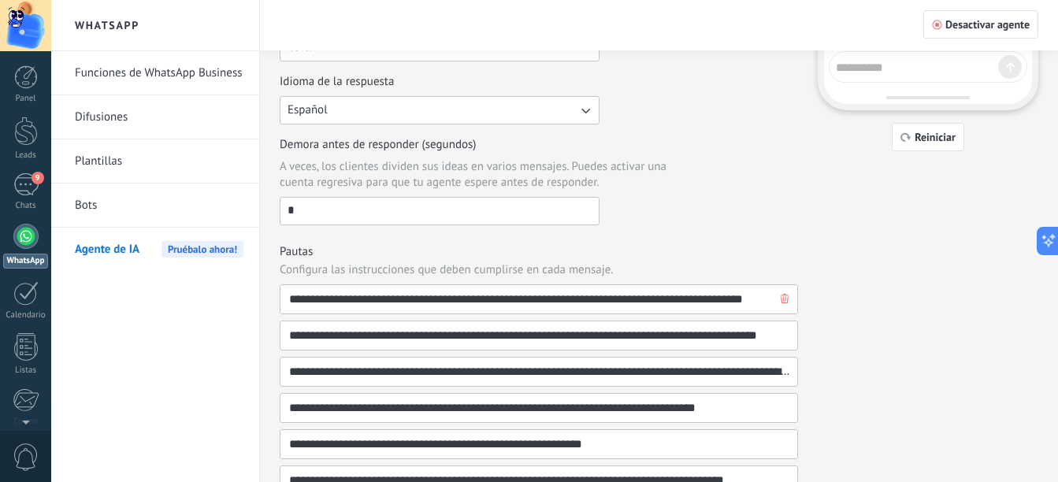
click at [539, 294] on input "**********" at bounding box center [532, 299] width 489 height 28
click at [680, 299] on input "**********" at bounding box center [532, 299] width 489 height 28
click at [731, 296] on input "**********" at bounding box center [532, 299] width 489 height 28
click at [765, 295] on input "**********" at bounding box center [532, 299] width 489 height 28
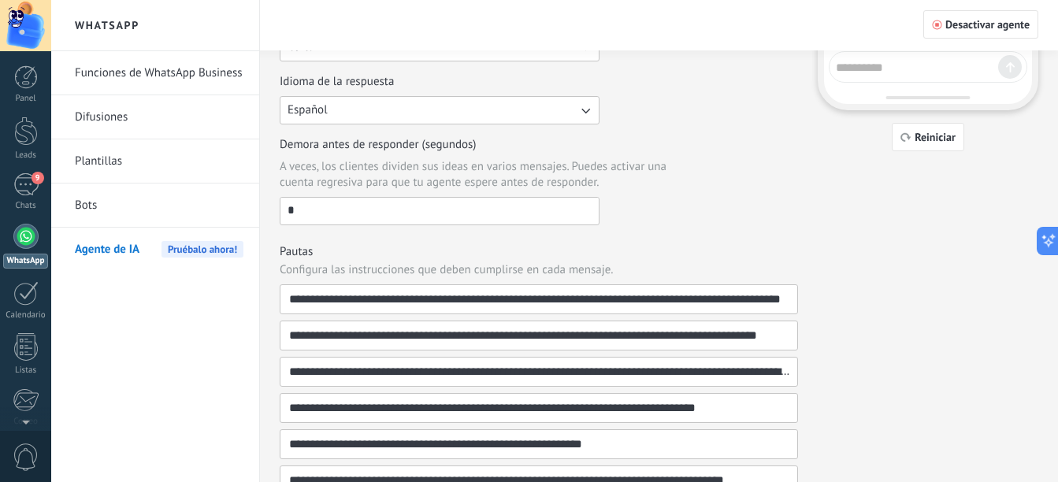
type input "**********"
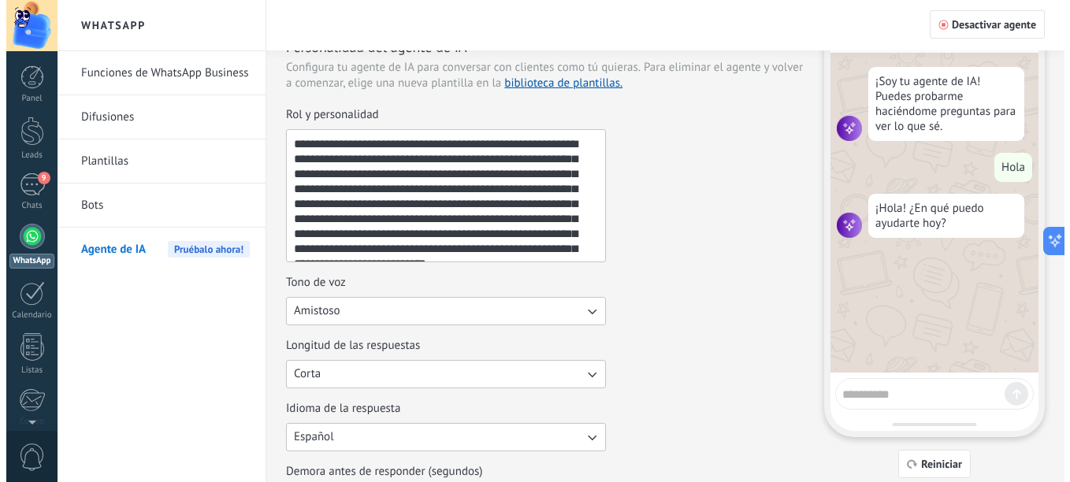
scroll to position [0, 0]
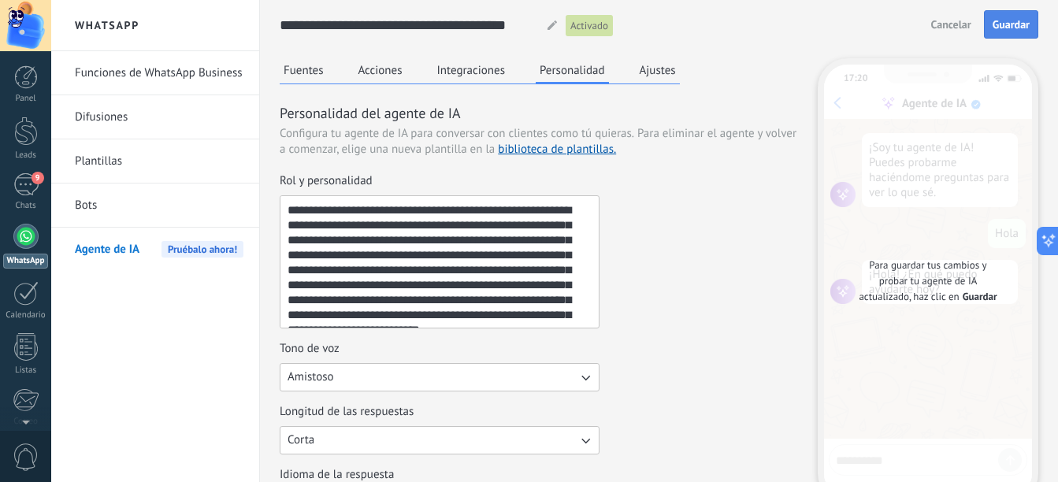
click at [1009, 26] on span "Guardar" at bounding box center [1011, 24] width 37 height 11
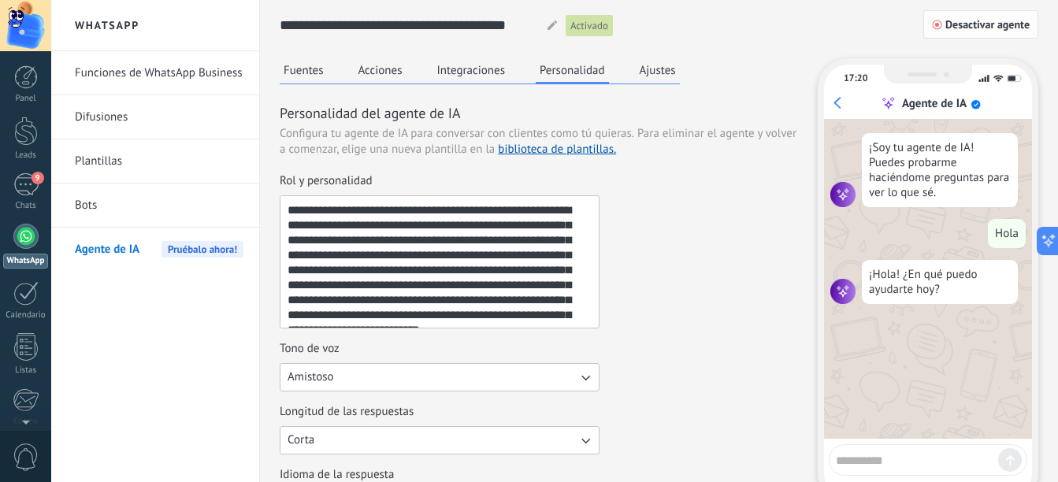
click at [1011, 22] on span "Desactivar agente" at bounding box center [988, 24] width 84 height 11
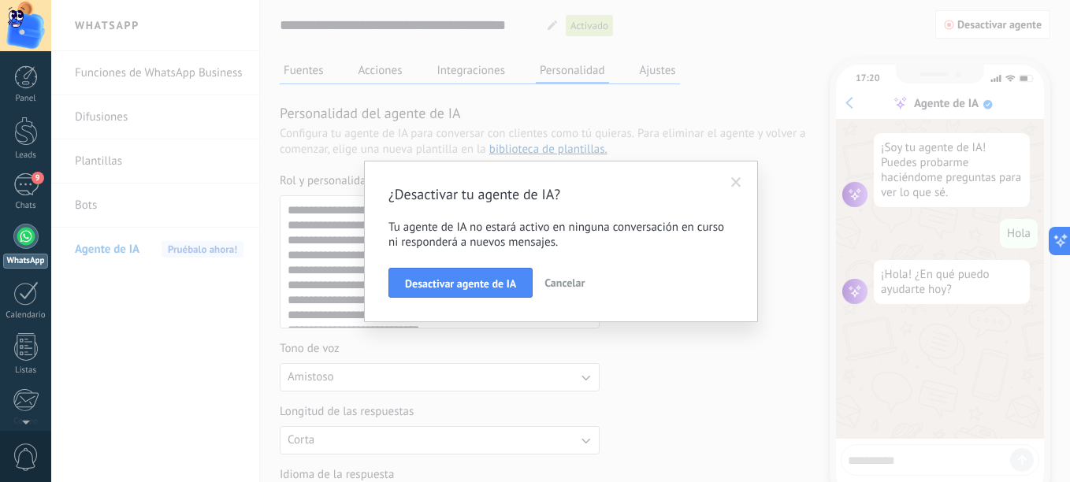
click at [548, 281] on span "Cancelar" at bounding box center [564, 283] width 40 height 14
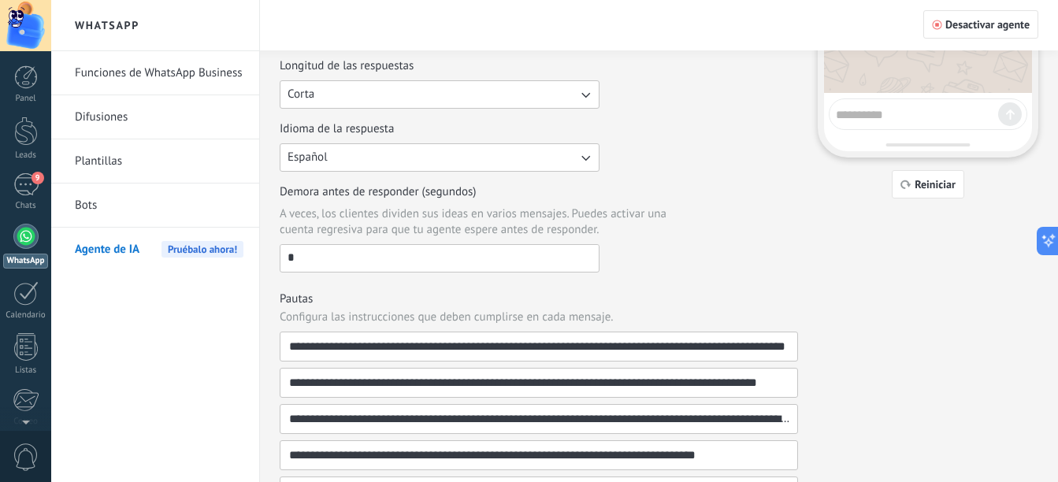
drag, startPoint x: 705, startPoint y: 170, endPoint x: 697, endPoint y: 304, distance: 134.2
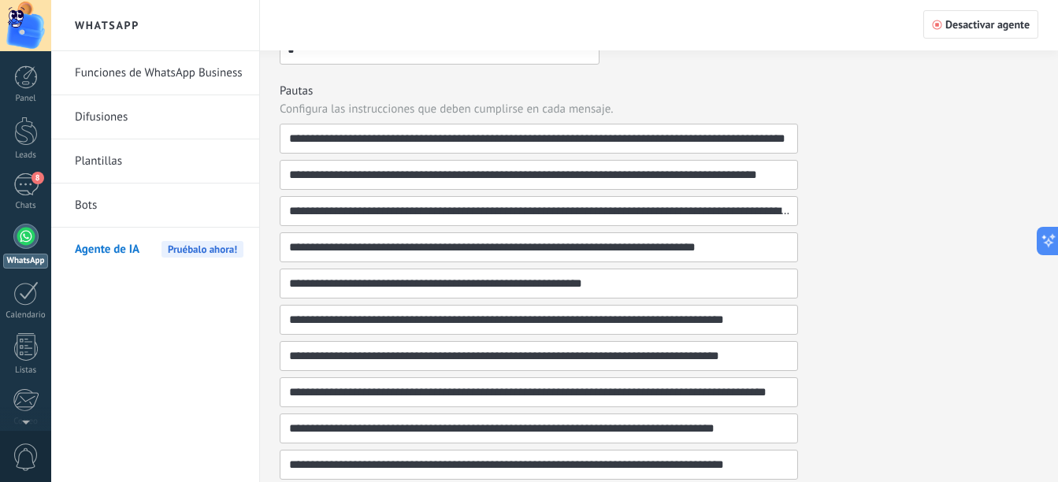
click at [105, 120] on link "Difusiones" at bounding box center [159, 117] width 169 height 44
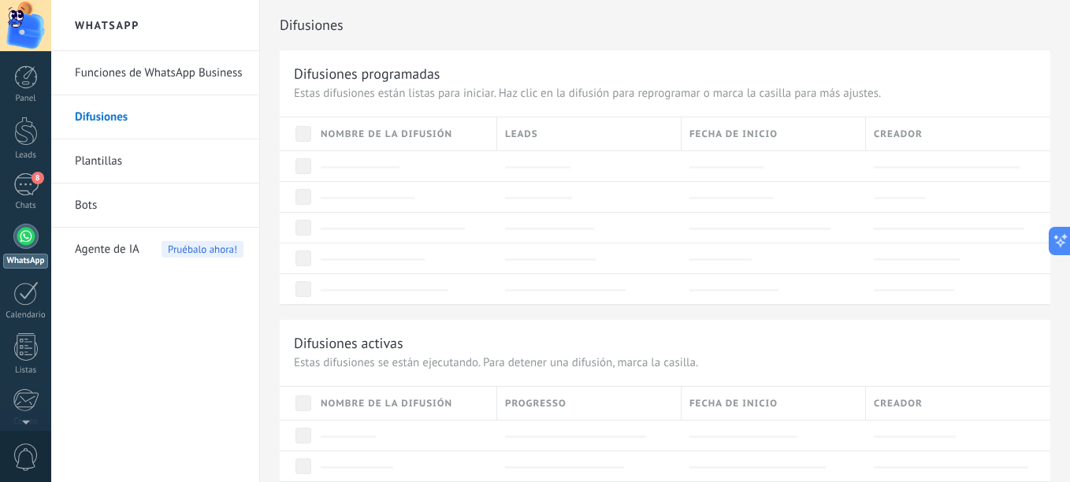
click at [141, 76] on link "Funciones de WhatsApp Business" at bounding box center [159, 73] width 169 height 44
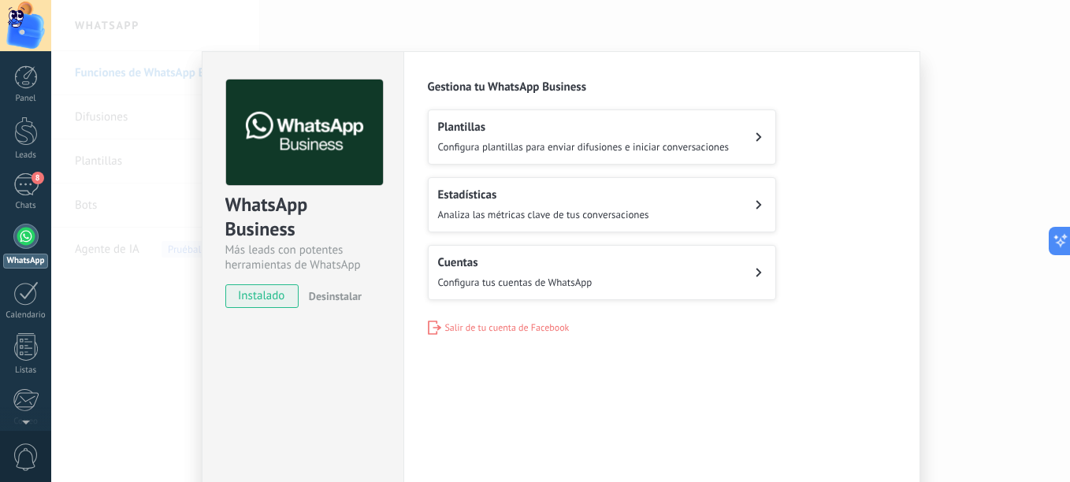
click at [552, 142] on span "Configura plantillas para enviar difusiones e iniciar conversaciones" at bounding box center [584, 146] width 292 height 13
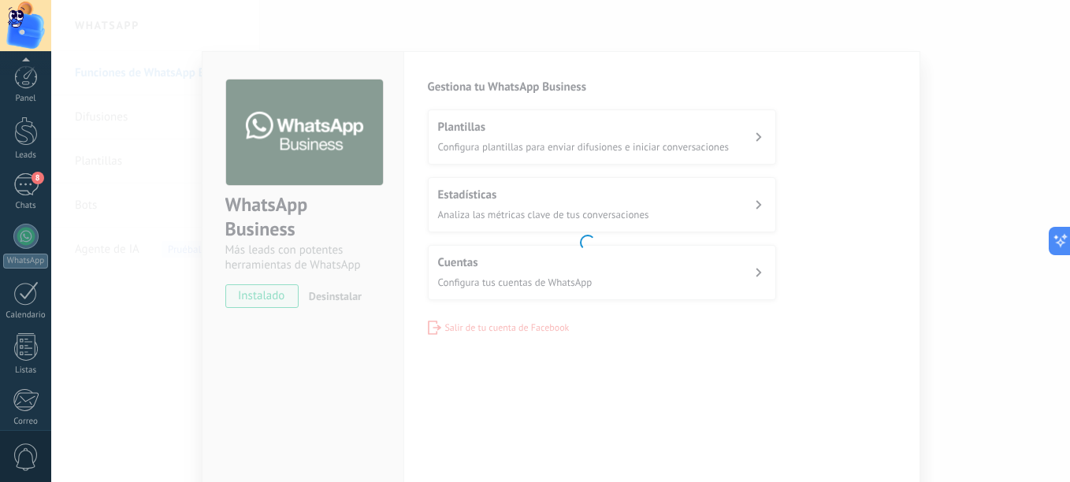
scroll to position [173, 0]
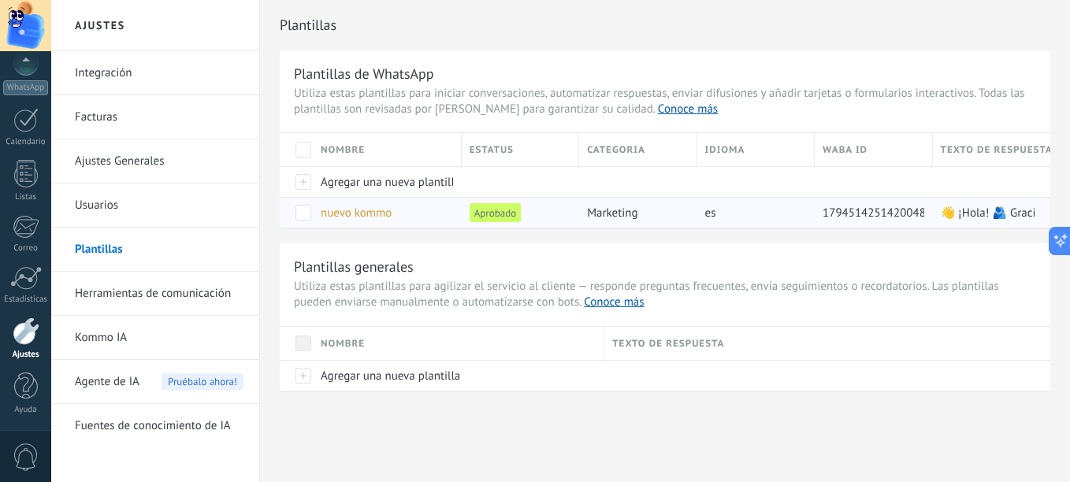
click at [368, 217] on span "nuevo kommo" at bounding box center [356, 213] width 71 height 15
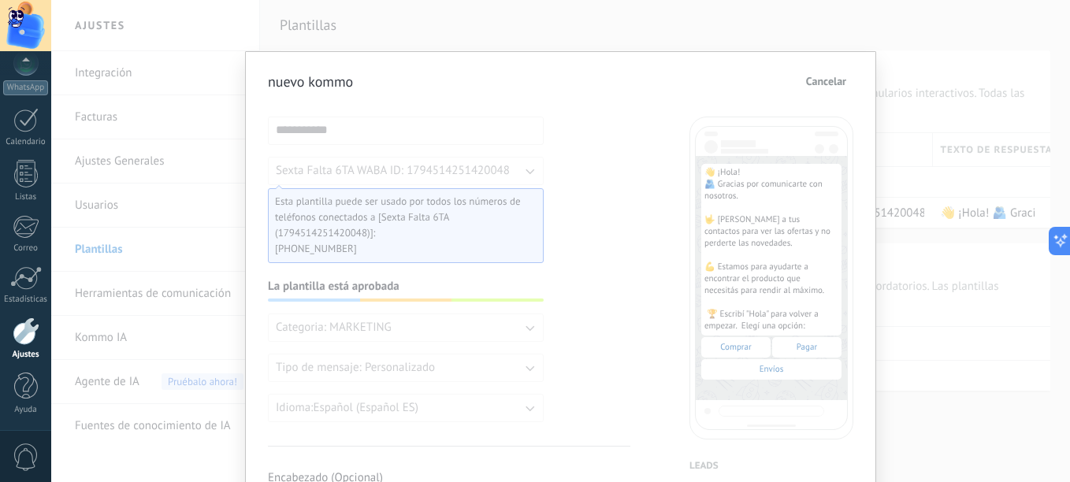
click at [807, 84] on span "Cancelar" at bounding box center [826, 81] width 40 height 11
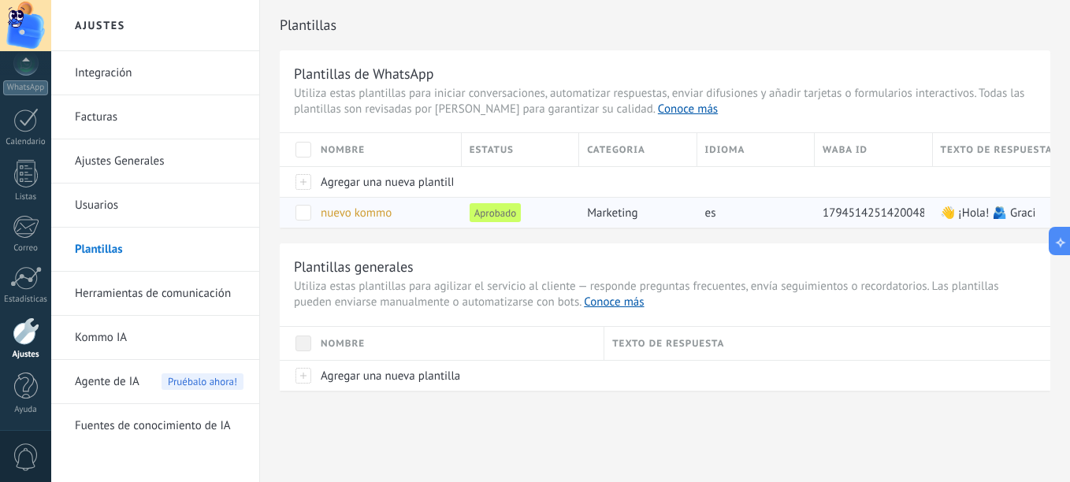
click at [298, 218] on span at bounding box center [303, 213] width 16 height 16
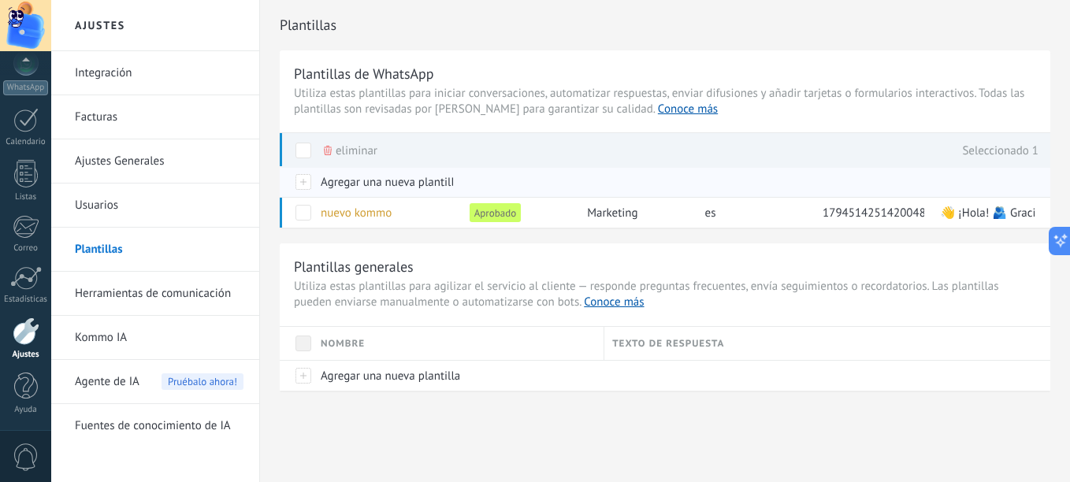
click at [395, 185] on span "Agregar una nueva plantilla" at bounding box center [390, 182] width 139 height 15
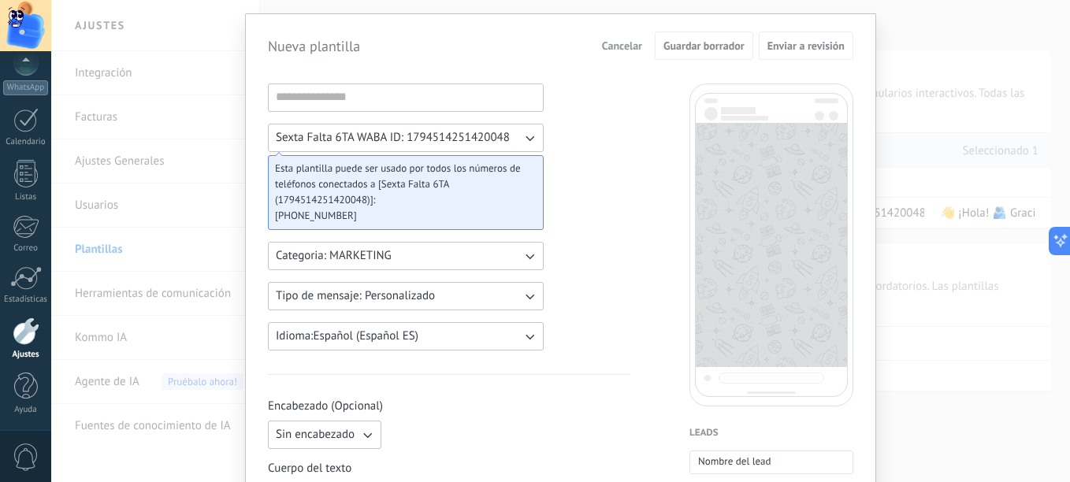
scroll to position [0, 0]
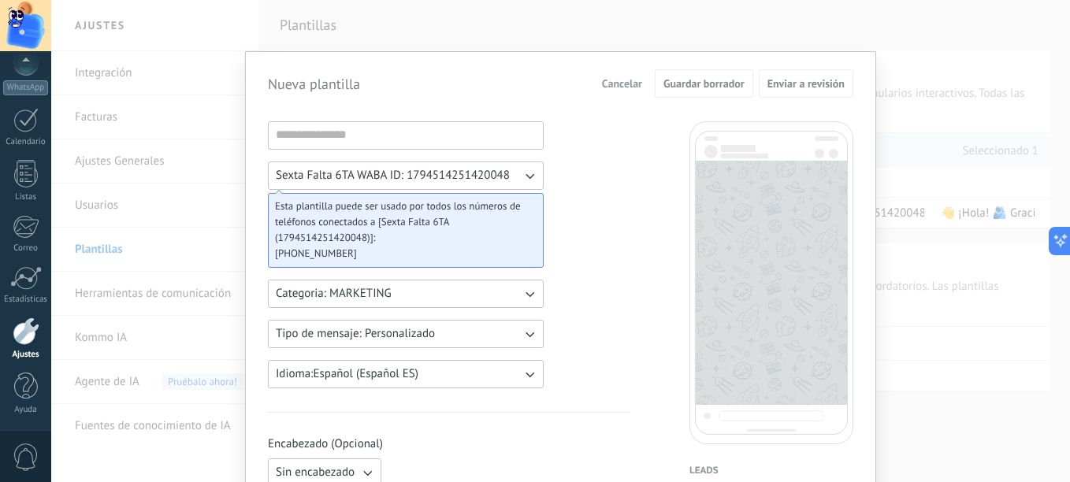
click at [623, 92] on button "Cancelar" at bounding box center [622, 84] width 54 height 24
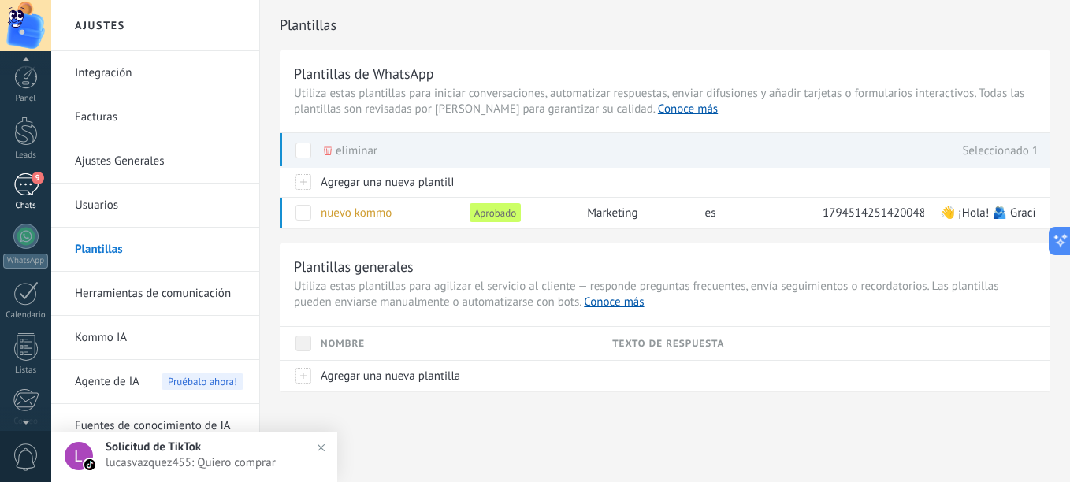
click at [32, 192] on div "9" at bounding box center [25, 184] width 25 height 23
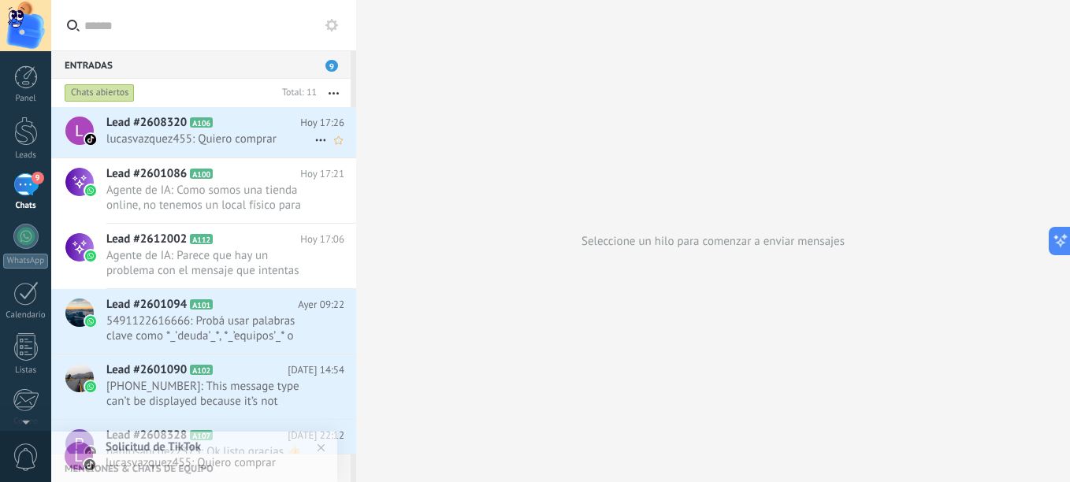
click at [129, 137] on span "lucasvazquez455: Quiero comprar" at bounding box center [210, 139] width 208 height 15
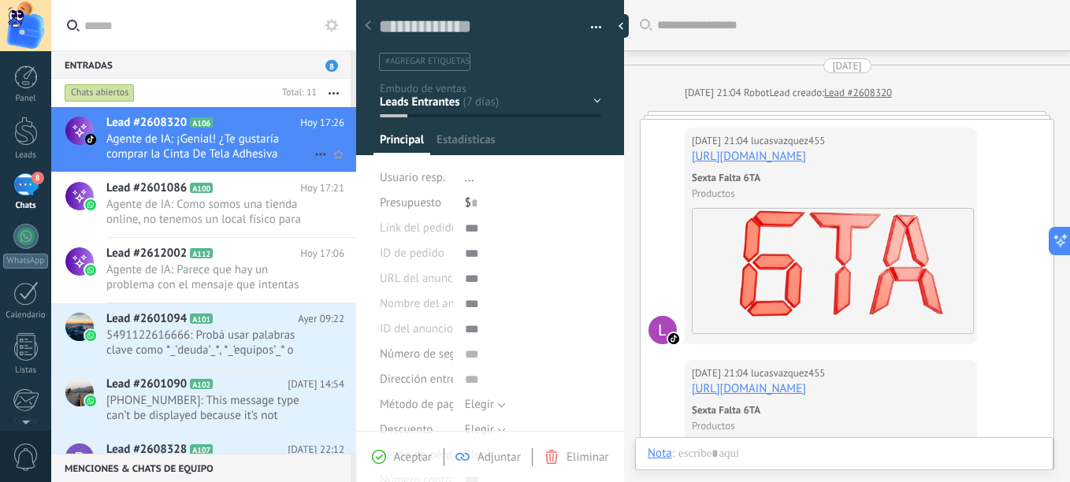
scroll to position [24, 0]
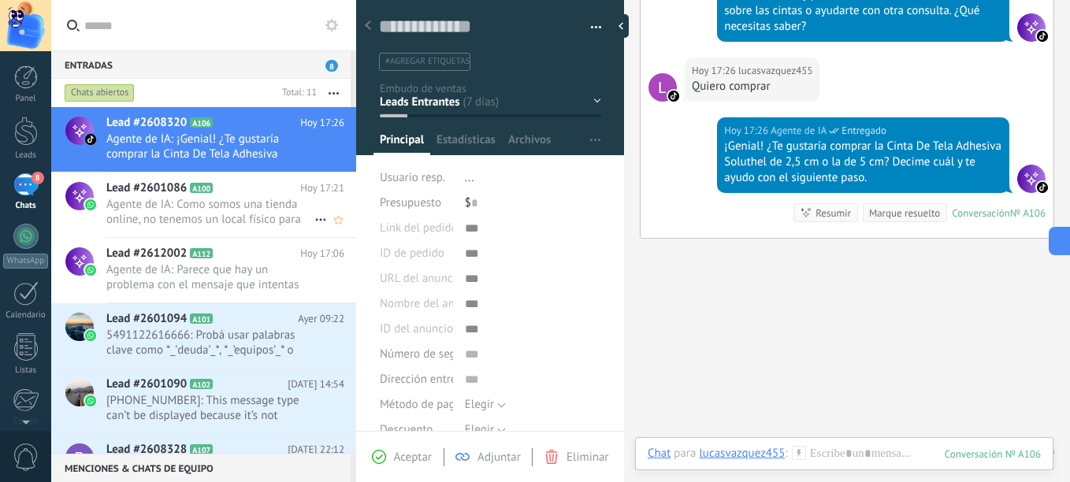
click at [253, 228] on div "Lead #2601086 A100 Hoy 17:21 Agente de IA: Como somos una tienda online, no ten…" at bounding box center [231, 205] width 250 height 65
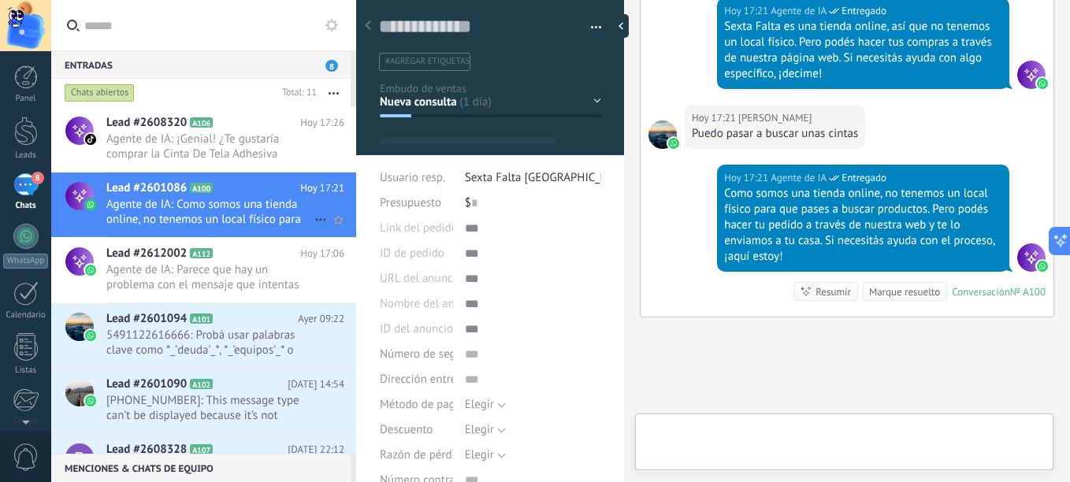
scroll to position [24, 0]
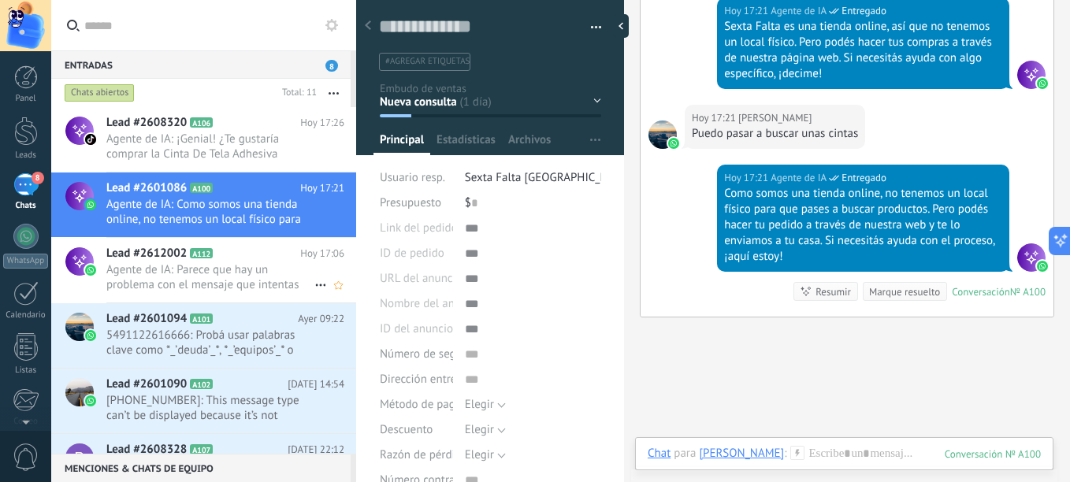
click at [217, 255] on icon at bounding box center [225, 254] width 16 height 16
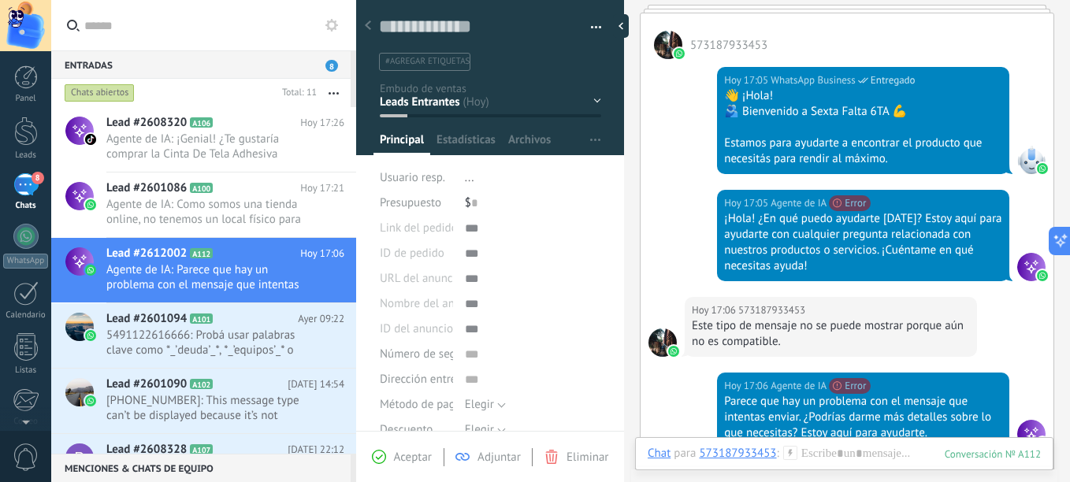
scroll to position [236, 0]
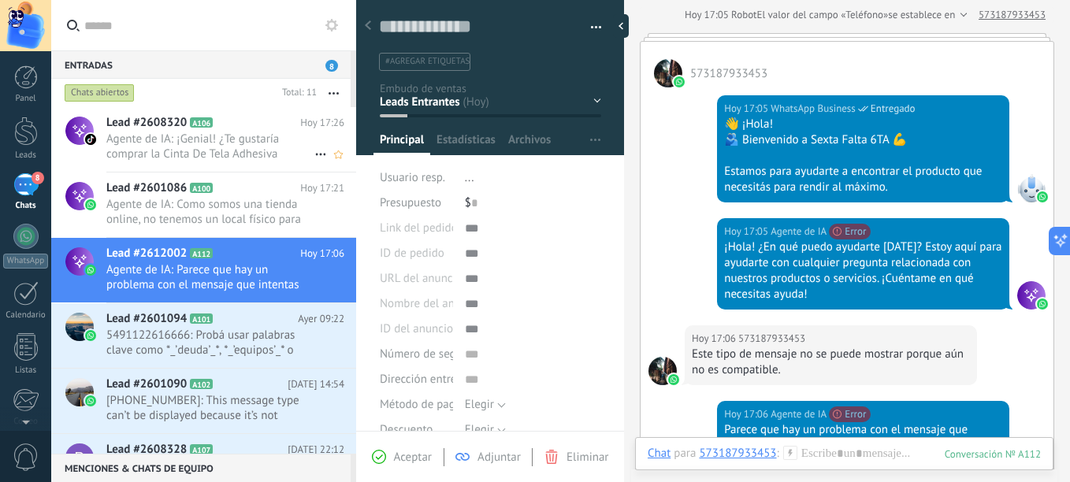
click at [214, 128] on h2 "Lead #2608320 A106" at bounding box center [203, 123] width 194 height 16
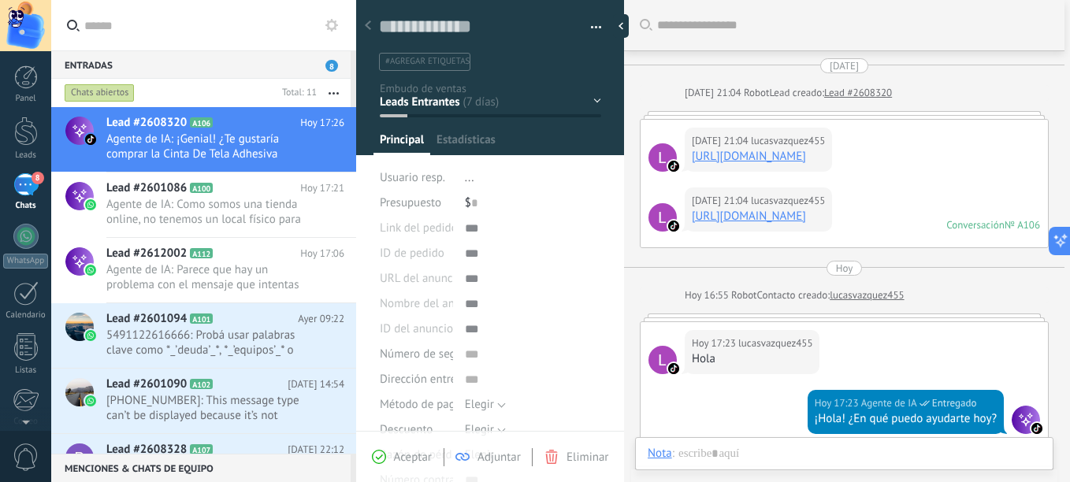
type textarea "**********"
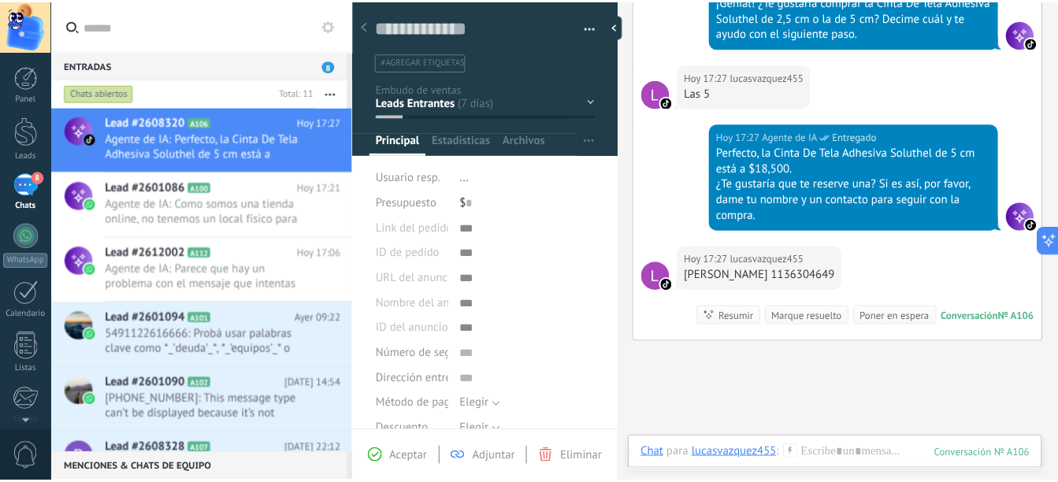
scroll to position [1639, 0]
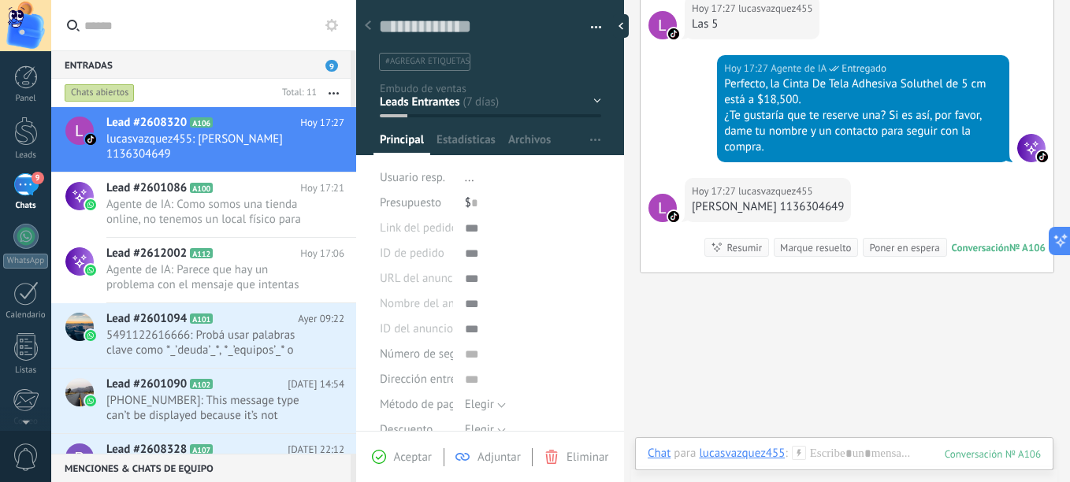
click at [0, 0] on div "Nueva consulta Cualificado Cotización enviada Pedido creado Pedido completado" at bounding box center [0, 0] width 0 height 0
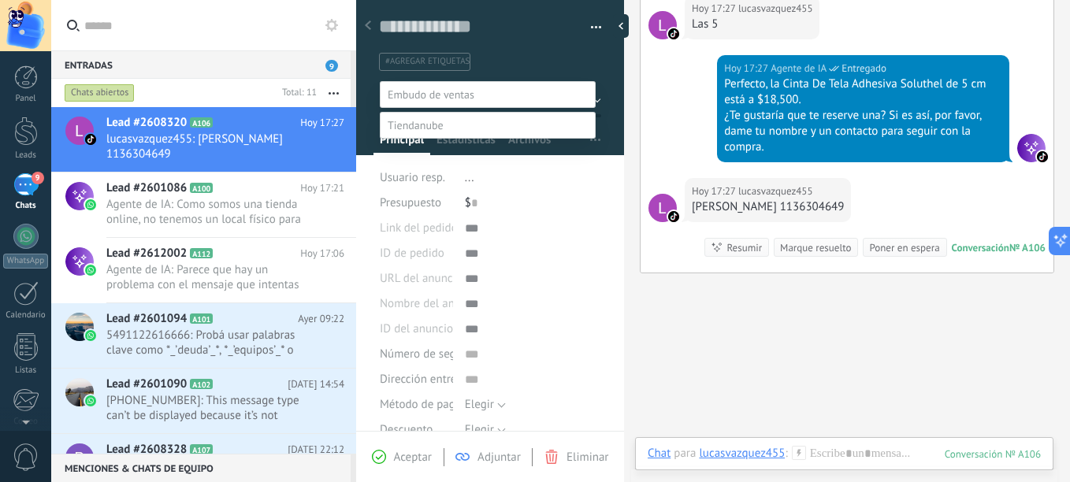
click at [512, 64] on div at bounding box center [560, 241] width 1019 height 482
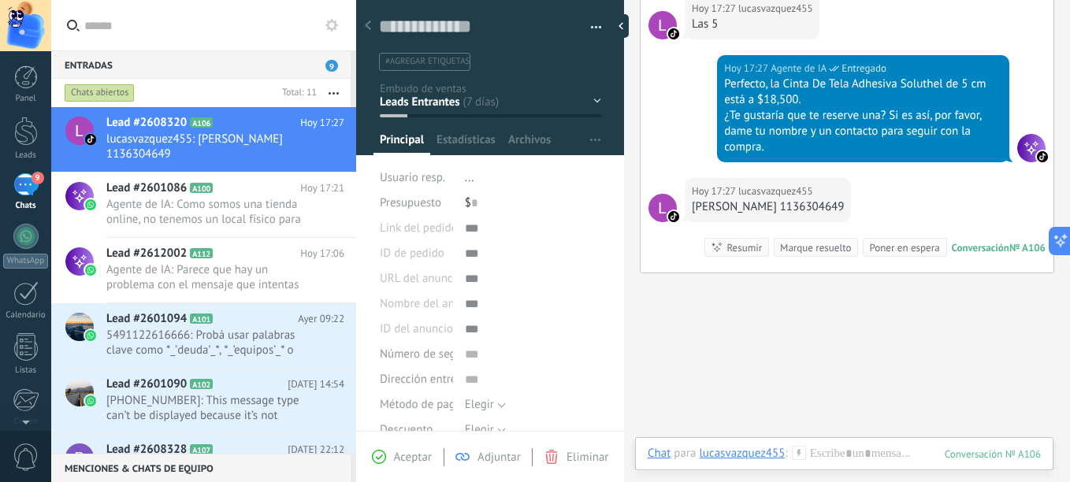
click at [0, 0] on div "Nueva consulta Cualificado Cotización enviada Pedido creado Pedido completado" at bounding box center [0, 0] width 0 height 0
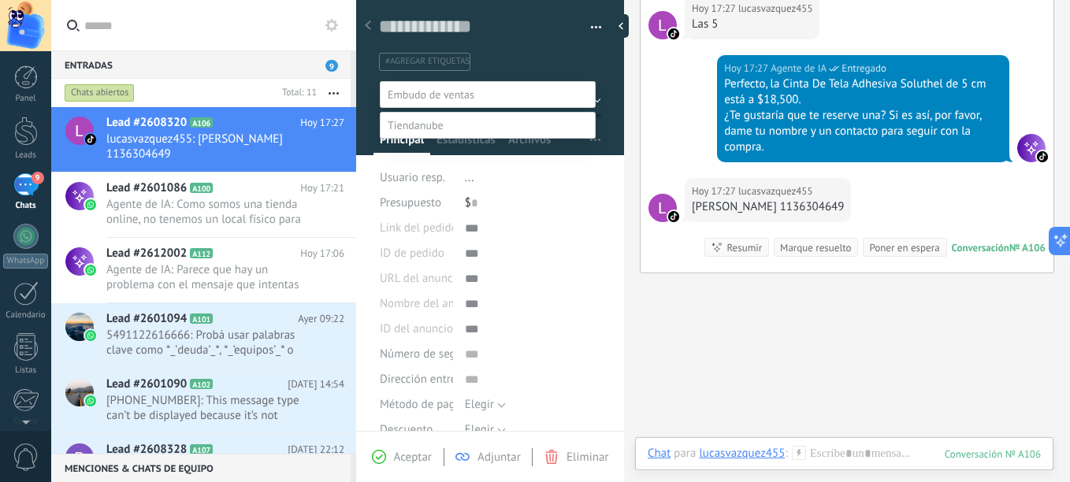
click at [504, 51] on div at bounding box center [560, 241] width 1019 height 482
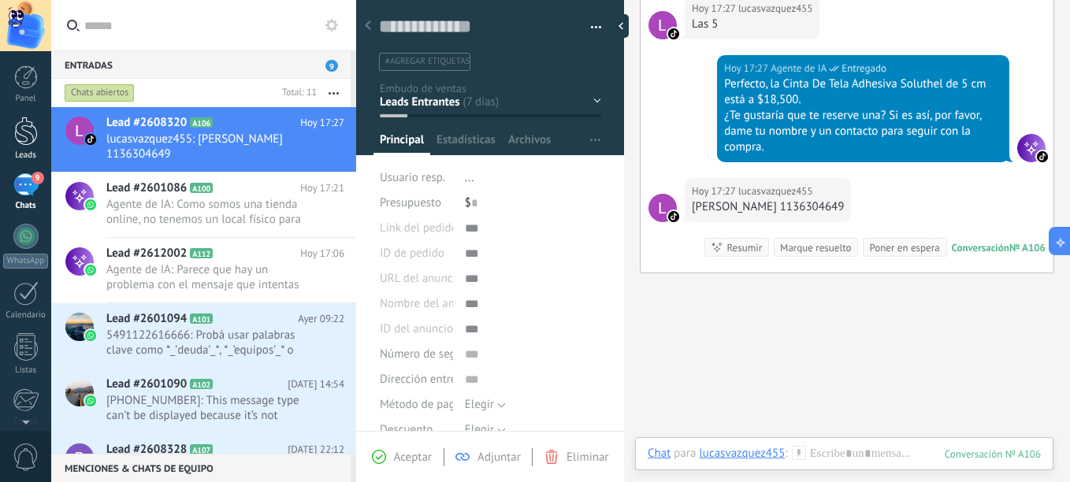
click at [28, 151] on div "Leads" at bounding box center [26, 156] width 46 height 10
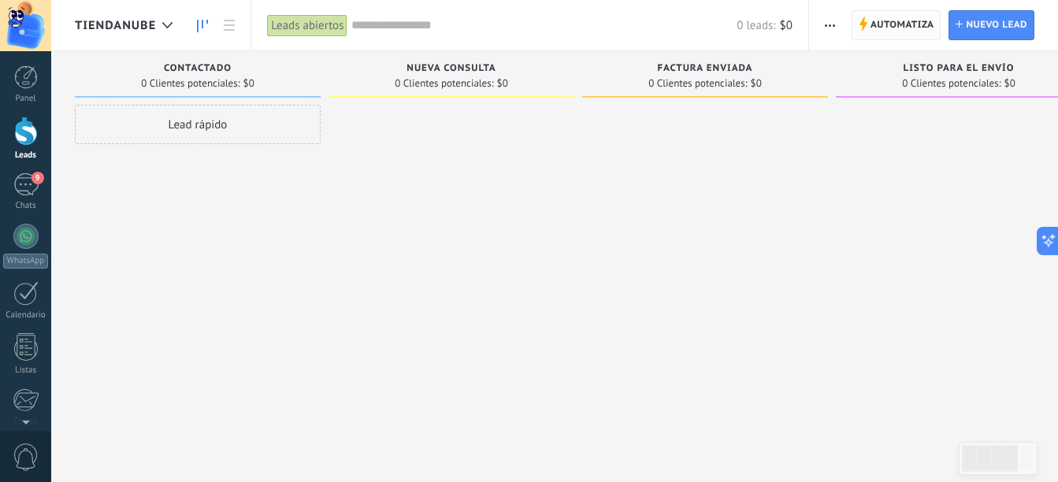
click at [912, 27] on span "Automatiza" at bounding box center [903, 25] width 64 height 28
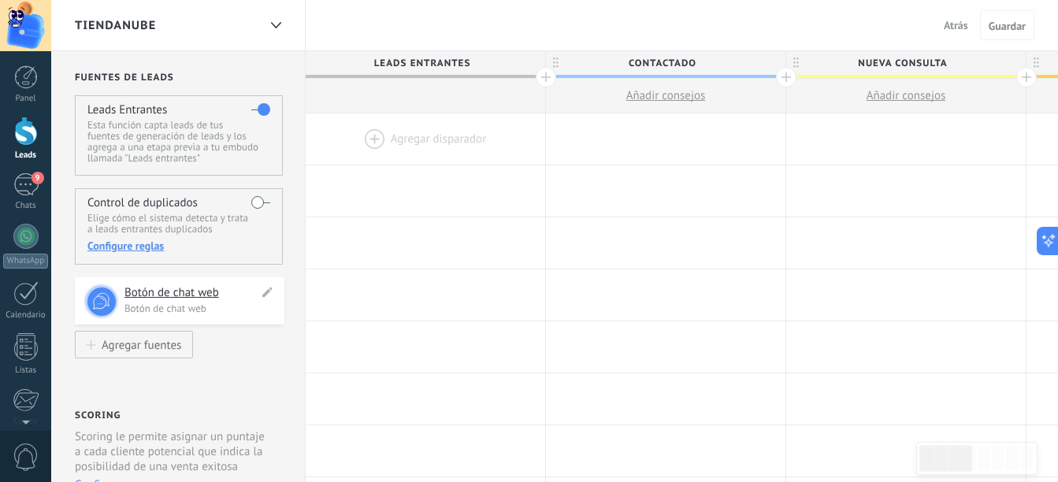
click at [172, 291] on h4 "Botón de chat web" at bounding box center [192, 293] width 134 height 16
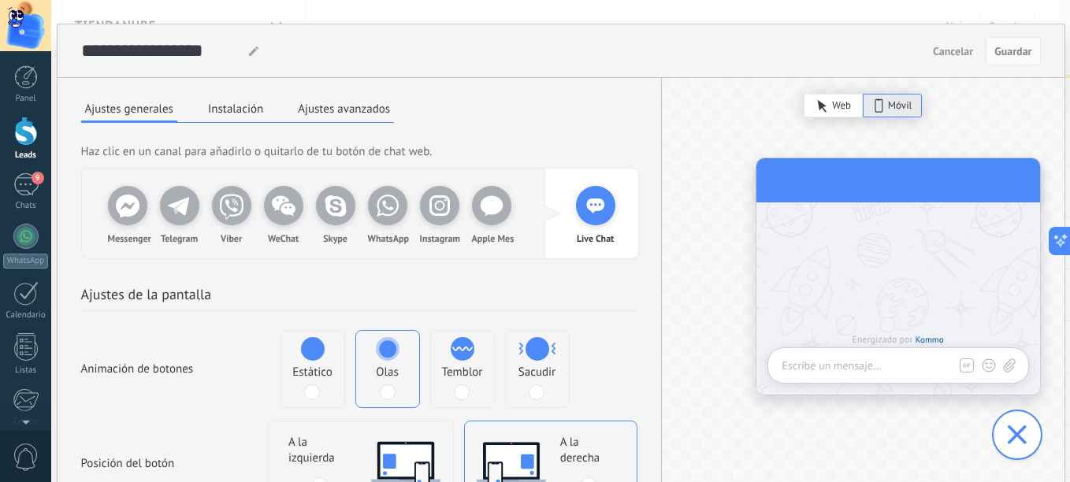
click at [948, 37] on div "Cancelar Guardar" at bounding box center [983, 51] width 114 height 28
click at [950, 46] on span "Cancelar" at bounding box center [953, 51] width 40 height 11
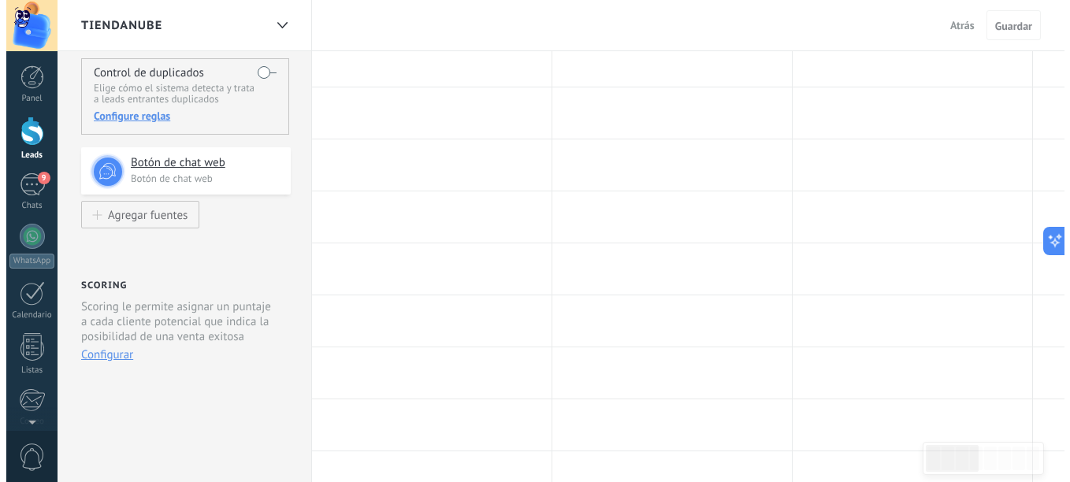
scroll to position [158, 0]
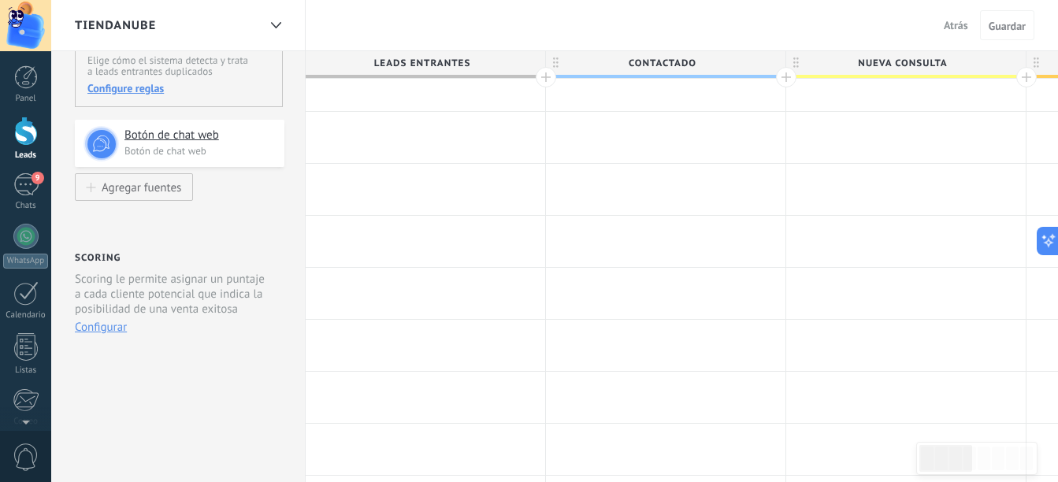
click at [98, 324] on button "Configurar" at bounding box center [101, 327] width 52 height 15
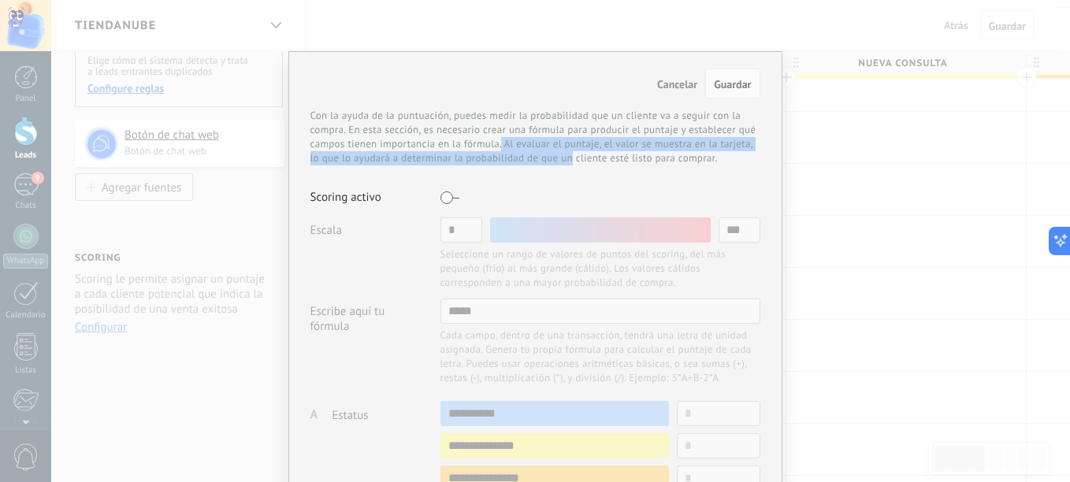
drag, startPoint x: 500, startPoint y: 149, endPoint x: 567, endPoint y: 151, distance: 67.8
click at [567, 151] on div "Con la ayuda de la puntuación, puedes medir la probabilidad que un cliente va a…" at bounding box center [535, 137] width 450 height 57
drag, startPoint x: 567, startPoint y: 151, endPoint x: 471, endPoint y: 173, distance: 98.6
click at [471, 173] on div "Con la ayuda de la puntuación, puedes medir la probabilidad que un cliente va a…" at bounding box center [535, 144] width 450 height 70
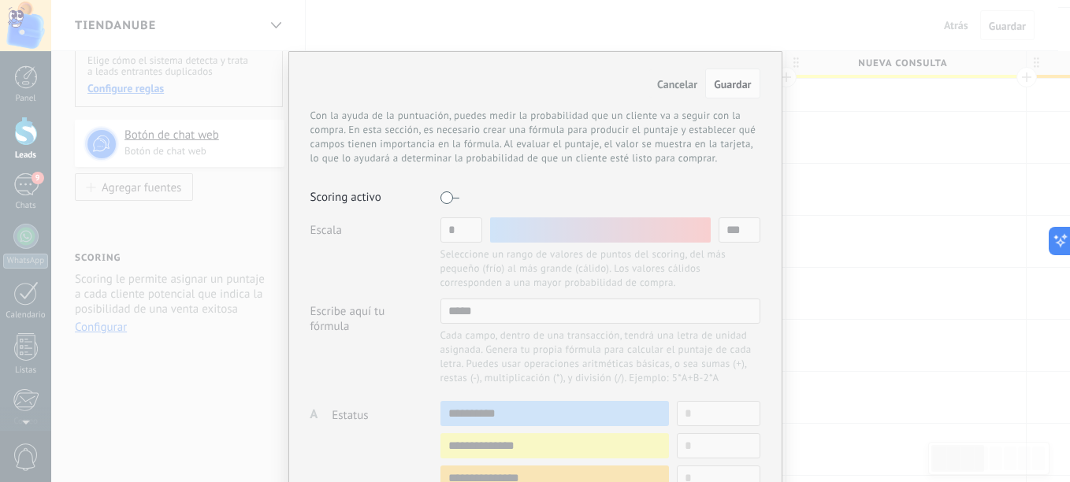
click at [447, 191] on label at bounding box center [449, 197] width 19 height 25
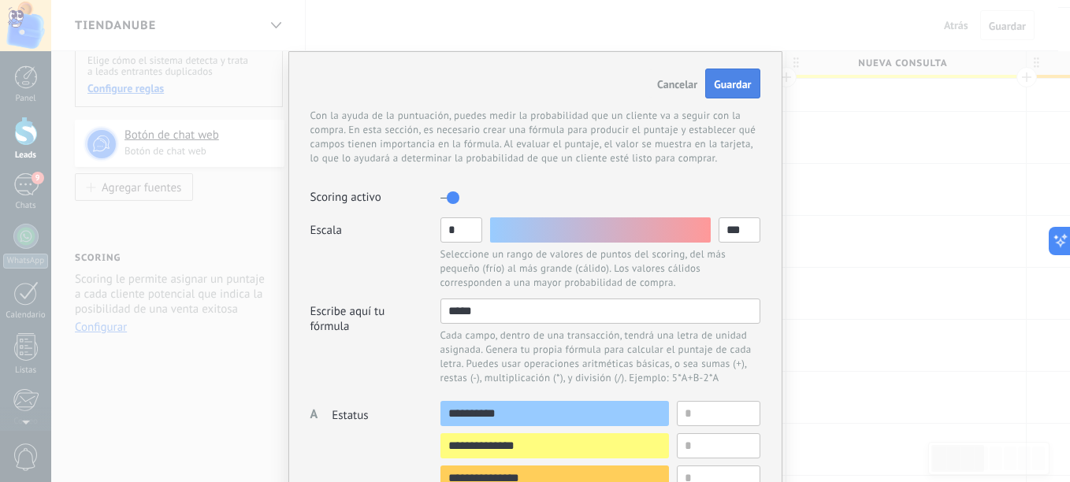
click at [722, 89] on span "Guardar" at bounding box center [732, 84] width 37 height 14
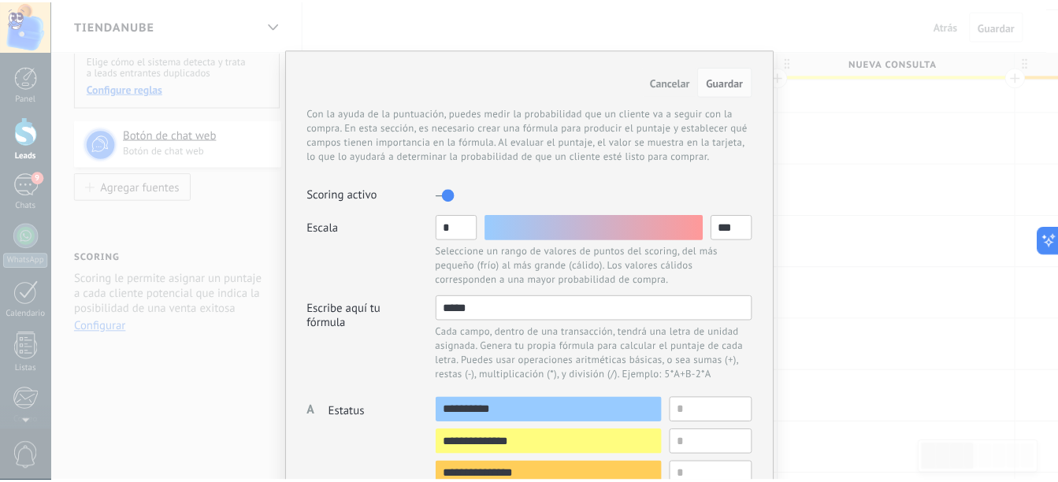
scroll to position [0, 0]
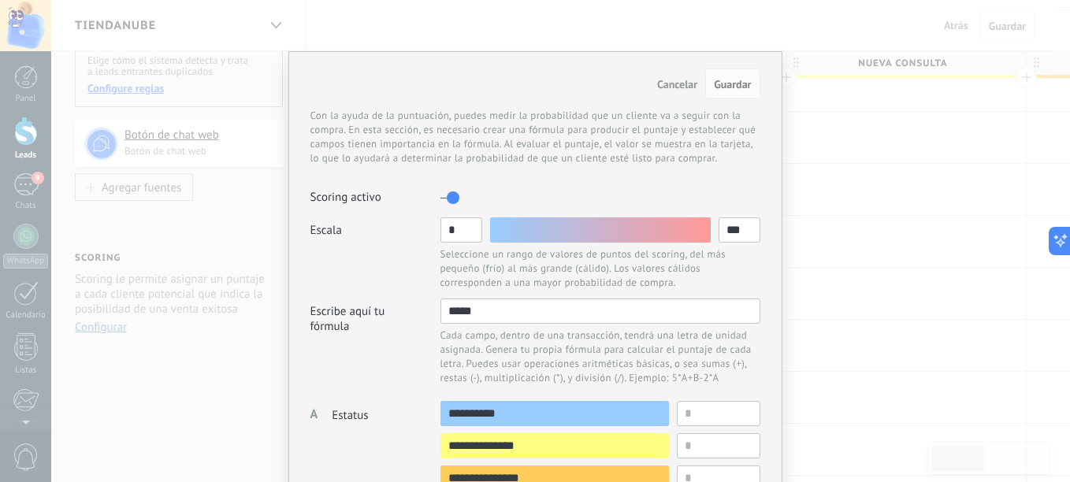
click at [694, 80] on span "Cancelar" at bounding box center [677, 84] width 40 height 14
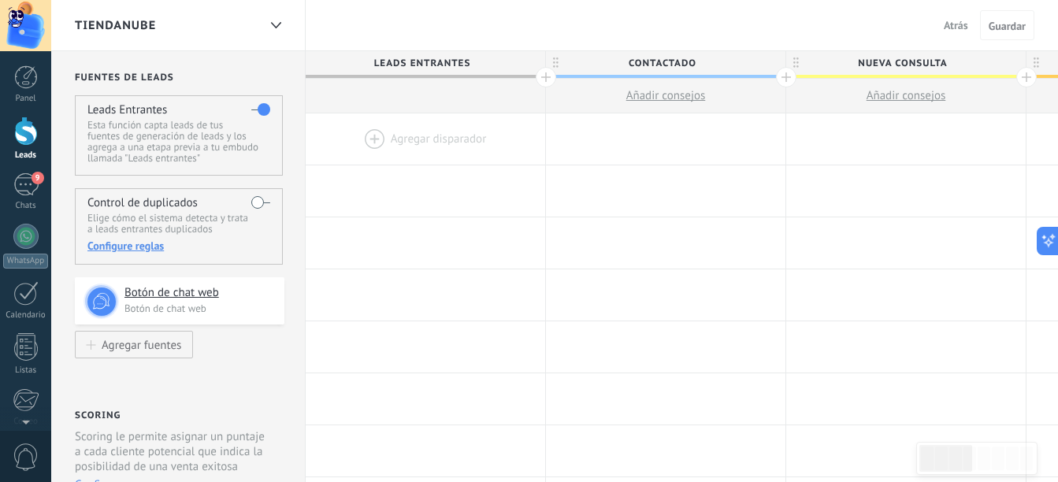
click at [252, 197] on label at bounding box center [260, 202] width 19 height 25
click at [426, 70] on span "Leads Entrantes" at bounding box center [422, 63] width 232 height 24
click at [270, 29] on div at bounding box center [275, 25] width 27 height 31
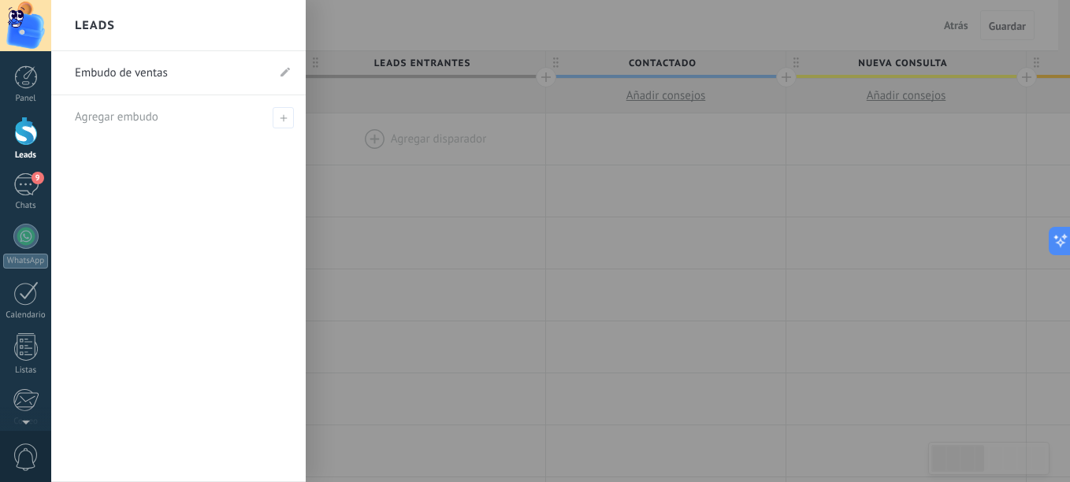
click at [270, 29] on div "Leads" at bounding box center [178, 25] width 255 height 51
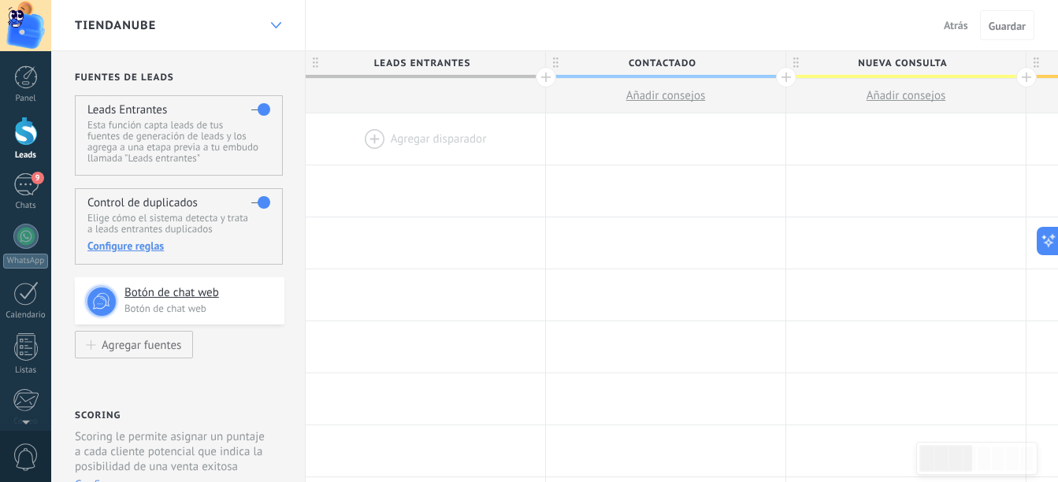
click at [267, 22] on div at bounding box center [275, 25] width 27 height 31
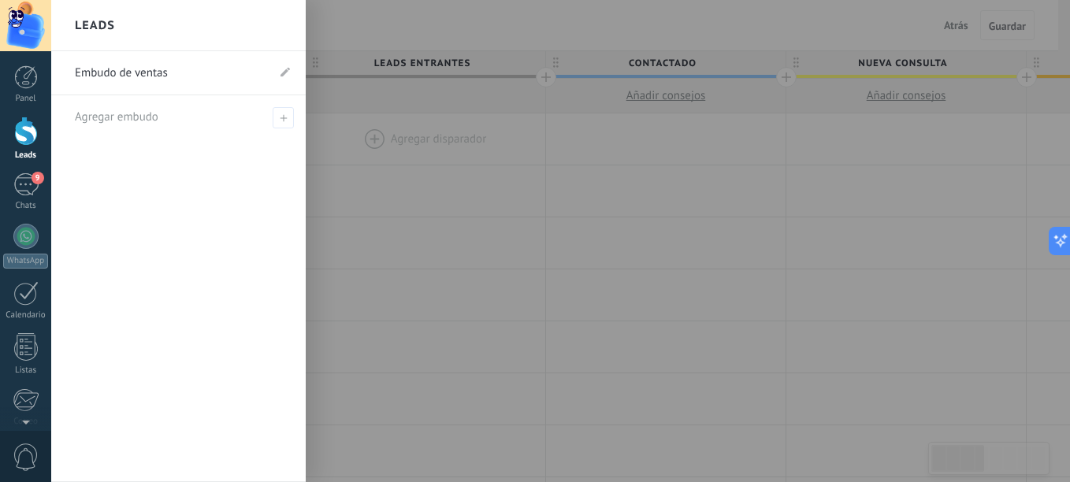
click at [255, 78] on link "Embudo de ventas" at bounding box center [170, 73] width 191 height 44
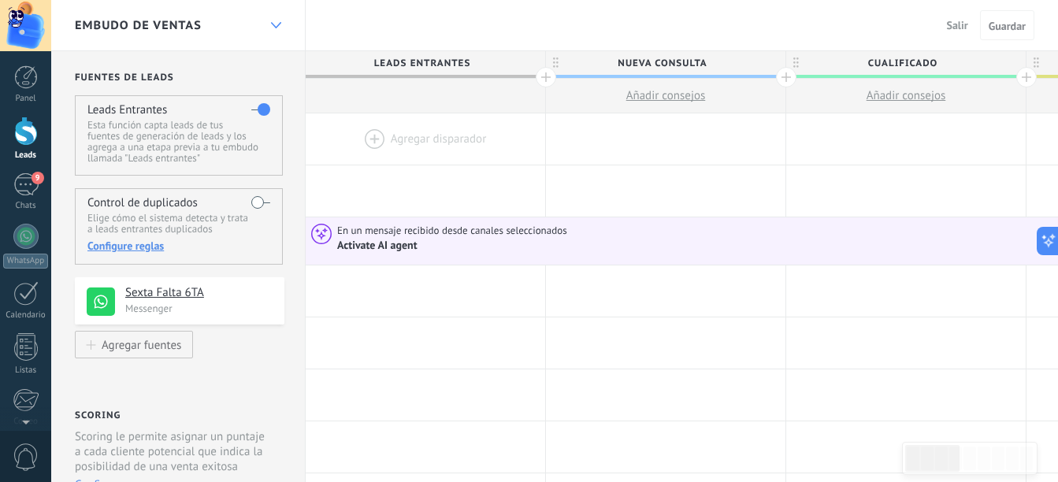
click at [273, 28] on icon at bounding box center [276, 25] width 10 height 6
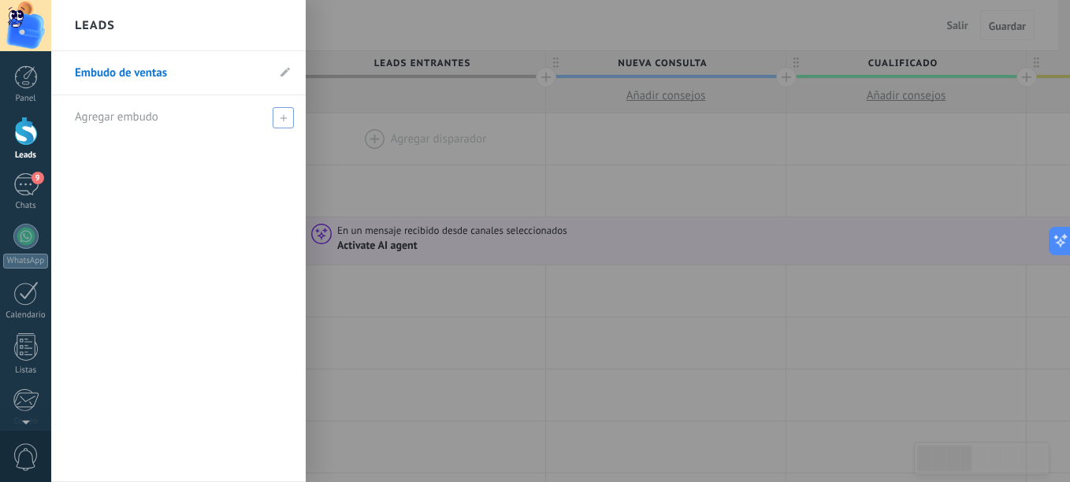
click at [269, 118] on div "Agregar embudo" at bounding box center [182, 116] width 215 height 43
click at [227, 110] on input "text" at bounding box center [172, 117] width 194 height 25
click at [290, 116] on span at bounding box center [285, 117] width 14 height 11
click at [214, 122] on input "text" at bounding box center [172, 117] width 194 height 25
type input "*"
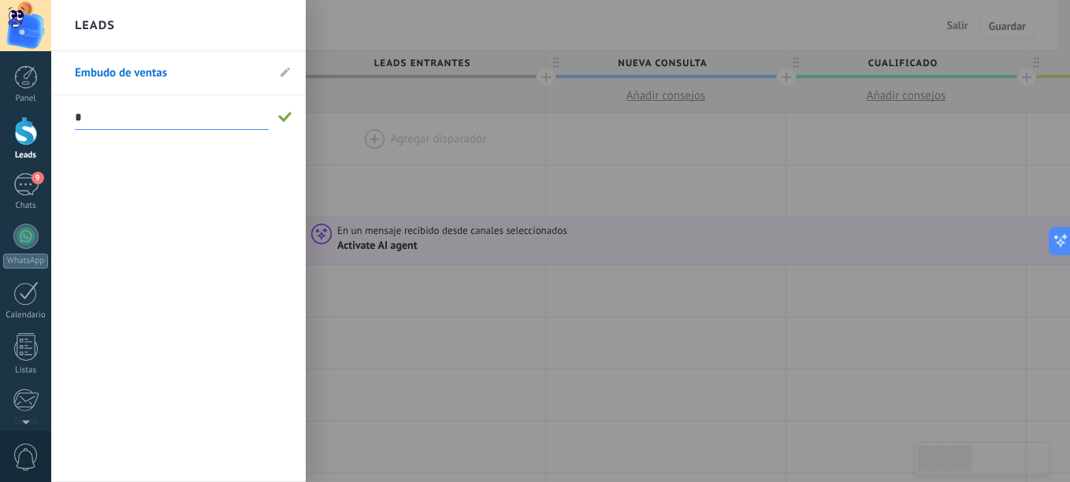
click at [292, 113] on span at bounding box center [285, 117] width 14 height 11
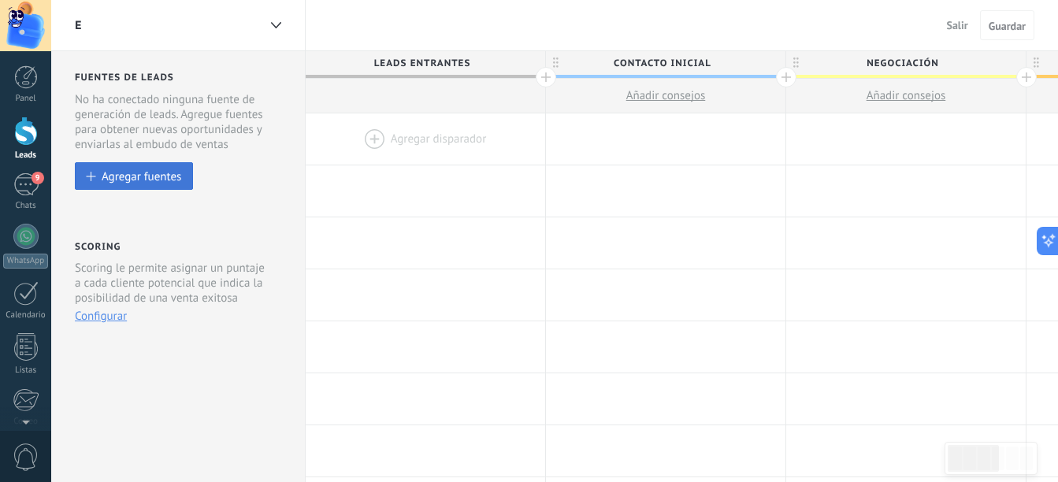
click at [117, 172] on div "Agregar fuentes" at bounding box center [142, 175] width 80 height 13
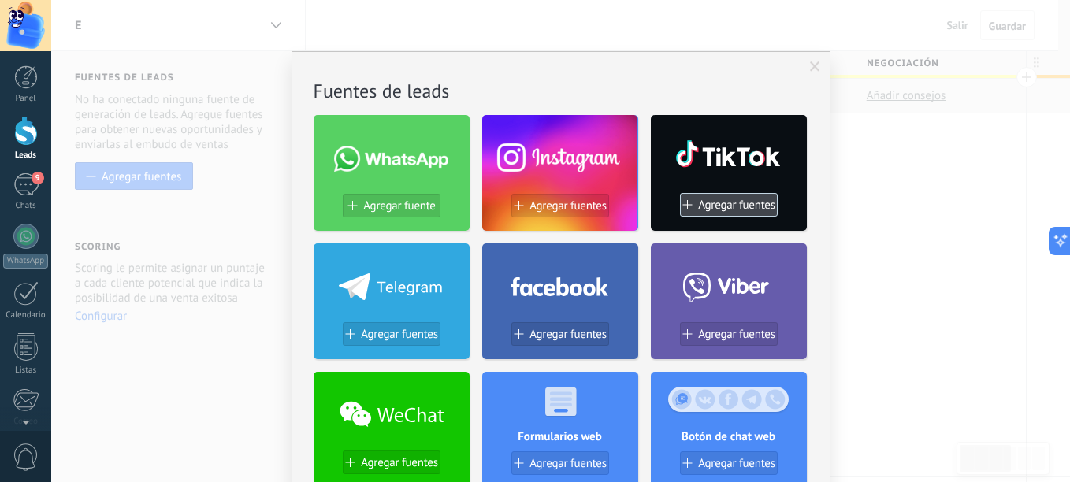
click at [737, 202] on span "Agregar fuentes" at bounding box center [736, 205] width 77 height 13
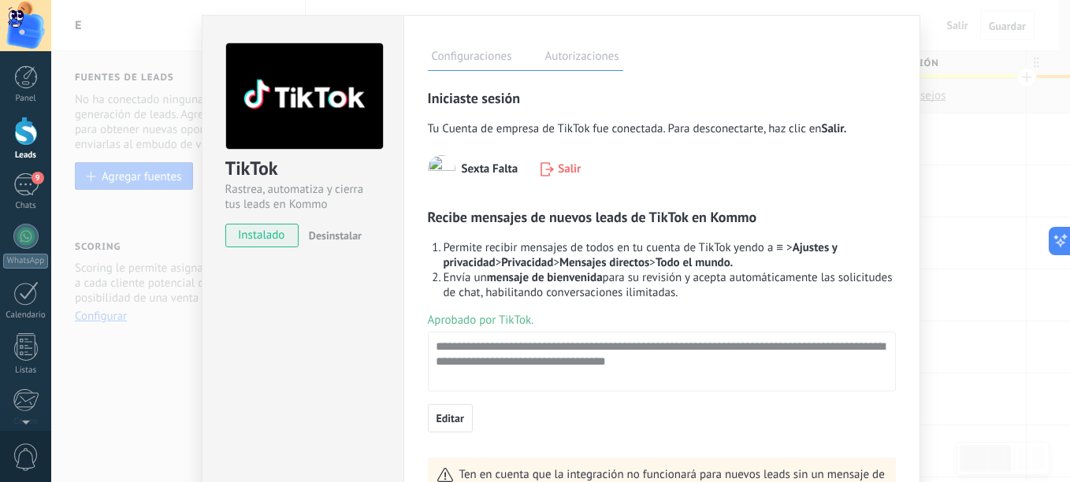
scroll to position [9, 0]
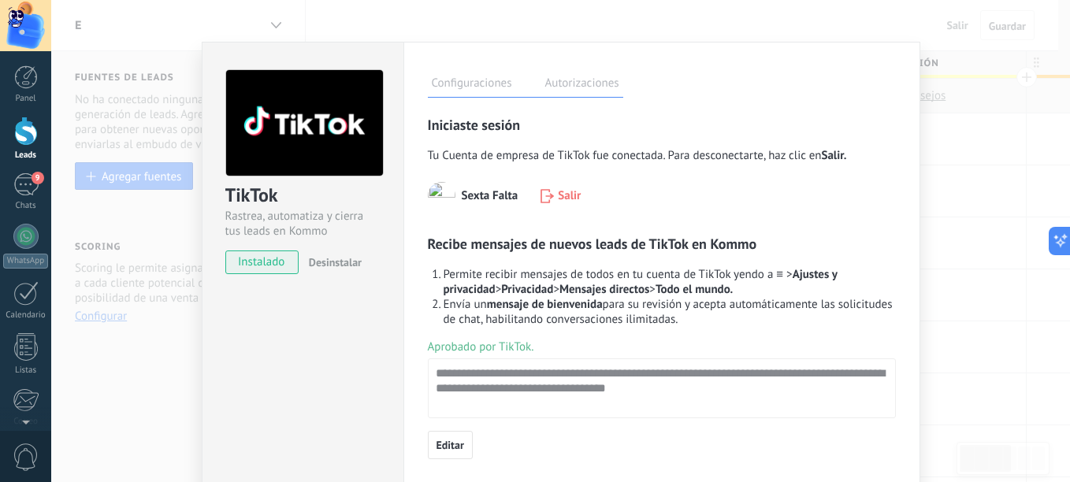
click at [600, 72] on div "Configuraciones Autorizaciones" at bounding box center [525, 84] width 195 height 28
click at [592, 76] on label "Autorizaciones" at bounding box center [582, 85] width 82 height 23
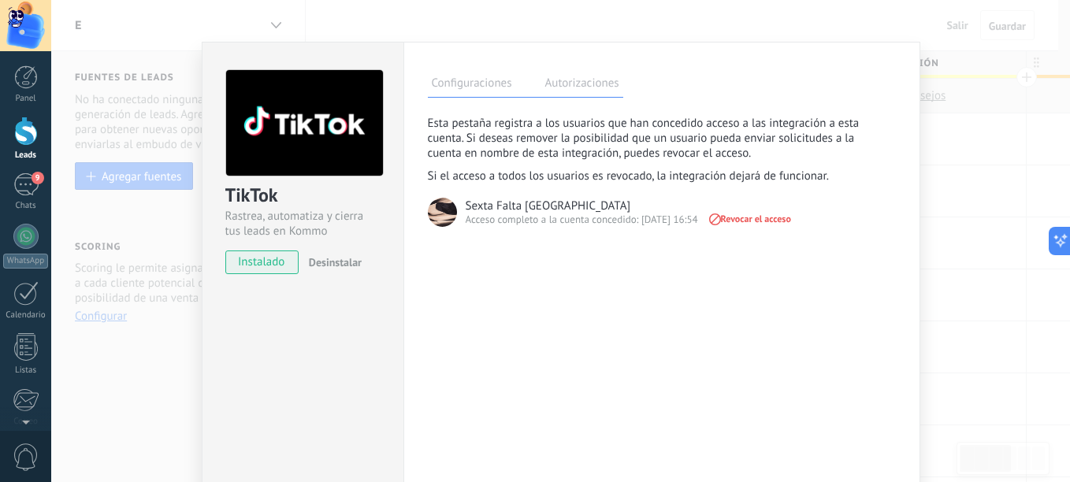
click at [492, 84] on label "Configuraciones" at bounding box center [472, 85] width 88 height 23
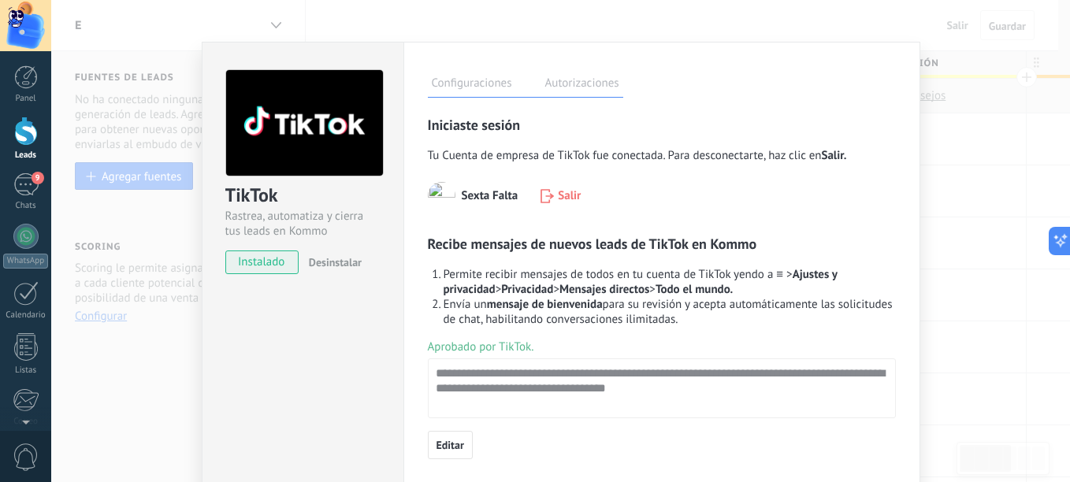
click at [157, 221] on div "TikTok Rastrea, automatiza y cierra tus leads en Kommo instalado Desinstalar Co…" at bounding box center [560, 241] width 1019 height 482
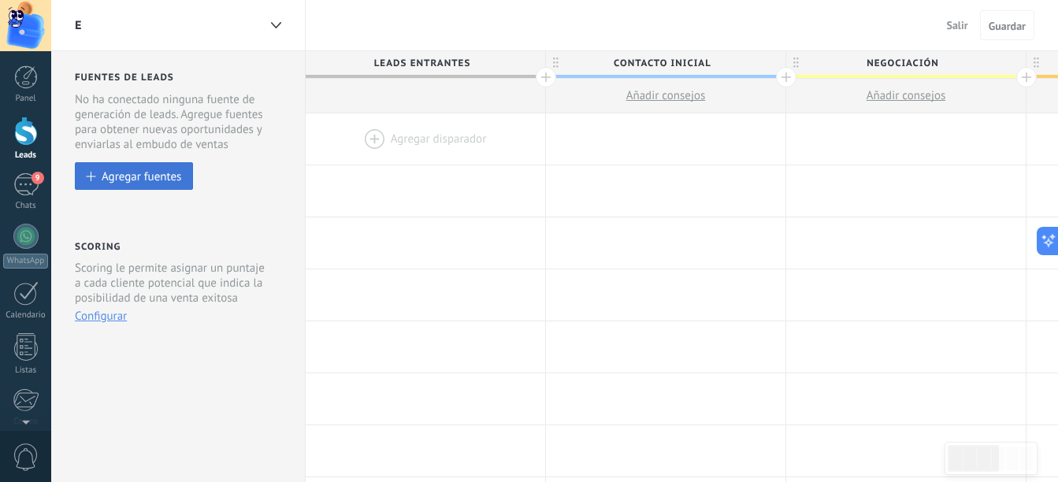
click at [156, 178] on div "Agregar fuentes" at bounding box center [142, 175] width 80 height 13
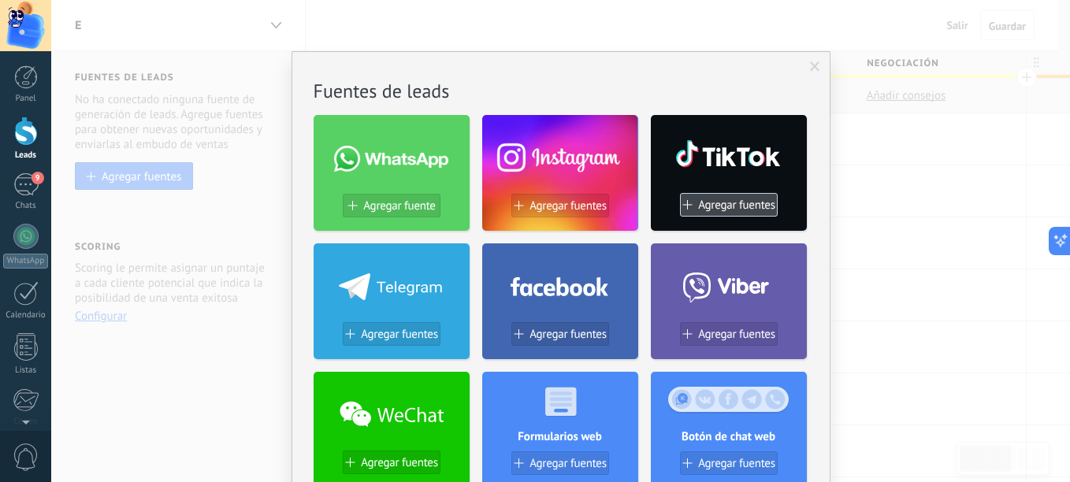
click at [700, 199] on span "Agregar fuentes" at bounding box center [736, 205] width 77 height 13
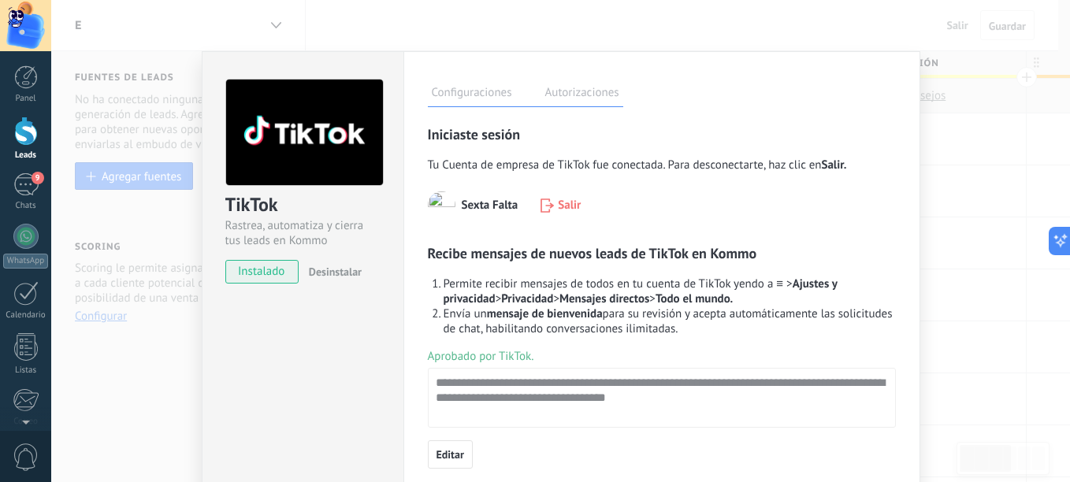
click at [271, 273] on span "instalado" at bounding box center [262, 272] width 72 height 24
click at [551, 80] on div "Configuraciones Autorizaciones" at bounding box center [525, 94] width 195 height 28
click at [578, 93] on label "Autorizaciones" at bounding box center [582, 95] width 82 height 23
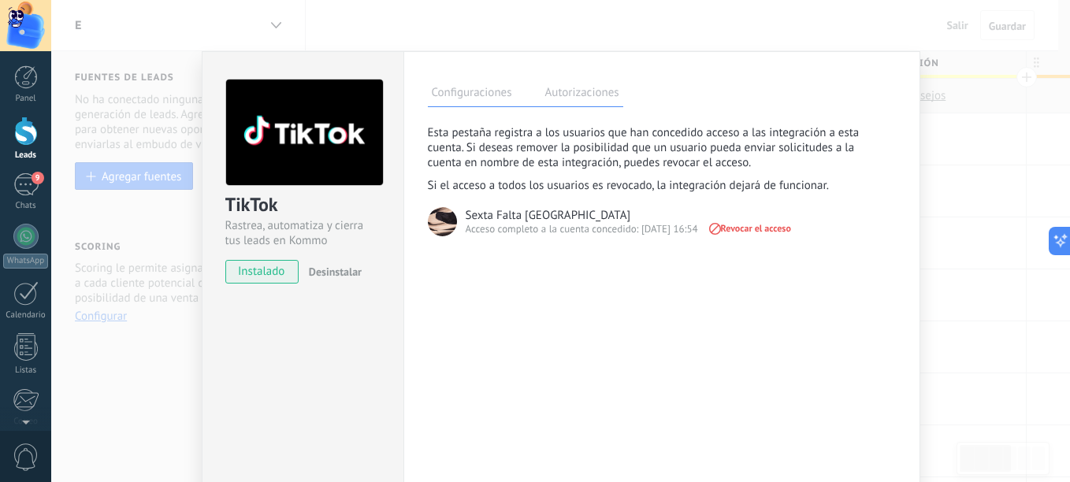
click at [492, 97] on label "Configuraciones" at bounding box center [472, 95] width 88 height 23
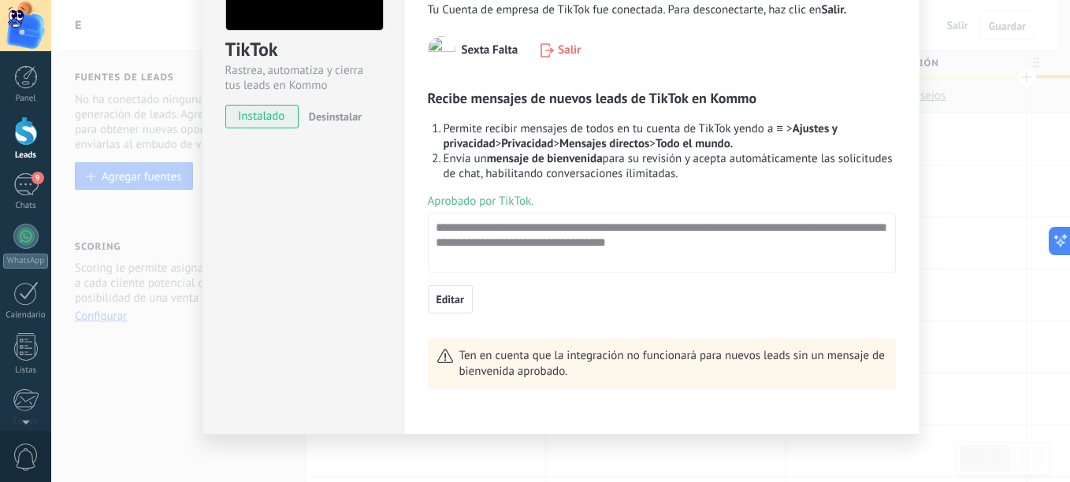
scroll to position [79, 0]
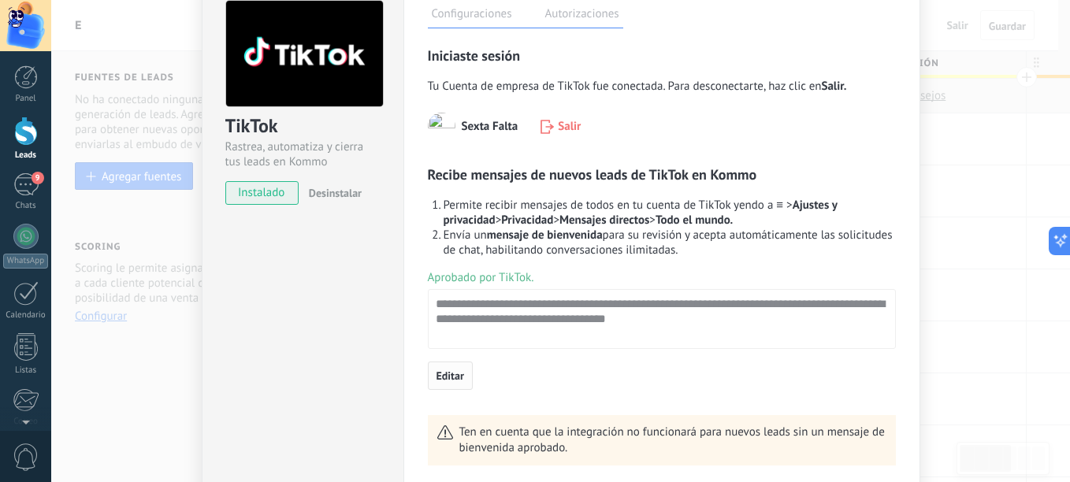
click at [459, 370] on span "Editar" at bounding box center [451, 375] width 28 height 11
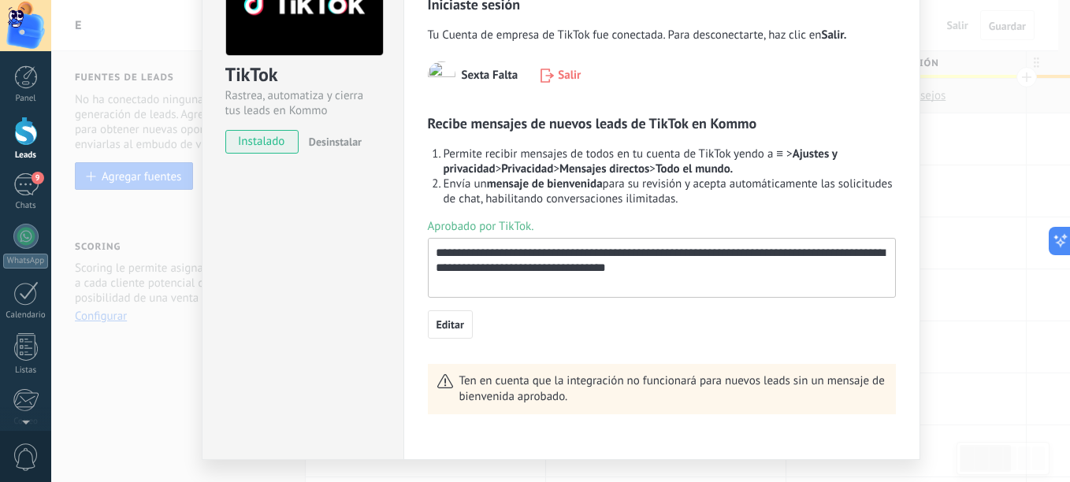
scroll to position [158, 0]
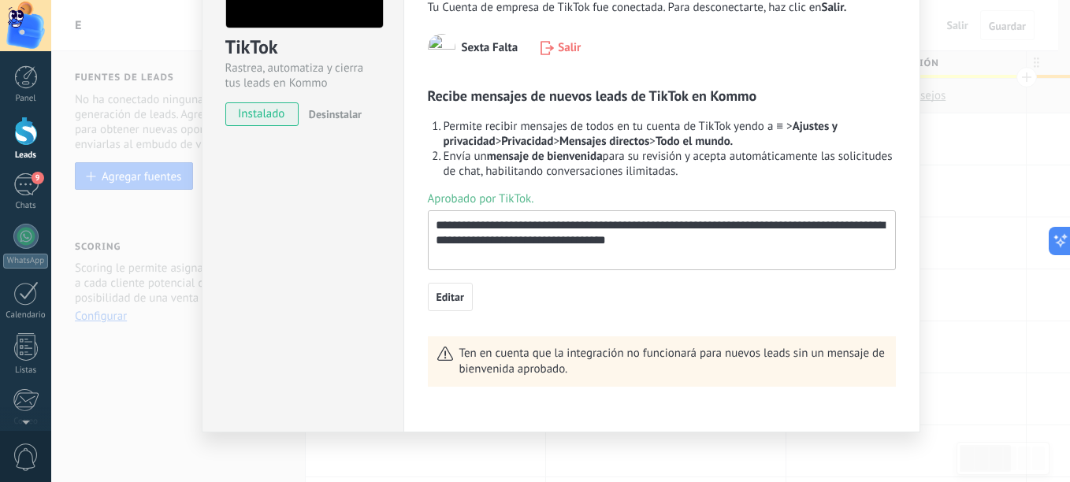
click at [587, 245] on textarea "**********" at bounding box center [660, 233] width 463 height 44
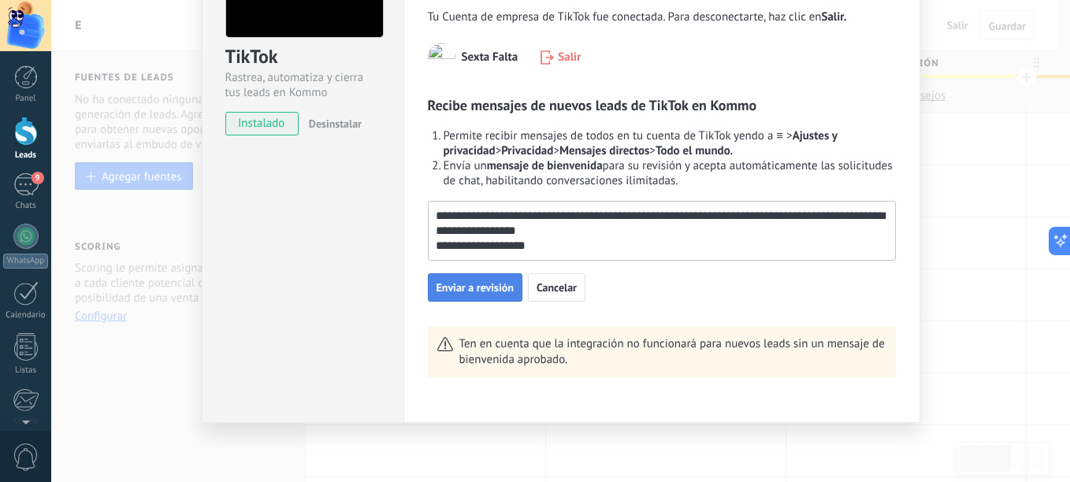
type textarea "**********"
click at [478, 290] on span "Enviar a revisión" at bounding box center [475, 287] width 77 height 11
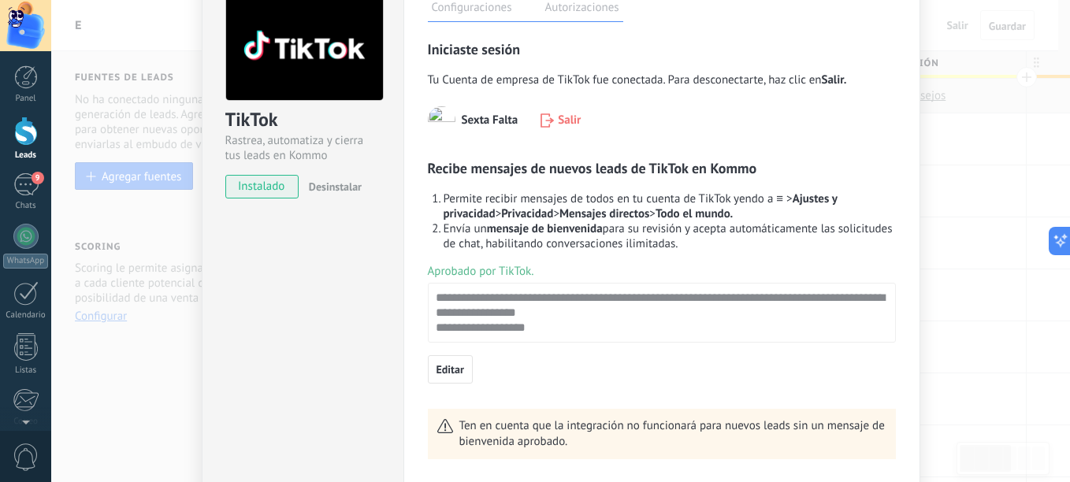
scroll to position [0, 0]
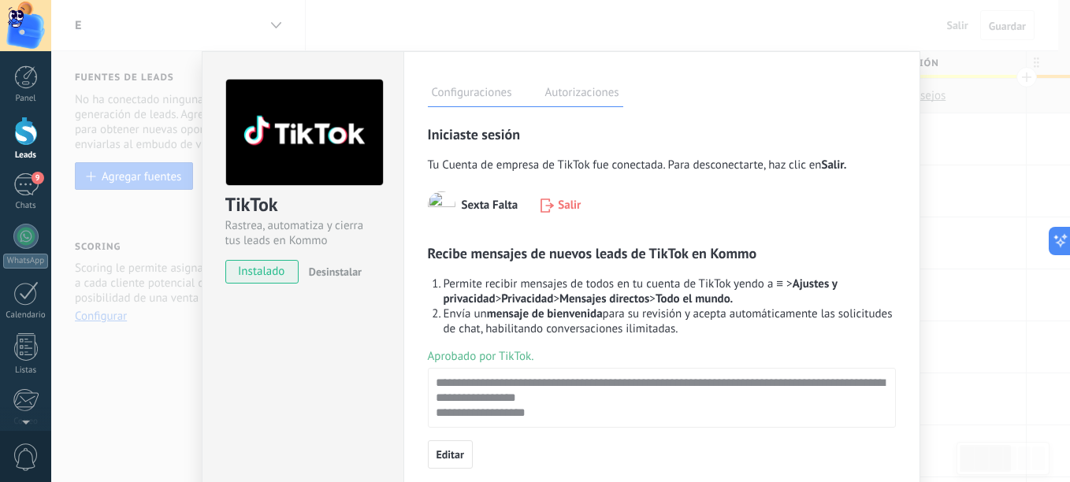
click at [114, 265] on div "TikTok Rastrea, automatiza y cierra tus leads en Kommo instalado Desinstalar Co…" at bounding box center [560, 241] width 1019 height 482
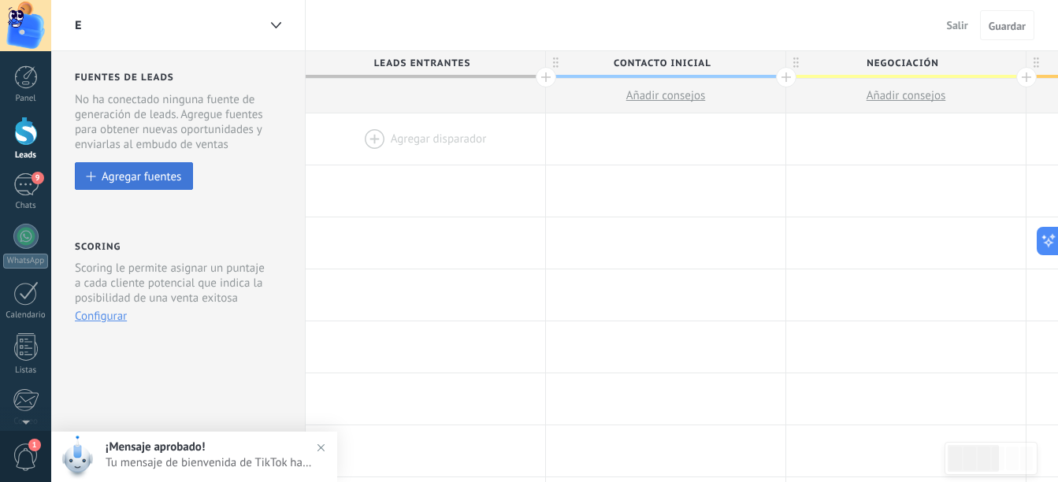
click at [163, 181] on div "Agregar fuentes" at bounding box center [142, 175] width 80 height 13
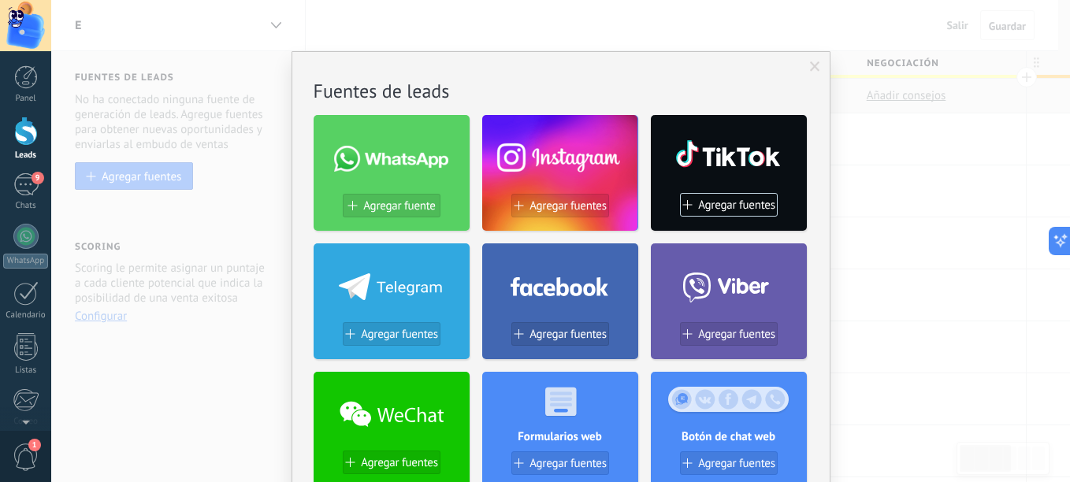
click at [238, 217] on div "No hay resultados Fuentes de leads Agregar fuente Agregar fuentes Agregar fuent…" at bounding box center [560, 241] width 1019 height 482
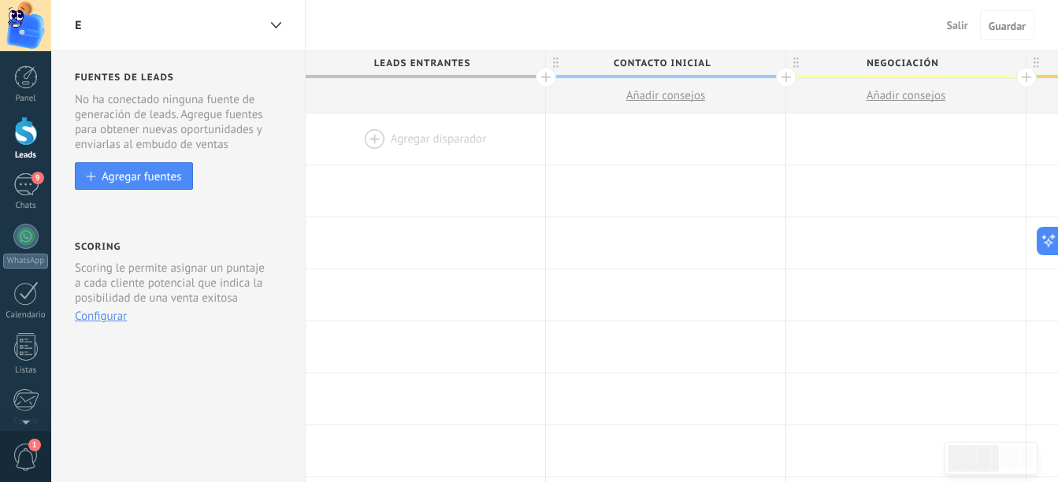
click at [204, 43] on div "e" at bounding box center [166, 25] width 183 height 50
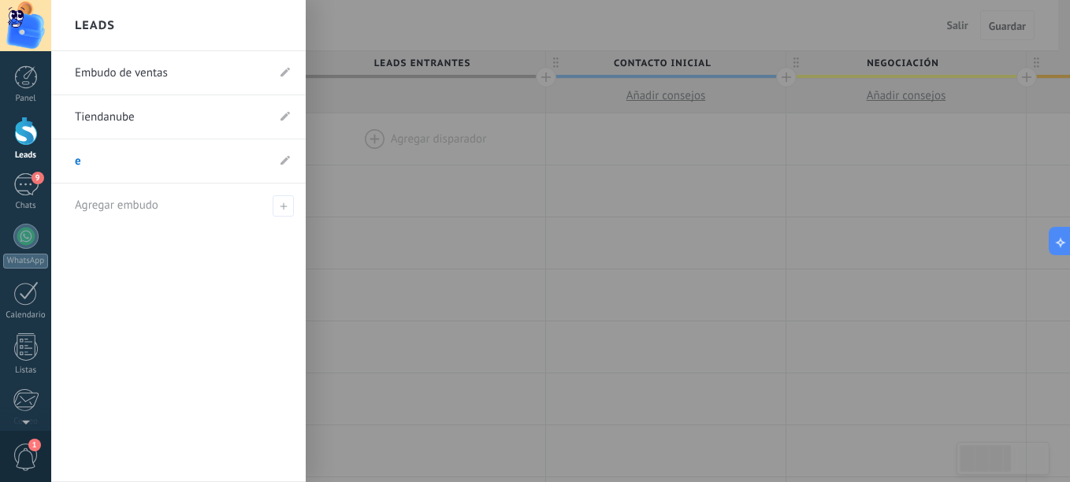
click at [138, 81] on link "Embudo de ventas" at bounding box center [170, 73] width 191 height 44
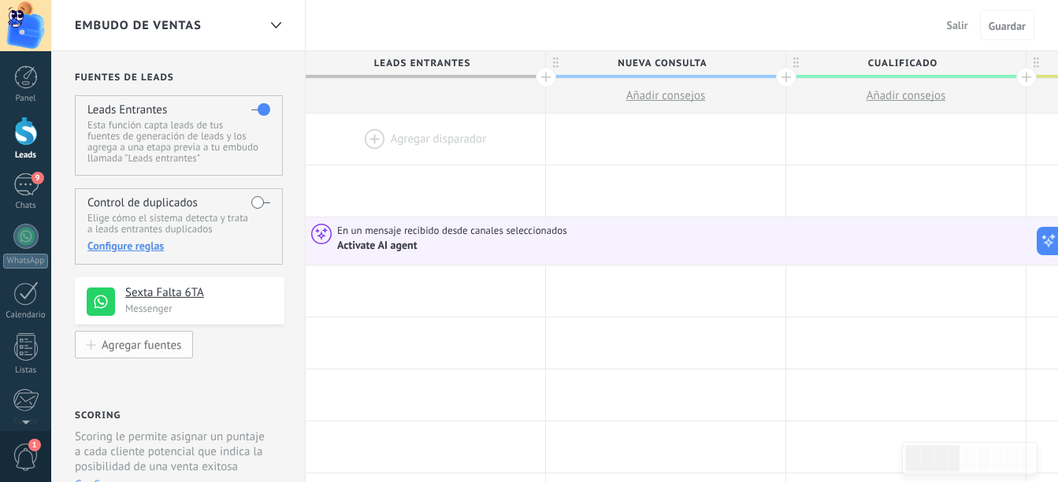
click at [140, 348] on div "Agregar fuentes" at bounding box center [142, 344] width 80 height 13
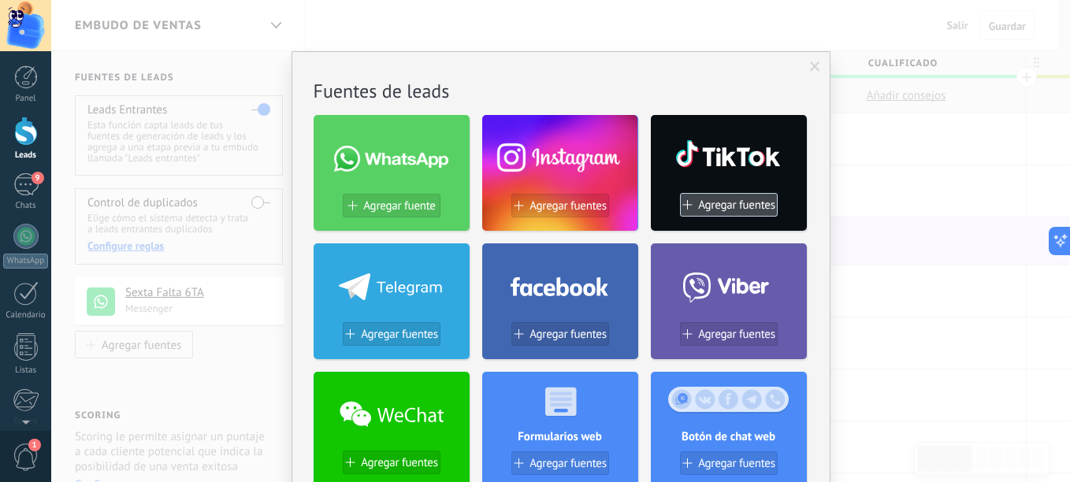
click at [726, 213] on button "Agregar fuentes" at bounding box center [729, 205] width 98 height 24
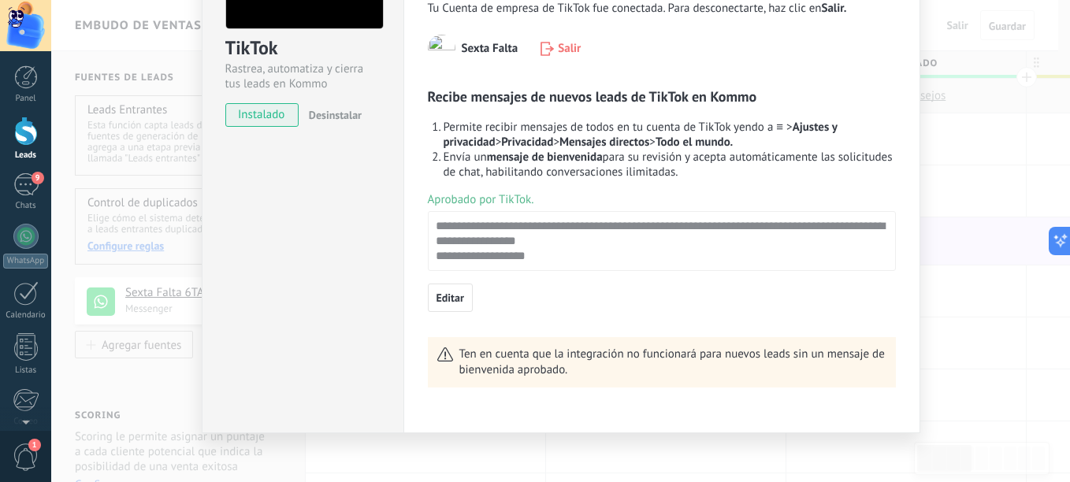
scroll to position [158, 0]
click at [114, 311] on div "TikTok Rastrea, automatiza y cierra tus leads en Kommo instalado Desinstalar Co…" at bounding box center [560, 241] width 1019 height 482
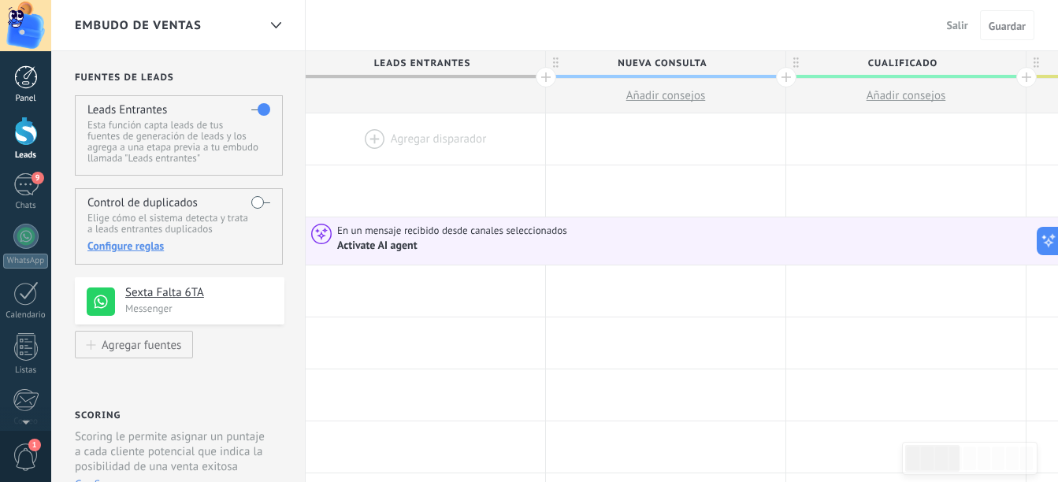
click at [11, 91] on link "Panel" at bounding box center [25, 84] width 51 height 39
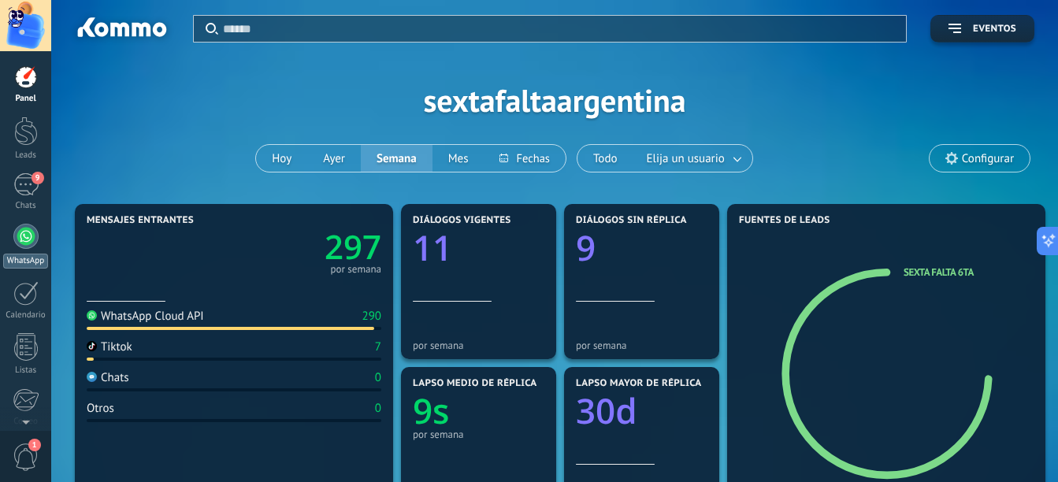
click at [27, 246] on div at bounding box center [25, 236] width 25 height 25
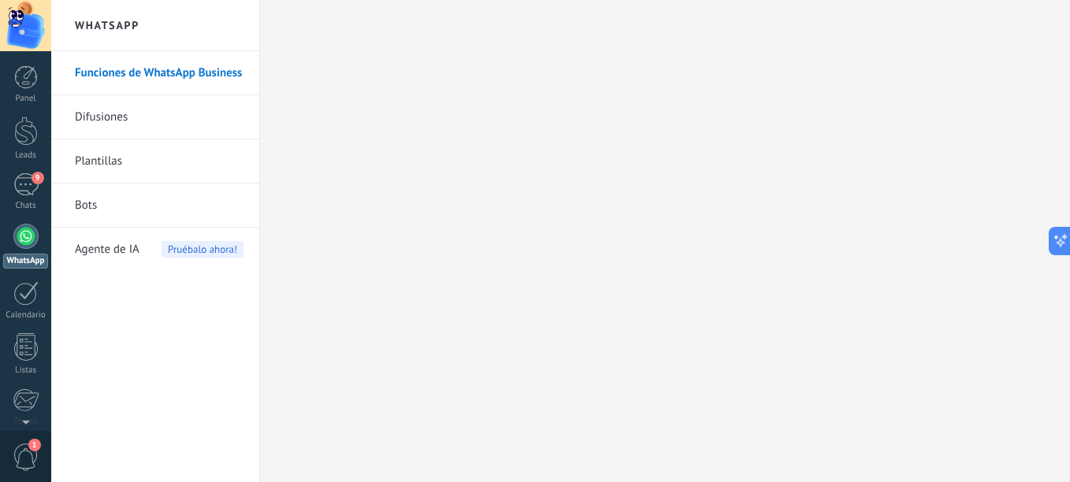
click at [122, 156] on link "Plantillas" at bounding box center [159, 161] width 169 height 44
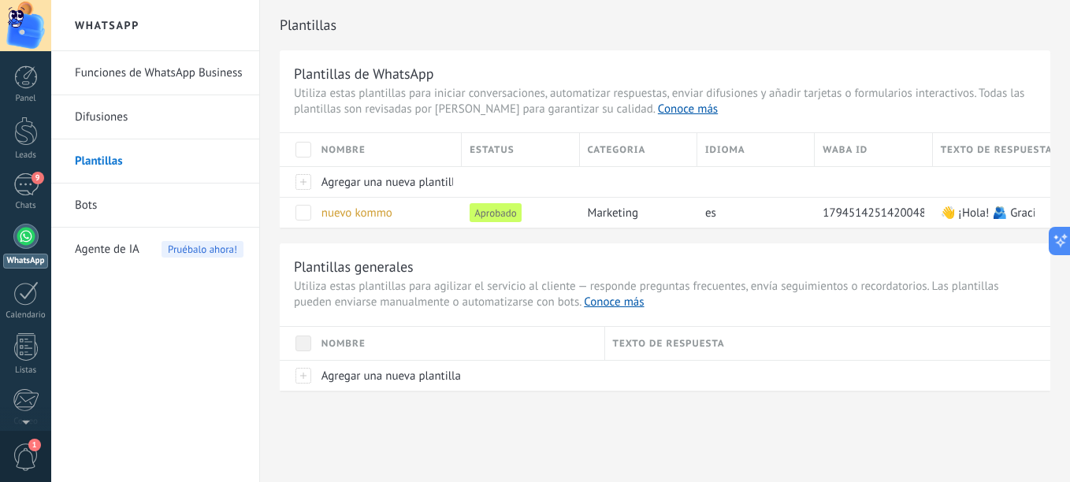
click at [132, 121] on link "Difusiones" at bounding box center [159, 117] width 169 height 44
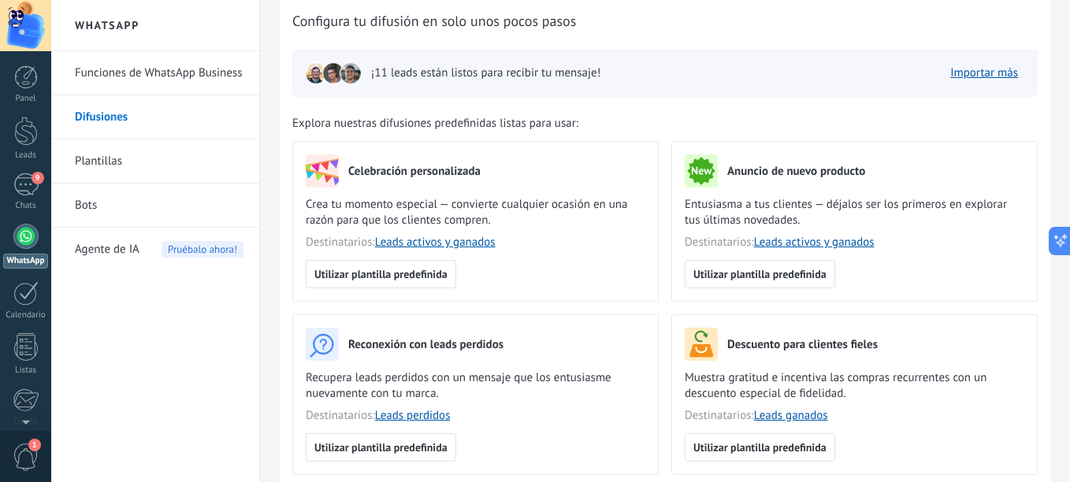
scroll to position [79, 0]
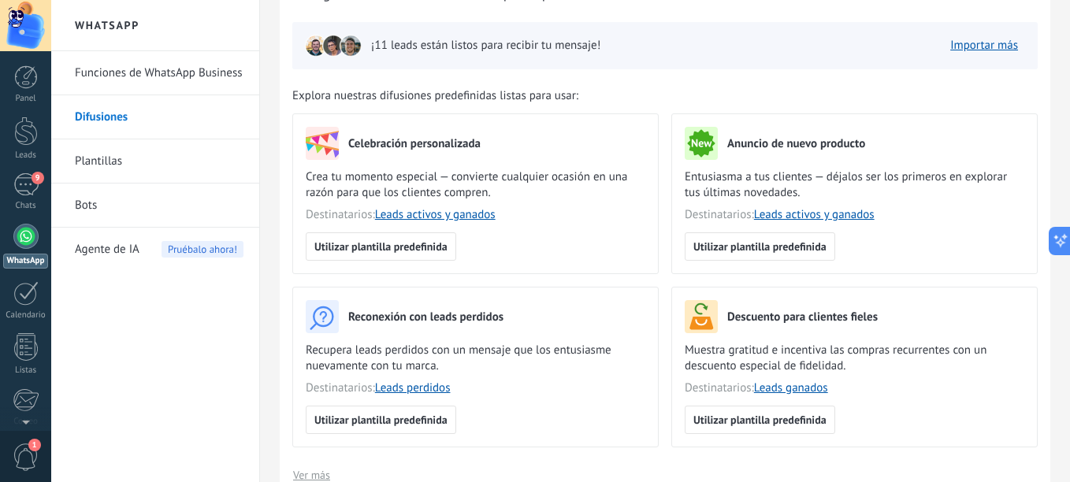
click at [132, 256] on span "Agente de IA" at bounding box center [107, 250] width 65 height 44
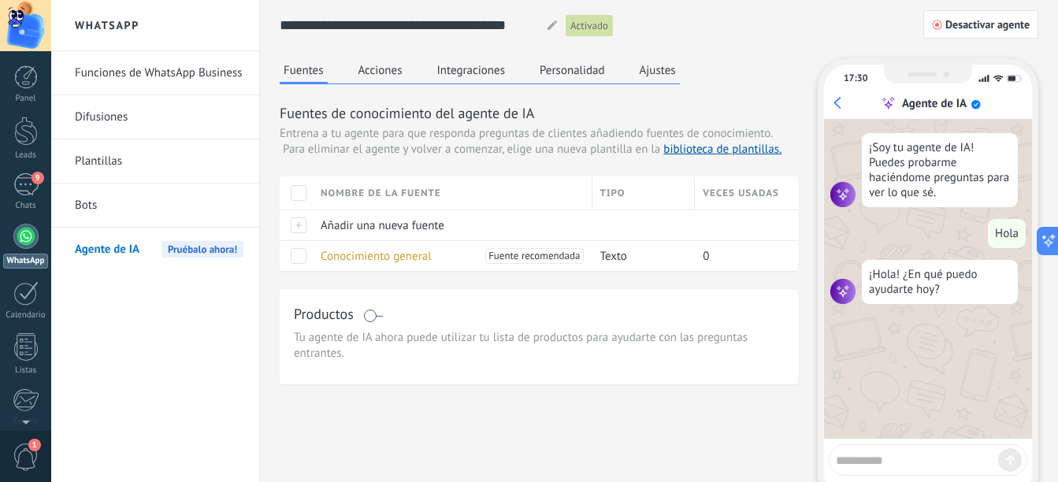
click at [101, 220] on link "Bots" at bounding box center [159, 206] width 169 height 44
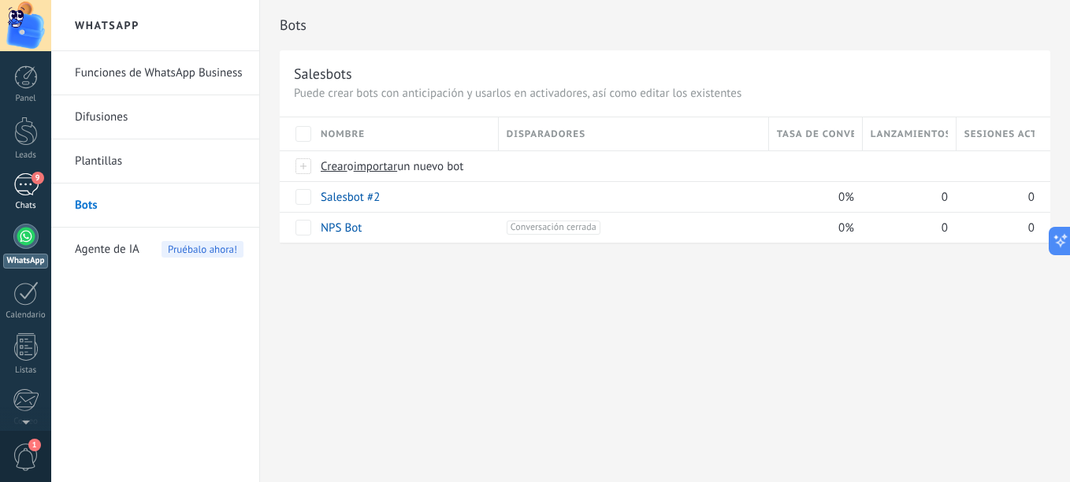
click at [24, 188] on div "9" at bounding box center [25, 184] width 25 height 23
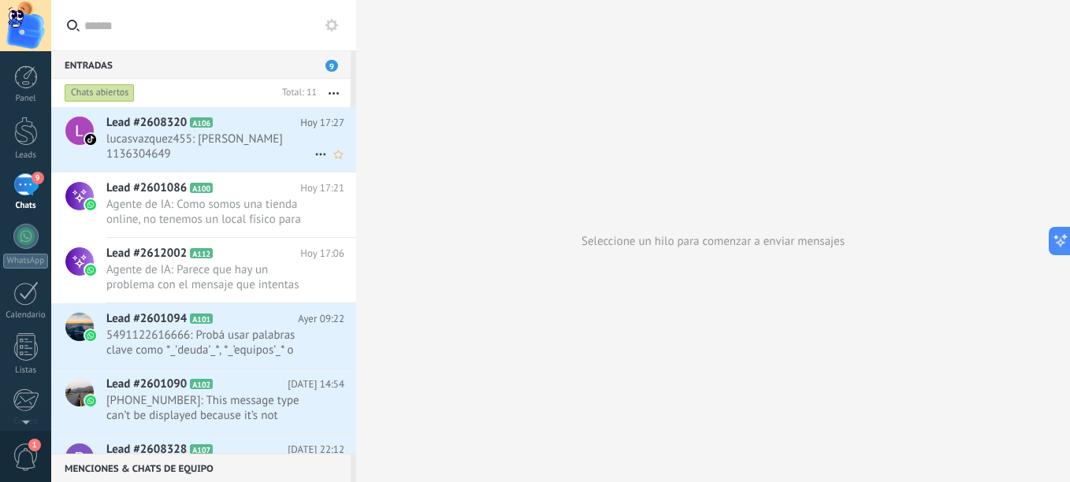
click at [254, 140] on span "lucasvazquez455: Si Lucas 1136304649" at bounding box center [210, 147] width 208 height 30
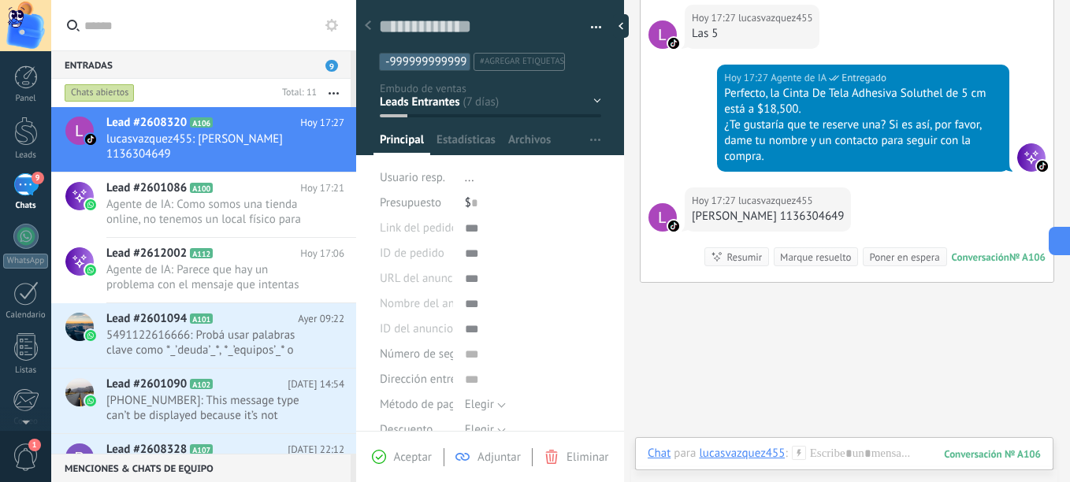
scroll to position [1511, 0]
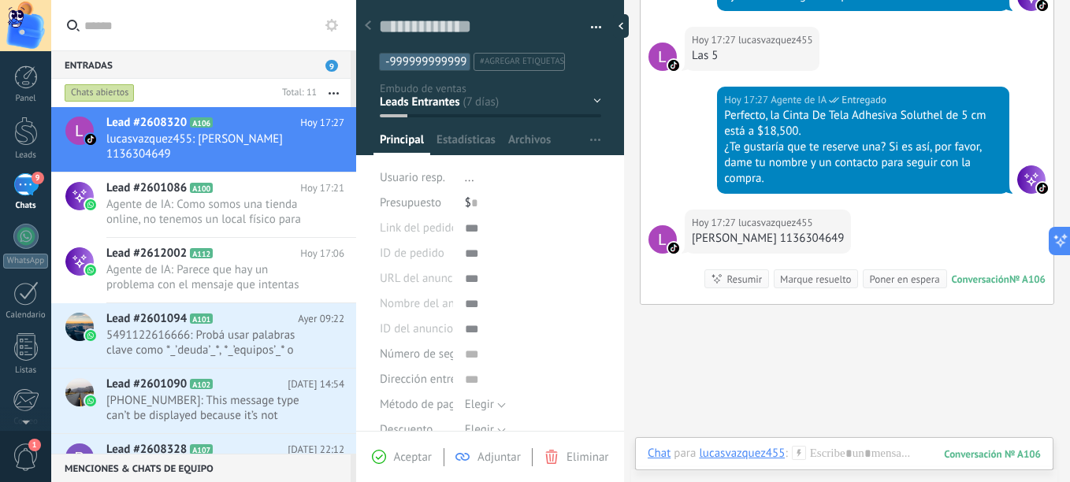
click at [730, 288] on div "Resumir Resumir" at bounding box center [736, 278] width 65 height 19
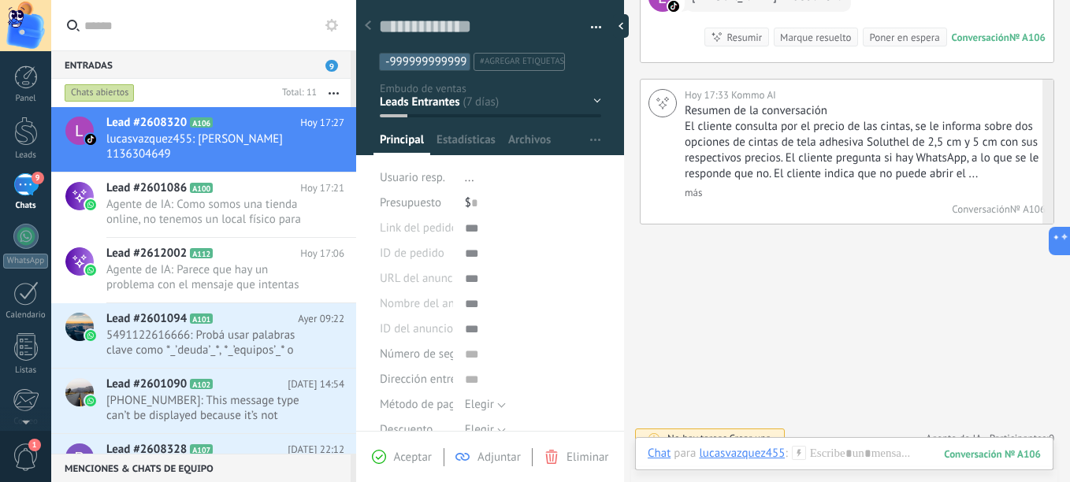
scroll to position [1764, 0]
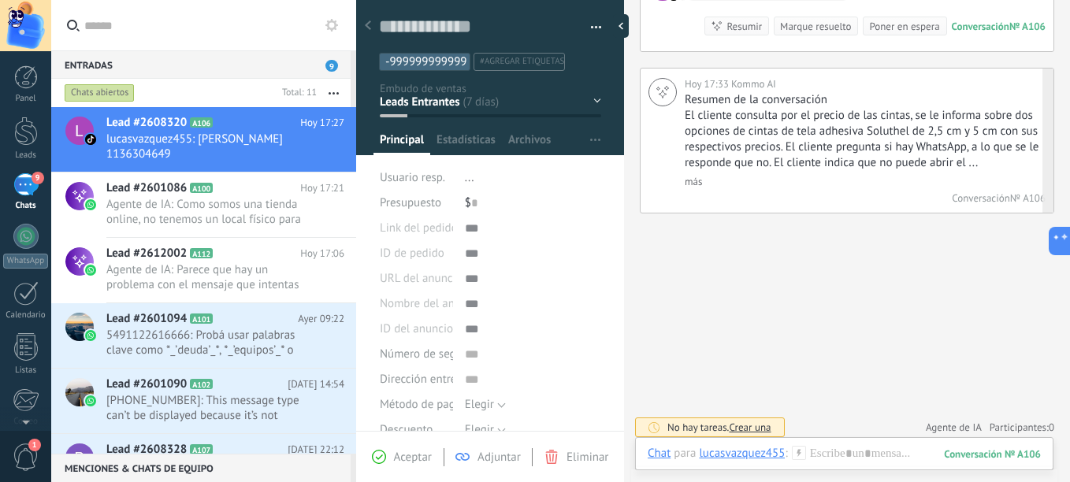
drag, startPoint x: 740, startPoint y: 222, endPoint x: 812, endPoint y: 243, distance: 75.6
click at [693, 188] on link "más" at bounding box center [693, 181] width 17 height 13
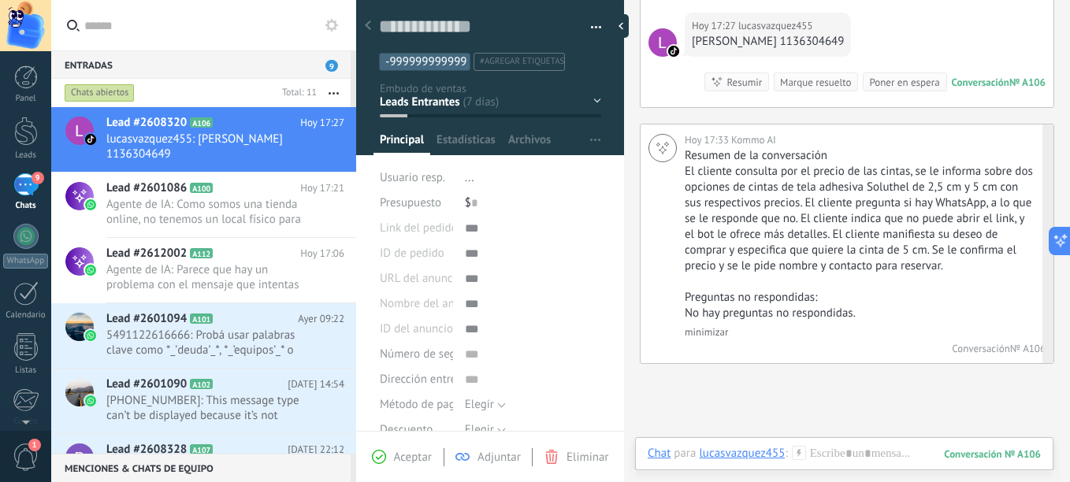
scroll to position [1686, 0]
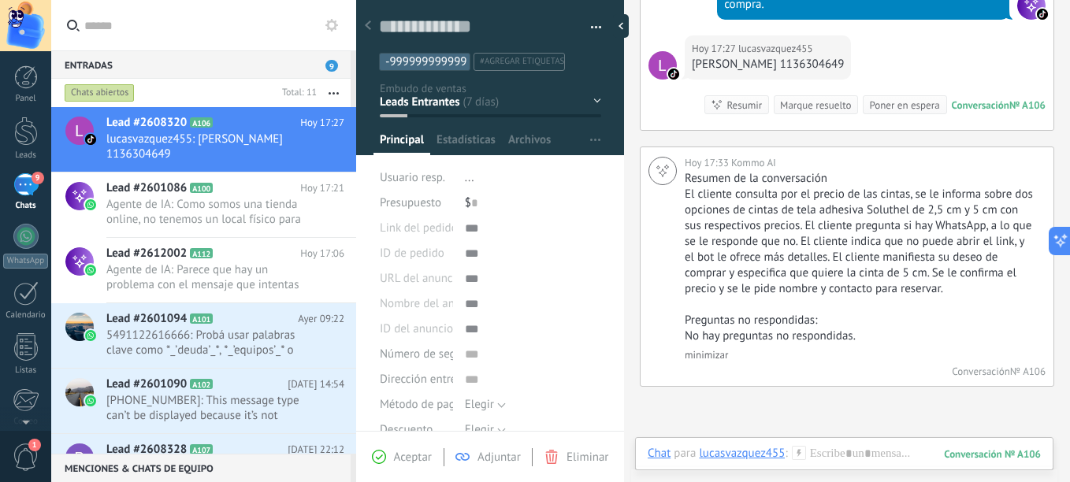
click at [482, 459] on span "Adjuntar" at bounding box center [499, 457] width 43 height 15
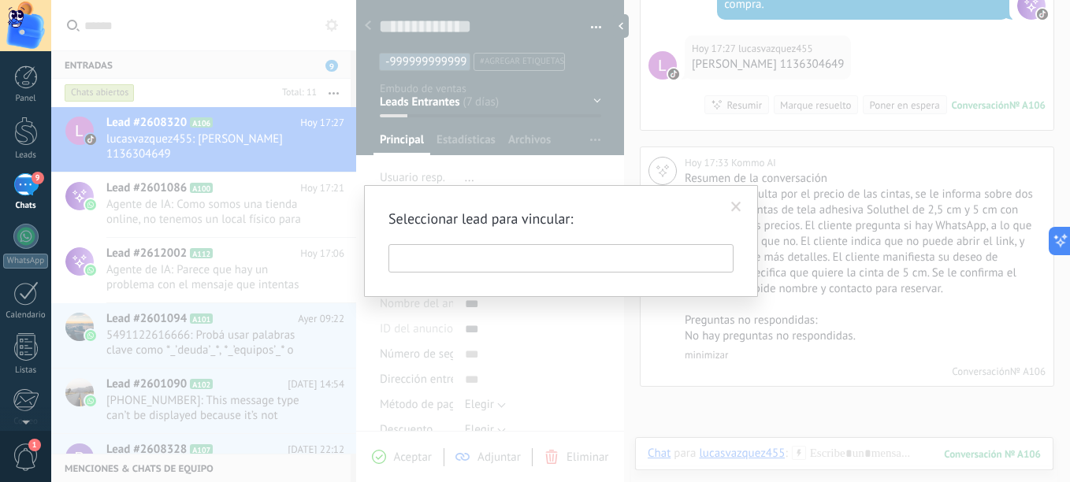
click at [732, 212] on span at bounding box center [736, 207] width 10 height 11
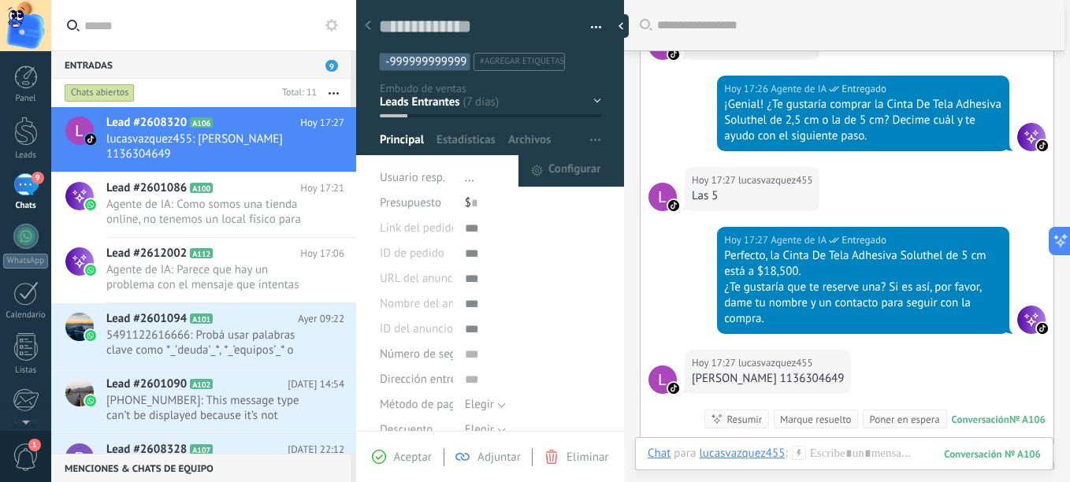
scroll to position [1370, 0]
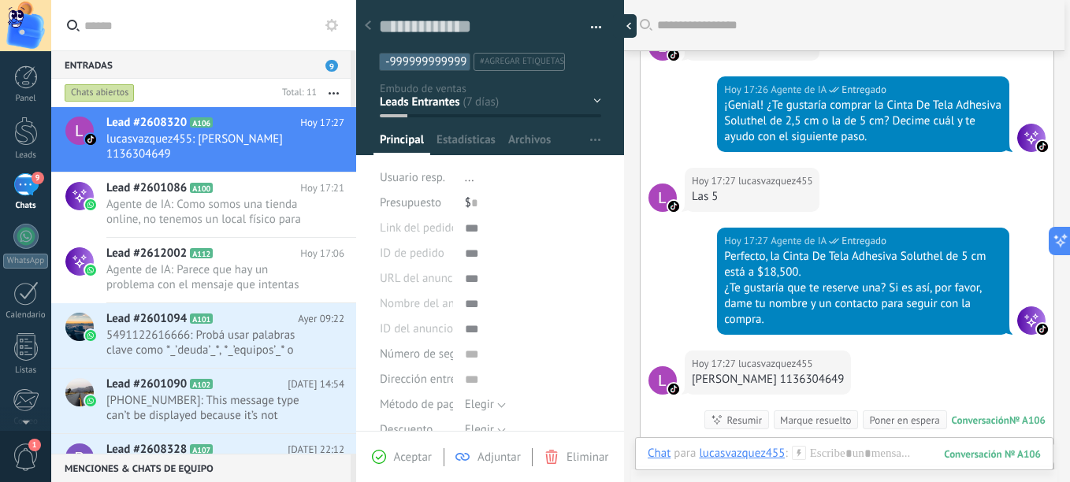
click at [625, 27] on div at bounding box center [625, 26] width 24 height 24
type textarea "**********"
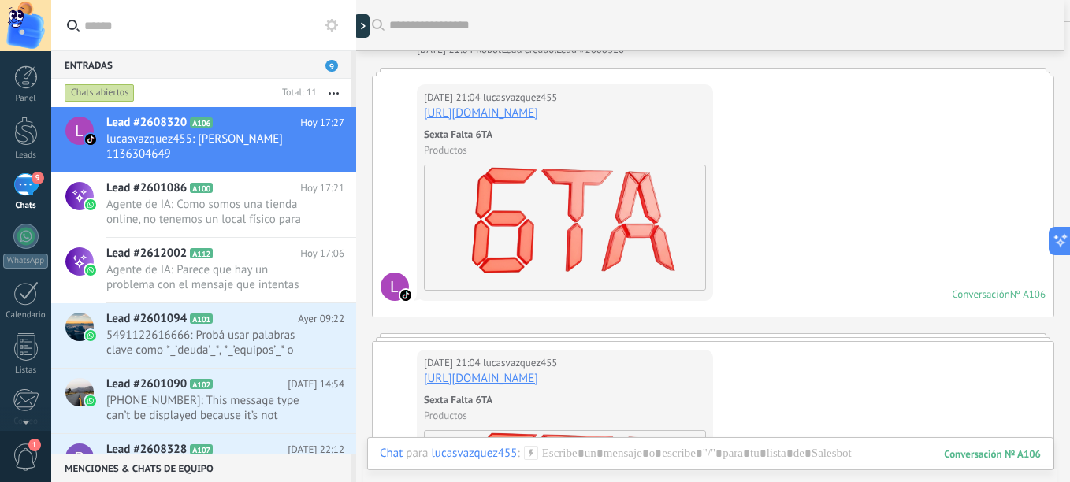
scroll to position [20, 0]
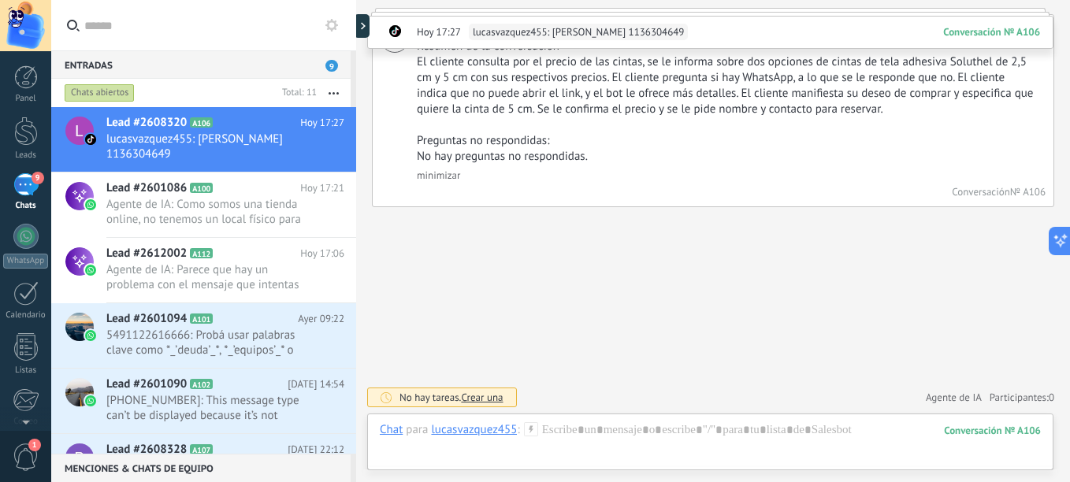
drag, startPoint x: 747, startPoint y: 191, endPoint x: 705, endPoint y: 379, distance: 192.1
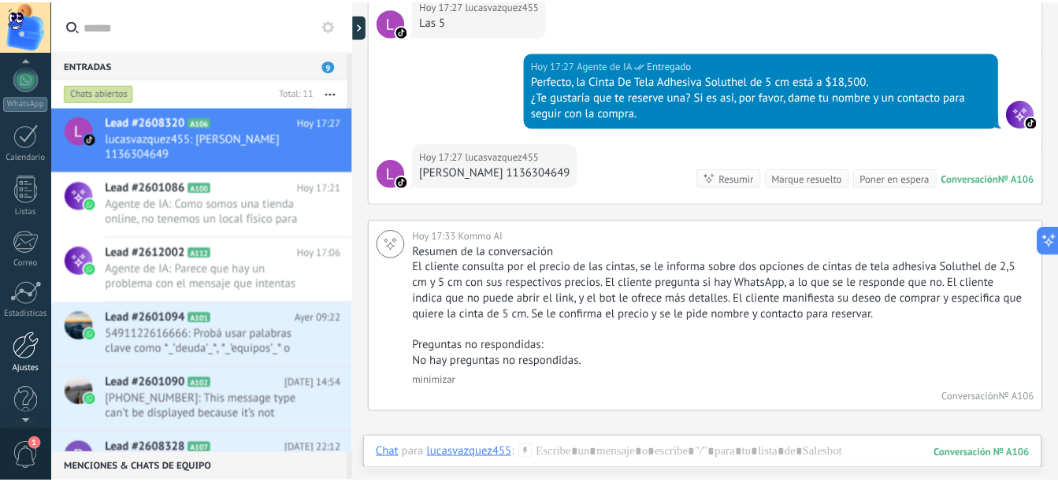
scroll to position [173, 0]
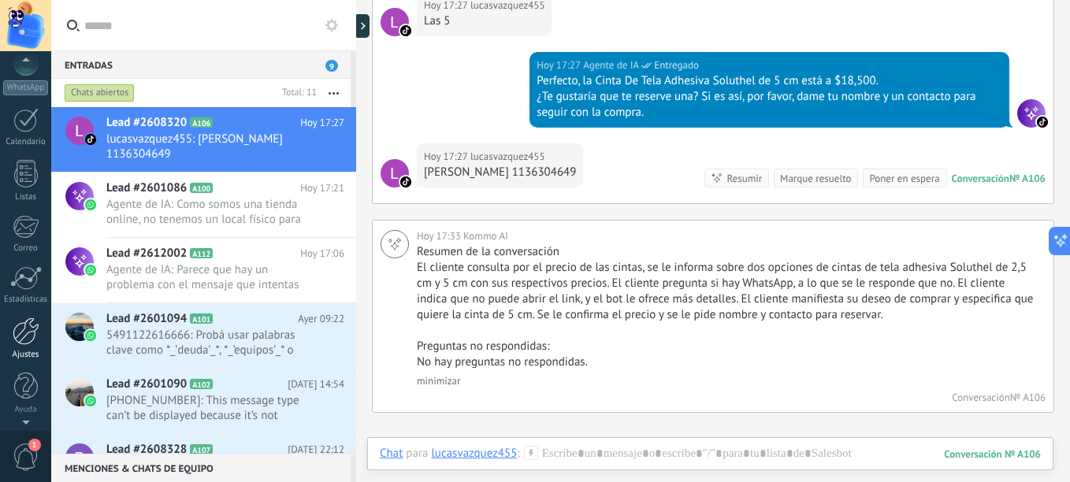
click at [30, 321] on div at bounding box center [26, 332] width 27 height 28
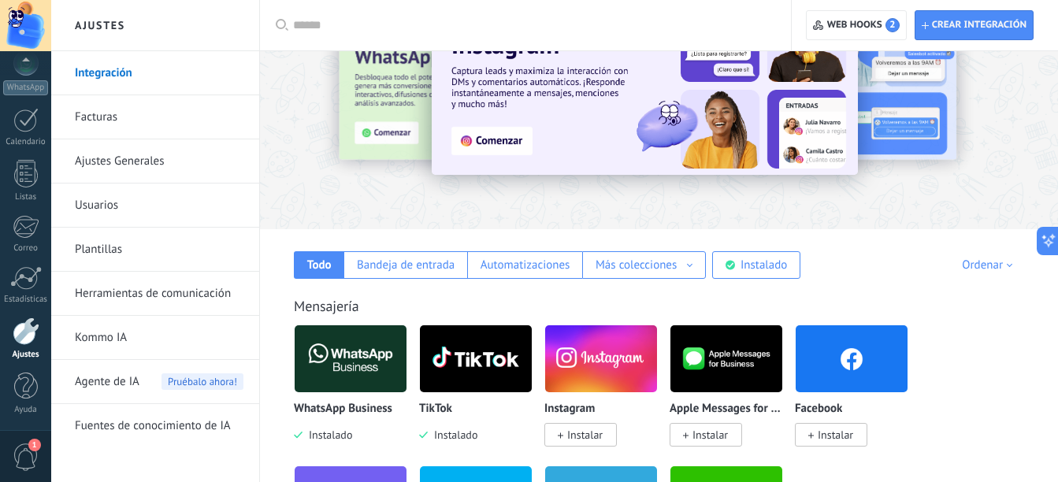
scroll to position [158, 0]
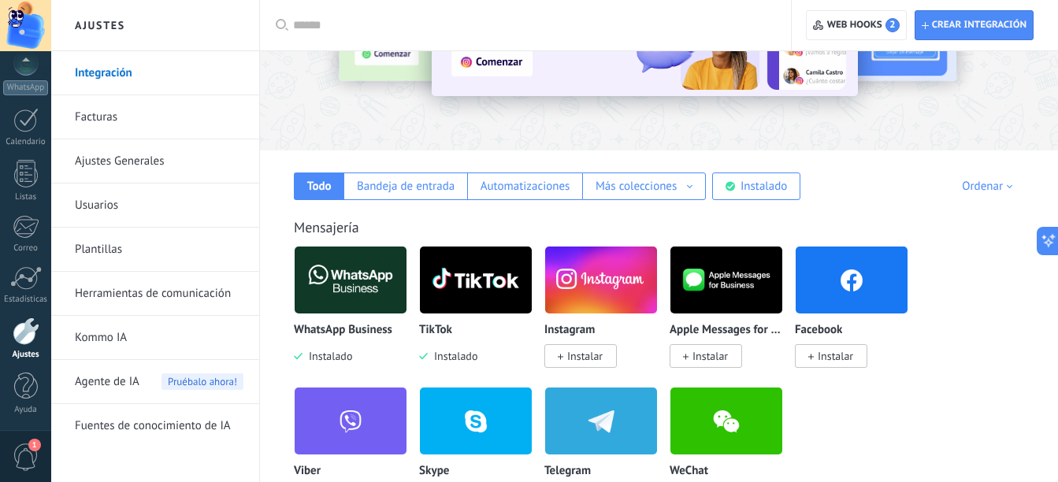
click at [158, 331] on link "Kommo IA" at bounding box center [159, 338] width 169 height 44
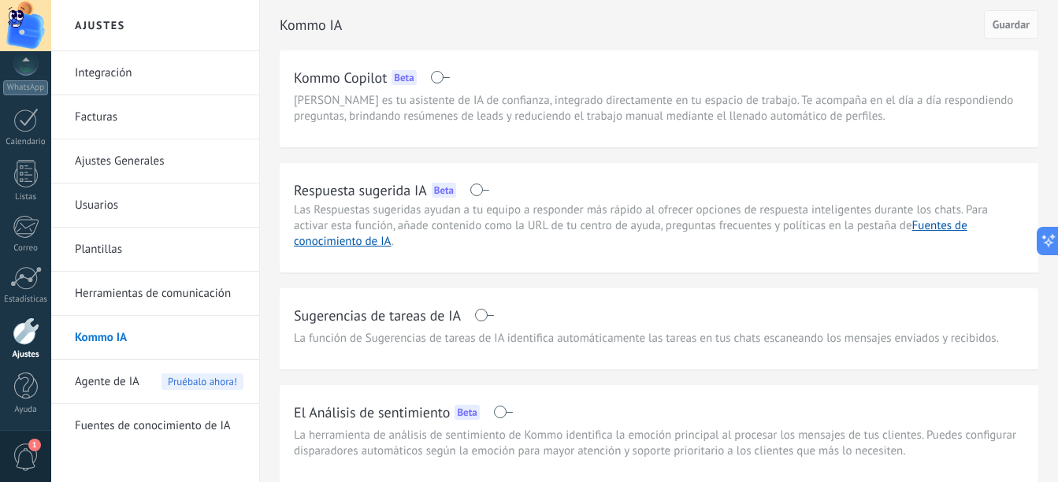
click at [474, 188] on span at bounding box center [480, 190] width 20 height 13
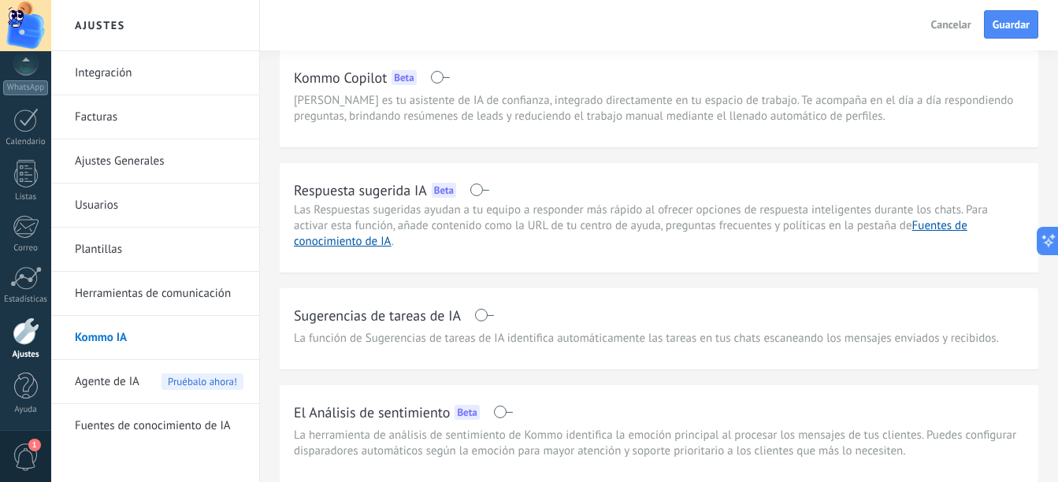
scroll to position [67, 0]
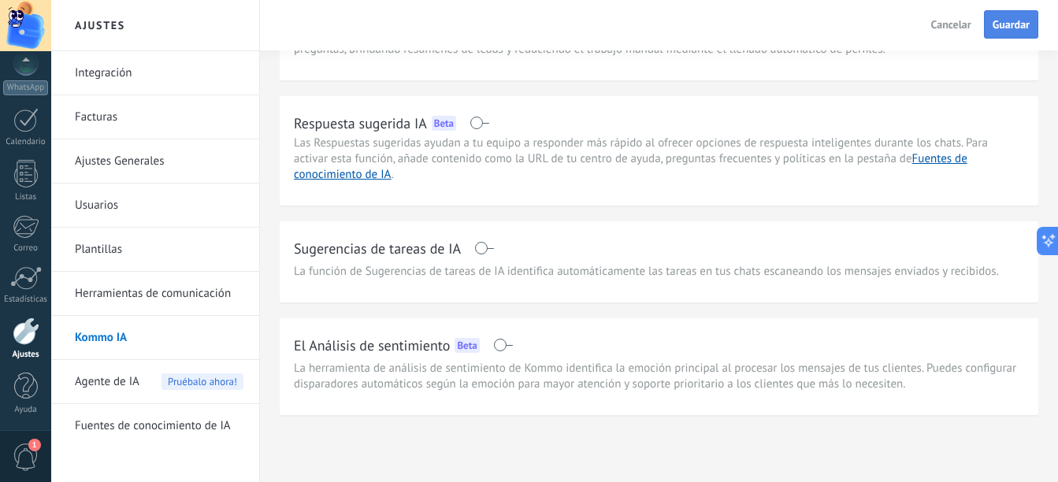
click at [1004, 28] on span "Guardar" at bounding box center [1011, 24] width 37 height 11
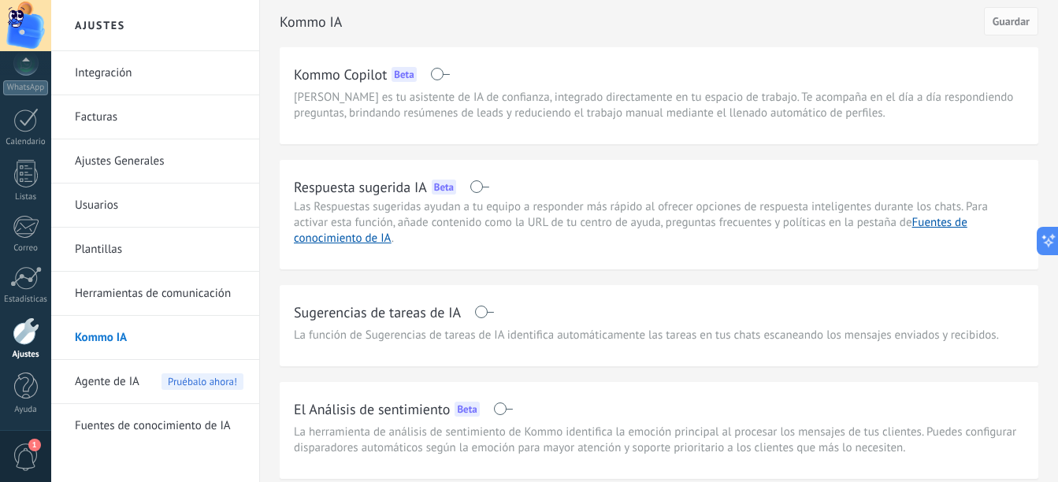
scroll to position [0, 0]
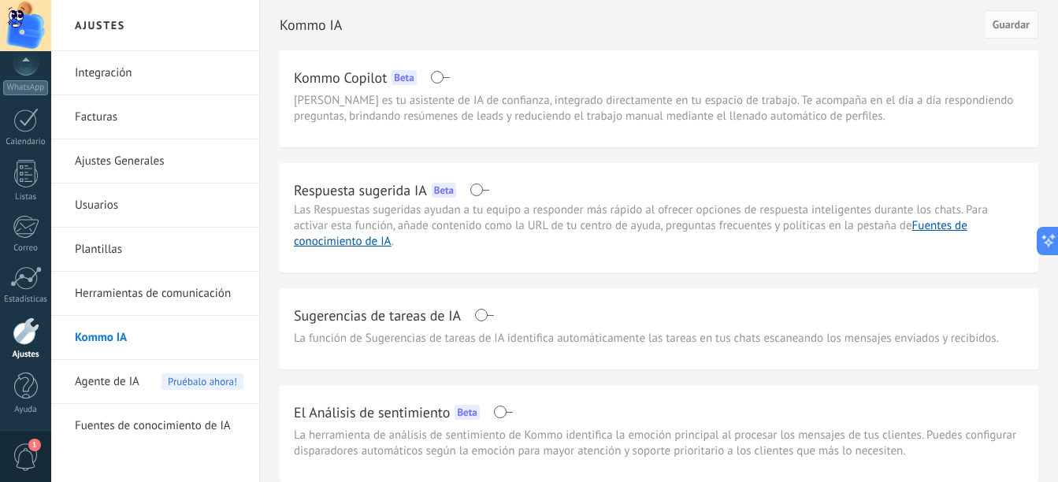
click at [144, 290] on link "Herramientas de comunicación" at bounding box center [159, 294] width 169 height 44
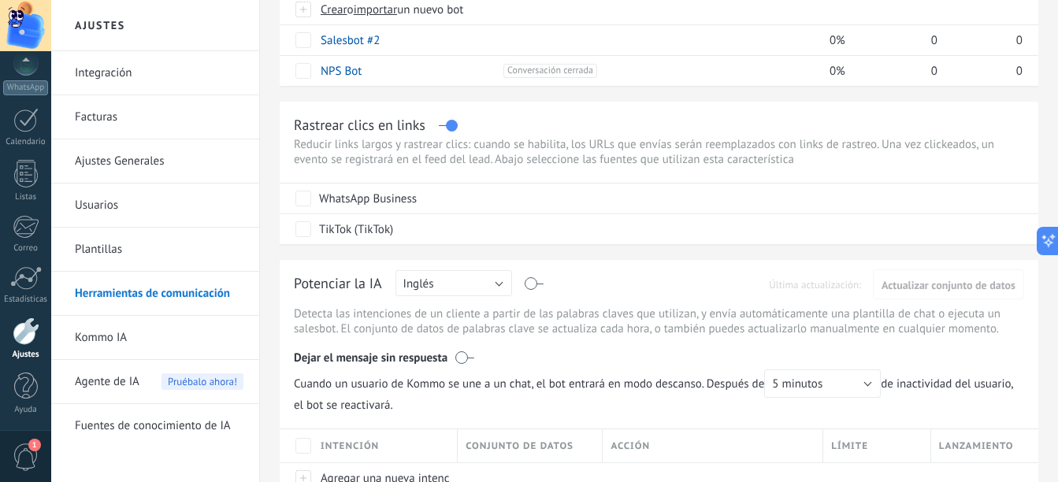
scroll to position [236, 0]
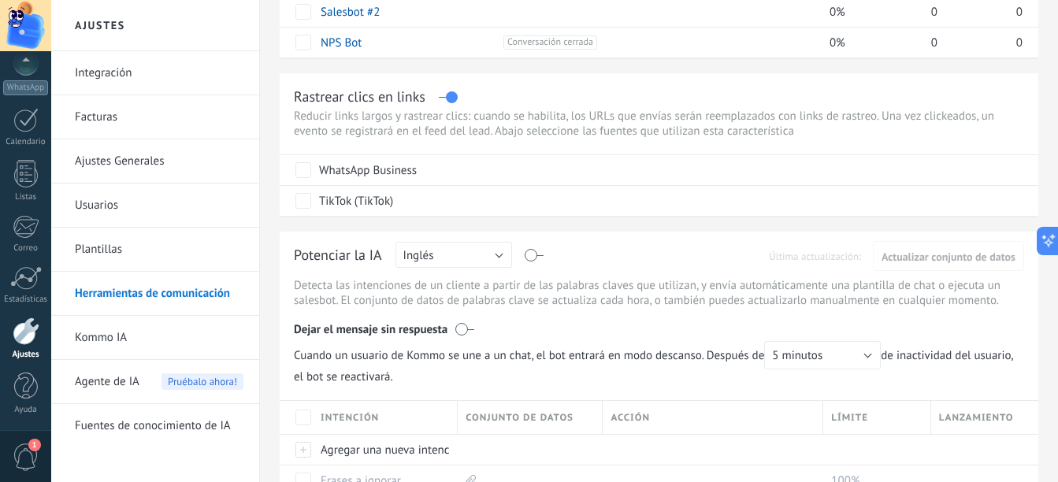
click at [121, 377] on span "Agente de IA" at bounding box center [107, 382] width 65 height 44
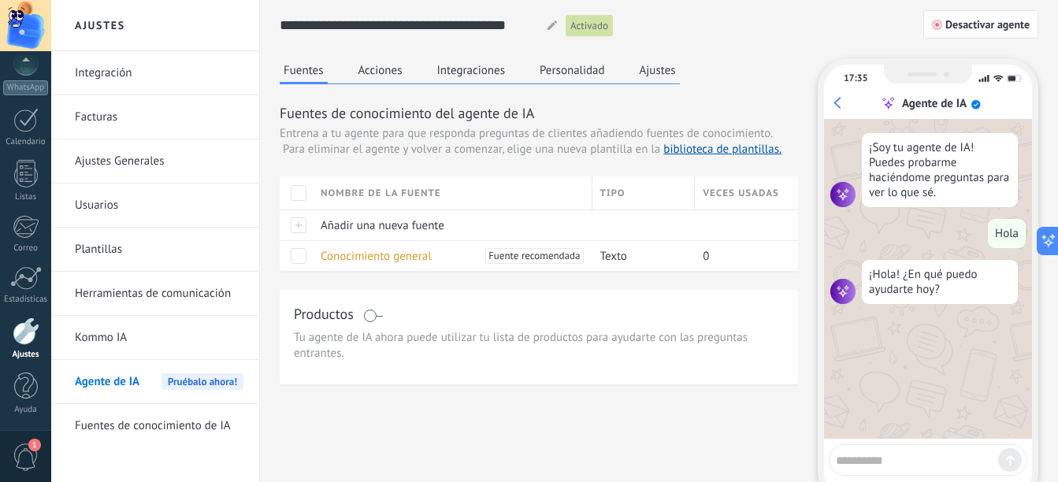
click at [157, 137] on link "Facturas" at bounding box center [159, 117] width 169 height 44
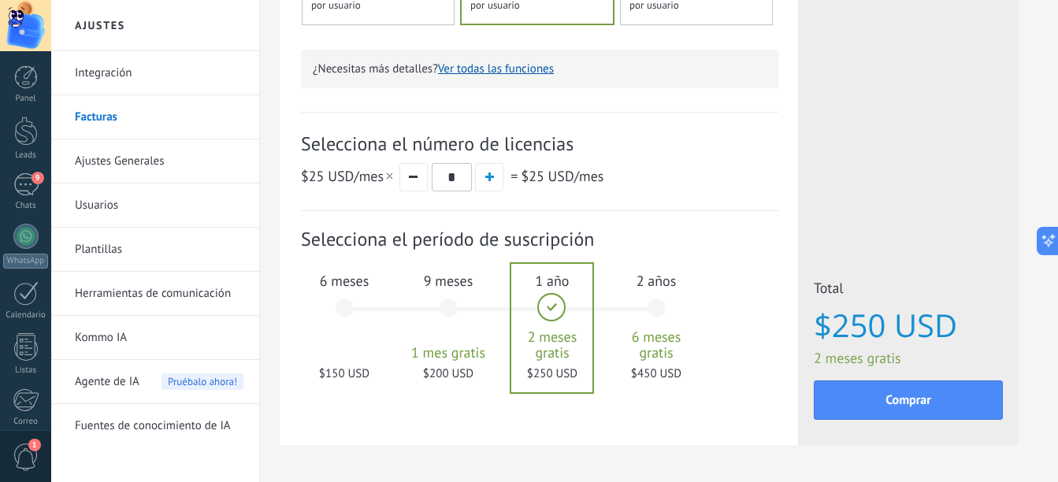
scroll to position [527, 0]
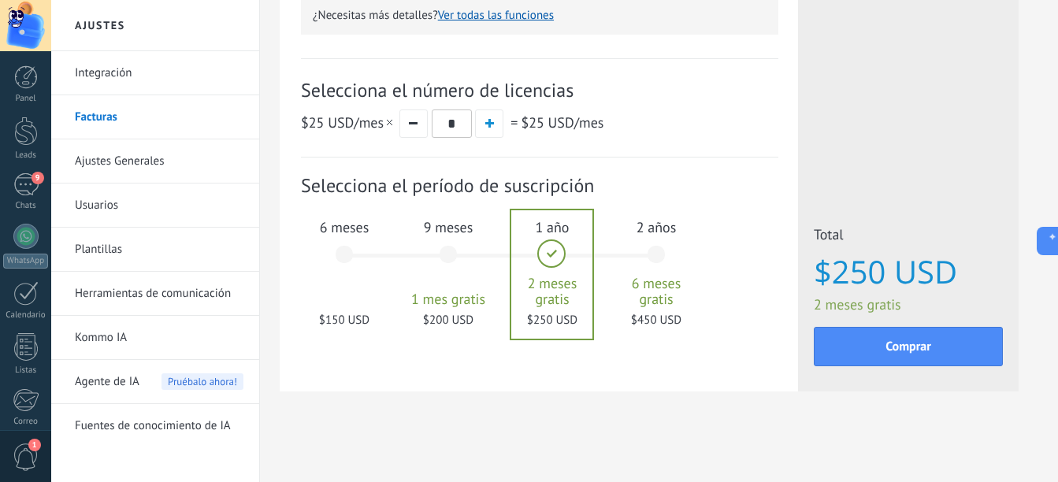
click at [358, 293] on div "6 meses $150 USD" at bounding box center [344, 261] width 85 height 111
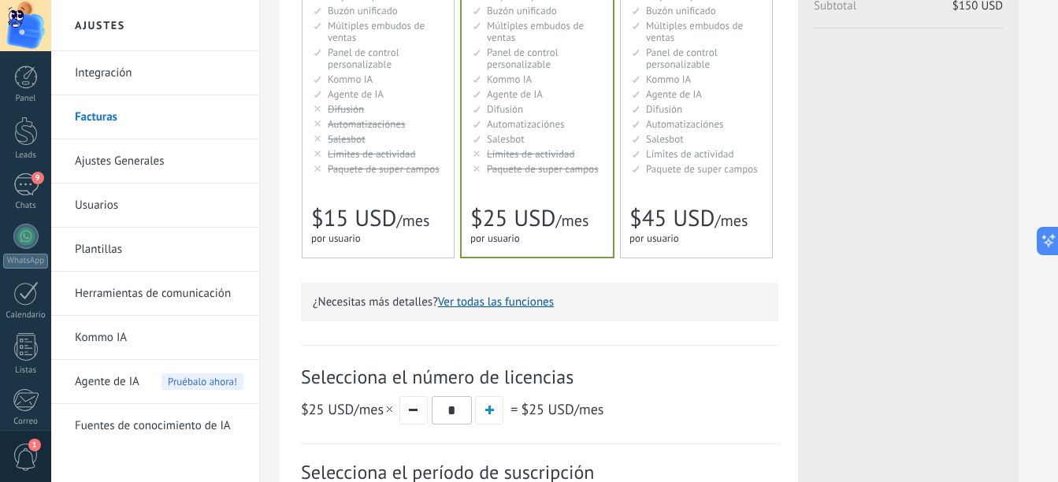
scroll to position [0, 0]
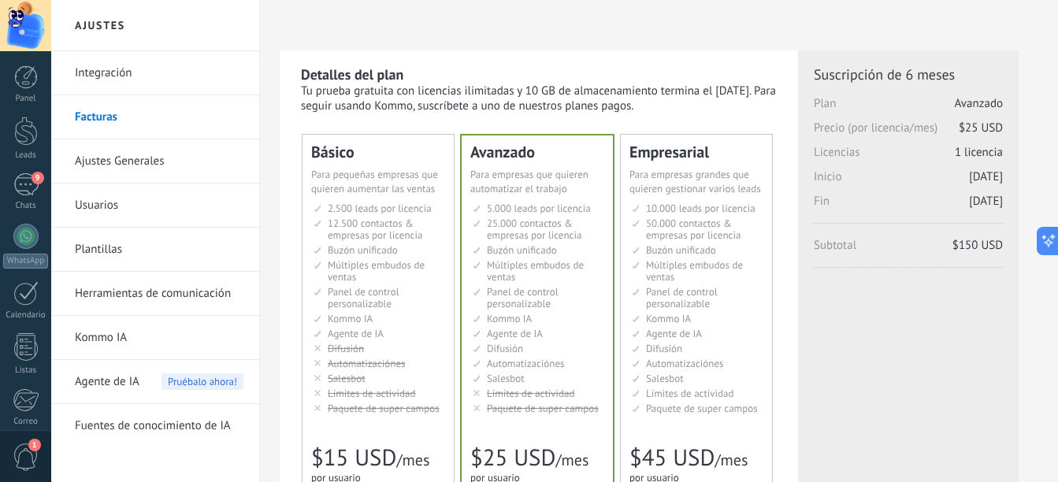
drag, startPoint x: 404, startPoint y: 164, endPoint x: 123, endPoint y: 16, distance: 317.9
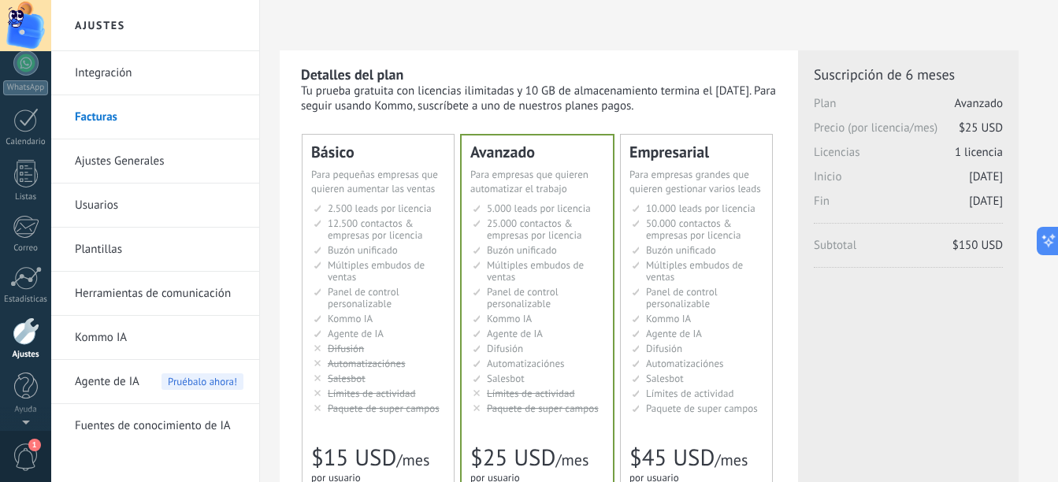
click at [36, 95] on div "Panel Leads 9 Chats WhatsApp Clientes" at bounding box center [25, 161] width 51 height 539
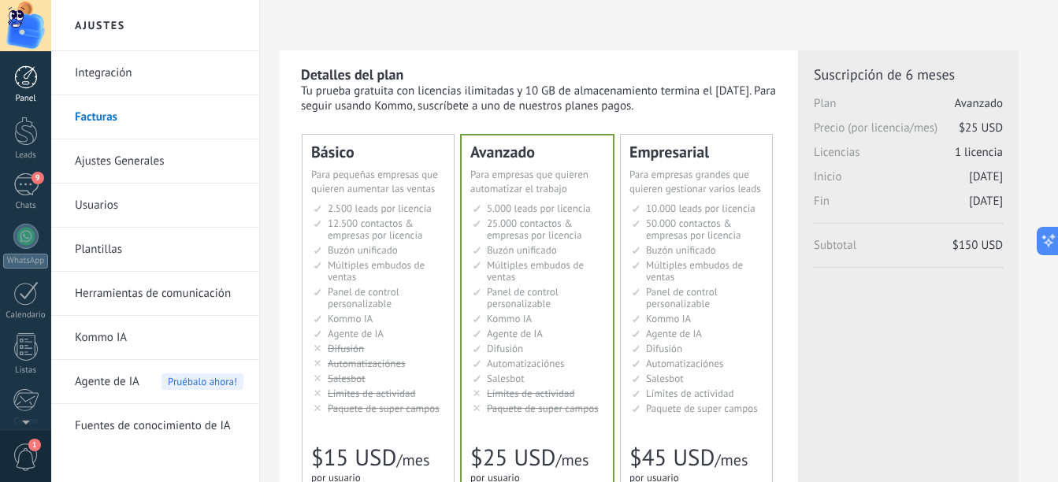
click at [33, 85] on div at bounding box center [26, 77] width 24 height 24
